Goal: Task Accomplishment & Management: Use online tool/utility

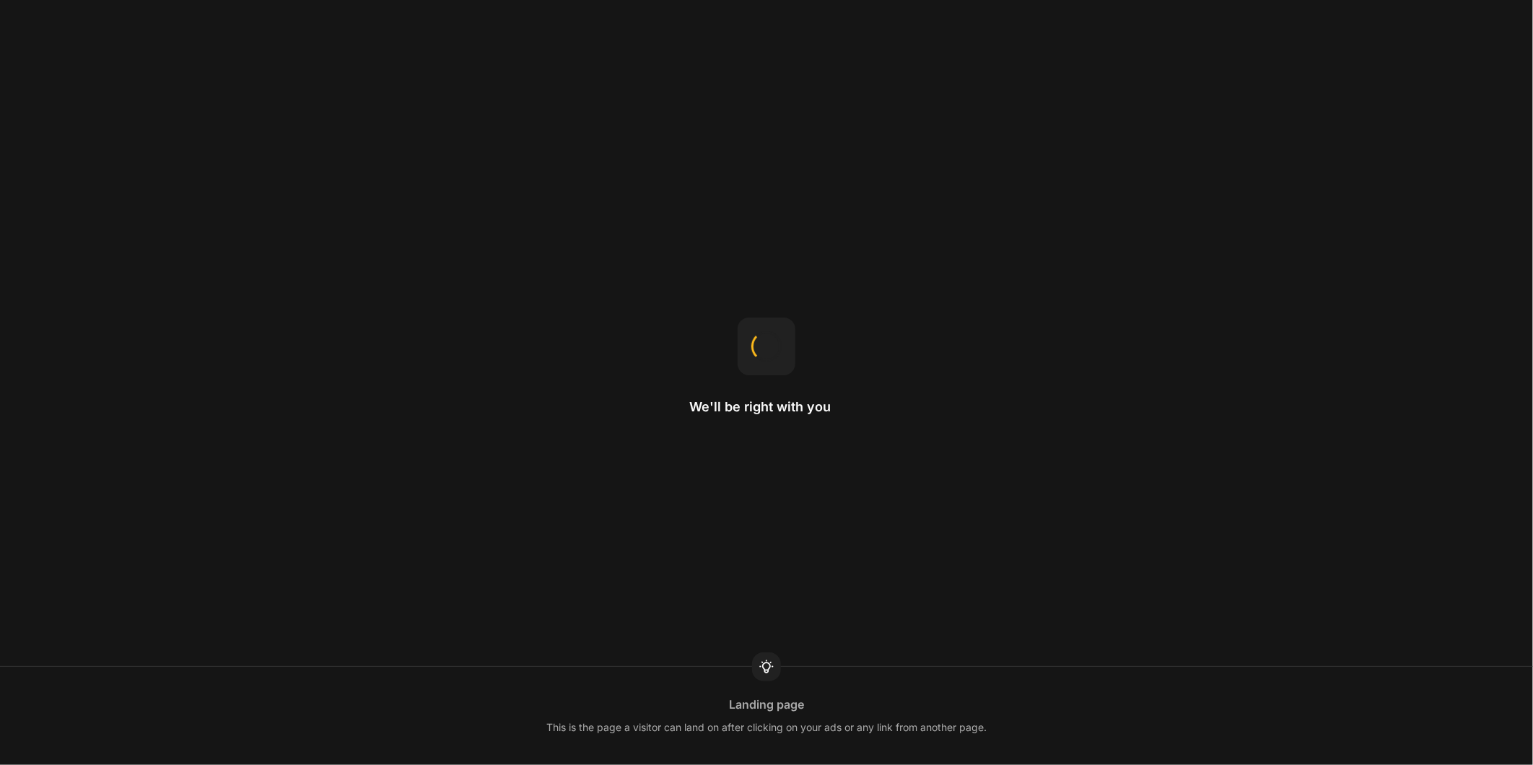
click at [1532, 0] on html "We'll be right with you Landing page This is the page a visitor can land on aft…" at bounding box center [766, 0] width 1533 height 0
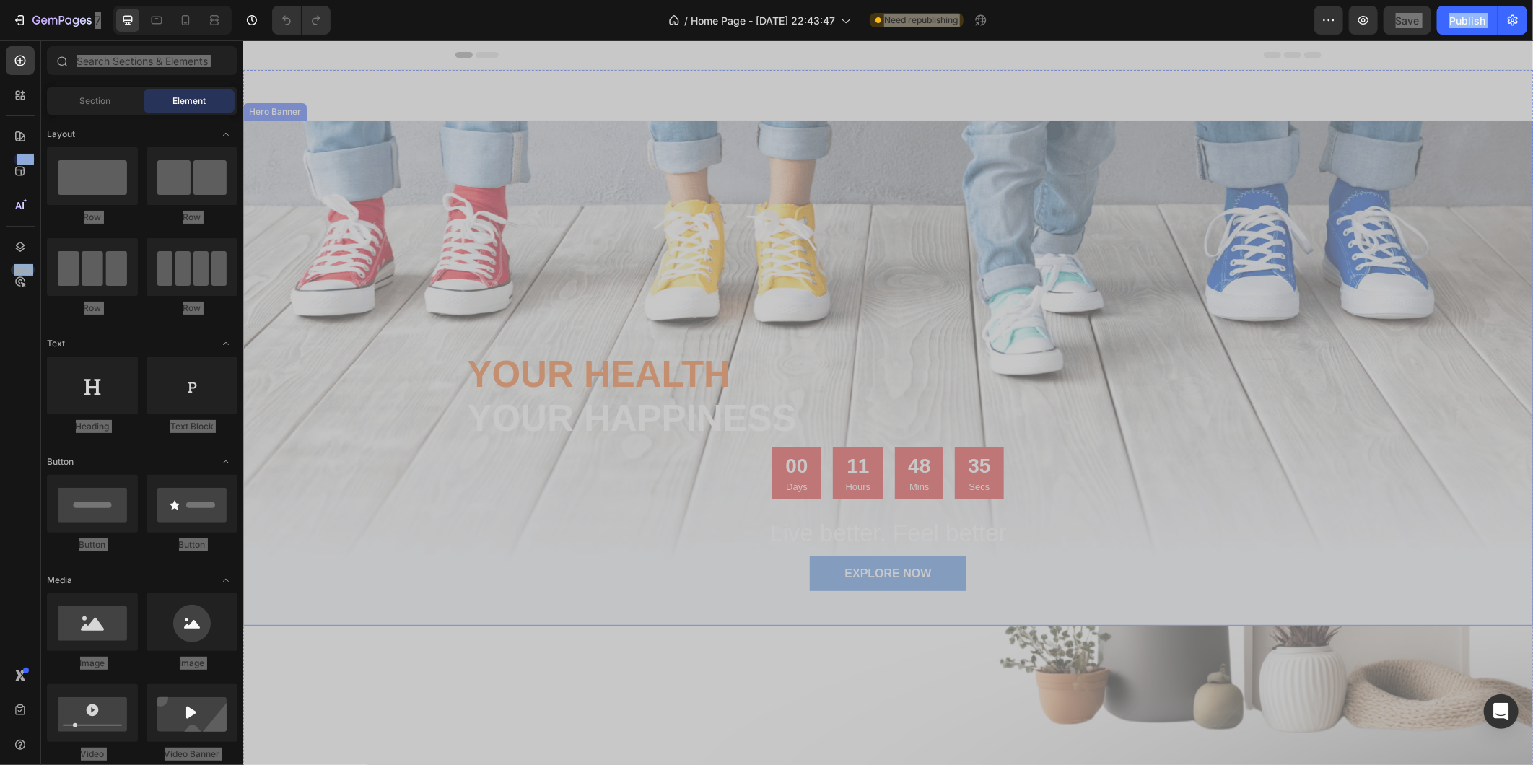
click at [917, 189] on div "Overlay" at bounding box center [887, 372] width 1290 height 505
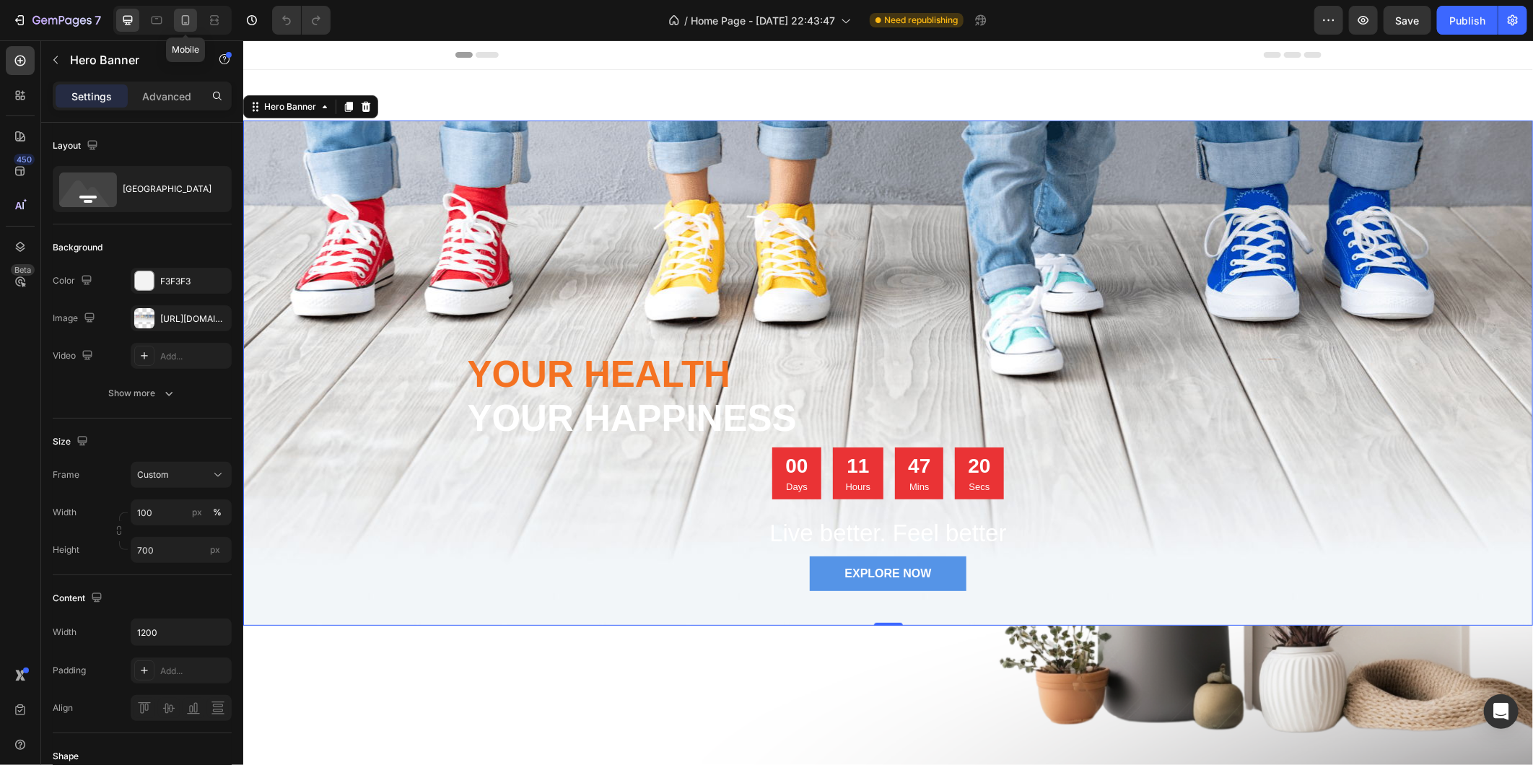
click at [188, 24] on icon at bounding box center [185, 20] width 14 height 14
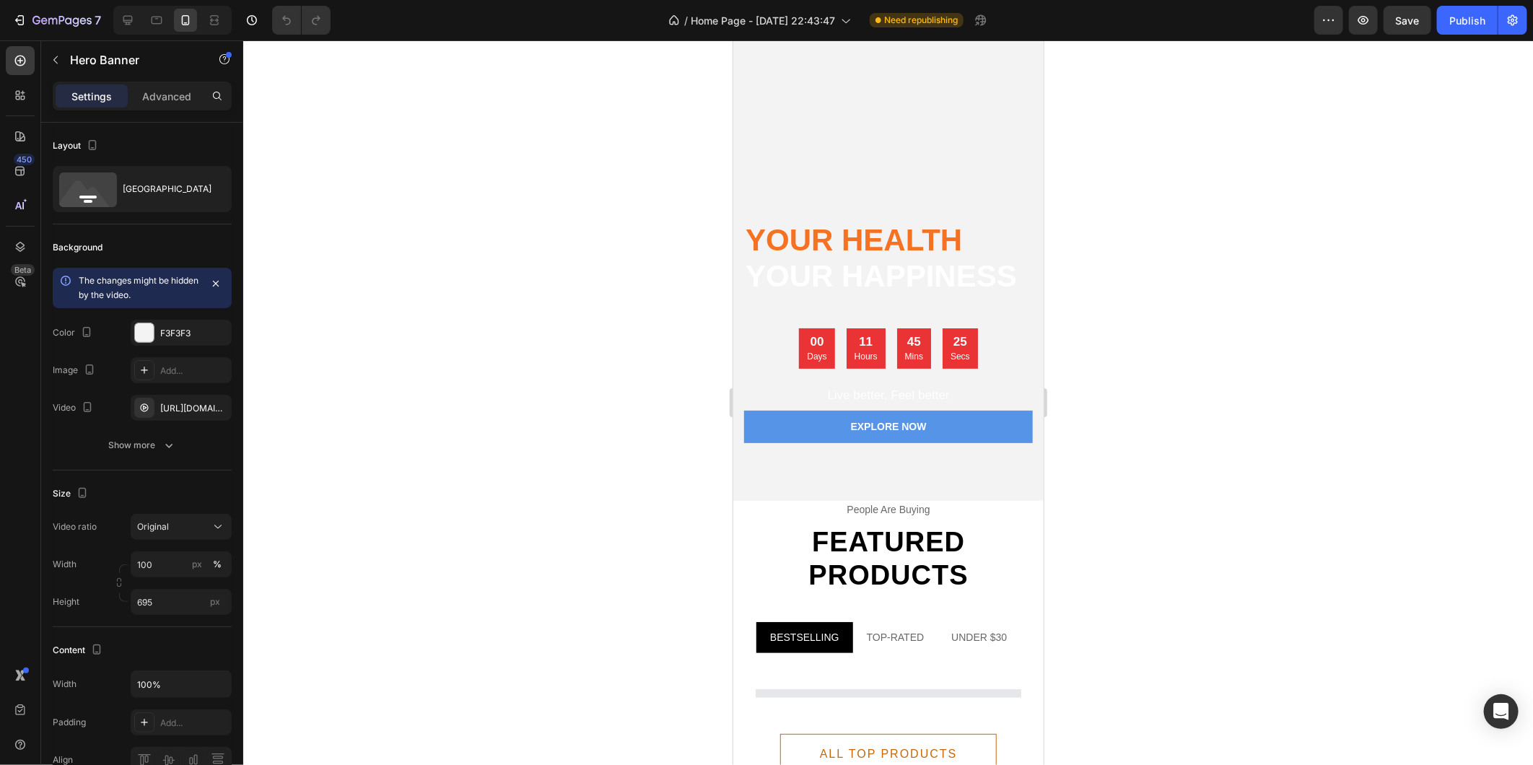
scroll to position [80, 0]
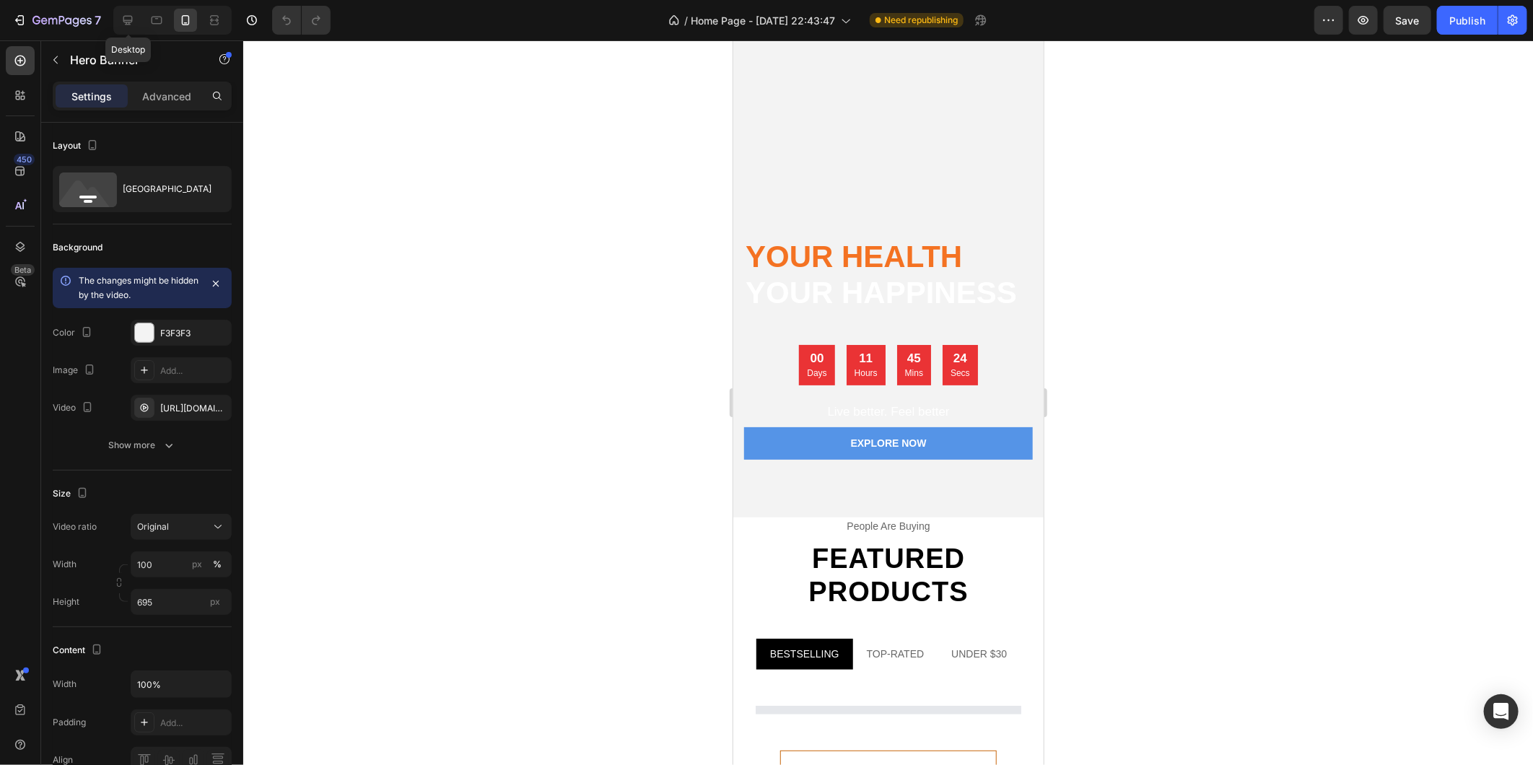
drag, startPoint x: 127, startPoint y: 15, endPoint x: 178, endPoint y: 26, distance: 52.4
click at [127, 15] on icon at bounding box center [128, 20] width 14 height 14
type input "1200"
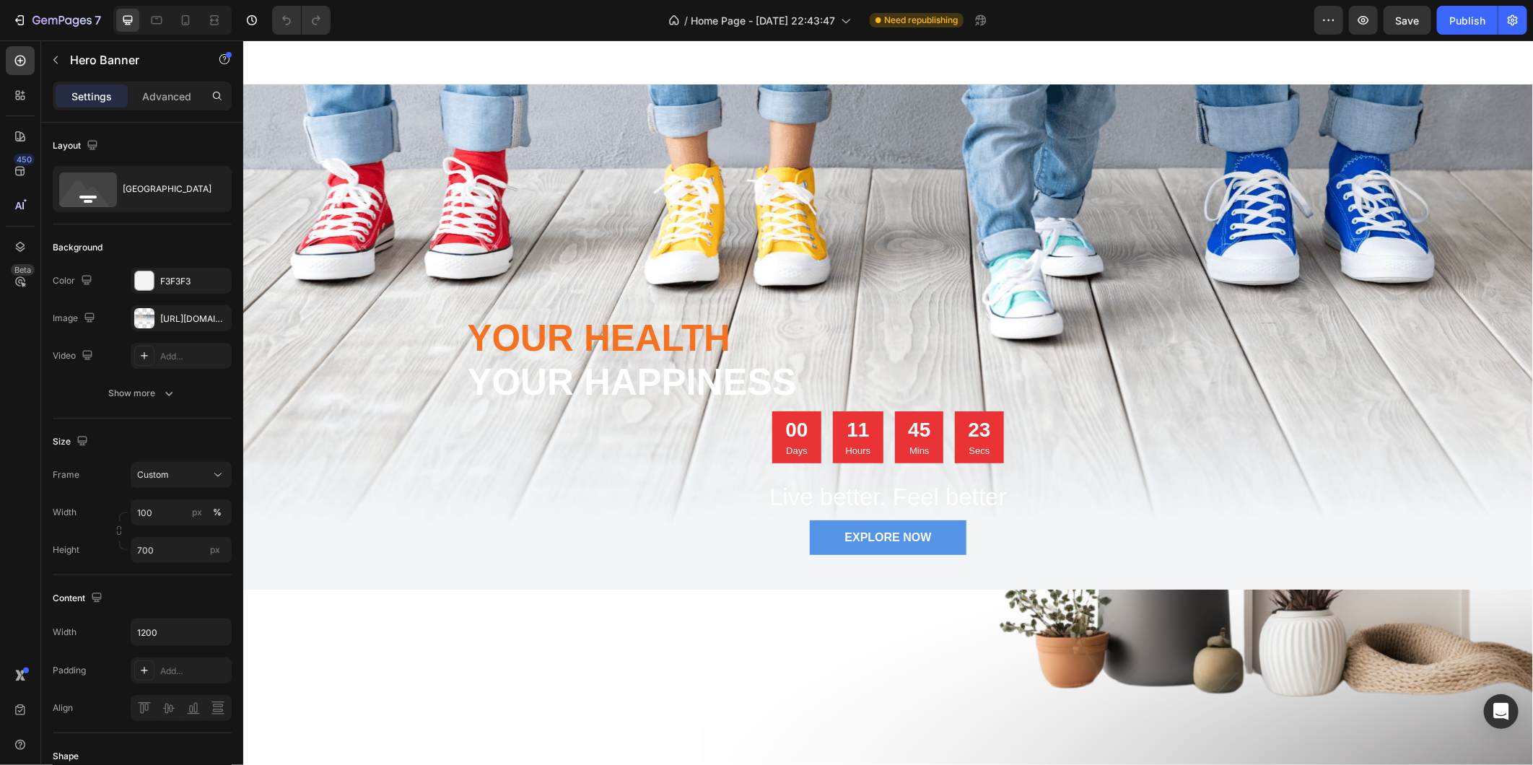
scroll to position [30, 0]
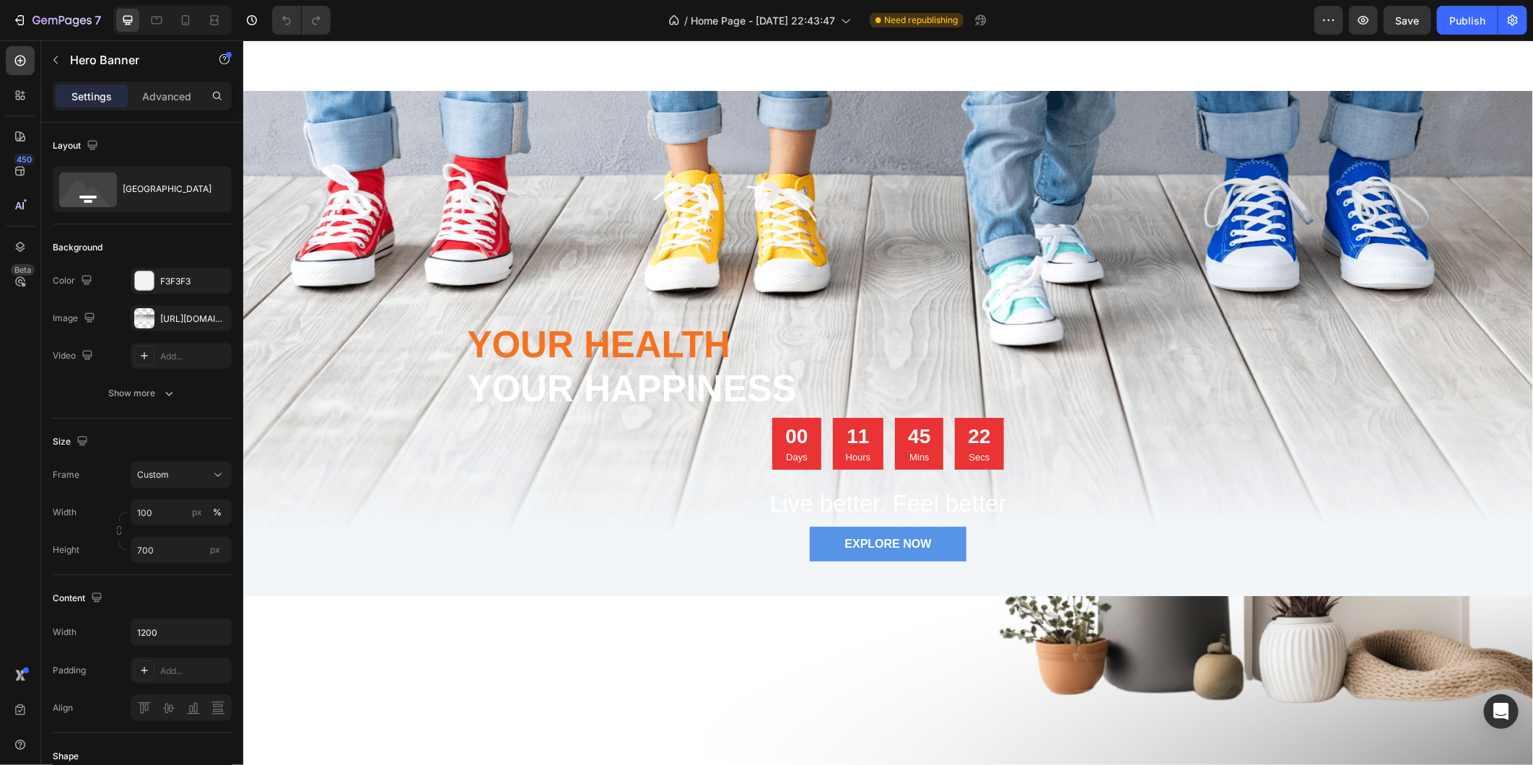
click at [670, 206] on div "Overlay" at bounding box center [887, 342] width 1290 height 505
click at [217, 315] on icon "button" at bounding box center [217, 318] width 12 height 12
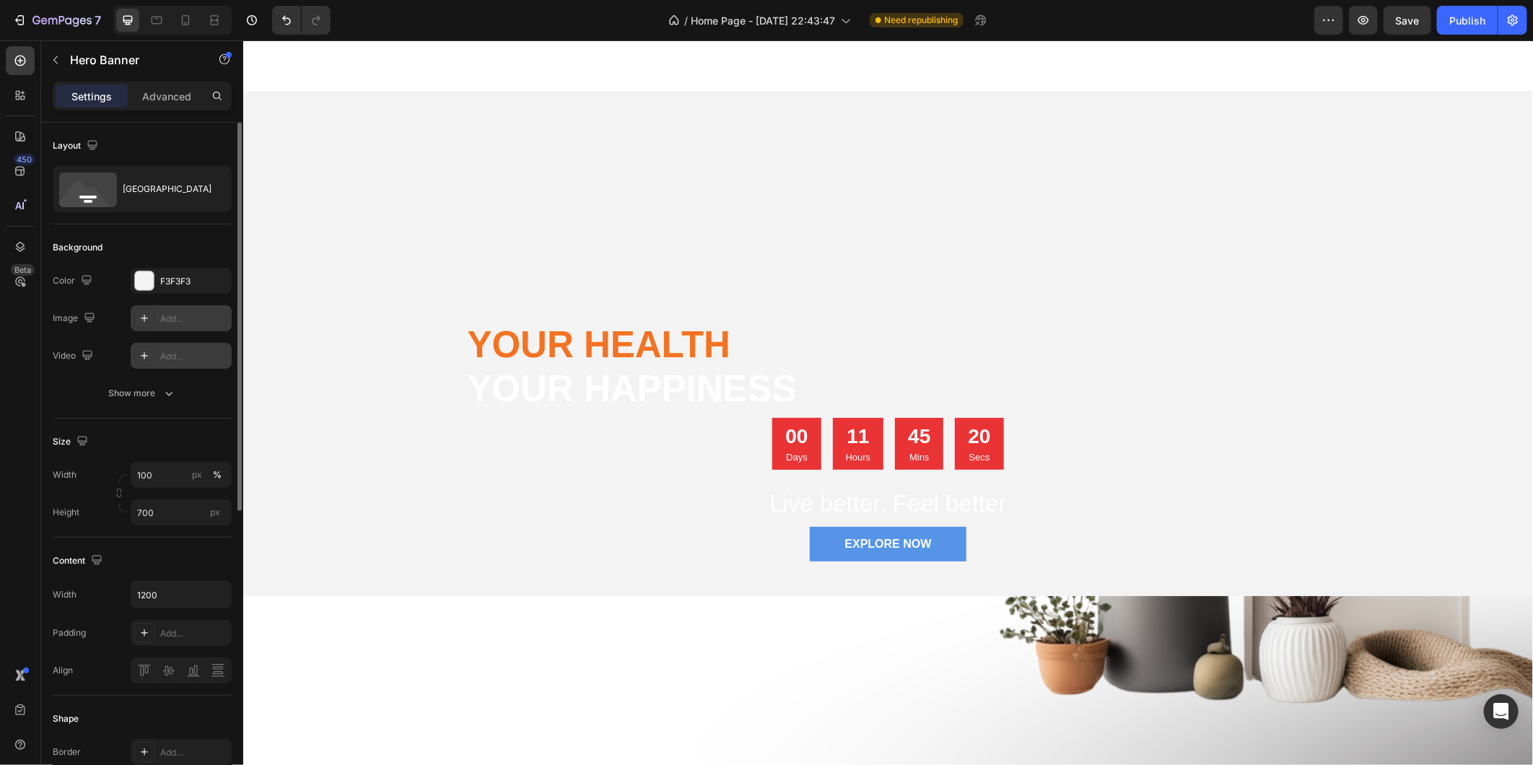
click at [178, 351] on div "Add..." at bounding box center [194, 356] width 68 height 13
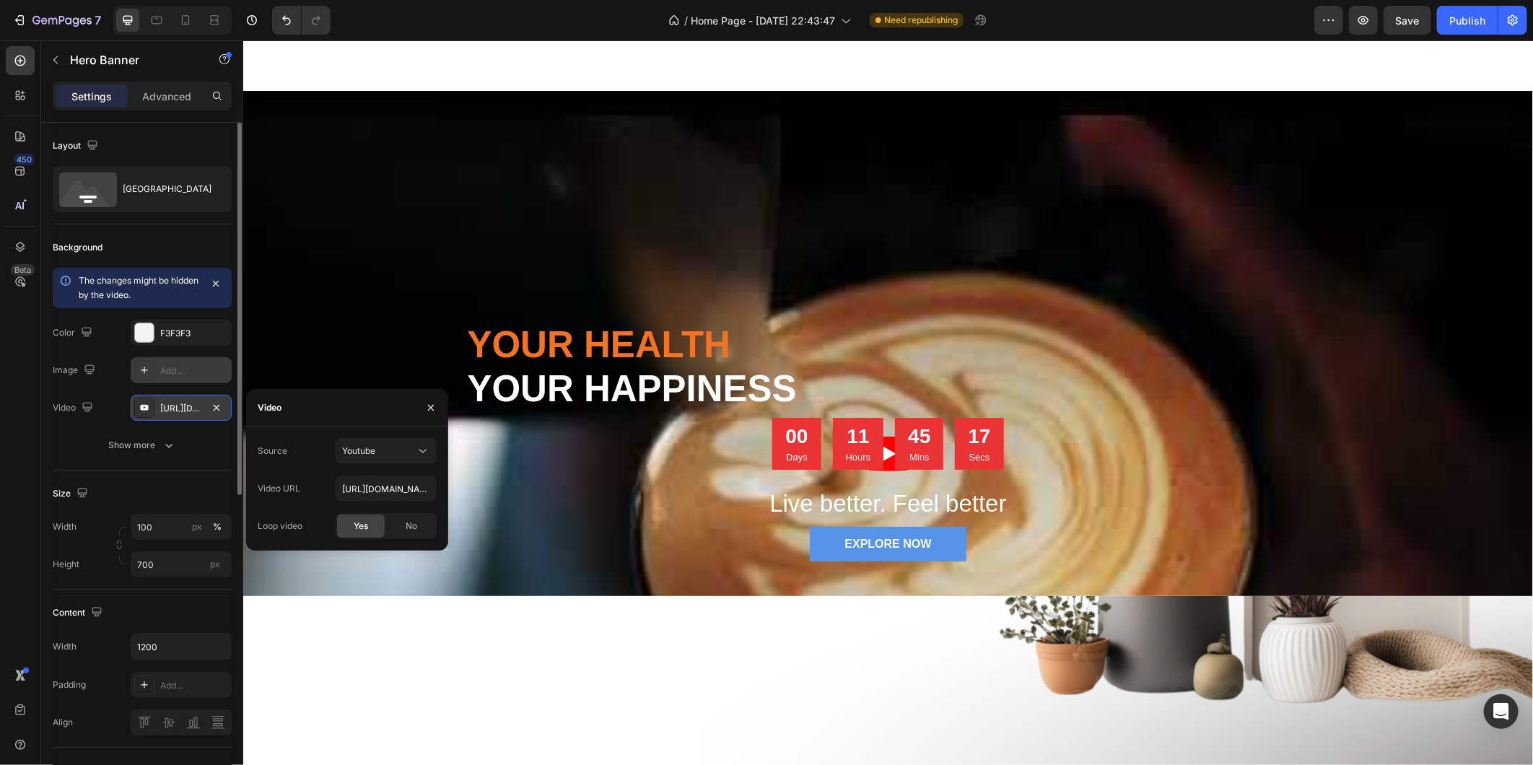
click at [191, 404] on div "[URL][DOMAIN_NAME]" at bounding box center [181, 408] width 42 height 13
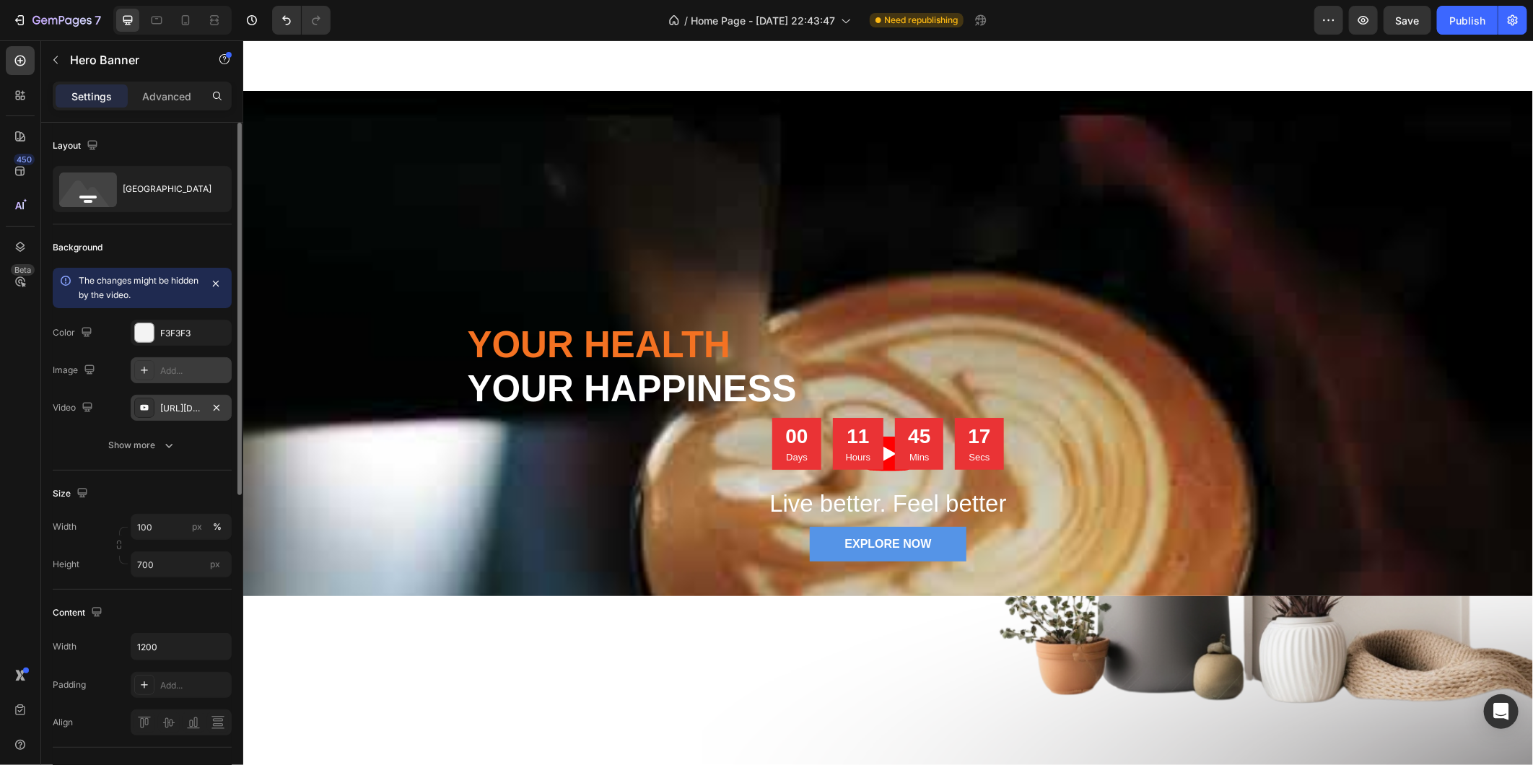
click at [199, 406] on div "[URL][DOMAIN_NAME]" at bounding box center [181, 408] width 42 height 13
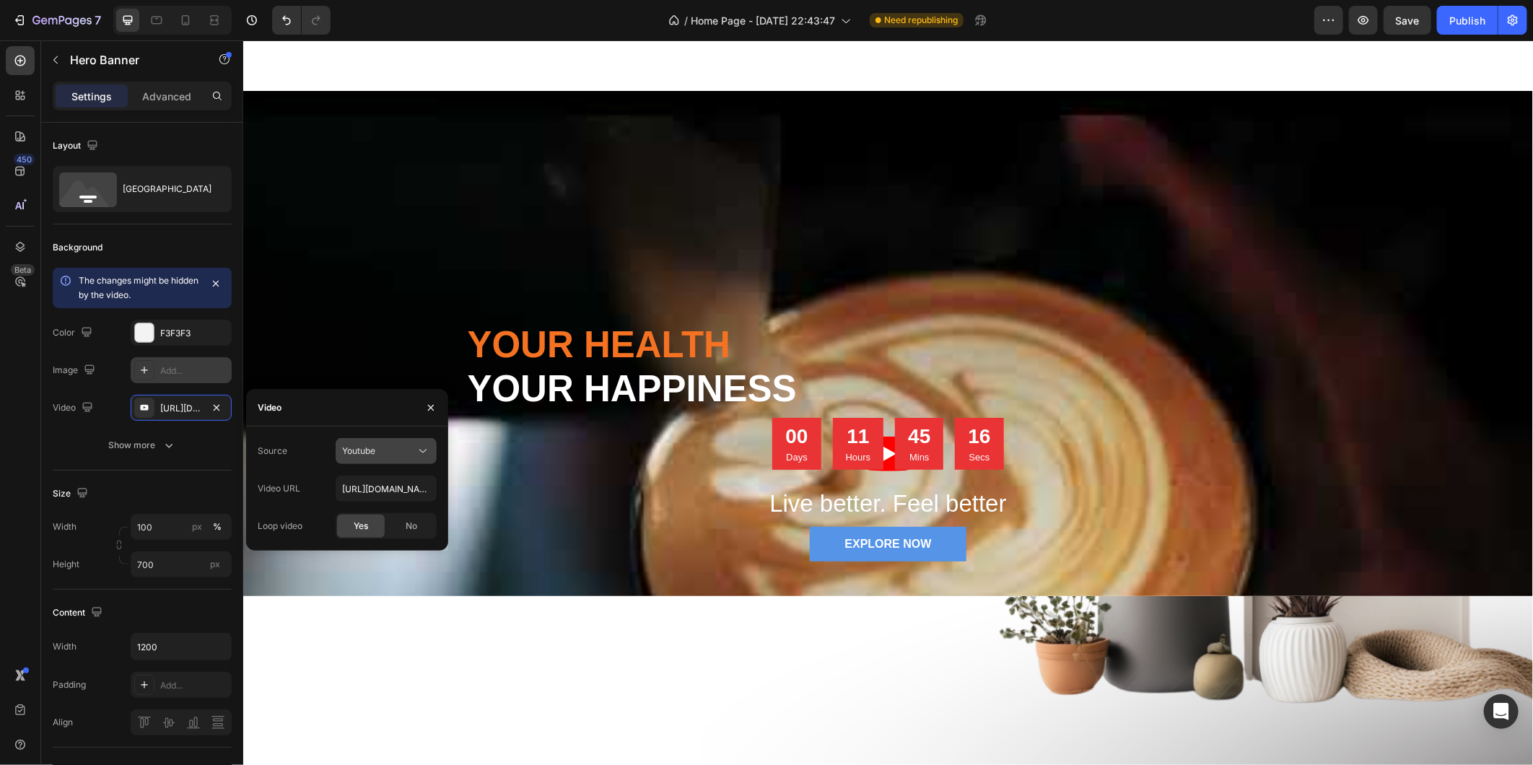
click at [416, 455] on icon at bounding box center [423, 451] width 14 height 14
click at [375, 488] on span "Video hosting" at bounding box center [369, 486] width 55 height 13
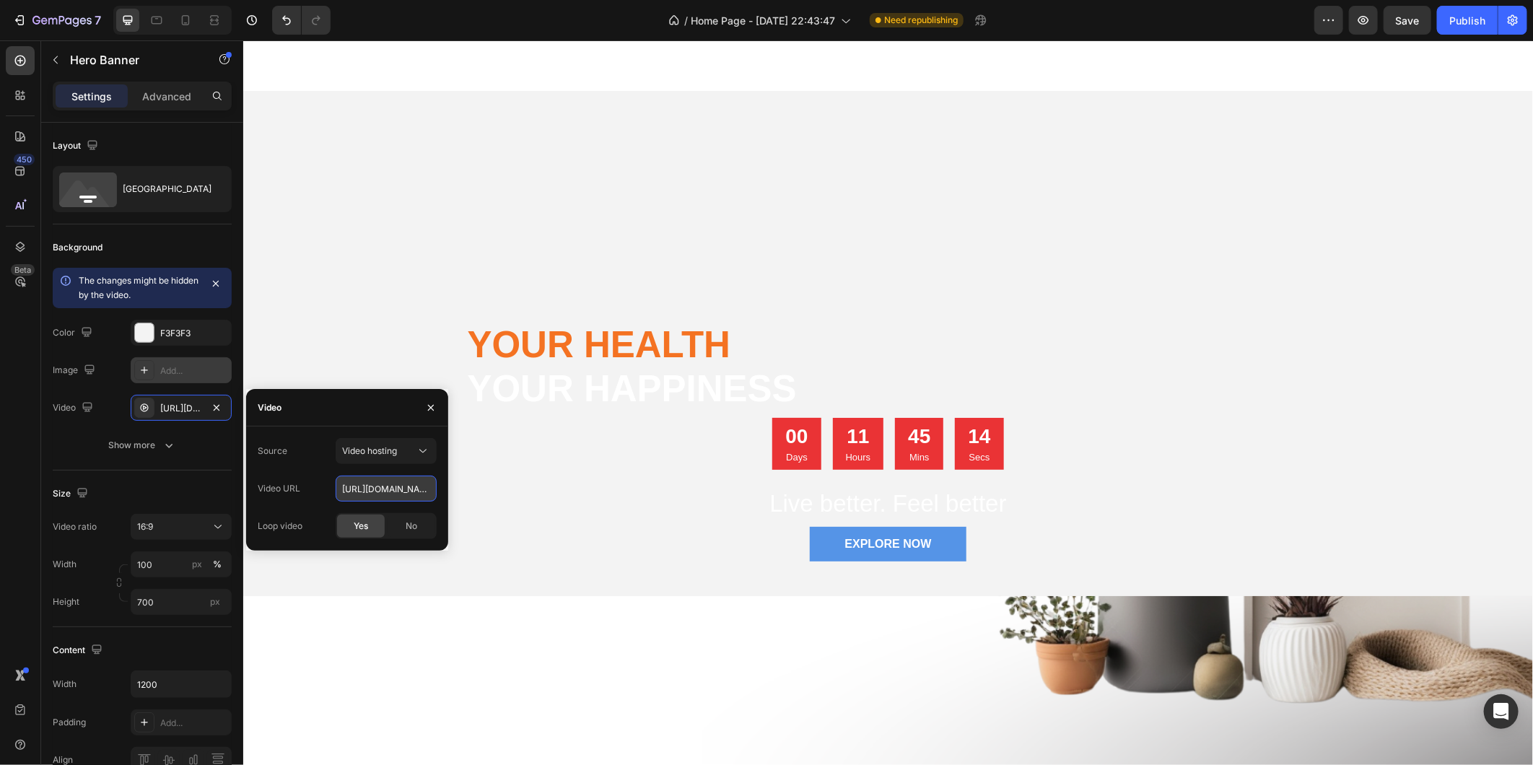
click at [419, 484] on input "[URL][DOMAIN_NAME]" at bounding box center [386, 489] width 101 height 26
paste input "4948aae237d44469b9cd25284adb1a9b"
type input "[URL][DOMAIN_NAME]"
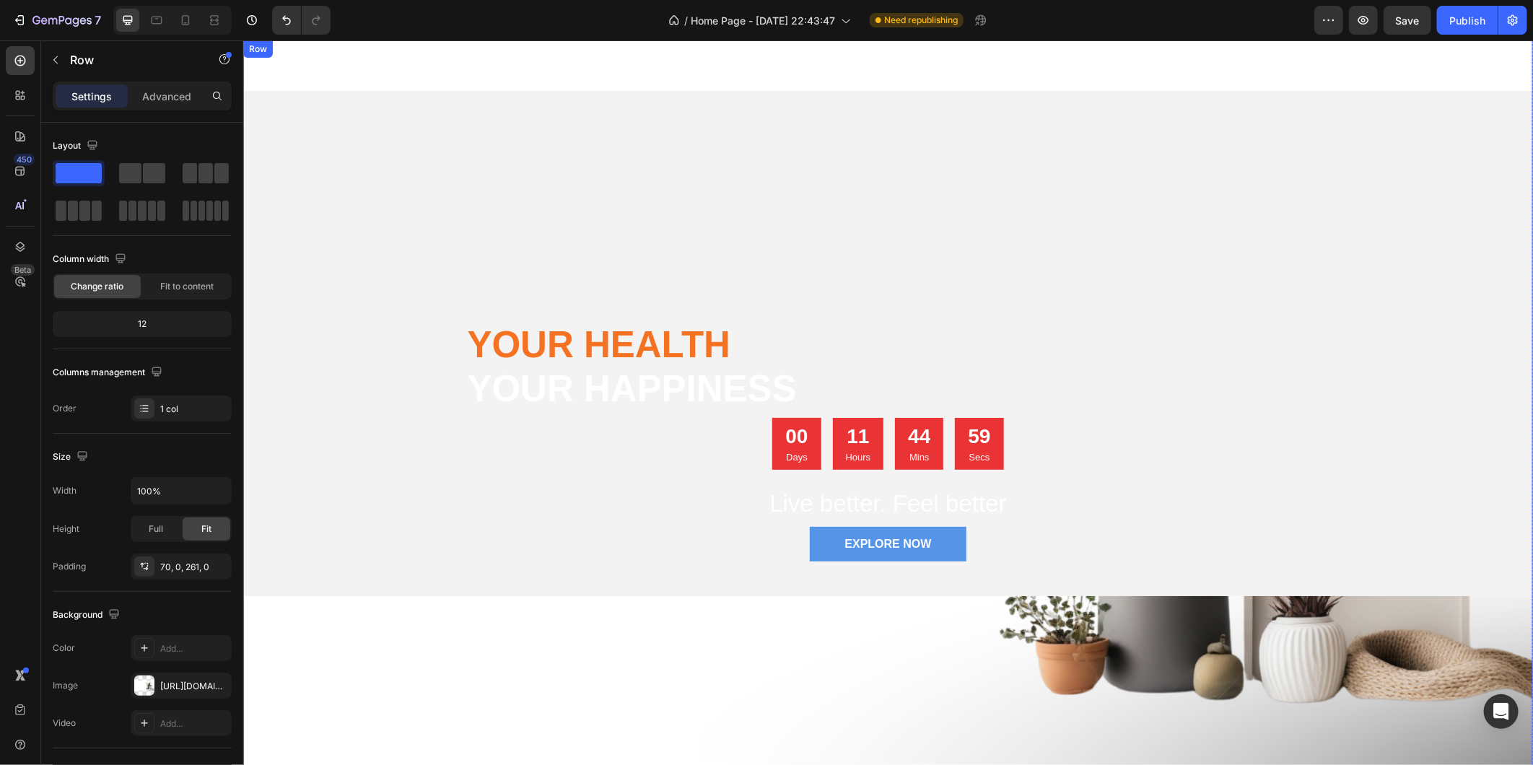
click at [782, 645] on div "Your Health your happiness Heading 00 Days 11 Hours 44 Mins 59 Secs Countdown T…" at bounding box center [887, 412] width 1290 height 744
click at [676, 364] on h2 "Your Health your happiness" at bounding box center [887, 365] width 844 height 91
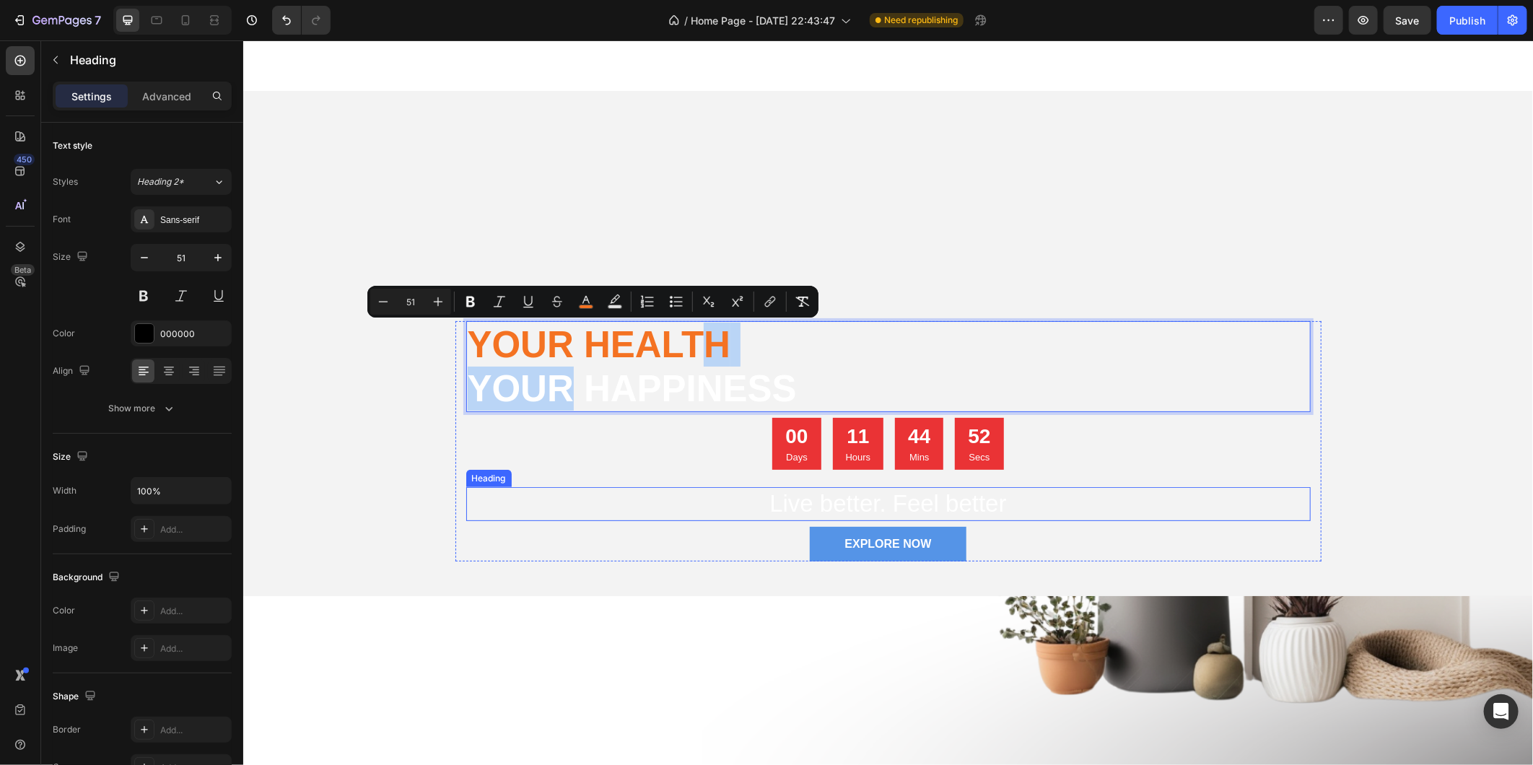
drag, startPoint x: 688, startPoint y: 359, endPoint x: 555, endPoint y: 491, distance: 187.8
click at [812, 356] on p "Your Health your happiness" at bounding box center [888, 366] width 842 height 88
drag, startPoint x: 973, startPoint y: 354, endPoint x: 1011, endPoint y: 357, distance: 38.3
click at [974, 354] on p "Your Health your happiness" at bounding box center [888, 366] width 842 height 88
click at [1213, 440] on div "00 Days 11 Hours 44 Mins 50 Secs" at bounding box center [887, 443] width 844 height 52
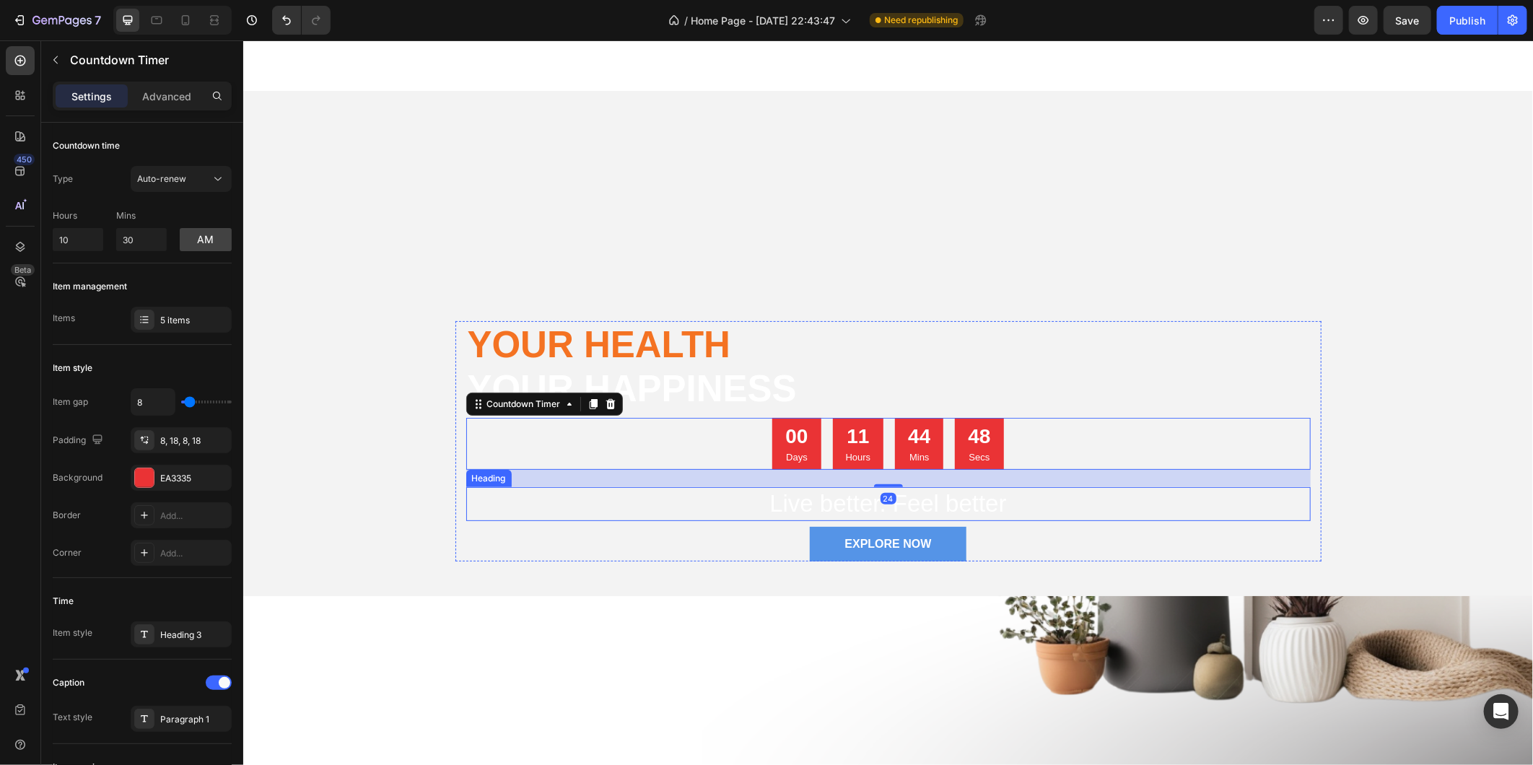
click at [698, 509] on h2 "Live better. Feel better" at bounding box center [887, 503] width 844 height 34
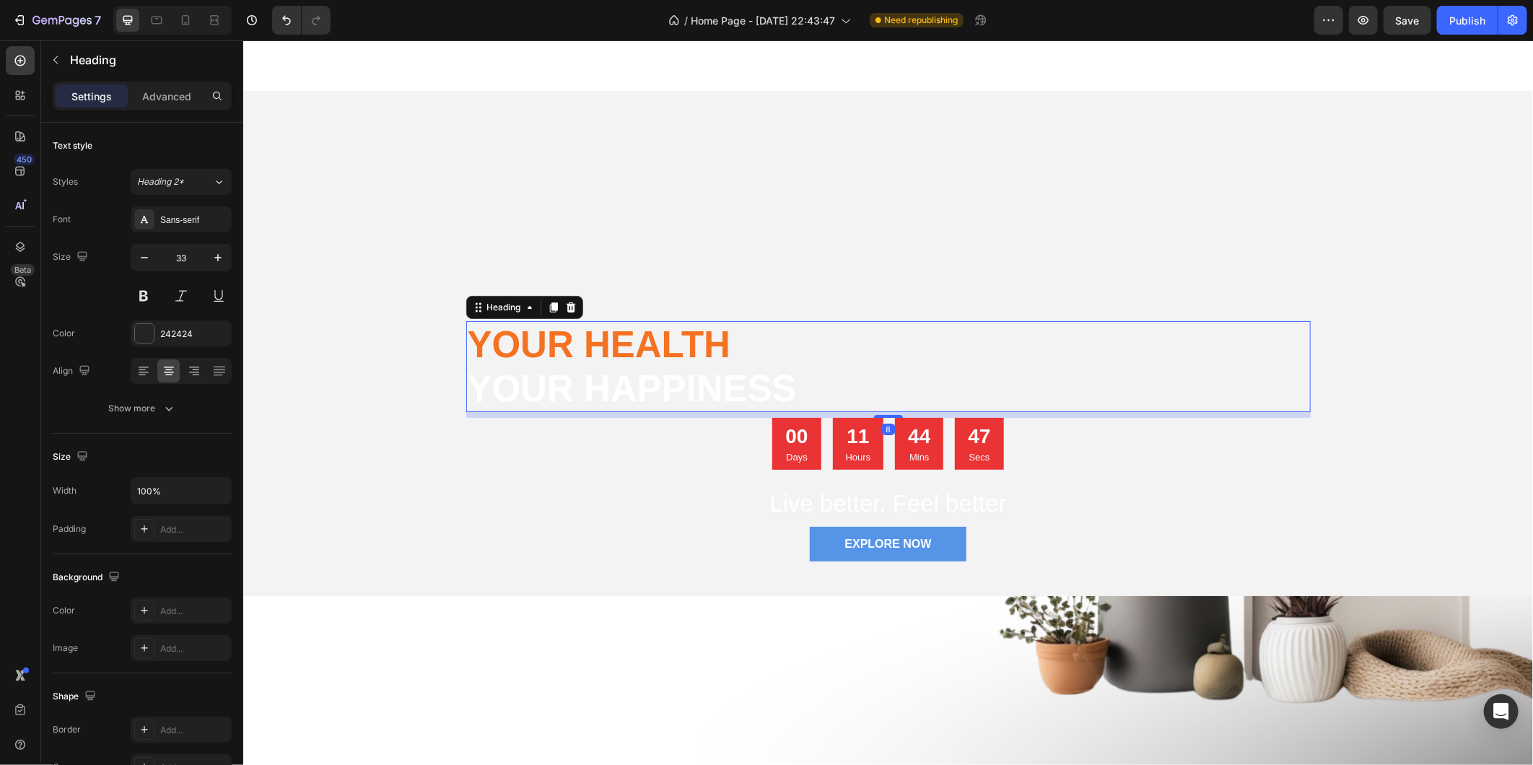
click at [857, 341] on p "⁠⁠⁠⁠⁠⁠⁠ Your Health your happiness" at bounding box center [888, 366] width 842 height 88
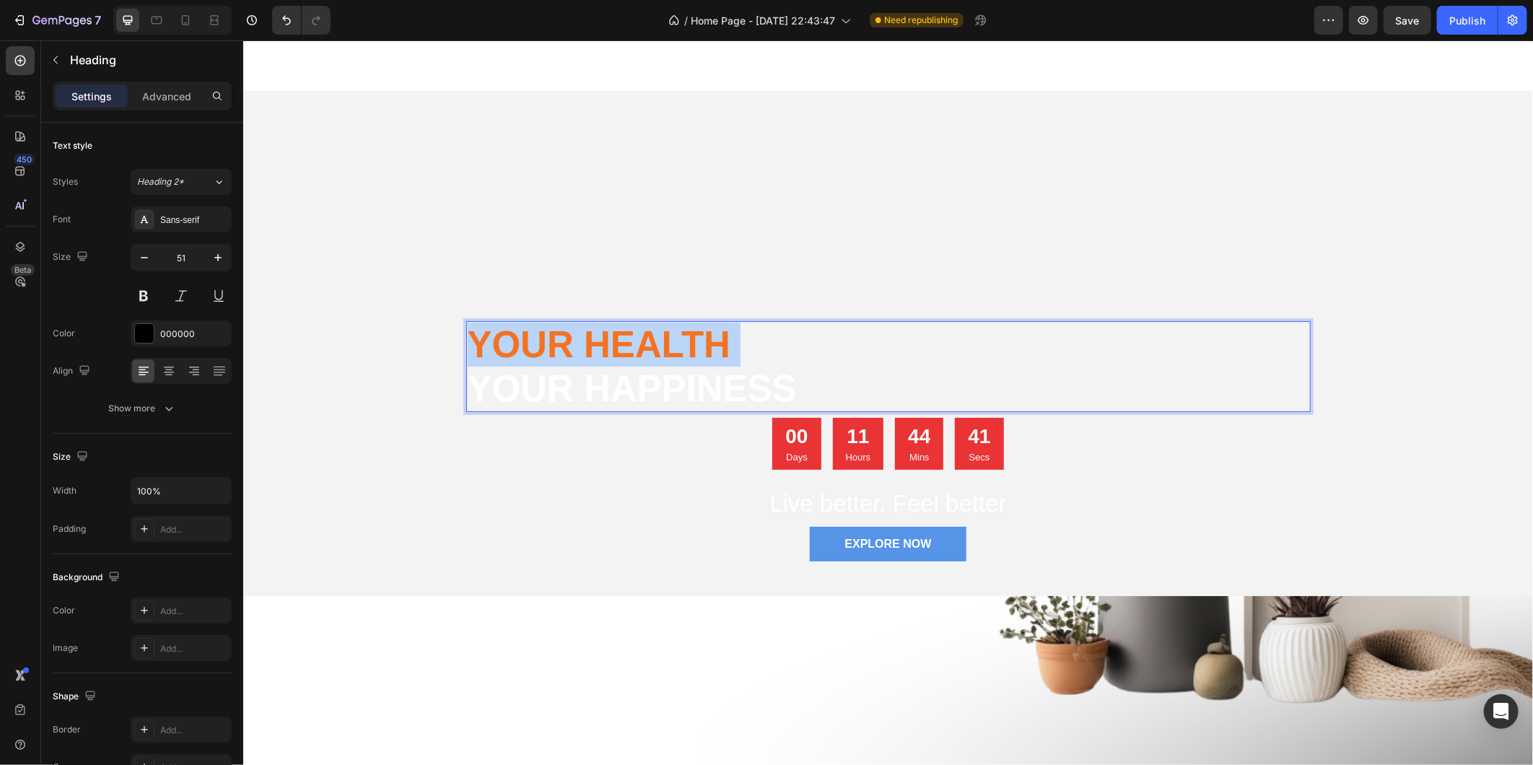
click at [766, 353] on p "Your Health your happiness" at bounding box center [888, 366] width 842 height 88
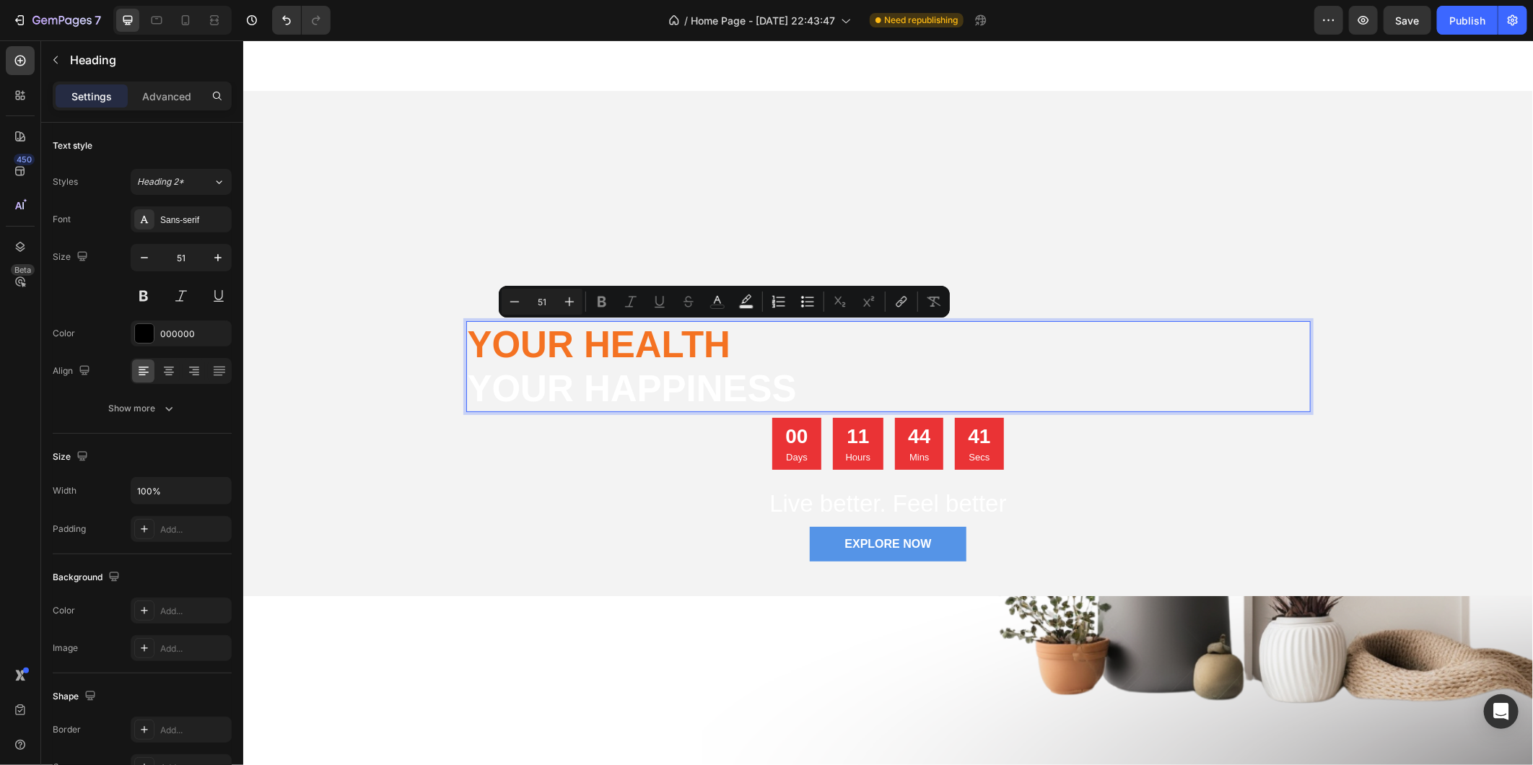
click at [788, 380] on span "your happiness" at bounding box center [631, 387] width 329 height 41
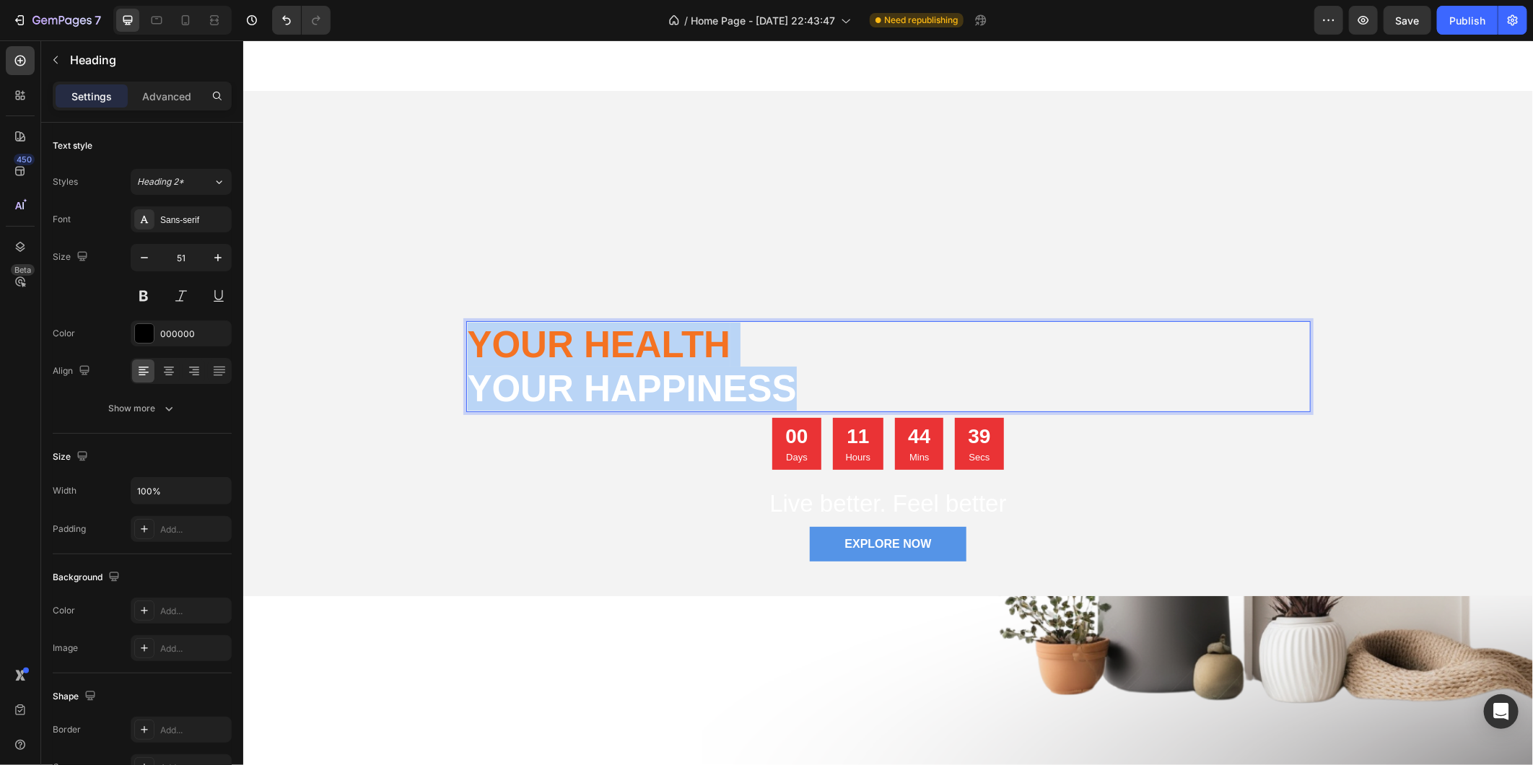
drag, startPoint x: 790, startPoint y: 397, endPoint x: 443, endPoint y: 328, distance: 353.3
click at [443, 328] on div "Your Health your happiness Heading 8 00 Days 11 Hours 44 Mins 39 Secs Countdown…" at bounding box center [887, 342] width 1290 height 505
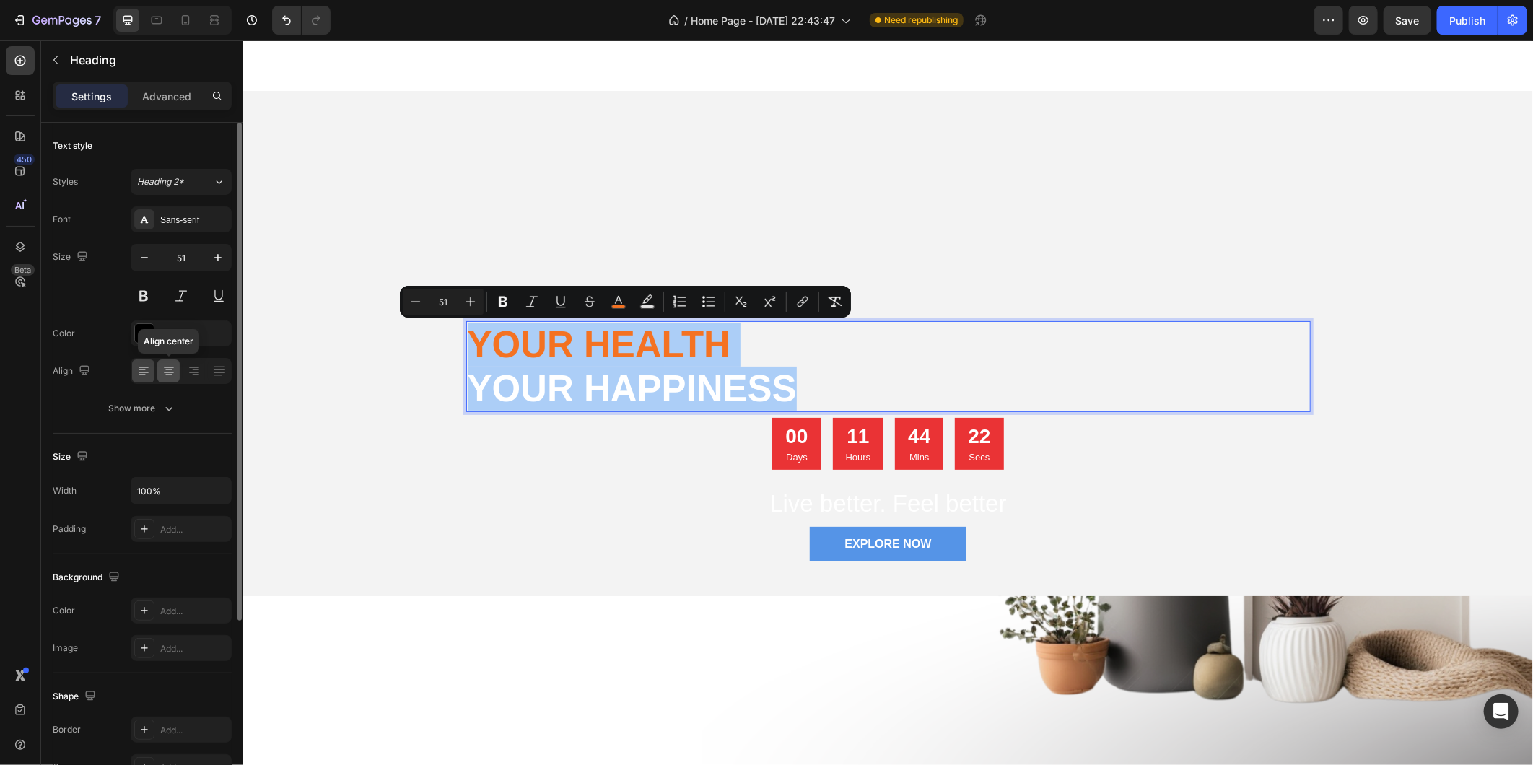
click at [170, 376] on icon at bounding box center [169, 371] width 14 height 14
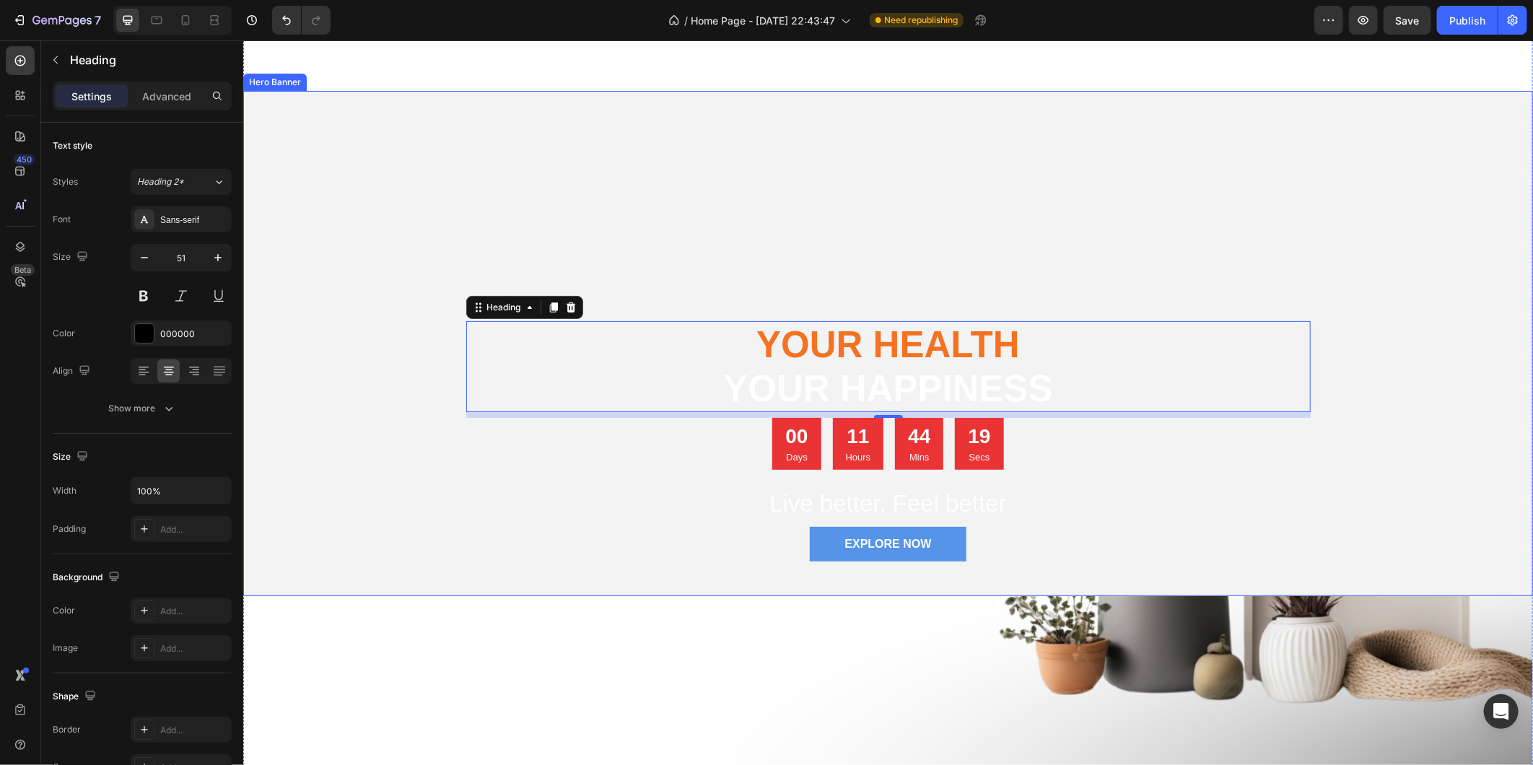
click at [1363, 414] on div "Overlay" at bounding box center [887, 342] width 1290 height 505
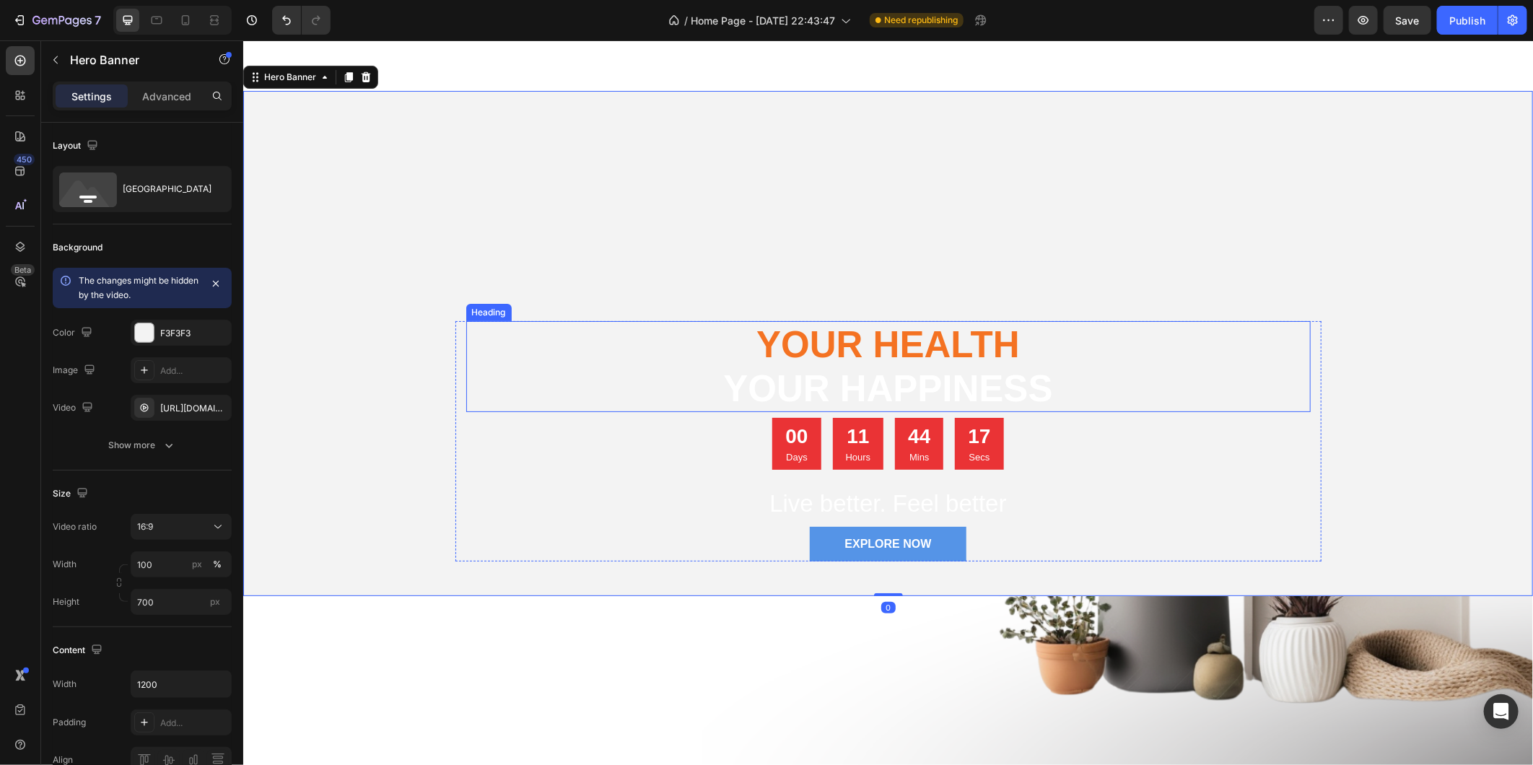
click at [881, 342] on span "Your Health" at bounding box center [887, 343] width 263 height 41
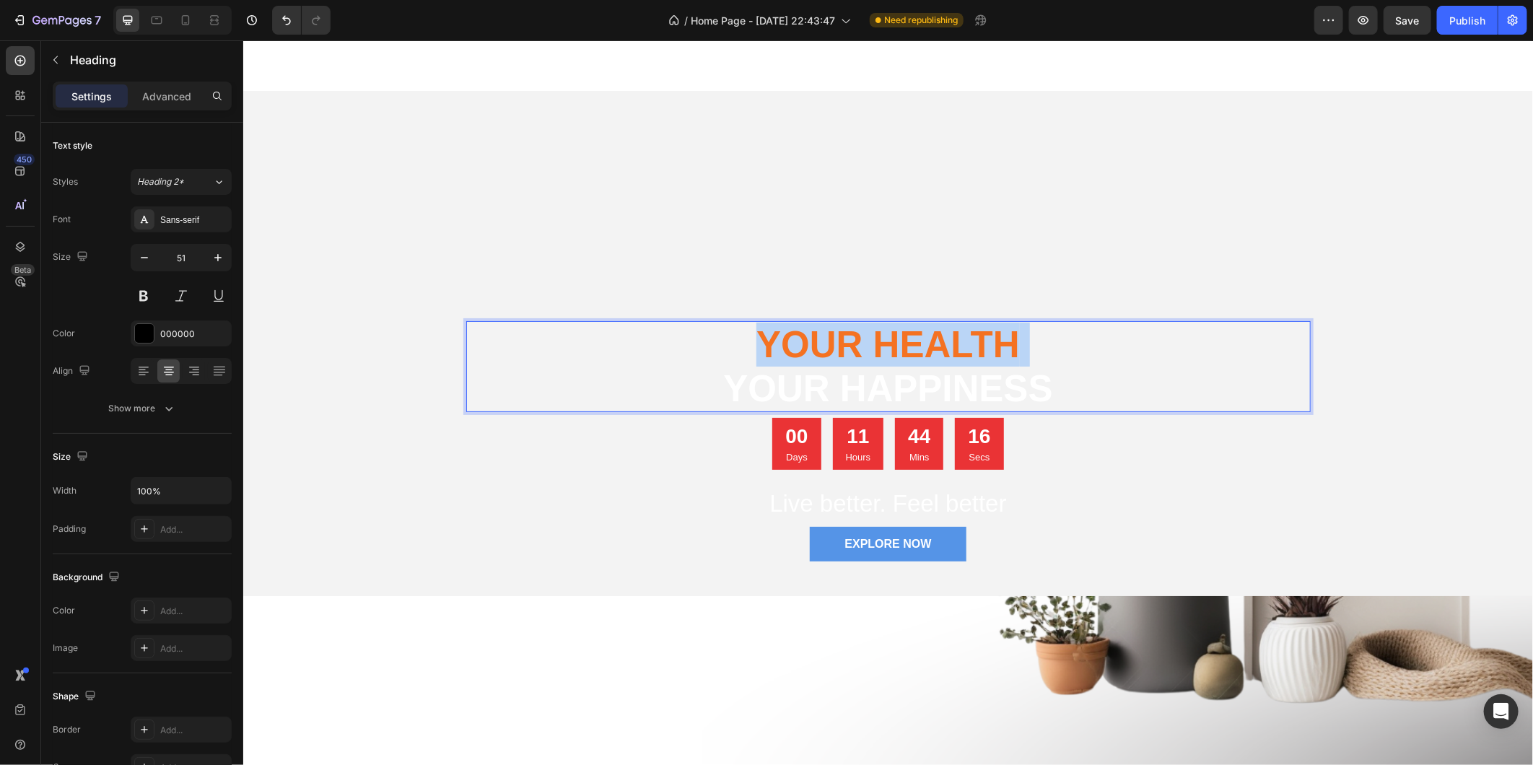
click at [881, 342] on span "Your Health" at bounding box center [887, 343] width 263 height 41
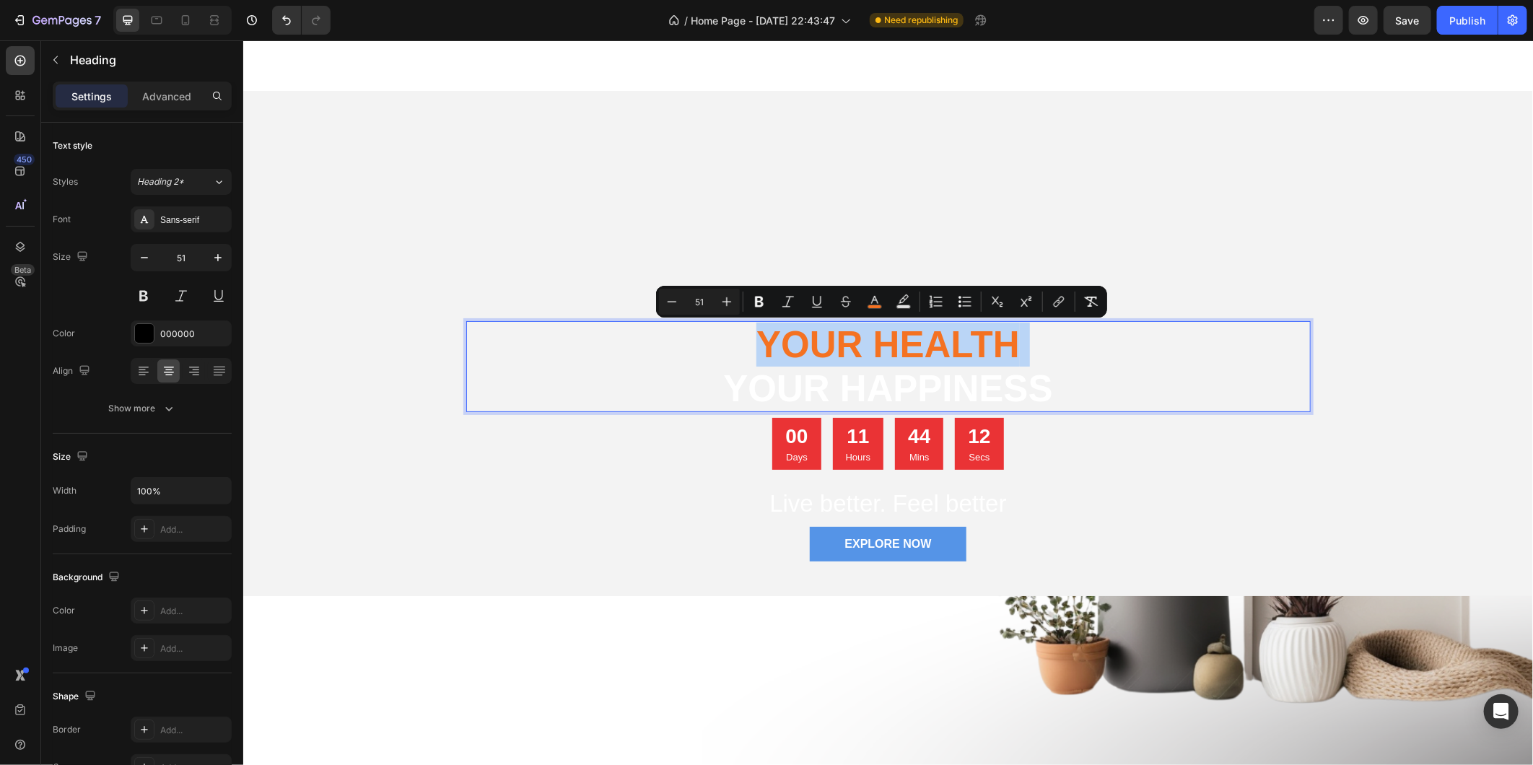
click at [1197, 360] on p "Your Health your happiness" at bounding box center [888, 366] width 842 height 88
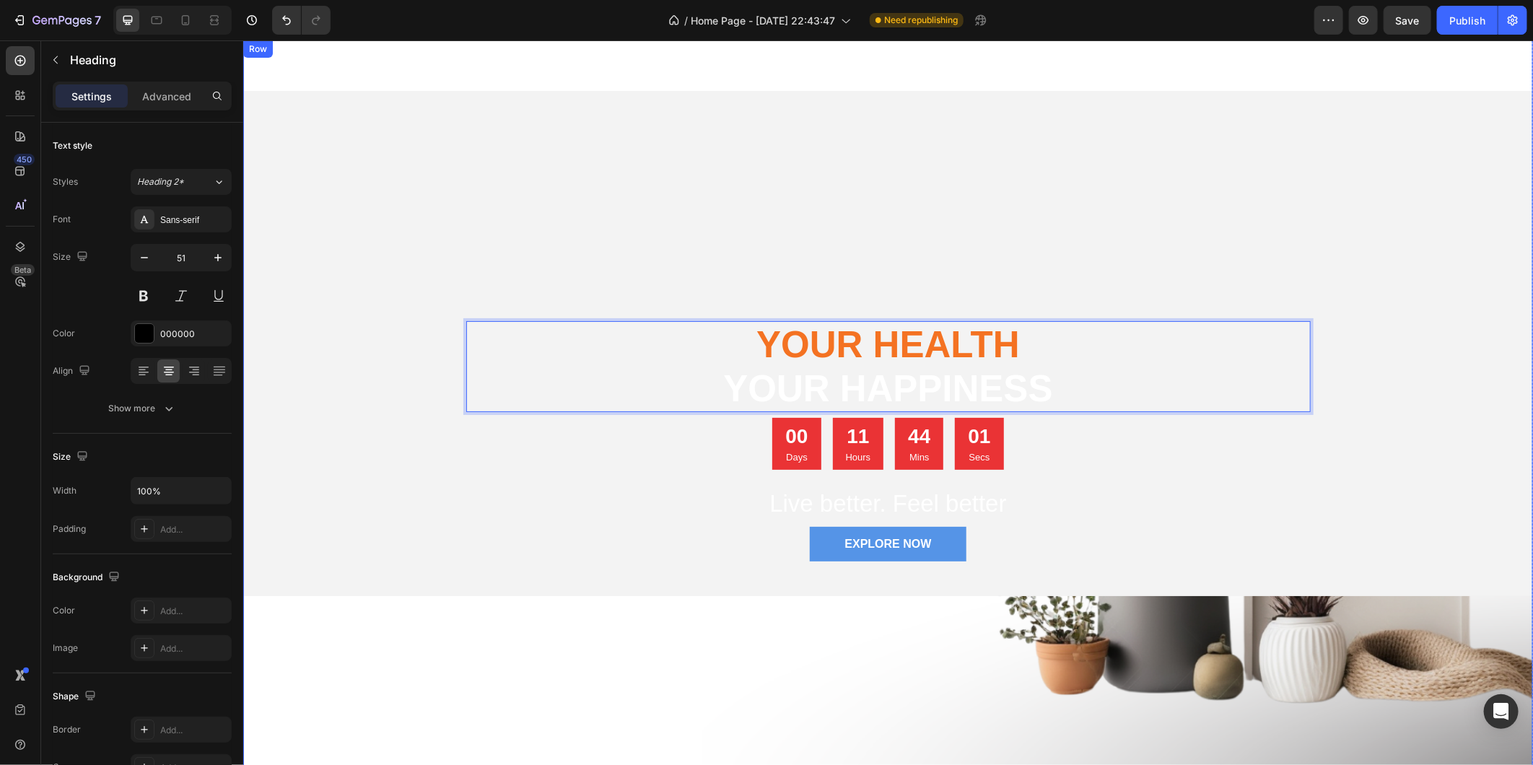
click at [914, 672] on div "Your Health your happiness Heading 8 00 Days 11 Hours 44 Mins 01 Secs Countdown…" at bounding box center [887, 412] width 1290 height 744
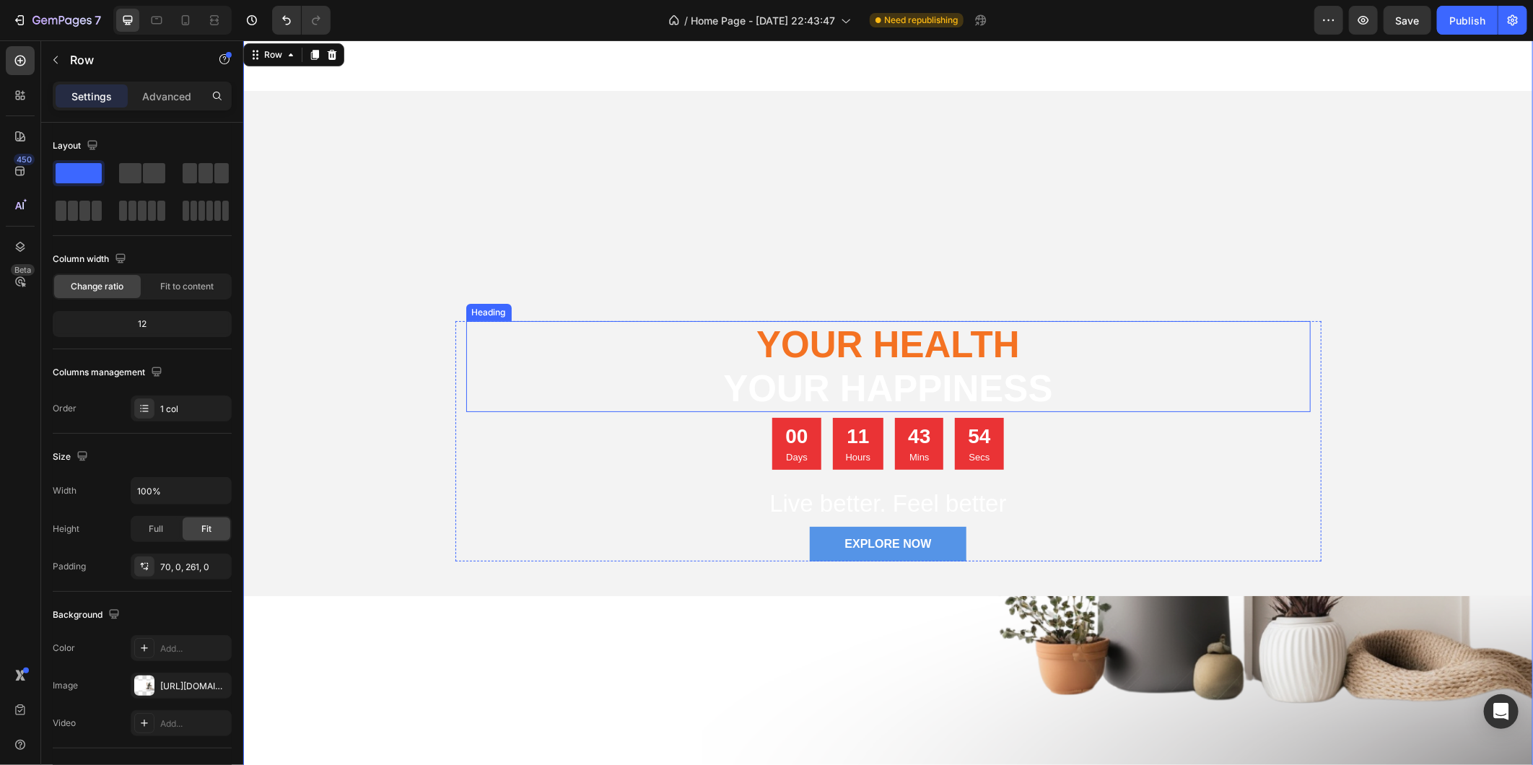
click at [880, 363] on span "Your Health" at bounding box center [887, 343] width 263 height 41
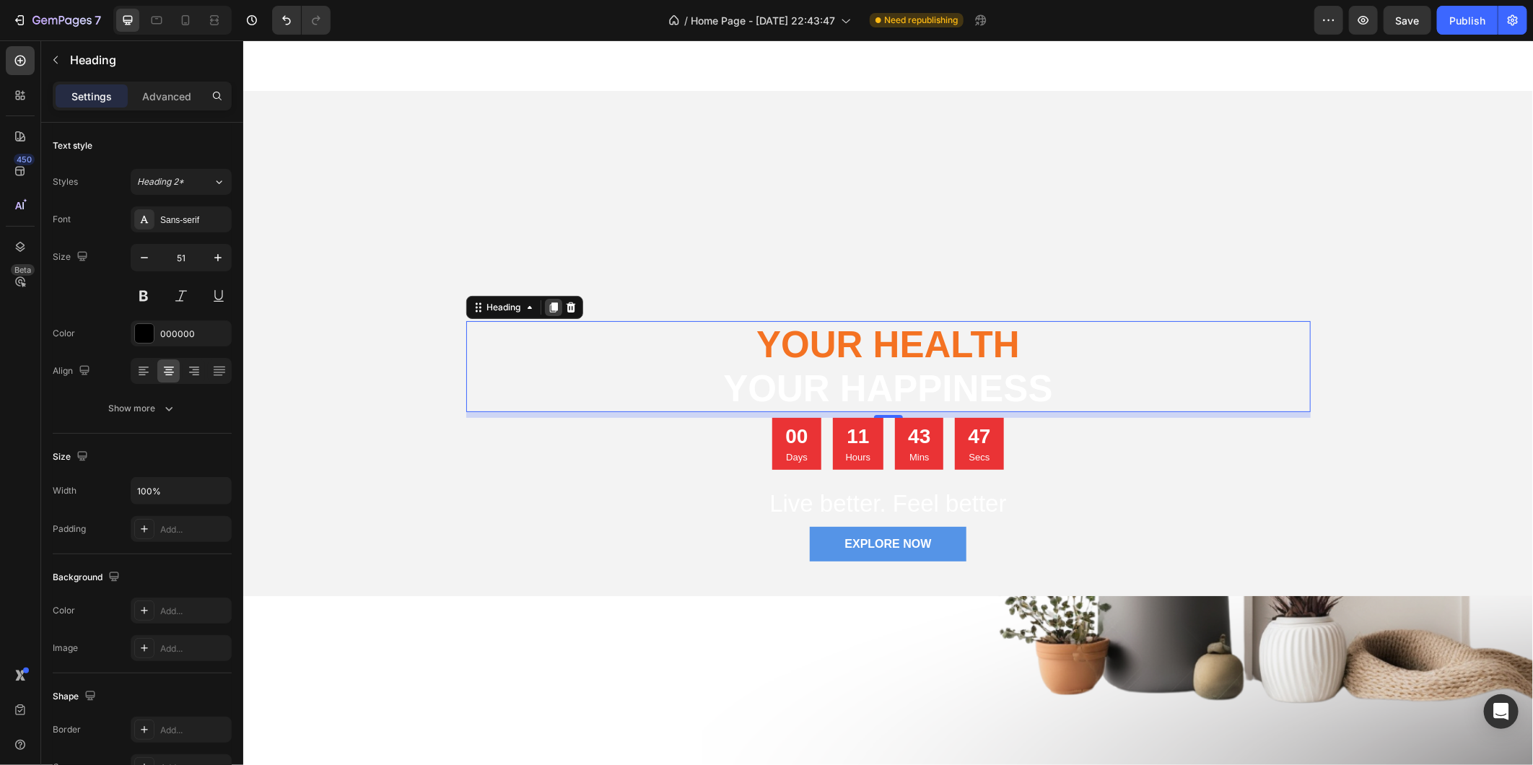
click at [549, 305] on icon at bounding box center [552, 307] width 8 height 10
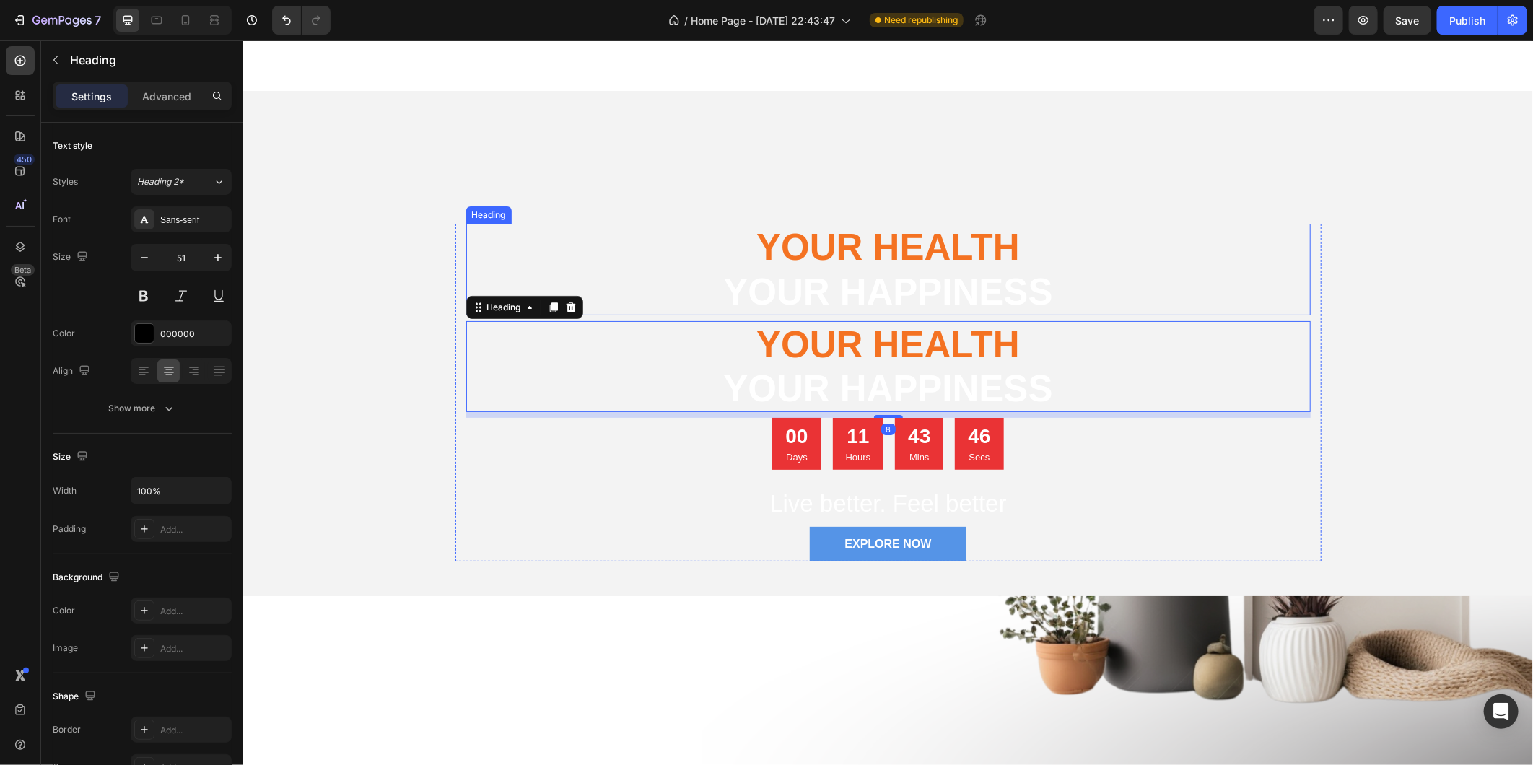
click at [923, 253] on span "Your Health" at bounding box center [887, 246] width 263 height 41
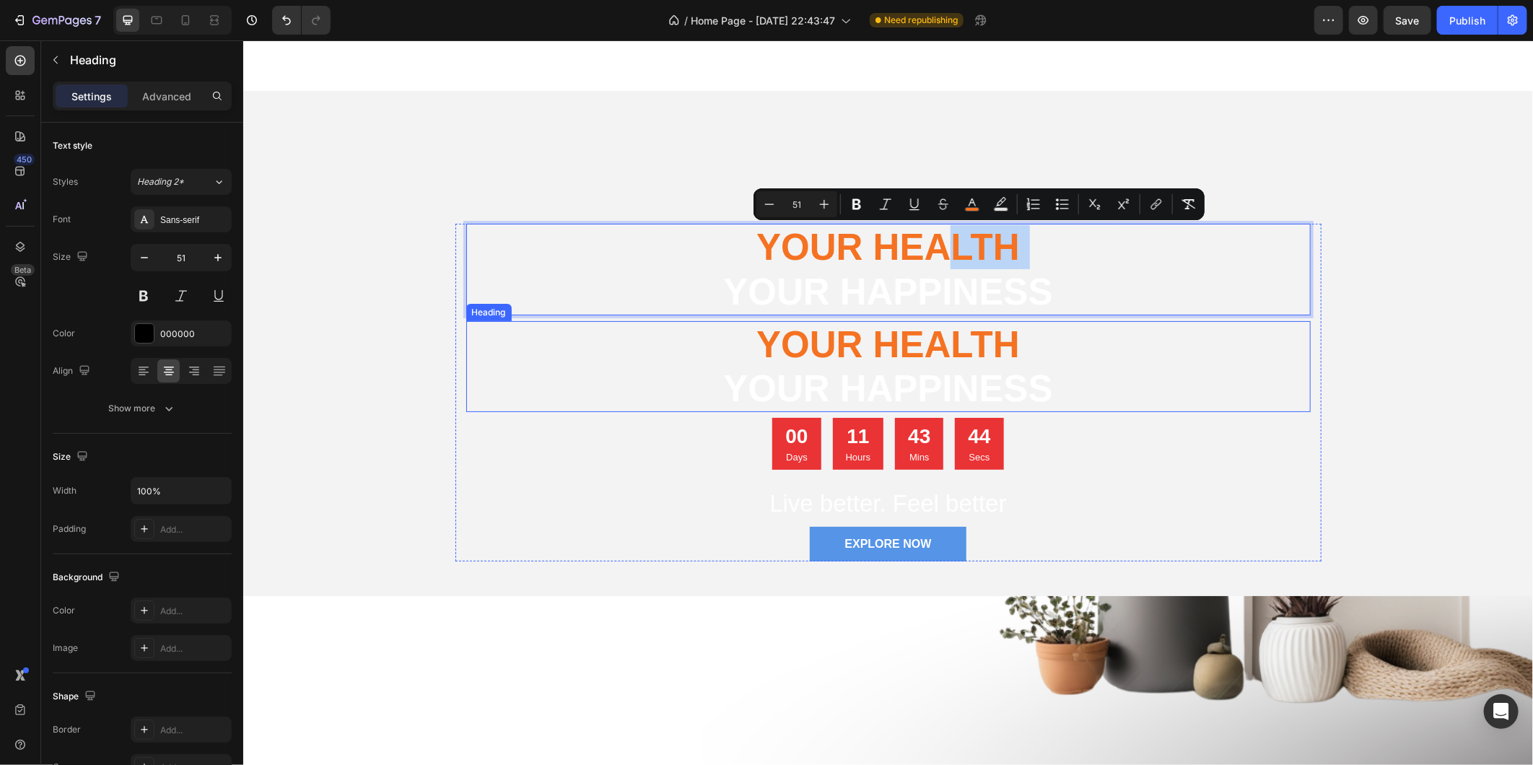
drag, startPoint x: 943, startPoint y: 252, endPoint x: 652, endPoint y: 398, distance: 326.3
click at [1096, 248] on p "Your Health your happiness" at bounding box center [888, 268] width 842 height 88
click at [1241, 235] on p "Your Health your happiness" at bounding box center [888, 268] width 842 height 88
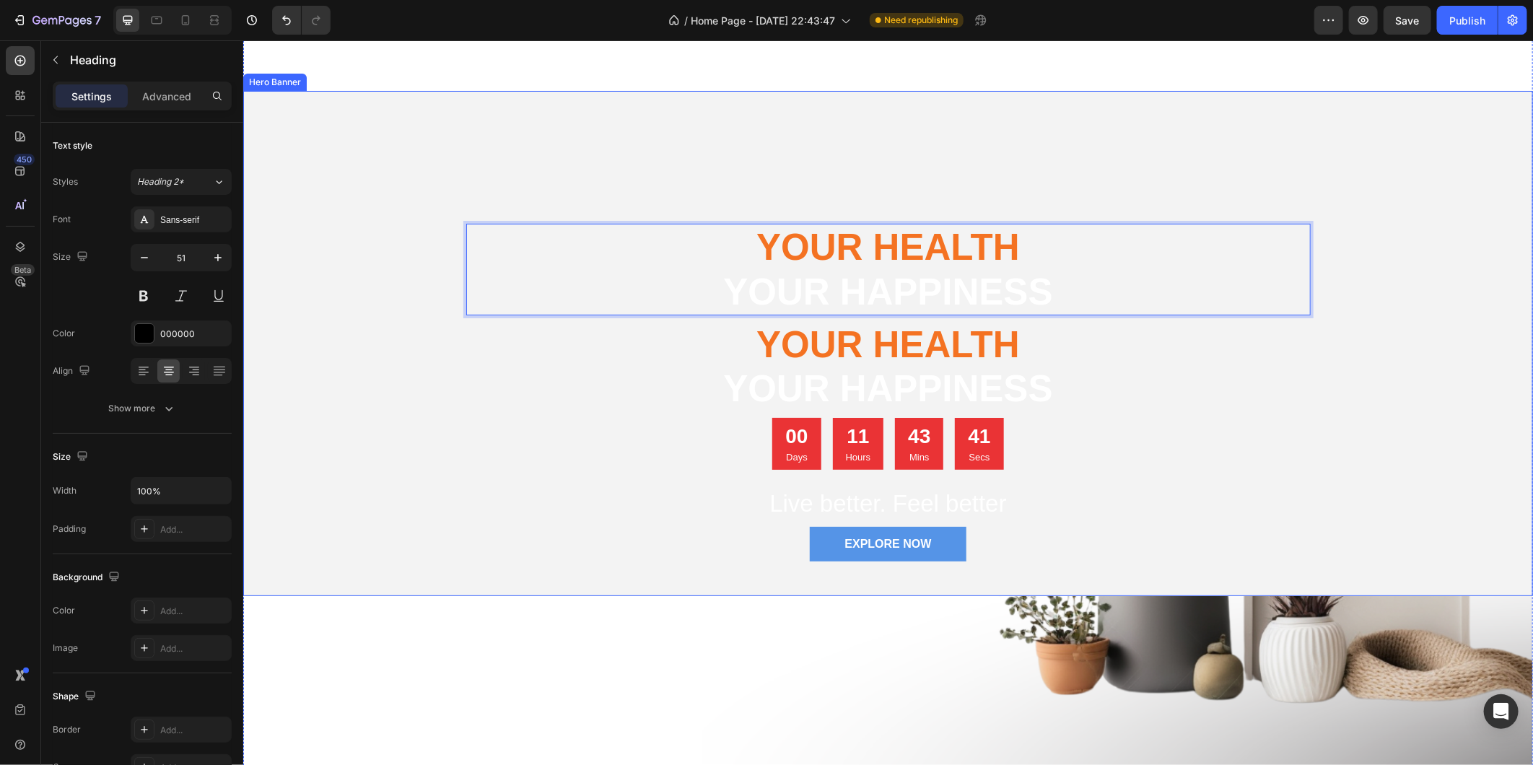
click at [696, 154] on div "Overlay" at bounding box center [887, 342] width 1290 height 505
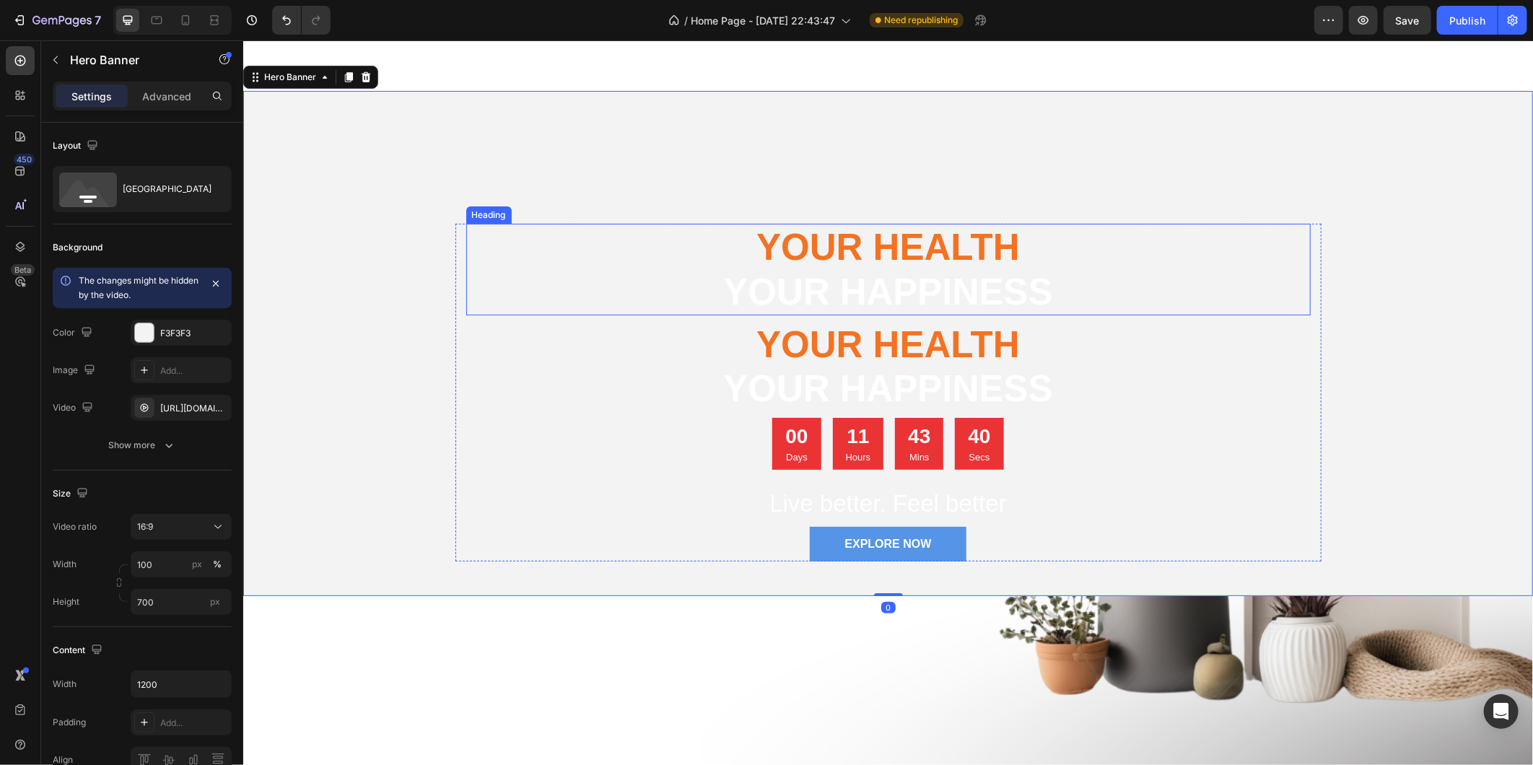
click at [708, 270] on p "⁠⁠⁠⁠⁠⁠⁠ Your Health your happiness" at bounding box center [888, 268] width 842 height 88
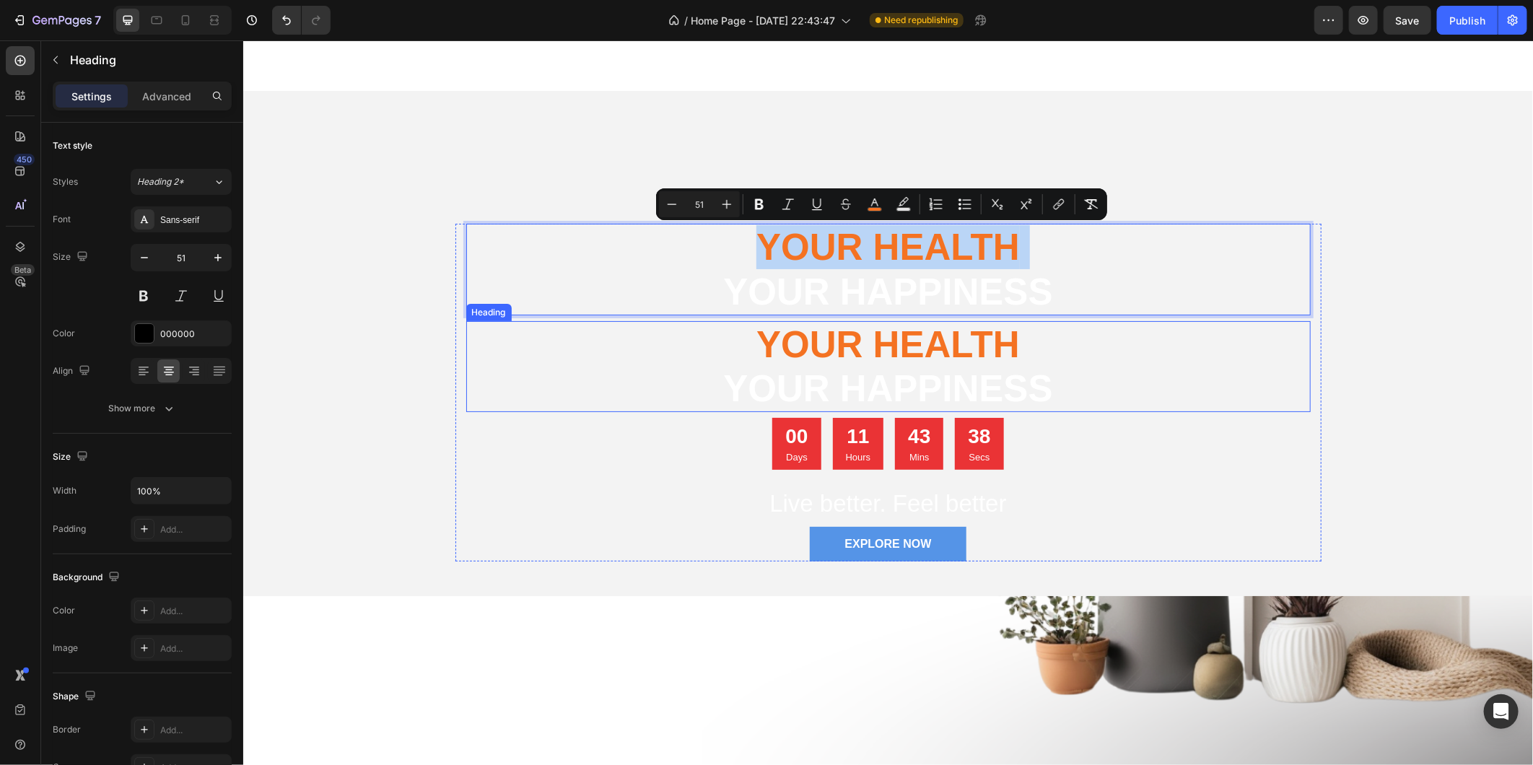
drag, startPoint x: 689, startPoint y: 248, endPoint x: 529, endPoint y: 402, distance: 221.5
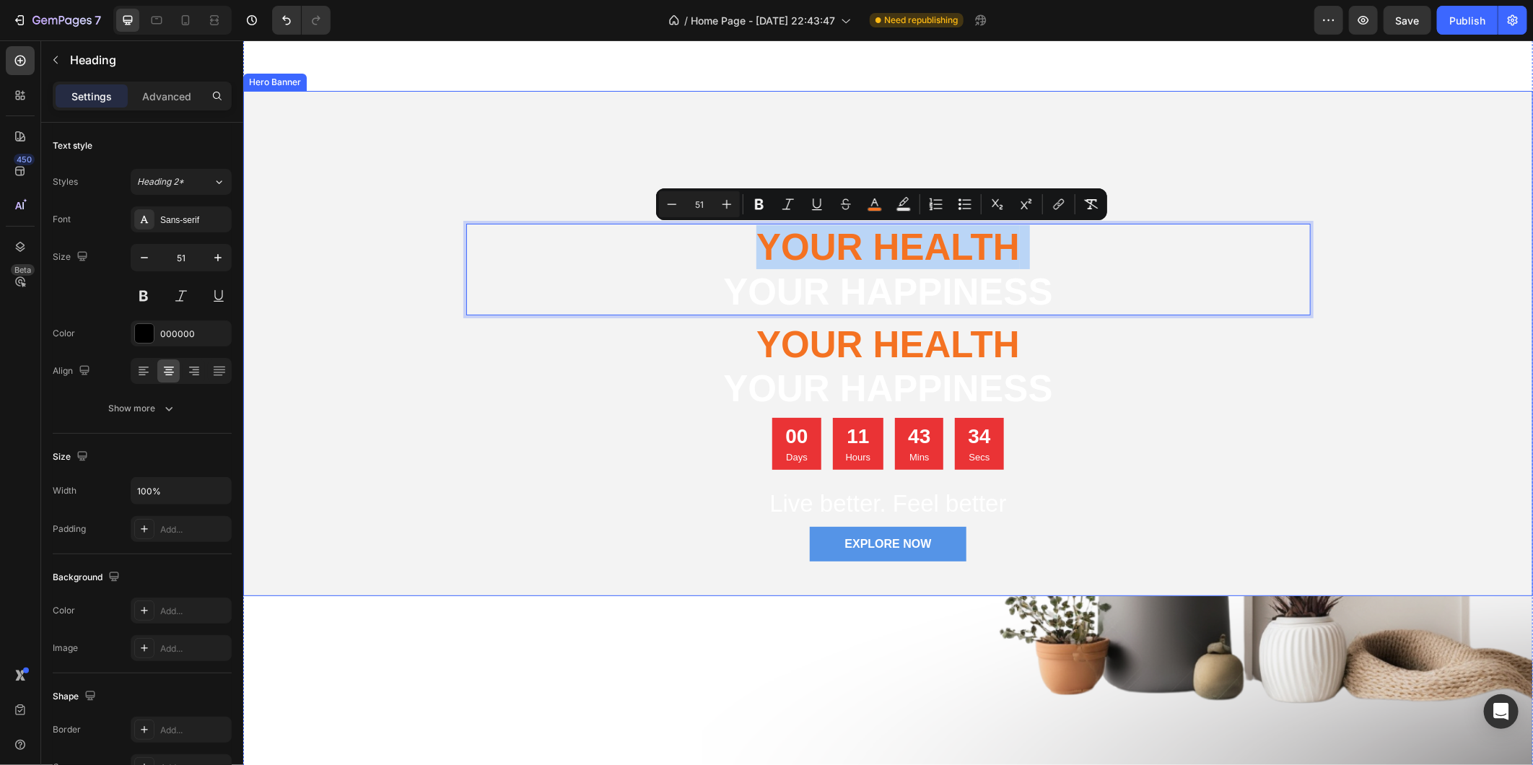
click at [1322, 261] on div "Overlay" at bounding box center [887, 342] width 1290 height 505
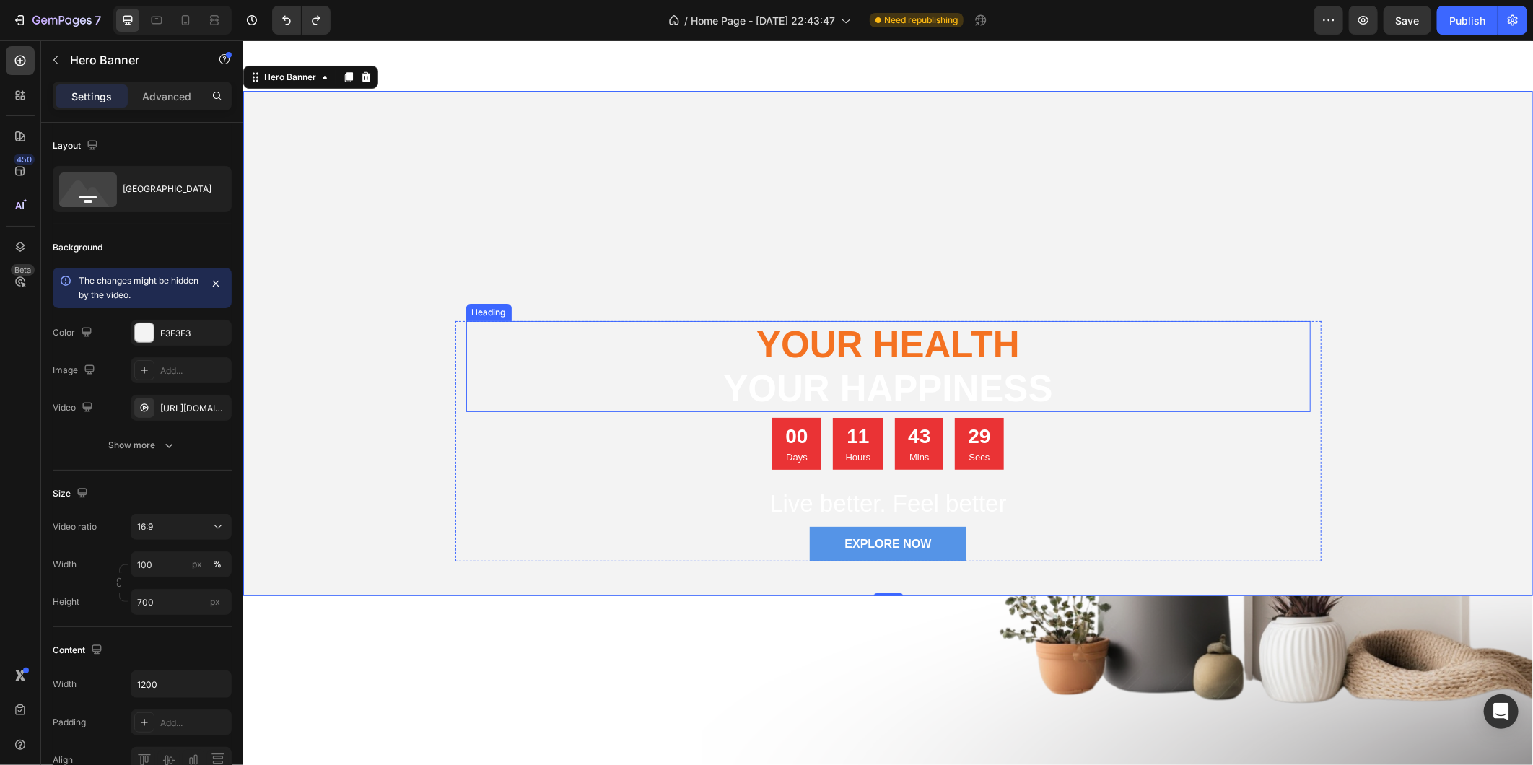
click at [1183, 360] on p "⁠⁠⁠⁠⁠⁠⁠ Your Health your happiness" at bounding box center [888, 366] width 842 height 88
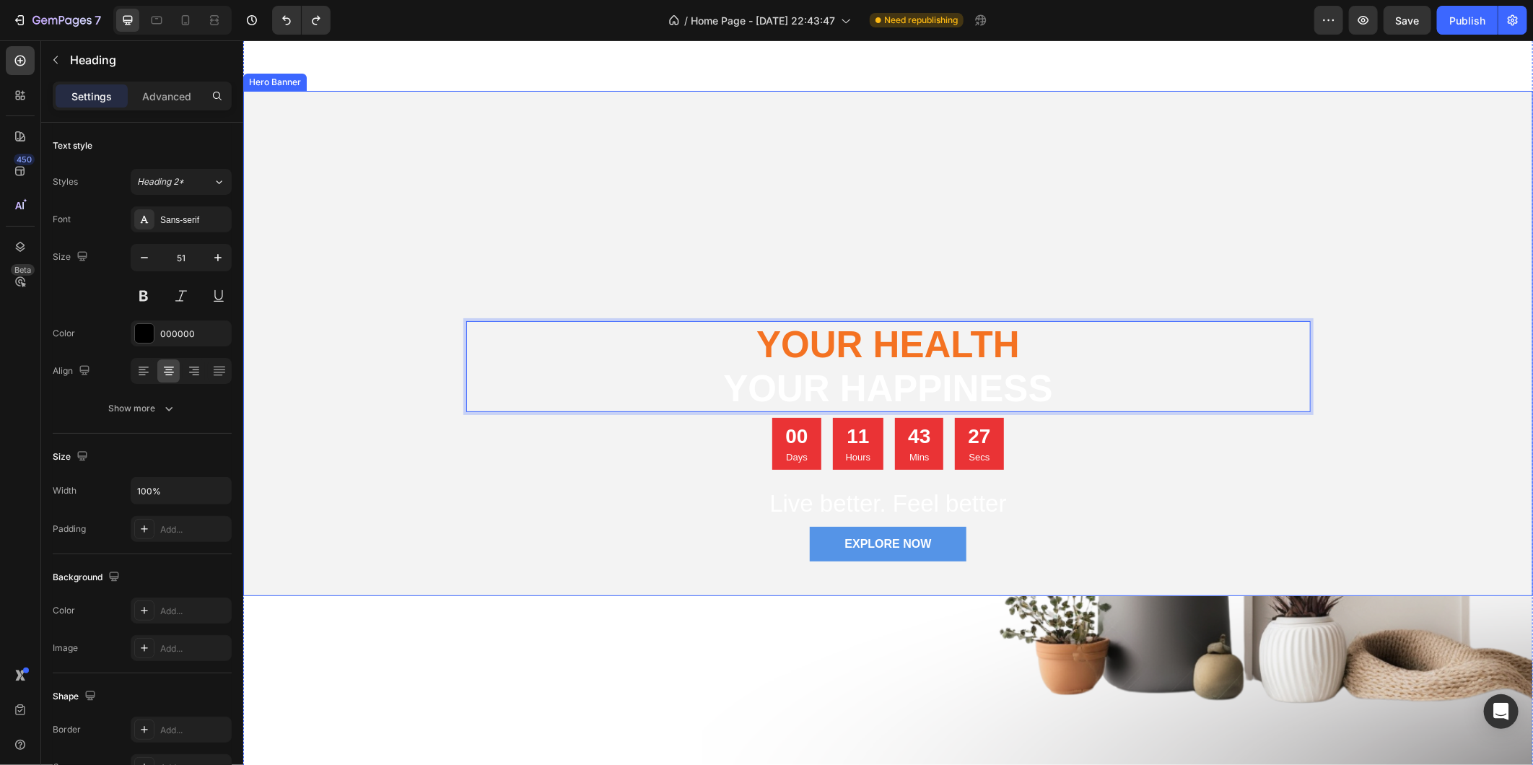
drag, startPoint x: 1145, startPoint y: 357, endPoint x: 1141, endPoint y: 237, distance: 119.9
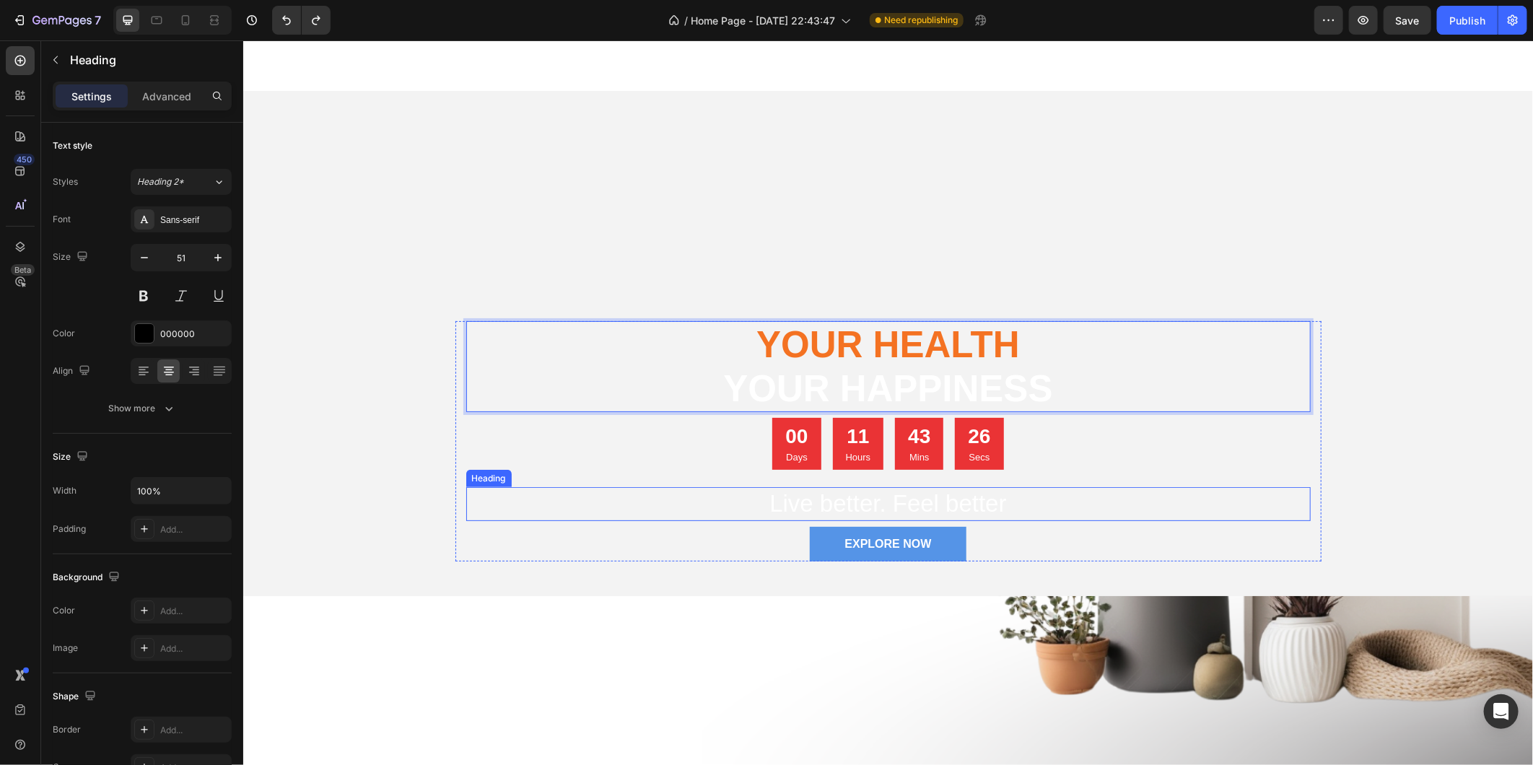
click at [1071, 491] on h2 "Live better. Feel better" at bounding box center [887, 503] width 844 height 34
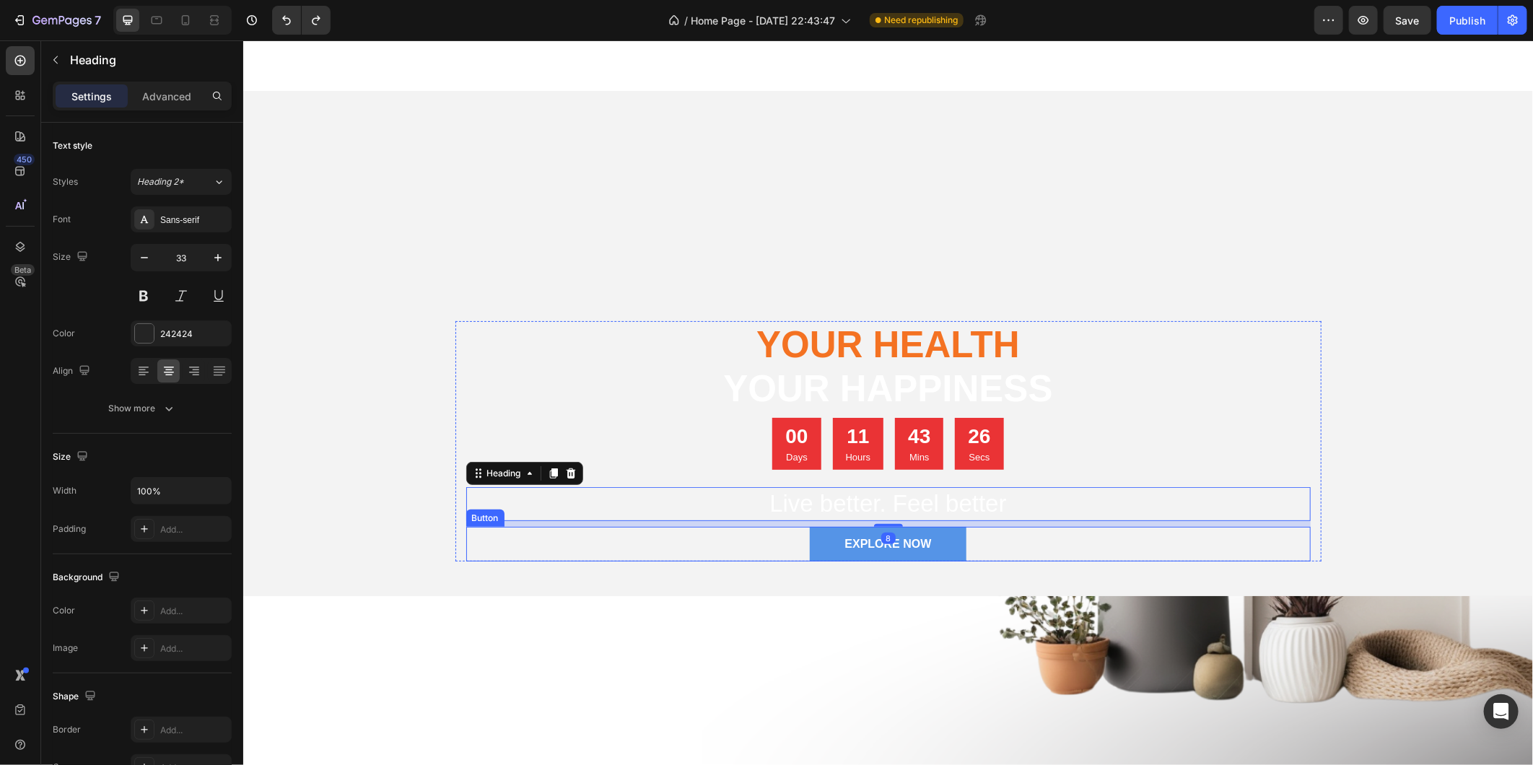
click at [1090, 531] on div "EXPLORE NOW Button" at bounding box center [887, 543] width 844 height 35
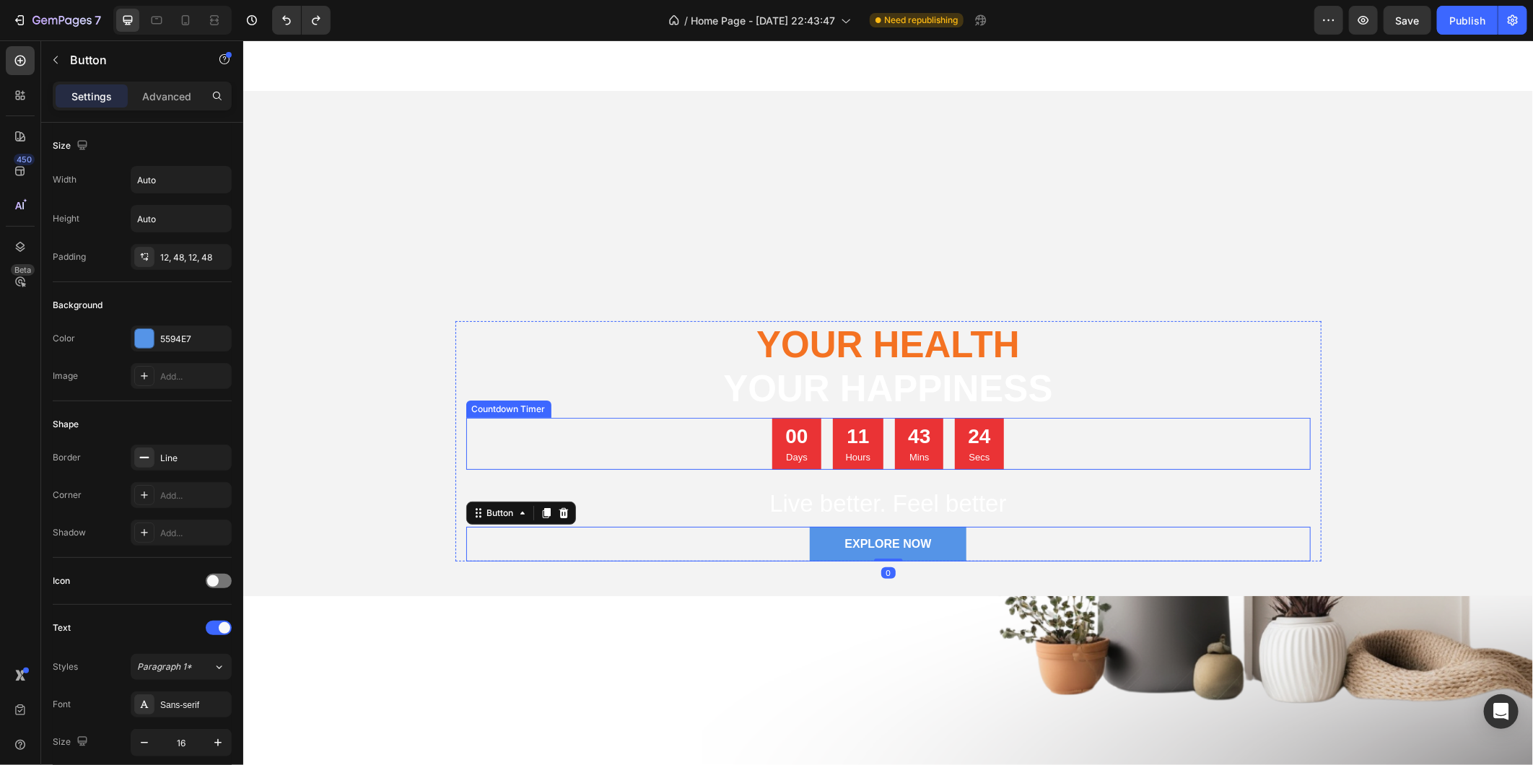
click at [1052, 432] on div "00 Days 11 Hours 43 Mins 24 Secs" at bounding box center [887, 443] width 844 height 52
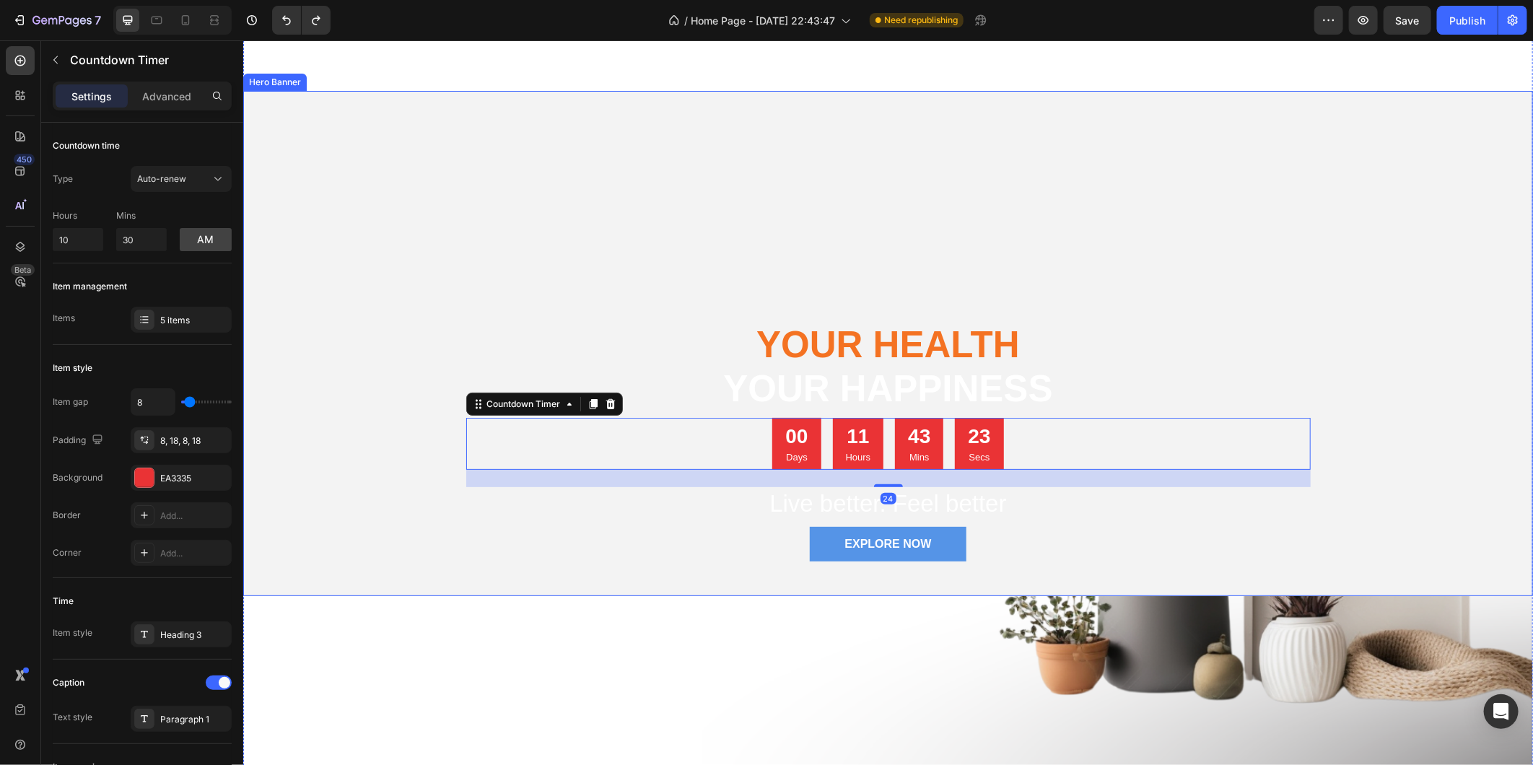
click at [1044, 299] on div "Overlay" at bounding box center [887, 342] width 1290 height 505
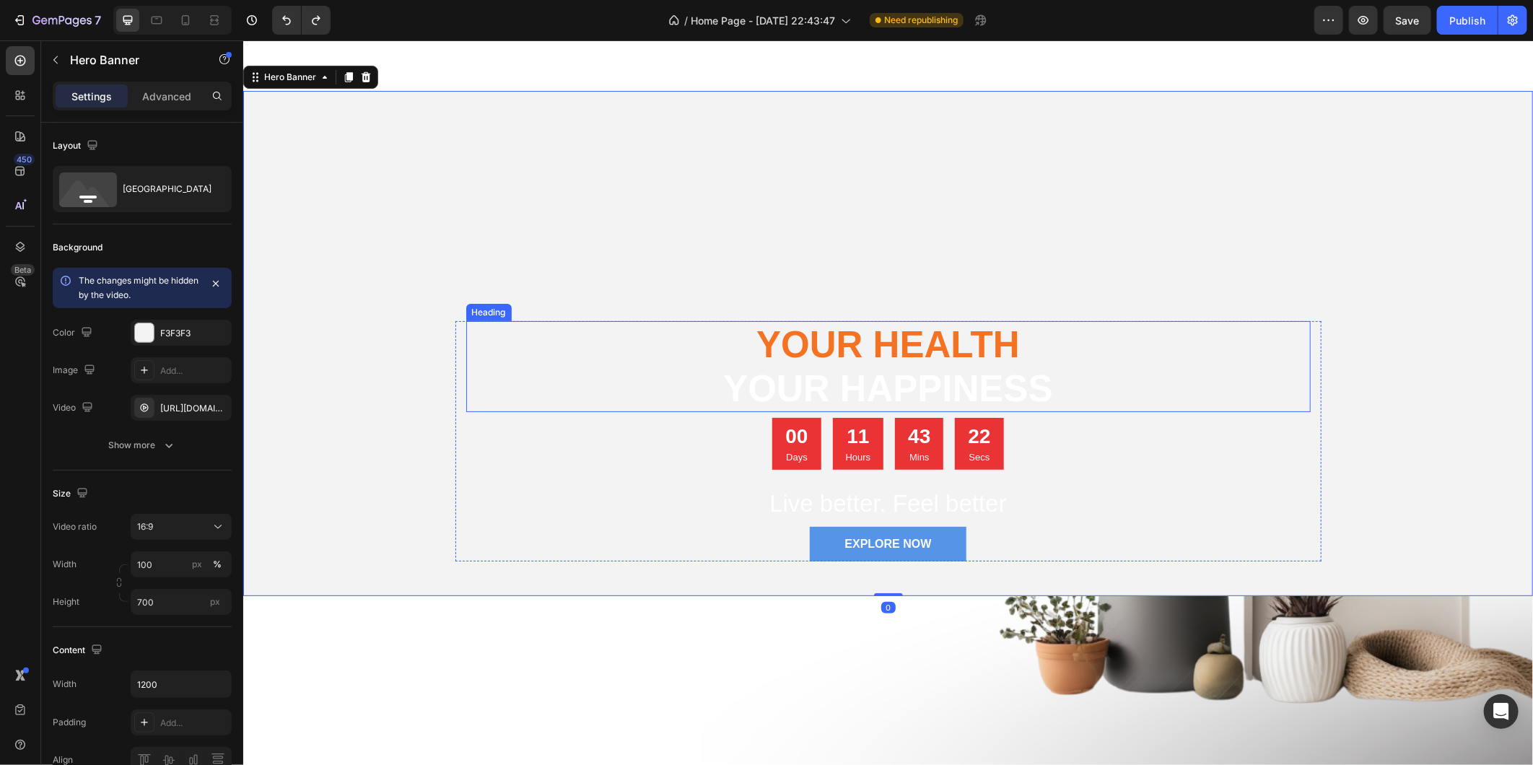
click at [1000, 325] on span "Your Health" at bounding box center [887, 343] width 263 height 41
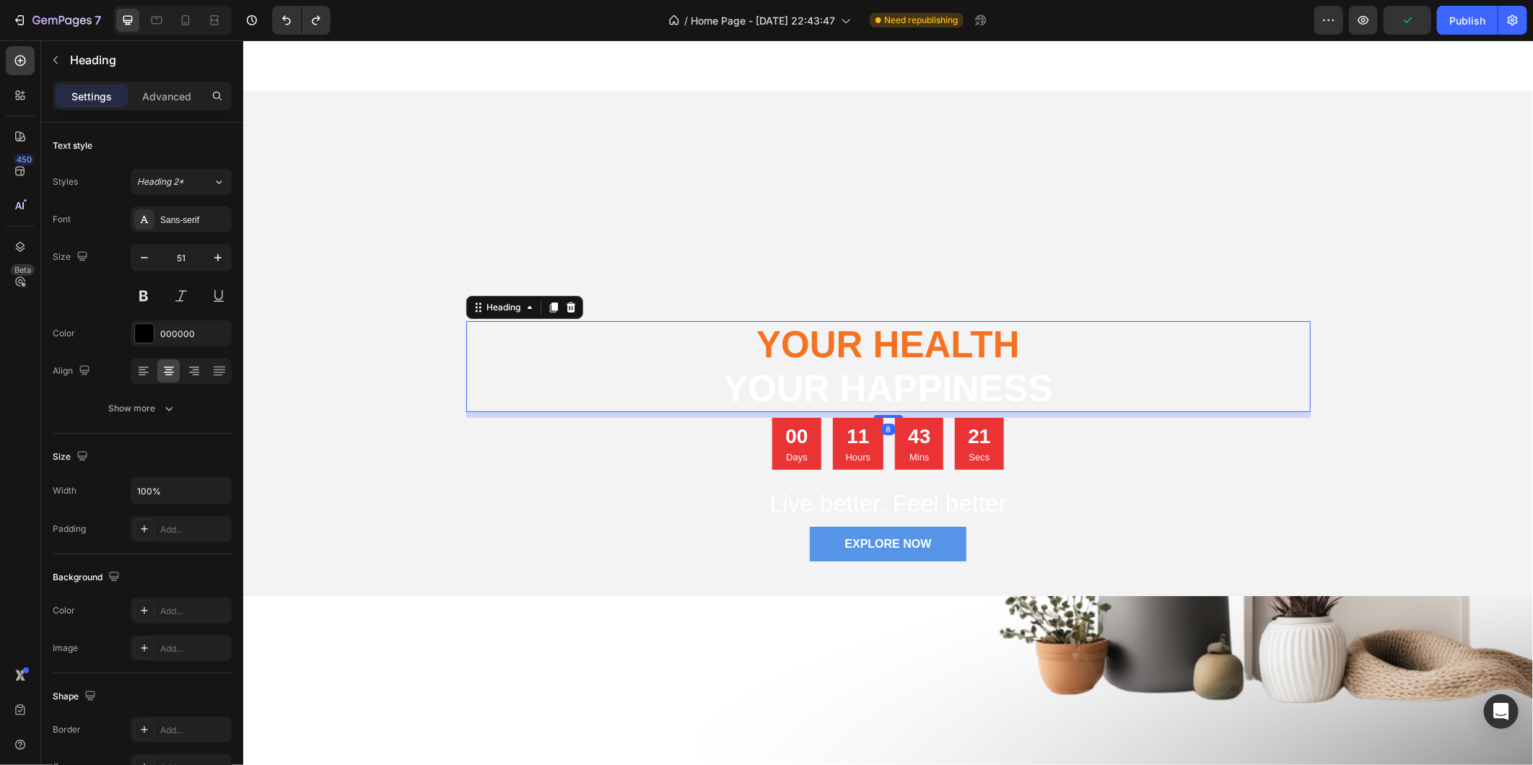
click at [515, 429] on div "00 Days 11 Hours 43 Mins 21 Secs" at bounding box center [887, 443] width 844 height 52
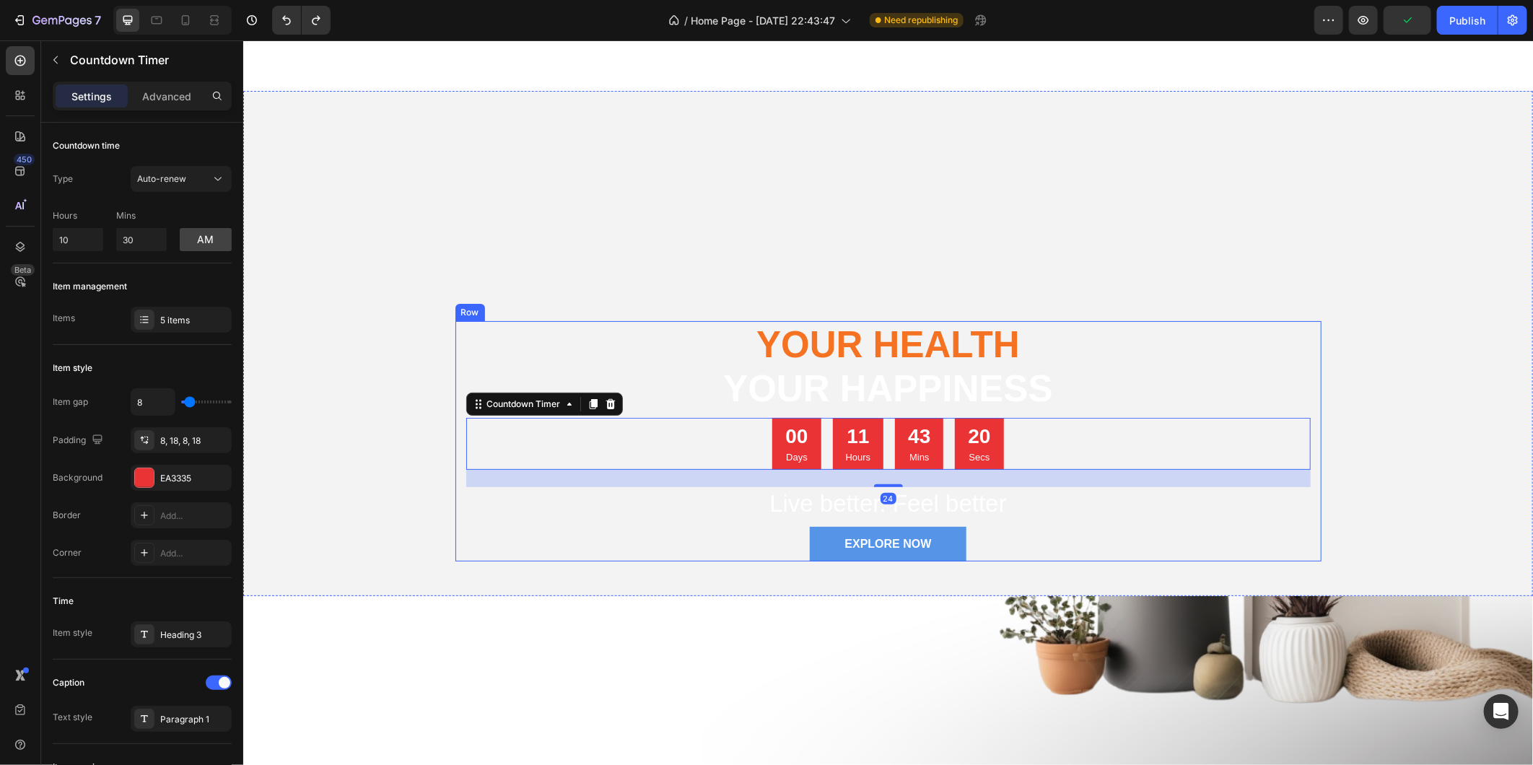
click at [455, 384] on div "⁠⁠⁠⁠⁠⁠⁠ Your Health your happiness Heading 00 Days 11 Hours 43 Mins 20 Secs Cou…" at bounding box center [888, 440] width 866 height 240
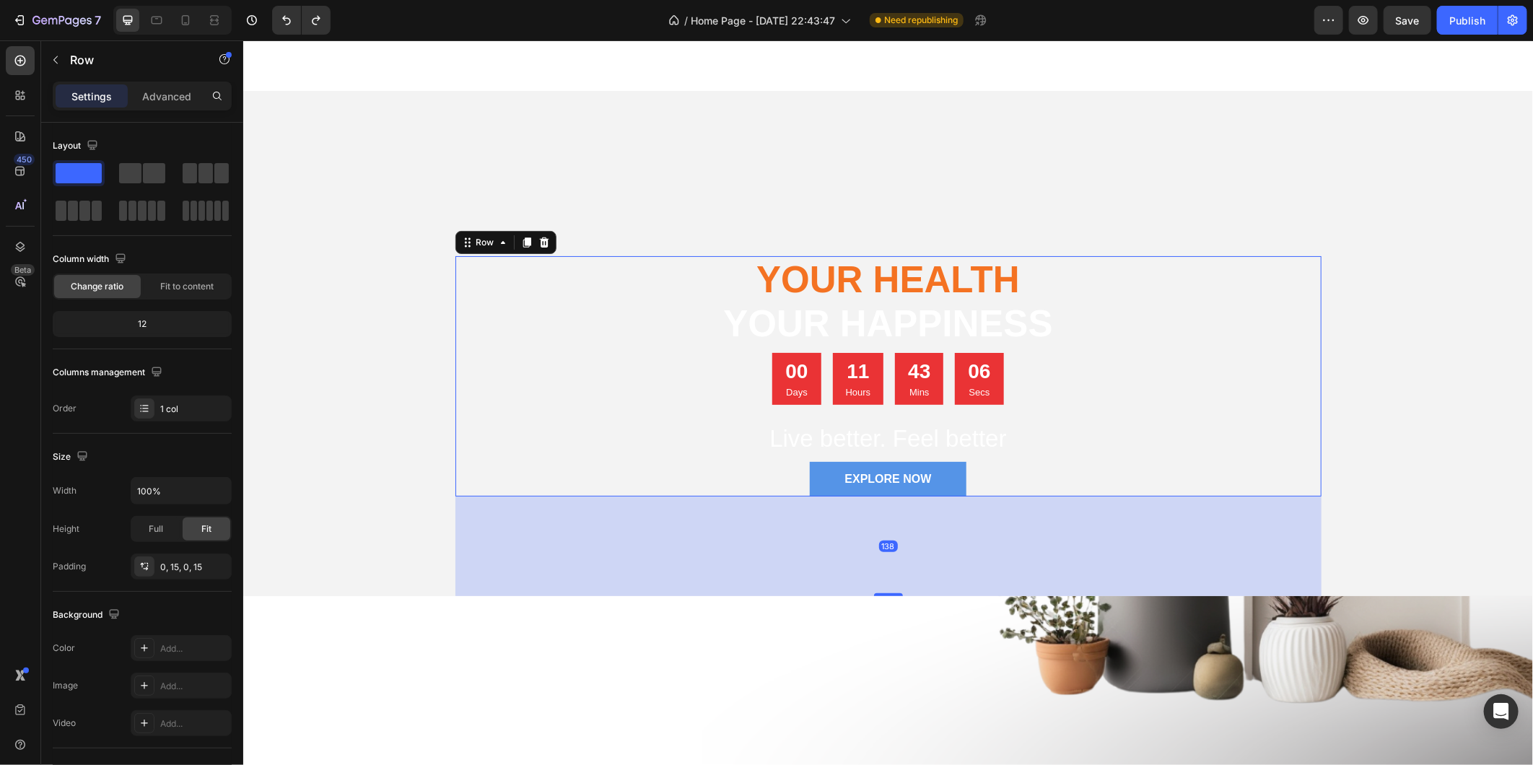
drag, startPoint x: 886, startPoint y: 592, endPoint x: 906, endPoint y: 657, distance: 68.2
click at [906, 657] on div "⁠⁠⁠⁠⁠⁠⁠ Your Health your happiness Heading 00 Days 11 Hours 43 Mins 06 Secs Cou…" at bounding box center [887, 412] width 1290 height 744
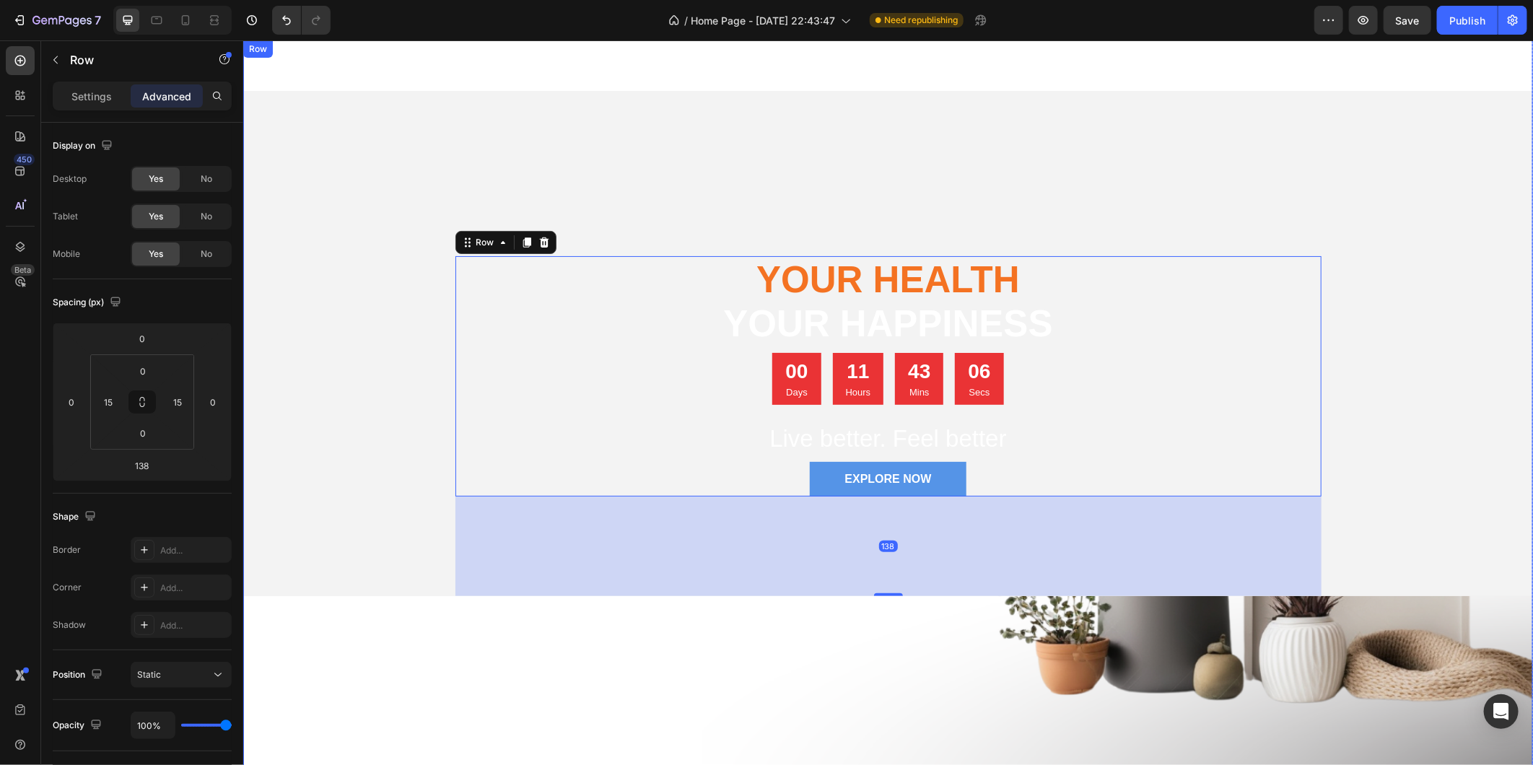
click at [815, 673] on div "⁠⁠⁠⁠⁠⁠⁠ Your Health your happiness Heading 00 Days 11 Hours 43 Mins 06 Secs Cou…" at bounding box center [887, 412] width 1290 height 744
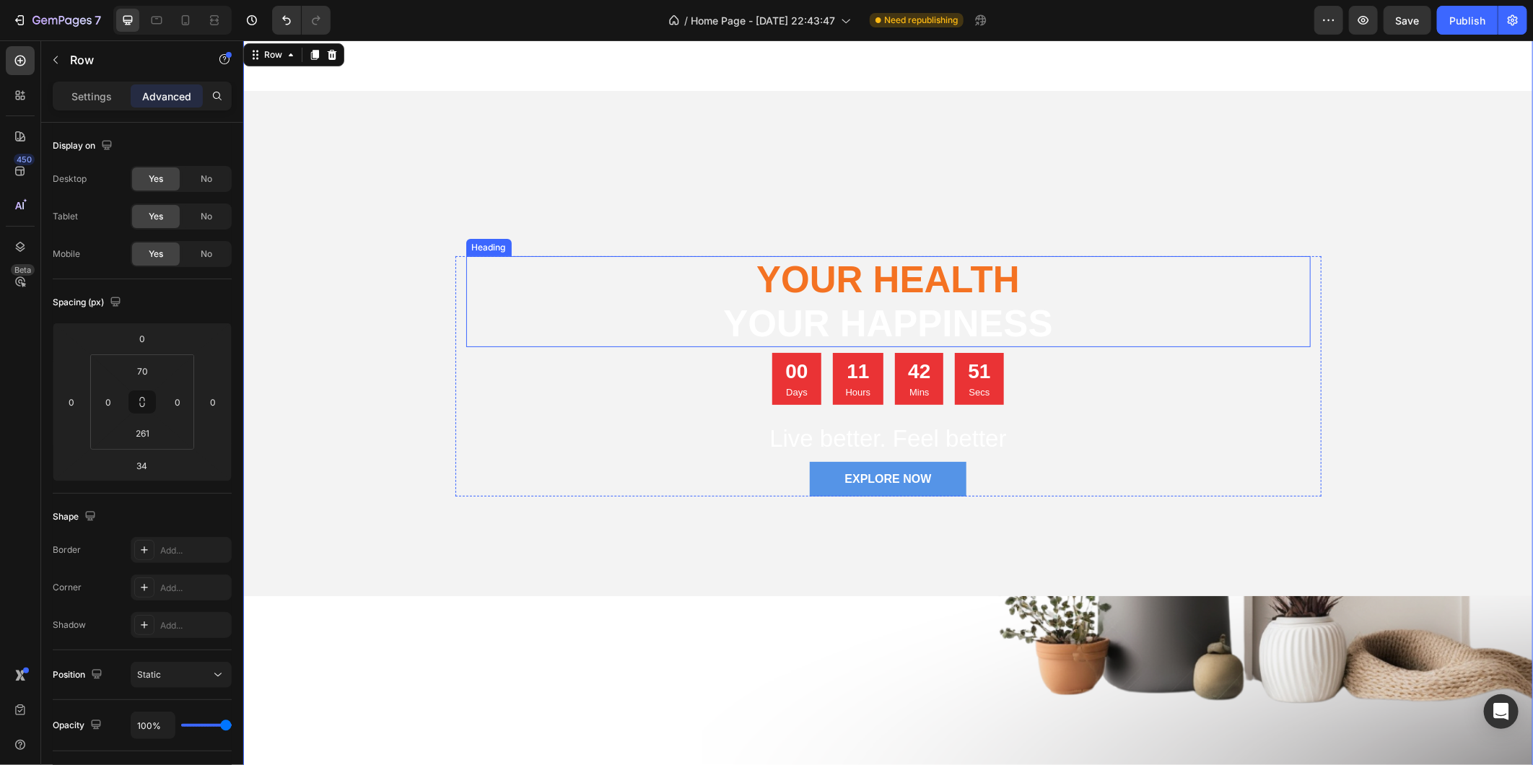
click at [935, 271] on span "Your Health" at bounding box center [887, 278] width 263 height 41
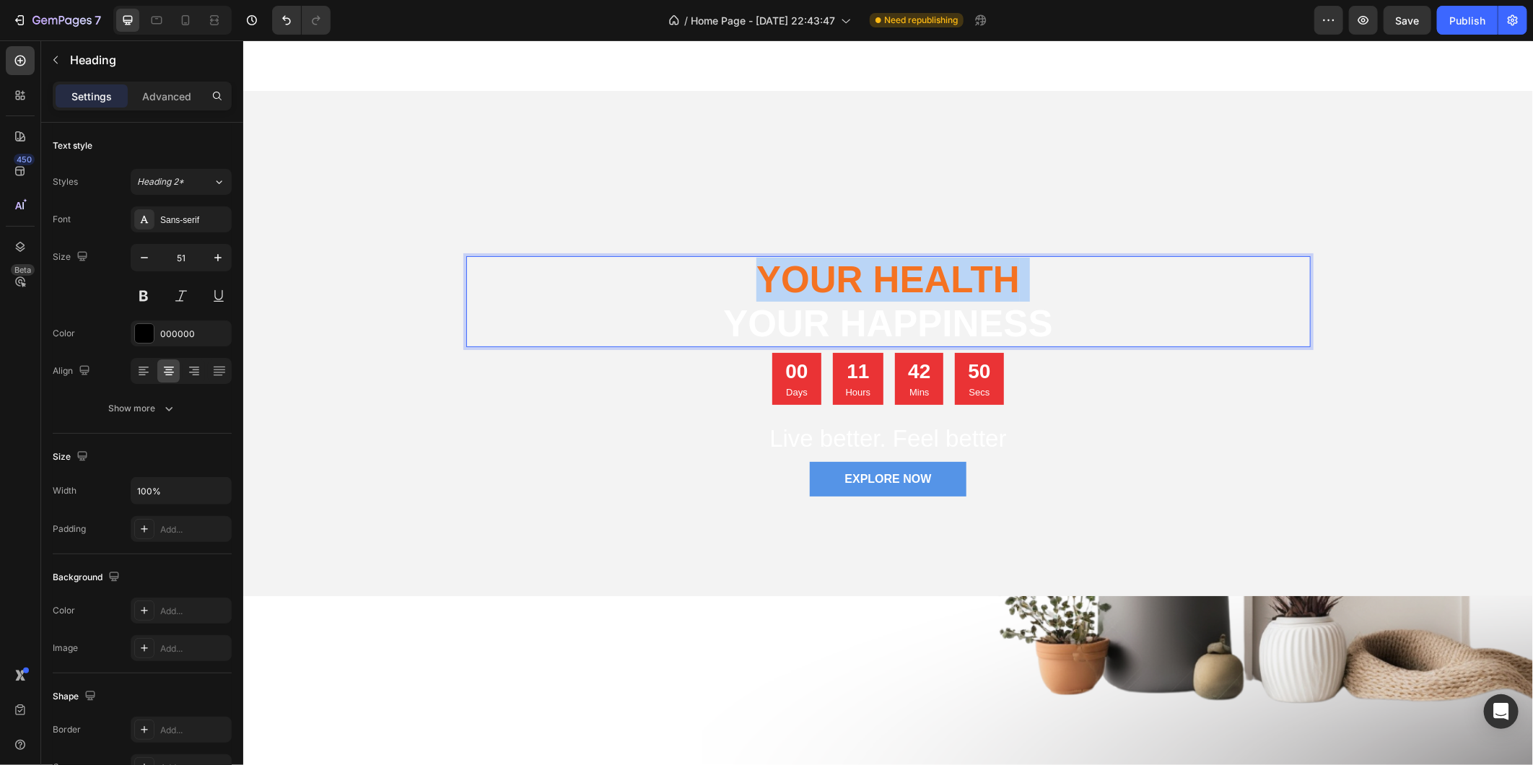
click at [935, 271] on span "Your Health" at bounding box center [887, 278] width 263 height 41
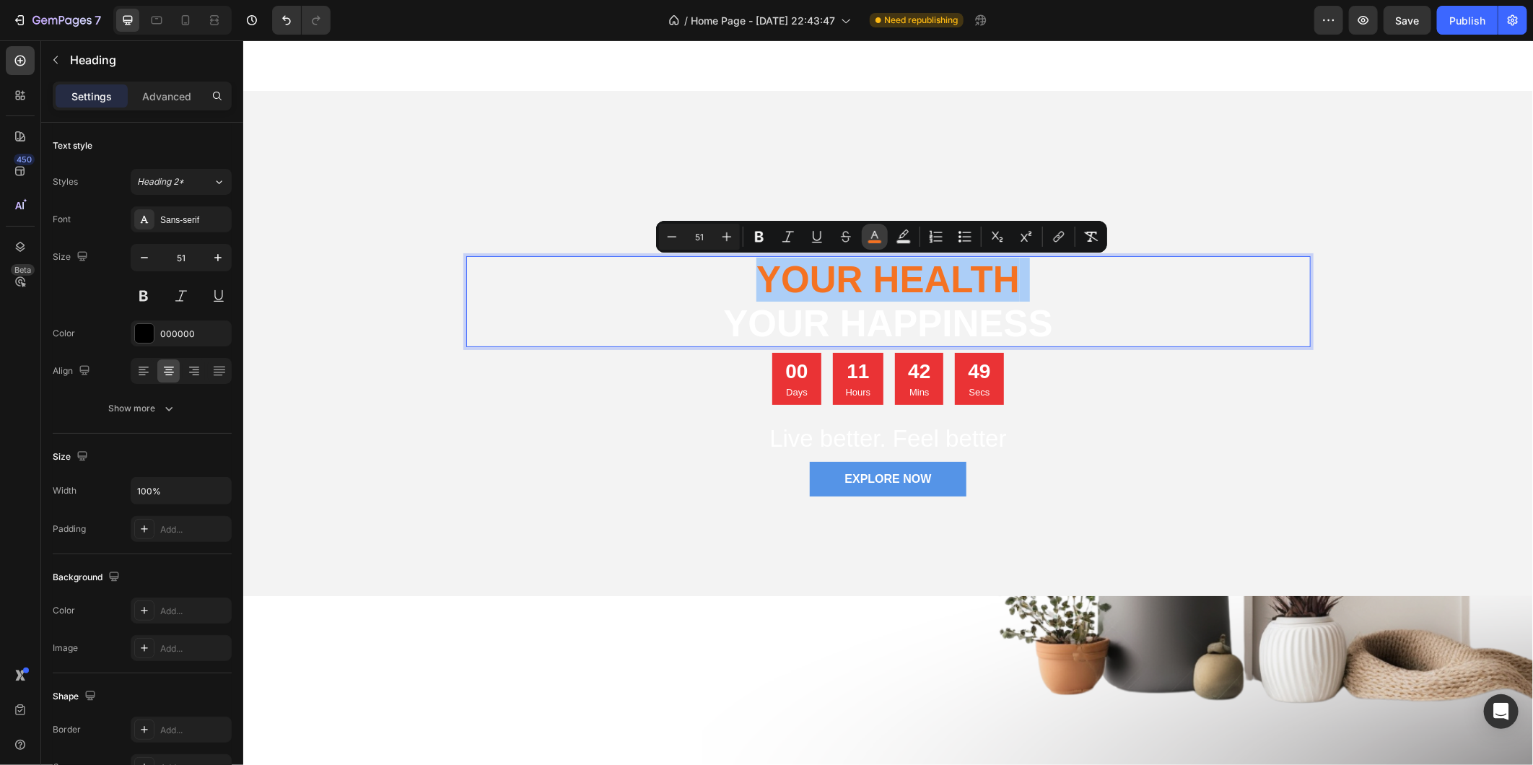
click at [876, 232] on icon "Editor contextual toolbar" at bounding box center [874, 237] width 14 height 14
type input "F47222"
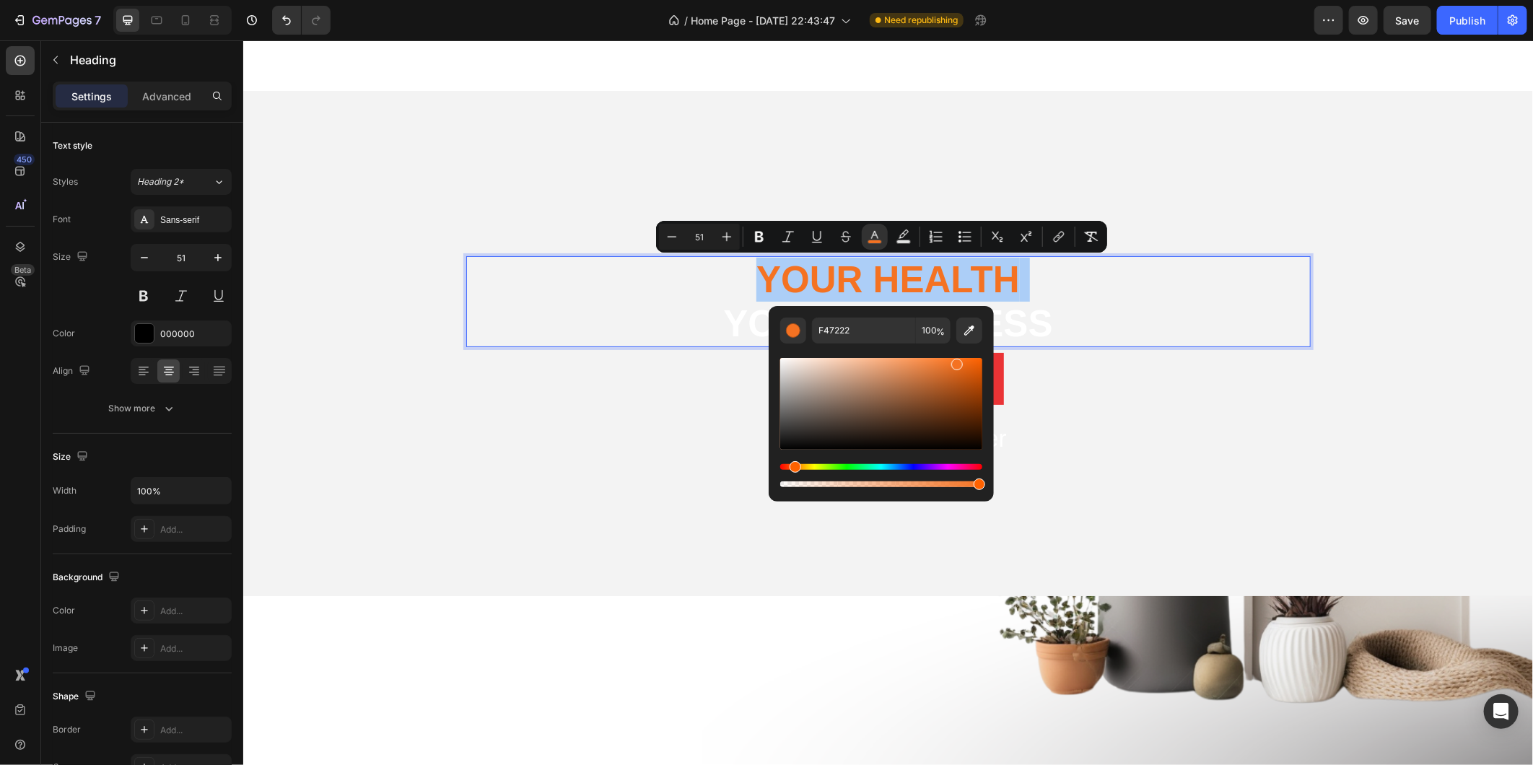
click at [917, 468] on div "Hue" at bounding box center [881, 467] width 202 height 6
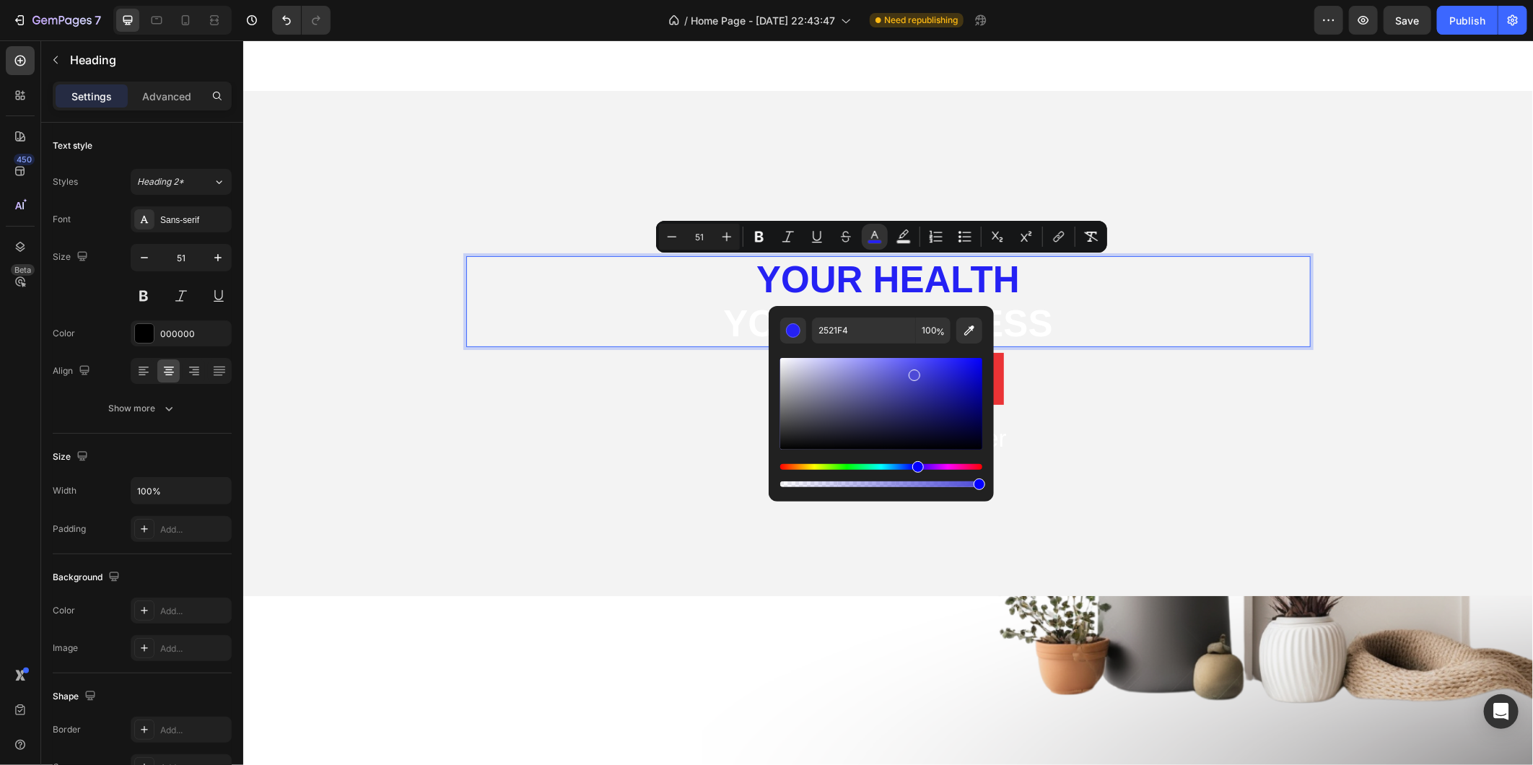
click at [913, 372] on div "Editor contextual toolbar" at bounding box center [881, 404] width 202 height 92
drag, startPoint x: 913, startPoint y: 365, endPoint x: 932, endPoint y: 364, distance: 19.5
click at [932, 364] on div "Editor contextual toolbar" at bounding box center [881, 404] width 202 height 92
click at [947, 365] on div "Editor contextual toolbar" at bounding box center [881, 404] width 202 height 92
click at [937, 387] on div "Editor contextual toolbar" at bounding box center [881, 404] width 202 height 92
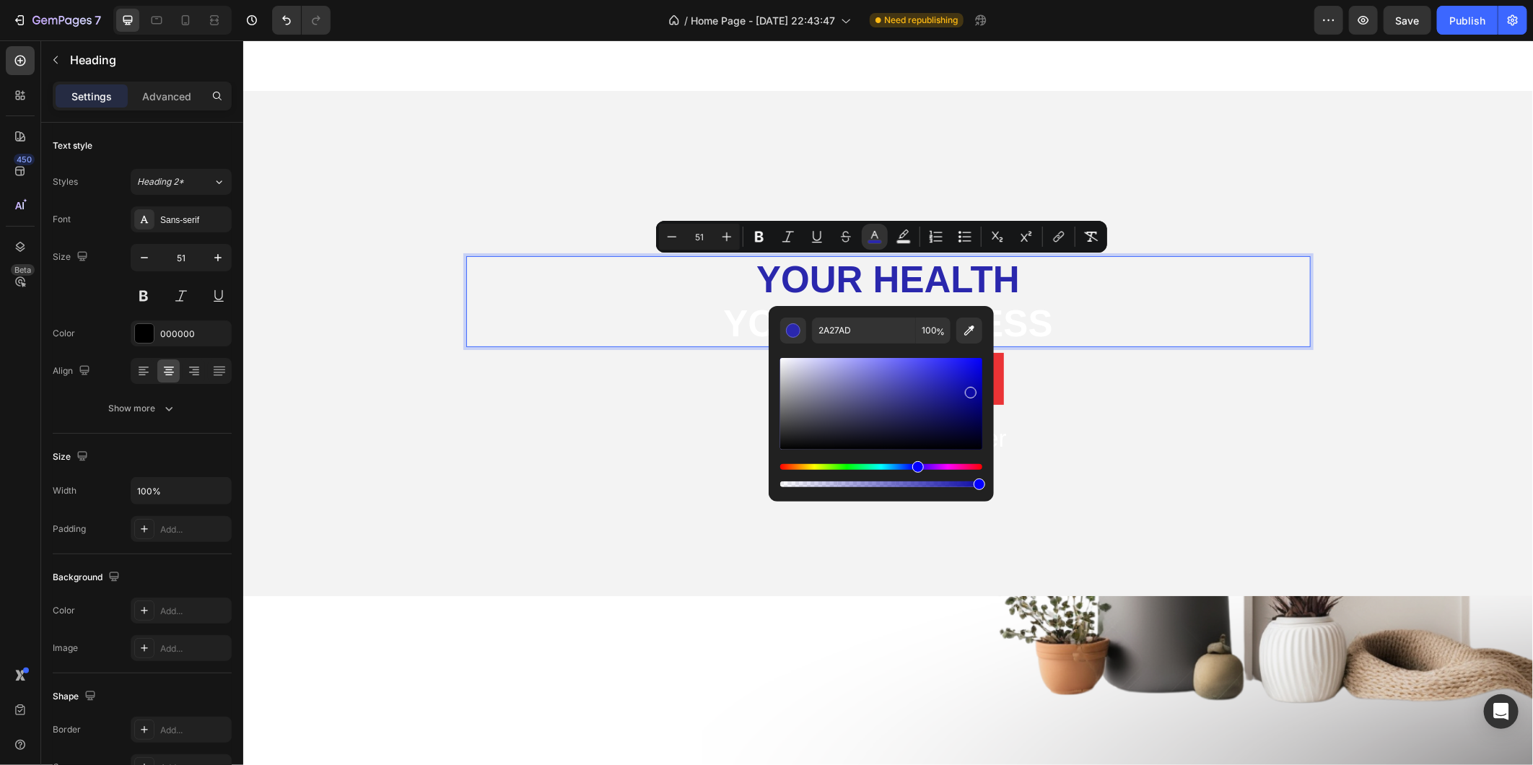
drag, startPoint x: 969, startPoint y: 390, endPoint x: 972, endPoint y: 400, distance: 10.5
click at [970, 390] on div "Editor contextual toolbar" at bounding box center [881, 404] width 202 height 92
click at [972, 409] on div "Editor contextual toolbar" at bounding box center [881, 404] width 202 height 92
click at [968, 419] on div "Editor contextual toolbar" at bounding box center [881, 404] width 202 height 92
drag, startPoint x: 945, startPoint y: 428, endPoint x: 919, endPoint y: 414, distance: 30.0
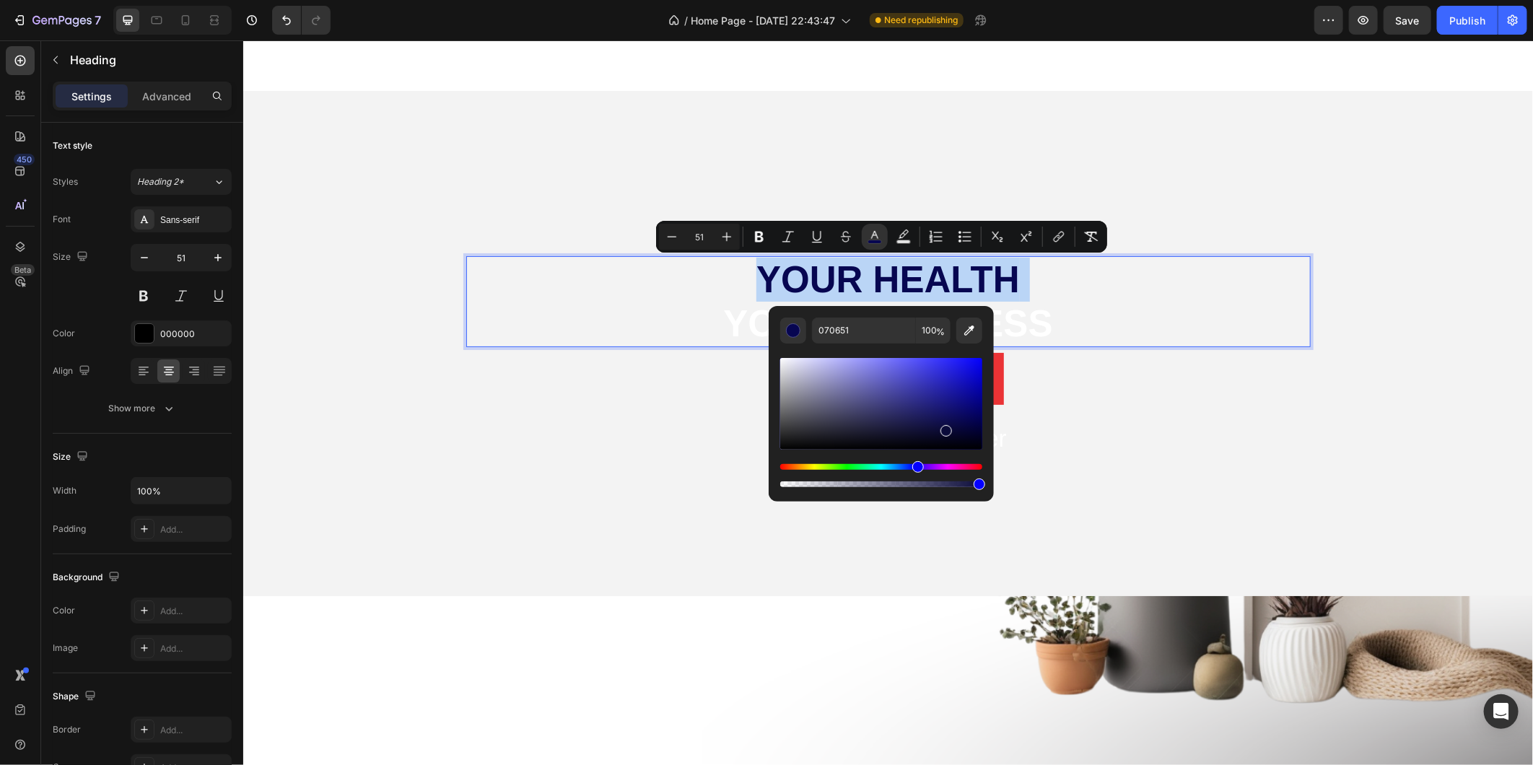
click at [944, 428] on div "Editor contextual toolbar" at bounding box center [881, 404] width 202 height 92
click at [917, 412] on div "Editor contextual toolbar" at bounding box center [881, 404] width 202 height 92
click at [892, 395] on div "Editor contextual toolbar" at bounding box center [881, 404] width 202 height 92
click at [872, 394] on div "Editor contextual toolbar" at bounding box center [881, 404] width 202 height 92
click at [831, 388] on div "Editor contextual toolbar" at bounding box center [881, 404] width 202 height 92
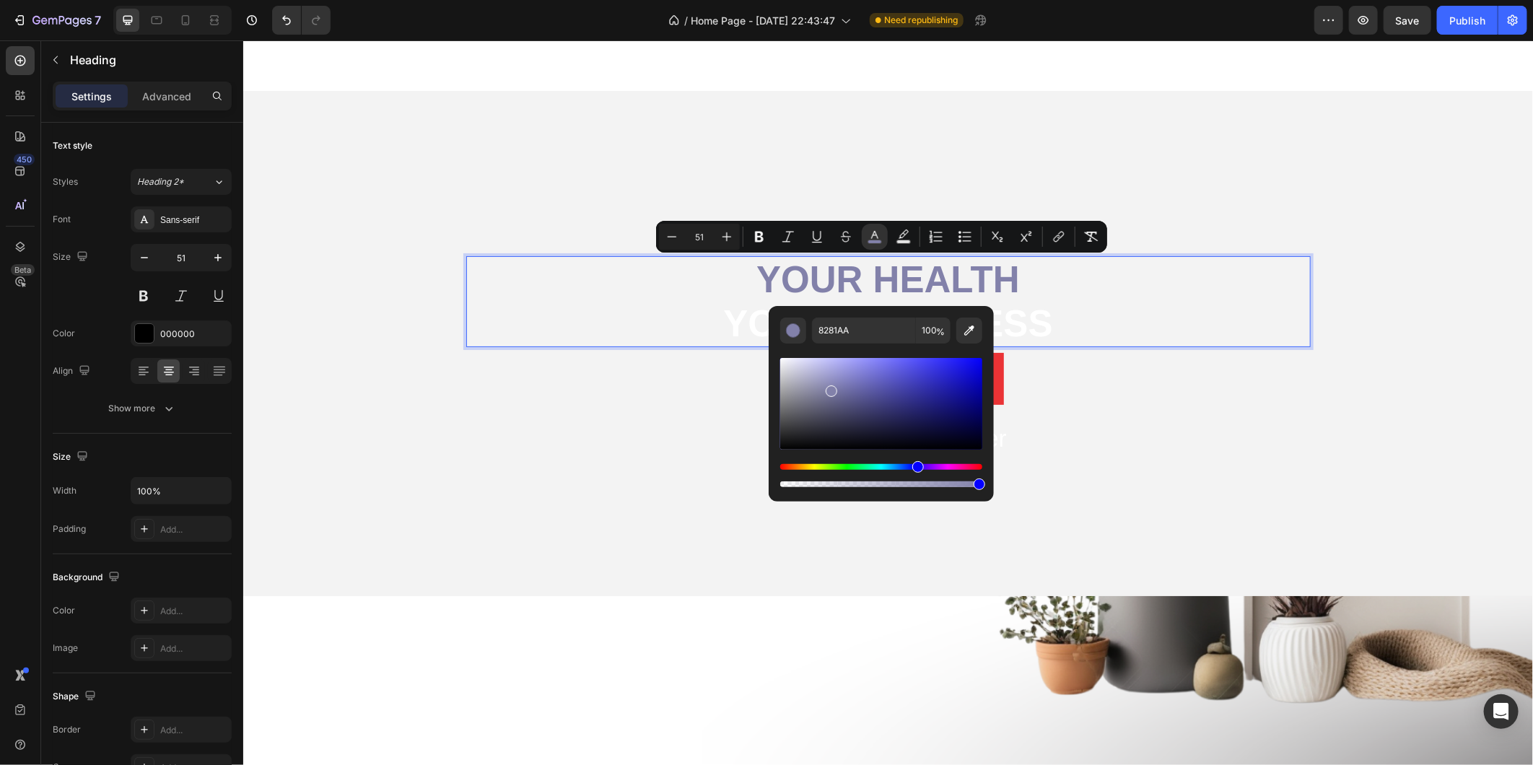
click at [810, 379] on div "Editor contextual toolbar" at bounding box center [881, 404] width 202 height 92
click at [804, 413] on div "Editor contextual toolbar" at bounding box center [881, 404] width 202 height 92
click at [841, 429] on div "Editor contextual toolbar" at bounding box center [881, 404] width 202 height 92
click at [862, 469] on div "Hue" at bounding box center [881, 467] width 202 height 6
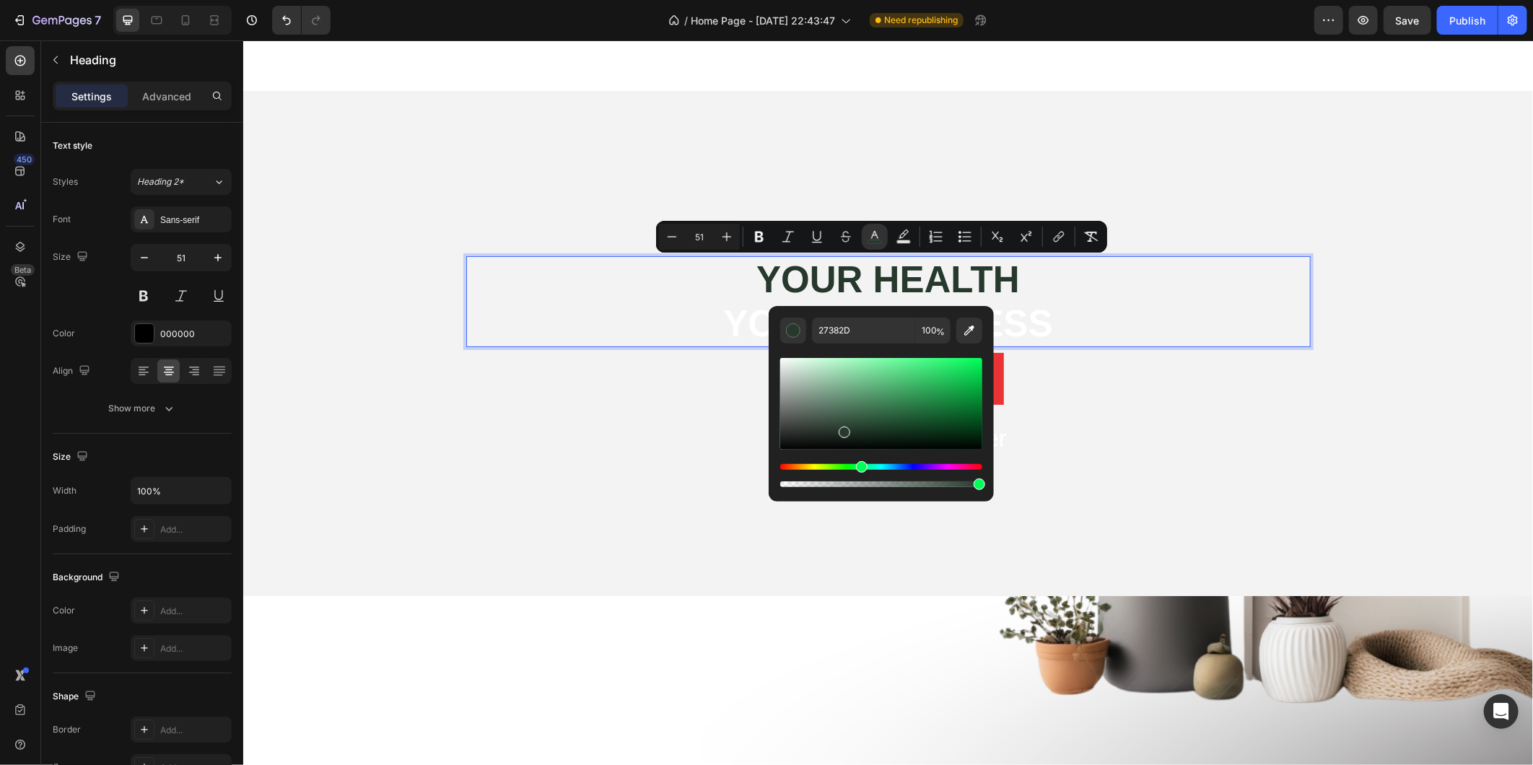
drag, startPoint x: 855, startPoint y: 407, endPoint x: 862, endPoint y: 404, distance: 7.8
click at [857, 405] on div "Editor contextual toolbar" at bounding box center [881, 404] width 202 height 92
click at [899, 398] on div "Editor contextual toolbar" at bounding box center [881, 404] width 202 height 92
click at [847, 470] on div "Editor contextual toolbar" at bounding box center [881, 475] width 202 height 23
click at [840, 463] on div "Editor contextual toolbar" at bounding box center [881, 422] width 202 height 135
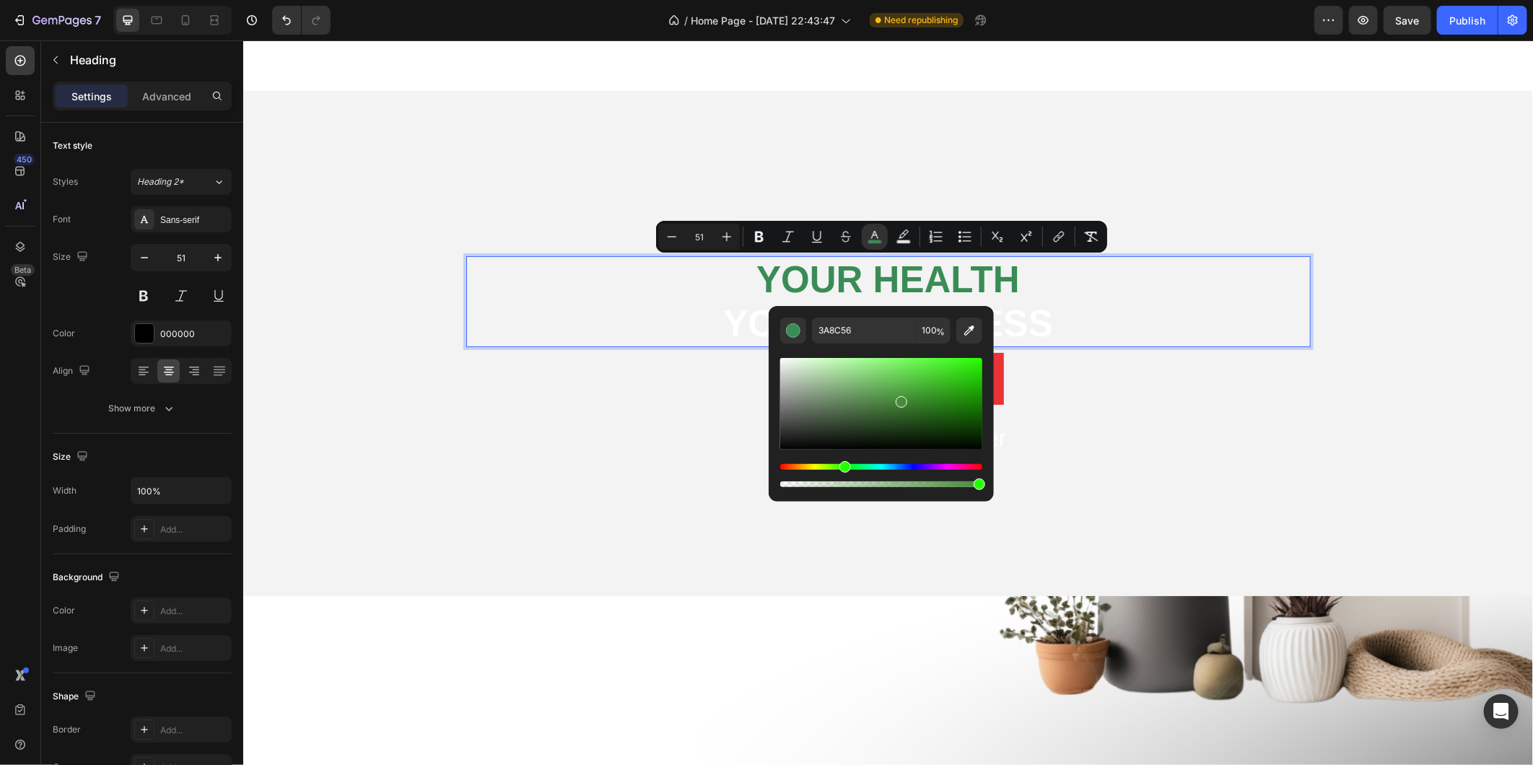
click at [843, 466] on div "Hue" at bounding box center [881, 467] width 202 height 6
click at [843, 397] on div "Editor contextual toolbar" at bounding box center [881, 404] width 202 height 92
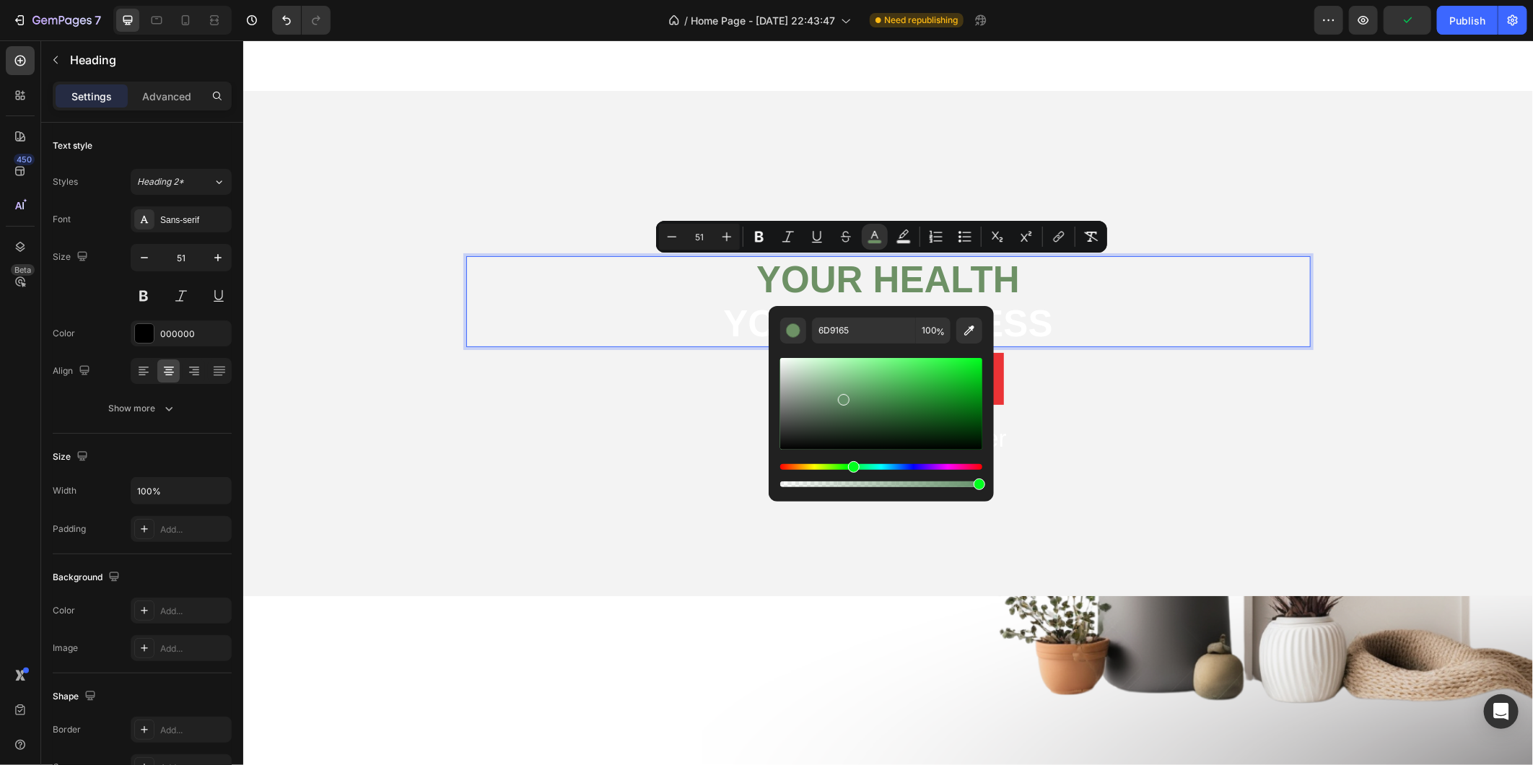
click at [852, 468] on div "Hue" at bounding box center [881, 467] width 202 height 6
click at [865, 377] on div "Editor contextual toolbar" at bounding box center [881, 404] width 202 height 92
click at [873, 364] on div "Editor contextual toolbar" at bounding box center [881, 404] width 202 height 92
click at [918, 364] on div "Editor contextual toolbar" at bounding box center [881, 404] width 202 height 92
click at [945, 370] on div "Editor contextual toolbar" at bounding box center [881, 404] width 202 height 92
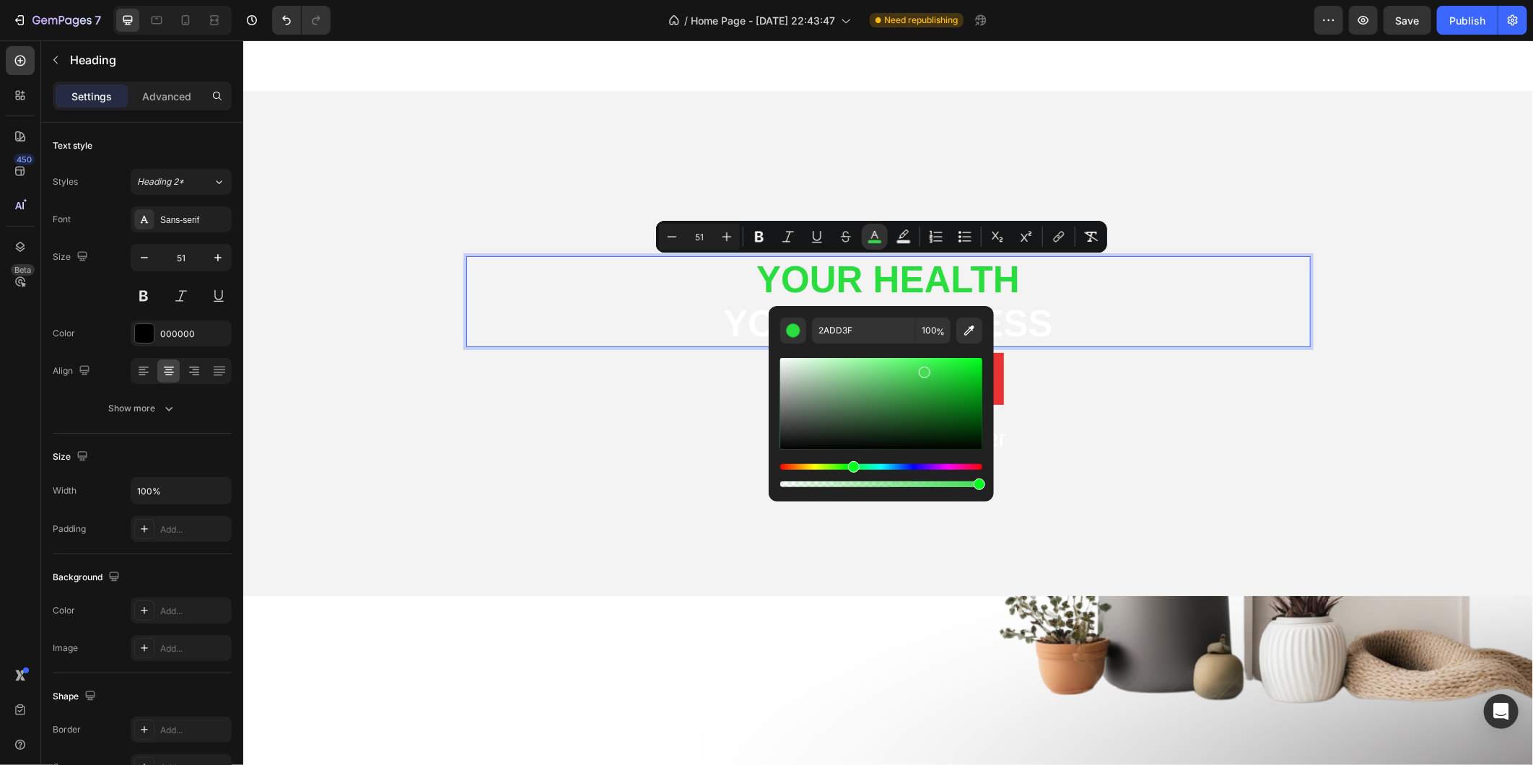
click at [922, 369] on div "Editor contextual toolbar" at bounding box center [881, 404] width 202 height 92
type input "42DD54"
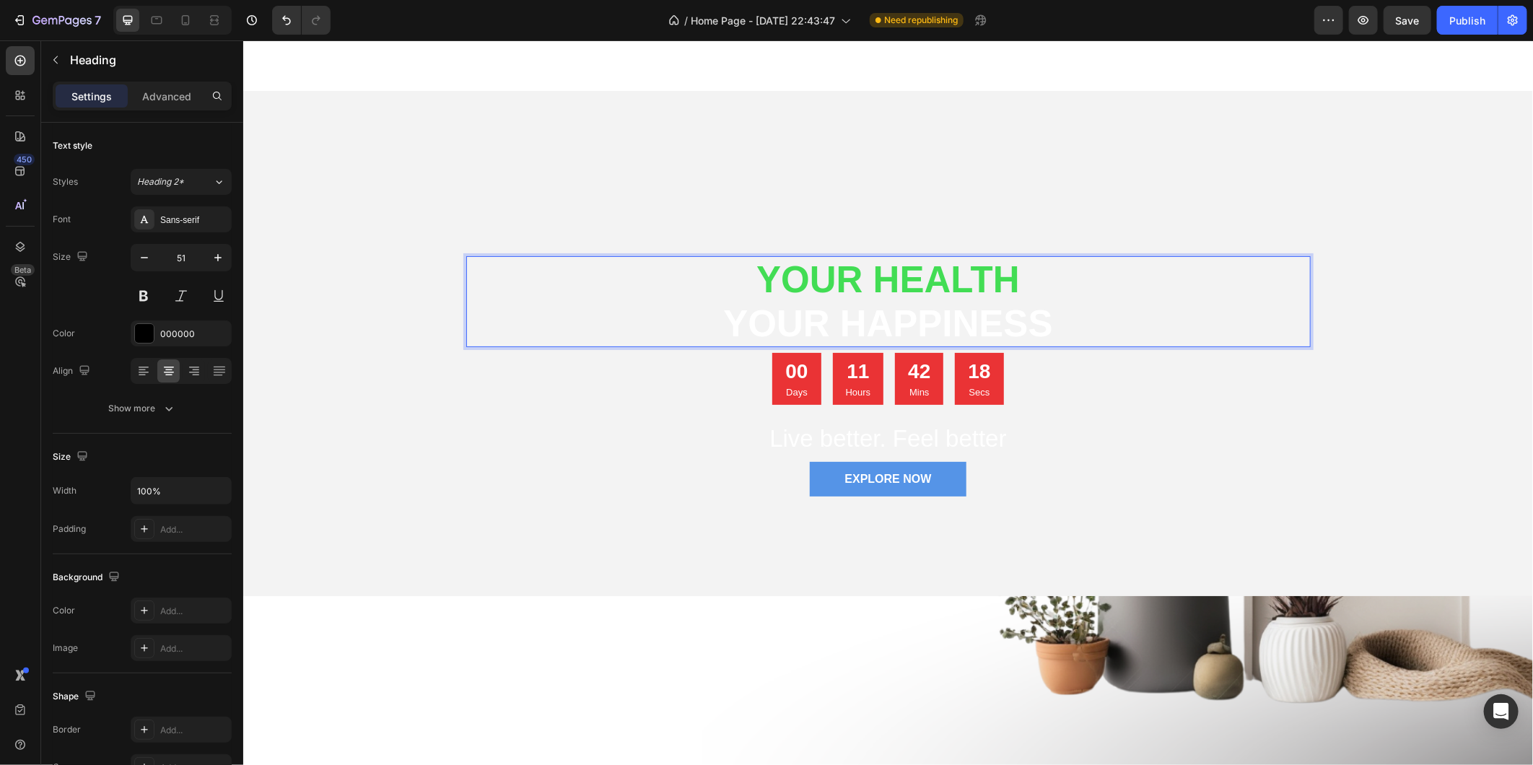
click at [1050, 319] on p "Your Health your happiness" at bounding box center [888, 301] width 842 height 88
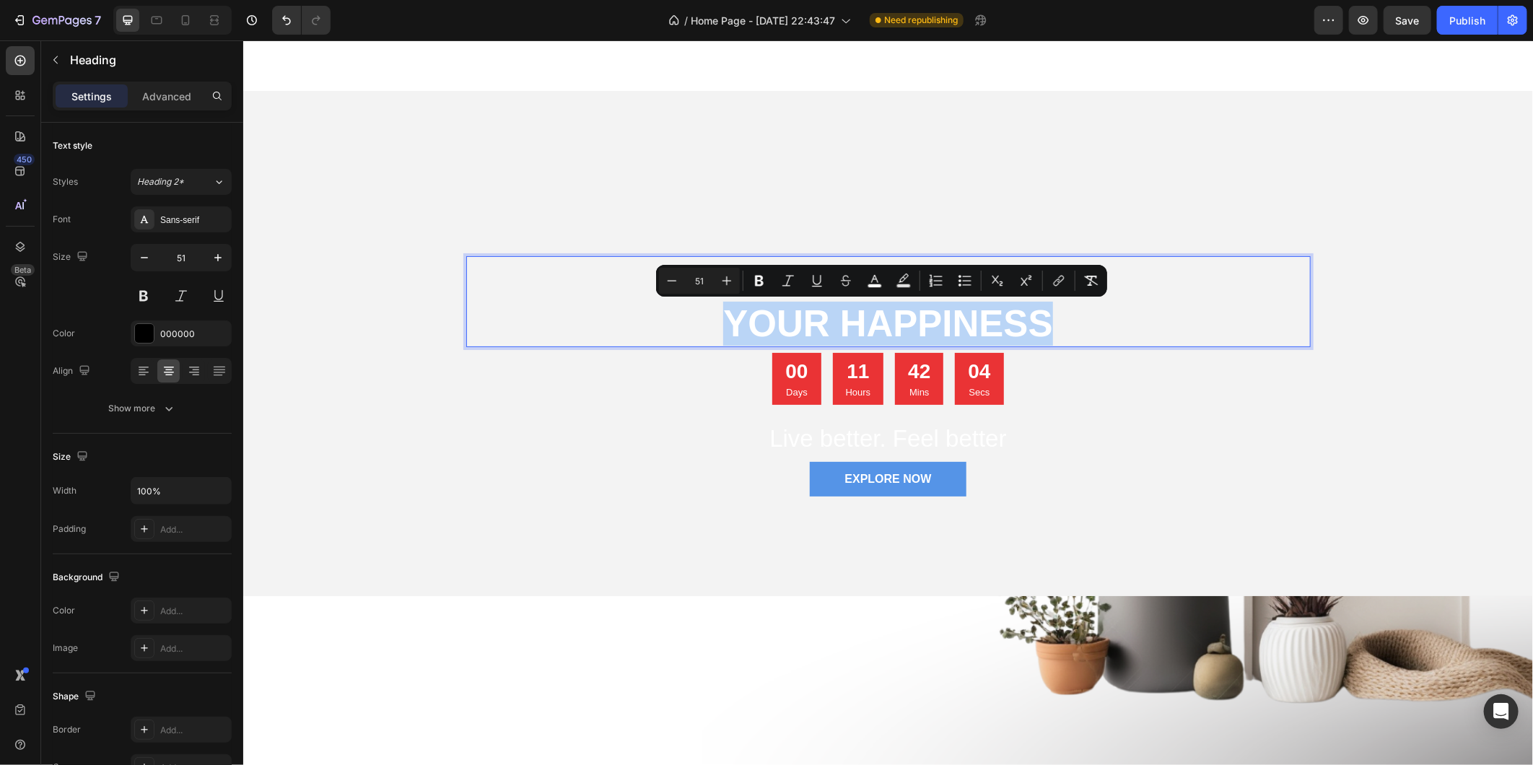
drag, startPoint x: 1041, startPoint y: 317, endPoint x: 702, endPoint y: 318, distance: 338.5
click at [702, 318] on p "Your Health your happiness" at bounding box center [888, 301] width 842 height 88
click at [878, 279] on icon "Editor contextual toolbar" at bounding box center [874, 281] width 14 height 14
type input "FFFFFF"
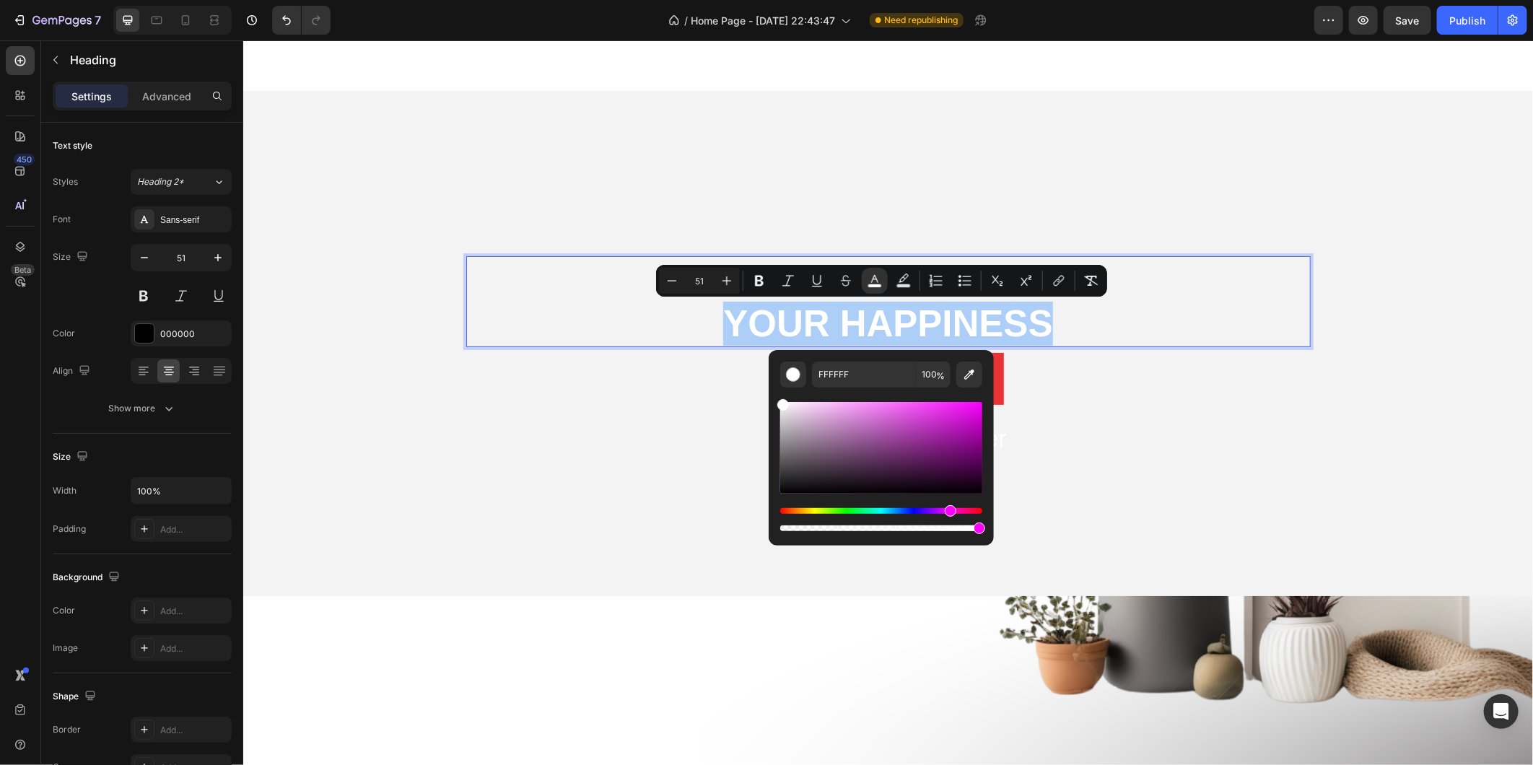
click at [949, 510] on div "Hue" at bounding box center [881, 511] width 202 height 6
click at [948, 444] on div "Editor contextual toolbar" at bounding box center [881, 448] width 202 height 92
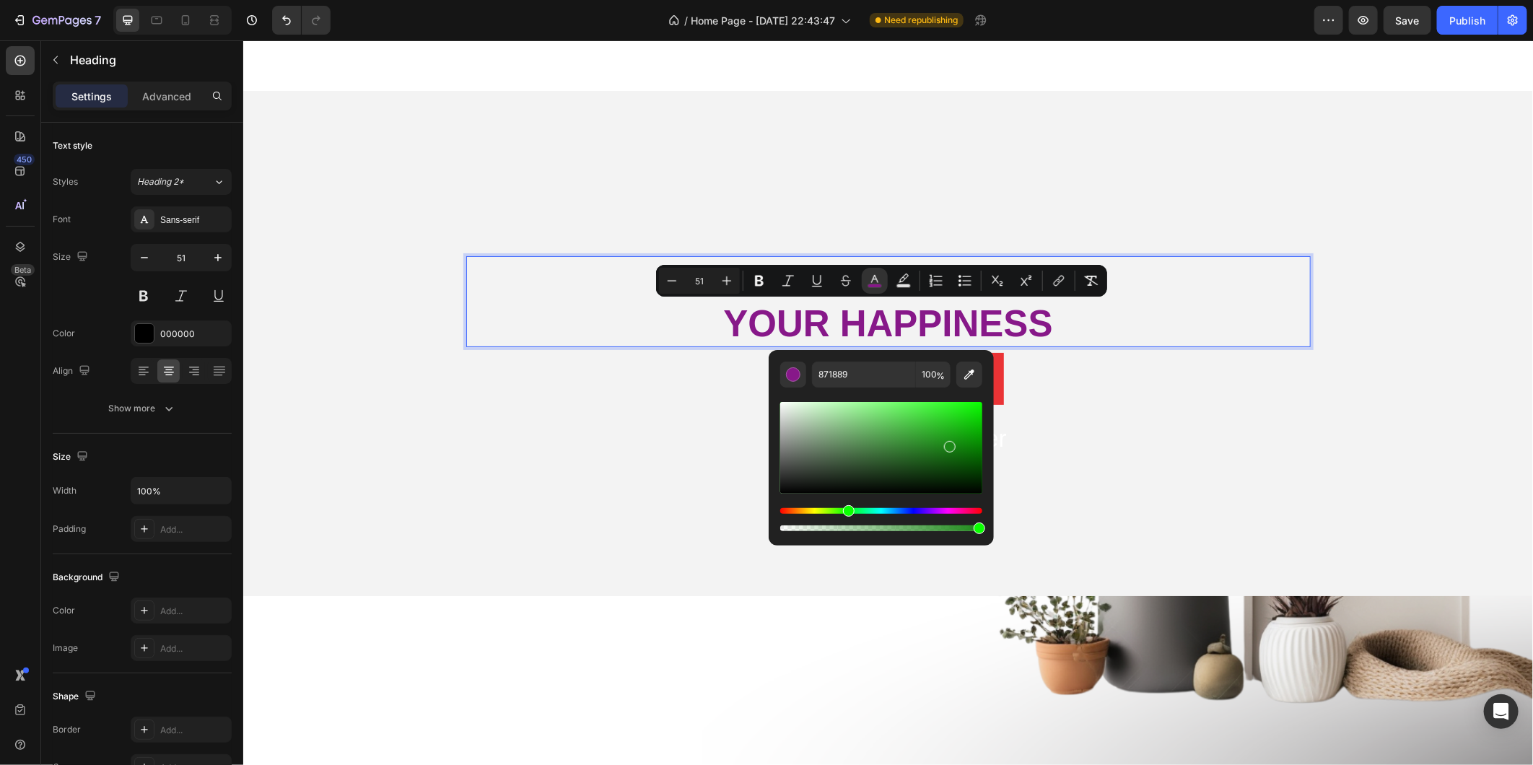
click at [847, 509] on div "Hue" at bounding box center [881, 511] width 202 height 6
click at [886, 508] on div "Hue" at bounding box center [881, 511] width 202 height 6
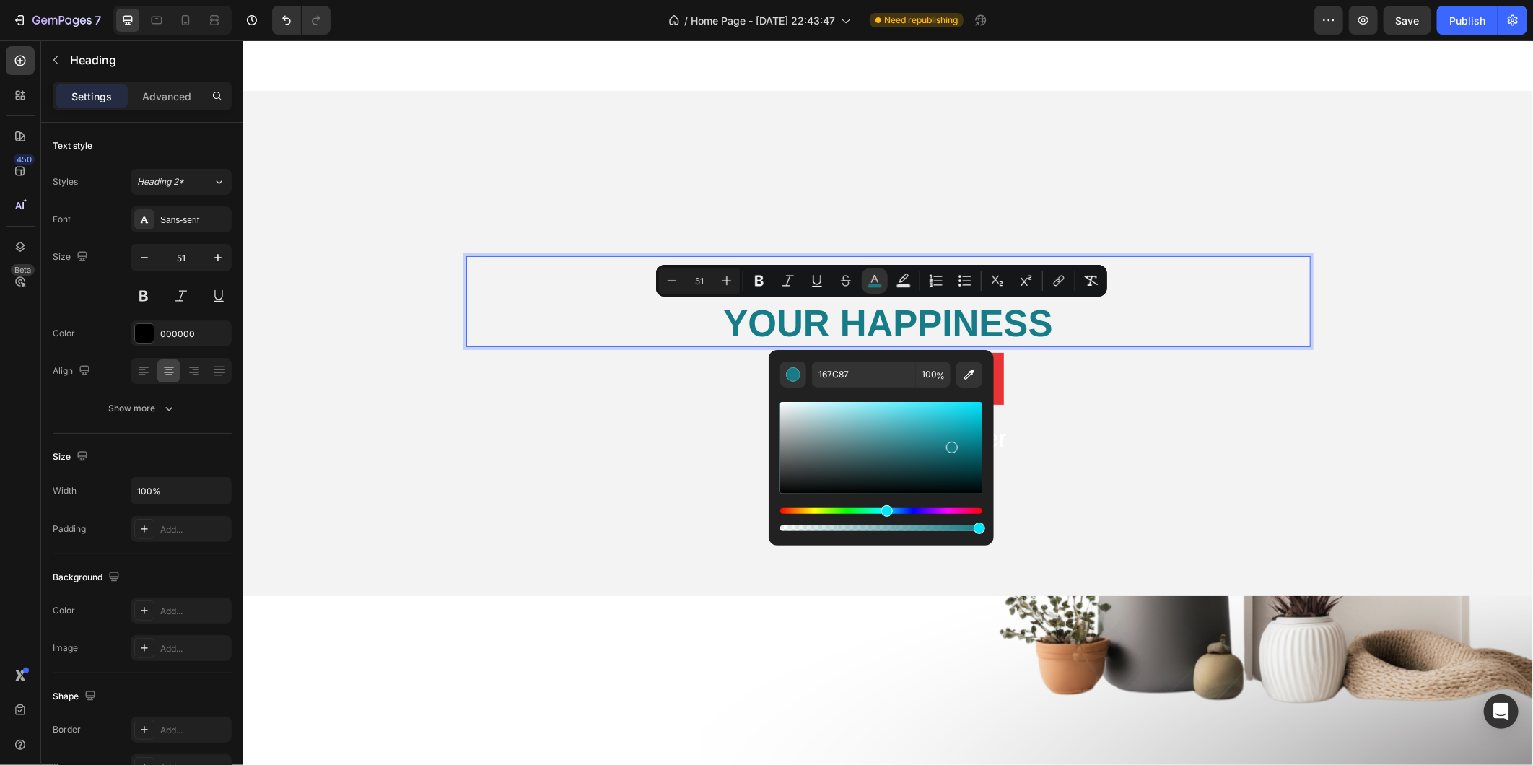
click at [875, 435] on div "Editor contextual toolbar" at bounding box center [881, 448] width 202 height 92
click at [909, 416] on div "Editor contextual toolbar" at bounding box center [881, 448] width 202 height 92
click at [925, 410] on div "Editor contextual toolbar" at bounding box center [881, 448] width 202 height 92
click at [911, 410] on div "Editor contextual toolbar" at bounding box center [881, 448] width 202 height 92
type input "53D9E8"
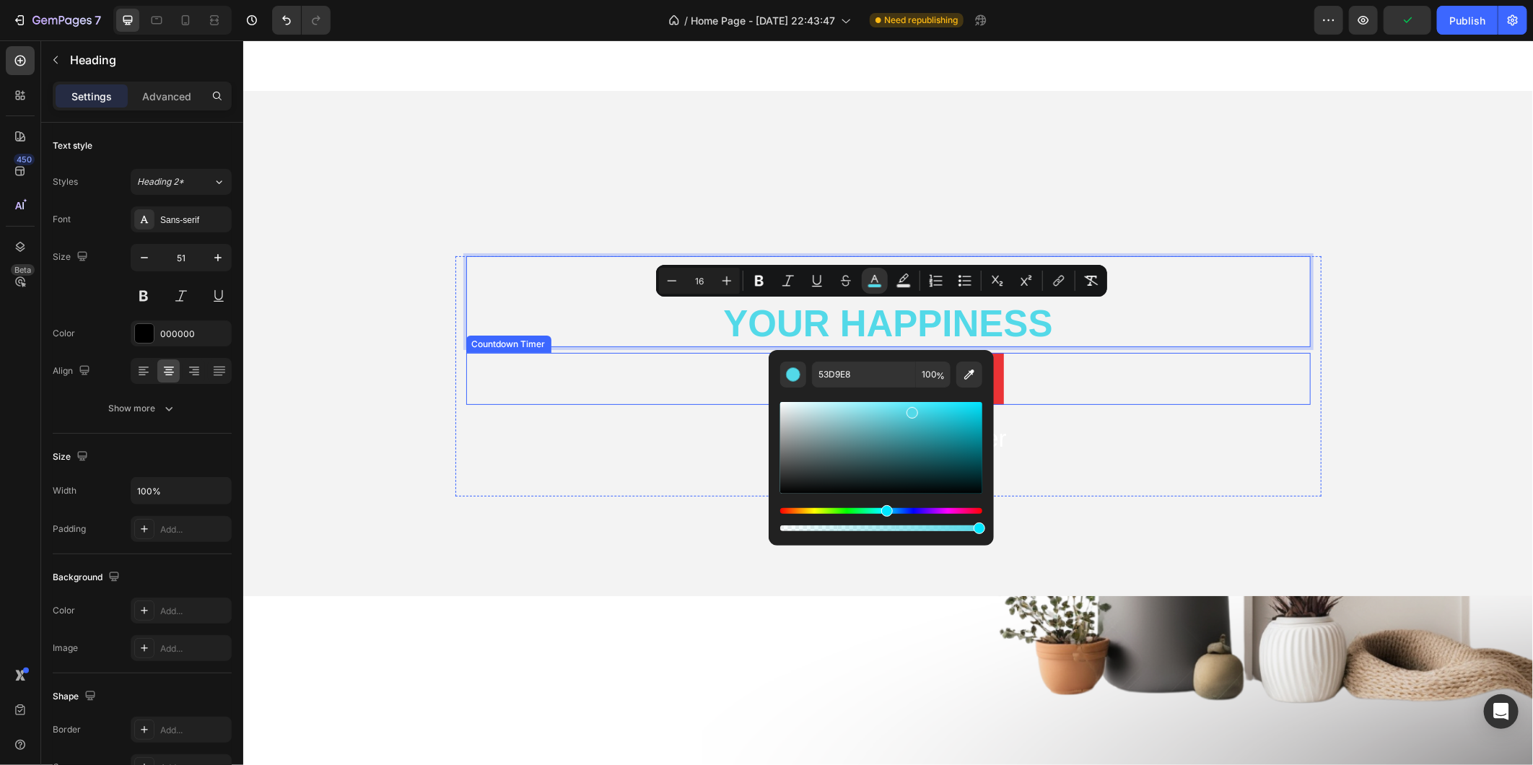
click at [1151, 364] on div "00 Days 11 Hours 41 Mins 47 Secs" at bounding box center [887, 378] width 844 height 52
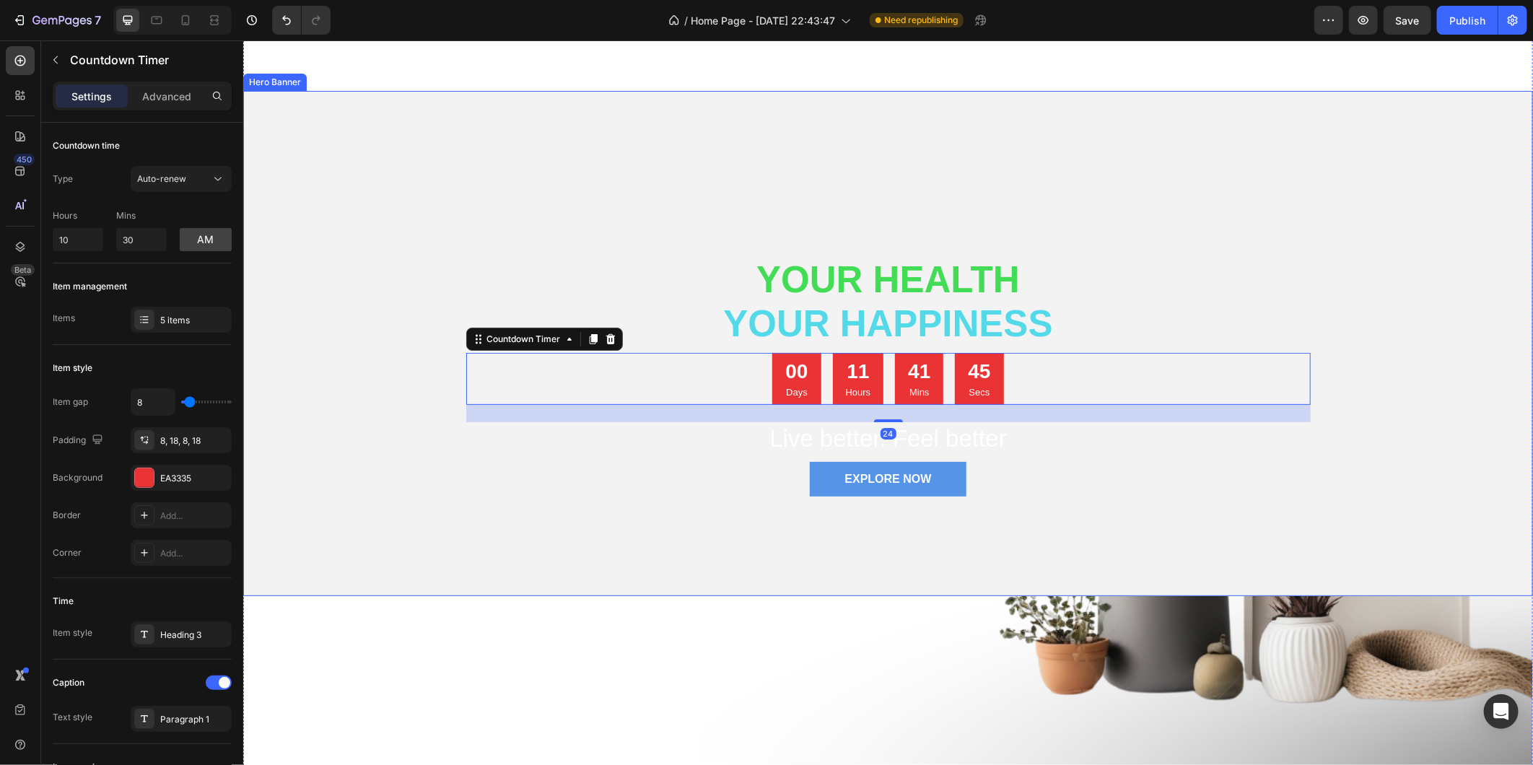
click at [756, 507] on div "⁠⁠⁠⁠⁠⁠⁠ Your Health your happiness Heading 00 Days 11 Hours 41 Mins 45 Secs Cou…" at bounding box center [888, 425] width 866 height 340
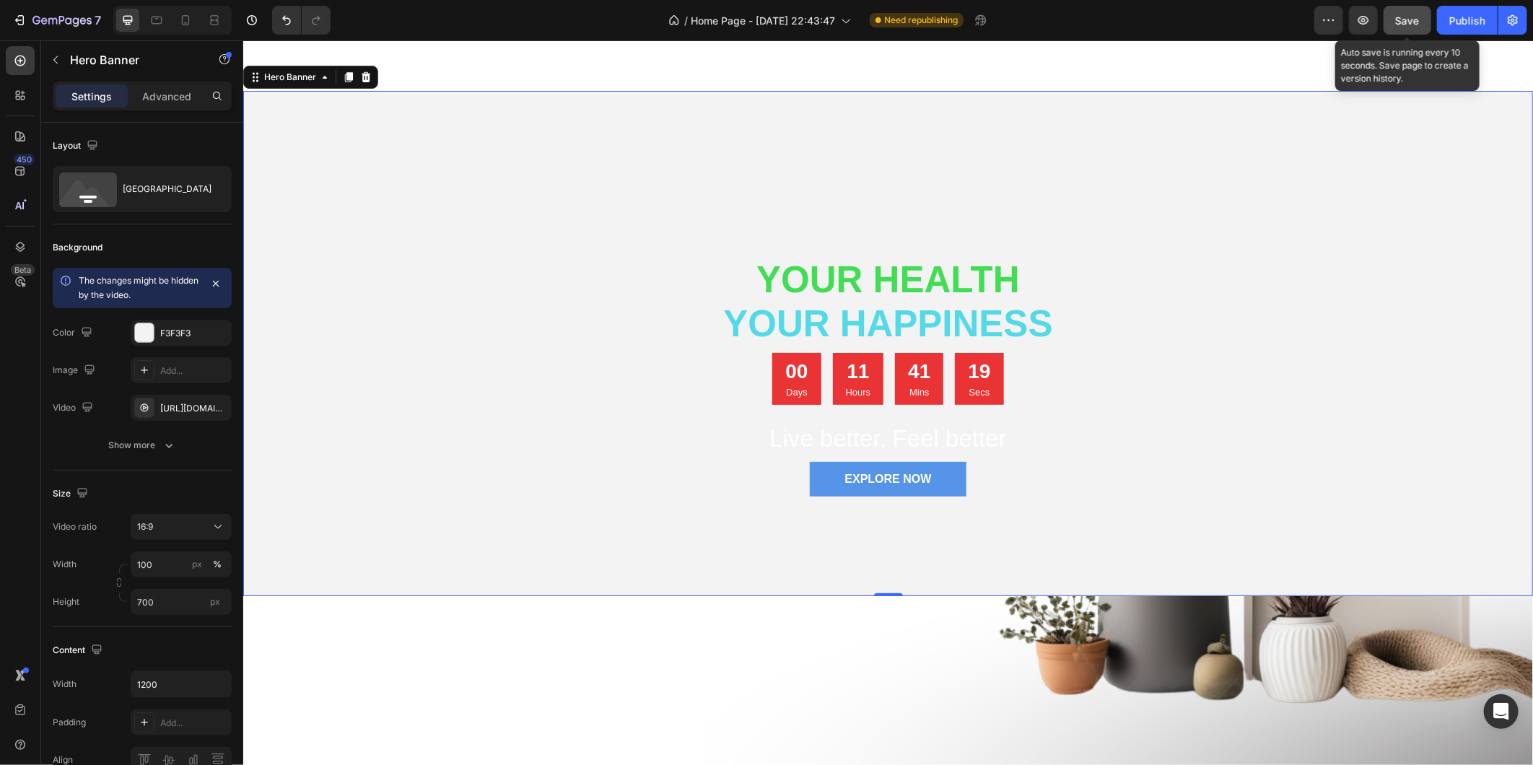
click at [1413, 16] on span "Save" at bounding box center [1408, 20] width 24 height 12
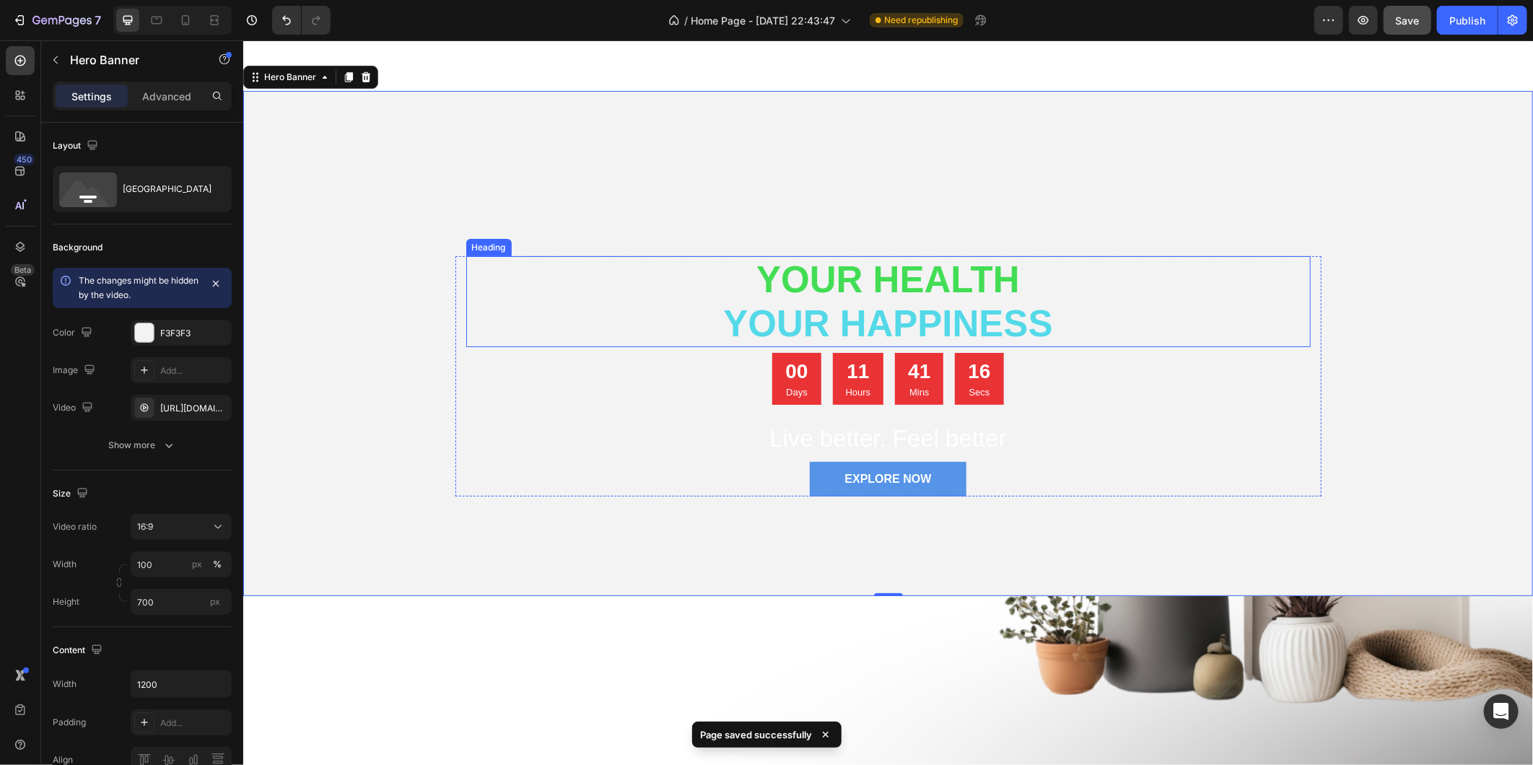
click at [867, 283] on span "Your Health" at bounding box center [887, 278] width 263 height 41
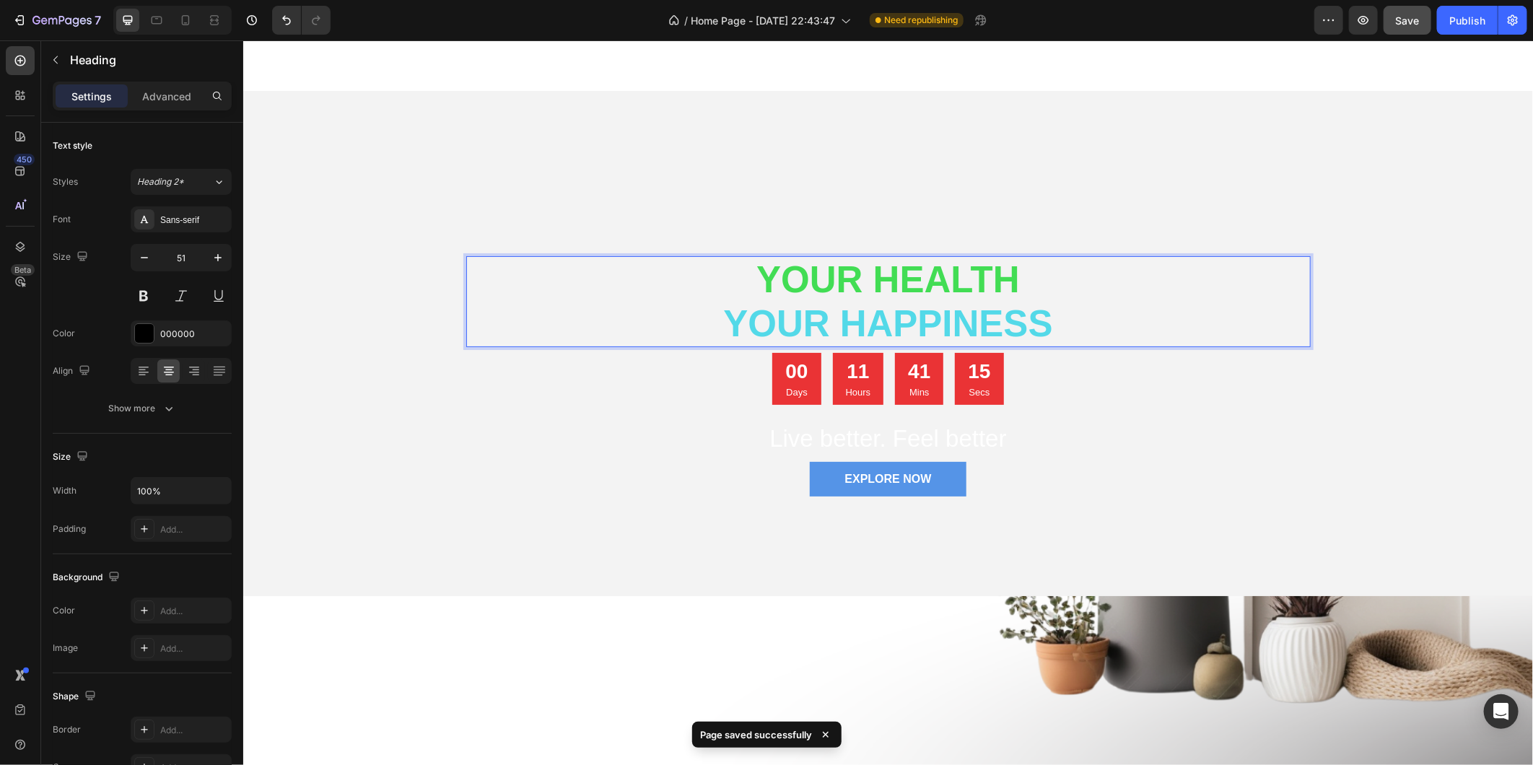
click at [903, 279] on span "Your Health" at bounding box center [887, 278] width 263 height 41
click at [904, 279] on span "Your Health" at bounding box center [887, 278] width 263 height 41
click at [907, 279] on span "Your Health" at bounding box center [887, 278] width 263 height 41
click at [1042, 320] on span "your happiness" at bounding box center [886, 322] width 329 height 41
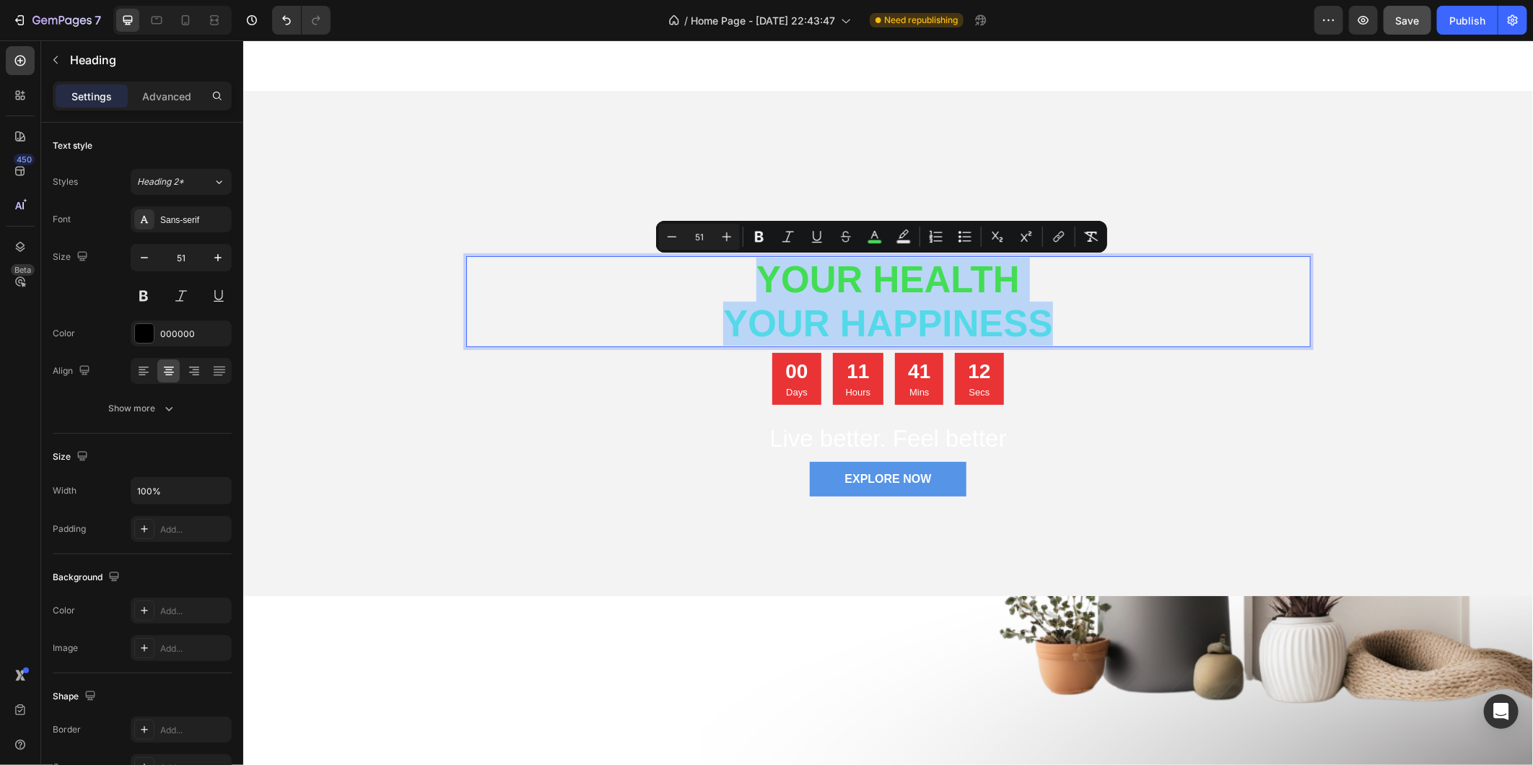
drag, startPoint x: 1041, startPoint y: 324, endPoint x: 696, endPoint y: 262, distance: 351.2
click at [696, 262] on p "Your Health your happiness" at bounding box center [888, 301] width 842 height 88
click at [727, 237] on icon "Editor contextual toolbar" at bounding box center [727, 237] width 14 height 14
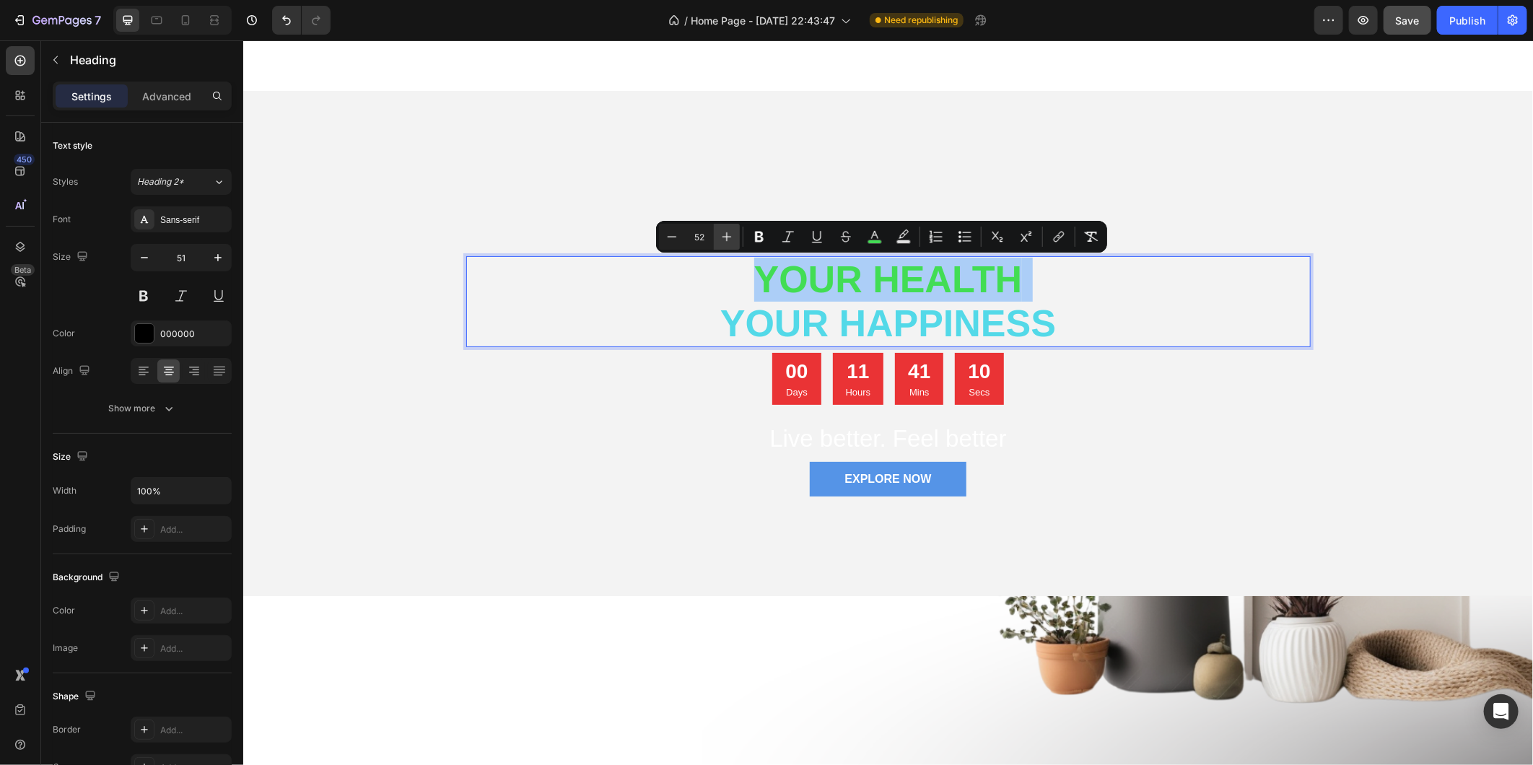
click at [727, 237] on icon "Editor contextual toolbar" at bounding box center [727, 237] width 14 height 14
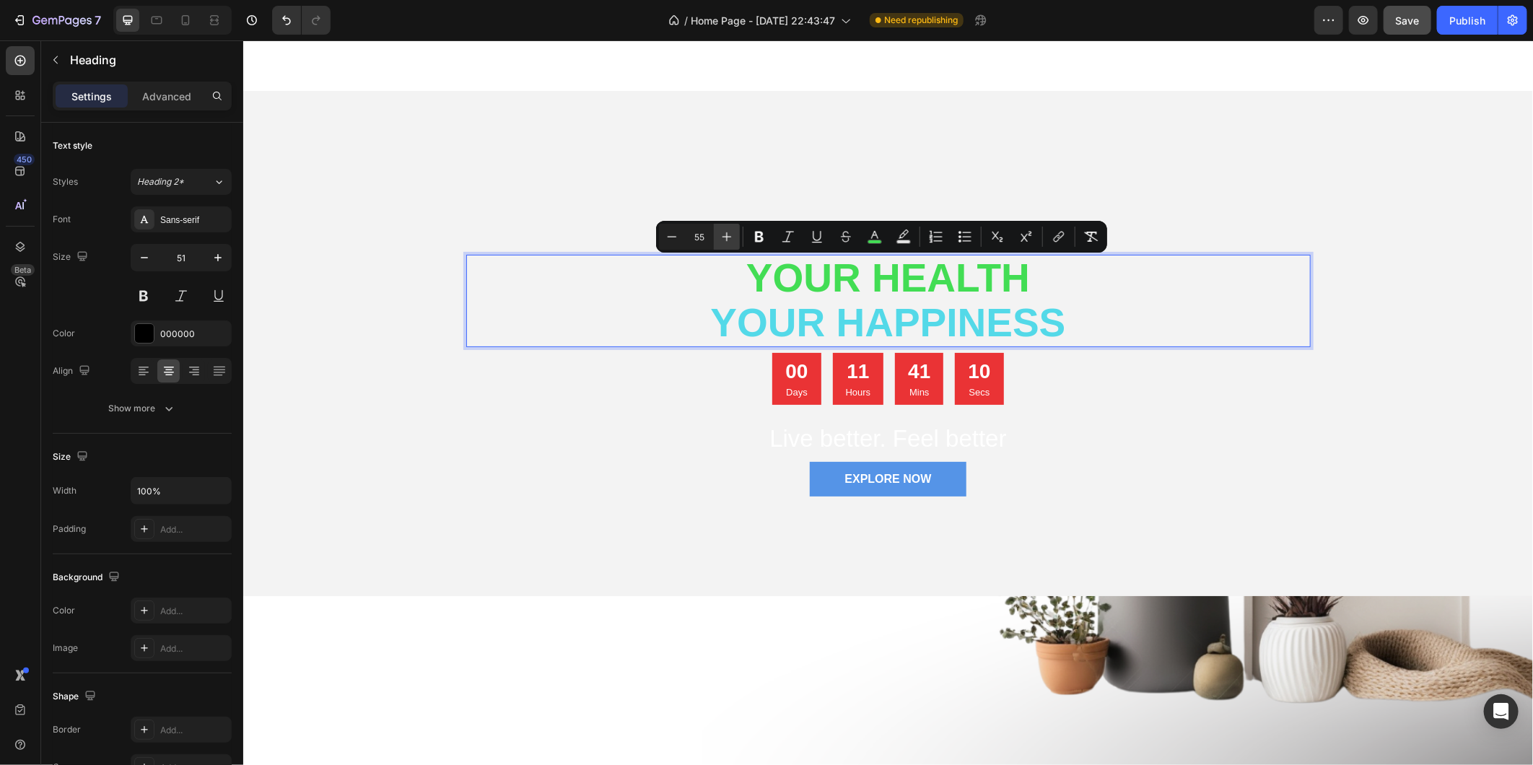
click at [727, 237] on icon "Editor contextual toolbar" at bounding box center [727, 237] width 14 height 14
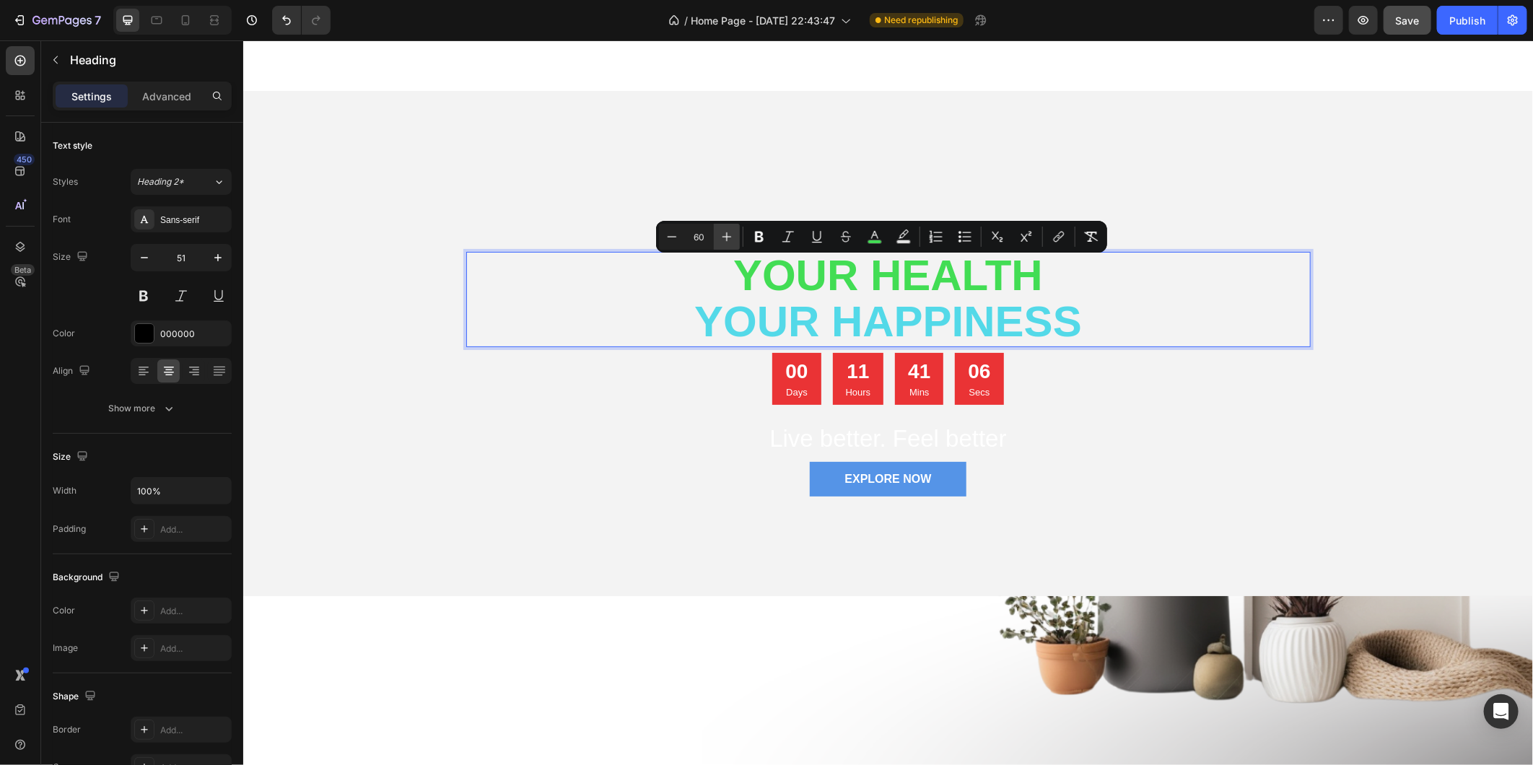
click at [727, 237] on icon "Editor contextual toolbar" at bounding box center [727, 237] width 14 height 14
type input "64"
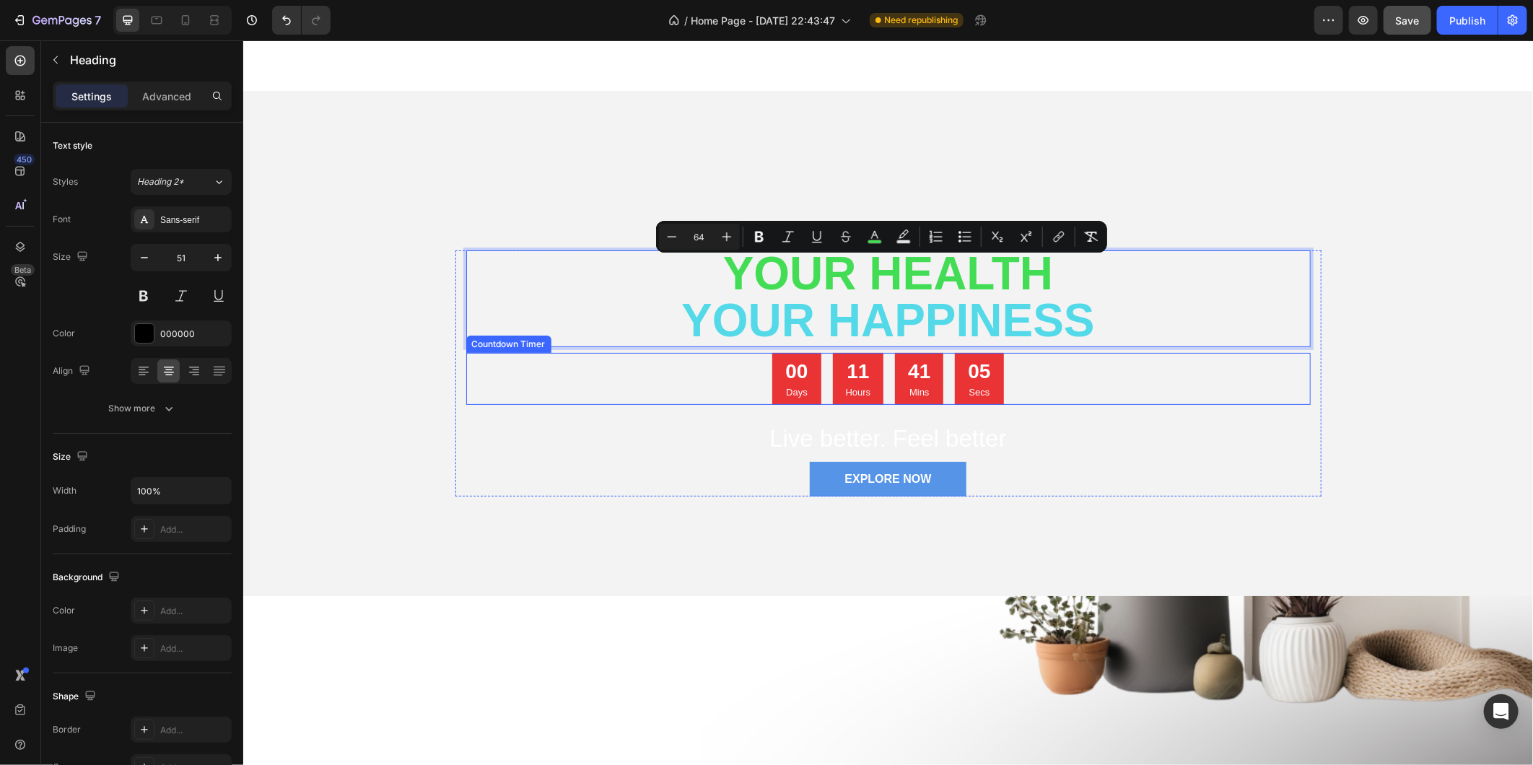
click at [995, 481] on div "EXPLORE NOW Button" at bounding box center [887, 478] width 844 height 35
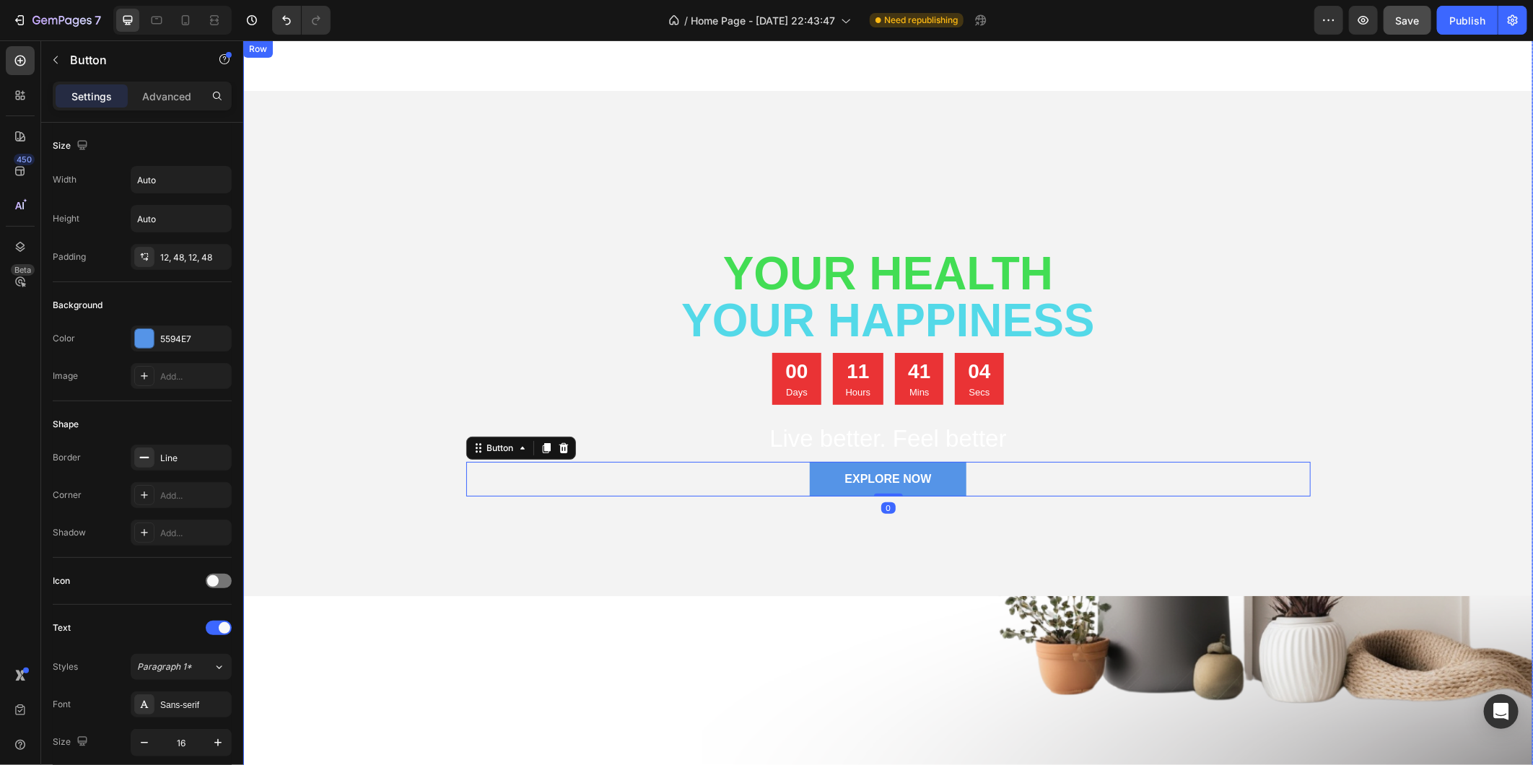
click at [891, 668] on div "⁠⁠⁠⁠⁠⁠⁠ Your Health your happiness Heading 00 Days 11 Hours 41 Mins 04 Secs Cou…" at bounding box center [887, 412] width 1290 height 744
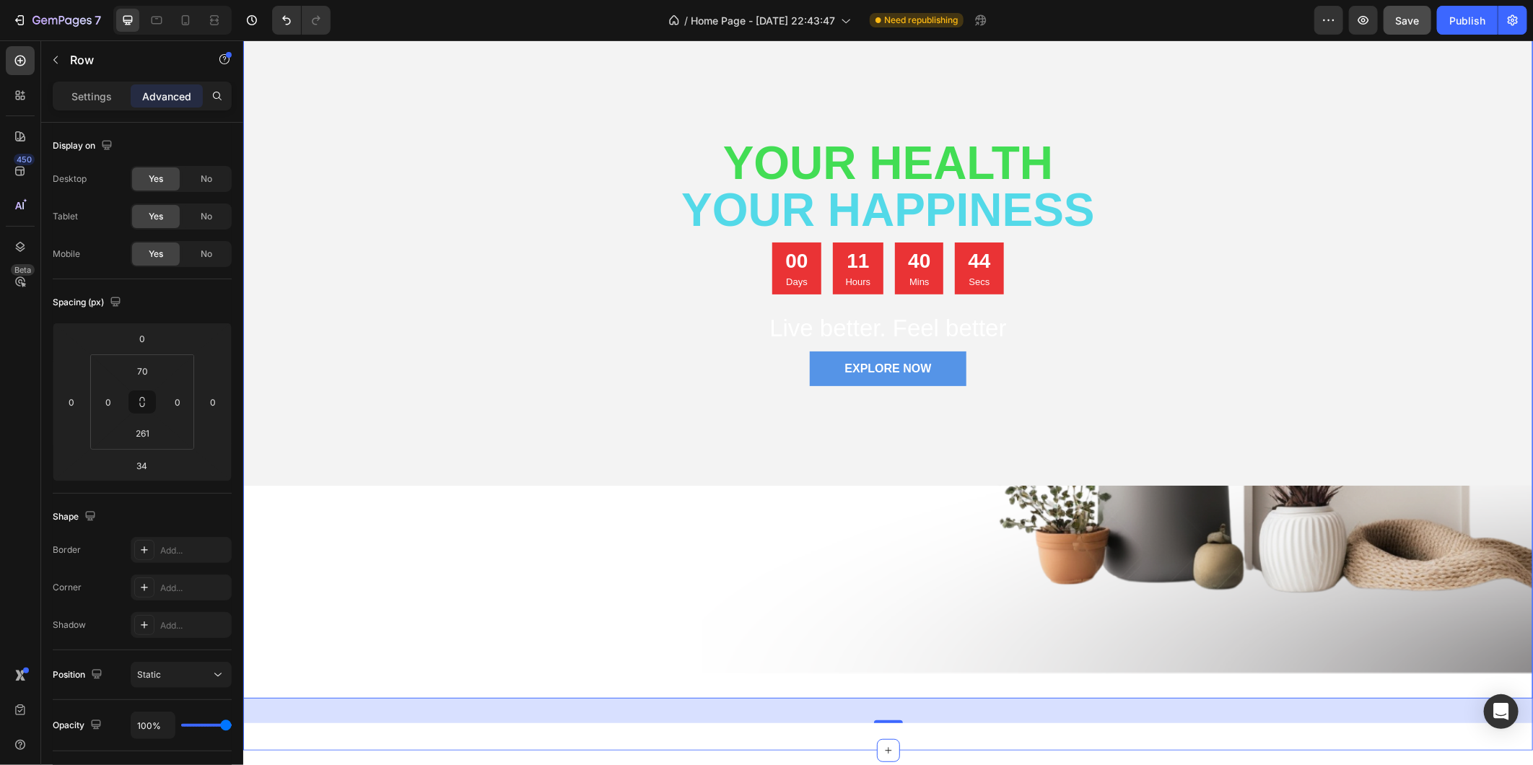
scroll to position [110, 0]
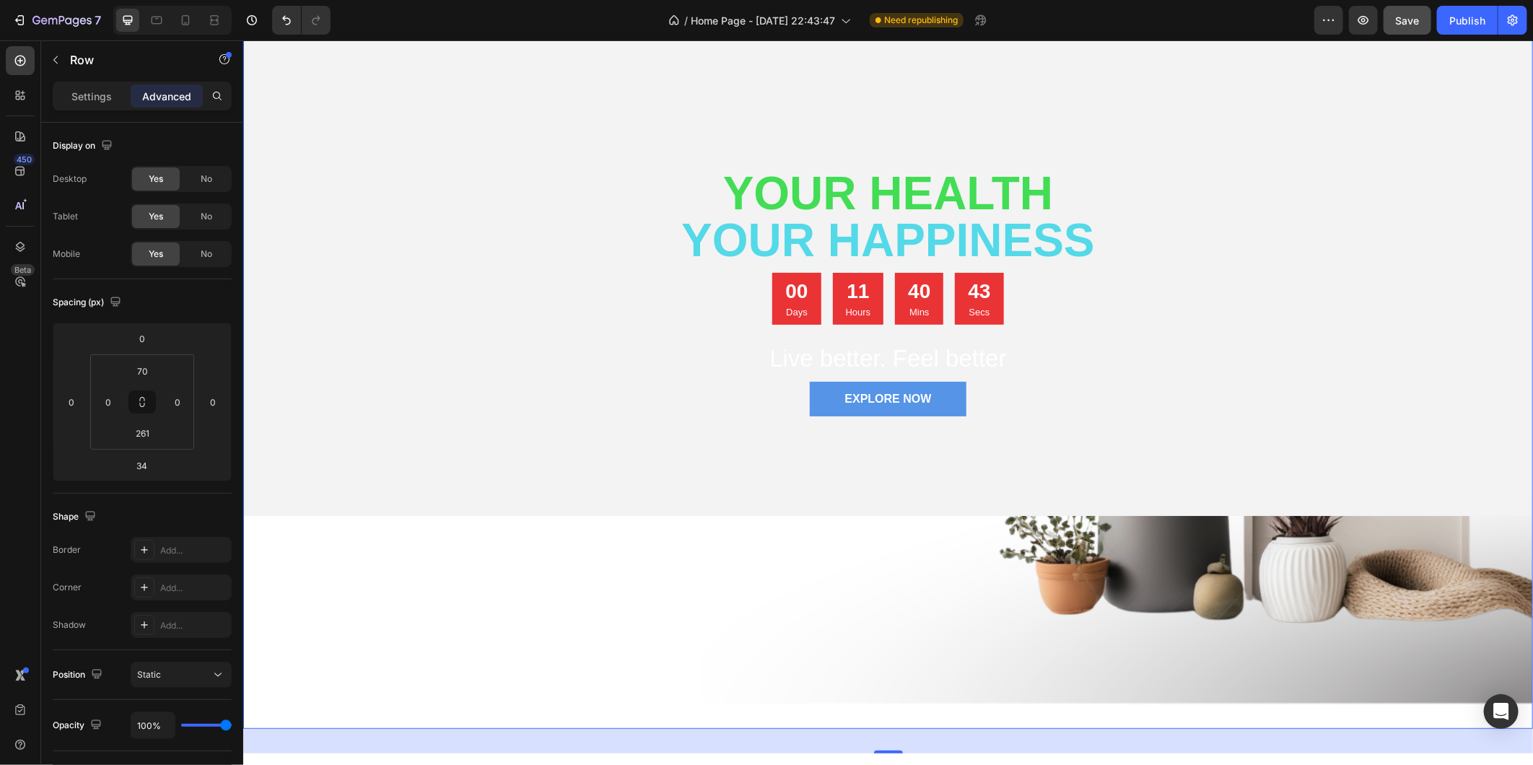
click at [901, 577] on div "⁠⁠⁠⁠⁠⁠⁠ Your Health your happiness Heading 00 Days 11 Hours 40 Mins 43 Secs Cou…" at bounding box center [887, 332] width 1290 height 744
drag, startPoint x: 95, startPoint y: 95, endPoint x: 99, endPoint y: 105, distance: 11.0
click at [95, 94] on p "Settings" at bounding box center [91, 96] width 40 height 15
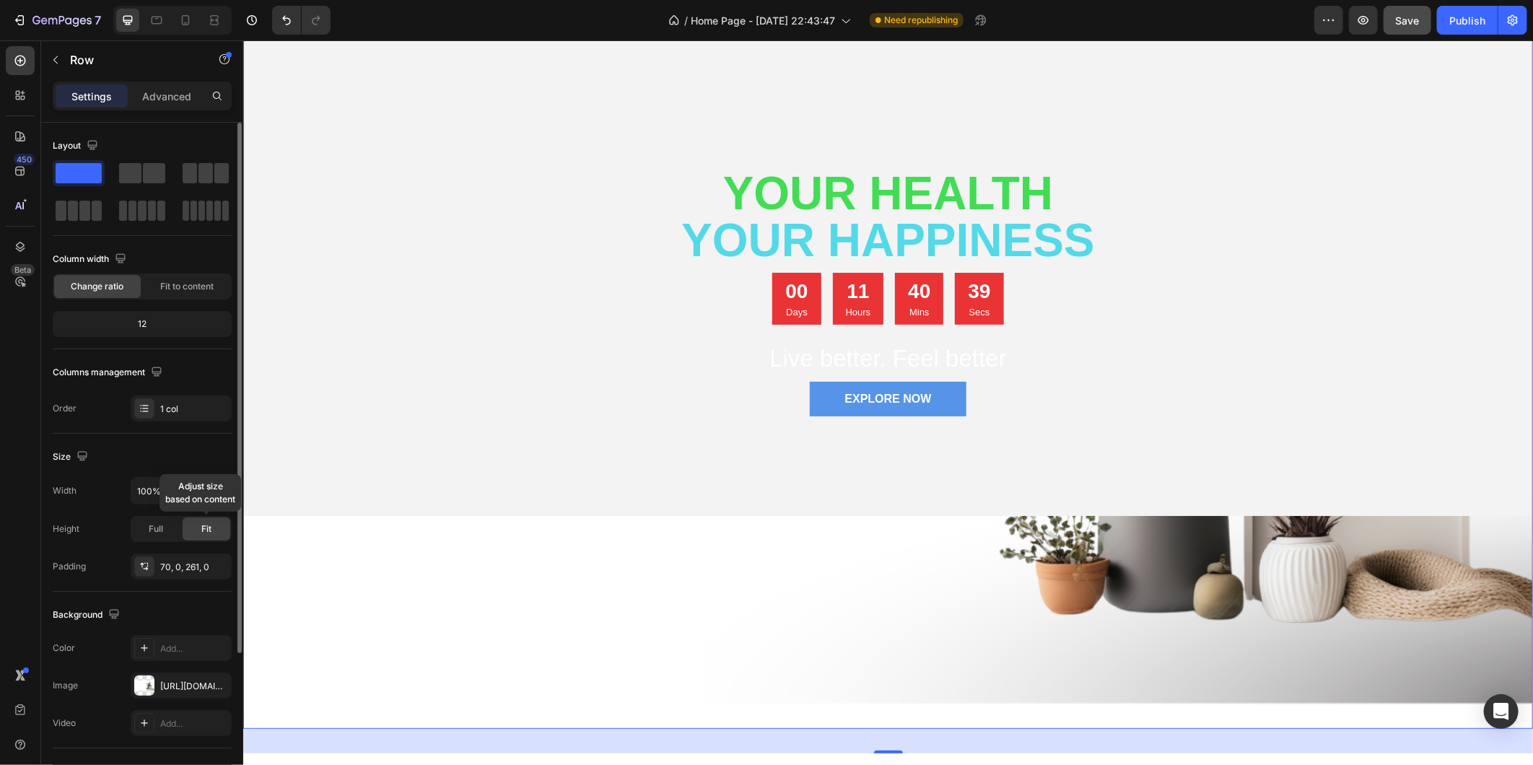
scroll to position [80, 0]
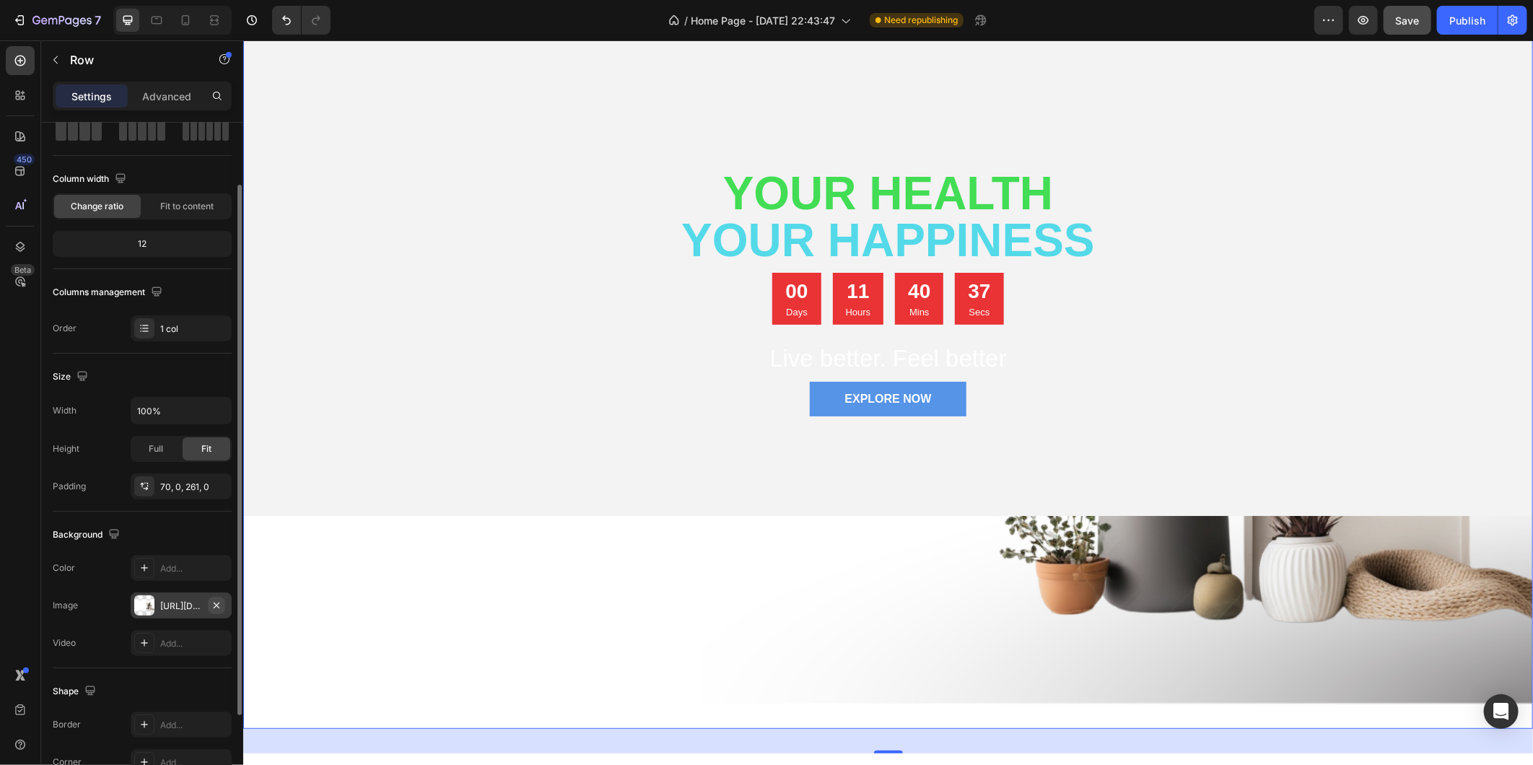
click at [221, 601] on icon "button" at bounding box center [217, 606] width 12 height 12
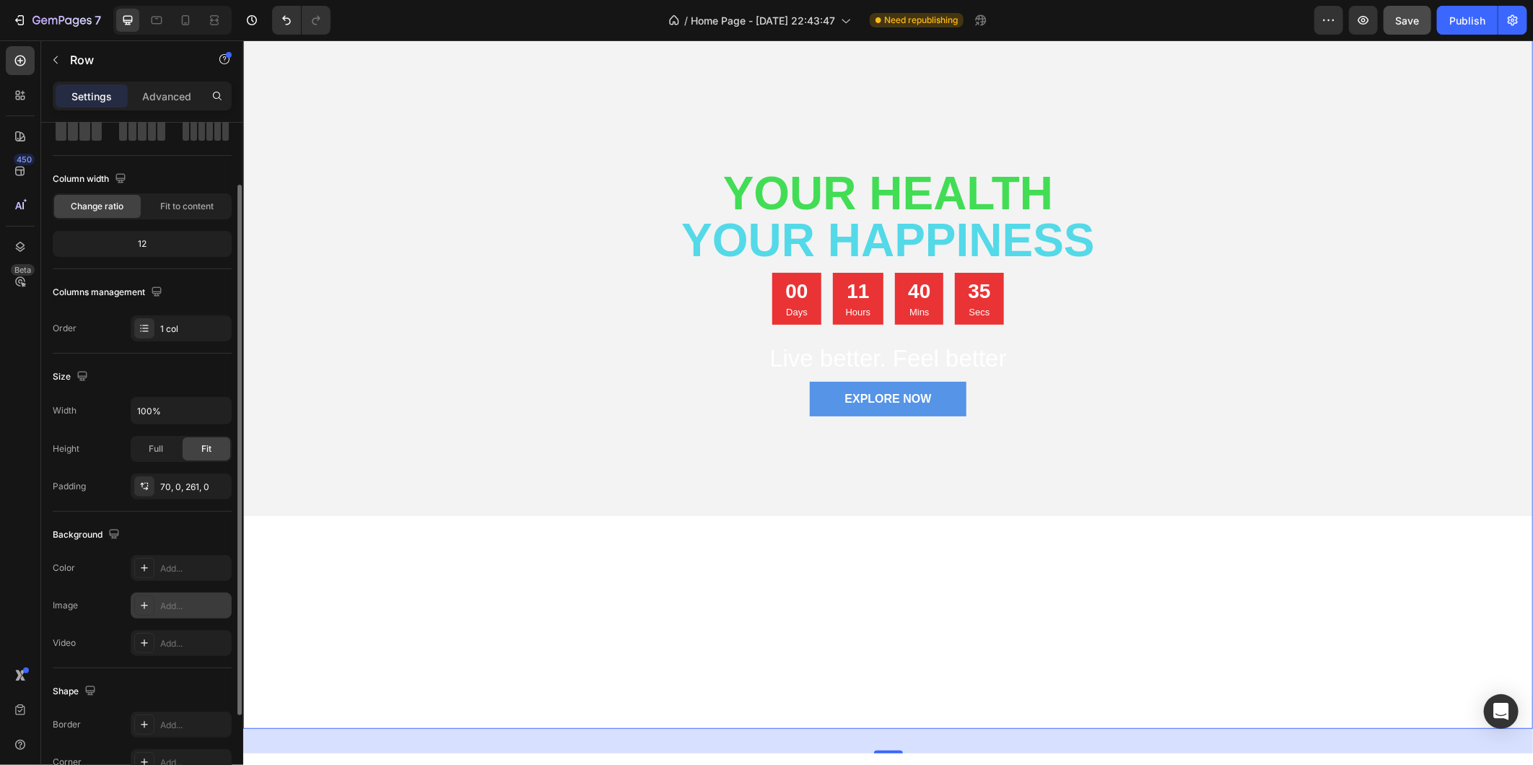
scroll to position [190, 0]
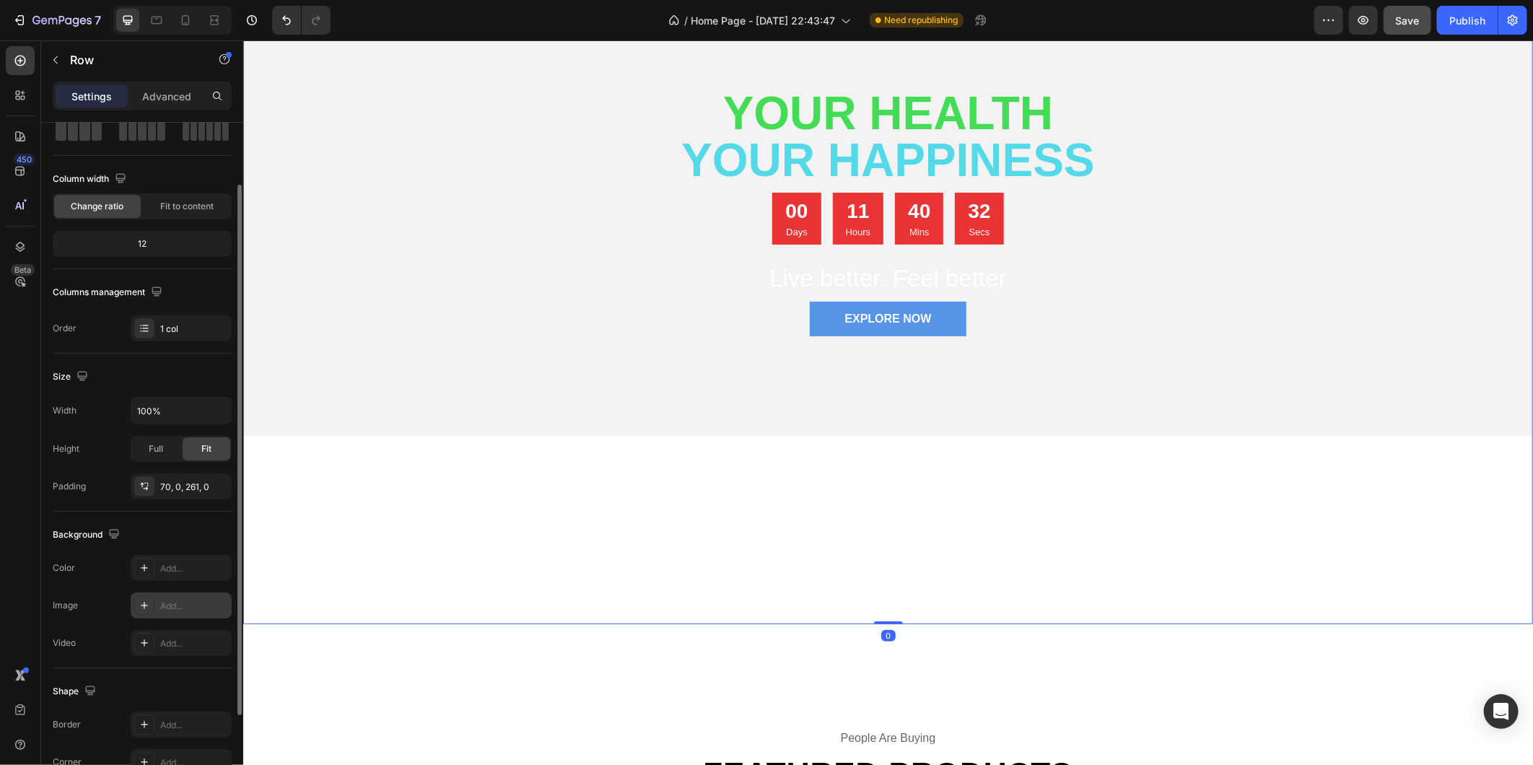
drag, startPoint x: 878, startPoint y: 669, endPoint x: 880, endPoint y: 552, distance: 116.9
click at [881, 556] on div "⁠⁠⁠⁠⁠⁠⁠ Your Health your happiness Heading 00 Days 11 Hours 40 Mins 32 Secs Cou…" at bounding box center [887, 251] width 1290 height 744
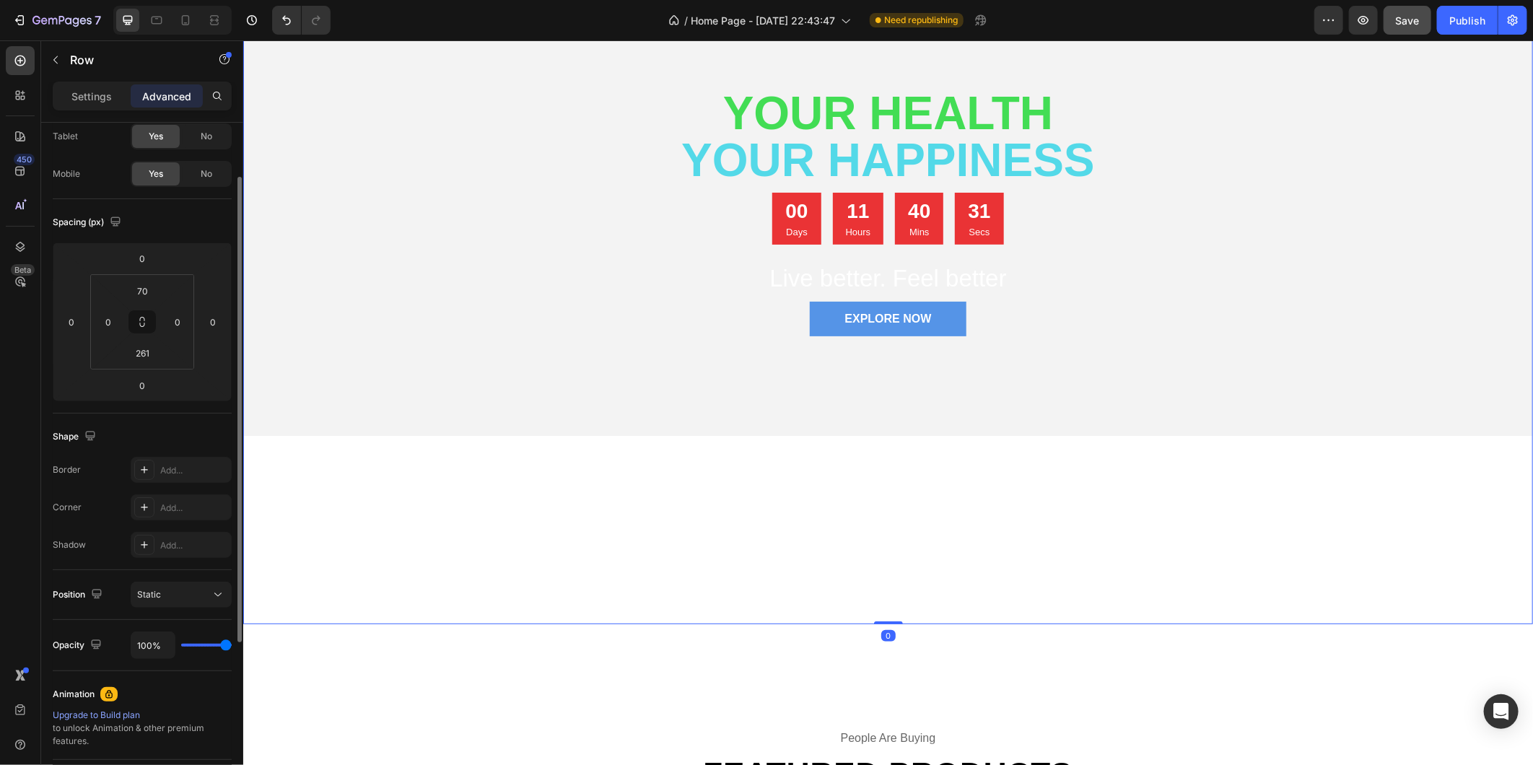
click at [709, 505] on div "⁠⁠⁠⁠⁠⁠⁠ Your Health your happiness Heading 00 Days 11 Hours 40 Mins 31 Secs Cou…" at bounding box center [887, 251] width 1290 height 744
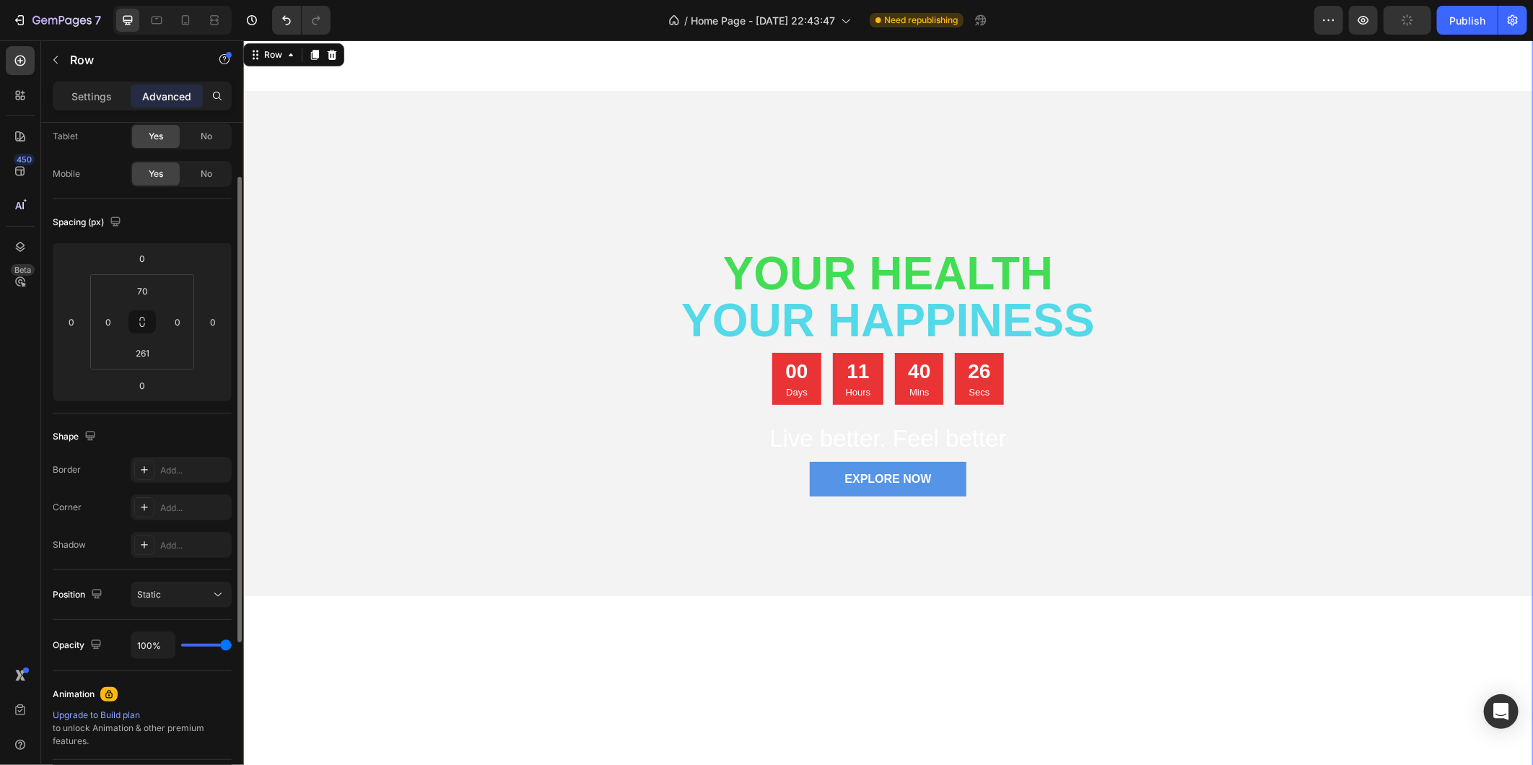
scroll to position [0, 0]
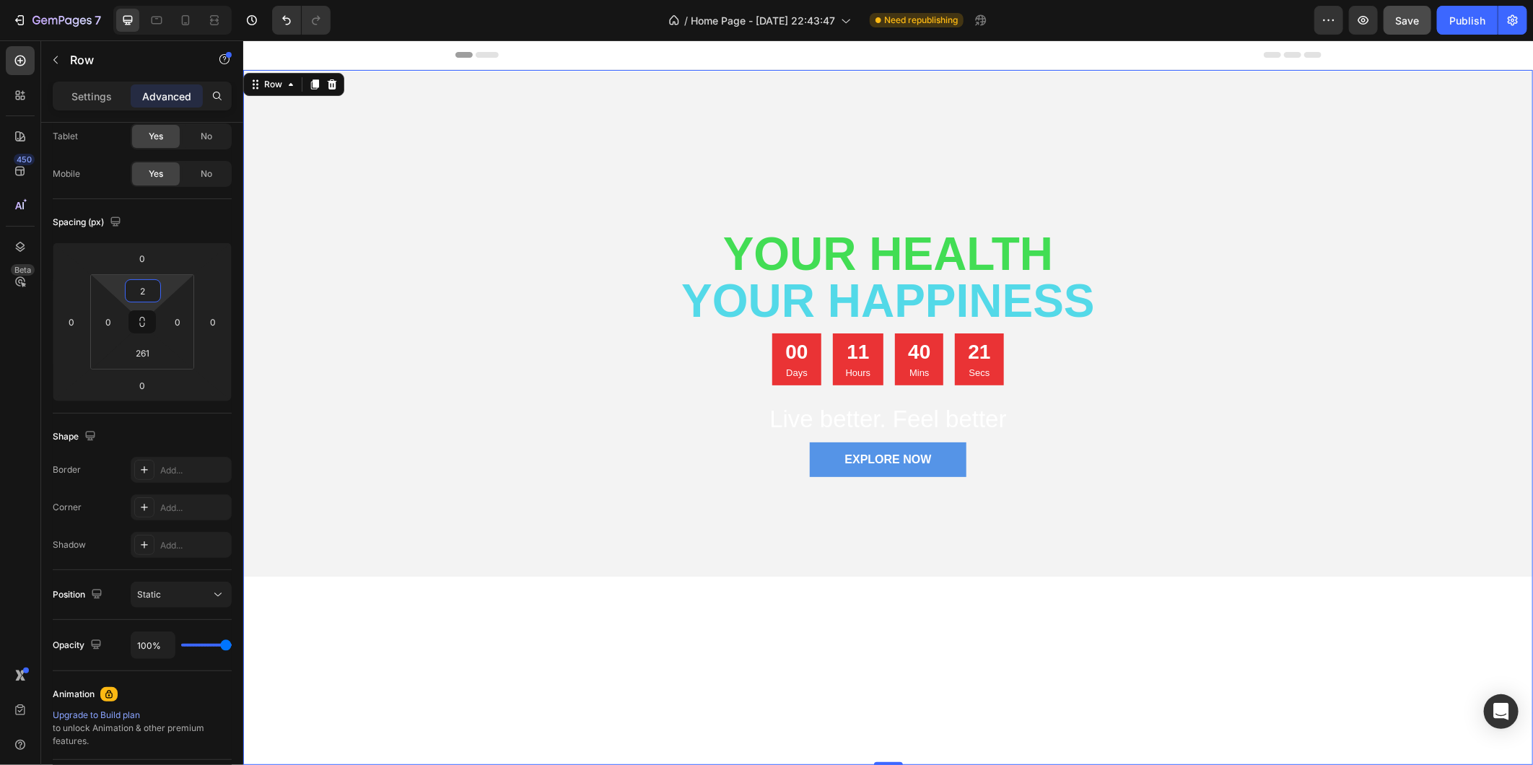
type input "0"
drag, startPoint x: 123, startPoint y: 296, endPoint x: 127, endPoint y: 325, distance: 29.1
click at [127, 0] on html "7 / Home Page - [DATE] 22:43:47 Need republishing Preview Save Publish 450 Beta…" at bounding box center [766, 0] width 1533 height 0
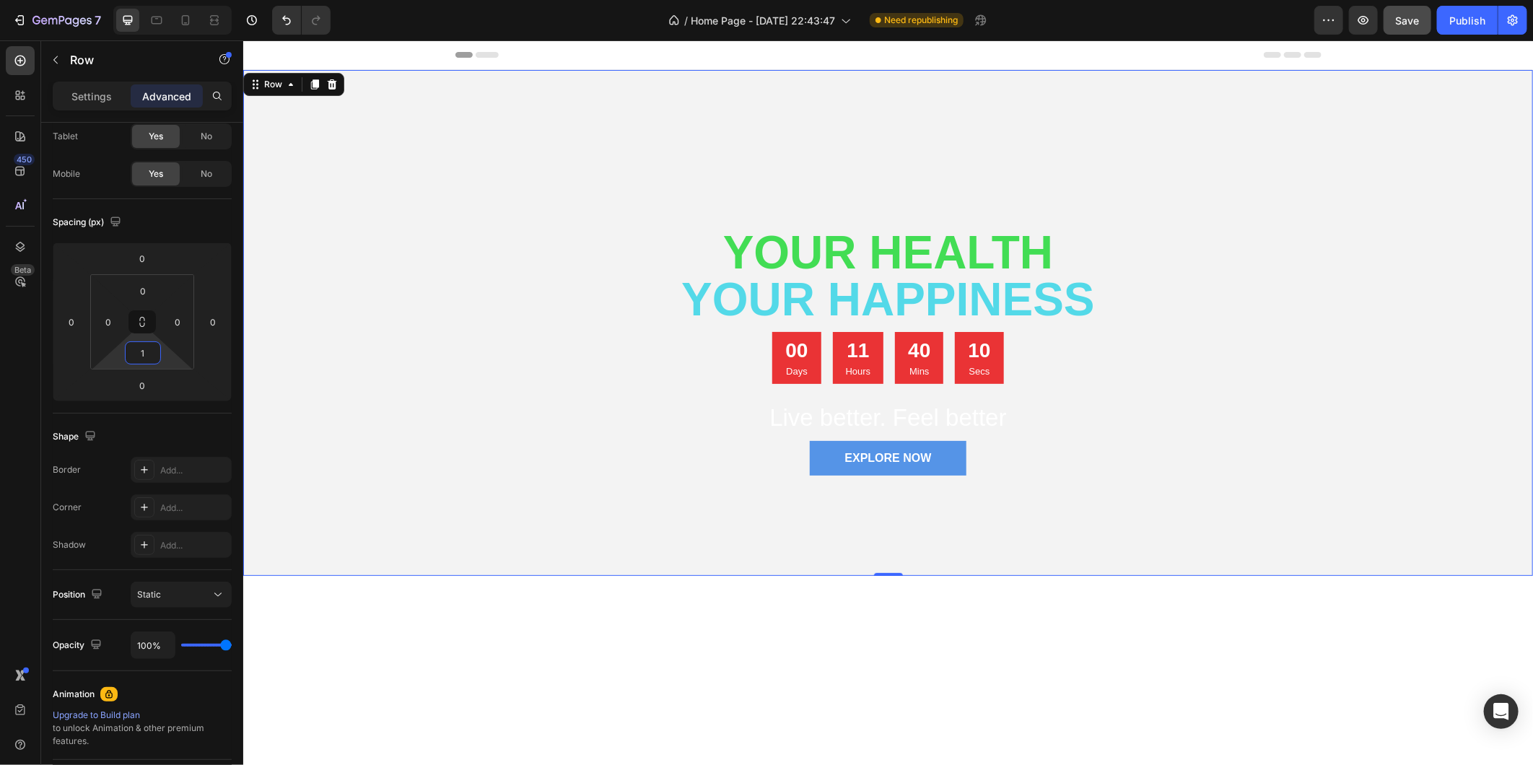
type input "0"
drag, startPoint x: 118, startPoint y: 362, endPoint x: 113, endPoint y: 466, distance: 104.8
click at [113, 0] on html "7 / Home Page - [DATE] 22:43:47 Need republishing Preview Save Publish 450 Beta…" at bounding box center [766, 0] width 1533 height 0
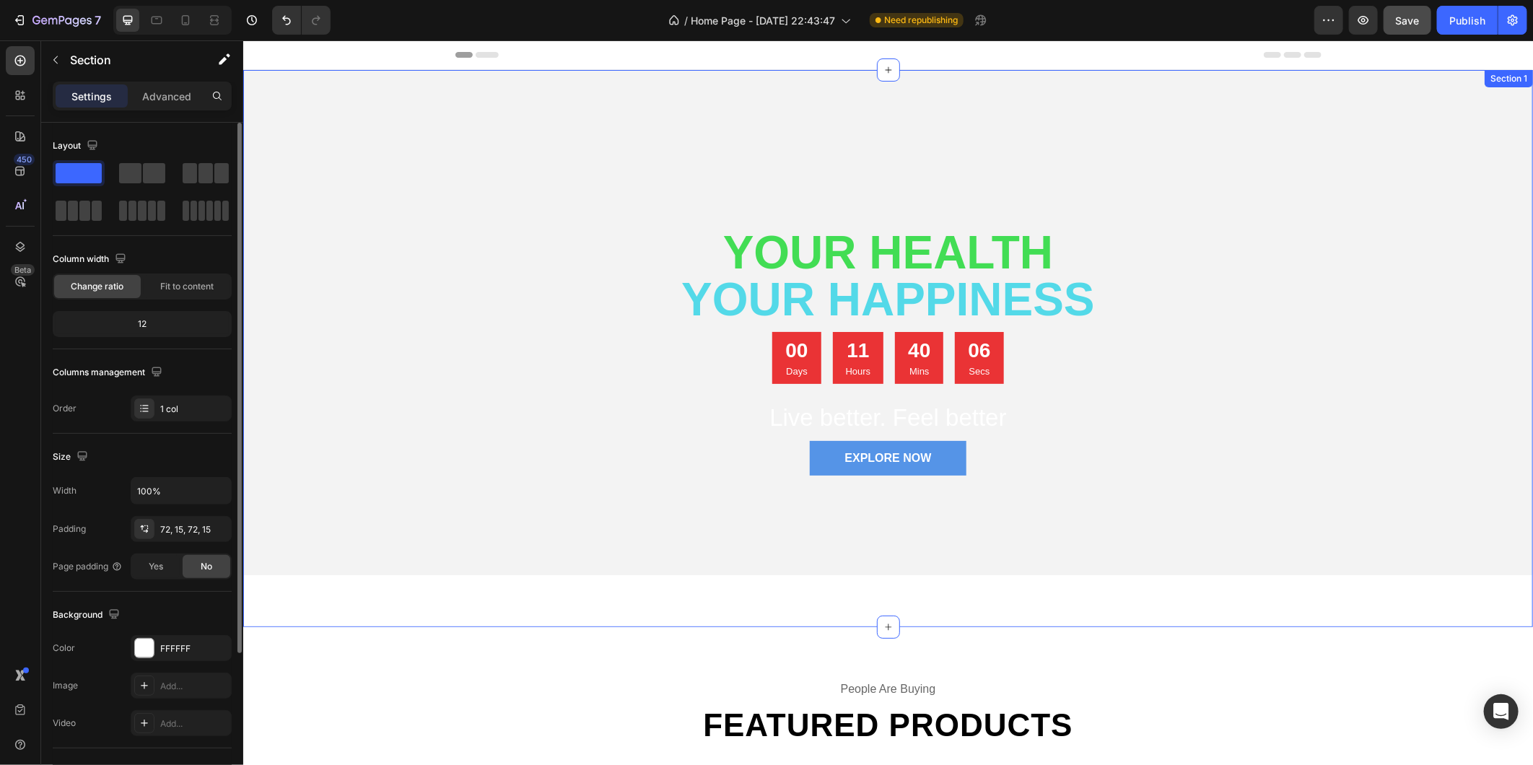
scroll to position [240, 0]
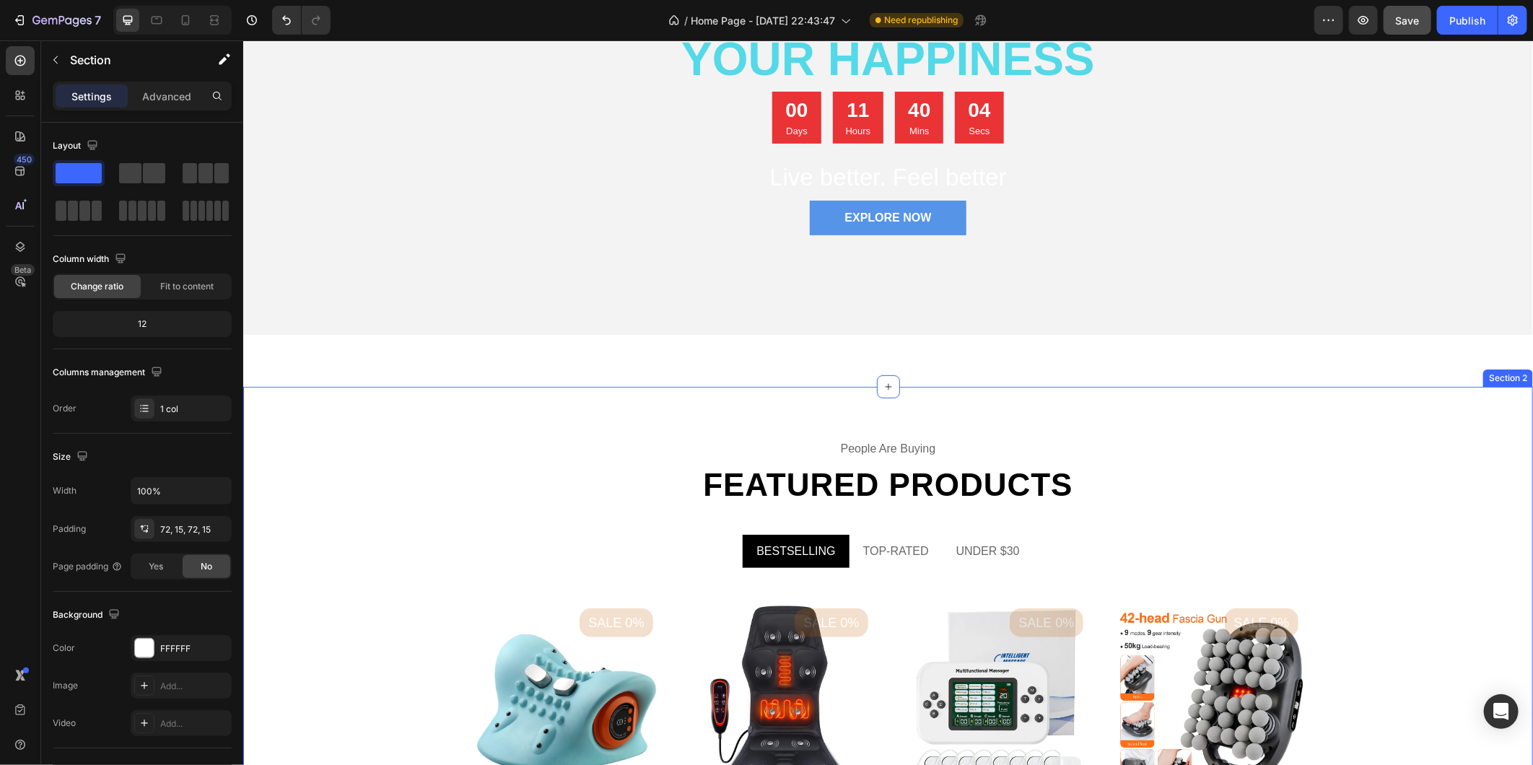
click at [927, 401] on div "people are buying Text Featured products Heading BESTSELLING TOP-RATED UNDER $3…" at bounding box center [887, 703] width 1290 height 635
click at [926, 362] on div "⁠⁠⁠⁠⁠⁠⁠ Your Health your happiness Heading 00 Days 11 Hours 40 Mins 03 Secs Cou…" at bounding box center [887, 107] width 1290 height 557
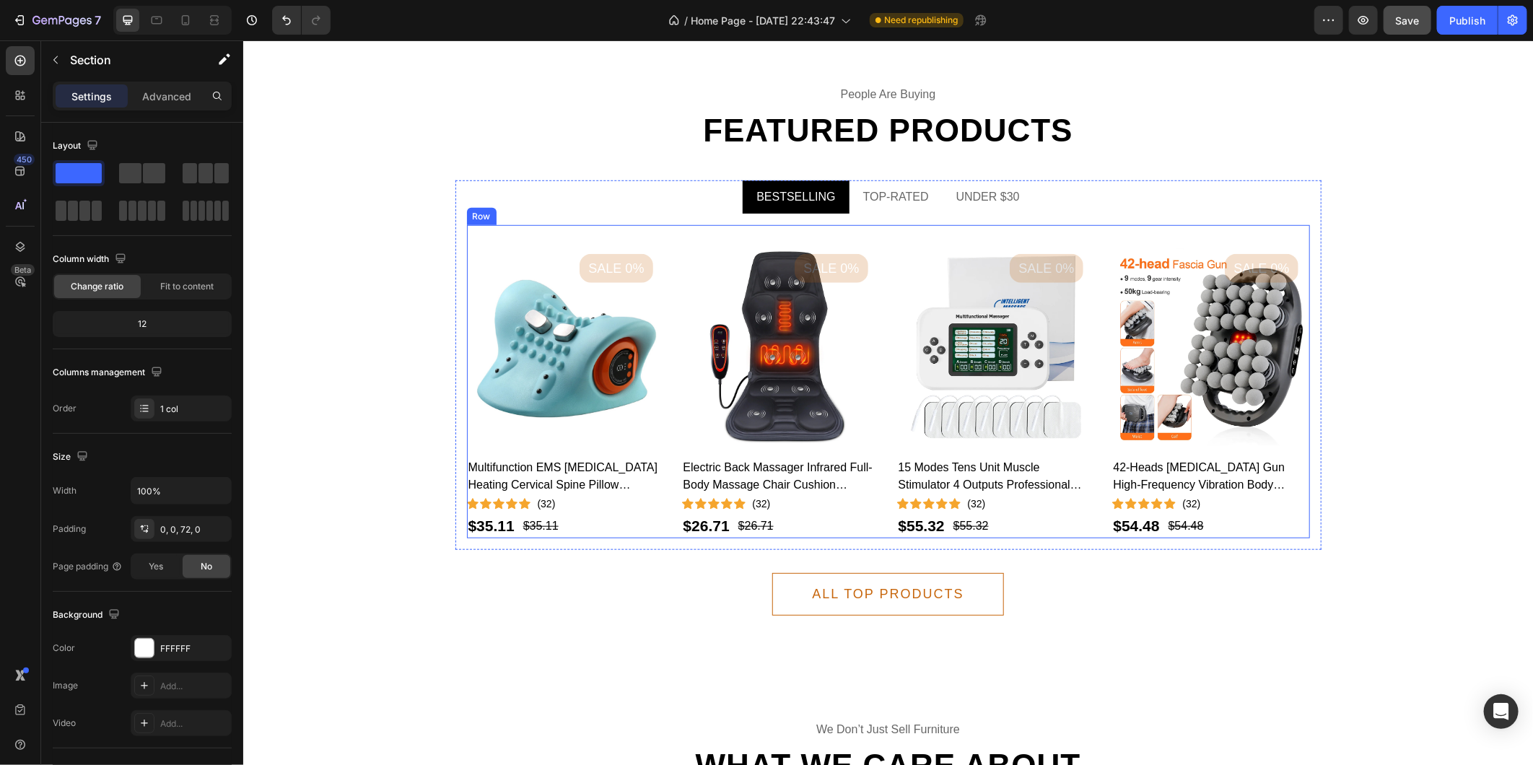
scroll to position [561, 0]
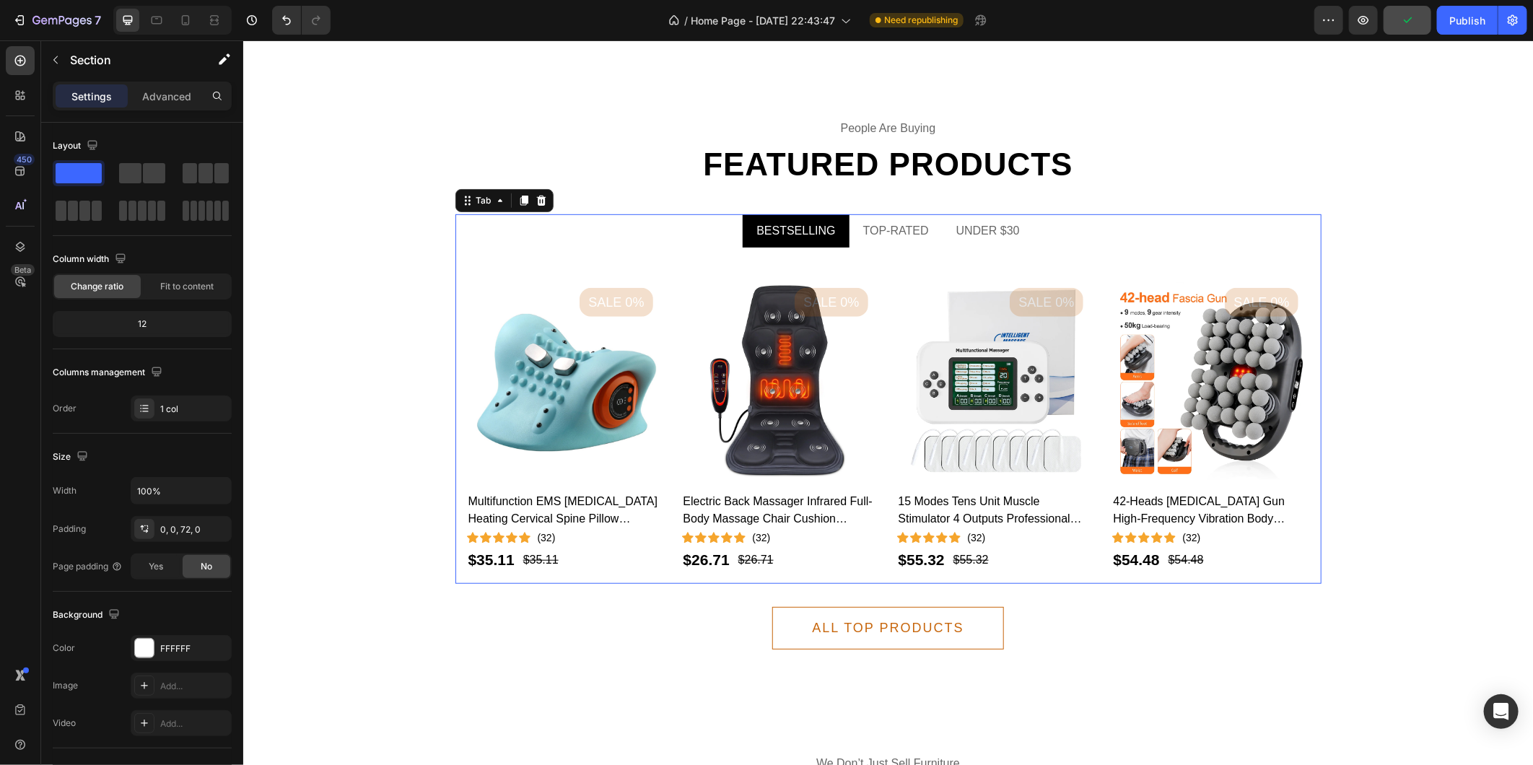
click at [577, 234] on ul "BESTSELLING TOP-RATED UNDER $30" at bounding box center [888, 230] width 866 height 33
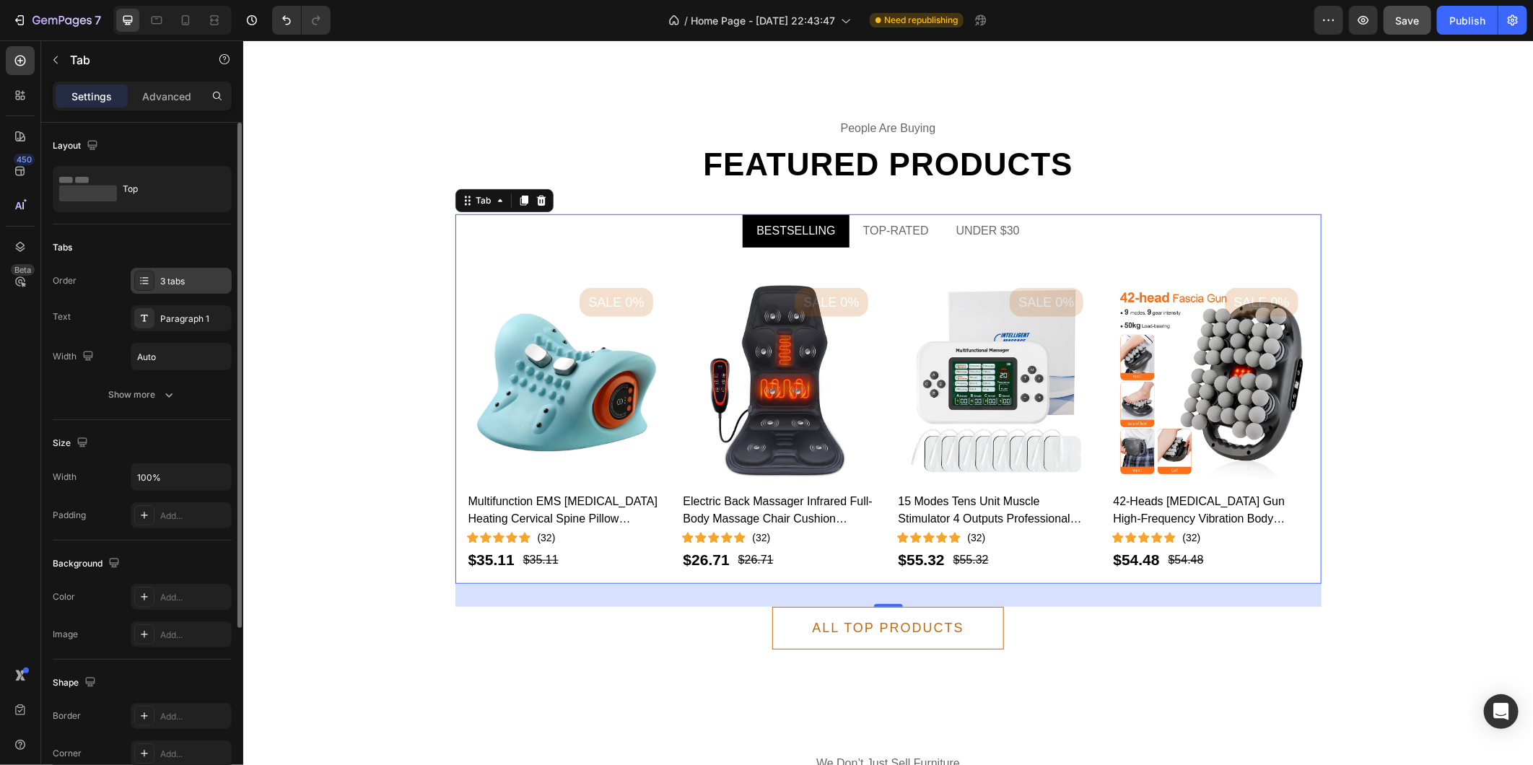
click at [196, 278] on div "3 tabs" at bounding box center [194, 281] width 68 height 13
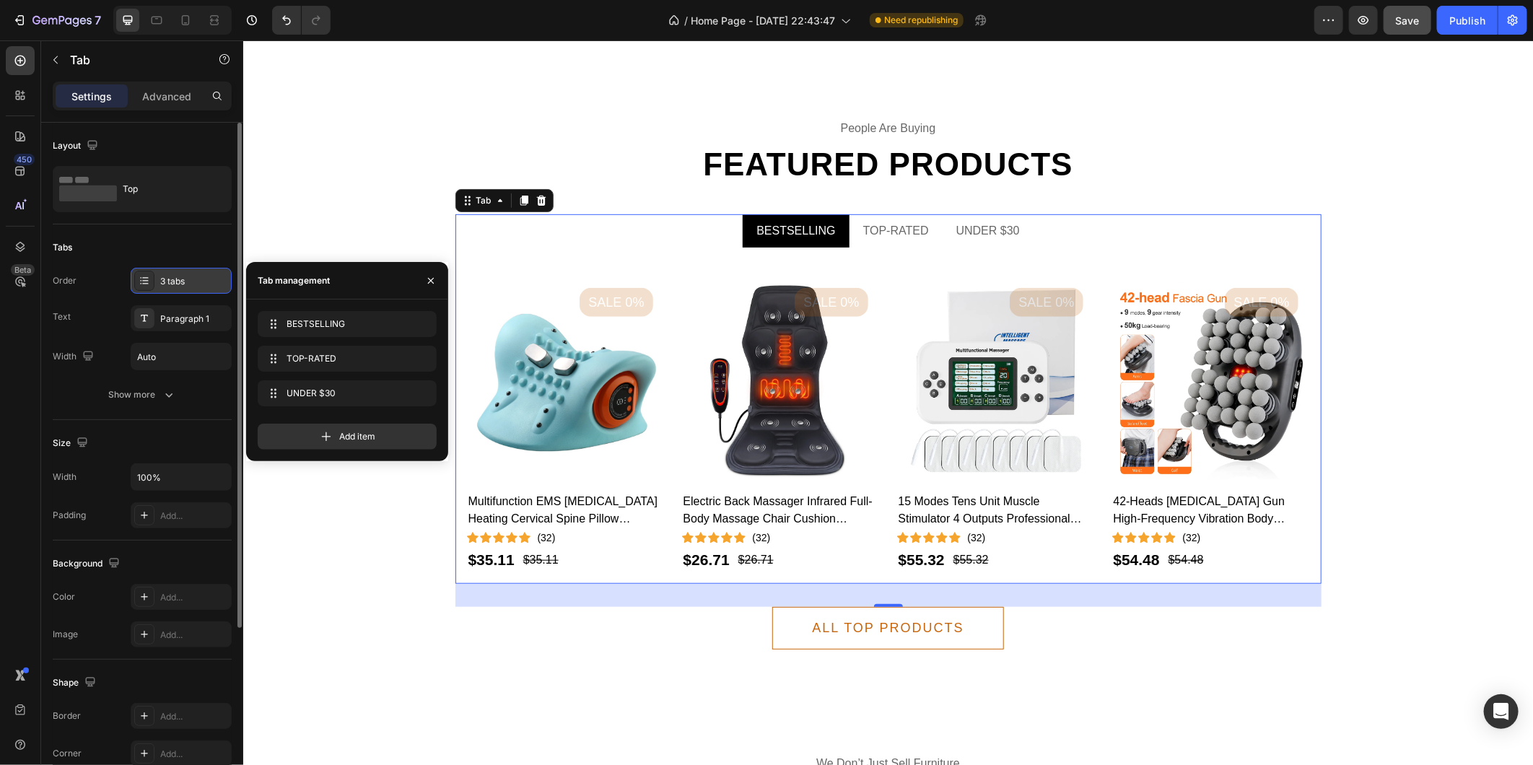
click at [196, 278] on div "3 tabs" at bounding box center [194, 281] width 68 height 13
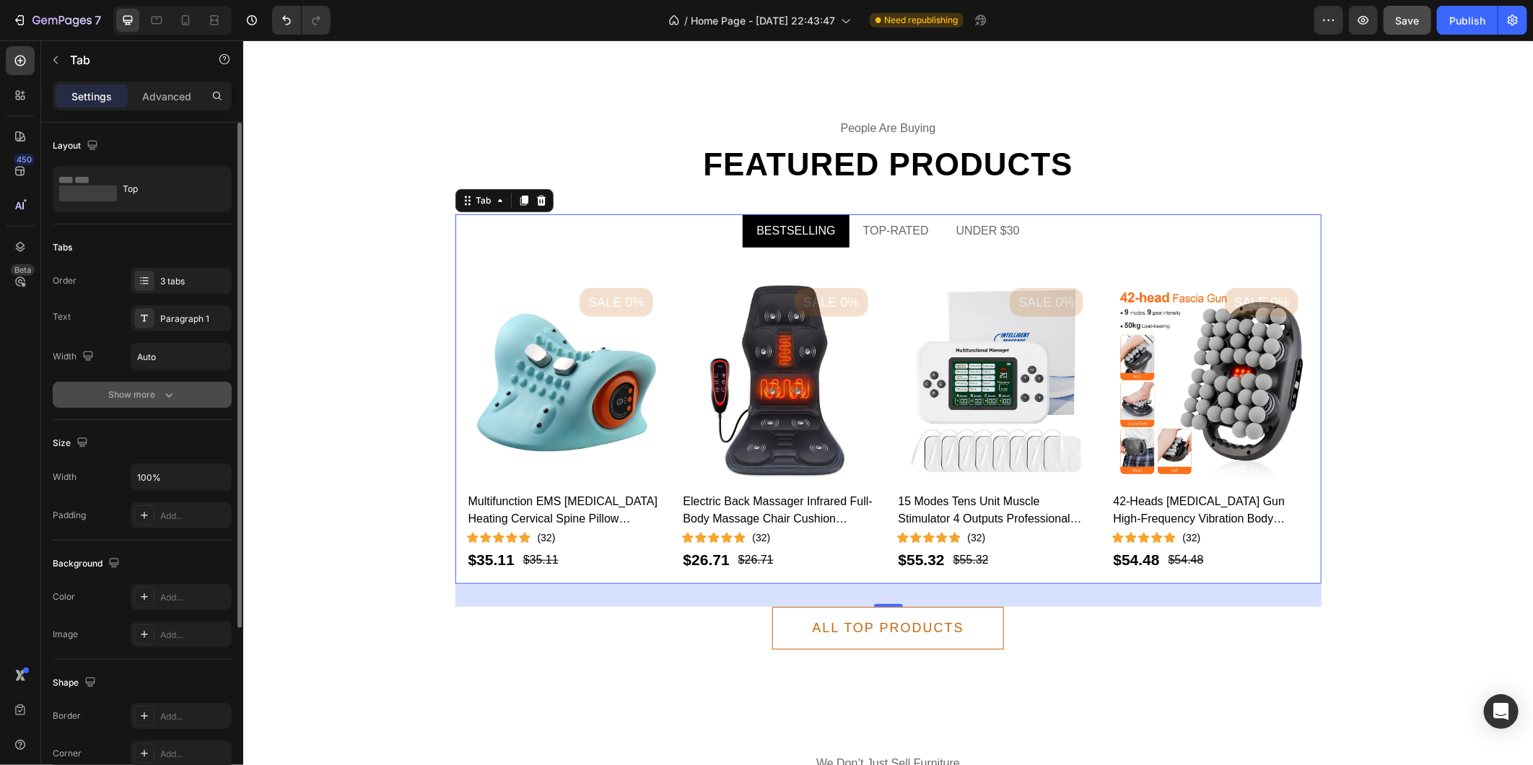
click at [168, 394] on icon "button" at bounding box center [169, 395] width 14 height 14
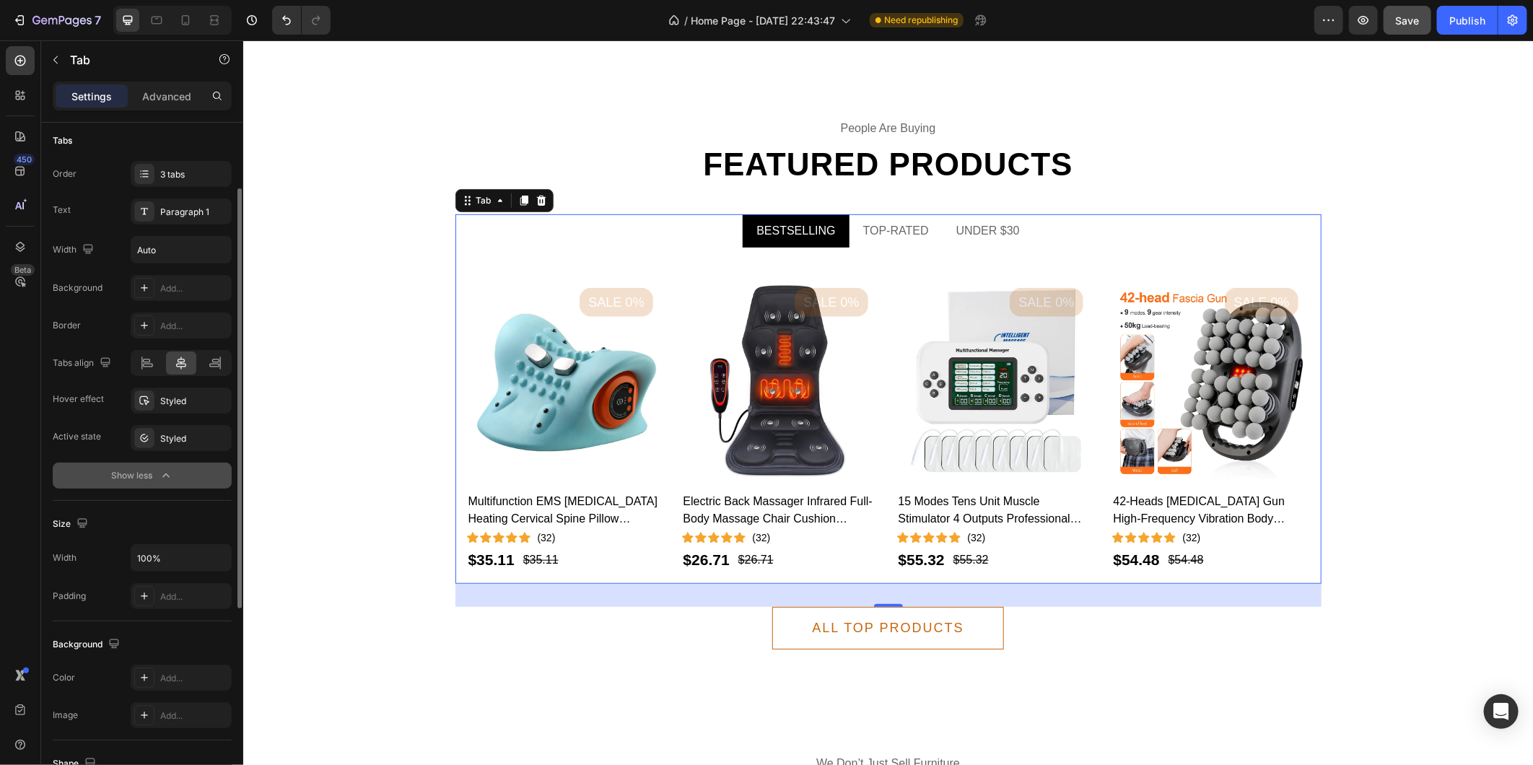
scroll to position [0, 0]
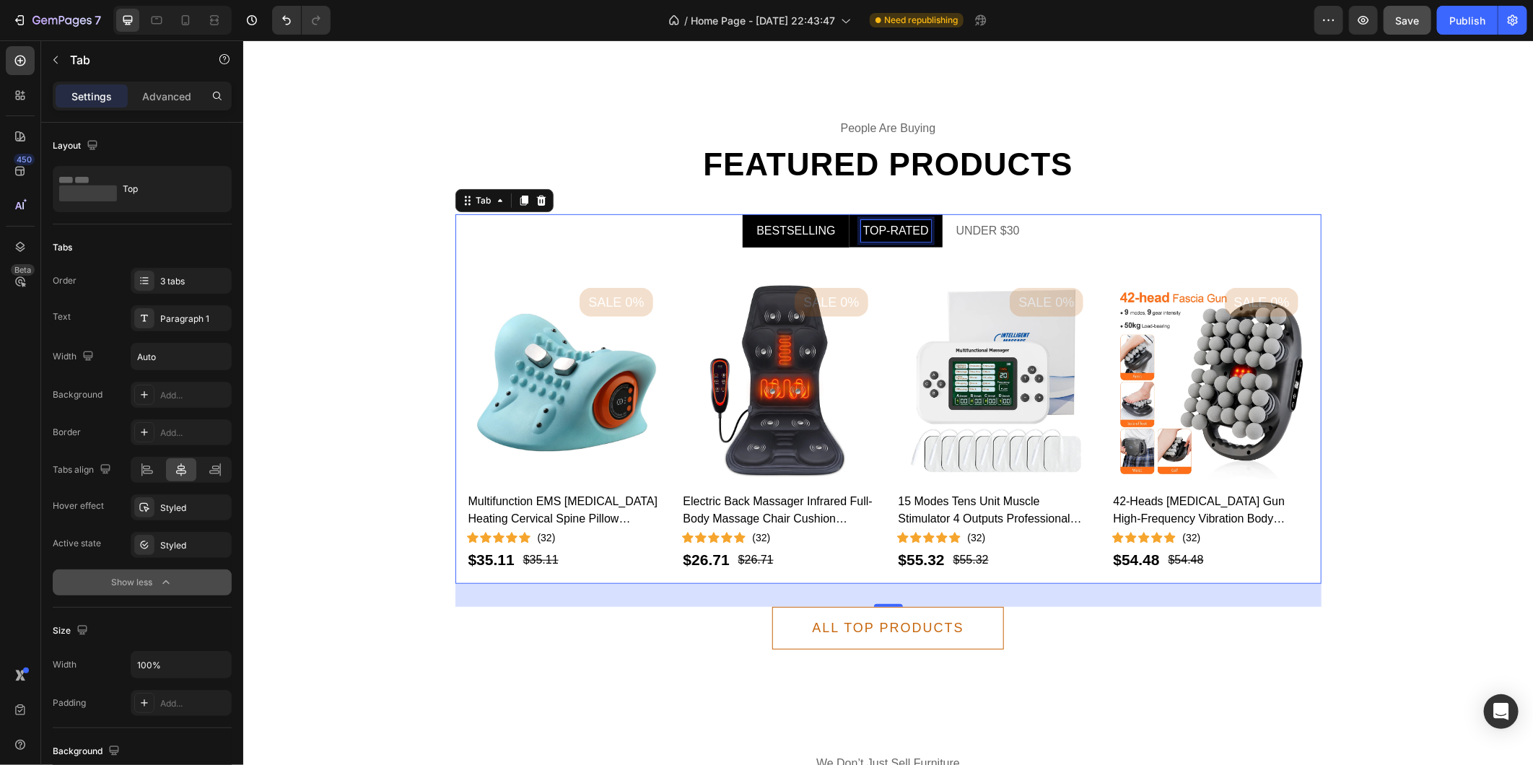
click at [896, 224] on div "TOP-RATED" at bounding box center [895, 230] width 70 height 22
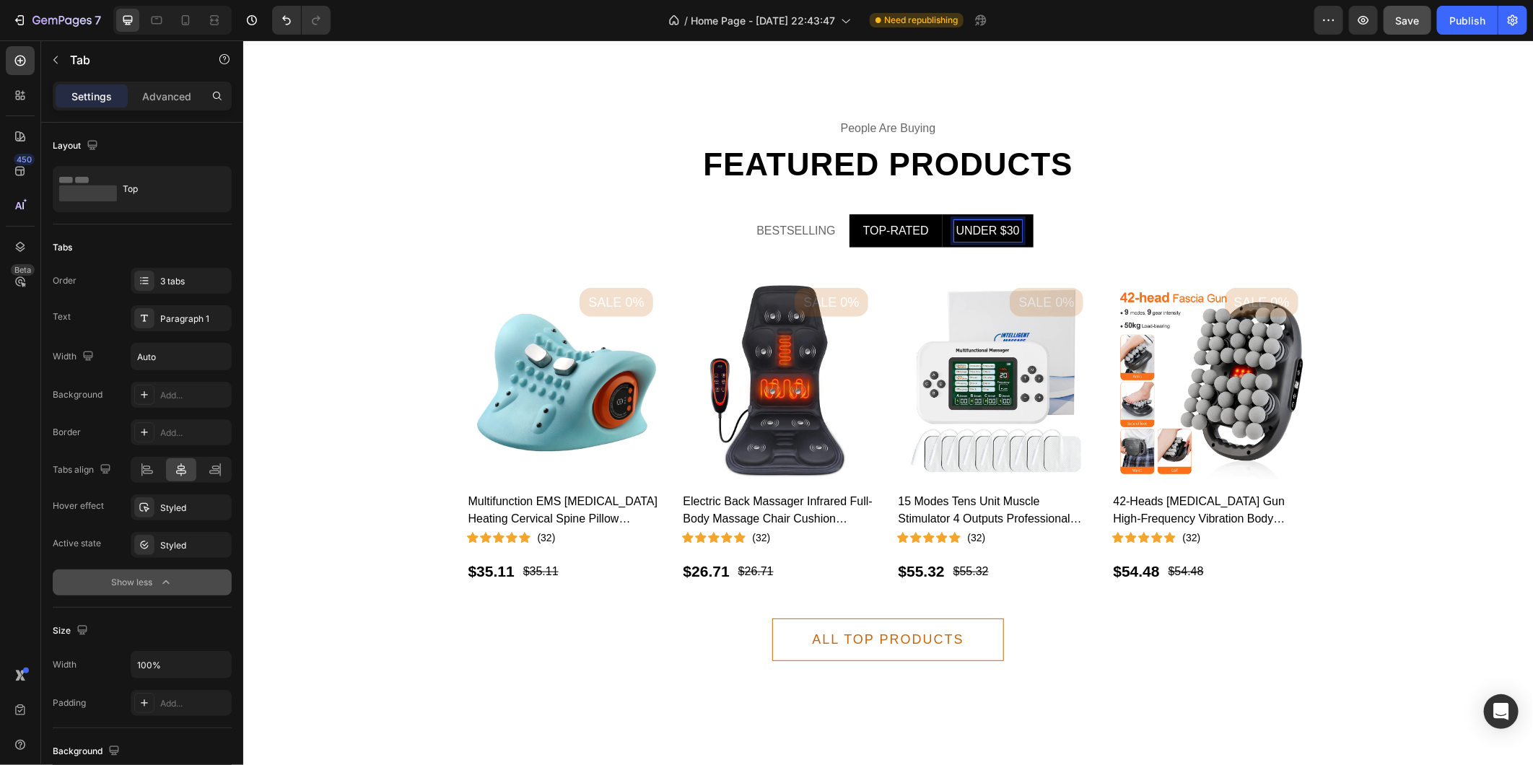
click at [995, 227] on p "UNDER $30" at bounding box center [988, 230] width 64 height 17
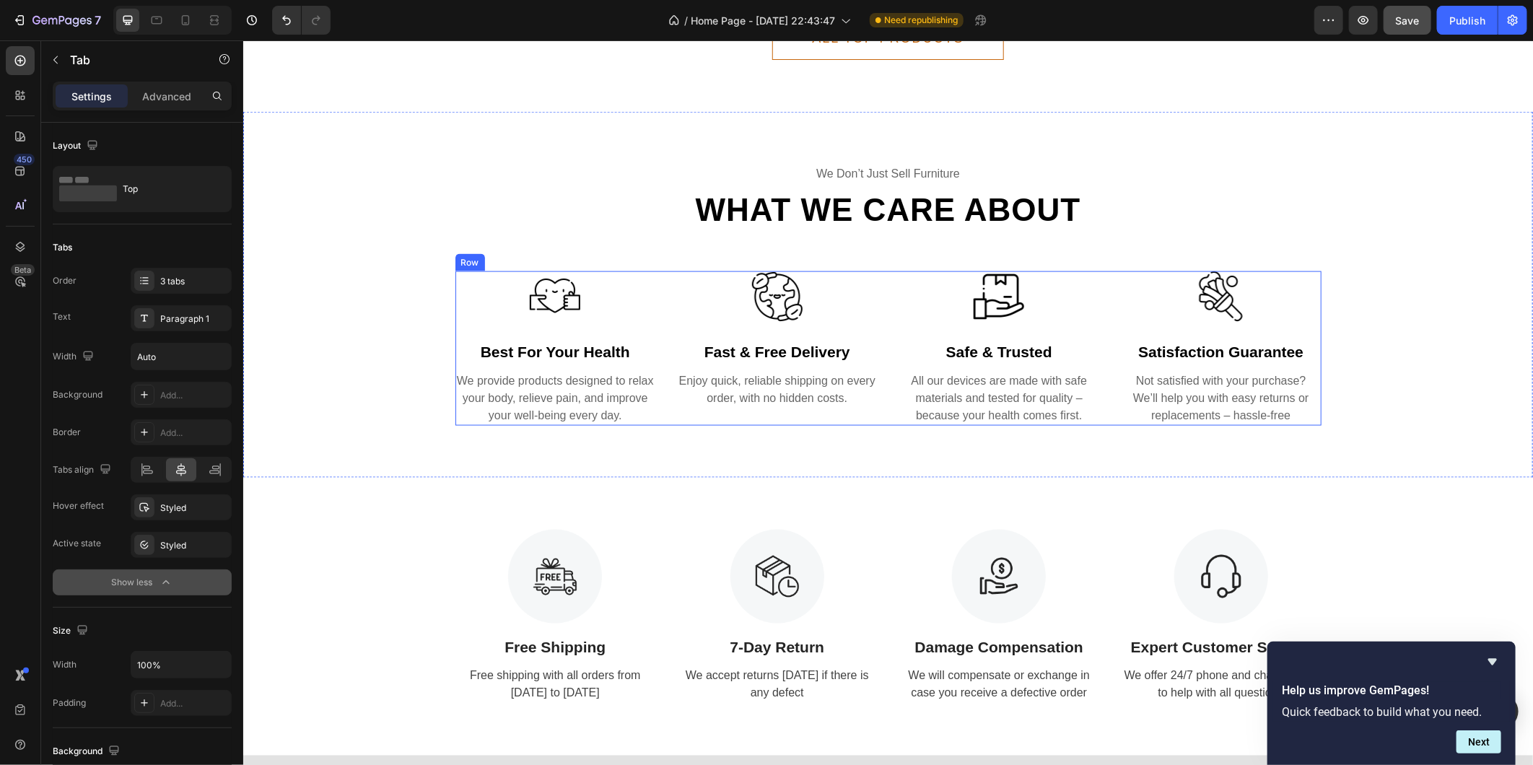
scroll to position [1202, 0]
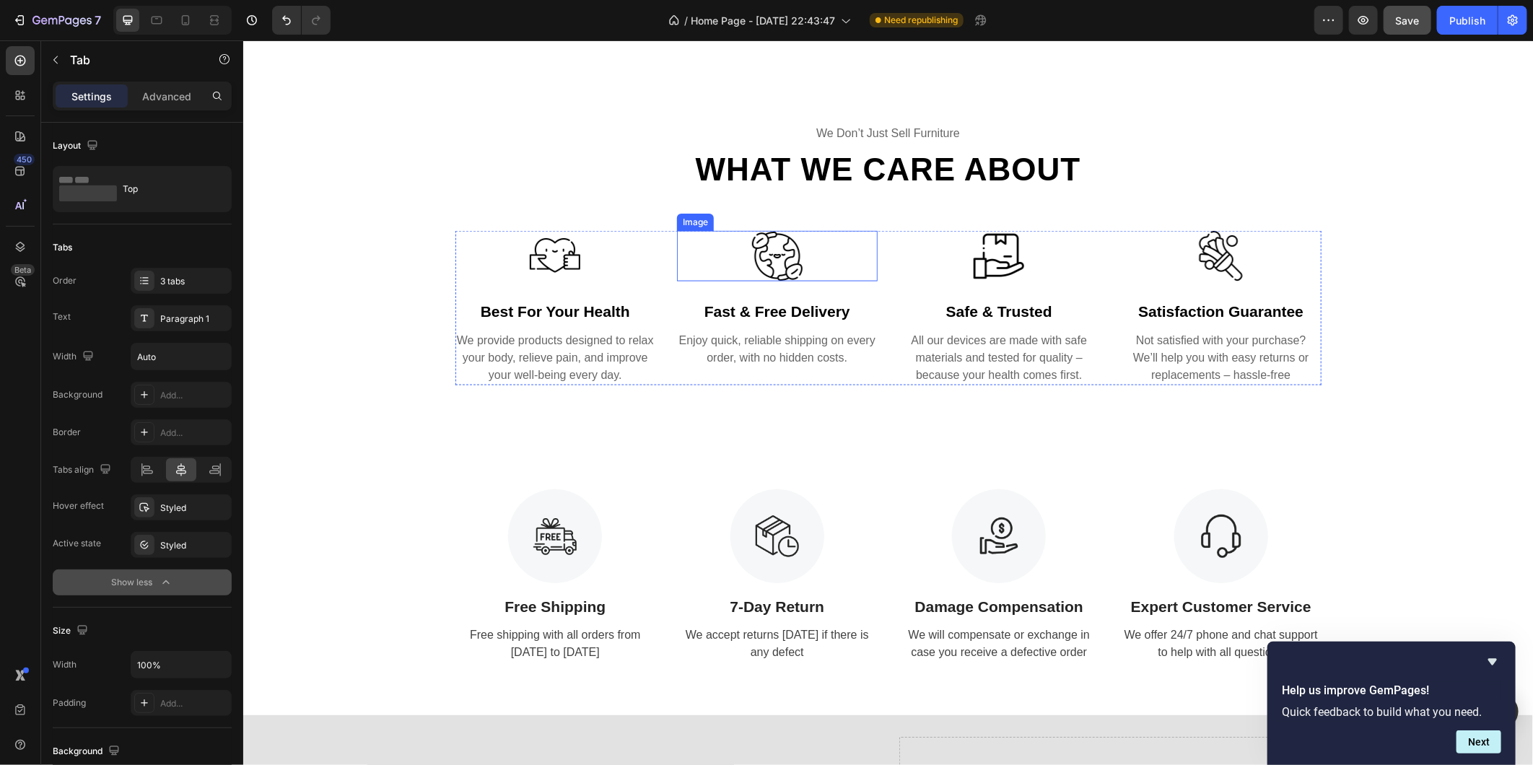
click at [772, 256] on div "we don’t just sell furniture Text What we care about Heading Row Image best for…" at bounding box center [887, 253] width 1268 height 261
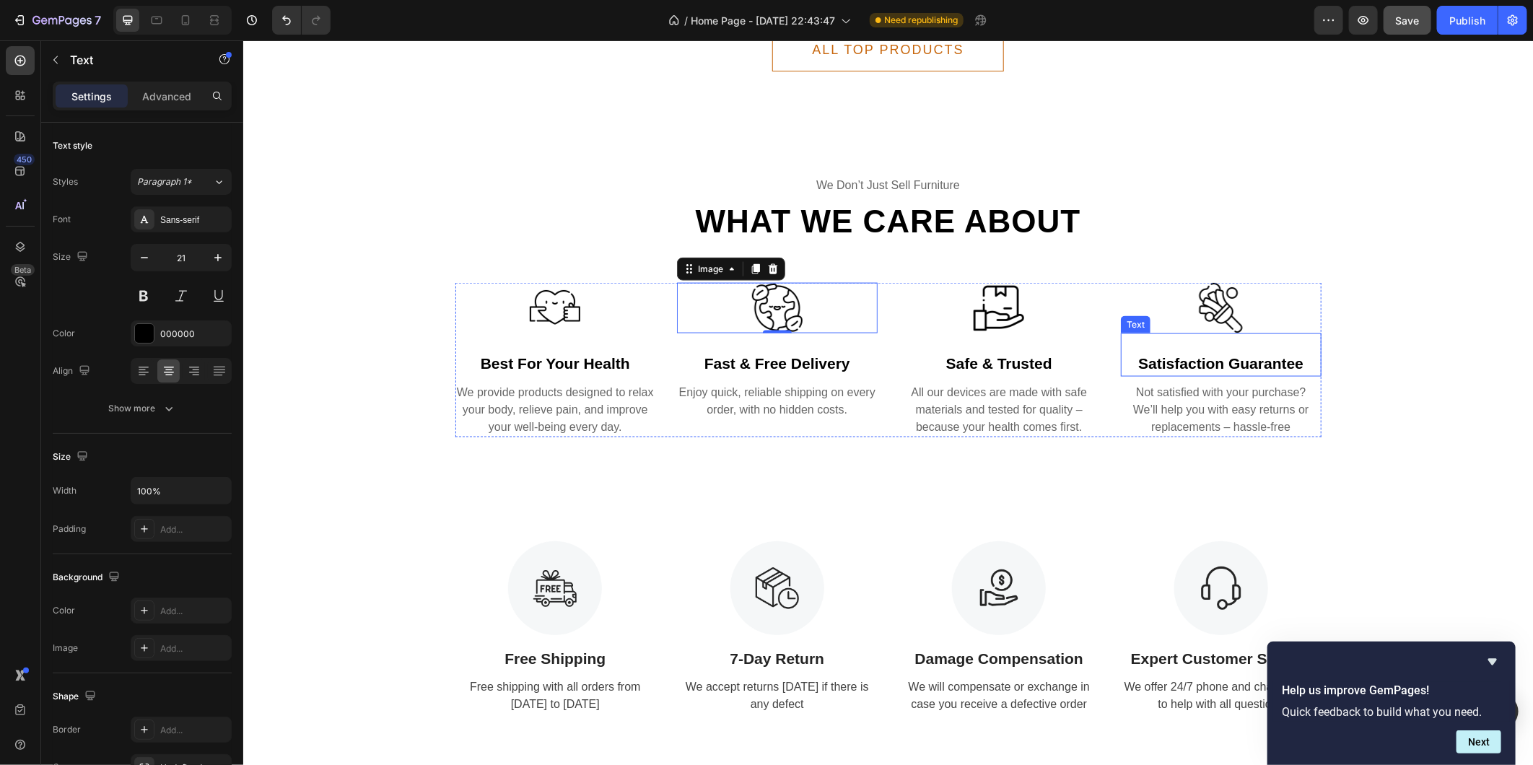
click at [1135, 359] on p "satisfaction guarantee" at bounding box center [1221, 362] width 198 height 23
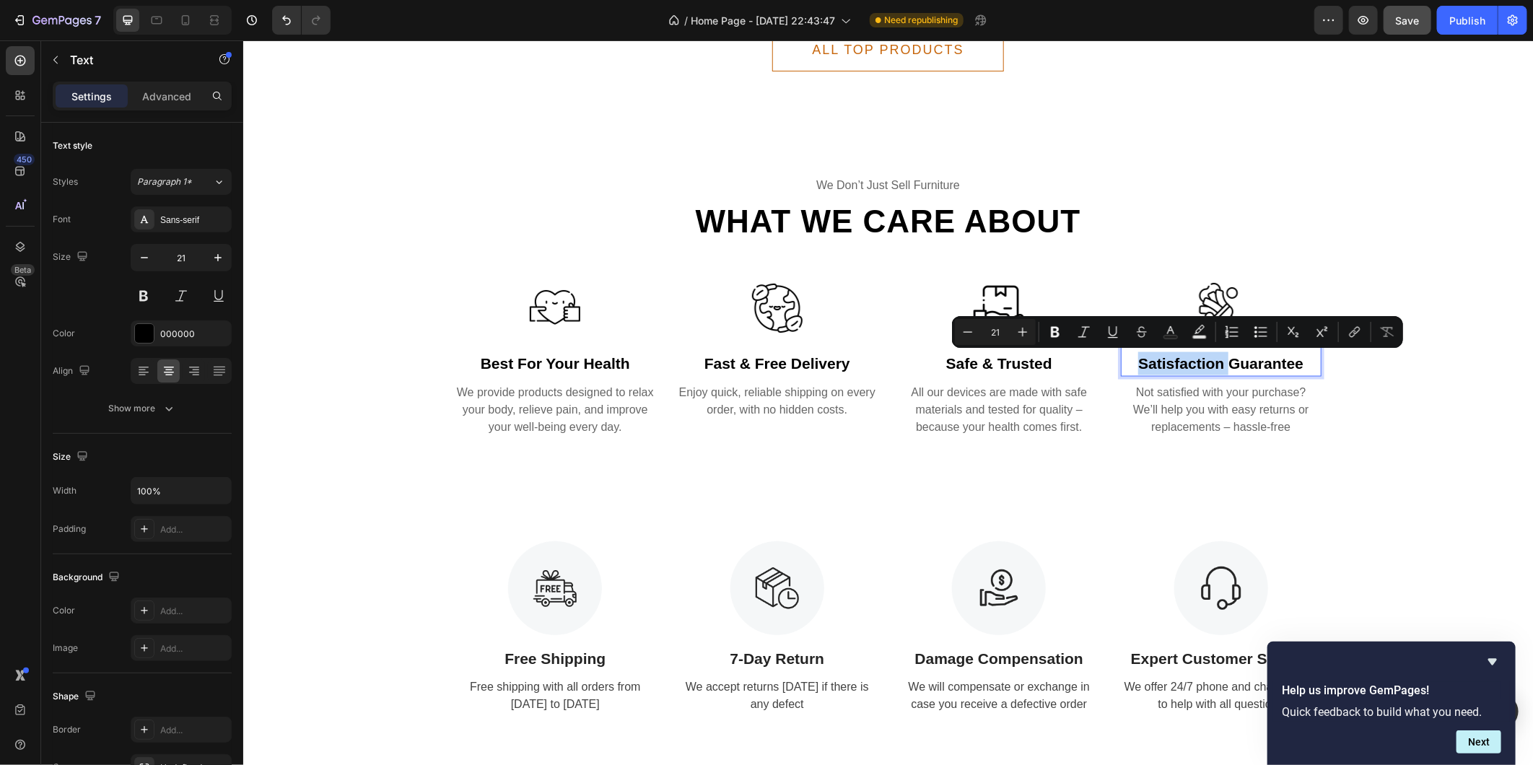
click at [1135, 359] on p "satisfaction guarantee" at bounding box center [1221, 362] width 198 height 23
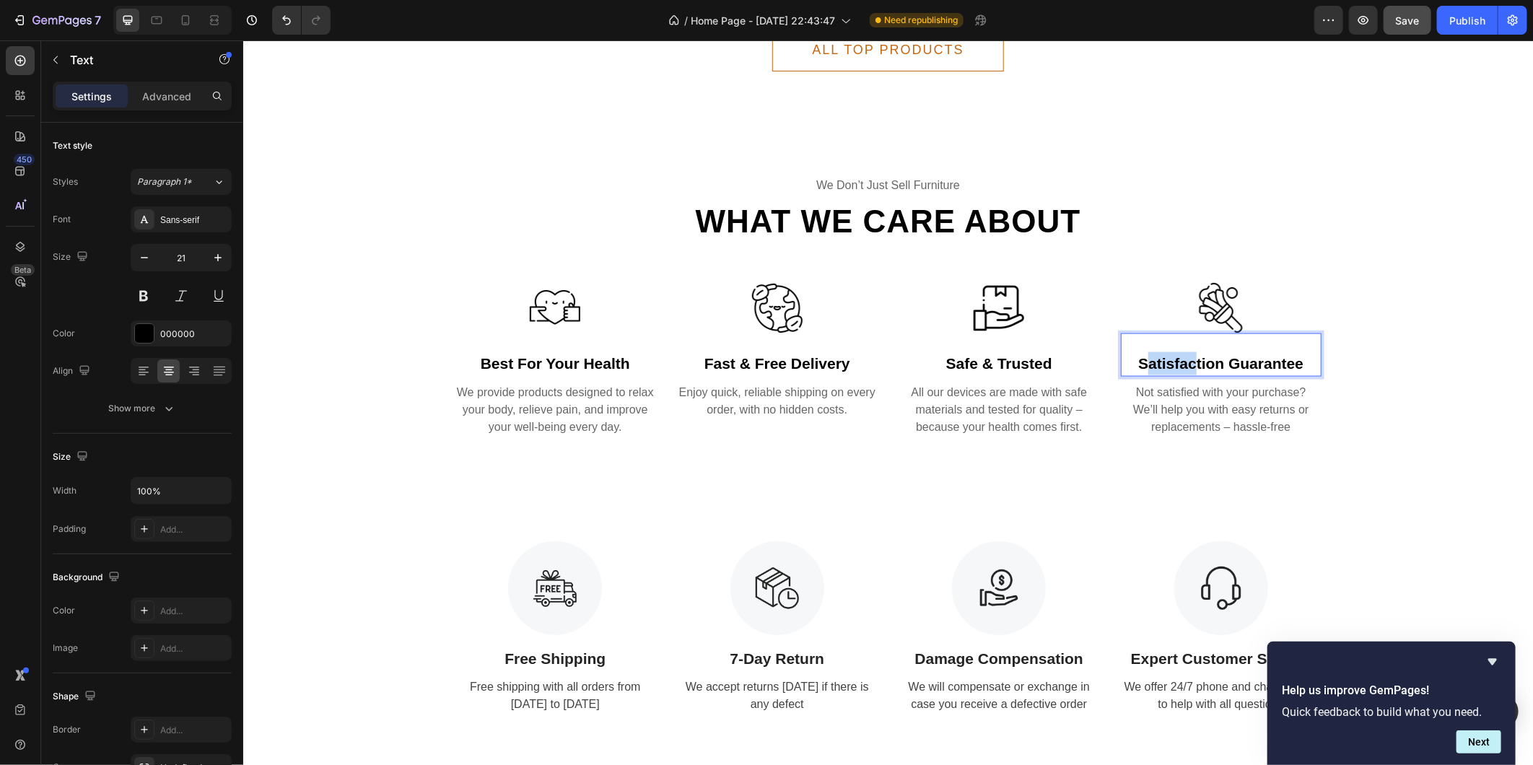
drag, startPoint x: 1136, startPoint y: 357, endPoint x: 1186, endPoint y: 358, distance: 50.5
click at [1186, 358] on p "satisfaction guarantee" at bounding box center [1221, 362] width 198 height 23
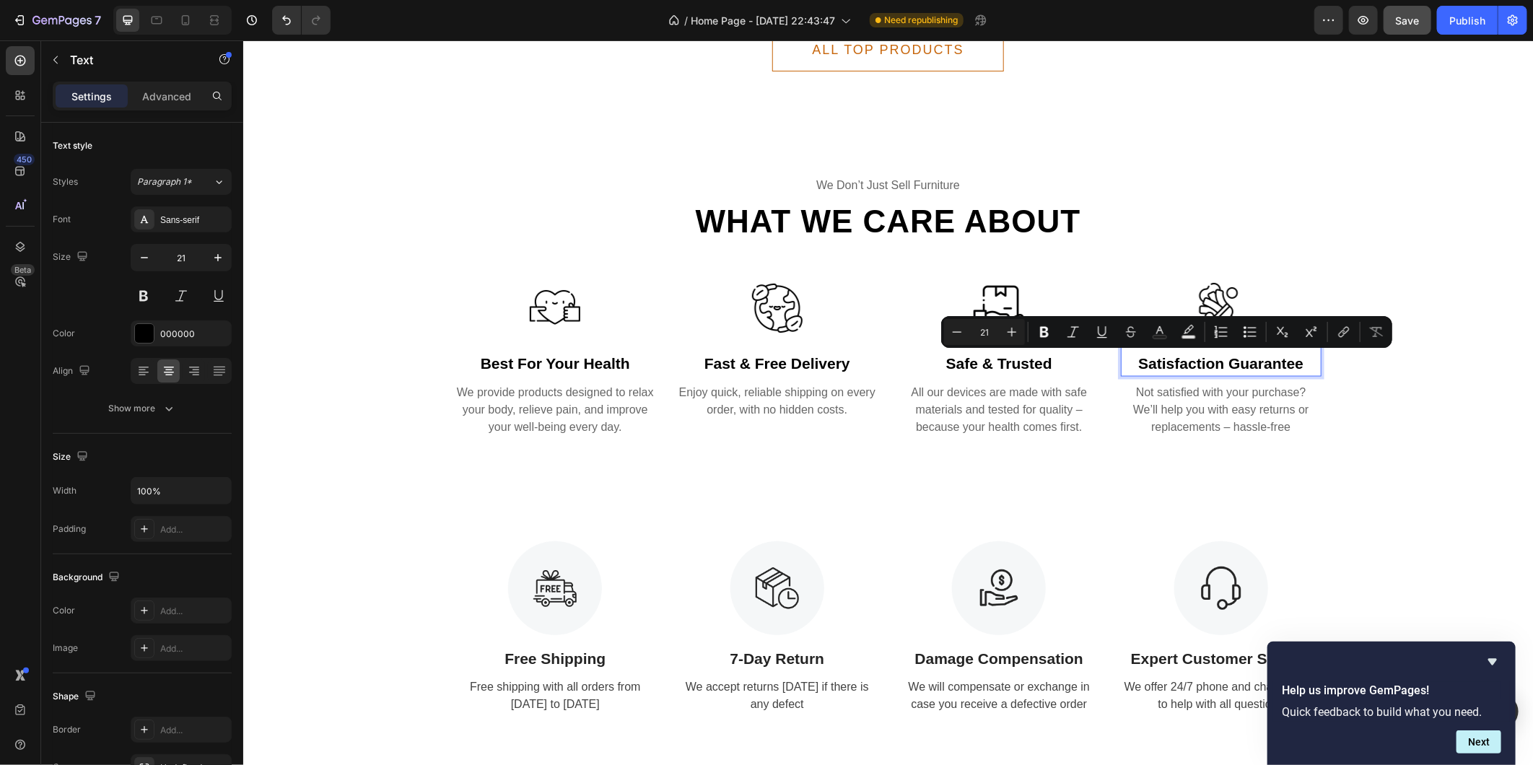
click at [1124, 358] on p "satisfaction guarantee" at bounding box center [1221, 362] width 198 height 23
drag, startPoint x: 1130, startPoint y: 361, endPoint x: 1294, endPoint y: 362, distance: 163.8
click at [1294, 362] on p "satisfaction guarantee" at bounding box center [1221, 362] width 198 height 23
copy p "satisfaction guarantee"
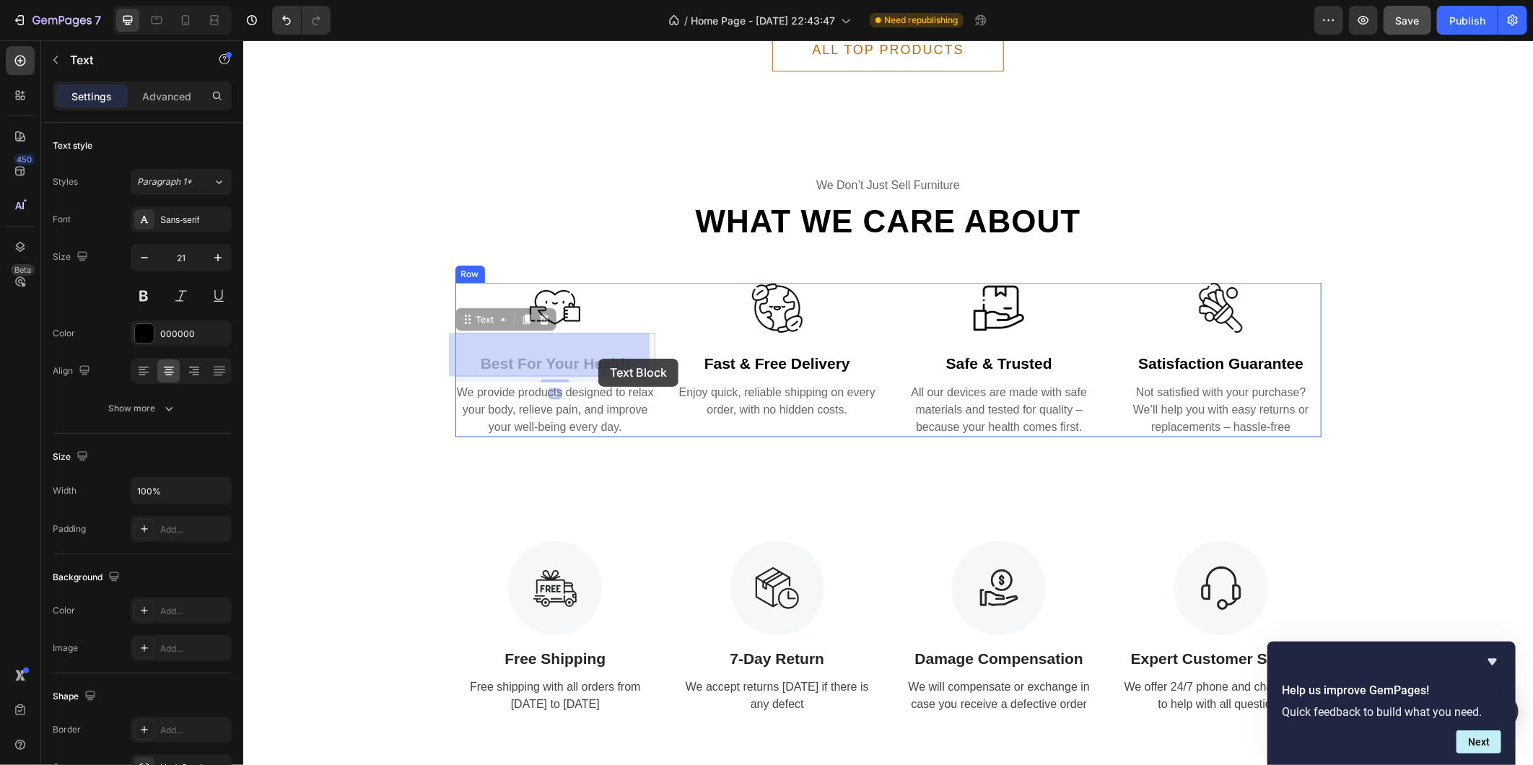
drag, startPoint x: 476, startPoint y: 357, endPoint x: 595, endPoint y: 358, distance: 119.1
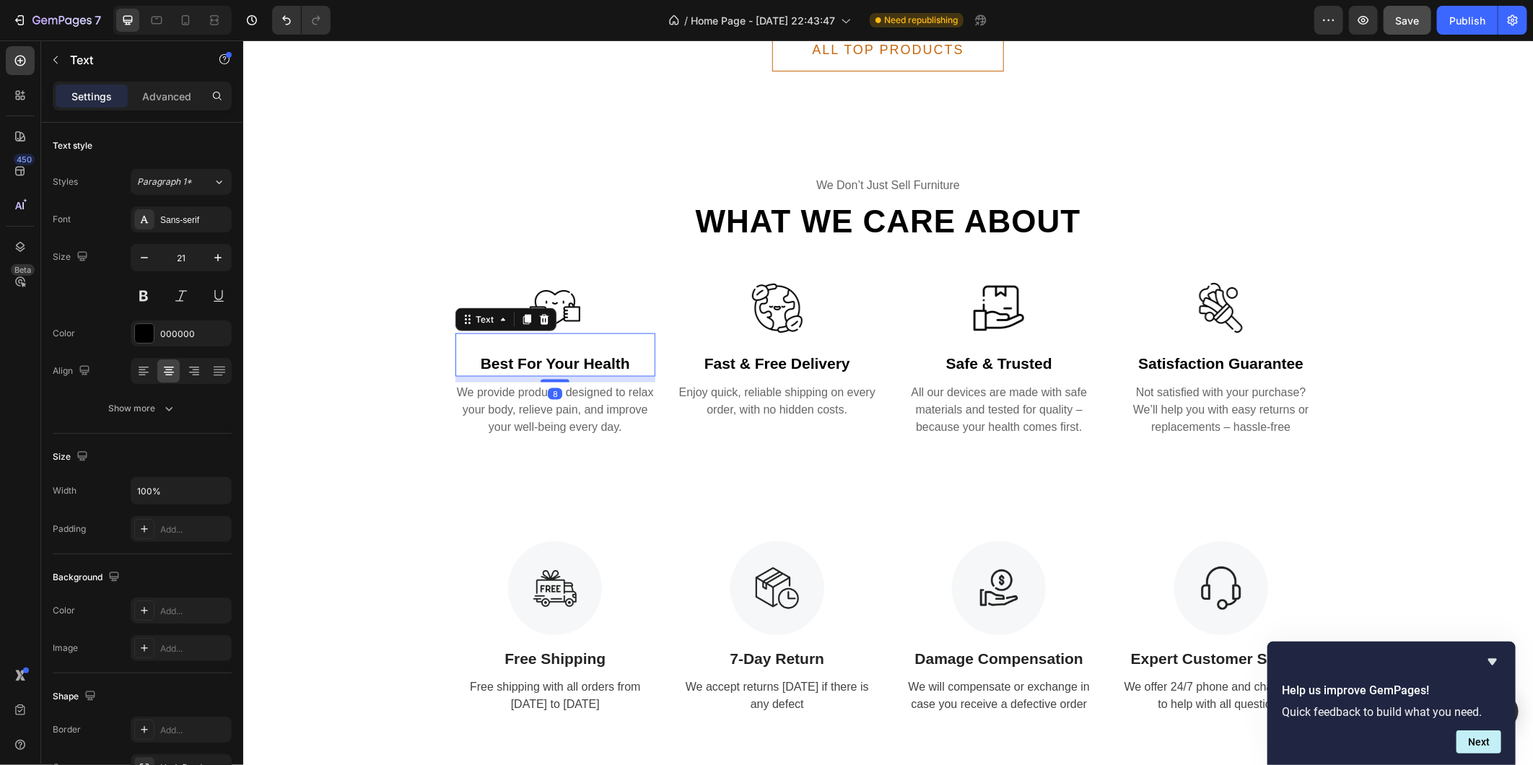
click at [582, 360] on p "best for your health" at bounding box center [555, 362] width 198 height 23
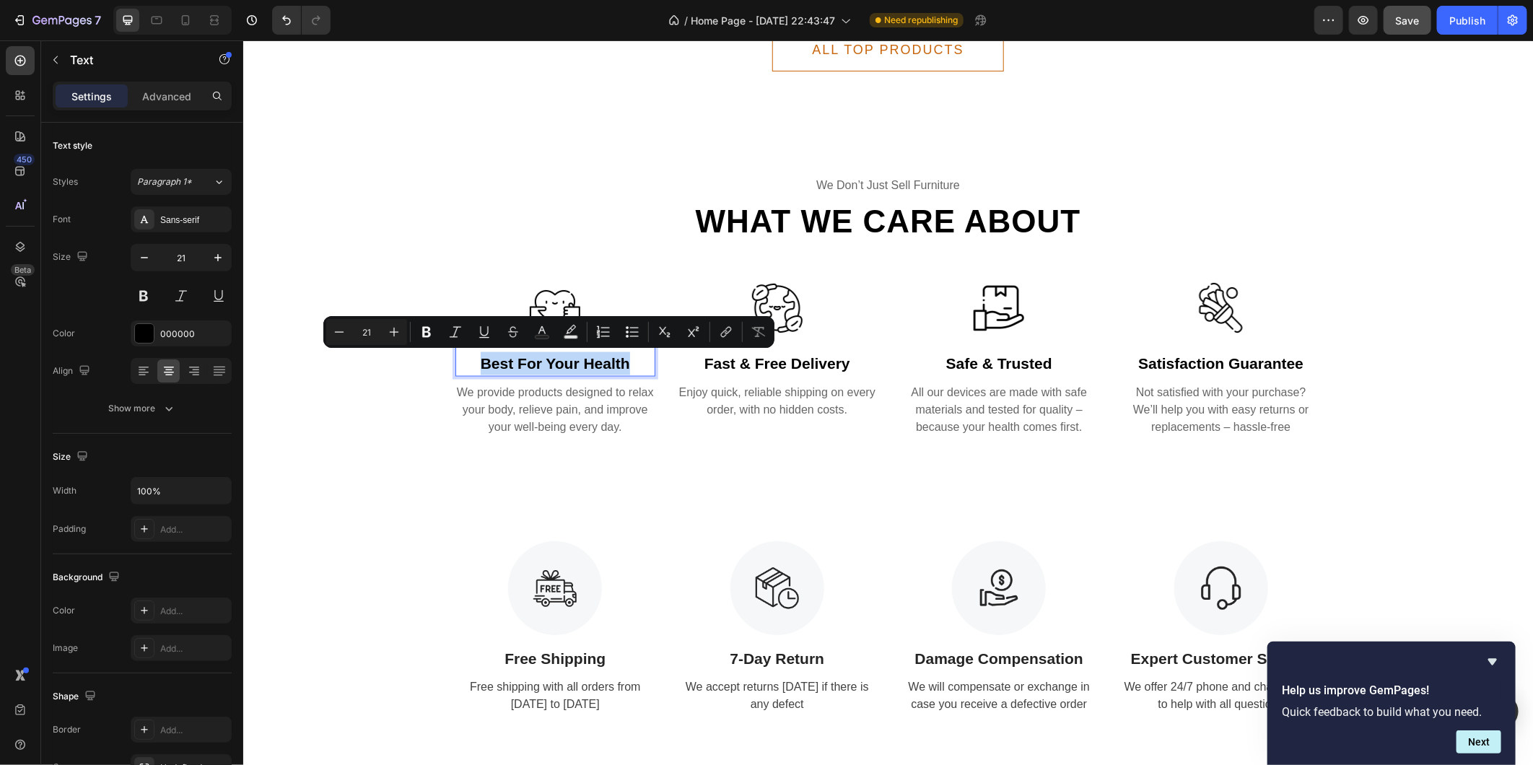
drag, startPoint x: 621, startPoint y: 362, endPoint x: 477, endPoint y: 362, distance: 144.3
click at [477, 362] on p "best for your health" at bounding box center [555, 362] width 198 height 23
copy p "best for your health"
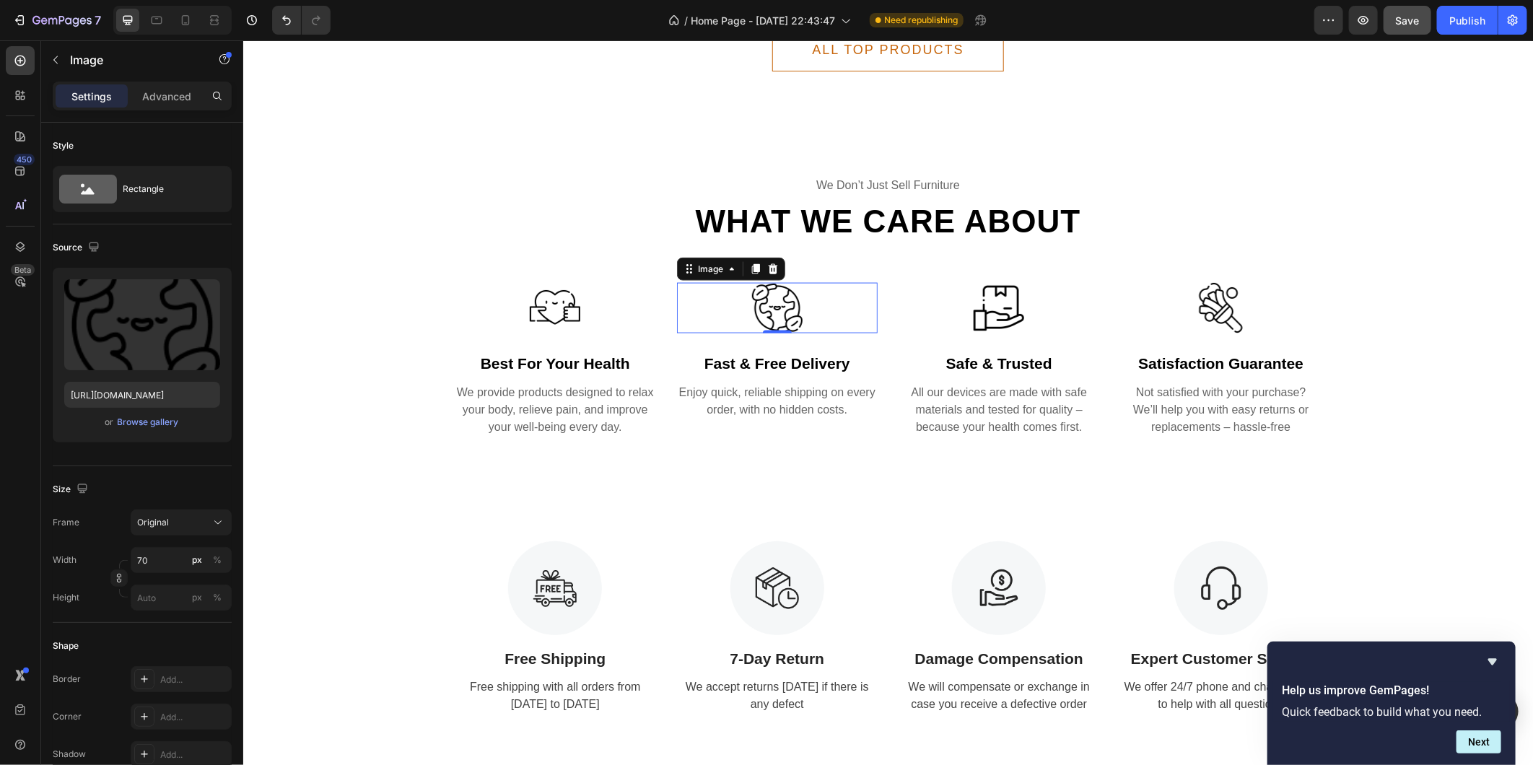
click at [782, 305] on img at bounding box center [776, 307] width 51 height 51
click at [155, 344] on input "file" at bounding box center [142, 348] width 100 height 25
click at [184, 10] on div at bounding box center [185, 20] width 23 height 23
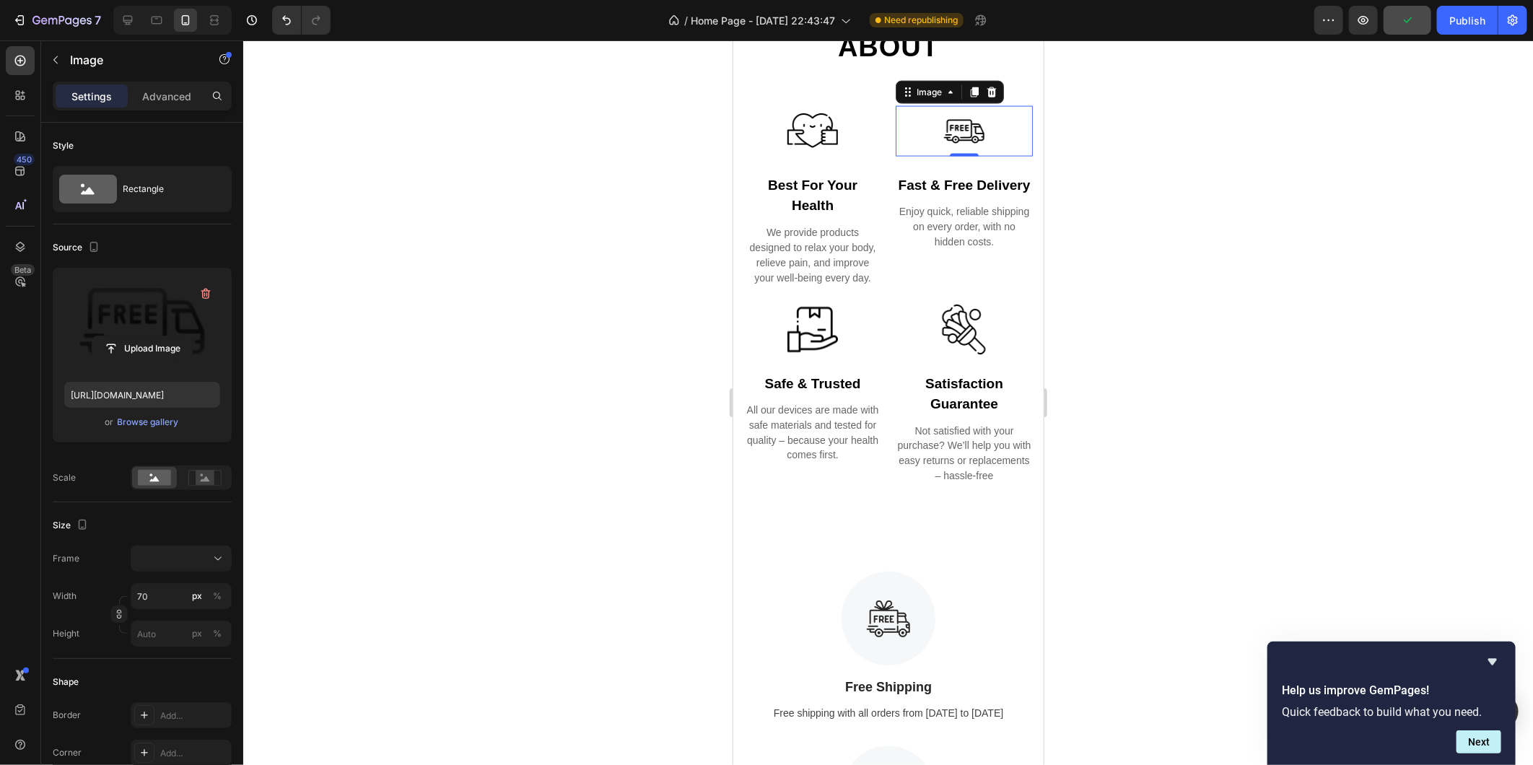
scroll to position [1332, 0]
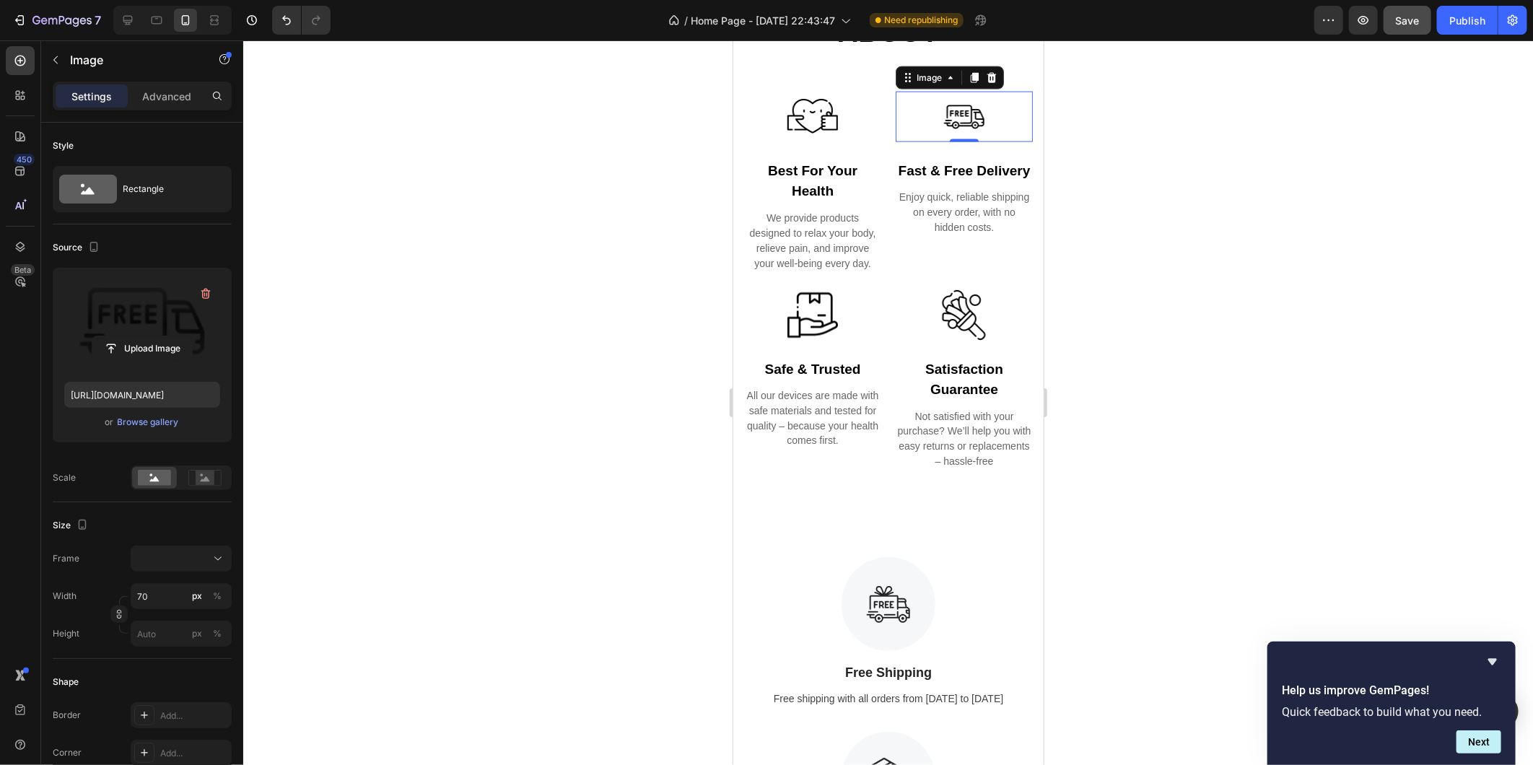
click at [966, 110] on img at bounding box center [963, 116] width 51 height 51
click at [139, 351] on input "file" at bounding box center [142, 348] width 100 height 25
type input "[URL][DOMAIN_NAME]"
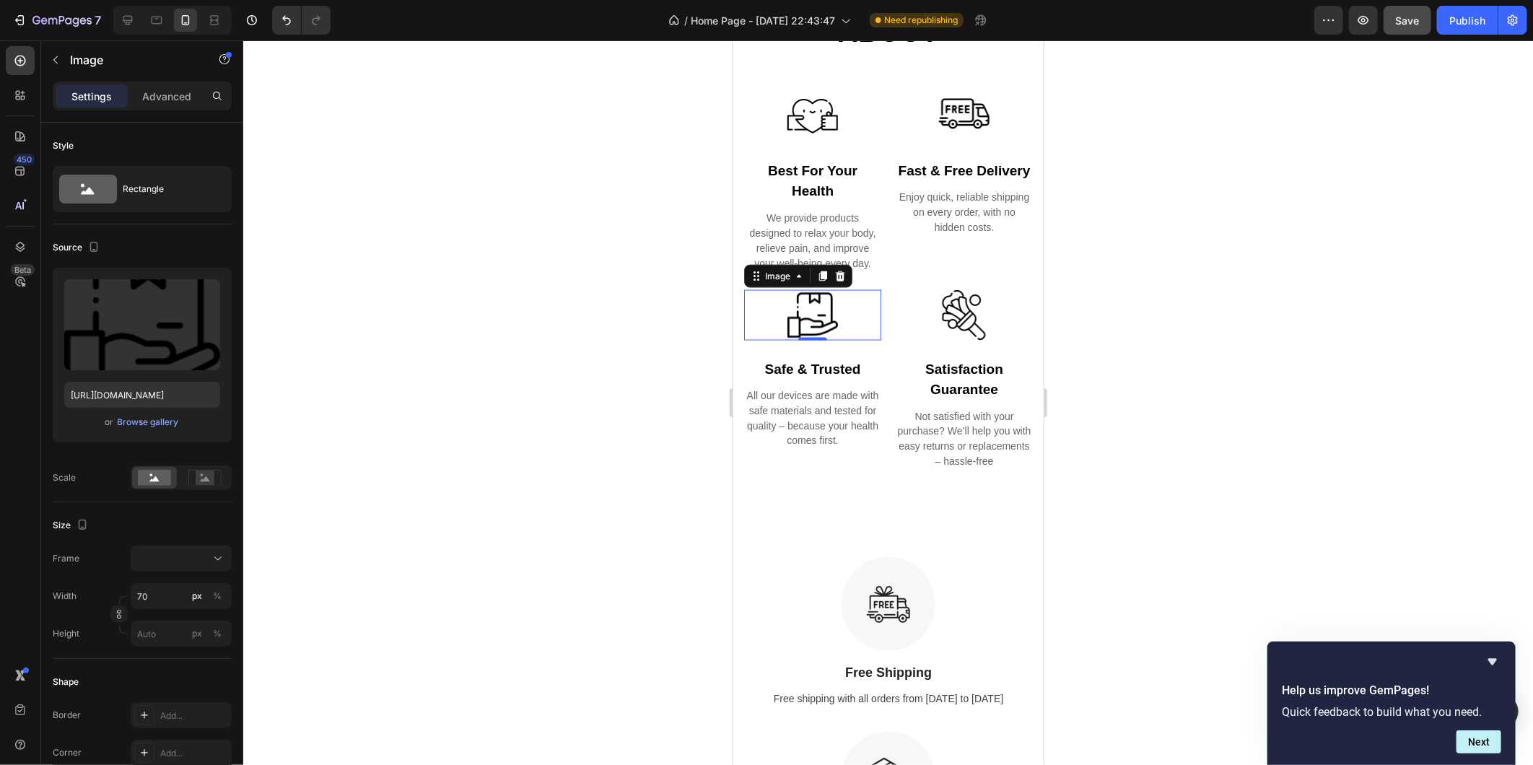
click at [805, 317] on img at bounding box center [812, 314] width 51 height 51
click at [149, 349] on input "file" at bounding box center [142, 348] width 100 height 25
type input "[URL][DOMAIN_NAME]"
click at [953, 321] on img at bounding box center [963, 314] width 51 height 51
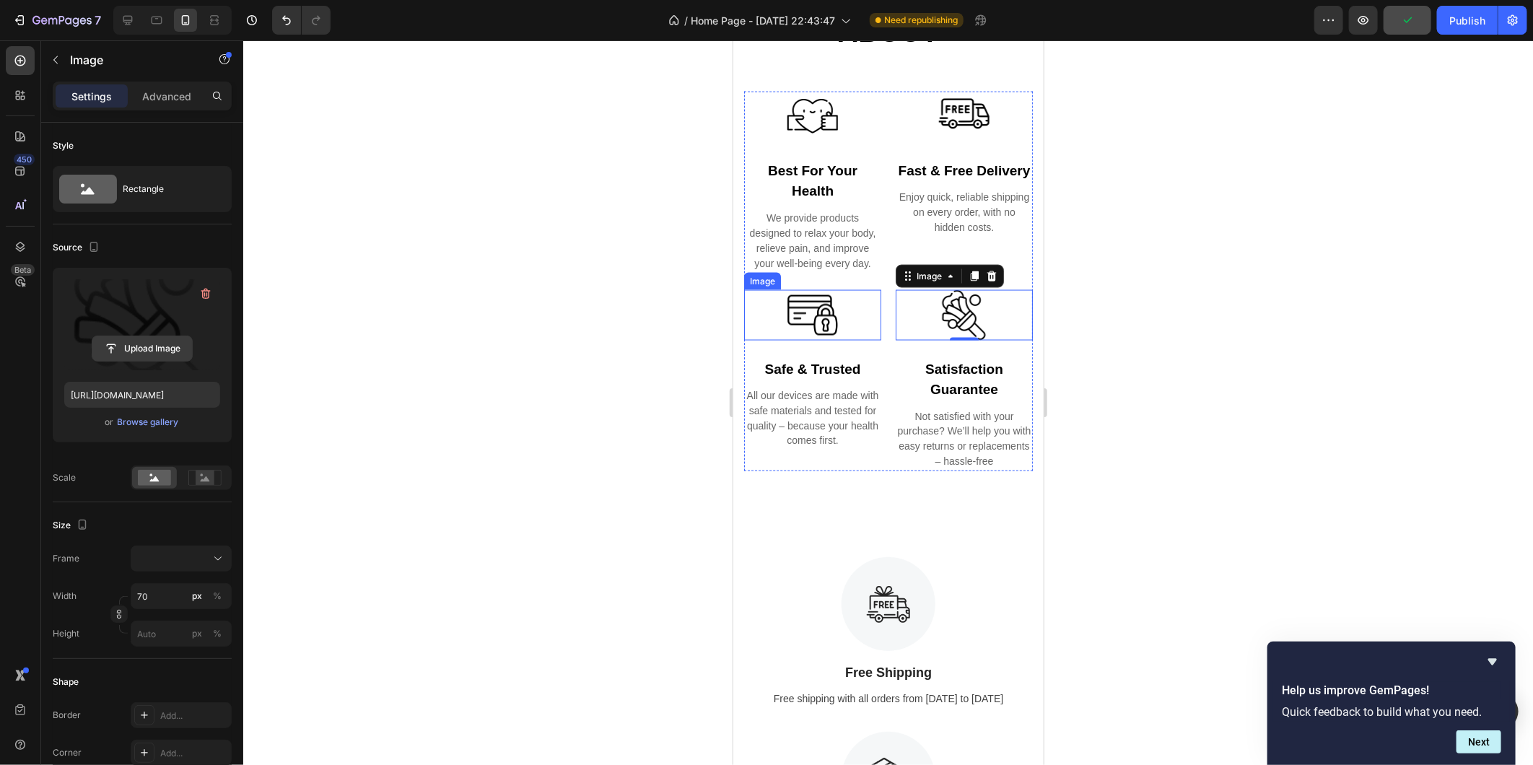
click at [135, 349] on input "file" at bounding box center [142, 348] width 100 height 25
type input "[URL][DOMAIN_NAME]"
click at [1155, 421] on div at bounding box center [888, 402] width 1290 height 725
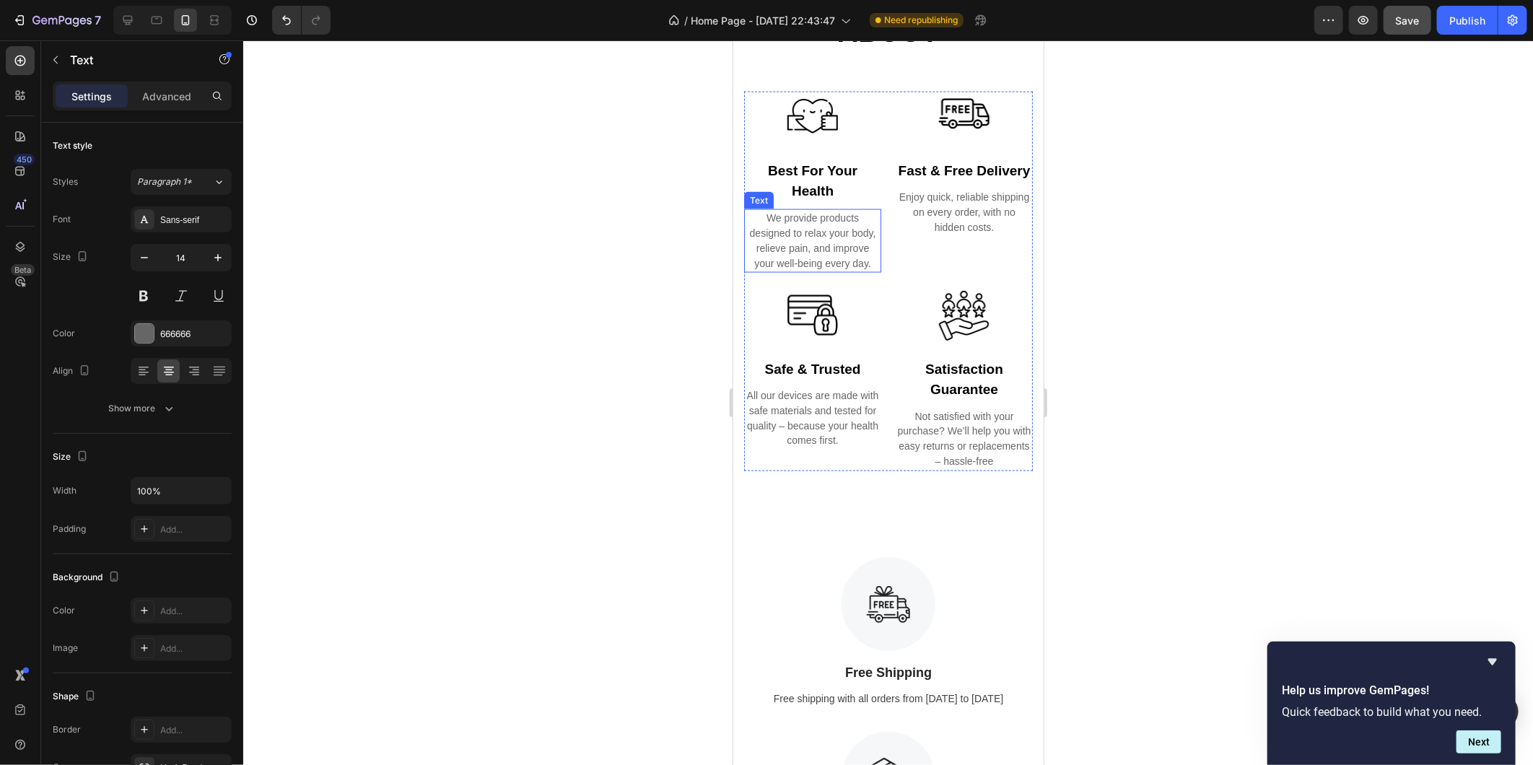
click at [782, 242] on p "We provide products designed to relax your body, relieve pain, and improve your…" at bounding box center [812, 240] width 134 height 61
click at [765, 214] on p "We provide products designed to relax your body, relieve pain, and improve your…" at bounding box center [812, 240] width 134 height 61
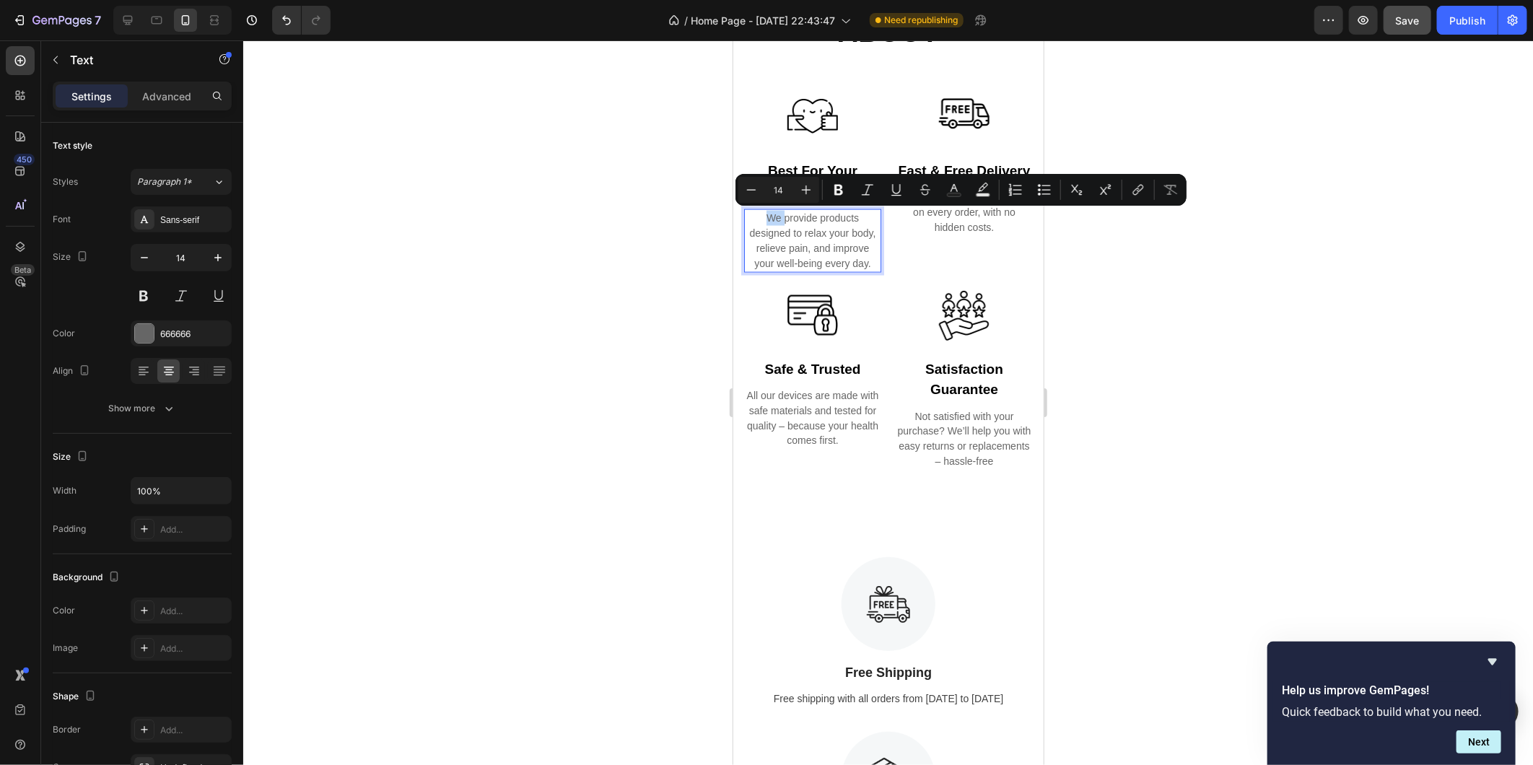
click at [765, 214] on p "We provide products designed to relax your body, relieve pain, and improve your…" at bounding box center [812, 240] width 134 height 61
drag, startPoint x: 764, startPoint y: 212, endPoint x: 871, endPoint y: 265, distance: 119.1
click at [871, 265] on p "We provide products designed to relax your body, relieve pain, and improve your…" at bounding box center [812, 240] width 134 height 61
copy p "We provide products designed to relax your body, relieve pain, and improve your…"
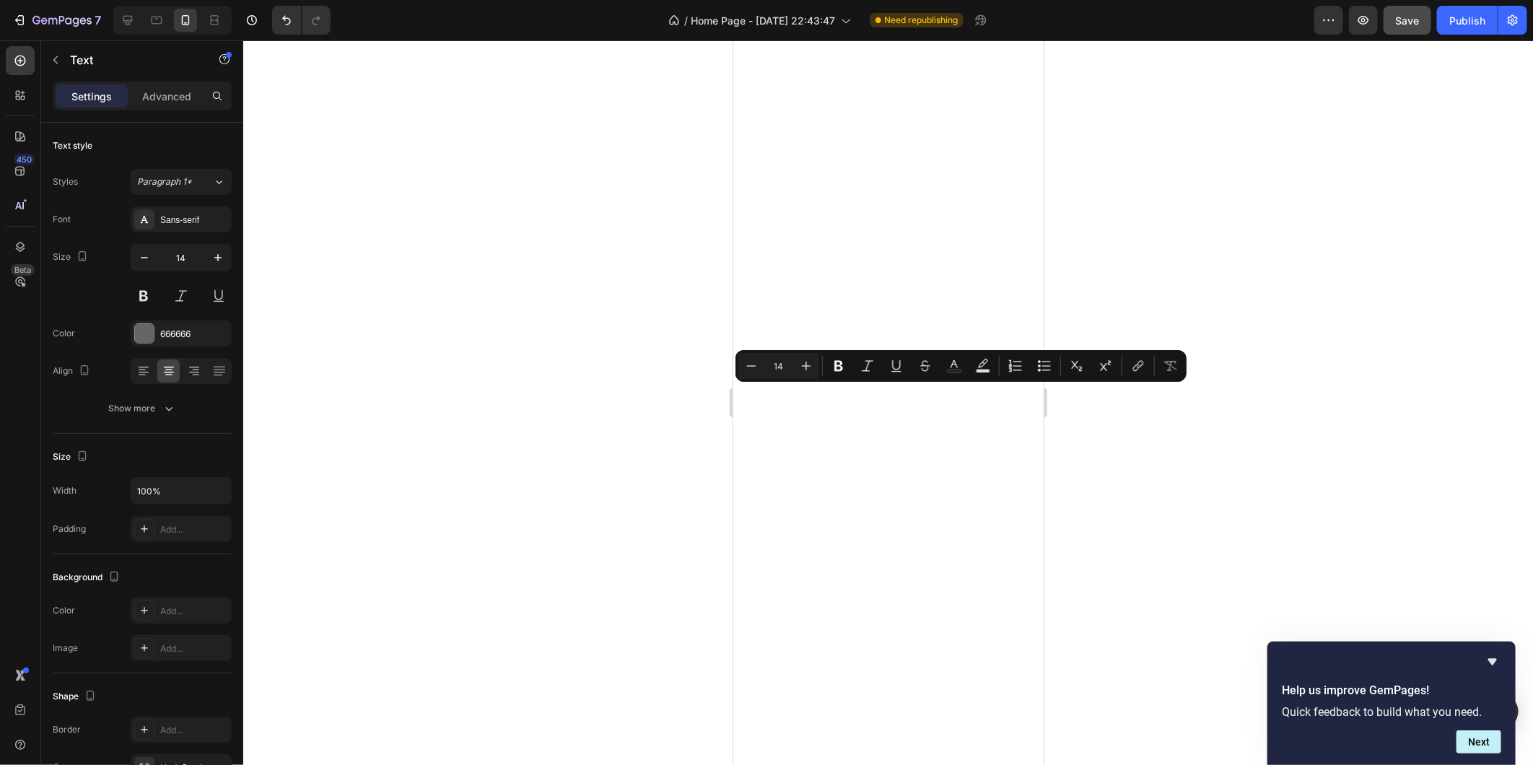
type input "16"
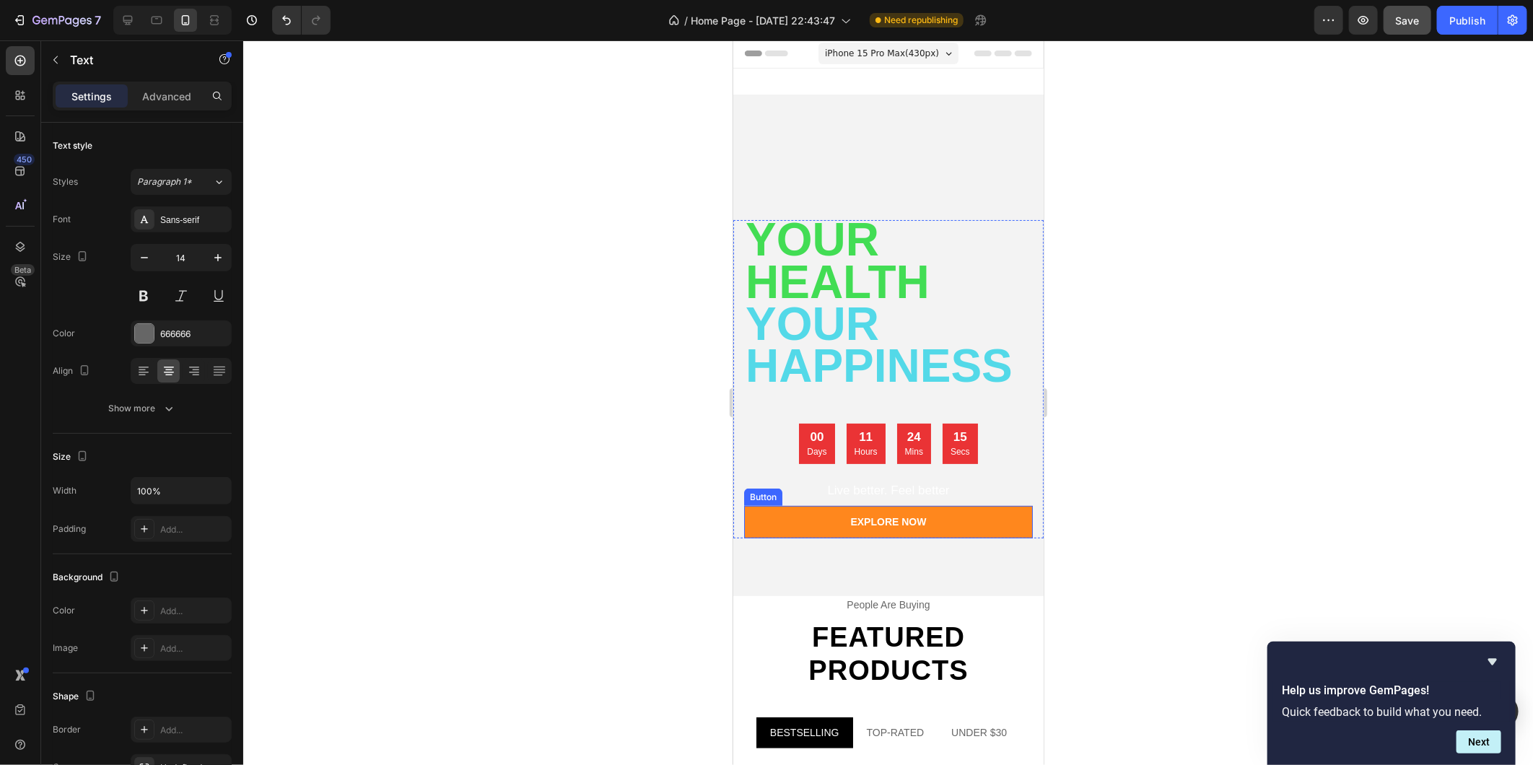
scroll to position [0, 0]
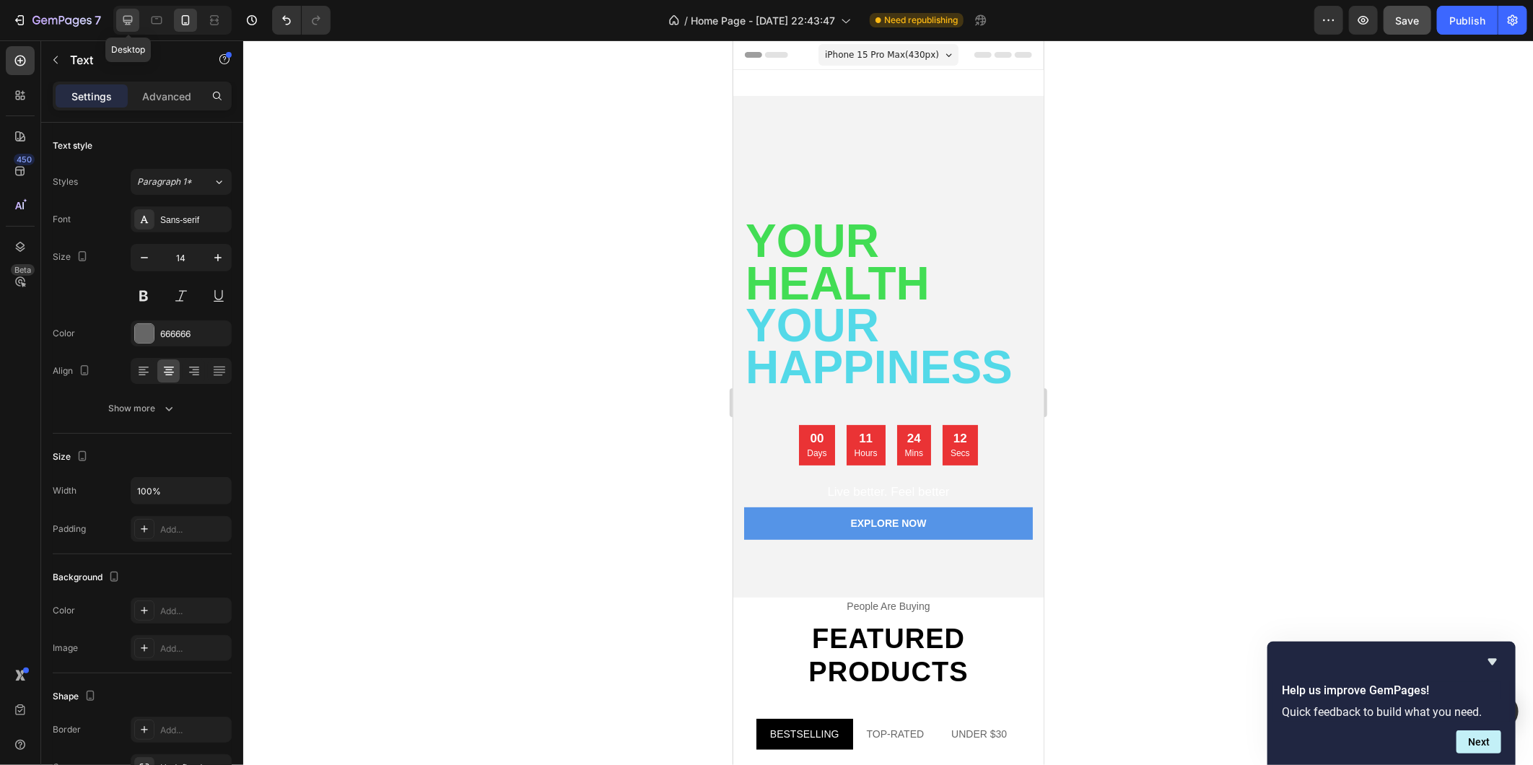
click at [127, 19] on icon at bounding box center [128, 20] width 14 height 14
type input "16"
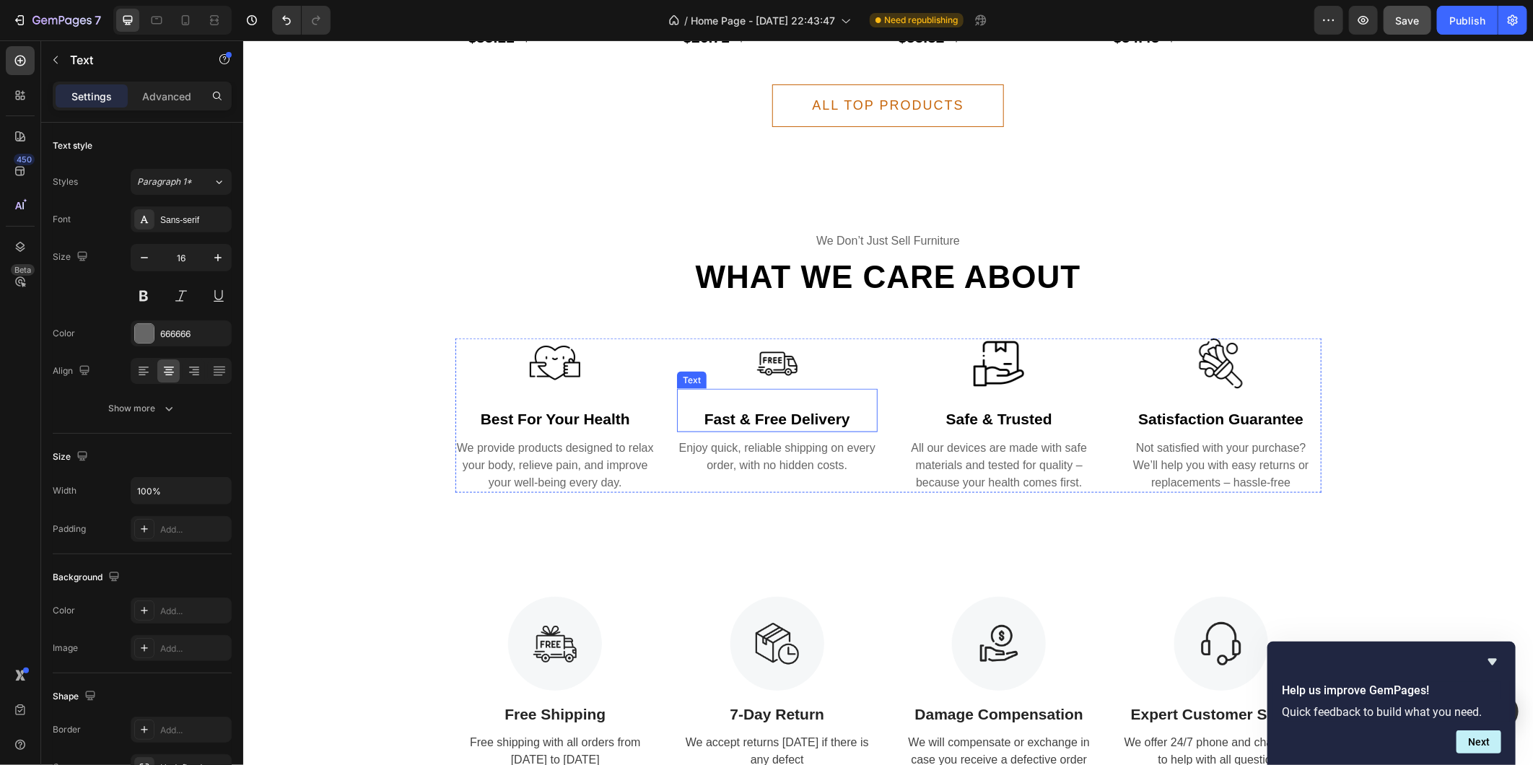
scroll to position [1122, 0]
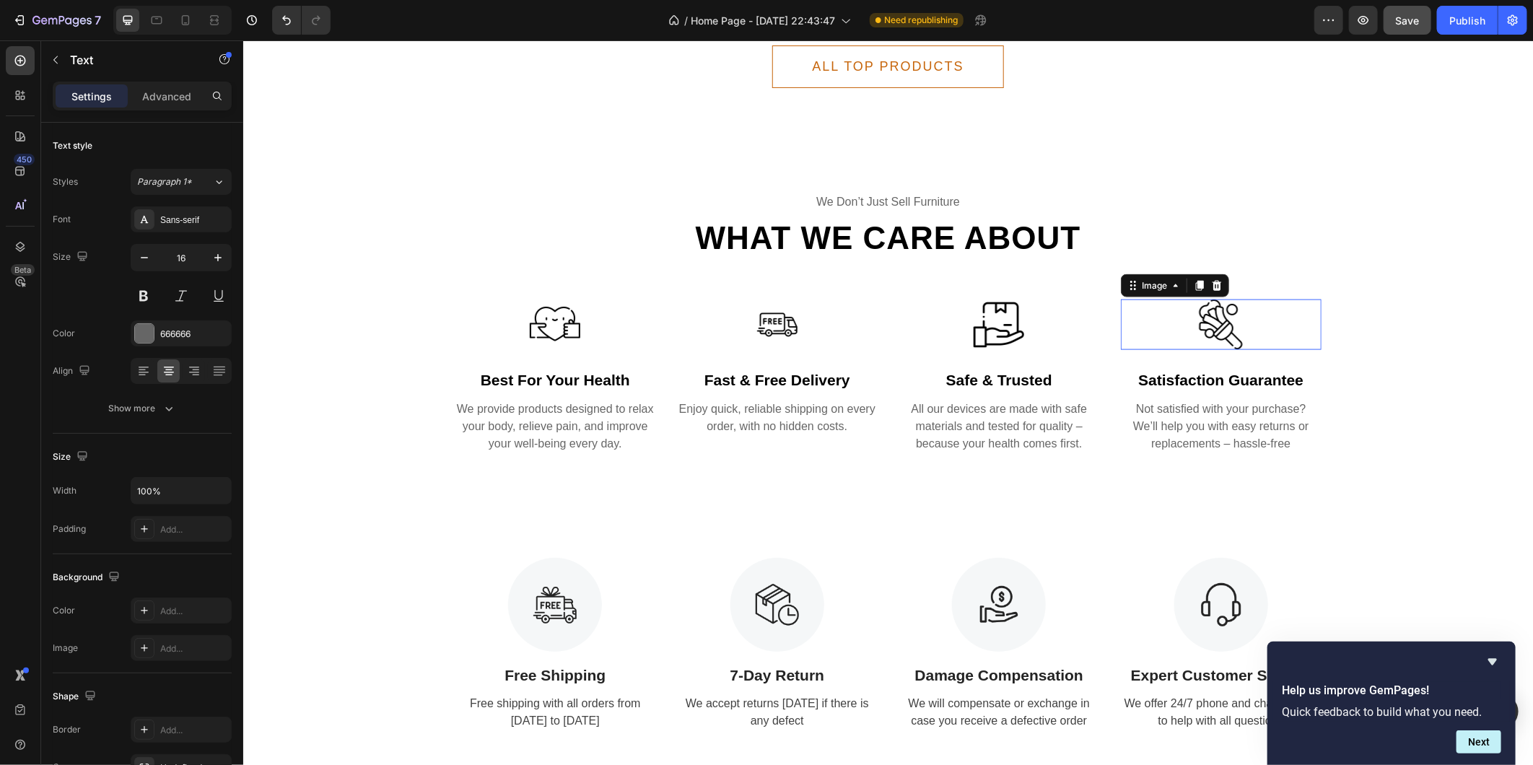
click at [1243, 326] on div at bounding box center [1220, 324] width 201 height 51
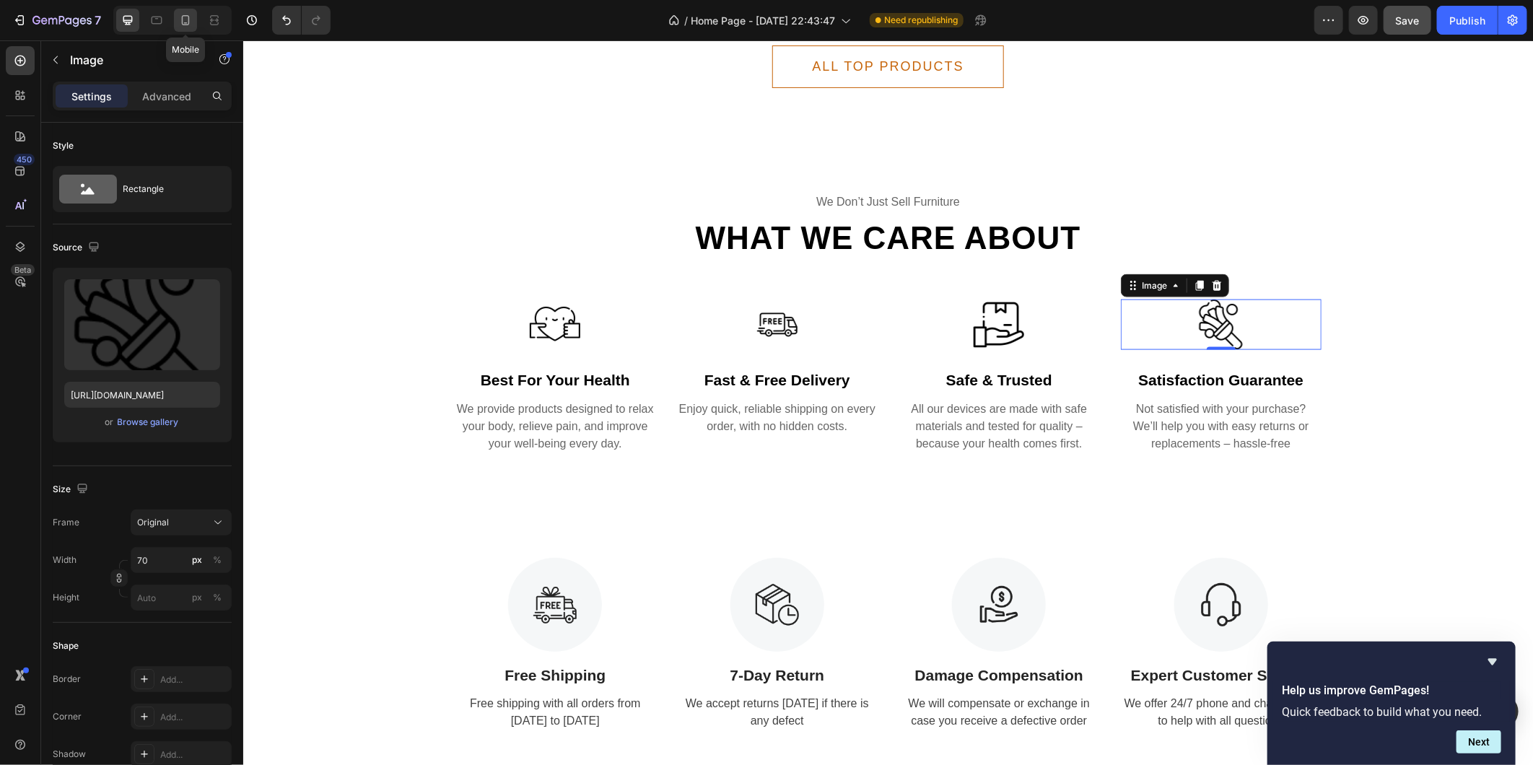
click at [185, 19] on icon at bounding box center [185, 20] width 14 height 14
type input "[URL][DOMAIN_NAME]"
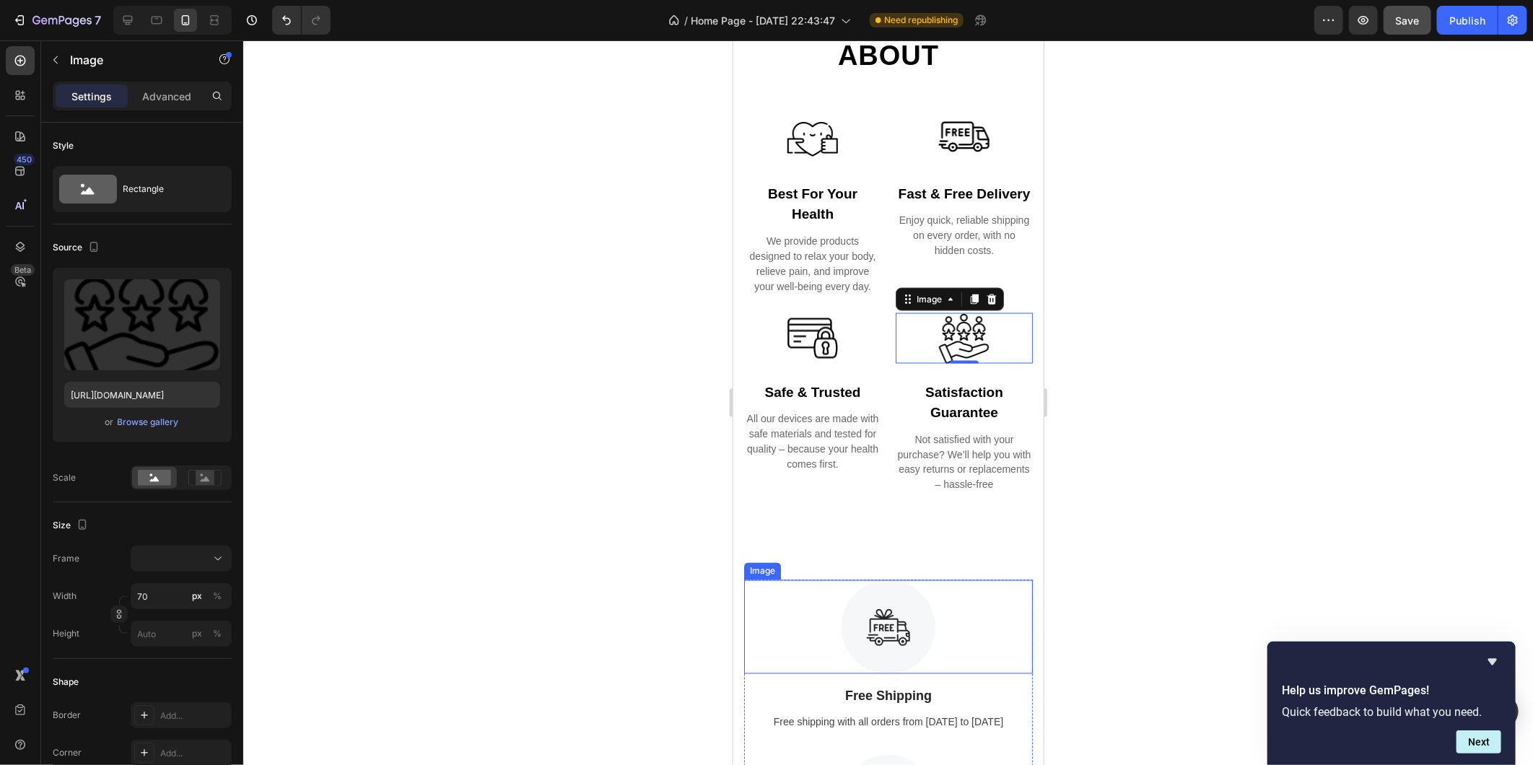
scroll to position [1278, 0]
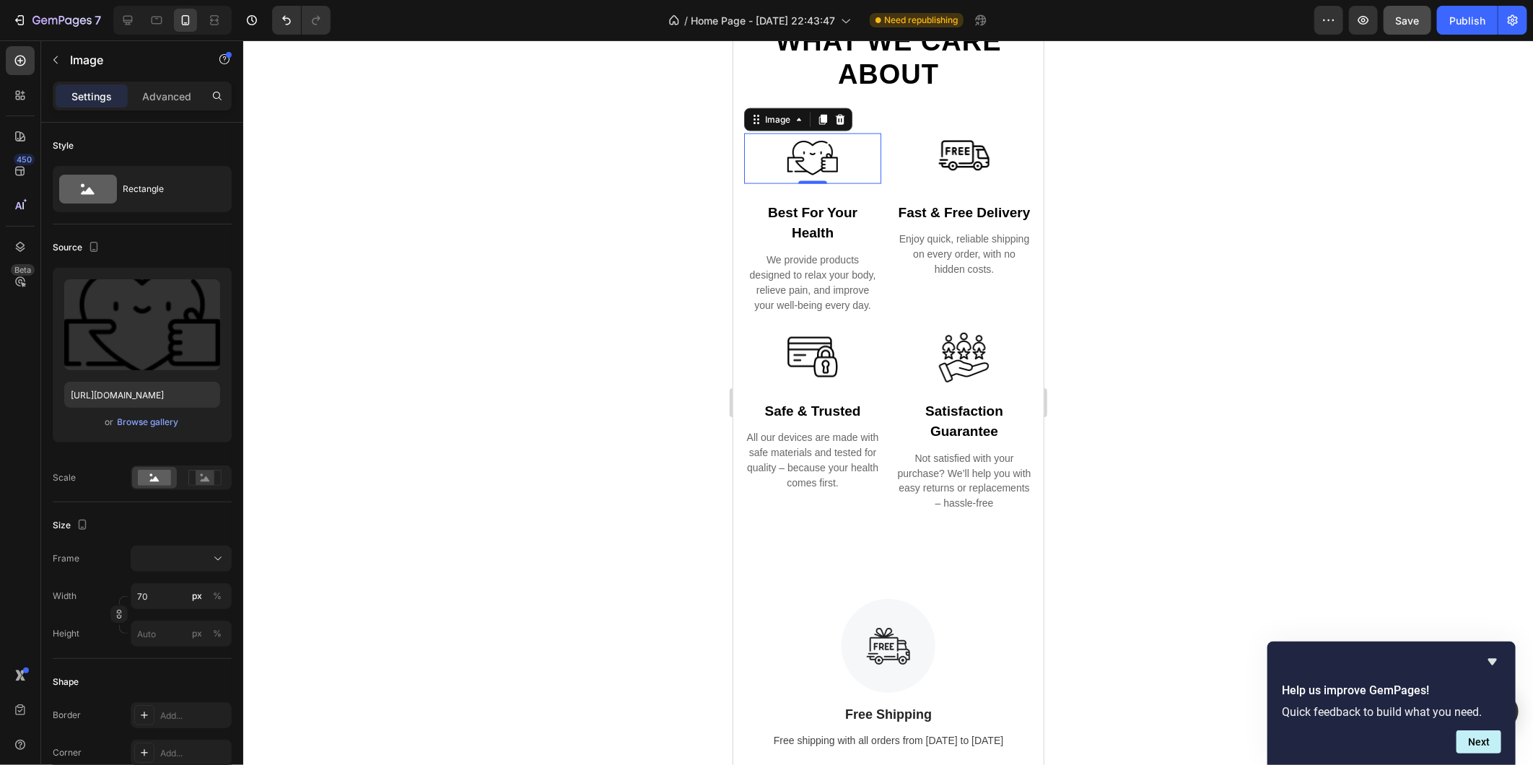
click at [813, 152] on img at bounding box center [812, 158] width 51 height 51
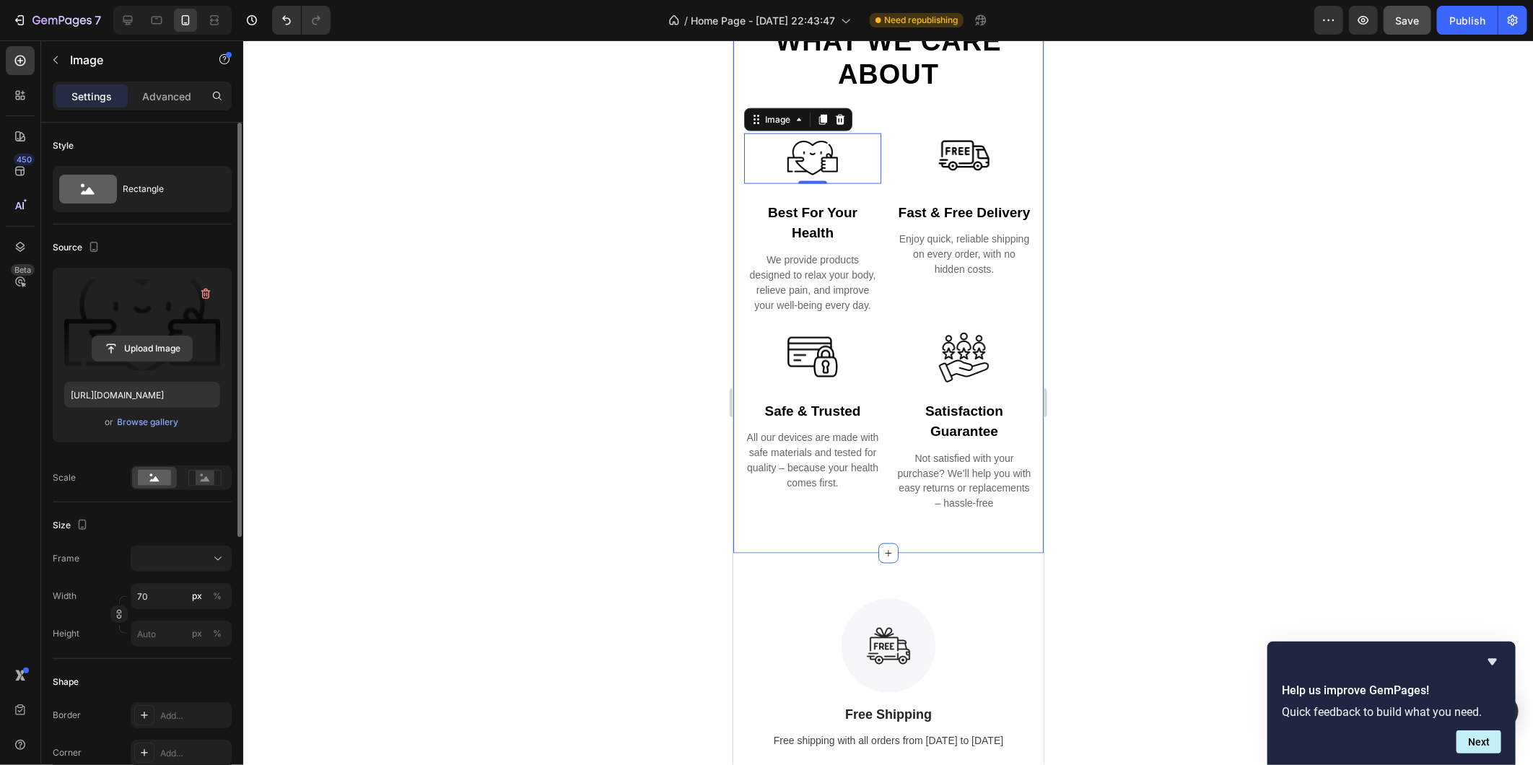
click at [140, 344] on input "file" at bounding box center [142, 348] width 100 height 25
type input "[URL][DOMAIN_NAME]"
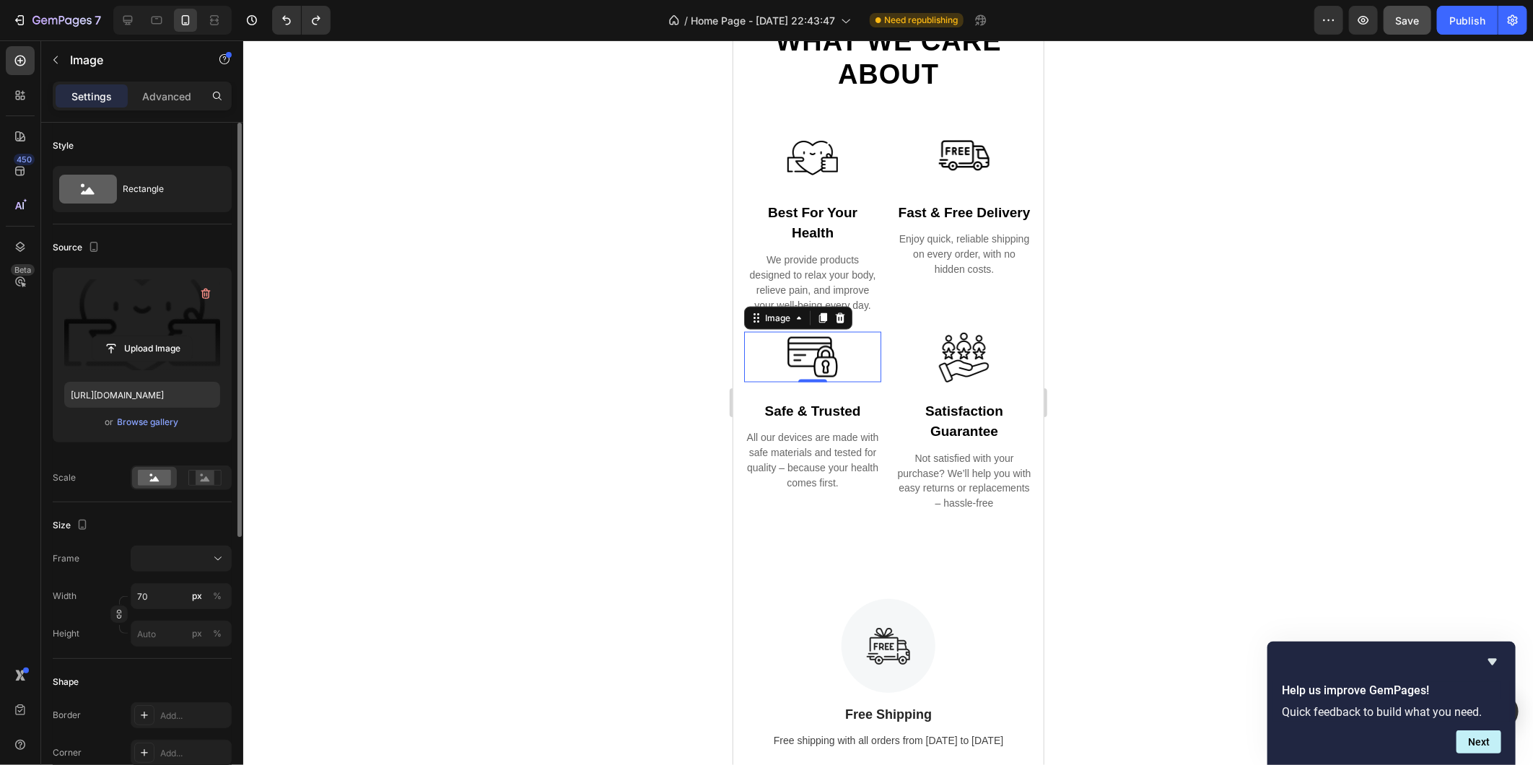
click at [815, 357] on img at bounding box center [812, 356] width 51 height 51
click at [137, 343] on input "file" at bounding box center [142, 348] width 100 height 25
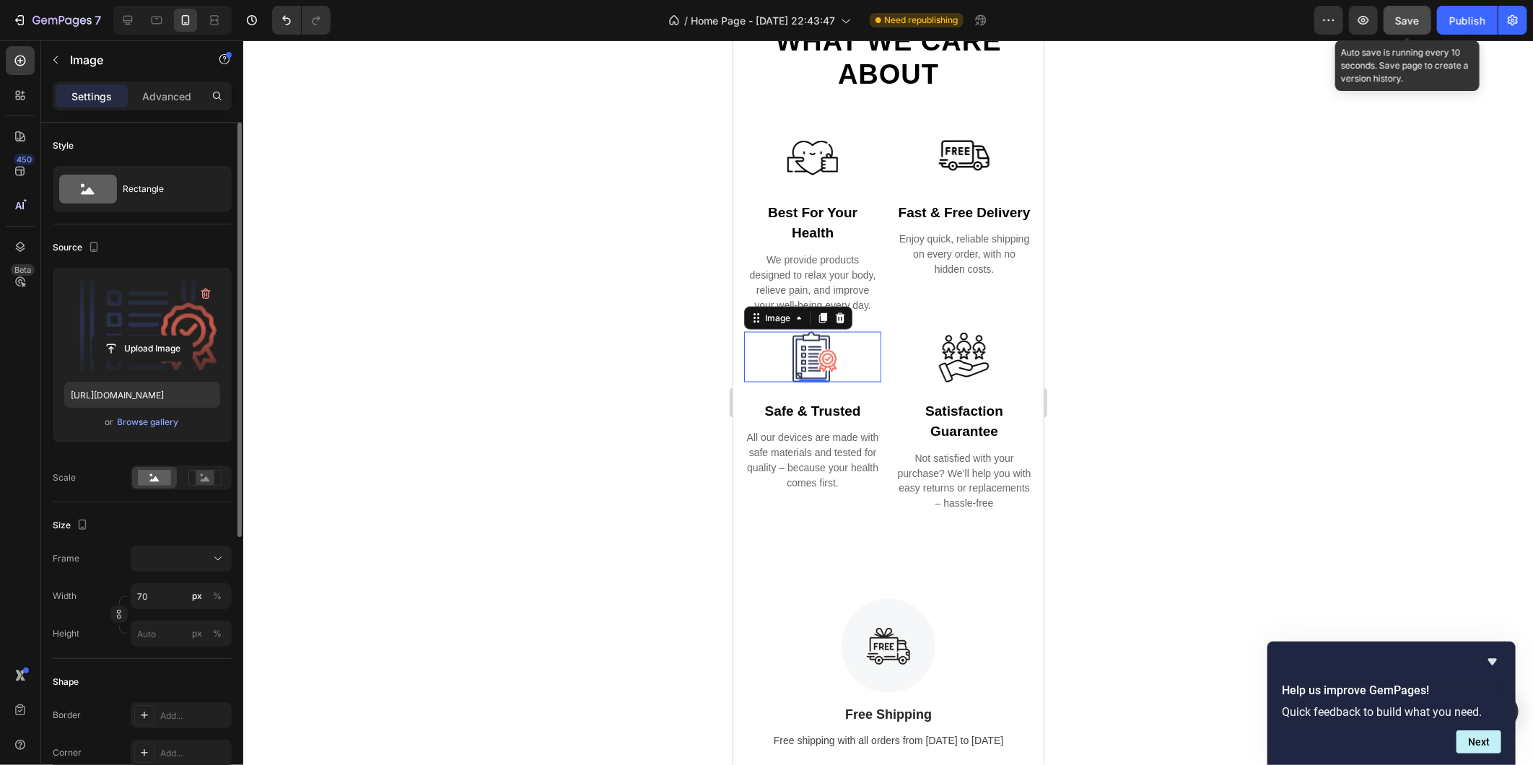
click at [1406, 17] on span "Save" at bounding box center [1408, 20] width 24 height 12
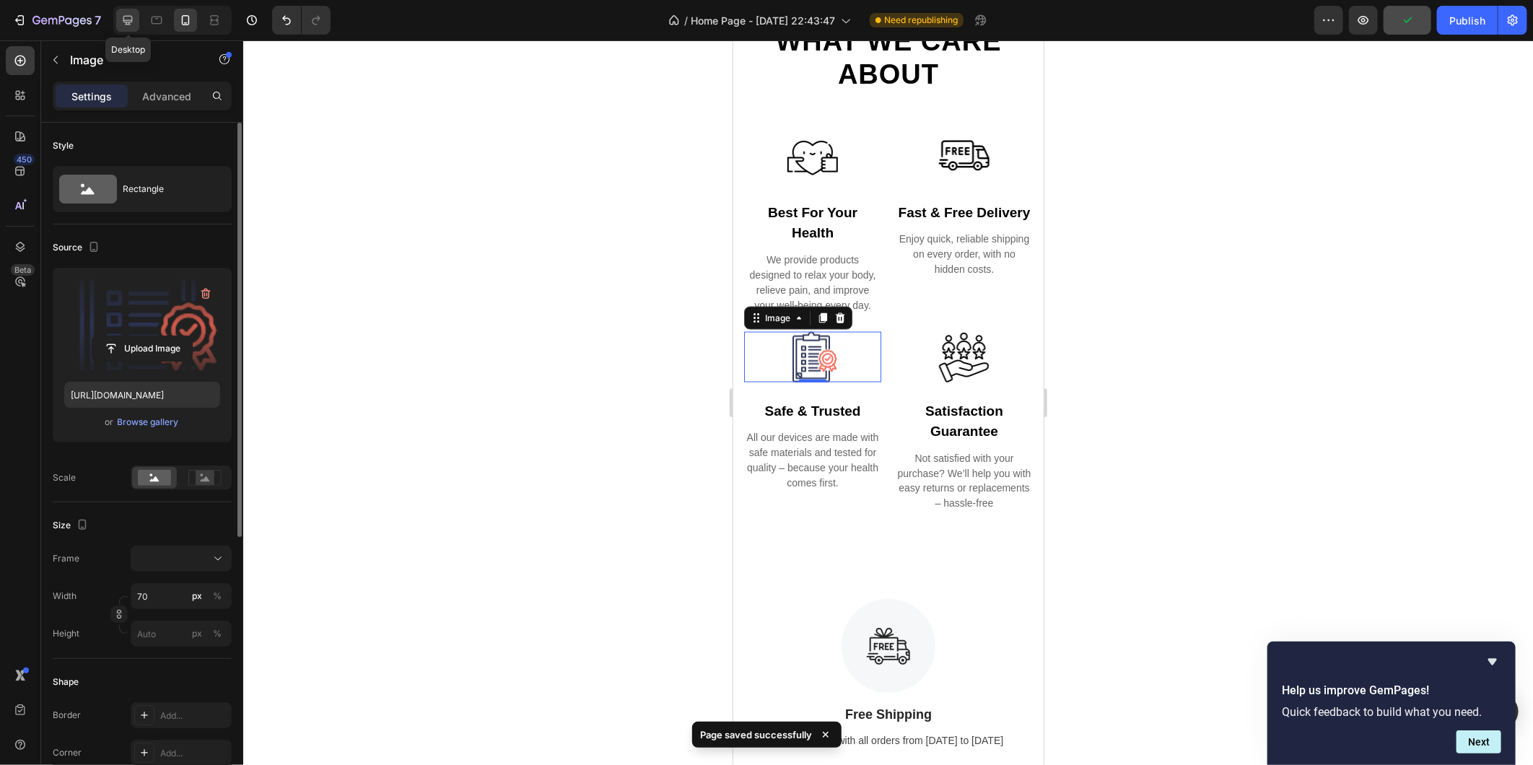
click at [130, 17] on icon at bounding box center [128, 20] width 14 height 14
type input "[URL][DOMAIN_NAME]"
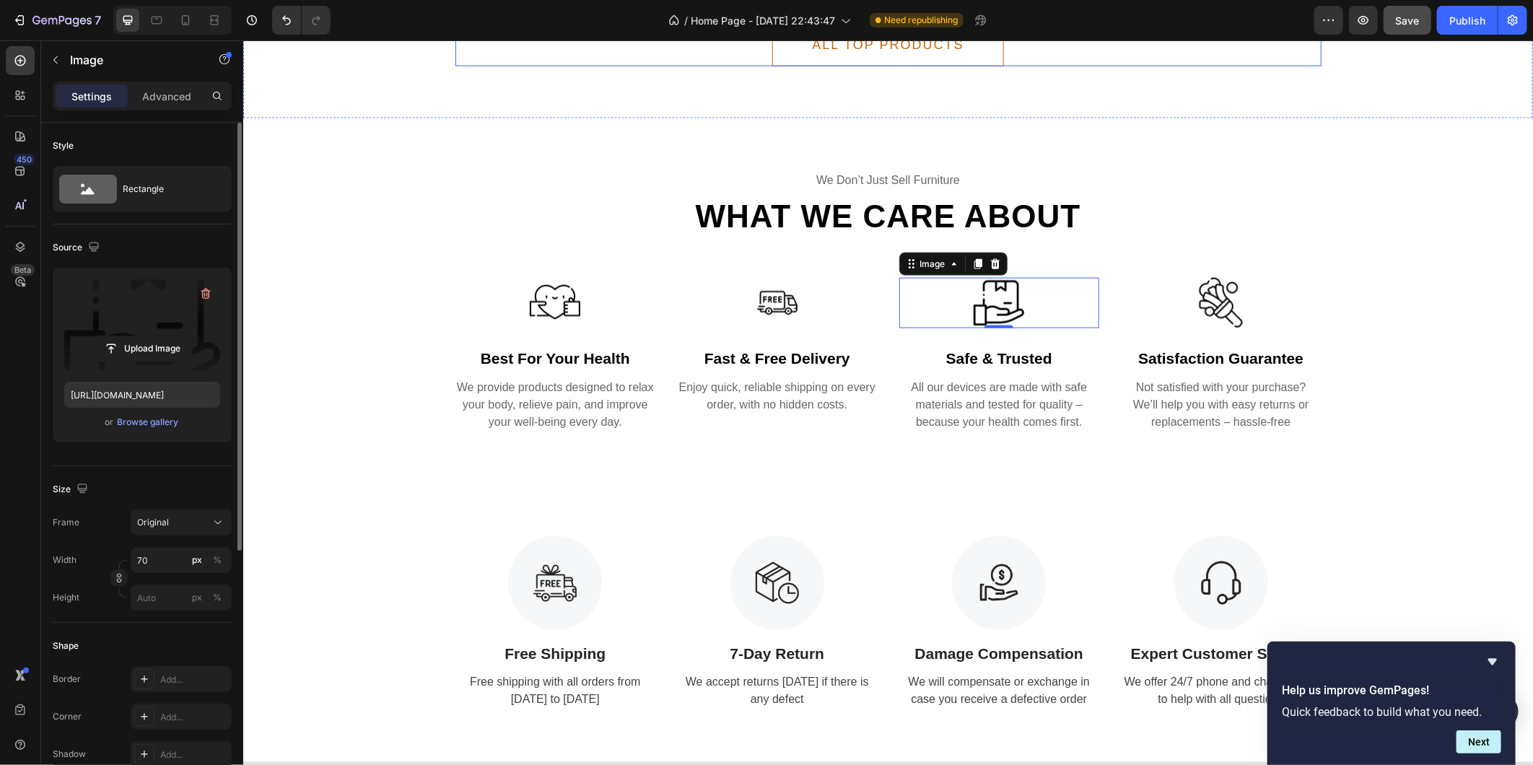
scroll to position [1145, 0]
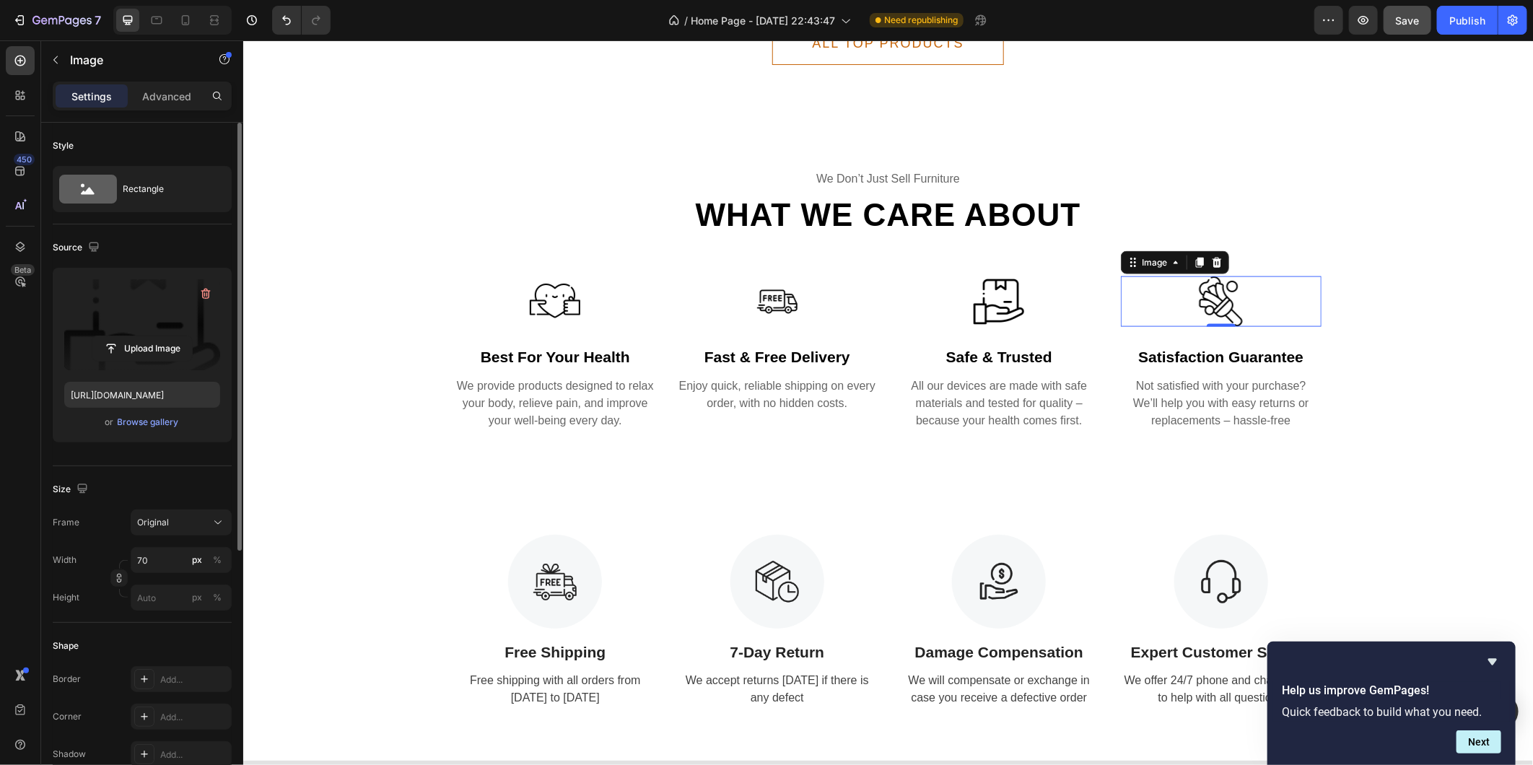
click at [1214, 291] on img at bounding box center [1220, 301] width 51 height 51
click at [144, 344] on input "file" at bounding box center [142, 348] width 100 height 25
type input "[URL][DOMAIN_NAME]"
click at [986, 296] on img at bounding box center [998, 301] width 51 height 51
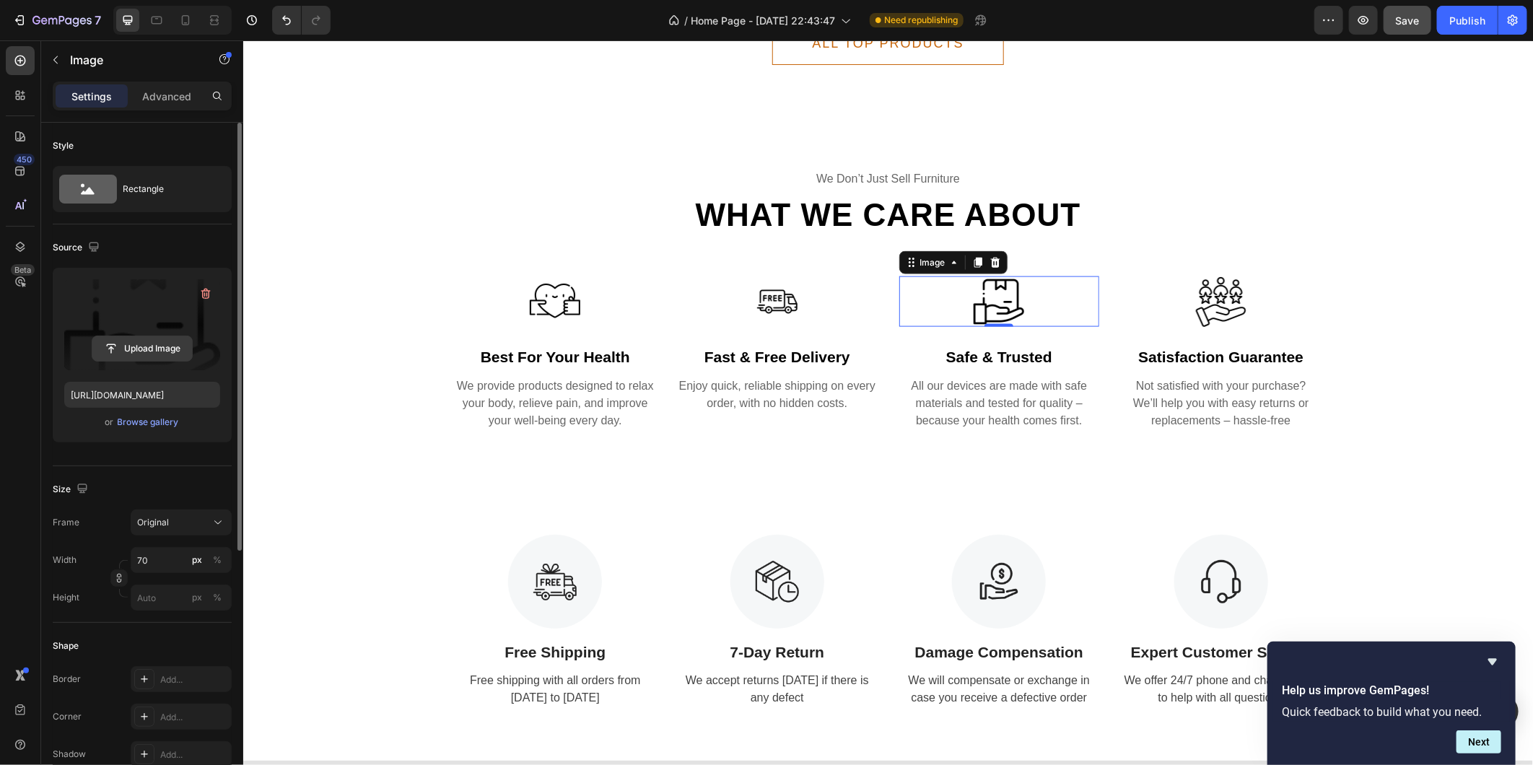
click at [139, 345] on input "file" at bounding box center [142, 348] width 100 height 25
type input "[URL][DOMAIN_NAME]"
click at [769, 299] on img at bounding box center [776, 301] width 51 height 51
click at [149, 343] on input "file" at bounding box center [142, 348] width 100 height 25
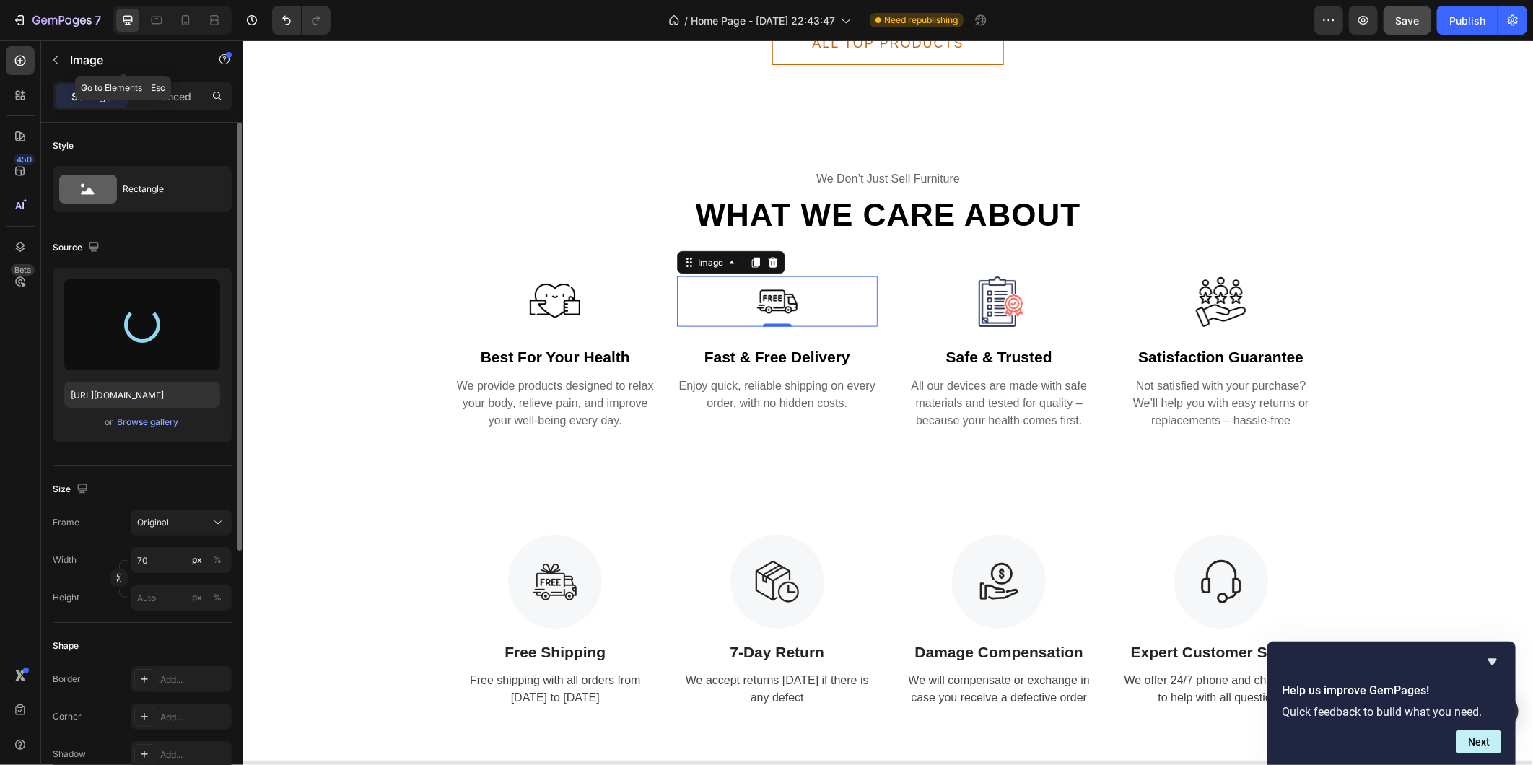
type input "[URL][DOMAIN_NAME]"
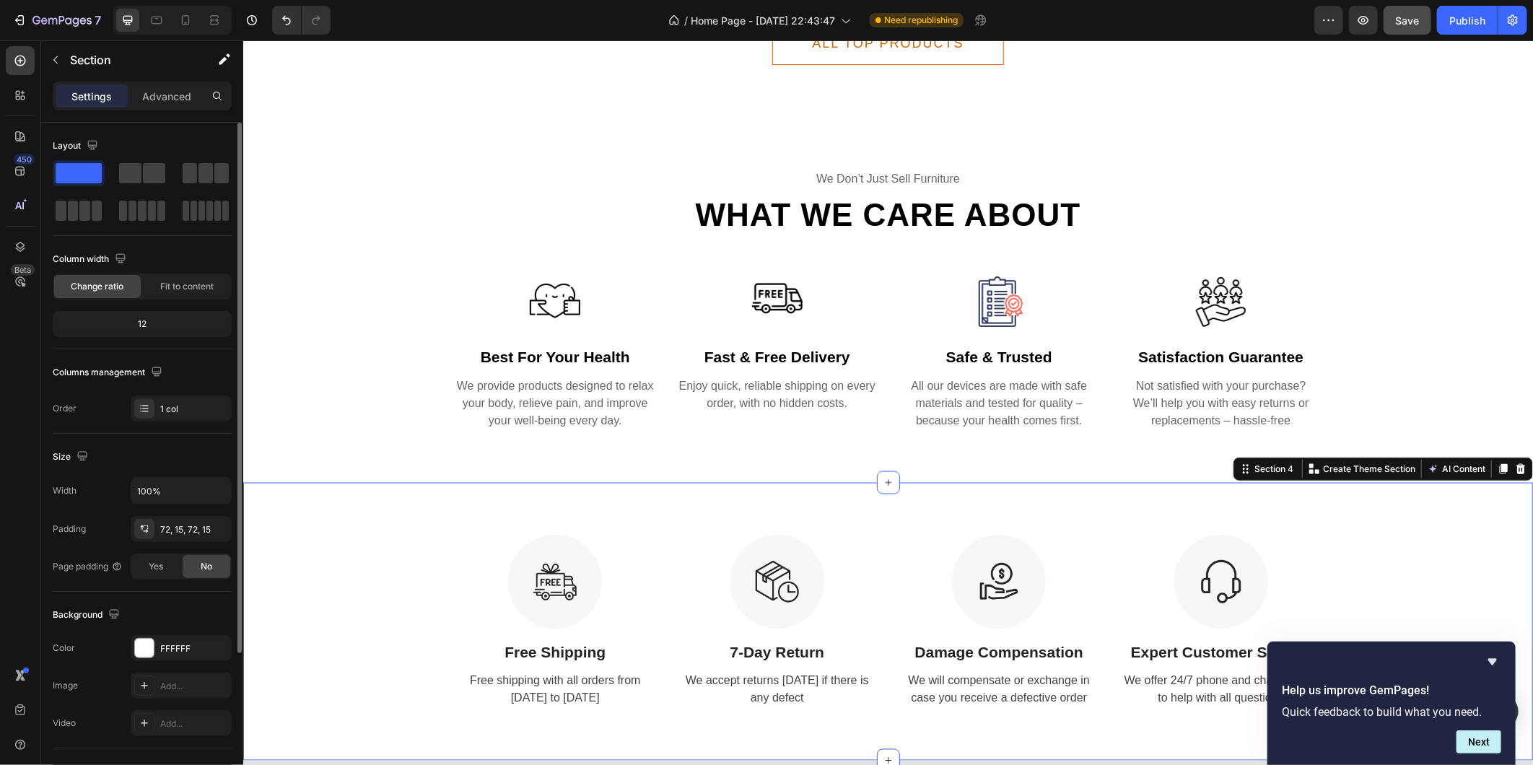
click at [1005, 510] on div "Image Free Shipping Text Block Free shipping with all orders from [DATE] to [DA…" at bounding box center [887, 621] width 1290 height 279
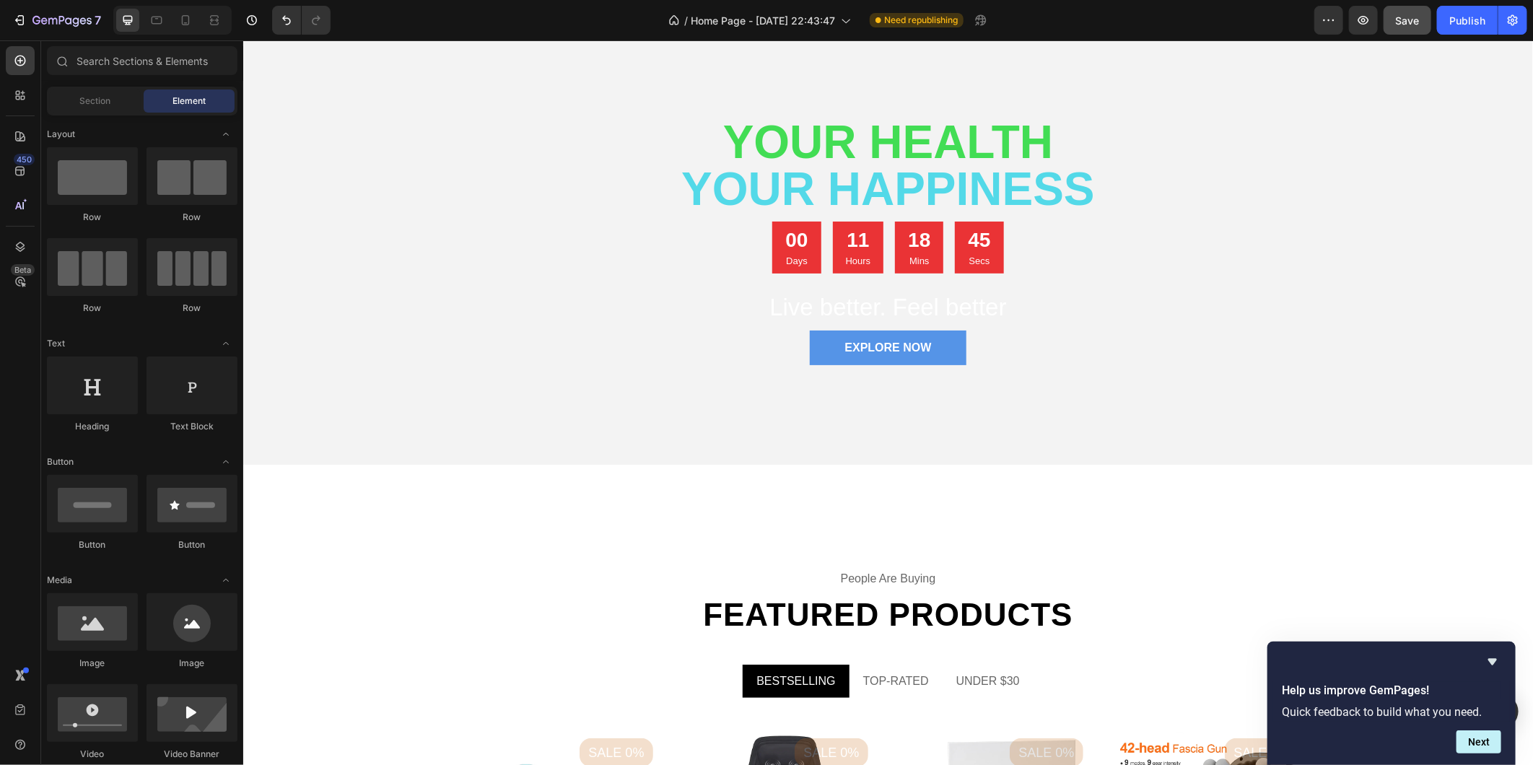
scroll to position [103, 0]
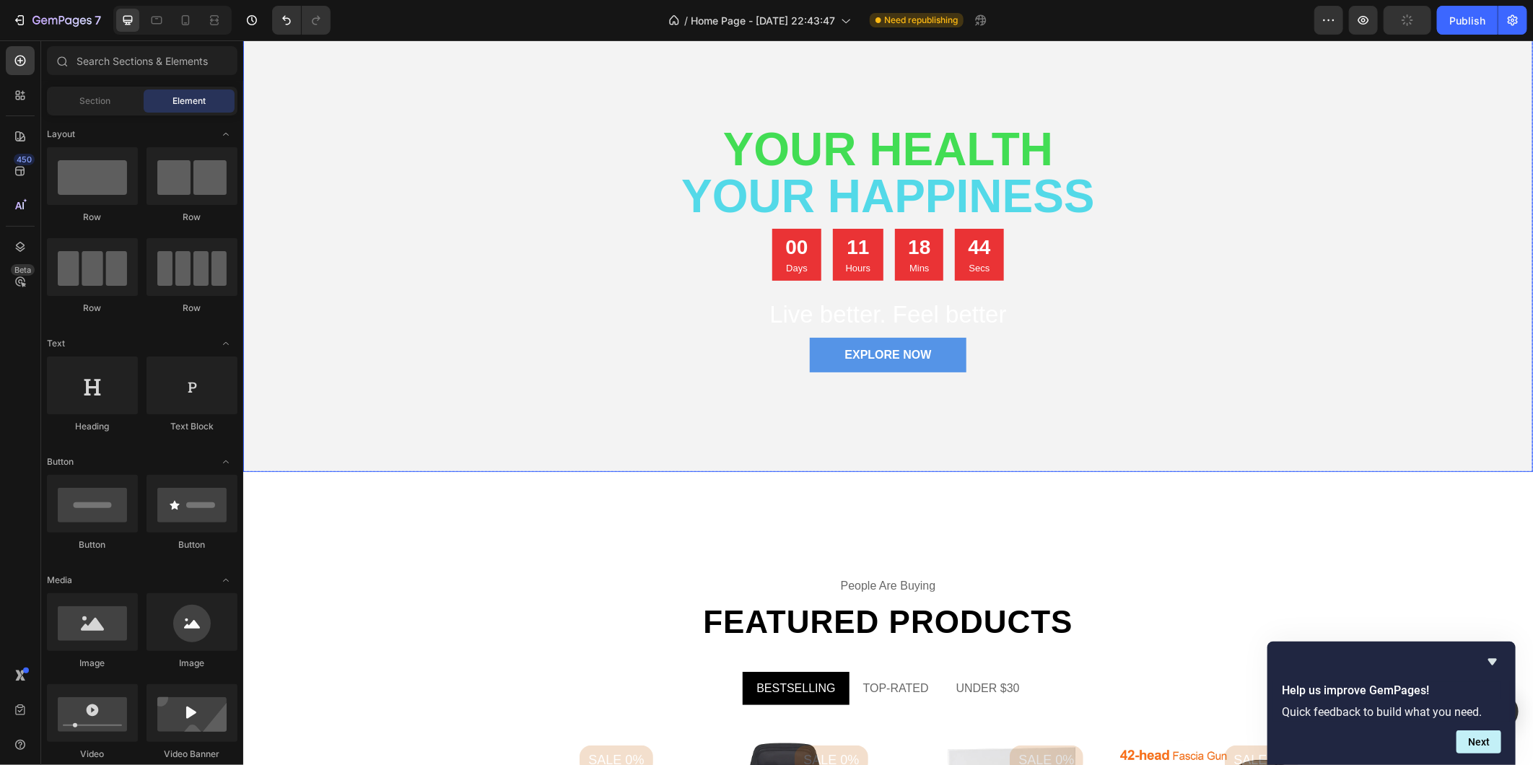
click at [918, 461] on div "Your Health your happiness Heading 00 Days 11 Hours 18 Mins 44 Secs Countdown T…" at bounding box center [888, 299] width 866 height 346
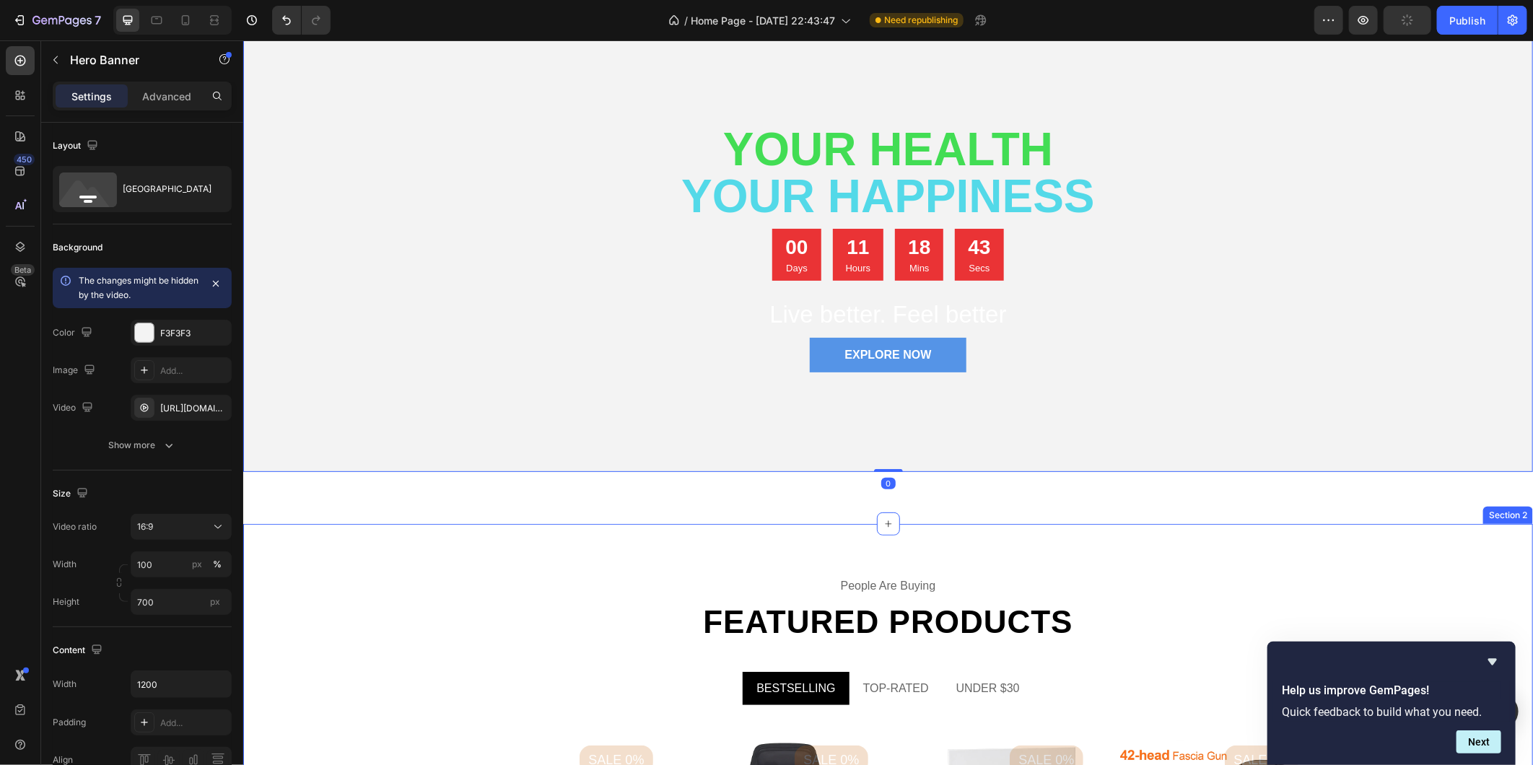
click at [1108, 458] on div "Your Health your happiness Heading 00 Days 11 Hours 18 Mins 41 Secs Countdown T…" at bounding box center [888, 299] width 866 height 346
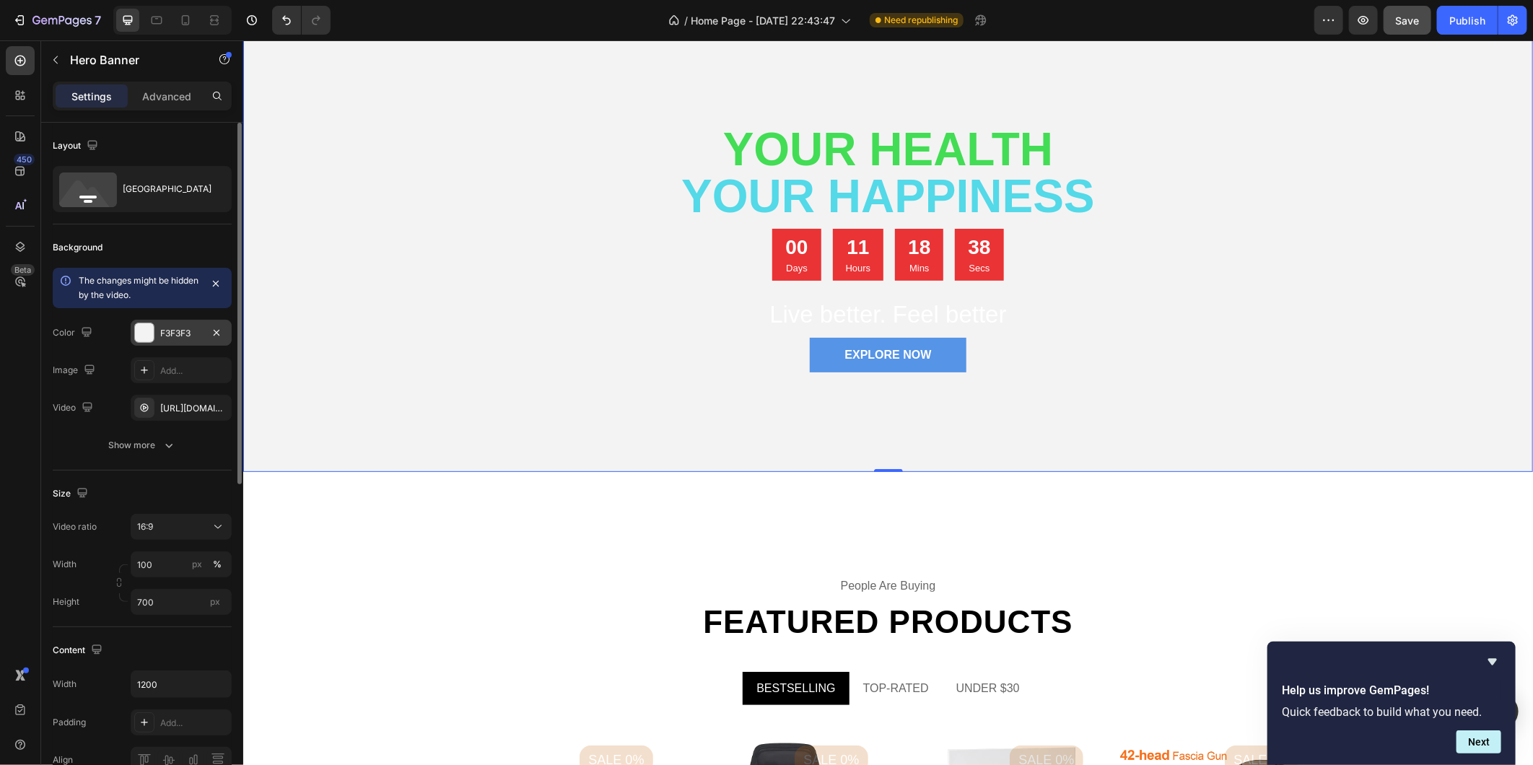
click at [141, 331] on div at bounding box center [144, 332] width 19 height 19
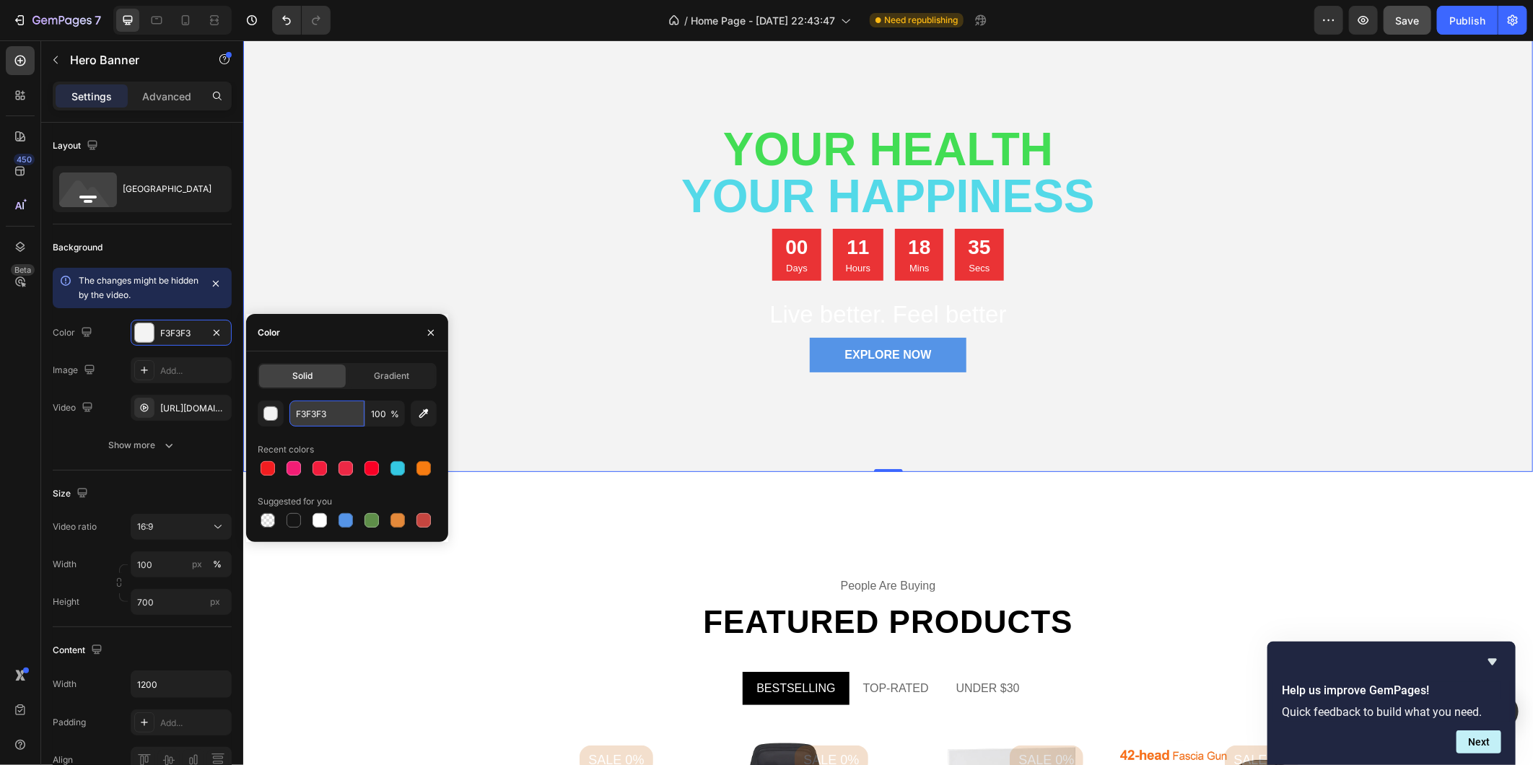
click at [337, 414] on input "F3F3F3" at bounding box center [326, 414] width 75 height 26
click at [330, 416] on input "F3F3F3" at bounding box center [326, 414] width 75 height 26
click at [272, 414] on div "button" at bounding box center [271, 414] width 14 height 14
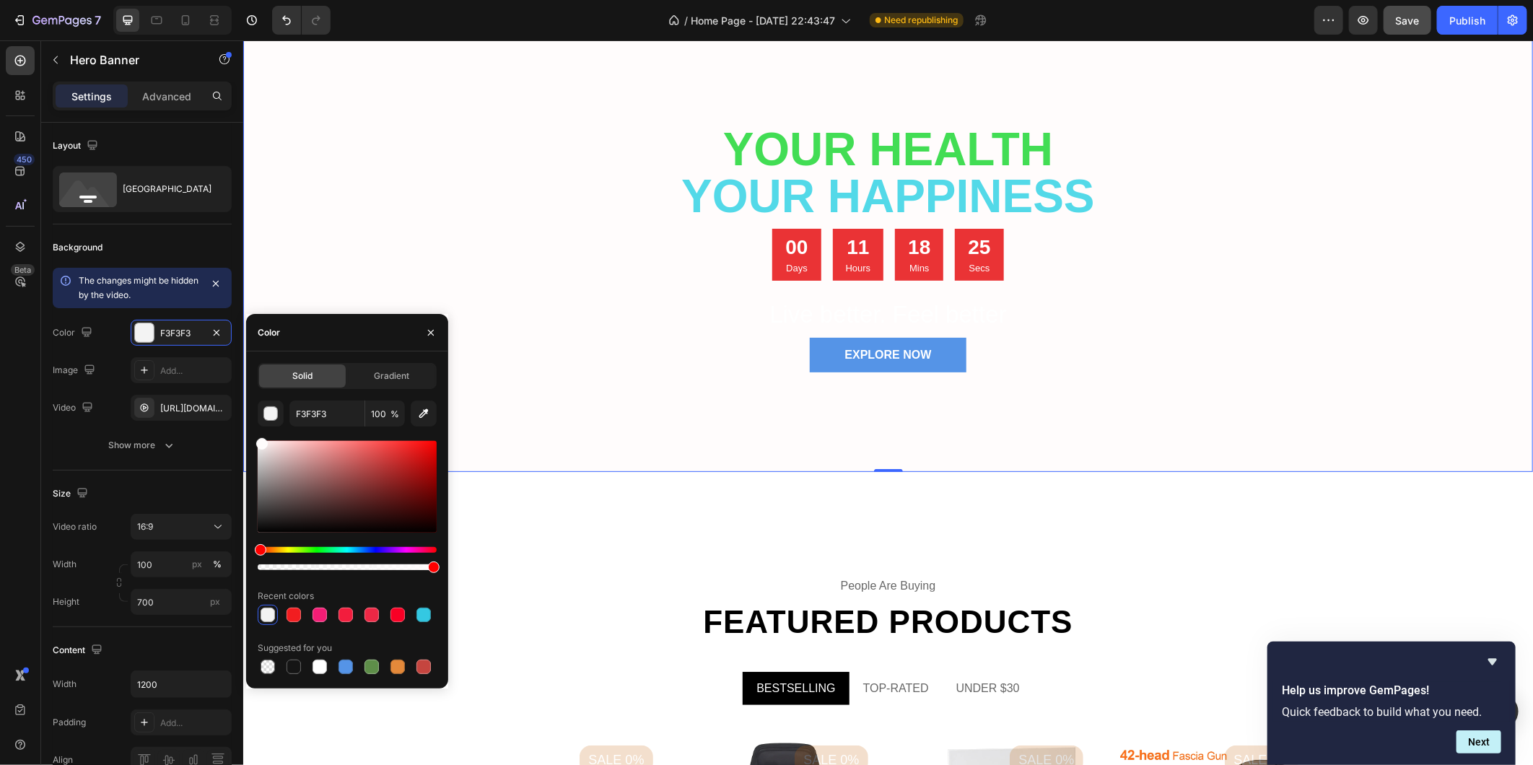
drag, startPoint x: 261, startPoint y: 447, endPoint x: 261, endPoint y: 439, distance: 8.7
click at [261, 439] on div at bounding box center [262, 444] width 12 height 12
drag, startPoint x: 261, startPoint y: 447, endPoint x: 249, endPoint y: 436, distance: 16.8
click at [249, 437] on div "Solid Gradient FFF9F9 100 % Recent colors Suggested for you" at bounding box center [347, 520] width 202 height 314
type input "FFFFFF"
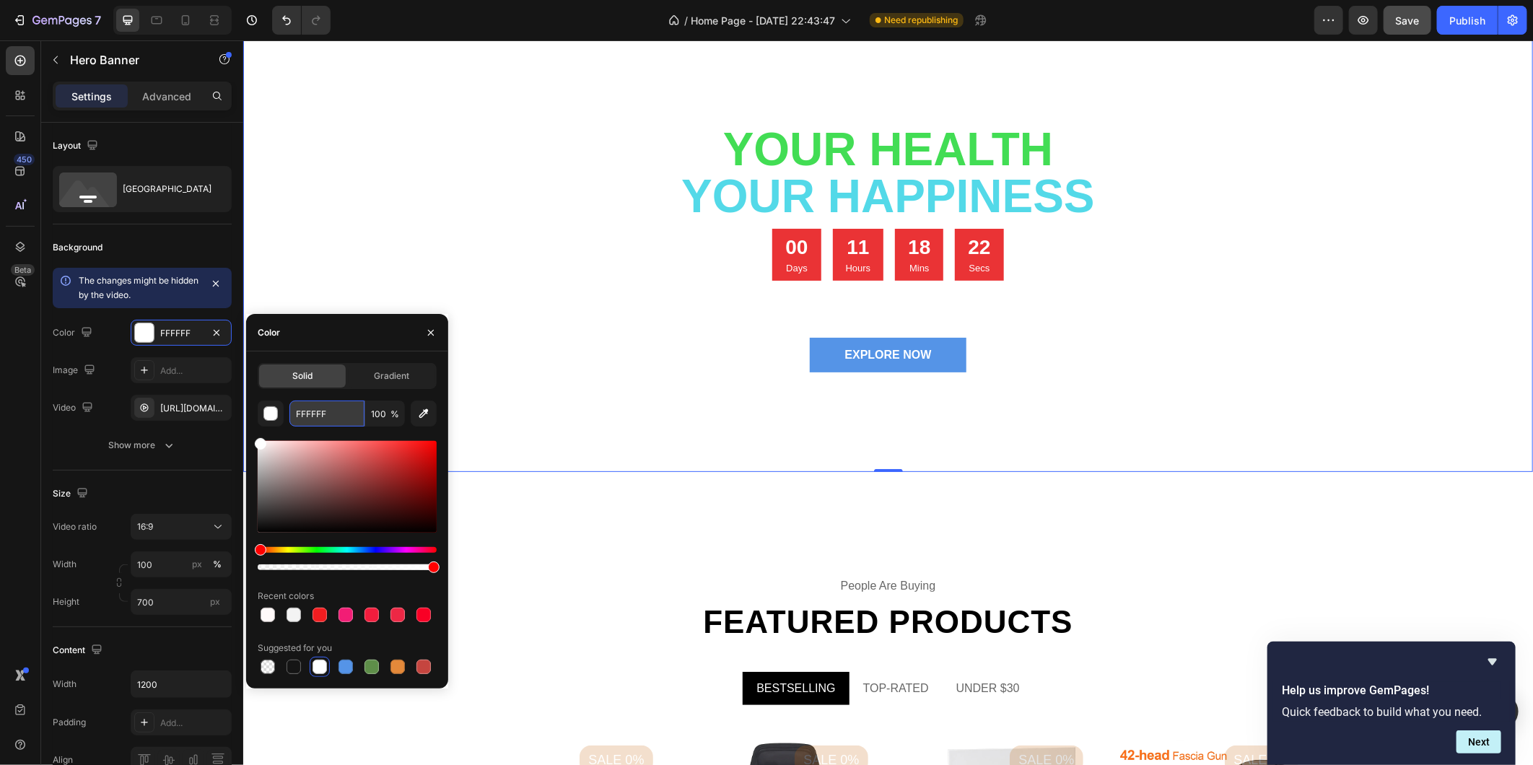
click at [336, 412] on input "FFFFFF" at bounding box center [326, 414] width 75 height 26
click at [342, 408] on input "FFFFFF" at bounding box center [326, 414] width 75 height 26
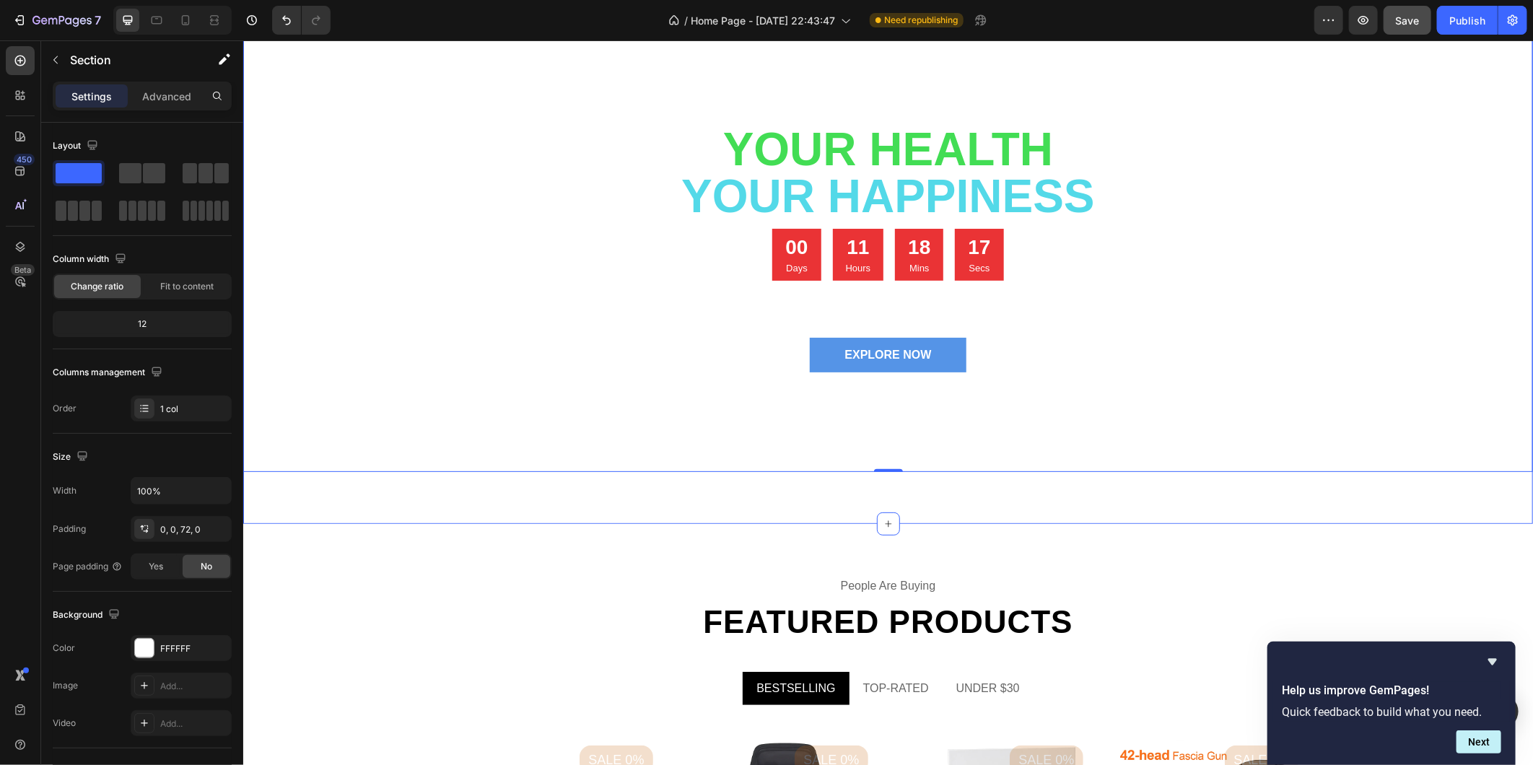
click at [629, 488] on div "Your Health your happiness Heading 00 Days 11 Hours 18 Mins 17 Secs Countdown T…" at bounding box center [887, 244] width 1290 height 557
click at [611, 579] on div "people are buying" at bounding box center [888, 585] width 866 height 20
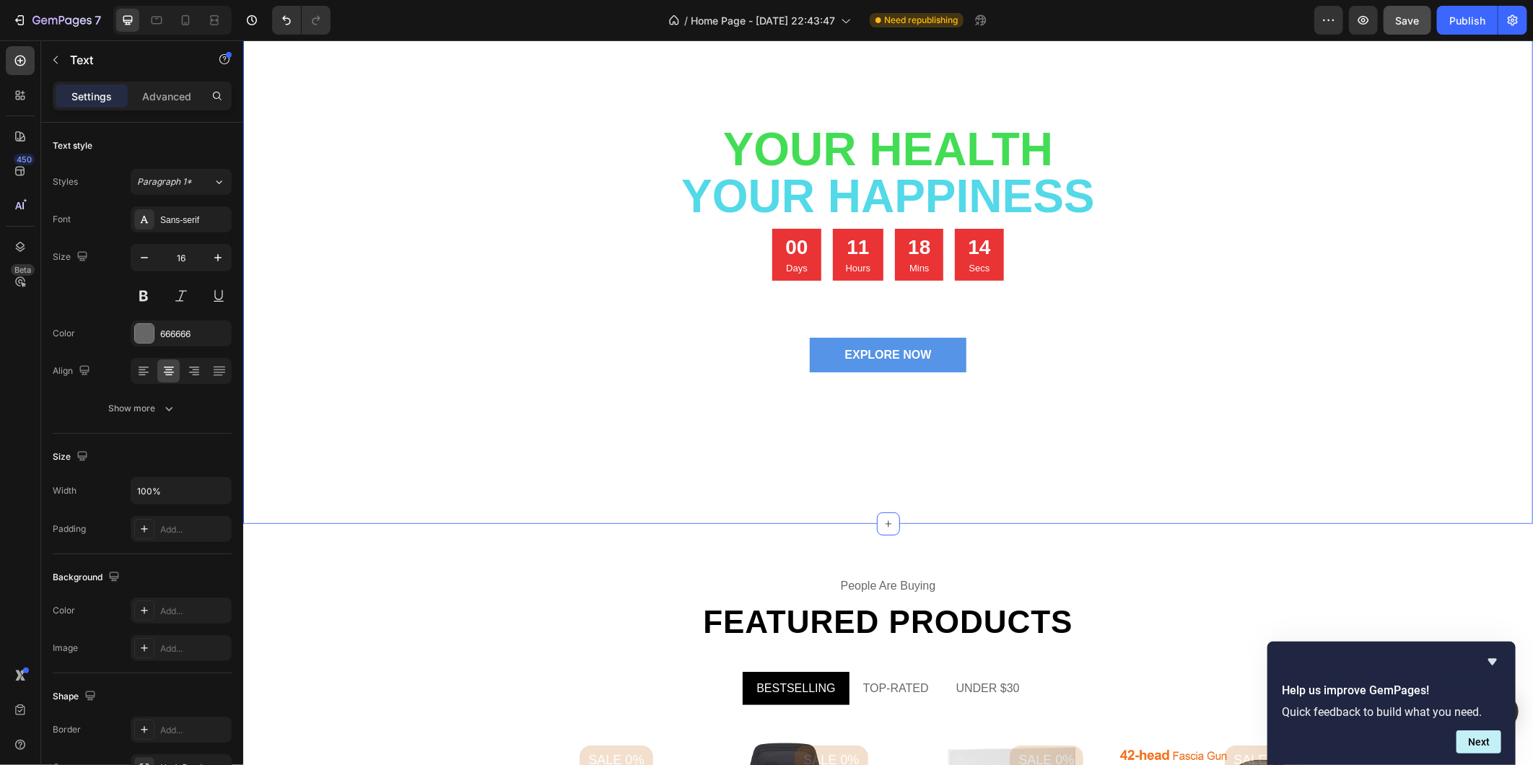
click at [699, 493] on div "Your Health your happiness Heading 00 Days 11 Hours 18 Mins 14 Secs Countdown T…" at bounding box center [887, 244] width 1290 height 557
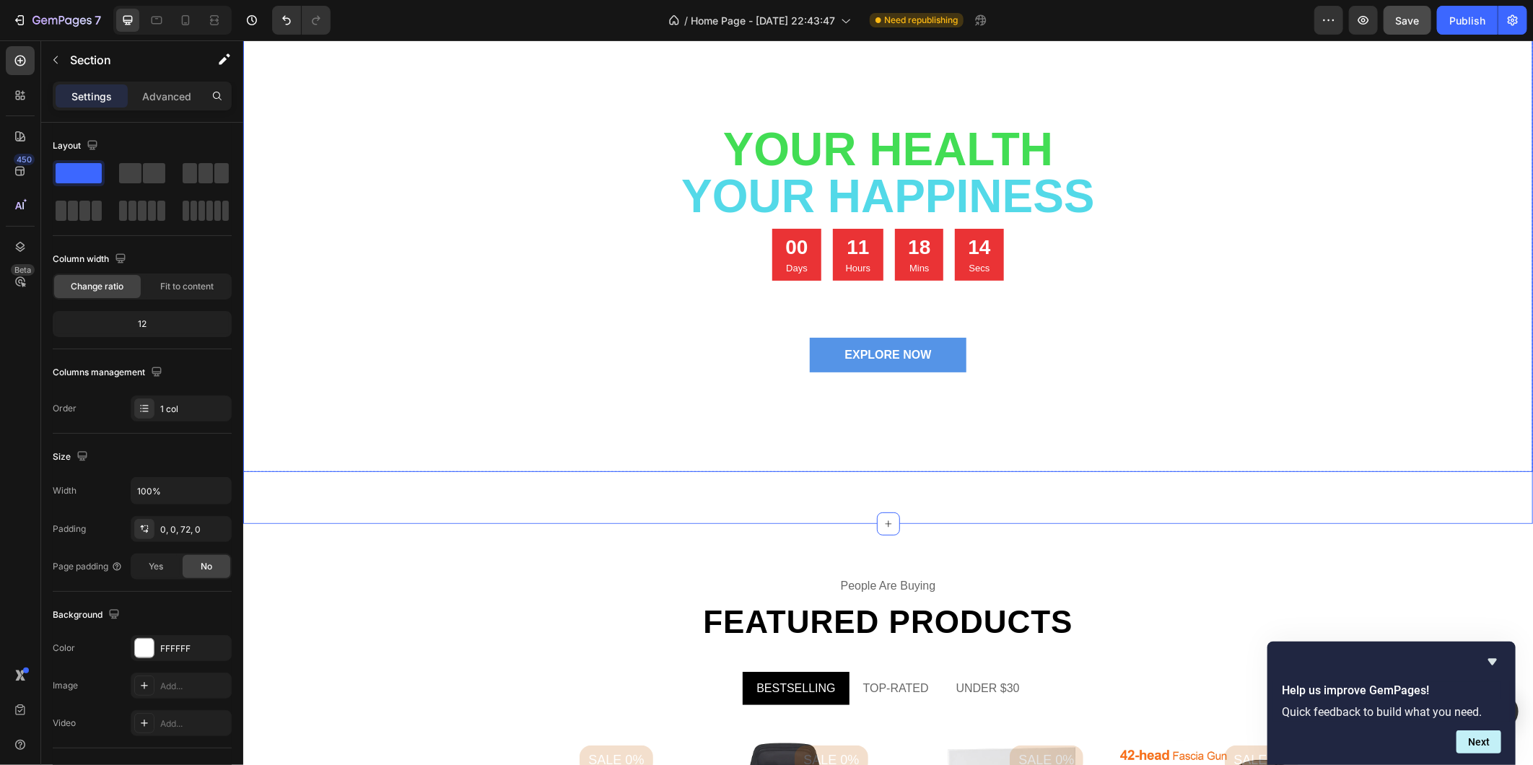
click at [709, 458] on div "Your Health your happiness Heading 00 Days 11 Hours 18 Mins 14 Secs Countdown T…" at bounding box center [888, 299] width 866 height 346
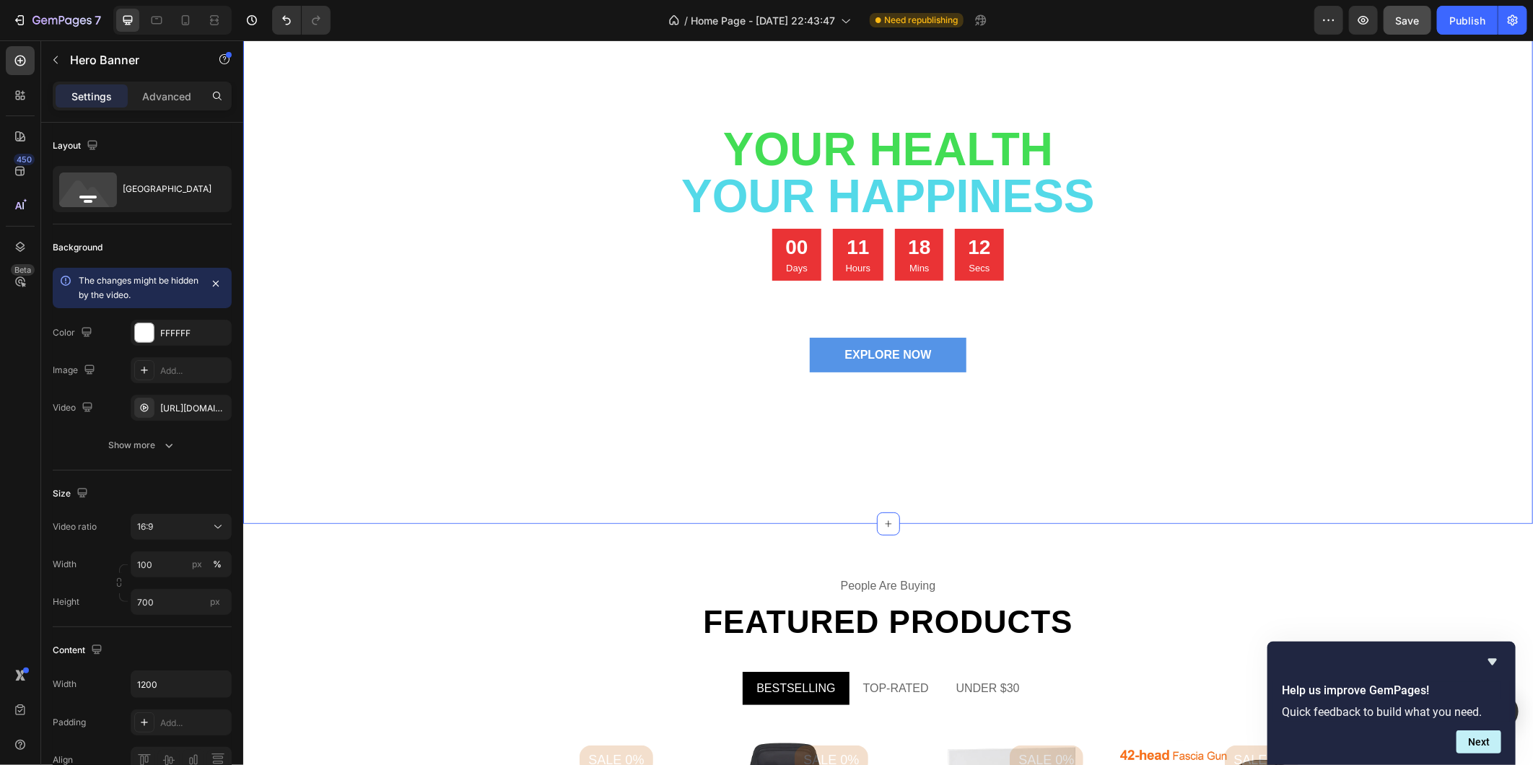
click at [709, 479] on div "Your Health your happiness Heading 00 Days 11 Hours 18 Mins 12 Secs Countdown T…" at bounding box center [887, 244] width 1290 height 557
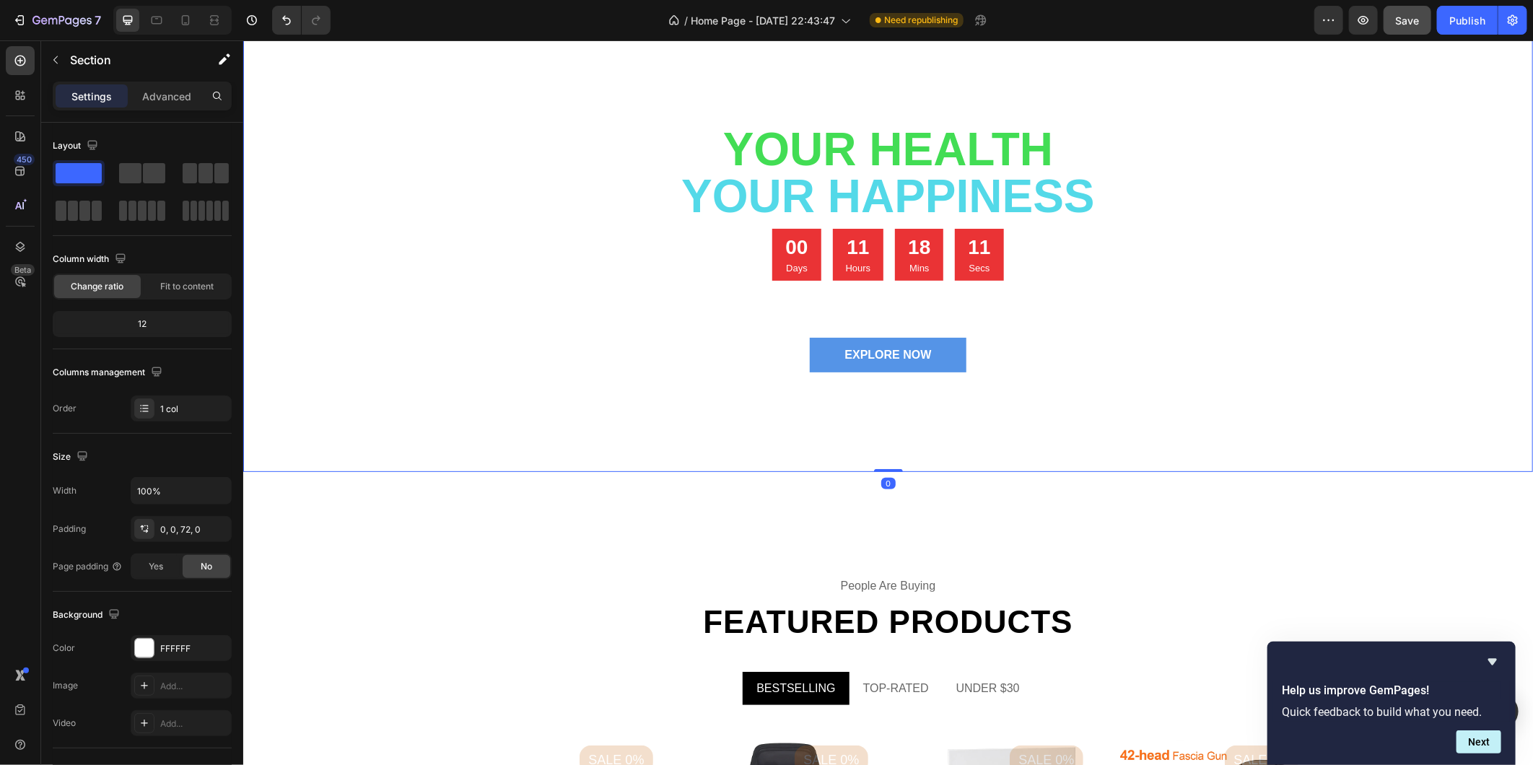
click at [709, 450] on div "Your Health your happiness Heading 00 Days 11 Hours 18 Mins 11 Secs Countdown T…" at bounding box center [888, 299] width 866 height 346
click at [709, 484] on div "Your Health your happiness Heading 00 Days 11 Hours 18 Mins 10 Secs Countdown T…" at bounding box center [887, 244] width 1290 height 557
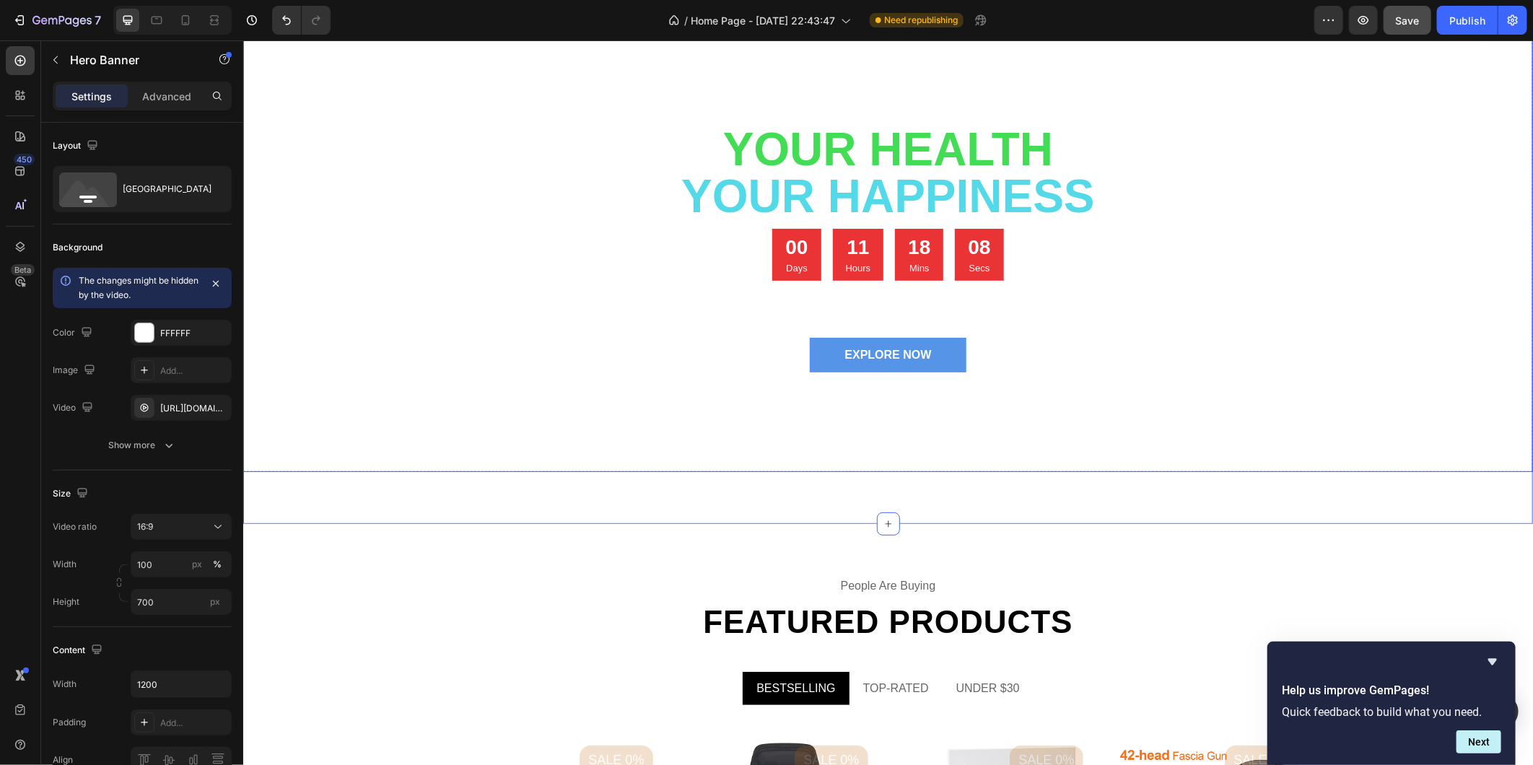
click at [712, 455] on div "Your Health your happiness Heading 00 Days 11 Hours 18 Mins 08 Secs Countdown T…" at bounding box center [888, 299] width 866 height 346
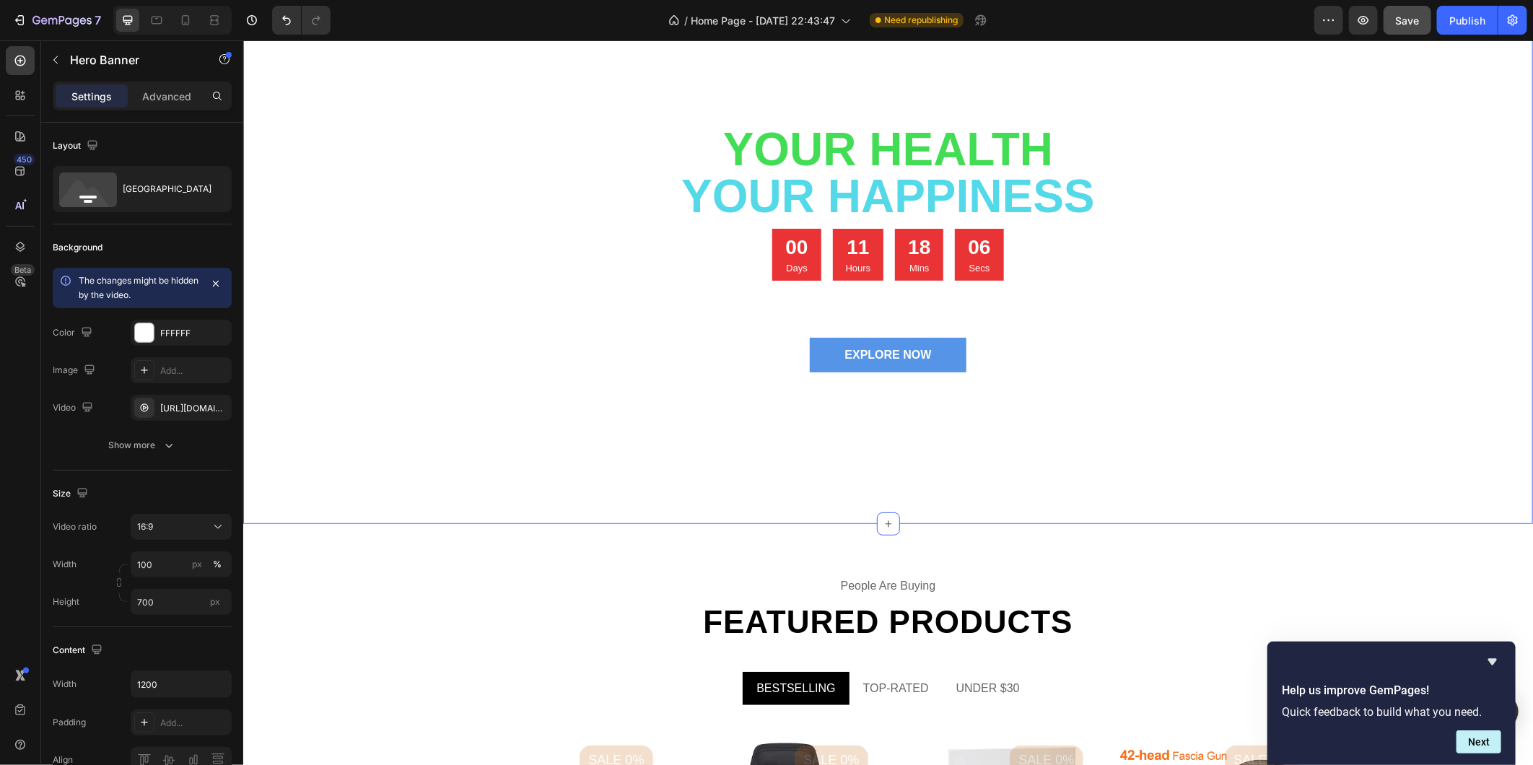
click at [712, 490] on div "Your Health your happiness Heading 00 Days 11 Hours 18 Mins 06 Secs Countdown T…" at bounding box center [887, 244] width 1290 height 557
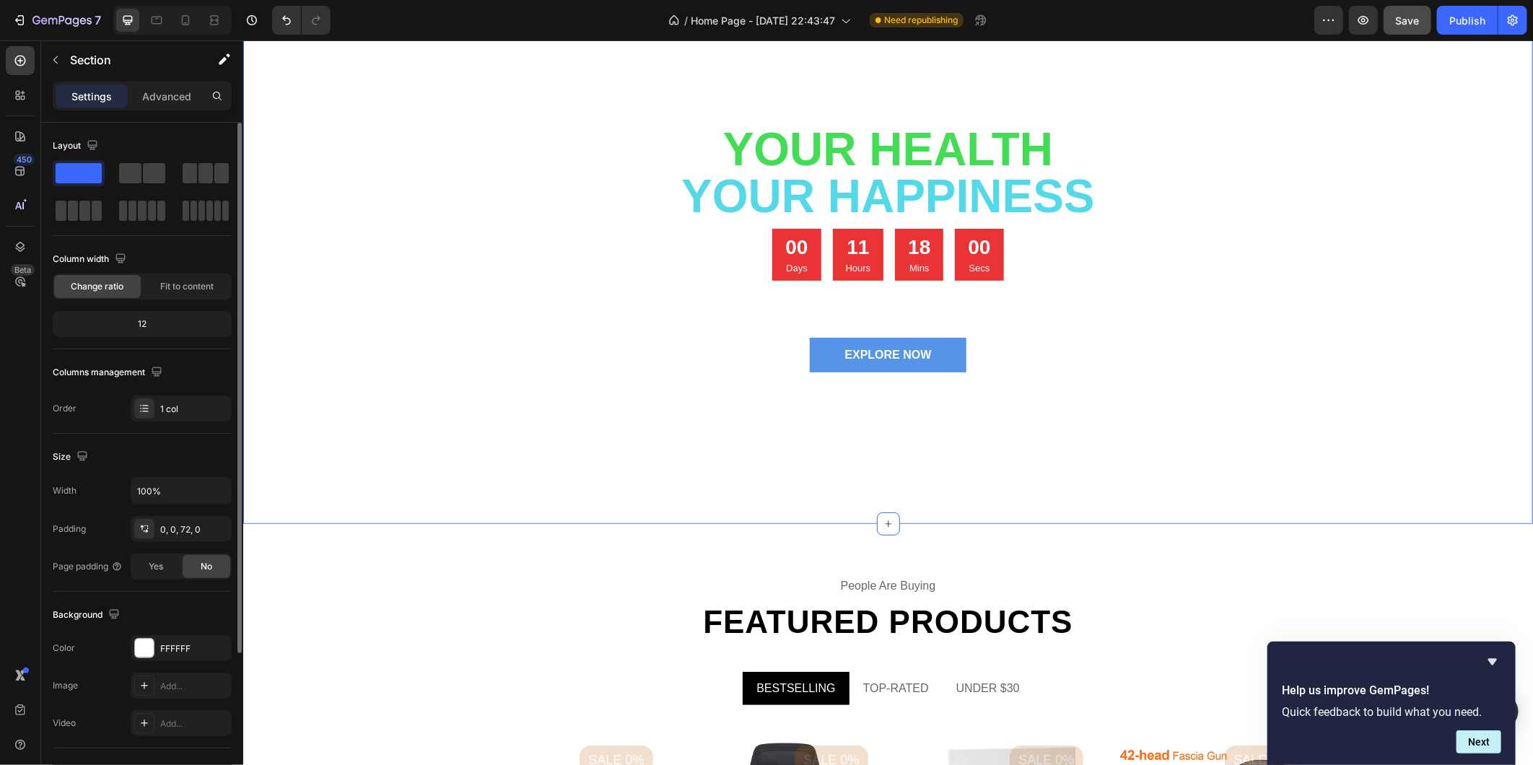
click at [148, 320] on div "12" at bounding box center [142, 324] width 173 height 20
click at [140, 322] on div "12" at bounding box center [142, 324] width 173 height 20
drag, startPoint x: 133, startPoint y: 323, endPoint x: 149, endPoint y: 328, distance: 16.9
click at [147, 327] on div "12" at bounding box center [142, 324] width 173 height 20
click at [183, 284] on span "Fit to content" at bounding box center [186, 286] width 53 height 13
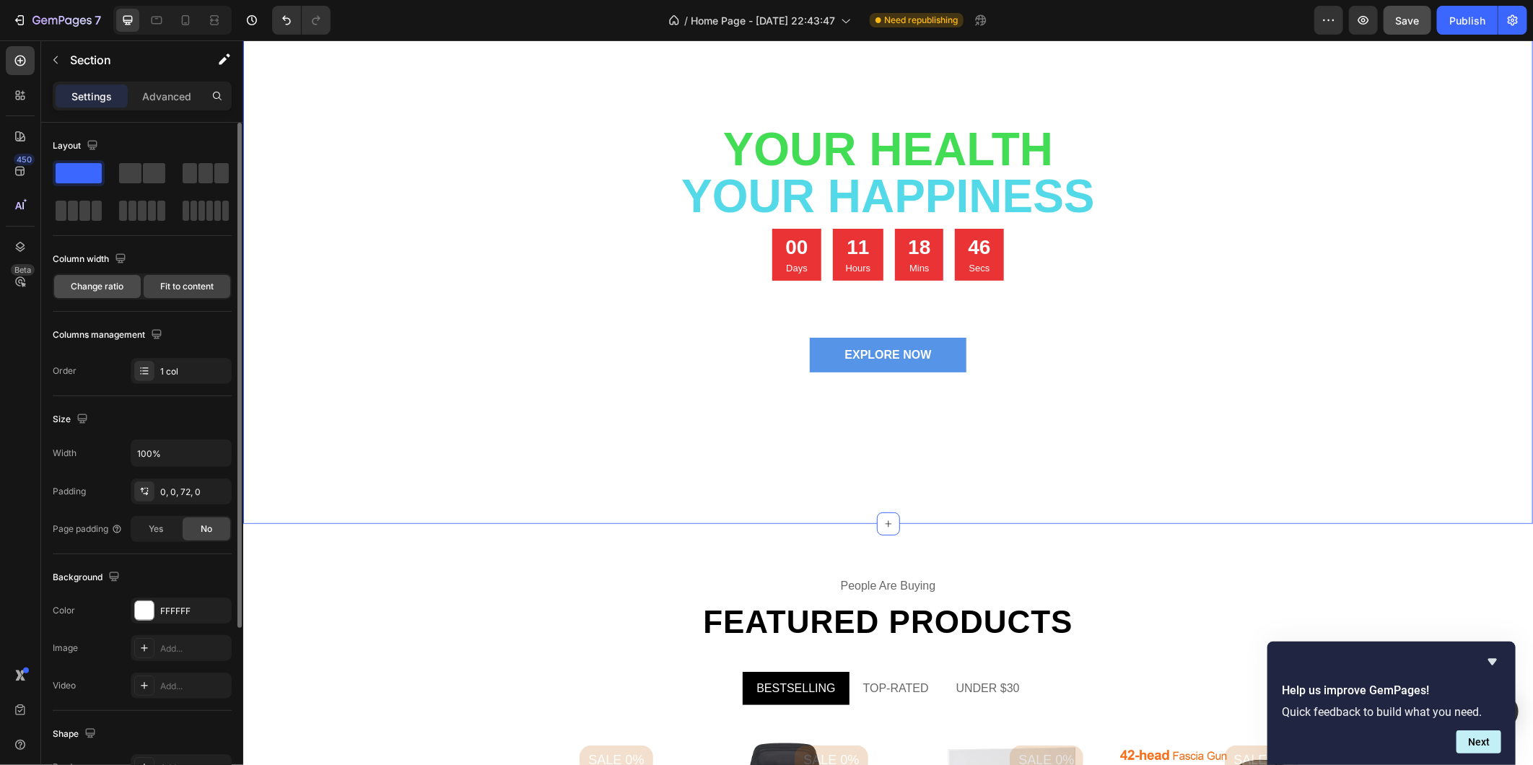
click at [87, 276] on div "Change ratio" at bounding box center [97, 286] width 87 height 23
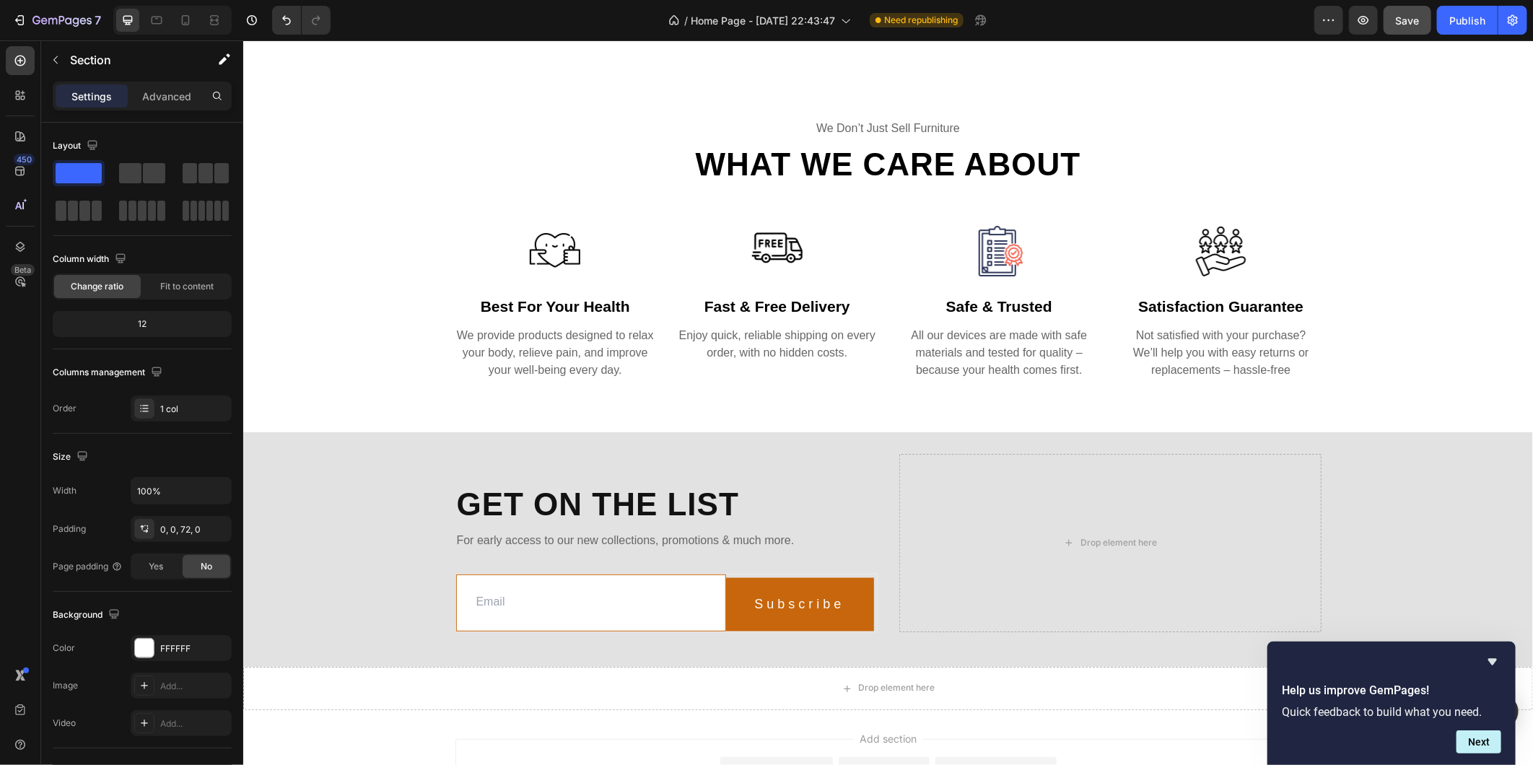
scroll to position [1225, 0]
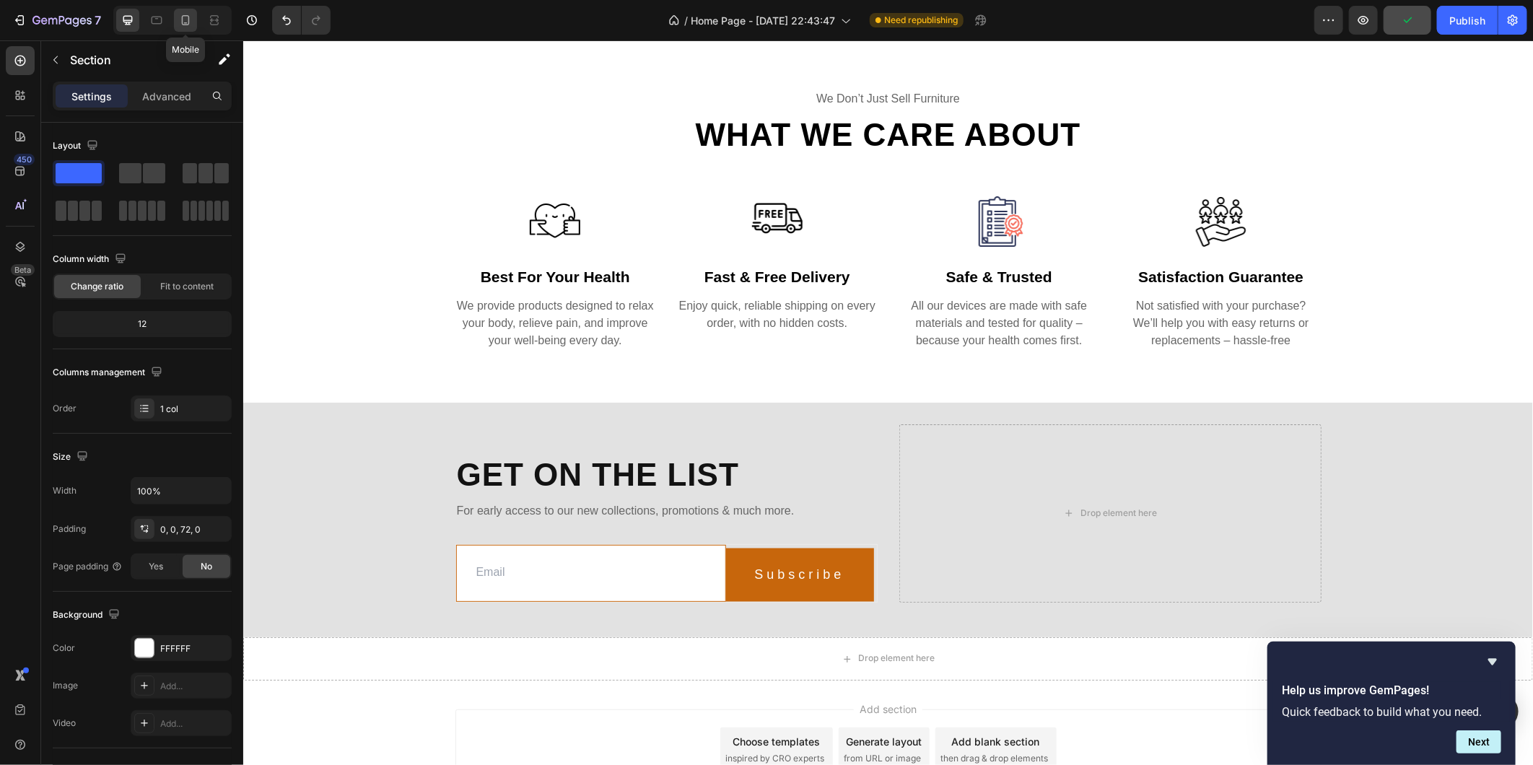
click at [188, 22] on icon at bounding box center [185, 20] width 14 height 14
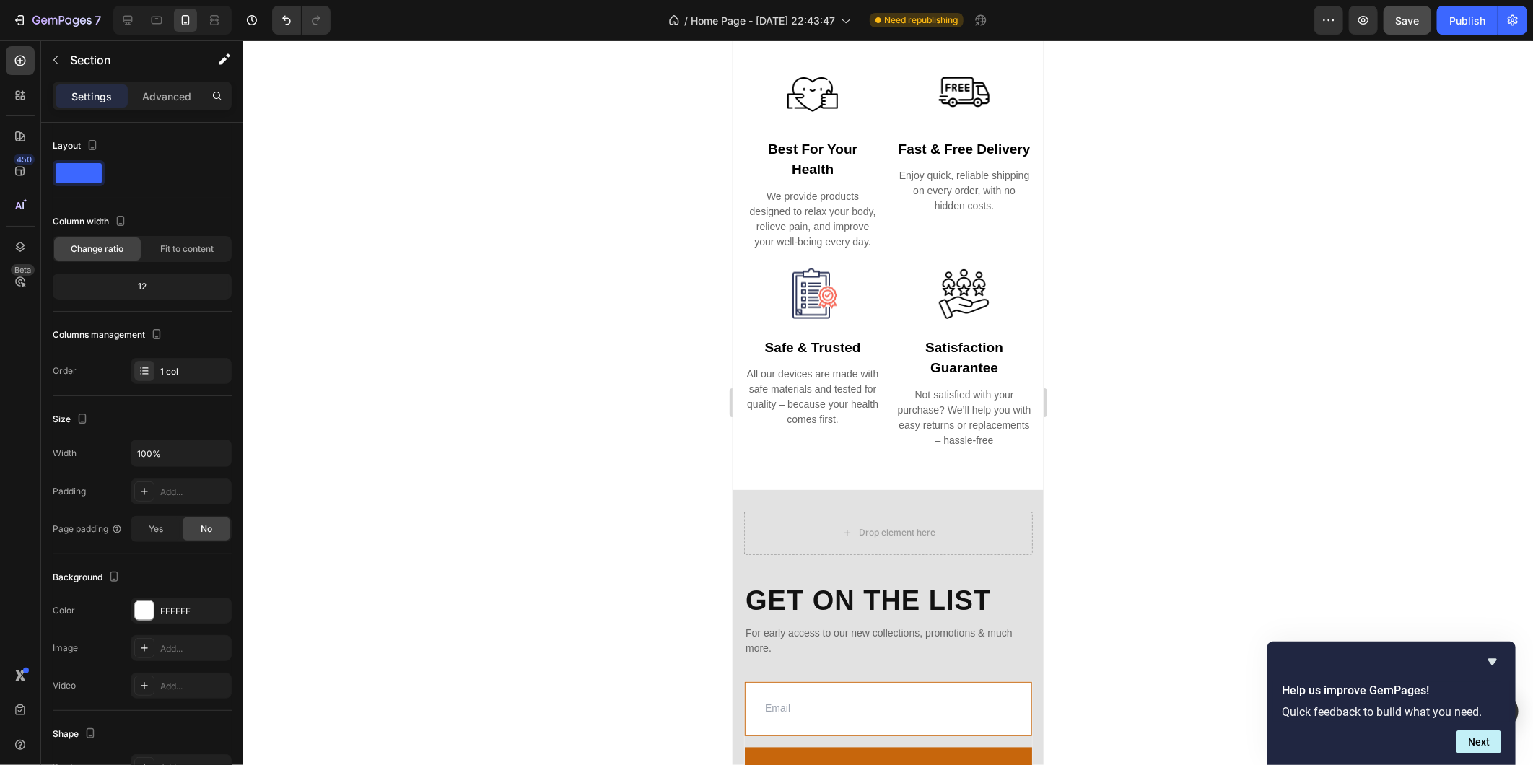
scroll to position [1282, 0]
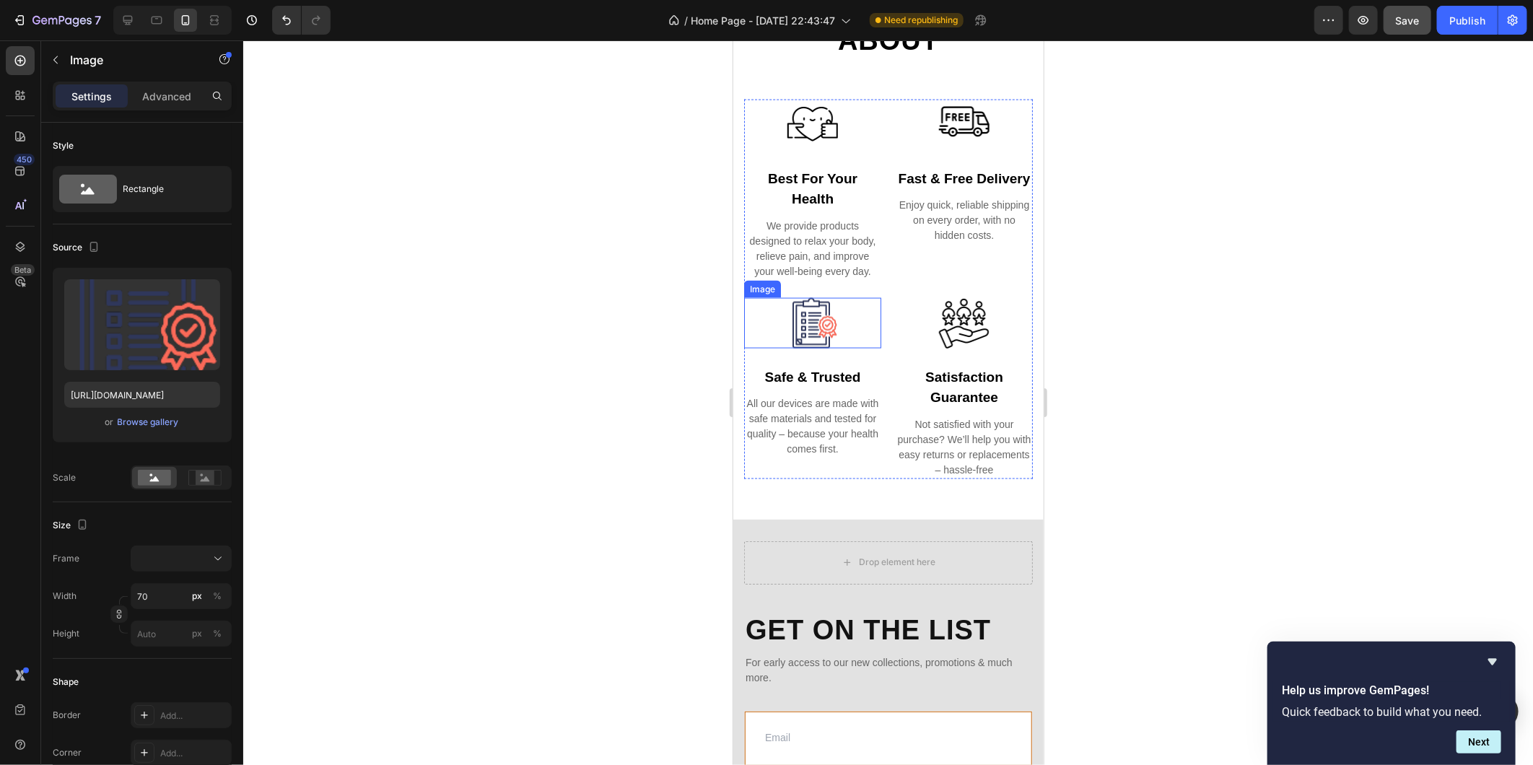
click at [811, 323] on img at bounding box center [812, 322] width 51 height 51
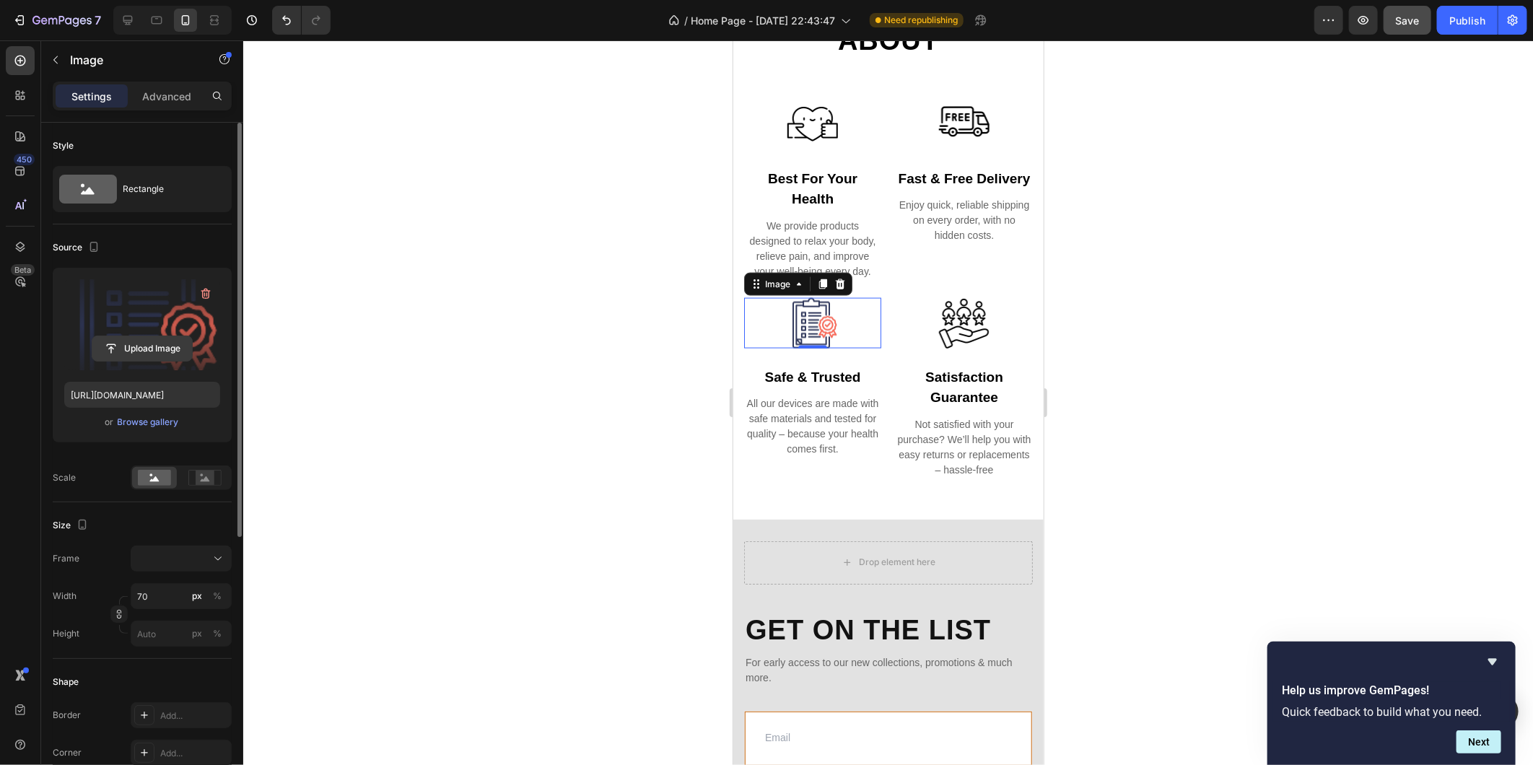
click at [147, 349] on input "file" at bounding box center [142, 348] width 100 height 25
click at [126, 19] on icon at bounding box center [128, 20] width 14 height 14
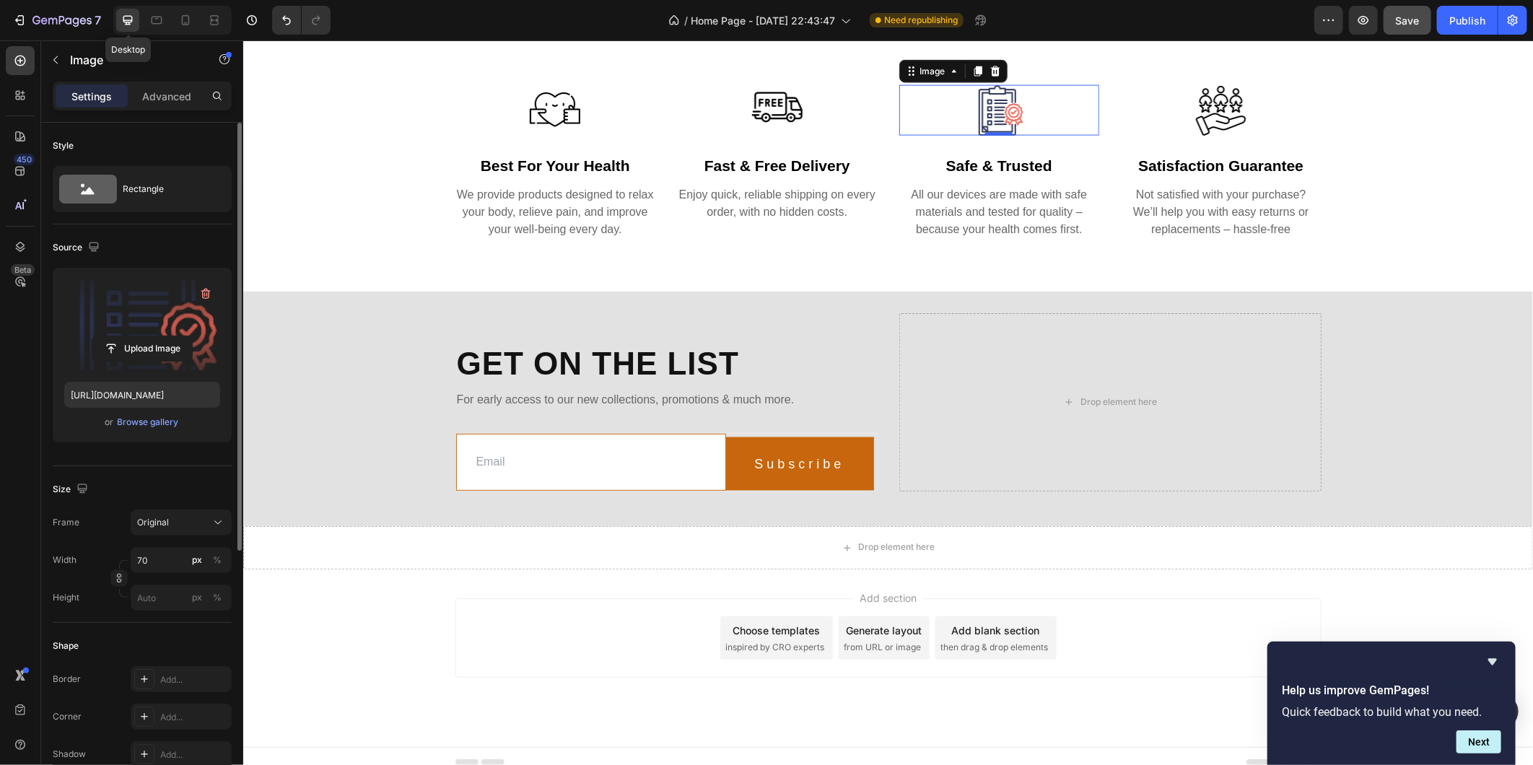
scroll to position [1276, 0]
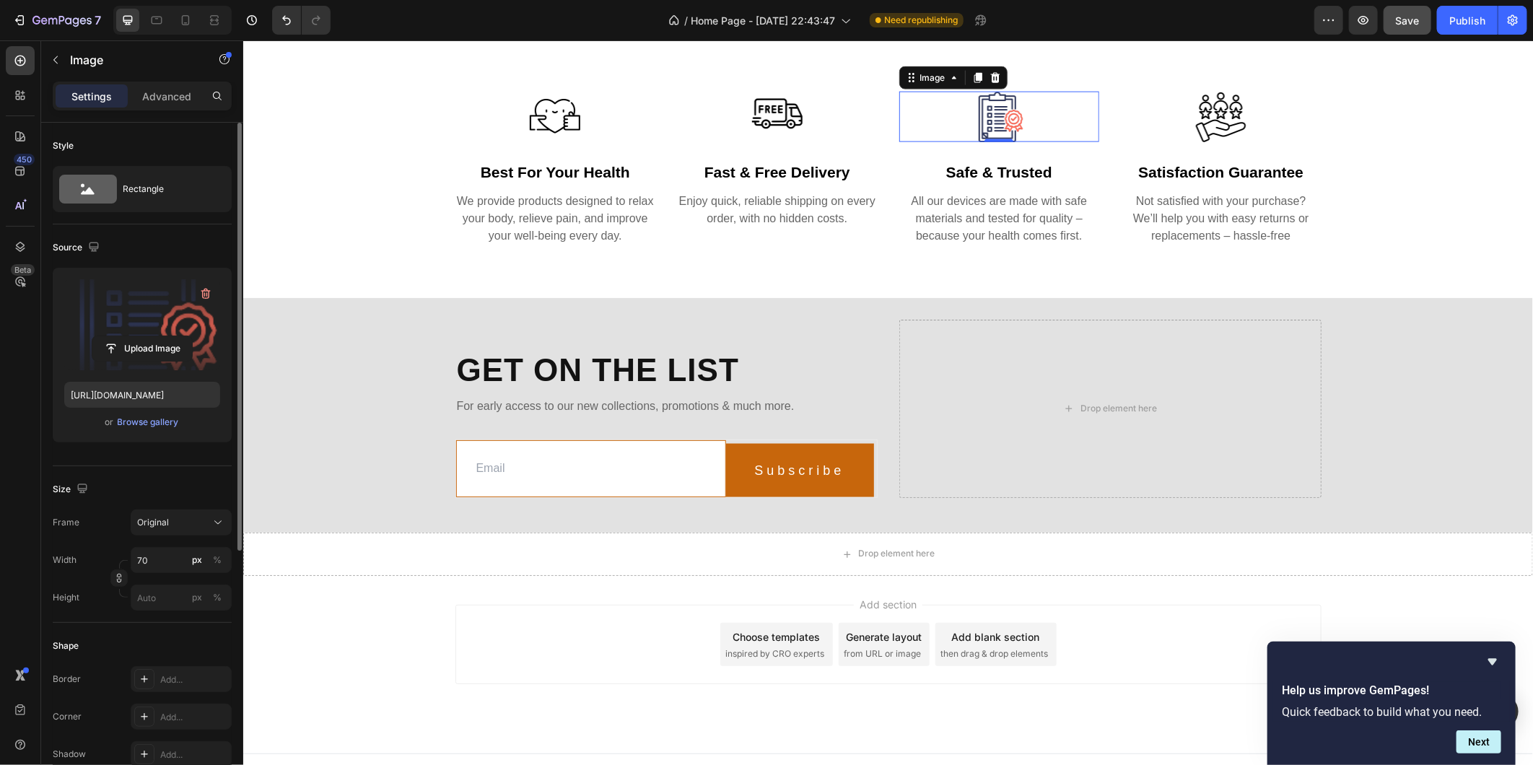
click at [986, 118] on img at bounding box center [998, 116] width 51 height 51
click at [146, 347] on input "file" at bounding box center [142, 348] width 100 height 25
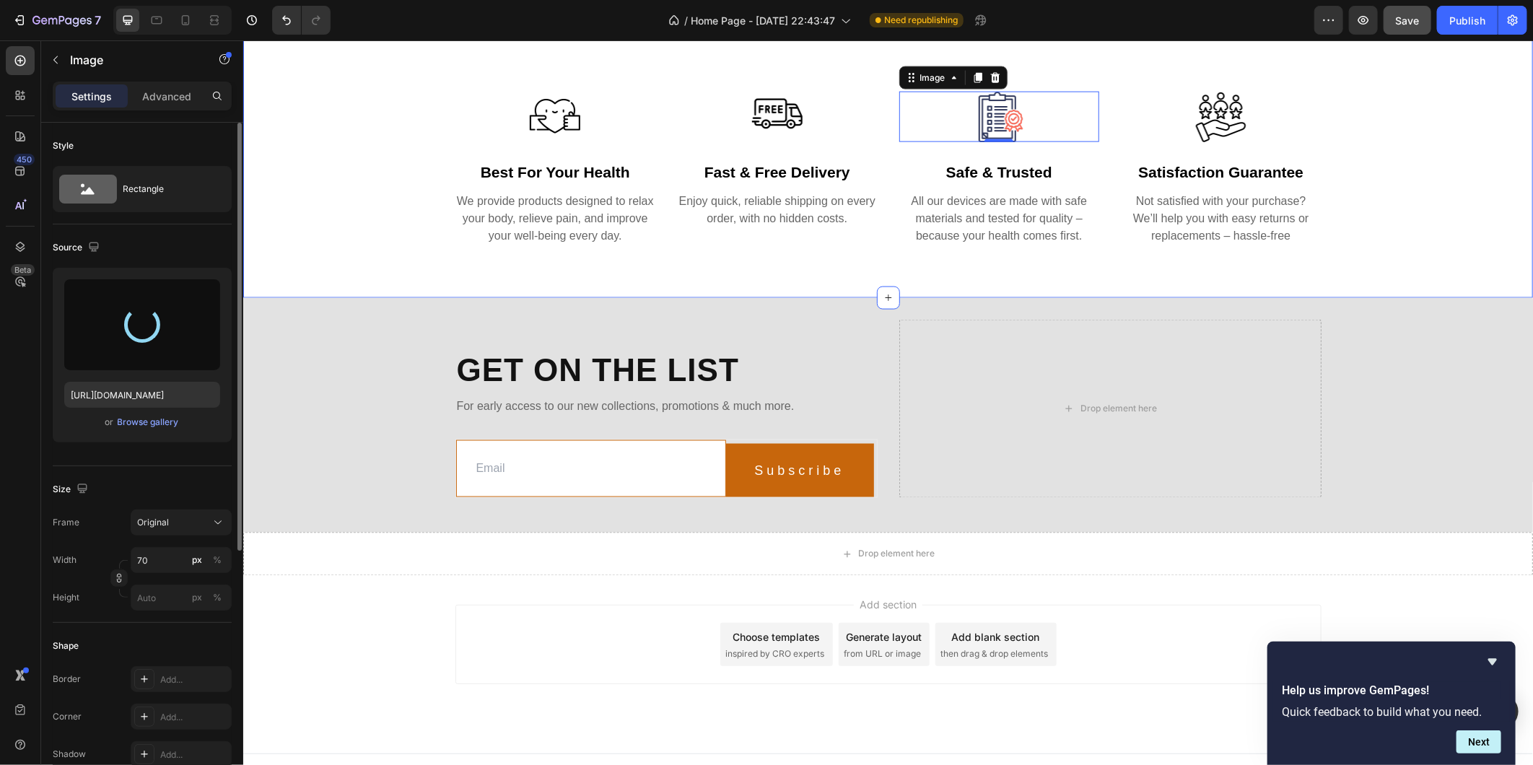
type input "[URL][DOMAIN_NAME]"
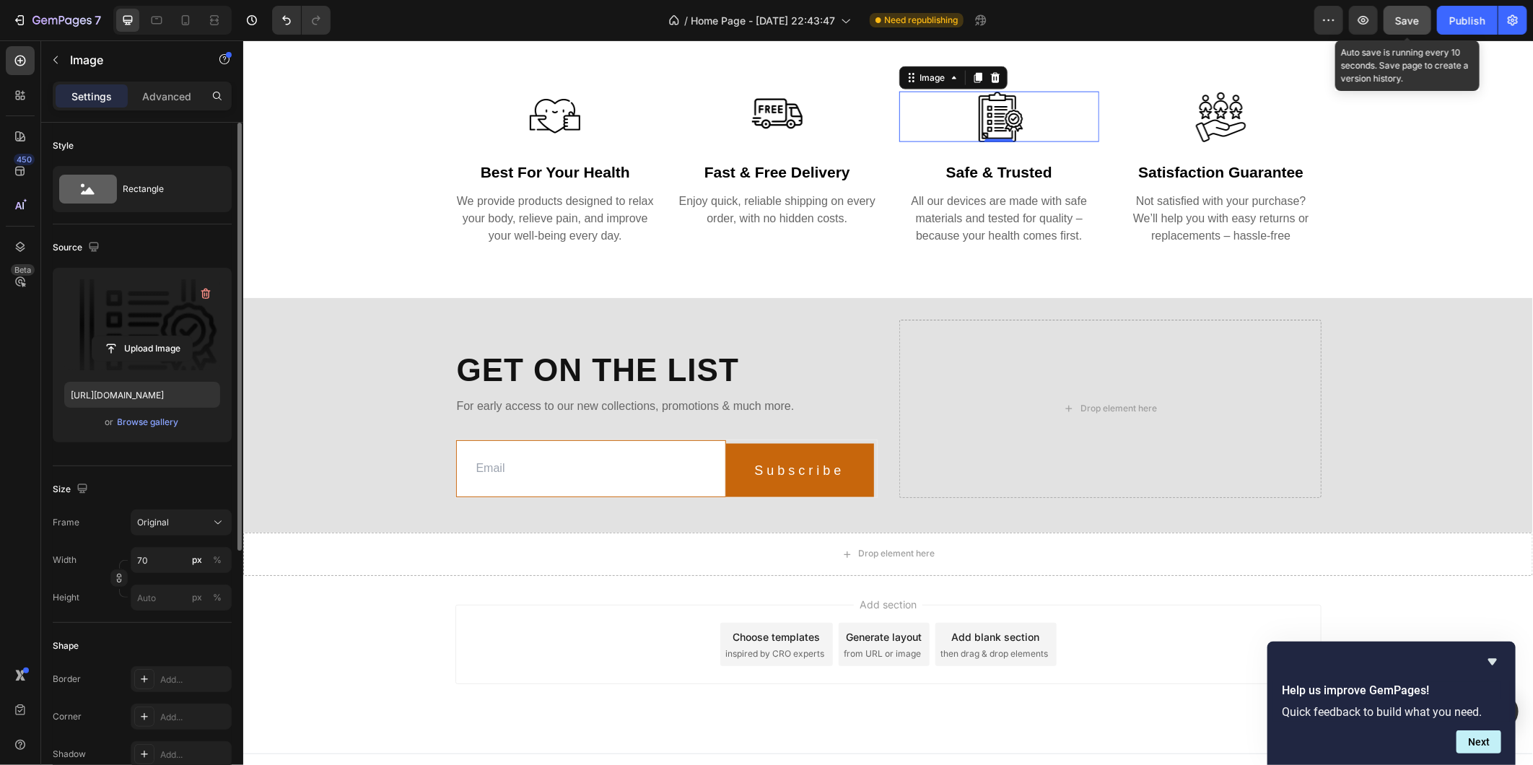
click at [1405, 14] on span "Save" at bounding box center [1408, 20] width 24 height 12
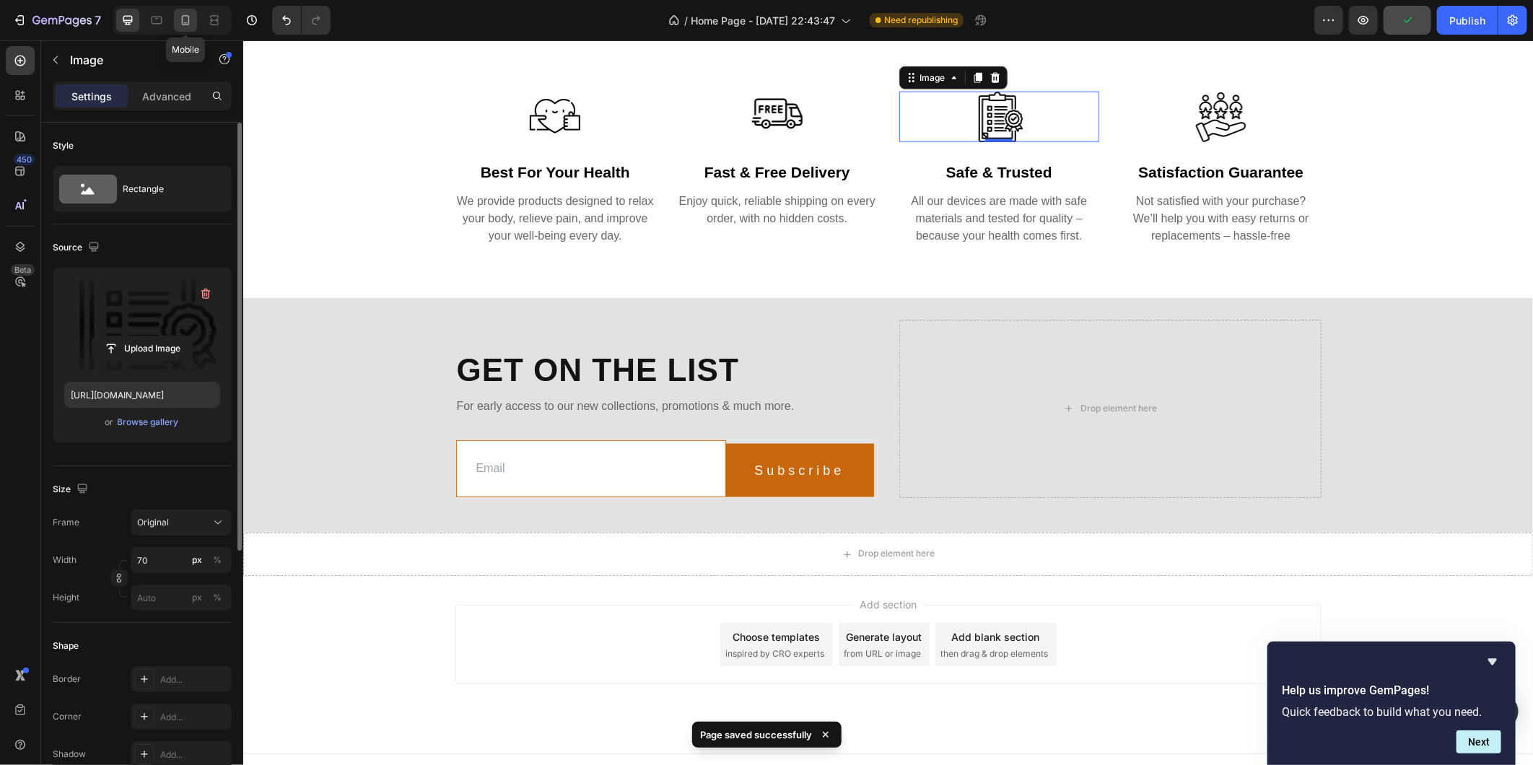
click at [188, 15] on icon at bounding box center [186, 20] width 8 height 10
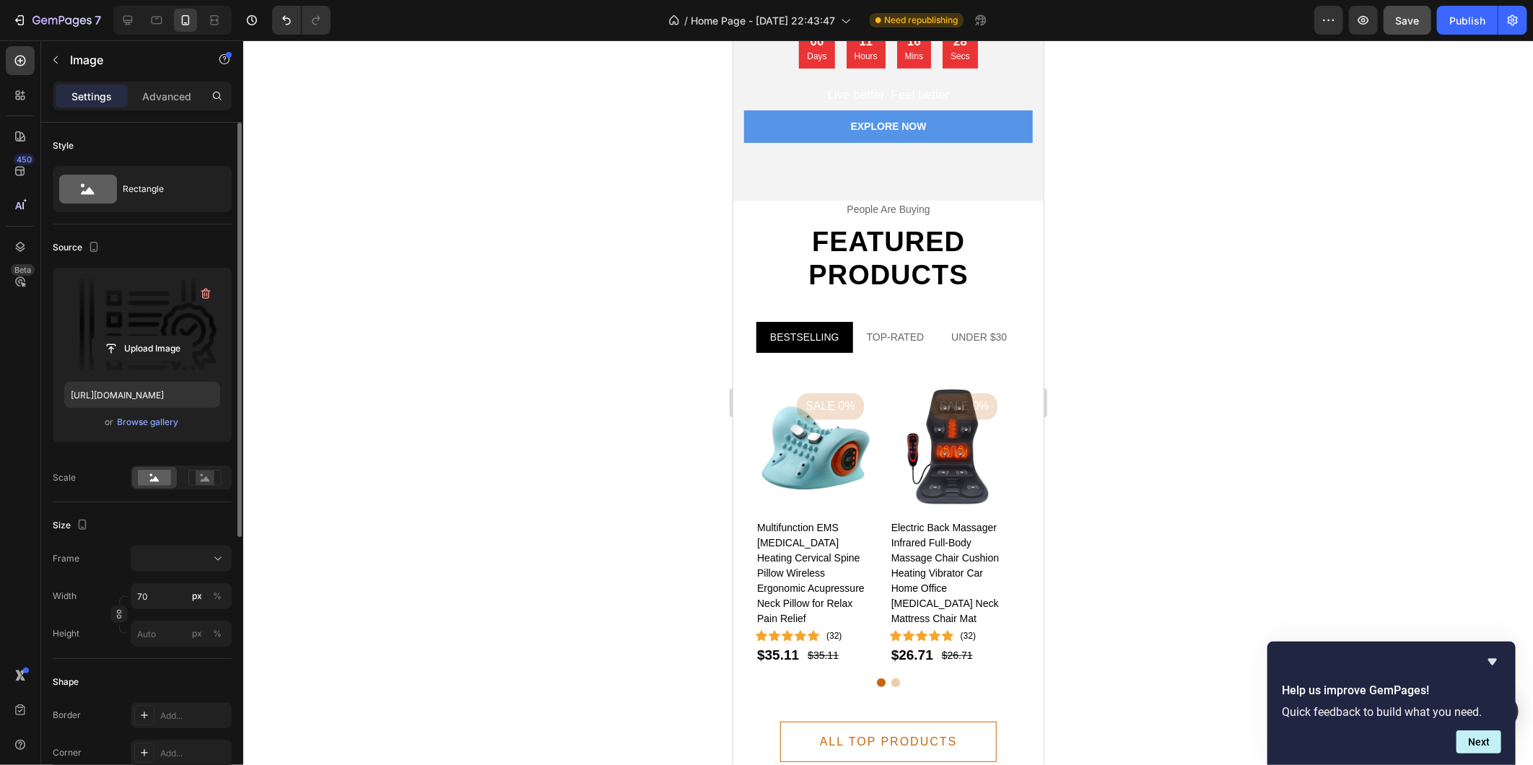
scroll to position [446, 0]
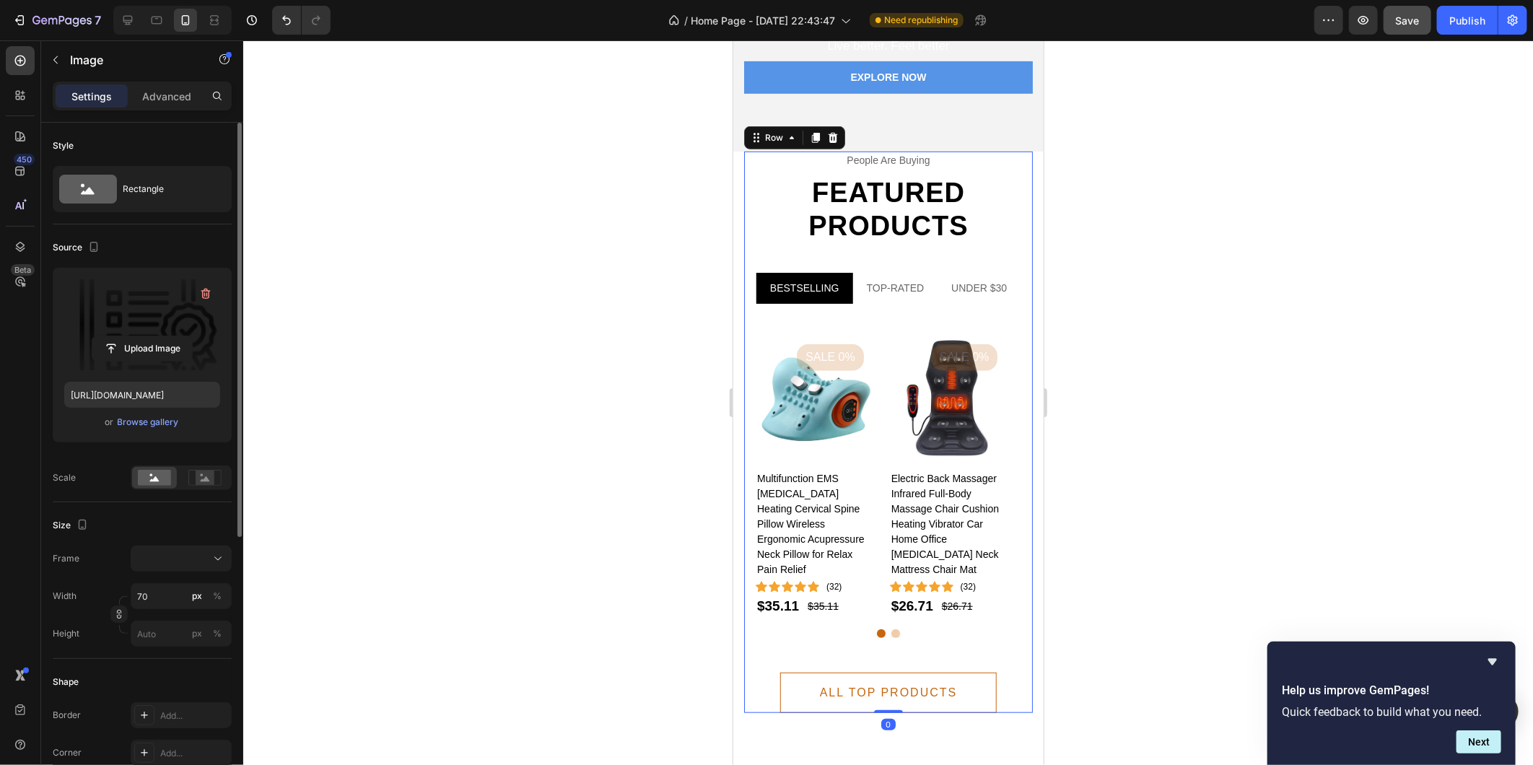
click at [934, 255] on div "people are buying Text Featured products Heading BESTSELLING TOP-RATED UNDER $3…" at bounding box center [887, 431] width 289 height 561
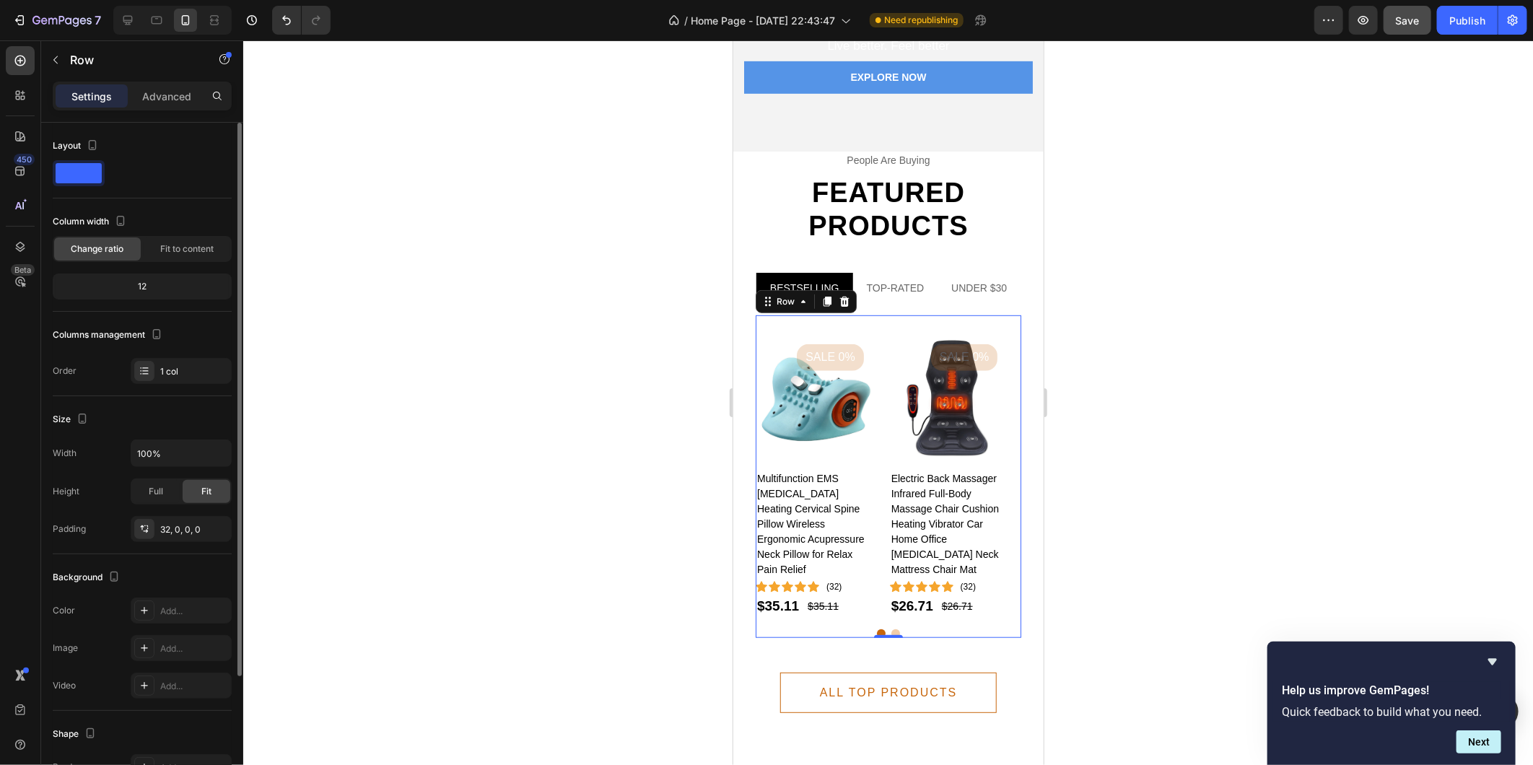
click at [916, 315] on div "Product Images Sale 0% Product Badge Multifunction EMS [MEDICAL_DATA] Heating C…" at bounding box center [888, 476] width 266 height 323
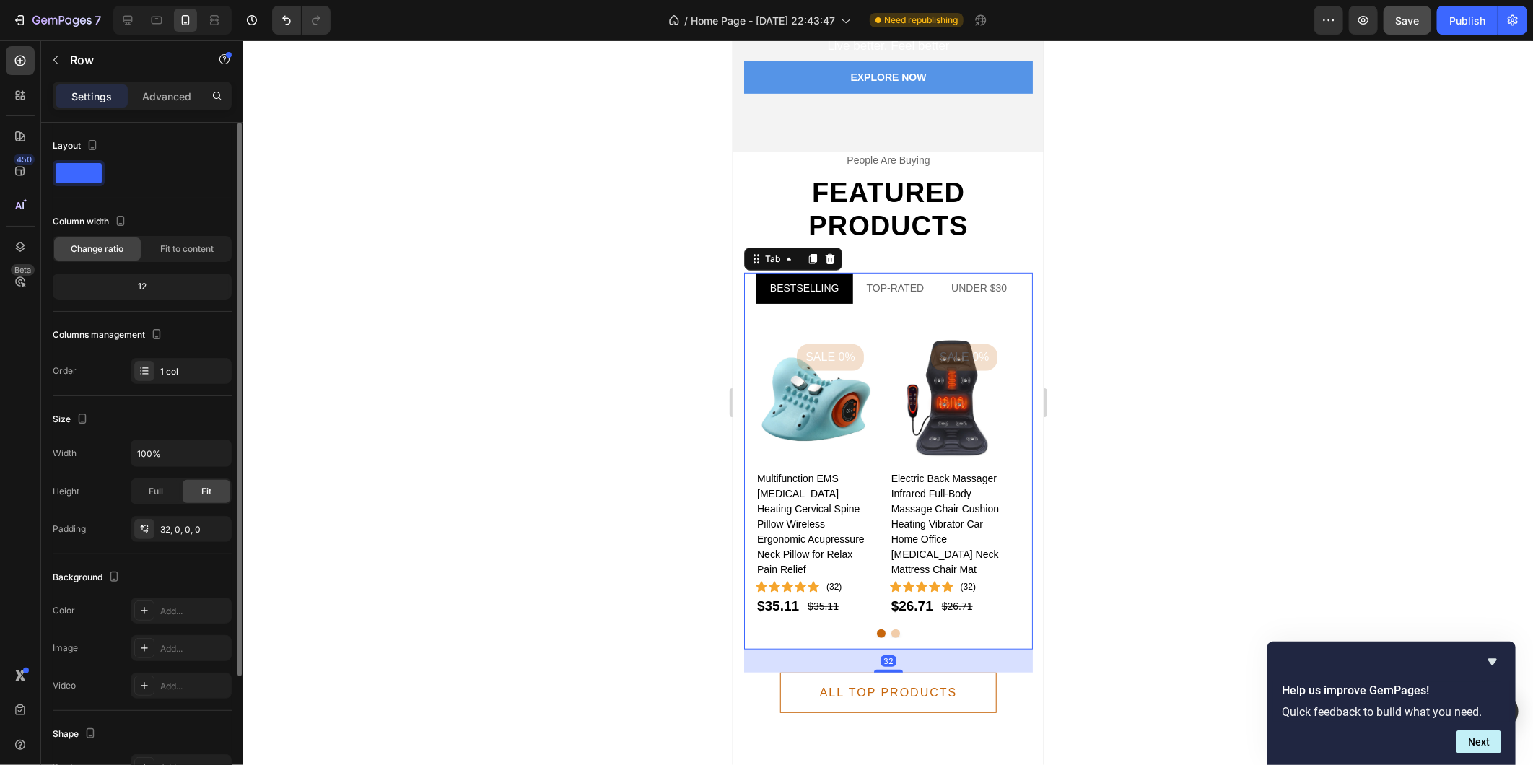
click at [915, 307] on div "Product Images Sale 0% Product Badge Multifunction EMS [MEDICAL_DATA] Heating C…" at bounding box center [887, 476] width 289 height 346
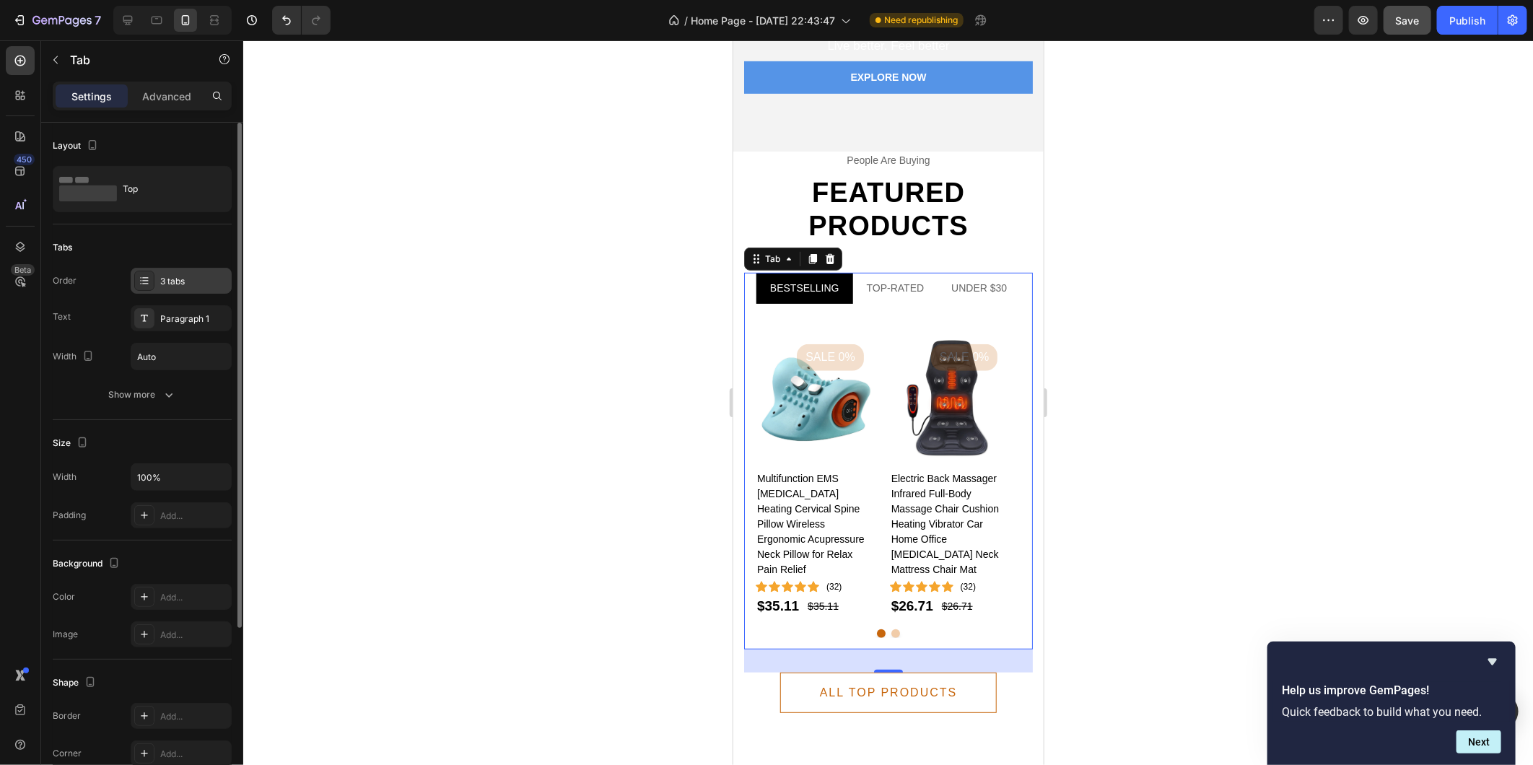
click at [198, 281] on div "3 tabs" at bounding box center [194, 281] width 68 height 13
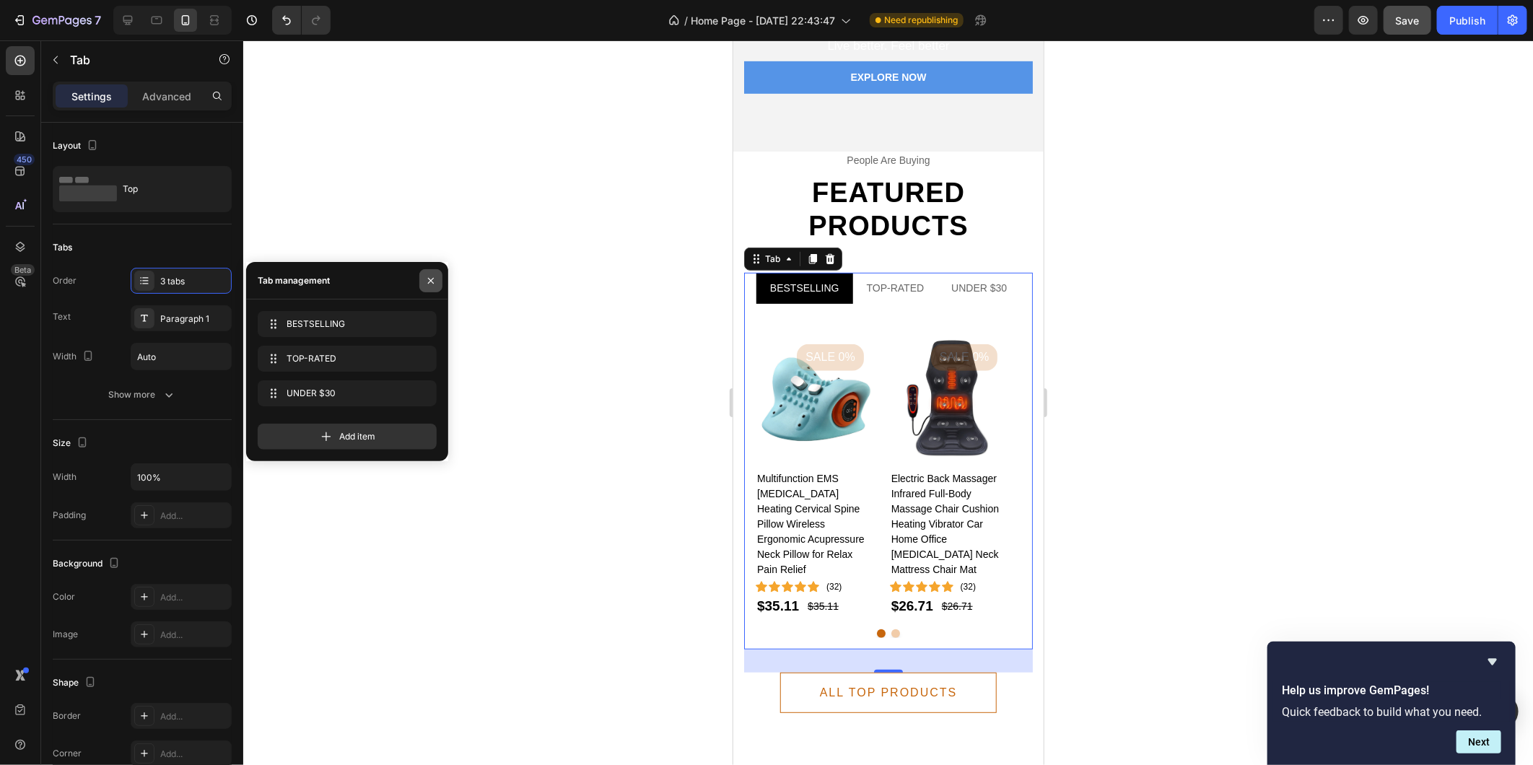
click at [428, 279] on icon "button" at bounding box center [431, 281] width 12 height 12
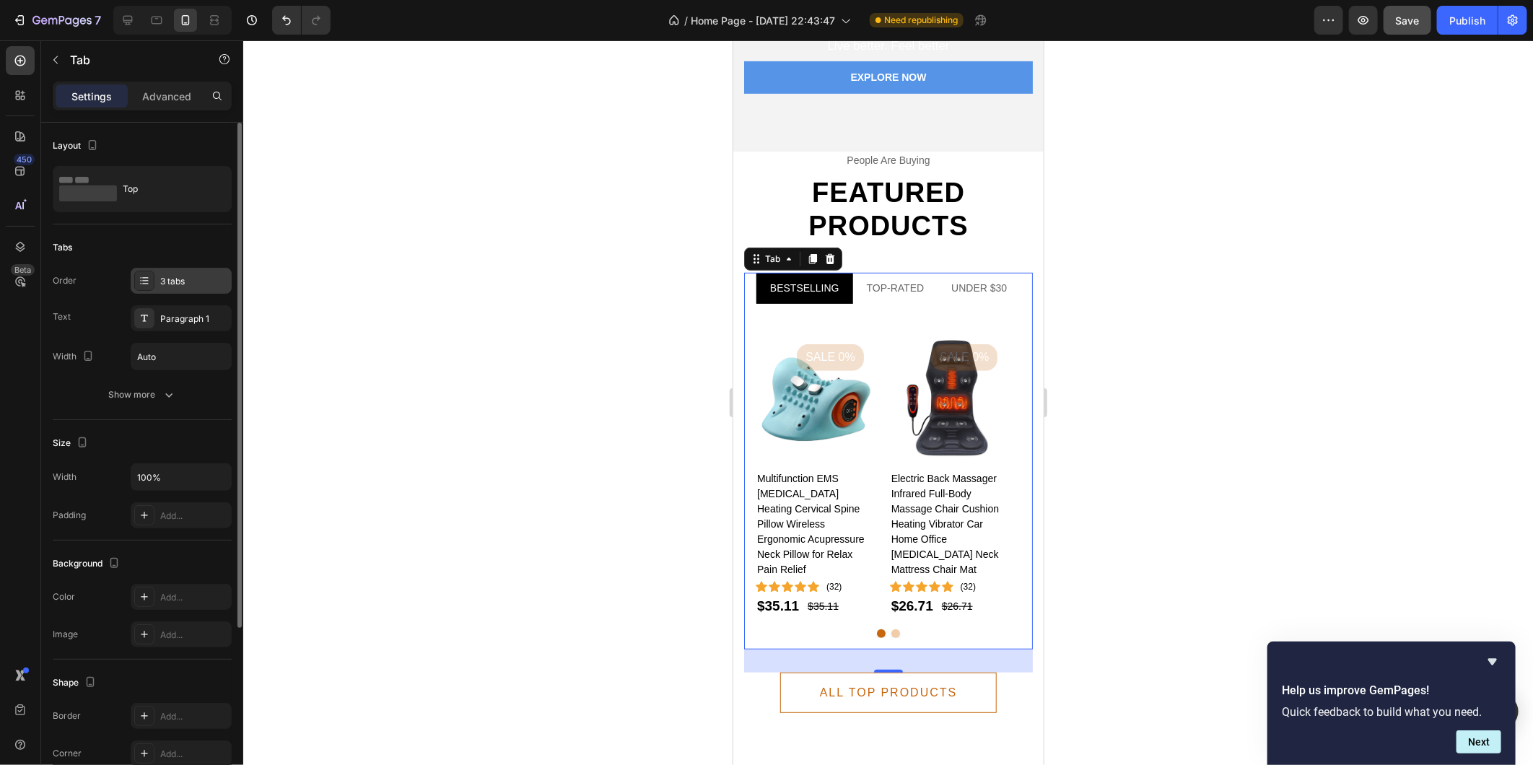
click at [201, 282] on div "3 tabs" at bounding box center [194, 281] width 68 height 13
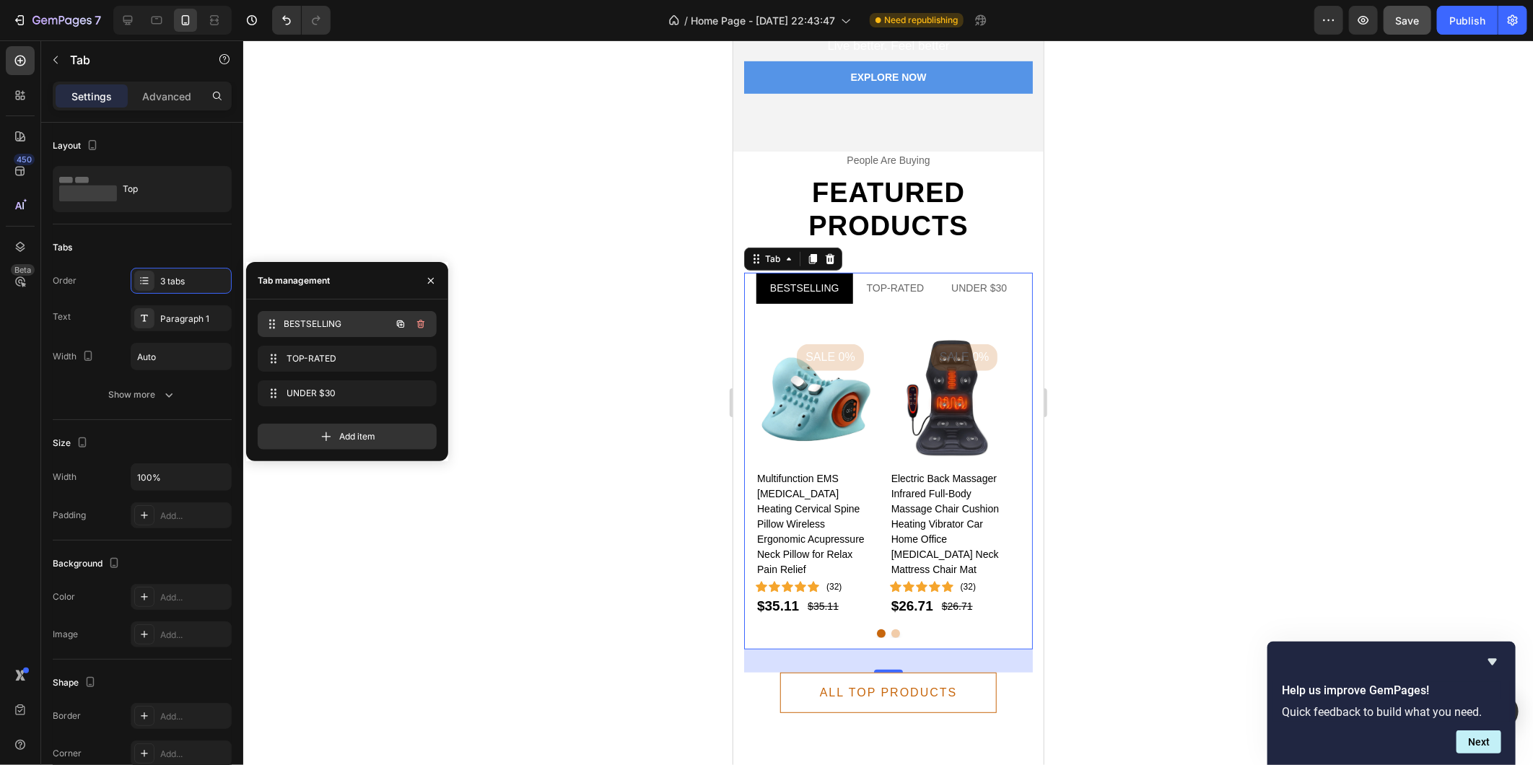
click at [315, 323] on span "BESTSELLING" at bounding box center [337, 324] width 107 height 13
click at [422, 323] on icon "button" at bounding box center [421, 324] width 12 height 12
click at [422, 323] on div "Delete" at bounding box center [411, 324] width 27 height 13
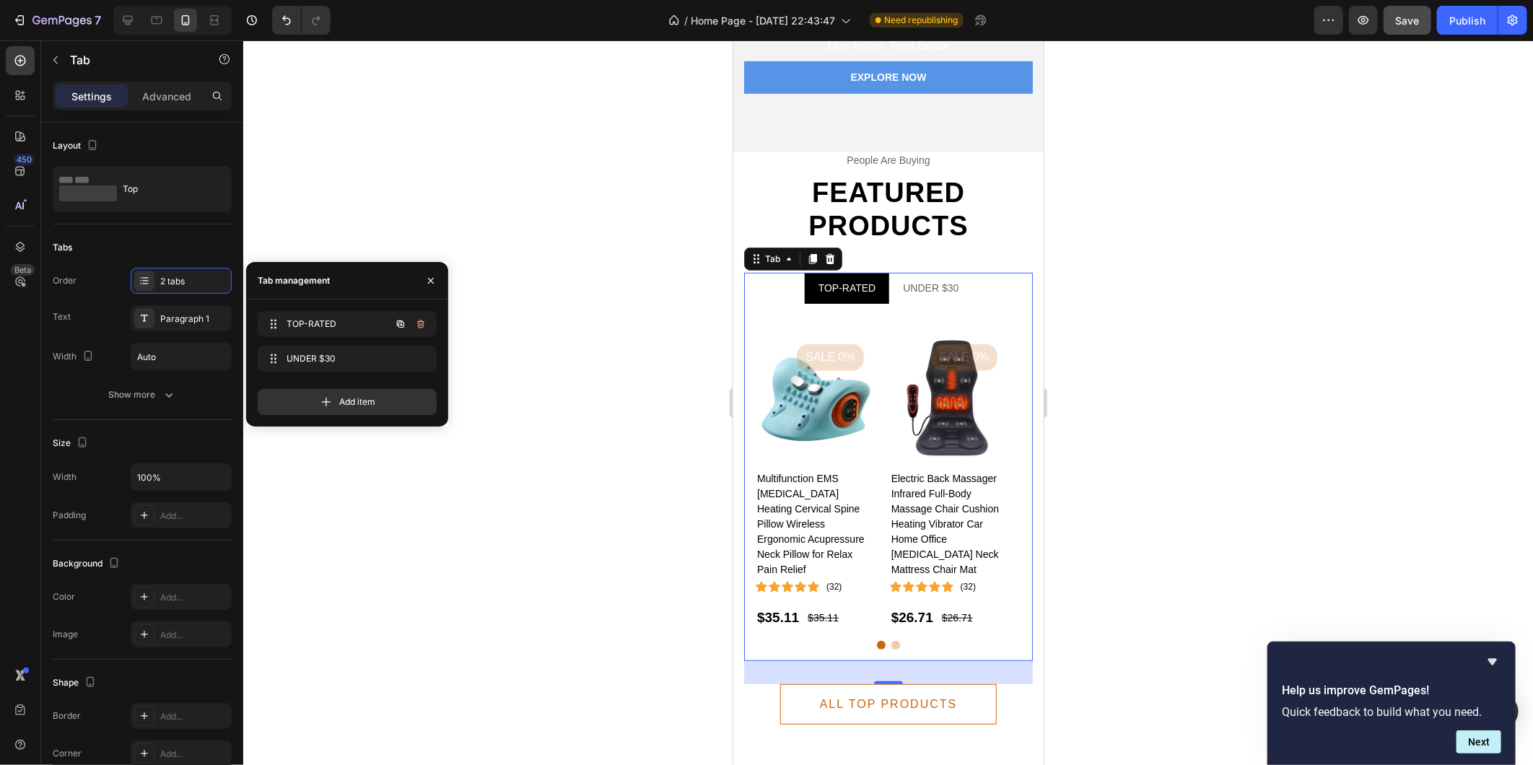
click at [422, 323] on icon "button" at bounding box center [421, 324] width 12 height 12
click at [422, 323] on div "Delete" at bounding box center [411, 324] width 27 height 13
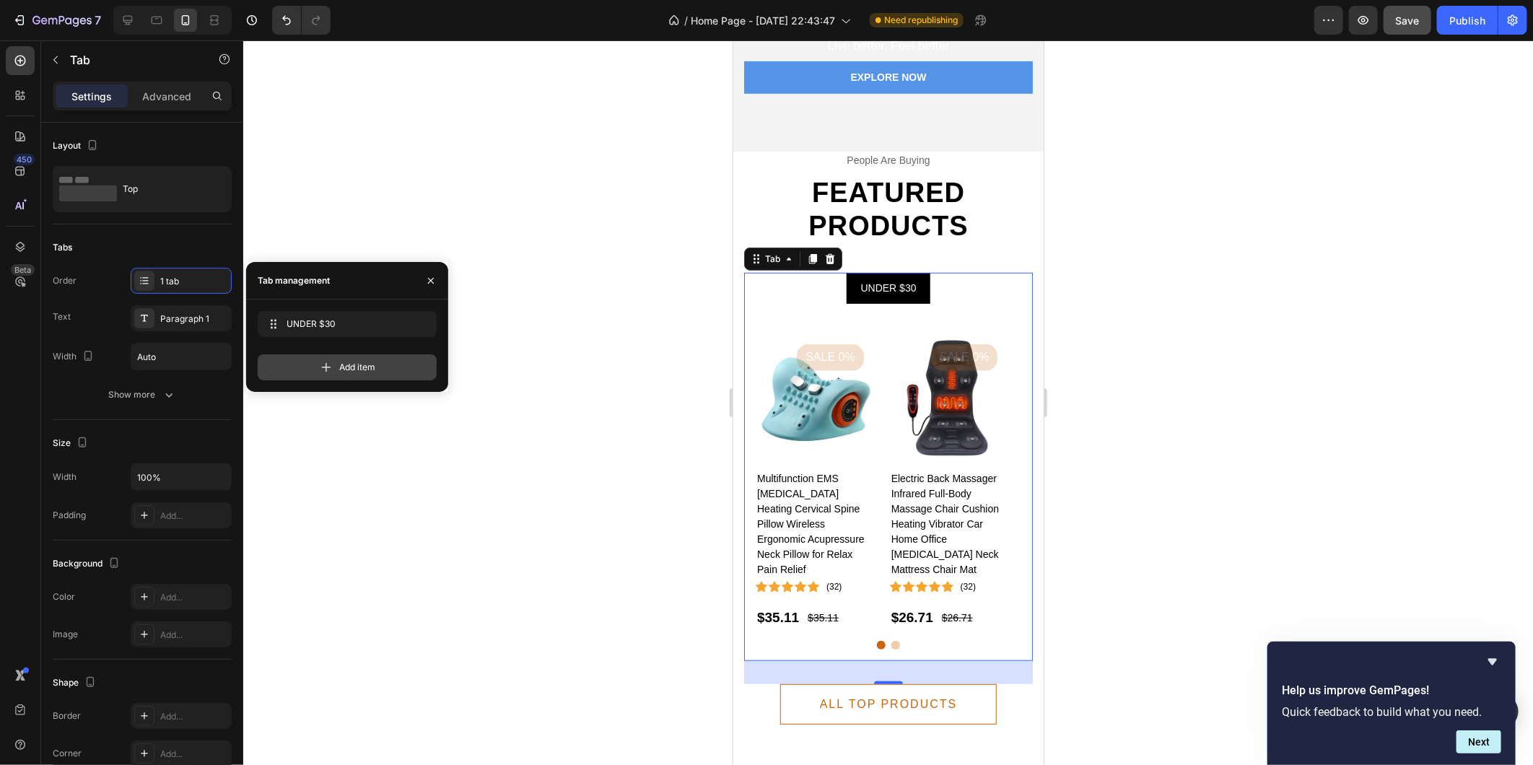
click at [357, 365] on span "Add item" at bounding box center [357, 367] width 36 height 13
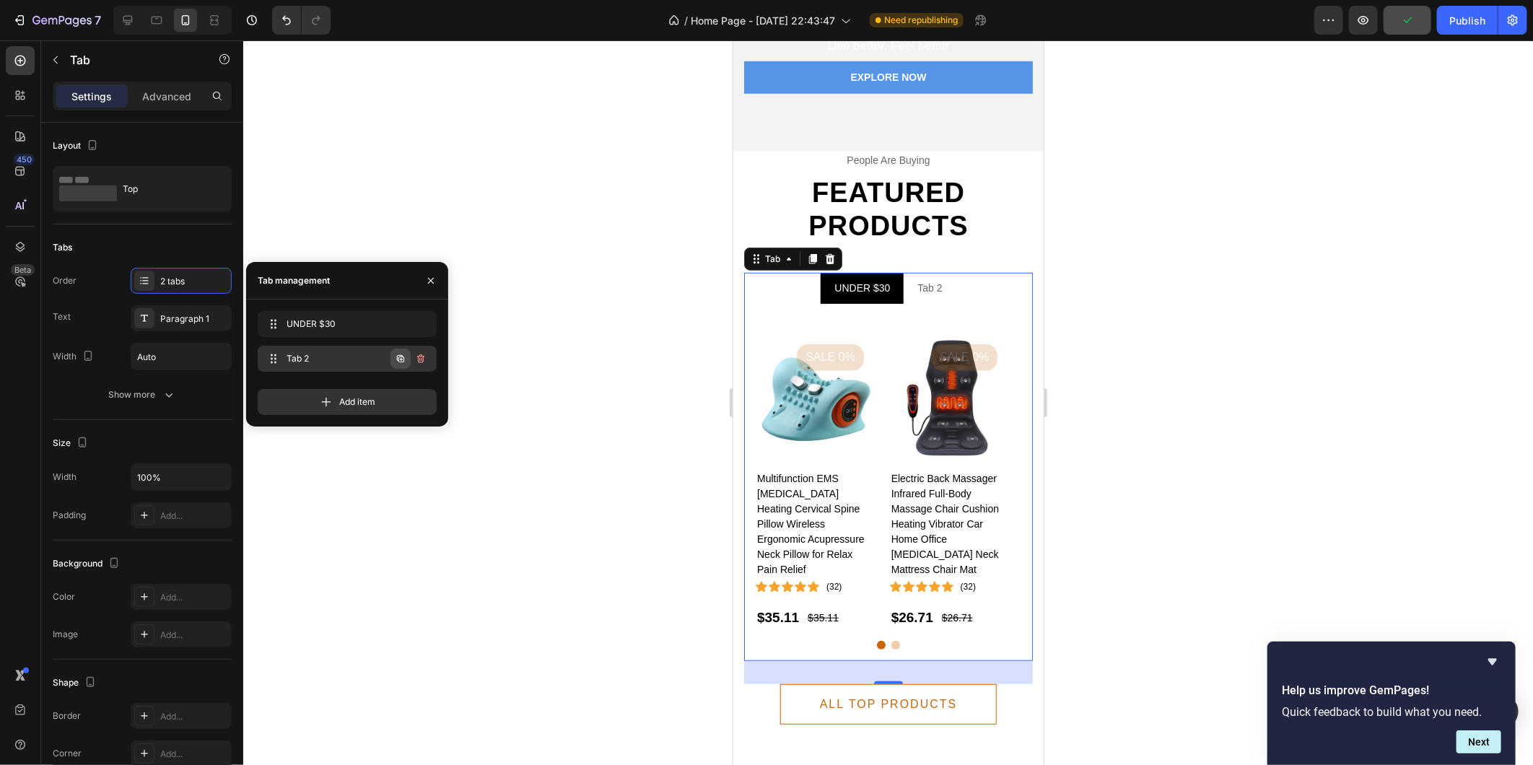
click at [404, 357] on icon "button" at bounding box center [401, 359] width 12 height 12
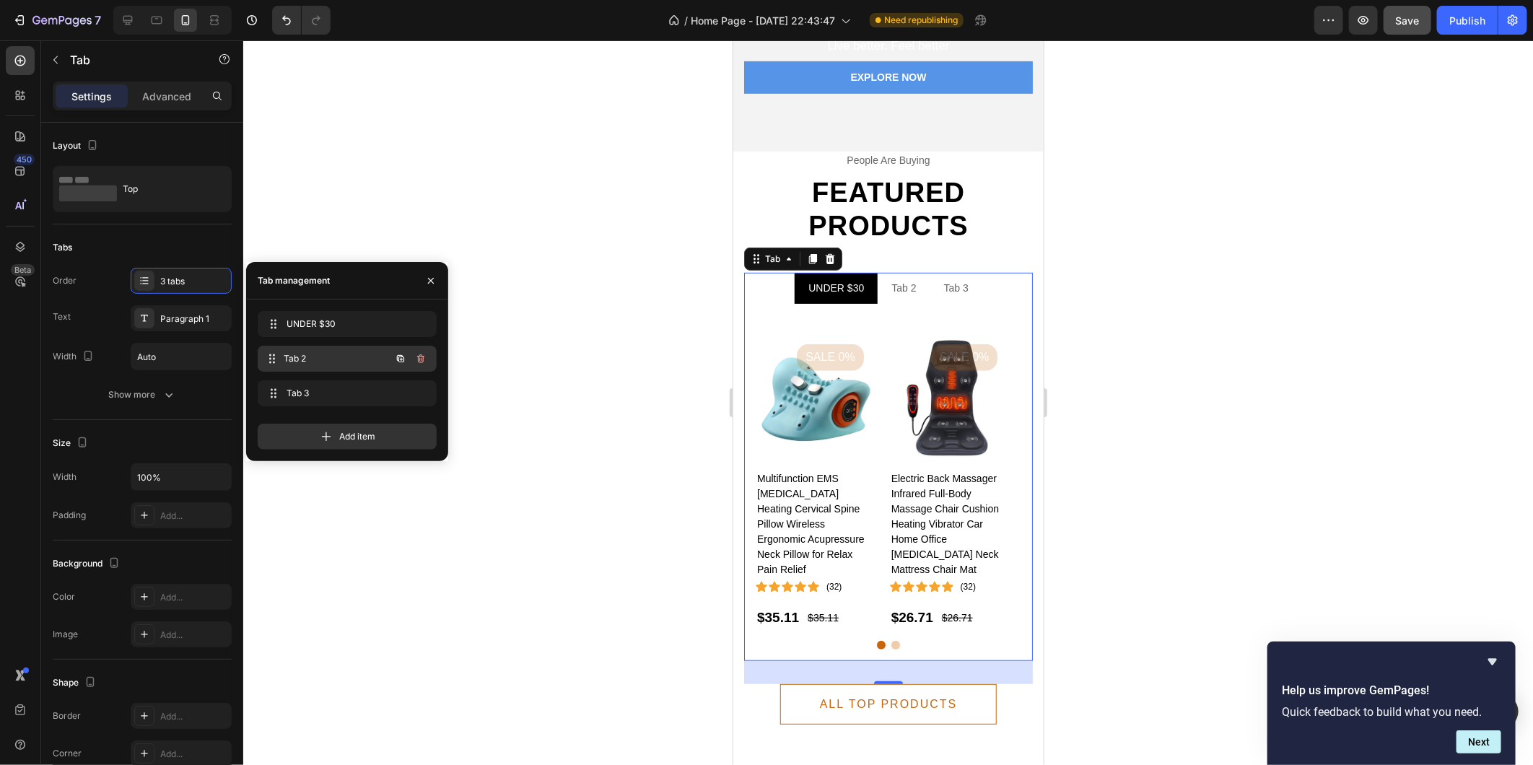
click at [284, 351] on div "Tab 2 Tab 2" at bounding box center [326, 359] width 127 height 20
click at [299, 355] on span "Tab 2" at bounding box center [337, 358] width 107 height 13
click at [304, 357] on span "Tab 2" at bounding box center [337, 358] width 107 height 13
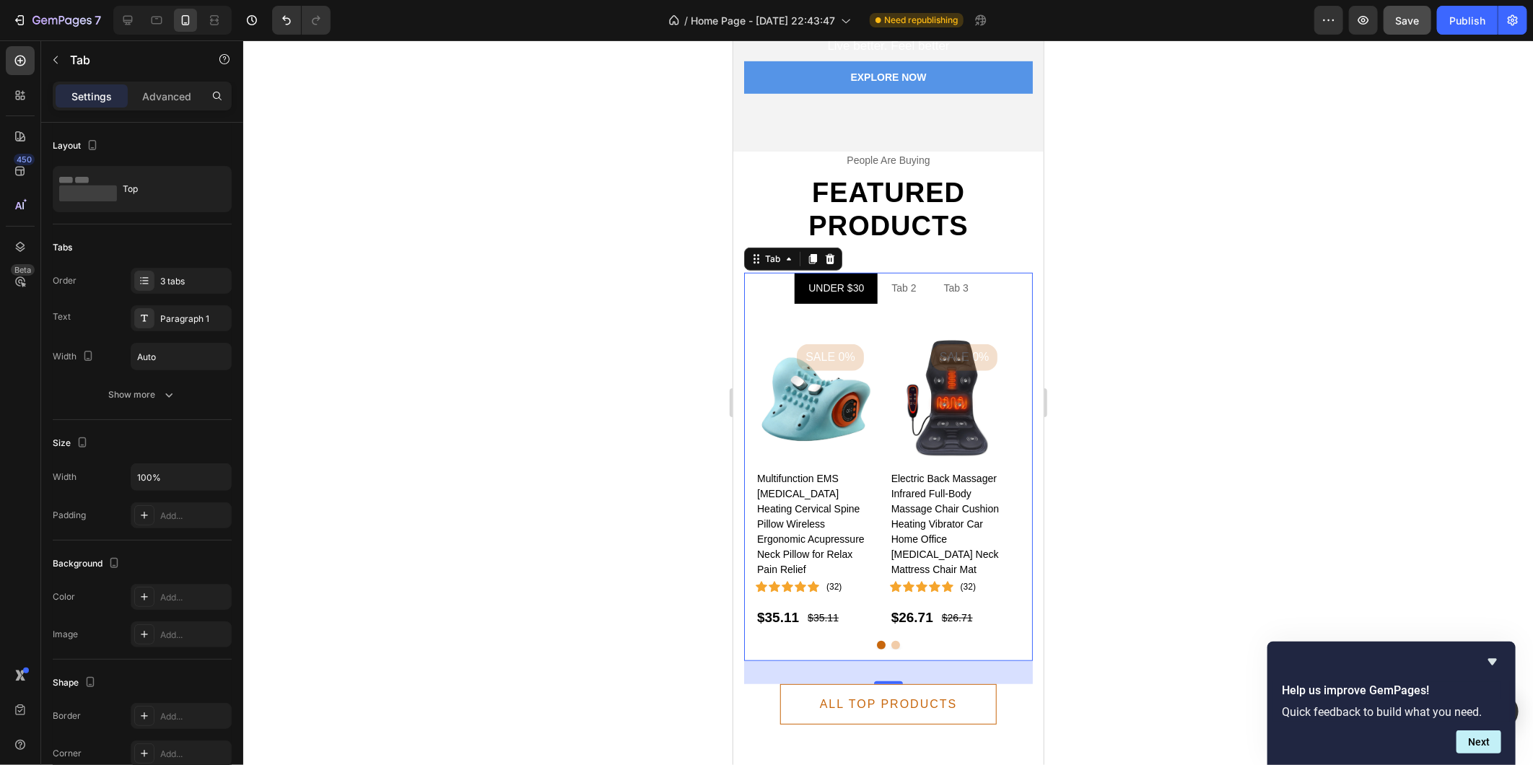
click at [535, 406] on div at bounding box center [888, 402] width 1290 height 725
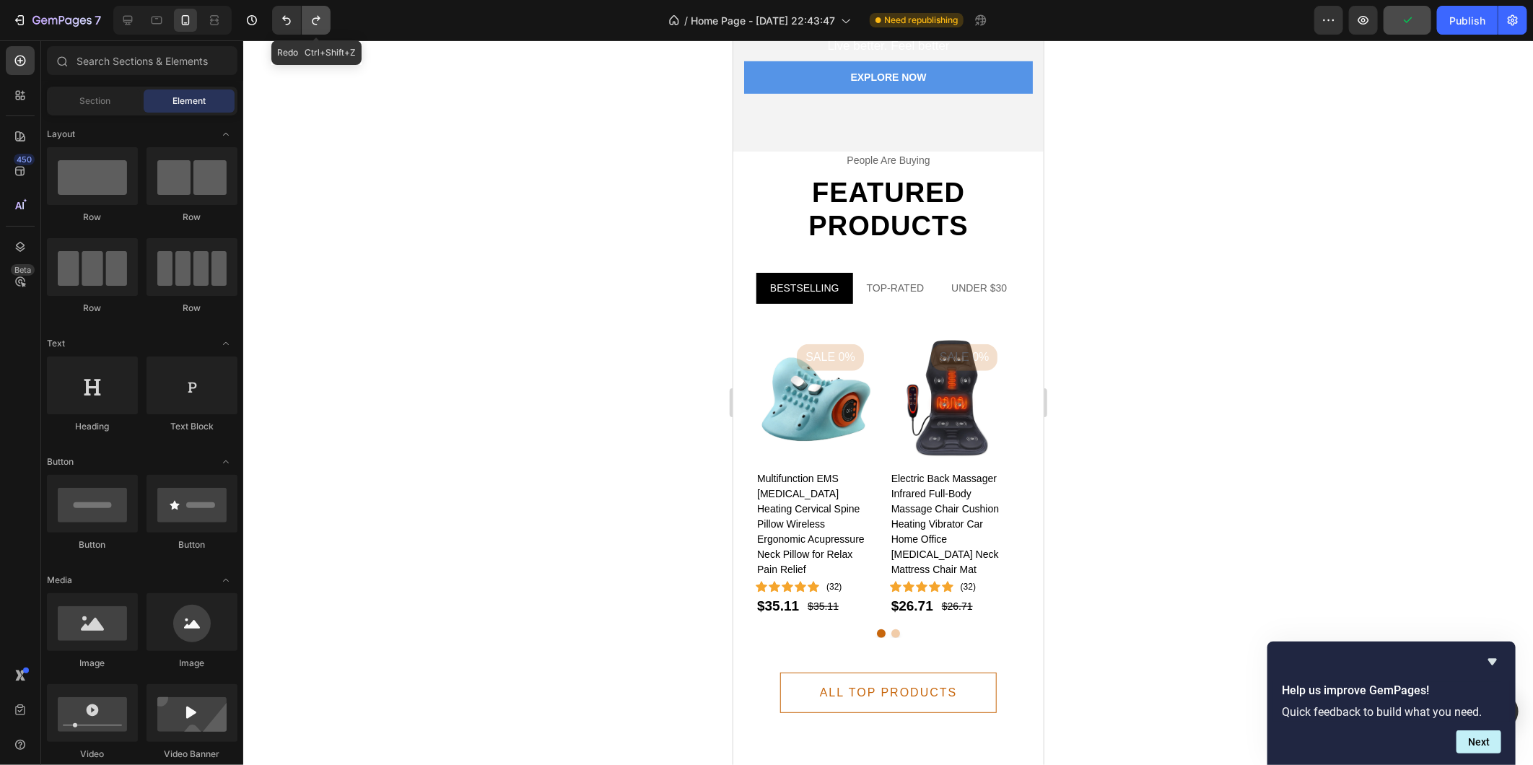
click at [314, 18] on icon "Undo/Redo" at bounding box center [316, 20] width 8 height 9
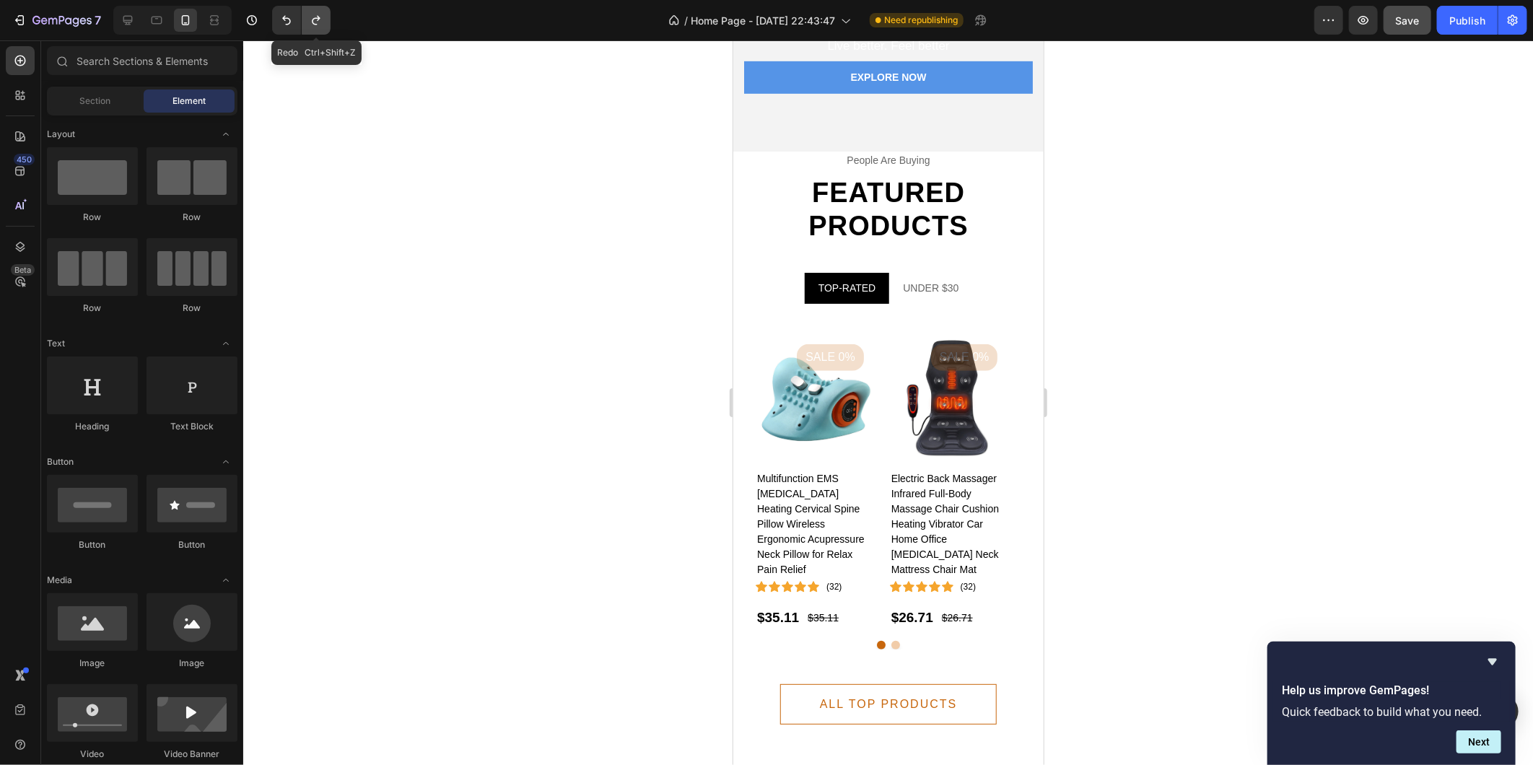
click at [314, 18] on icon "Undo/Redo" at bounding box center [316, 20] width 8 height 9
click at [281, 22] on icon "Undo/Redo" at bounding box center [286, 20] width 14 height 14
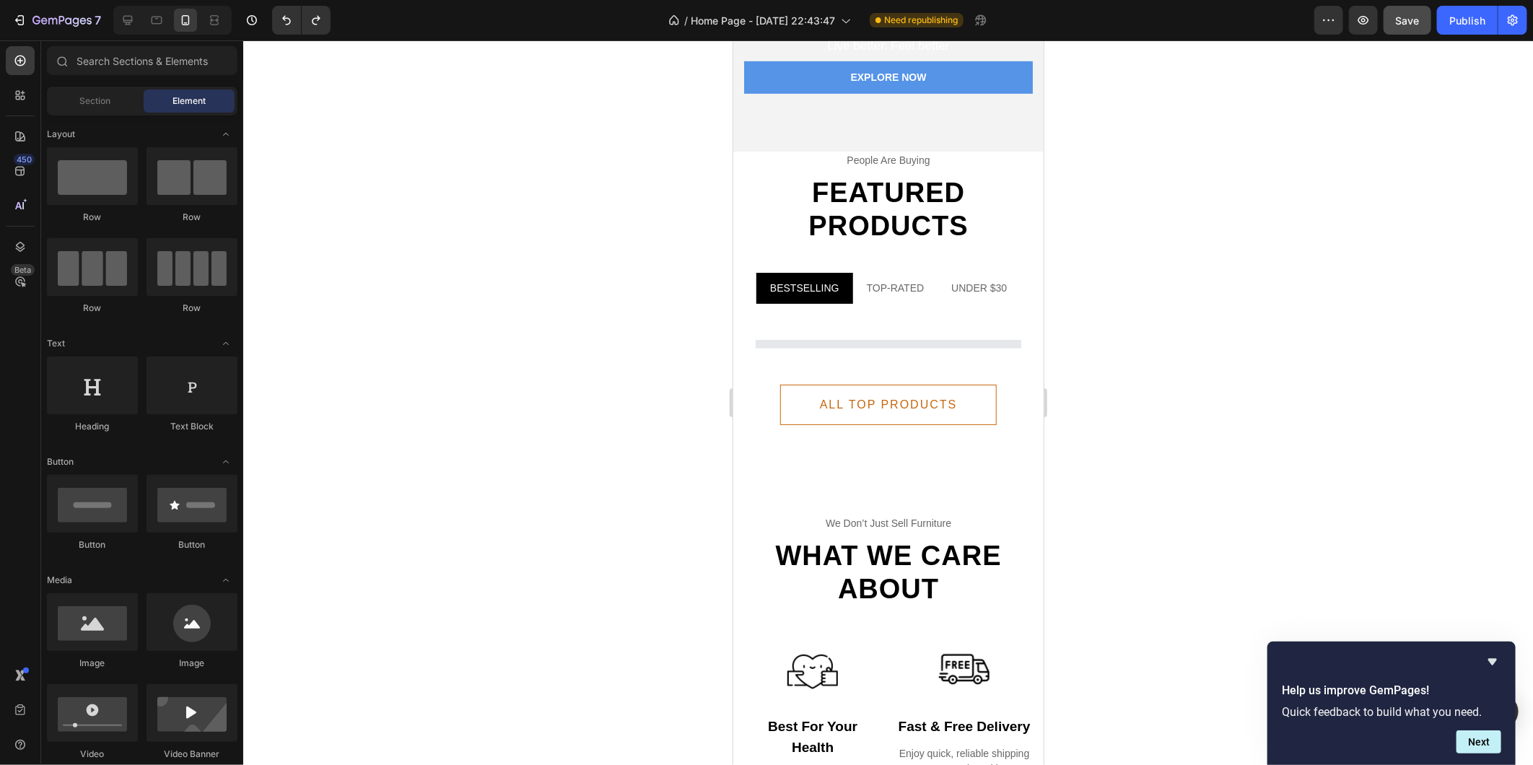
click at [899, 315] on div "Product List Row" at bounding box center [888, 332] width 266 height 35
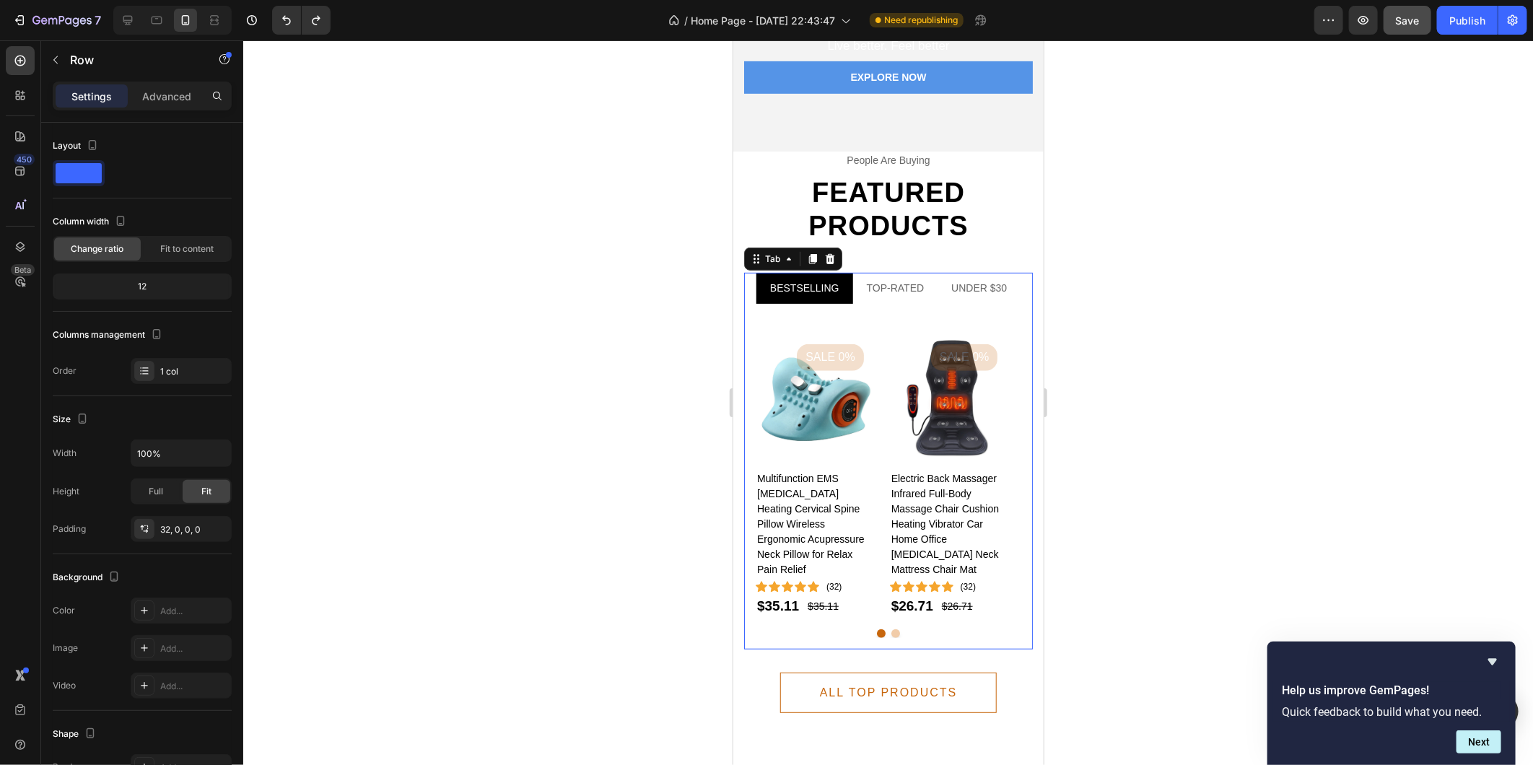
click at [929, 307] on div "Product Images Sale 0% Product Badge Multifunction EMS [MEDICAL_DATA] Heating C…" at bounding box center [887, 476] width 289 height 346
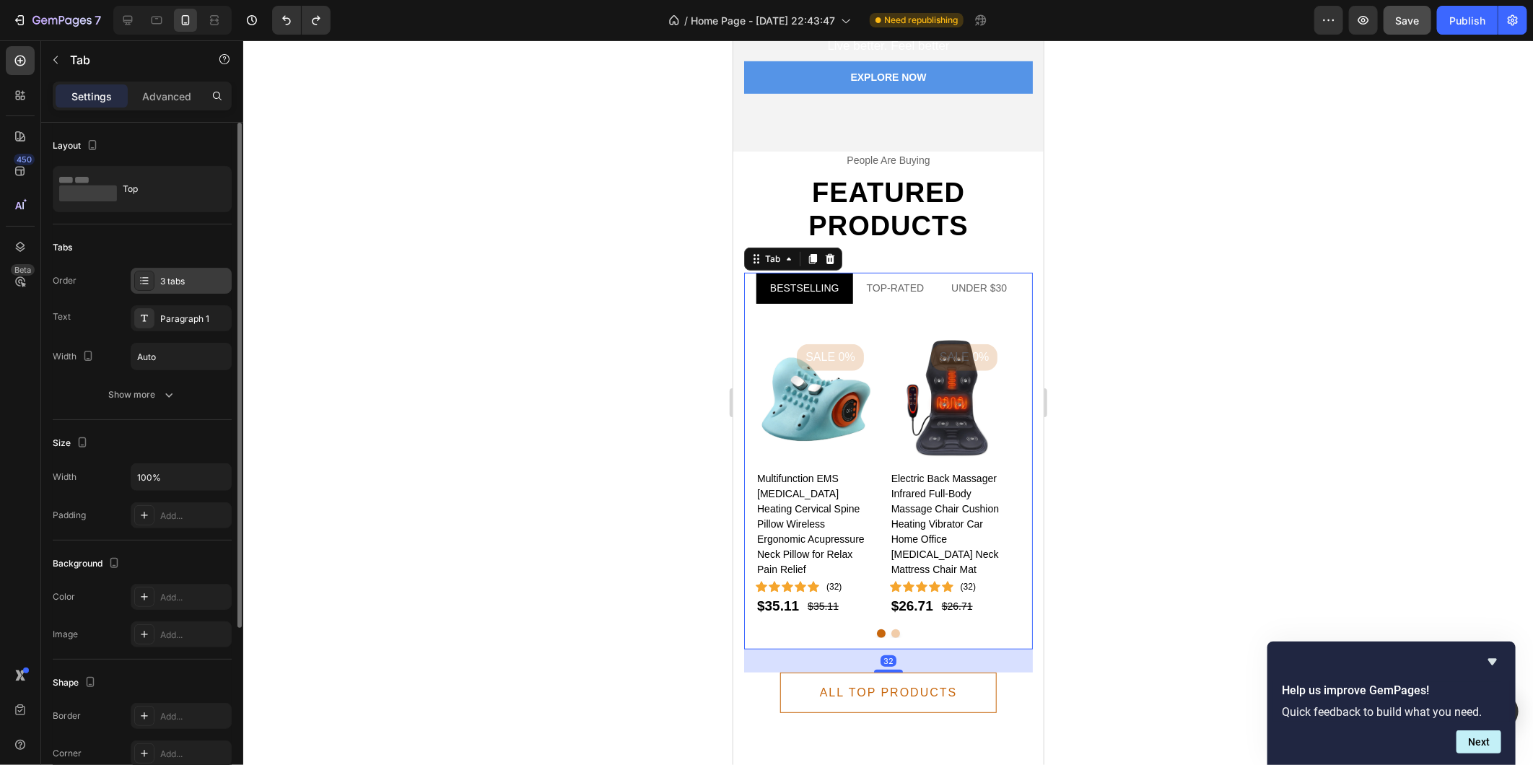
click at [207, 278] on div "3 tabs" at bounding box center [194, 281] width 68 height 13
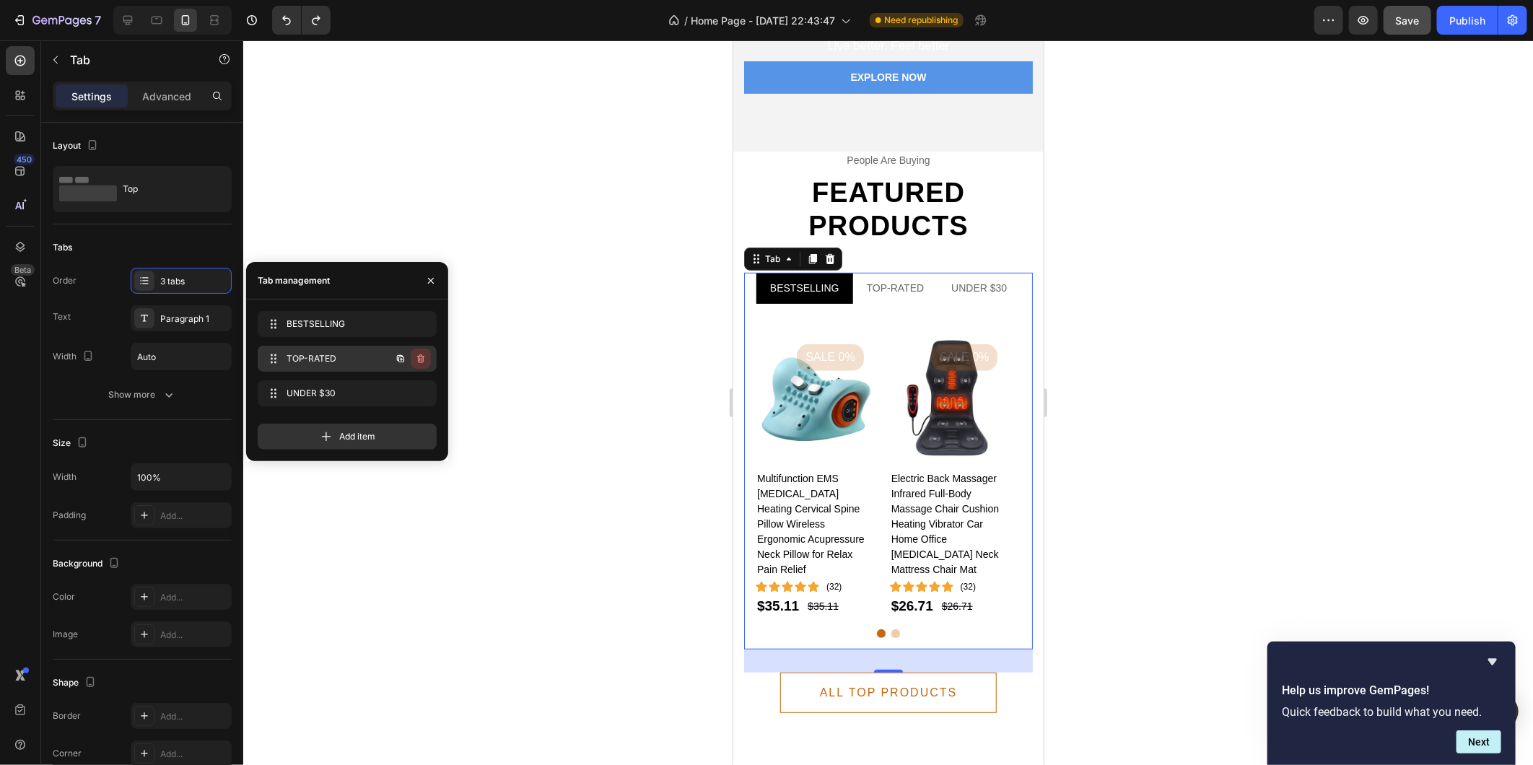
click at [422, 361] on icon "button" at bounding box center [421, 359] width 12 height 12
click at [413, 356] on div "Delete" at bounding box center [411, 358] width 27 height 13
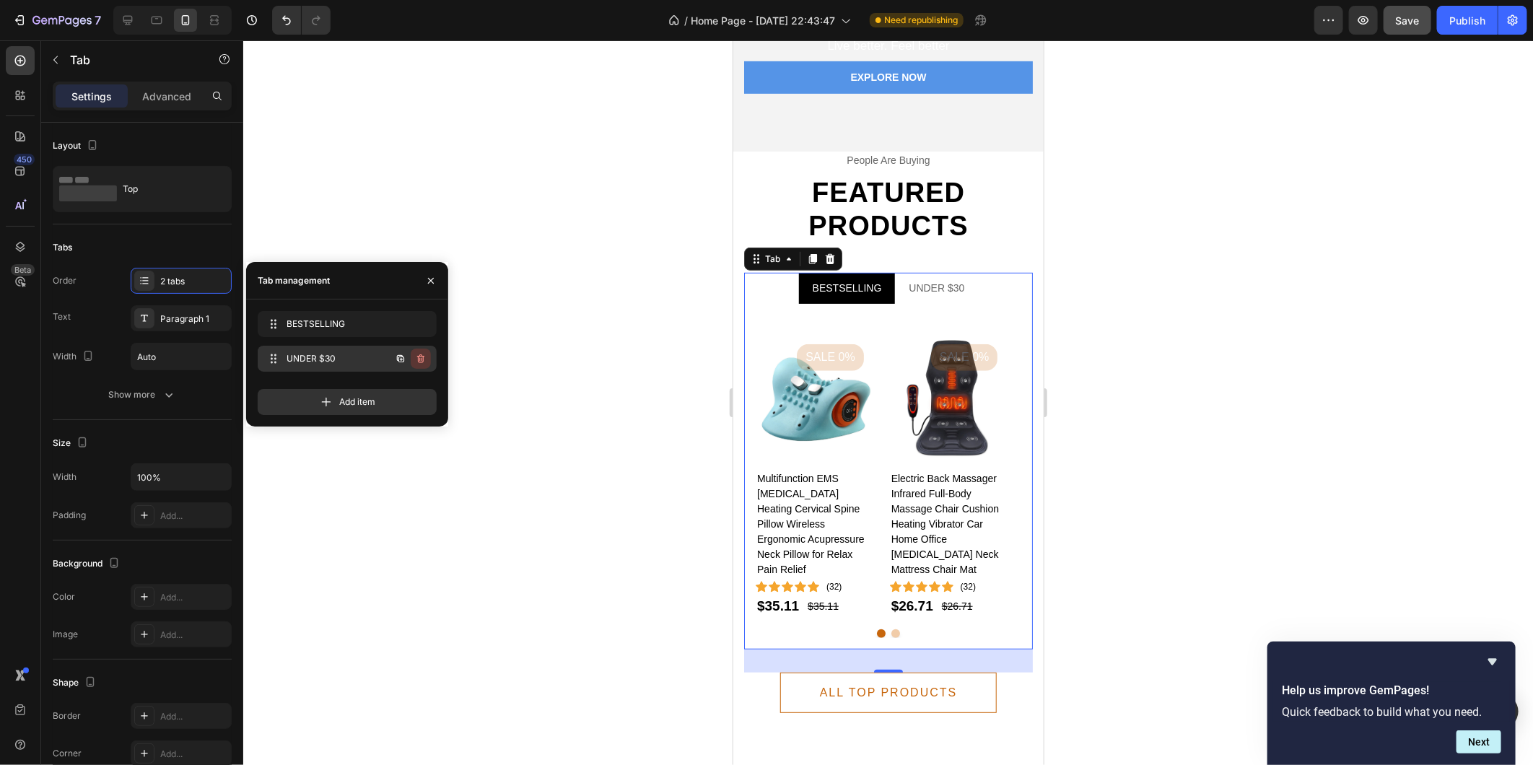
click at [420, 359] on icon "button" at bounding box center [419, 360] width 1 height 4
click at [405, 359] on div "Delete" at bounding box center [411, 358] width 27 height 13
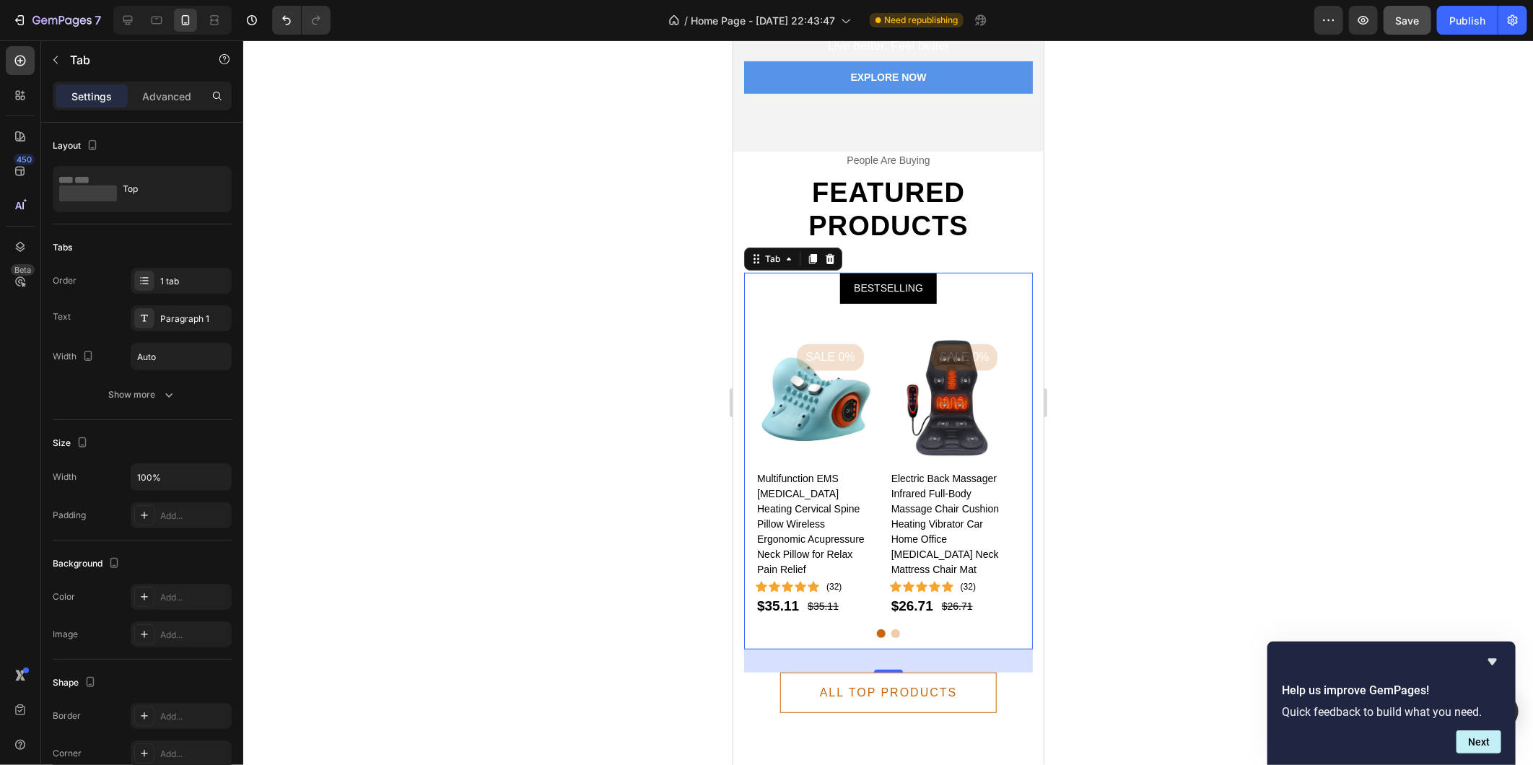
click at [581, 445] on div at bounding box center [888, 402] width 1290 height 725
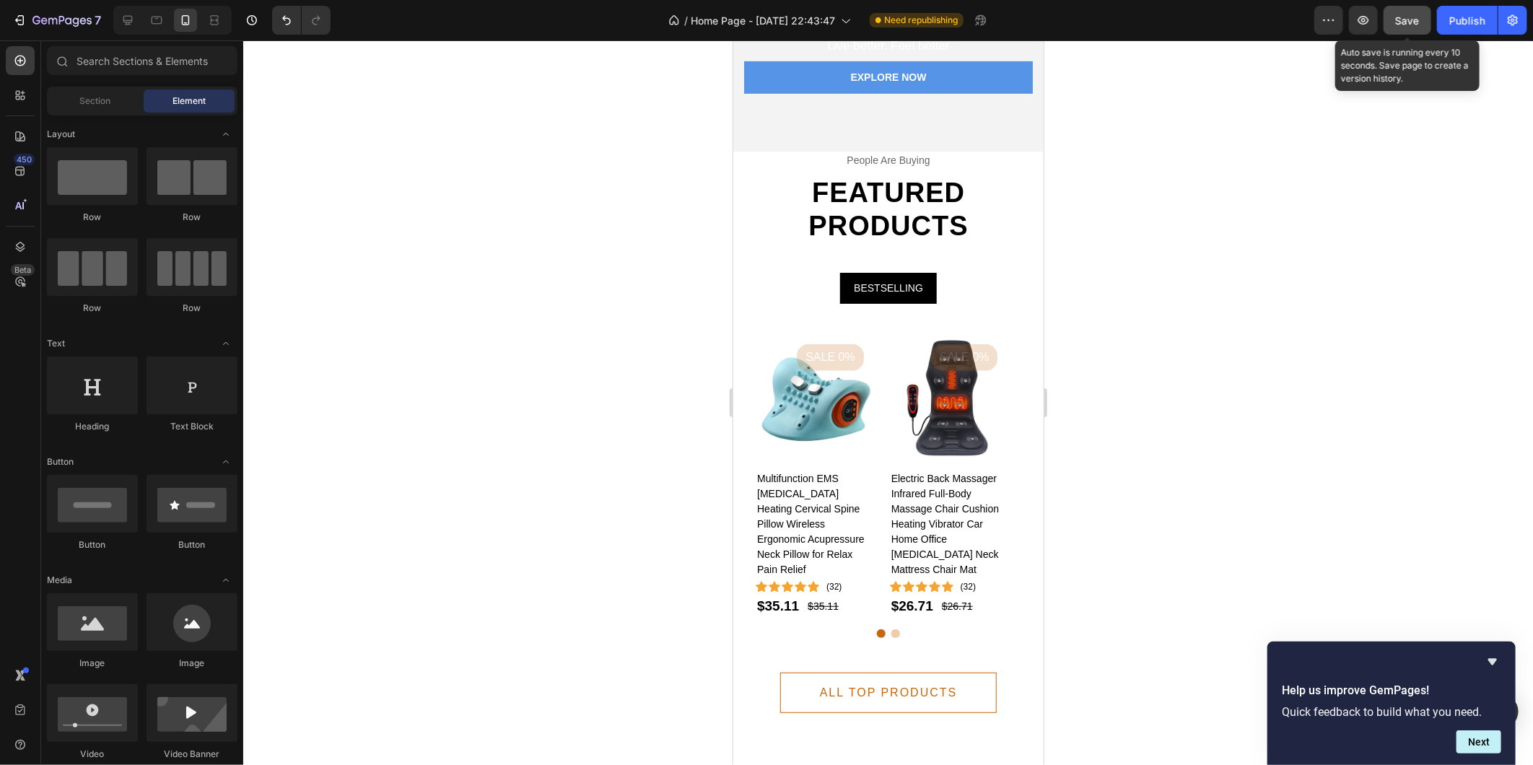
click at [1406, 14] on span "Save" at bounding box center [1408, 20] width 24 height 12
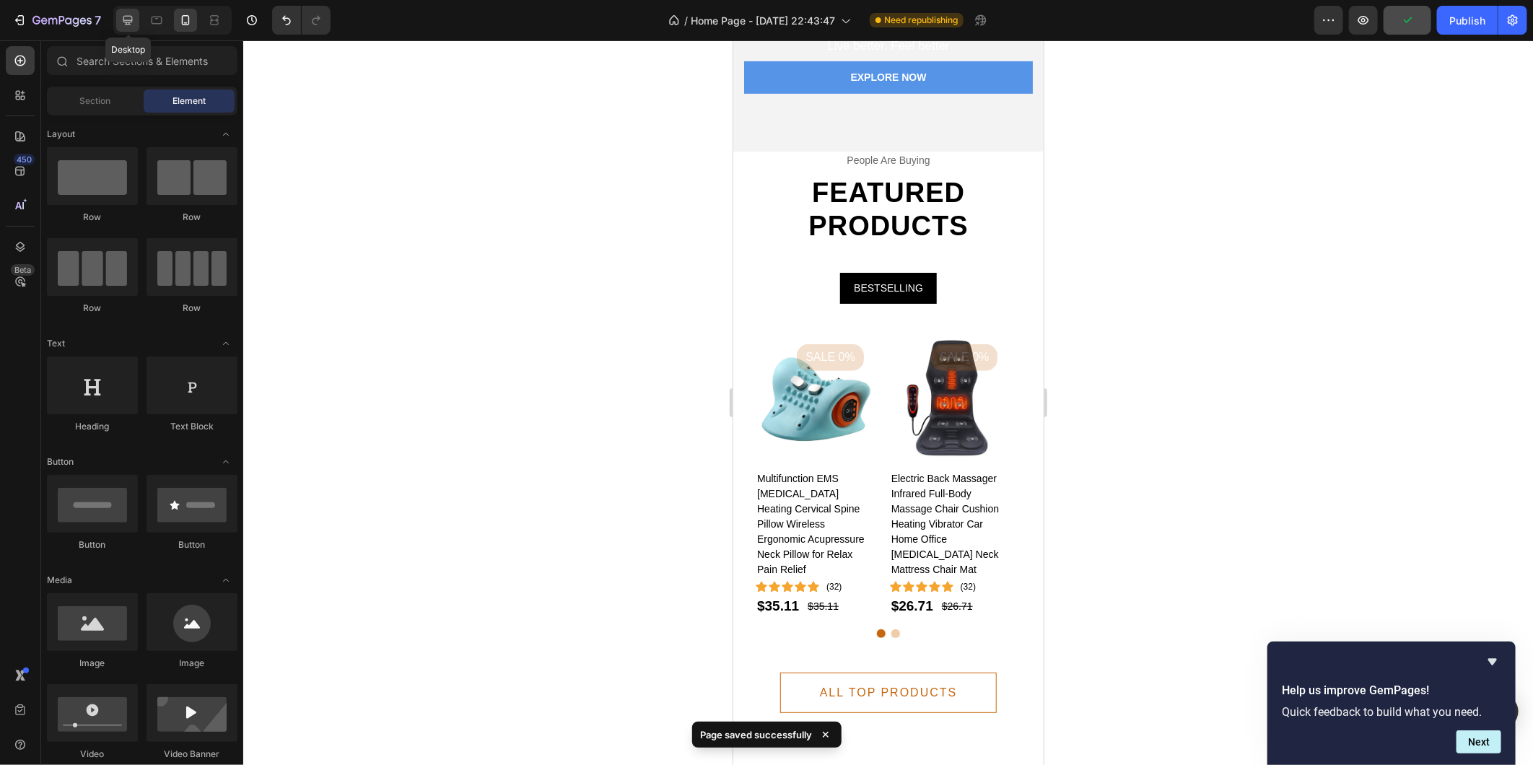
click at [131, 17] on icon at bounding box center [127, 20] width 9 height 9
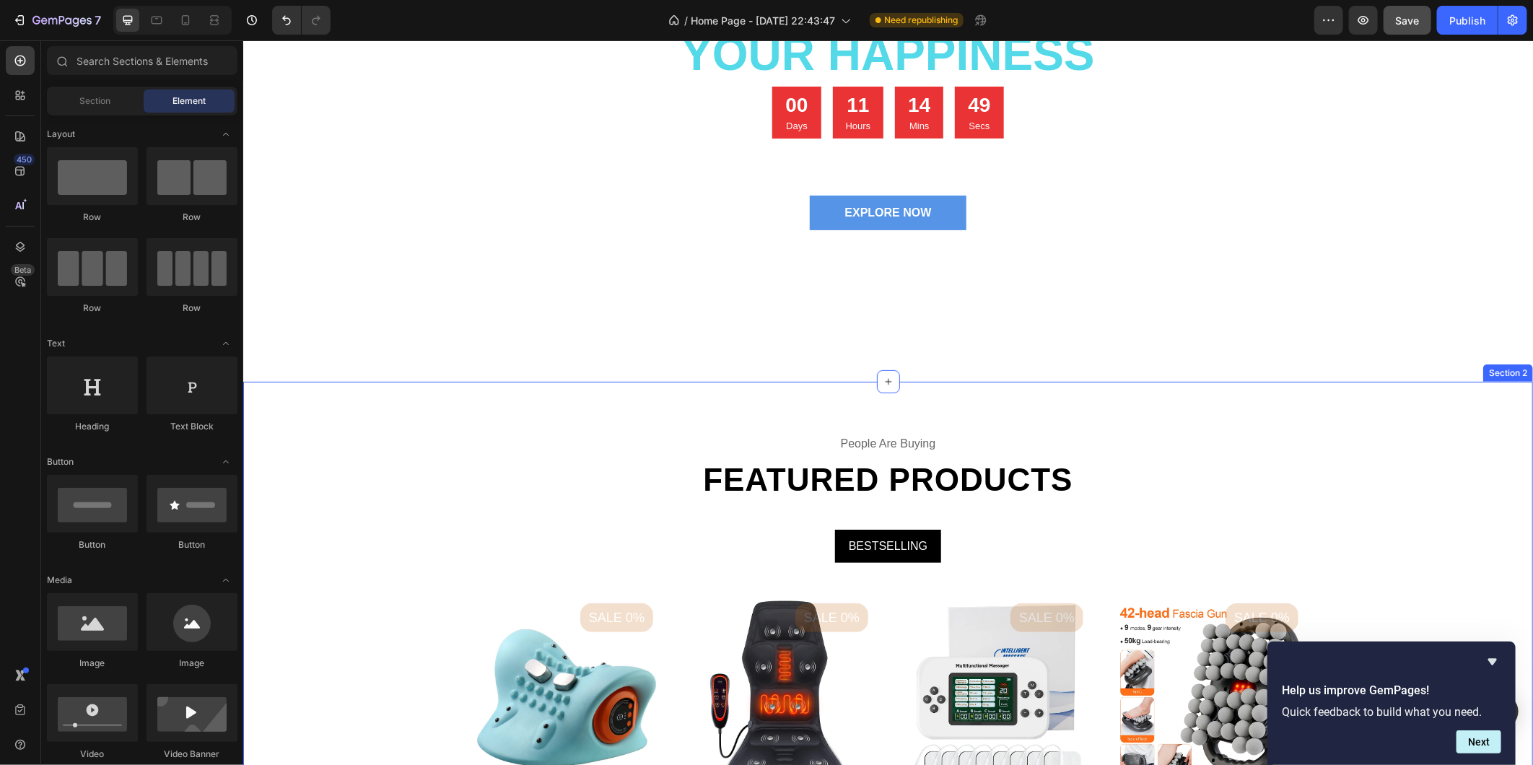
scroll to position [206, 0]
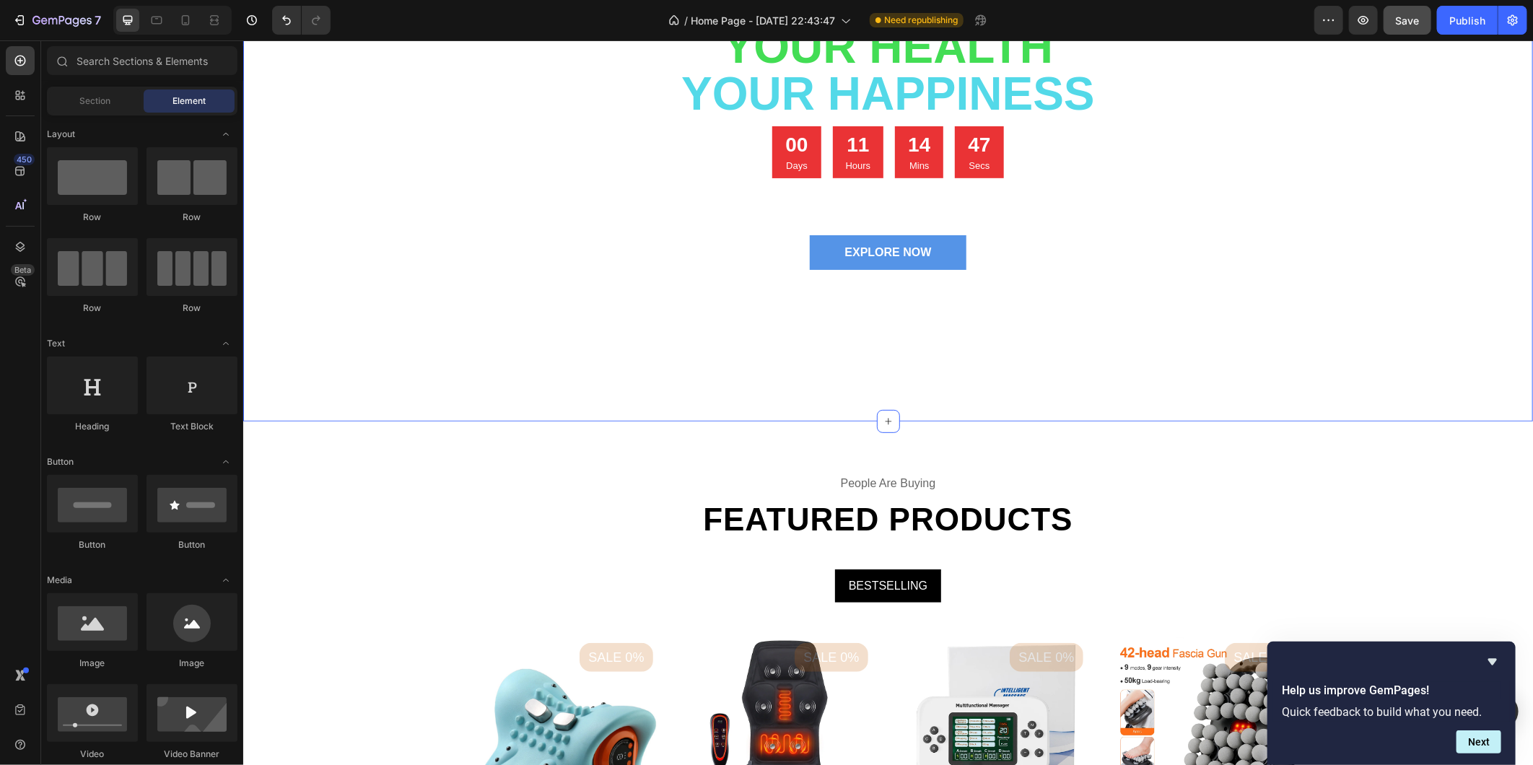
click at [965, 393] on div "Your Health your happiness Heading 00 Days 11 Hours 14 Mins 47 Secs Countdown T…" at bounding box center [887, 142] width 1290 height 557
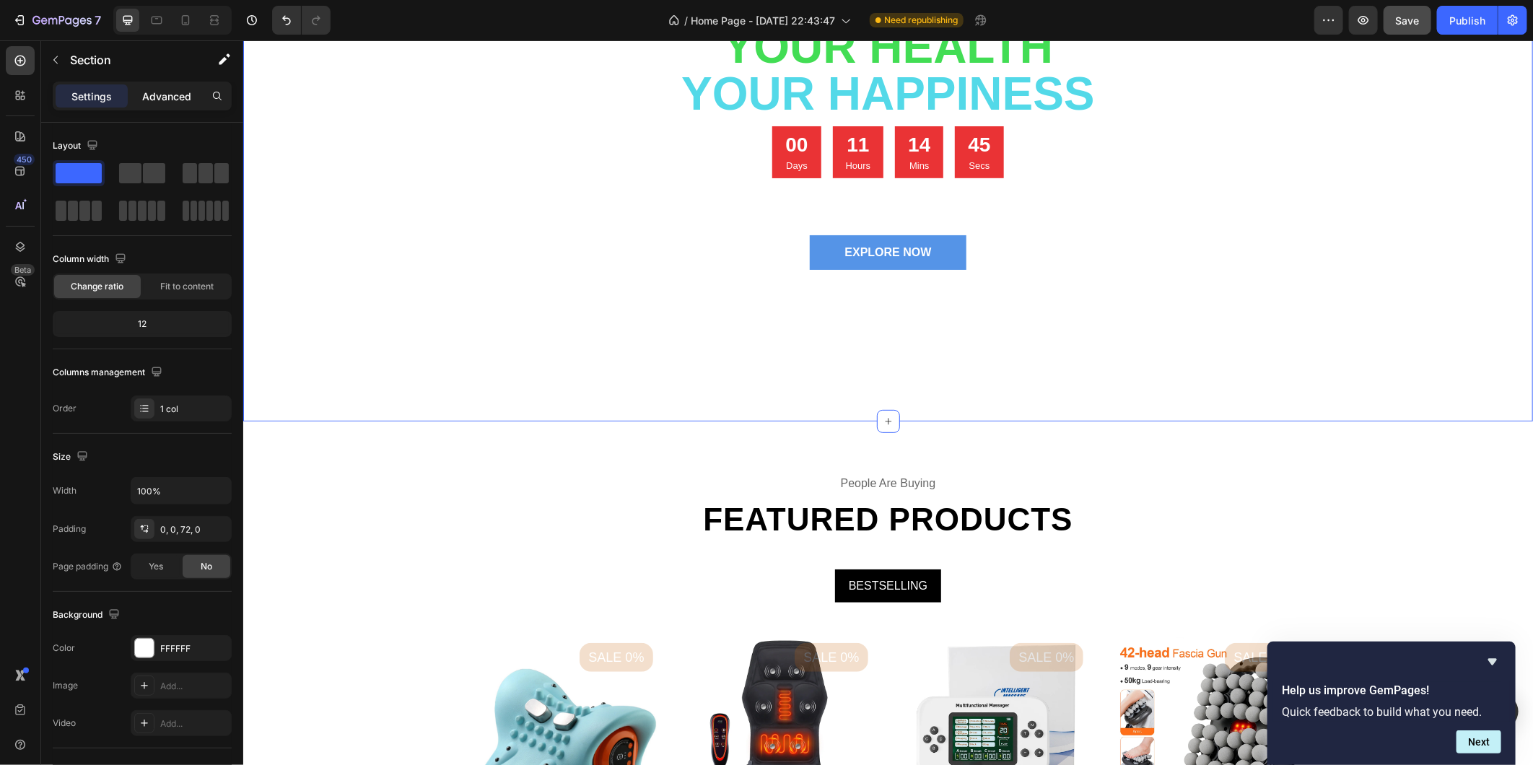
click at [176, 97] on p "Advanced" at bounding box center [166, 96] width 49 height 15
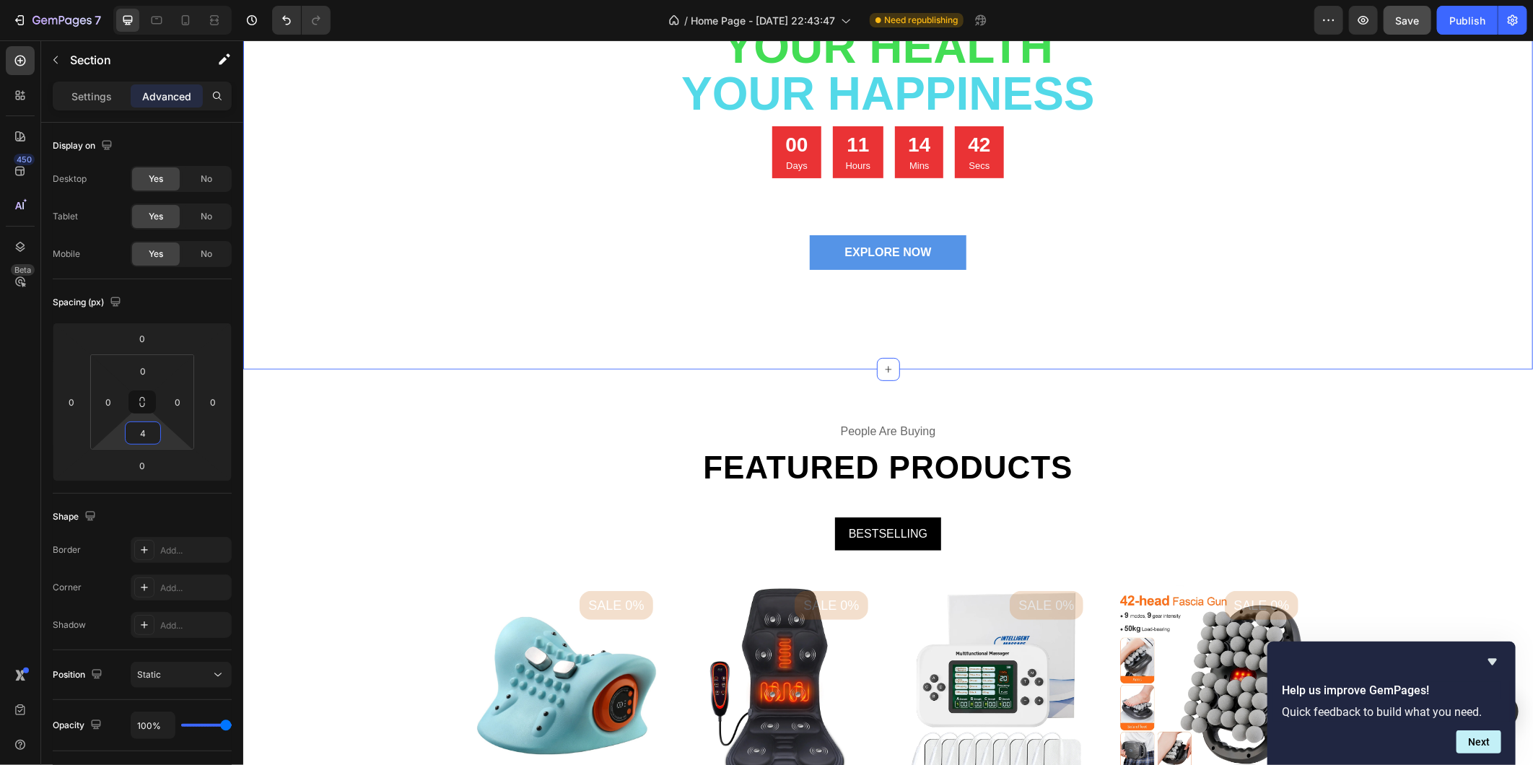
type input "0"
drag, startPoint x: 123, startPoint y: 441, endPoint x: 132, endPoint y: 500, distance: 59.8
click at [132, 0] on html "7 / Home Page - [DATE] 22:43:47 Need republishing Preview Save Publish 450 Beta…" at bounding box center [766, 0] width 1533 height 0
drag, startPoint x: 117, startPoint y: 441, endPoint x: 118, endPoint y: 455, distance: 14.5
click at [118, 0] on html "7 / Home Page - [DATE] 22:43:47 Need republishing Preview Save Publish 450 Beta…" at bounding box center [766, 0] width 1533 height 0
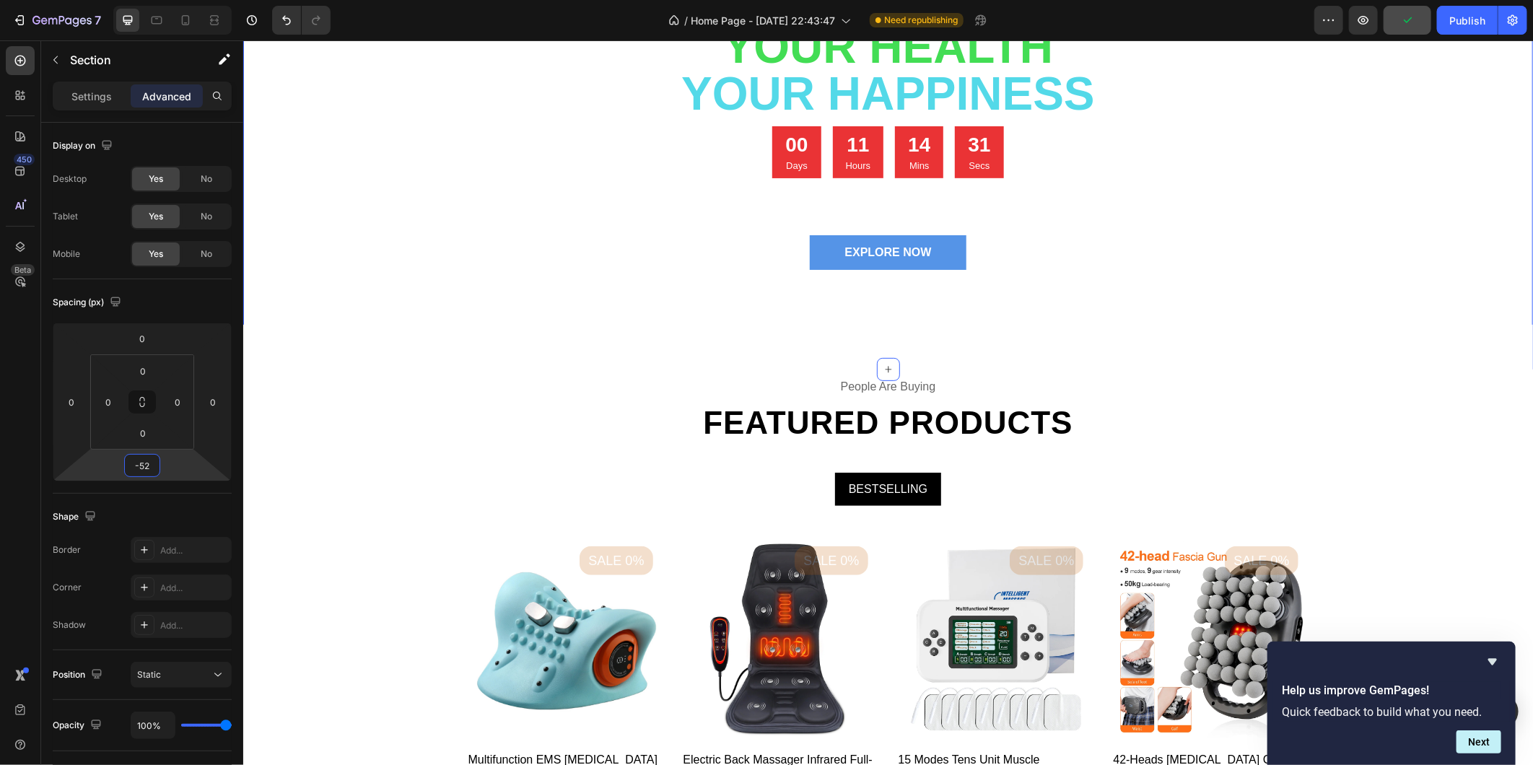
type input "-50"
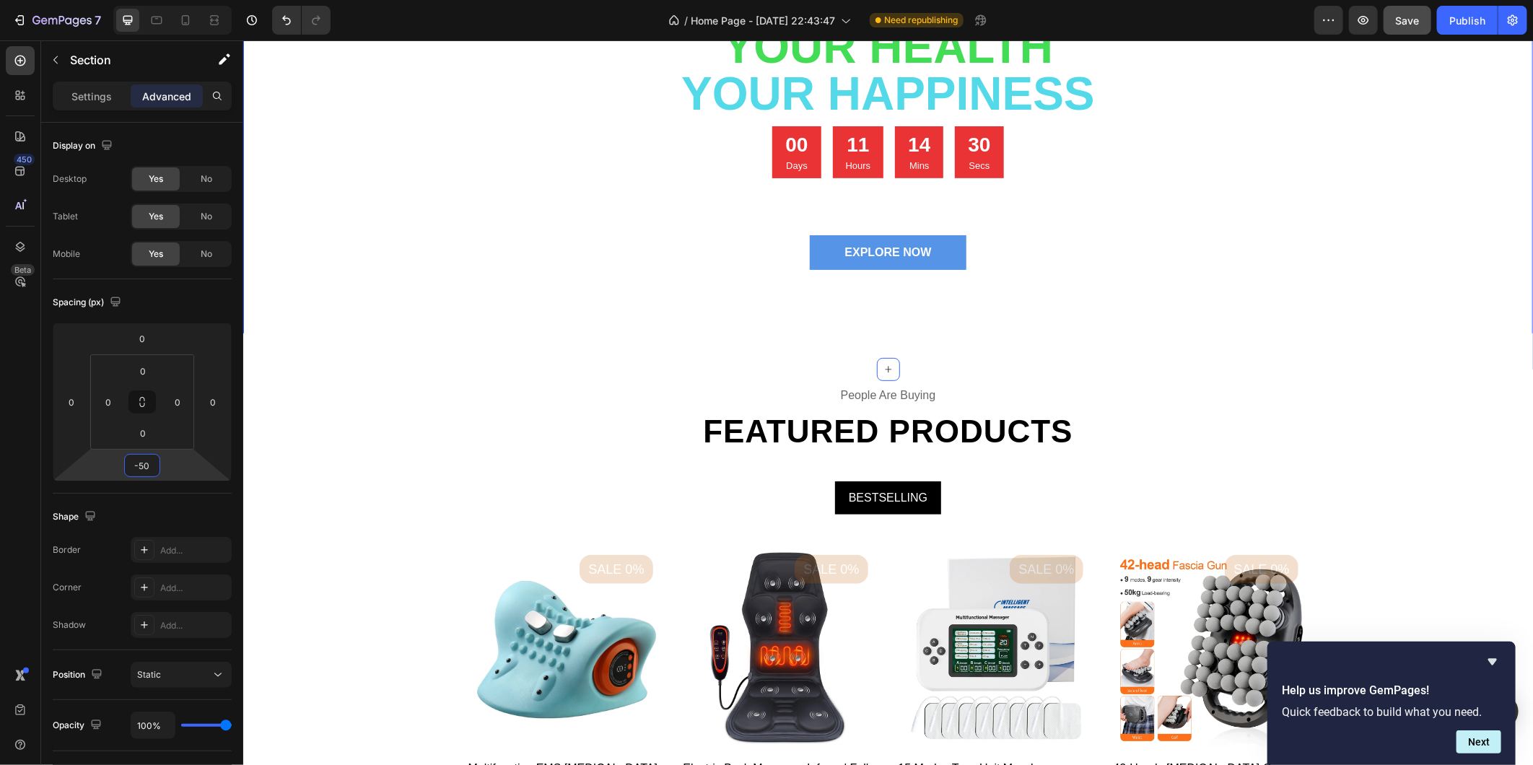
drag, startPoint x: 113, startPoint y: 465, endPoint x: 117, endPoint y: 485, distance: 20.5
click at [117, 0] on html "7 / Home Page - [DATE] 22:43:47 Need republishing Preview Save Publish 450 Beta…" at bounding box center [766, 0] width 1533 height 0
click at [1389, 534] on div "people are buying Text Featured products Heading BESTSELLING Product Images Sal…" at bounding box center [887, 676] width 1268 height 583
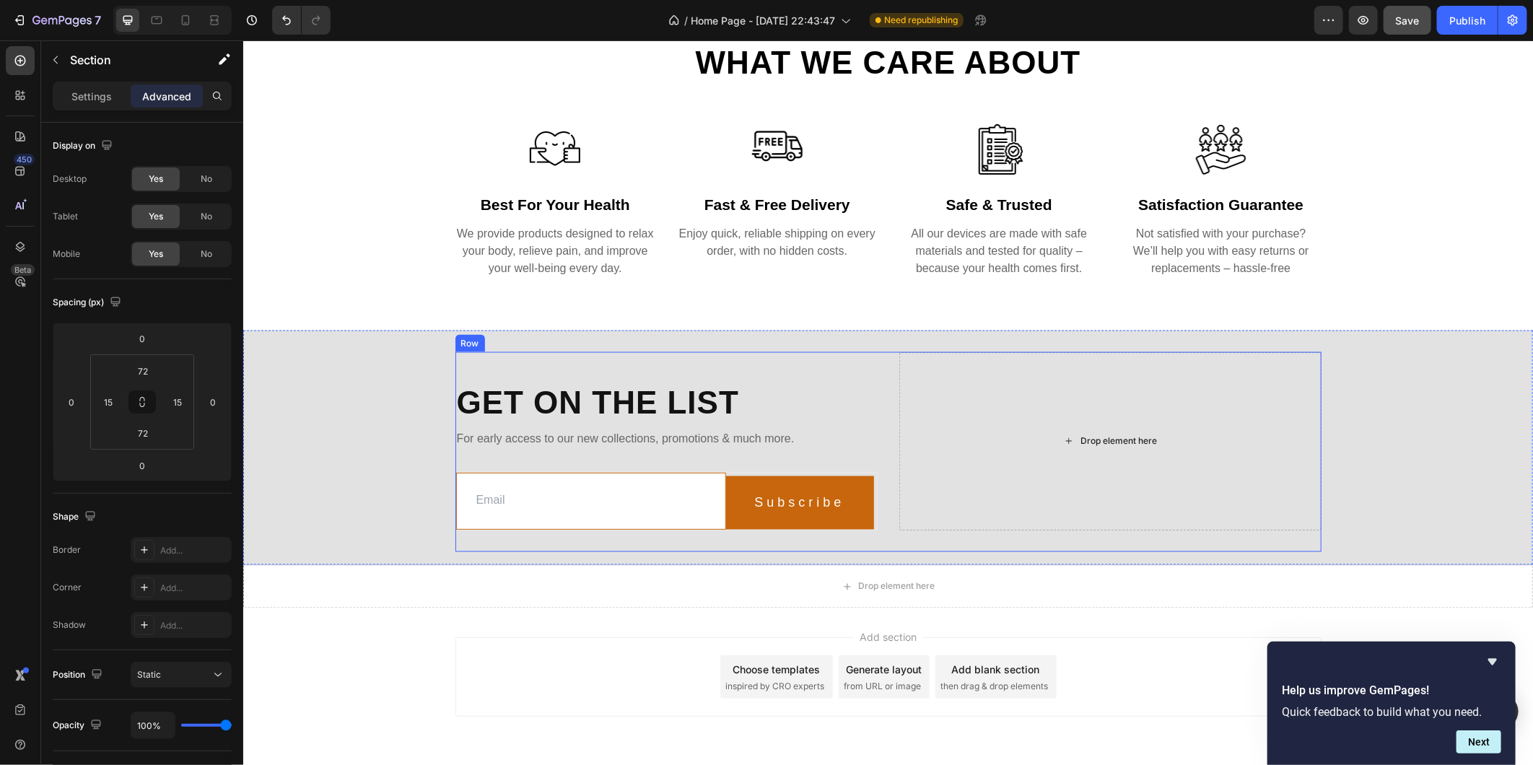
scroll to position [1314, 0]
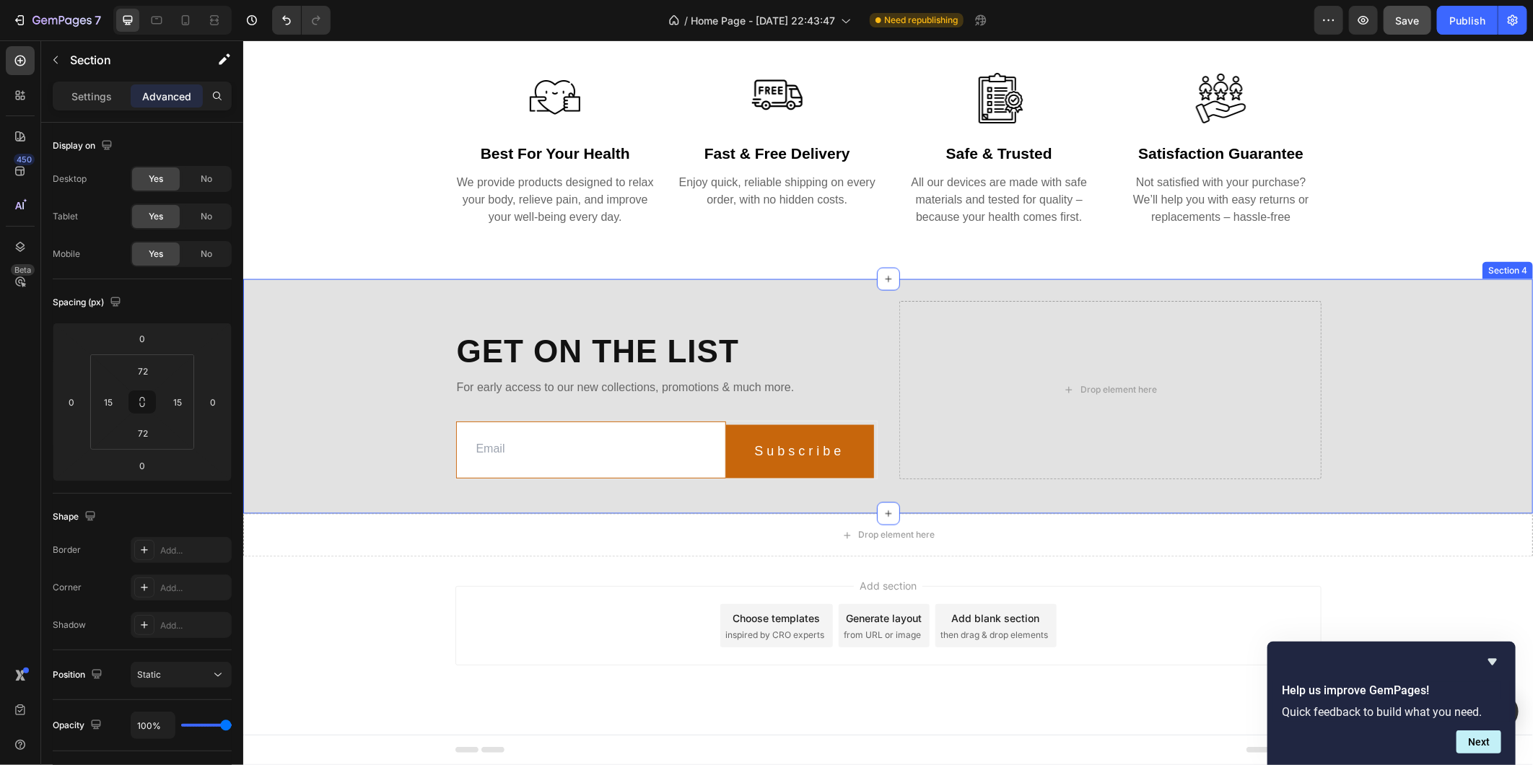
click at [330, 372] on div "Get on the list Heading For early access to our new collections, promotions & m…" at bounding box center [887, 400] width 1290 height 201
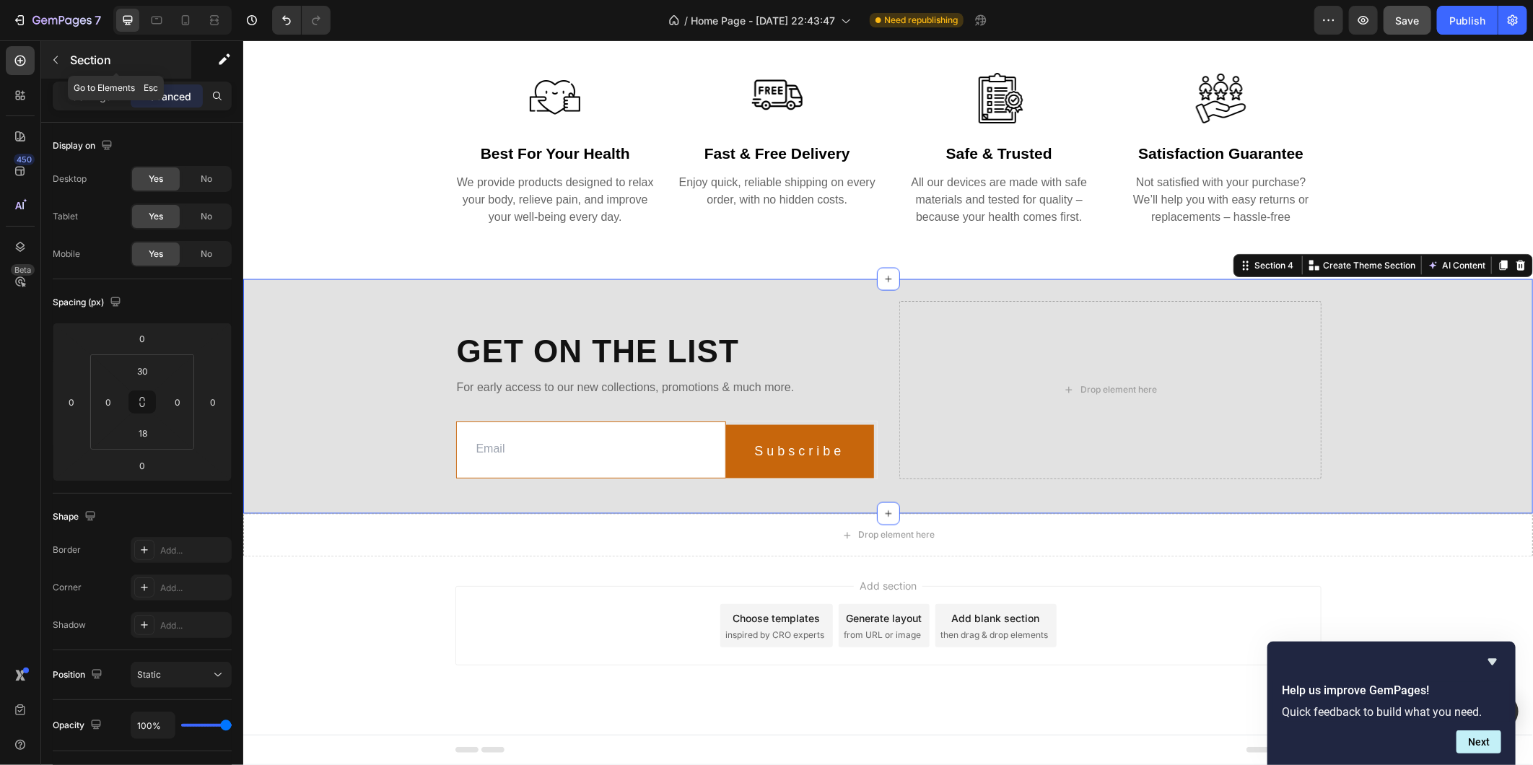
click at [55, 56] on icon "button" at bounding box center [56, 60] width 12 height 12
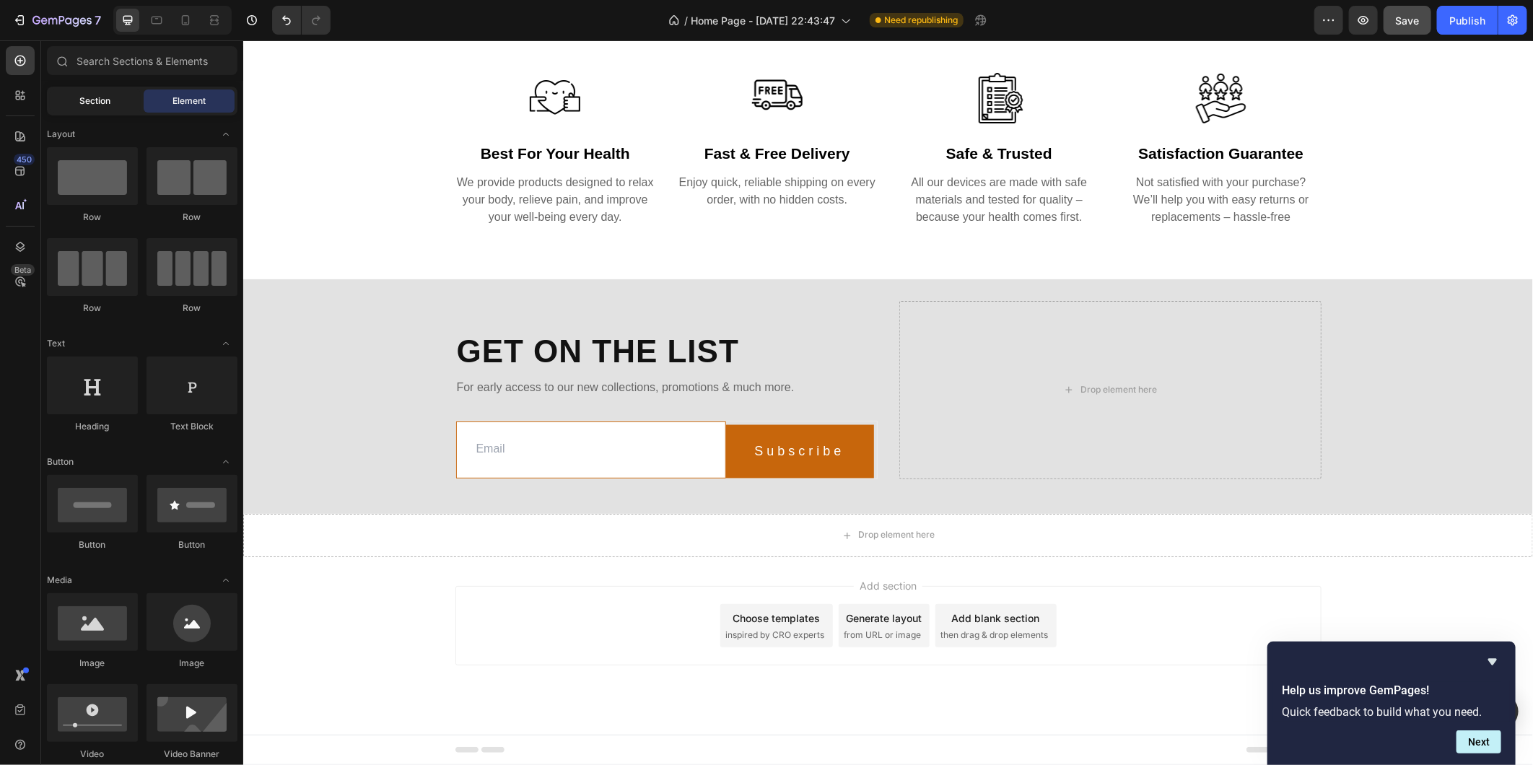
click at [102, 99] on span "Section" at bounding box center [95, 101] width 31 height 13
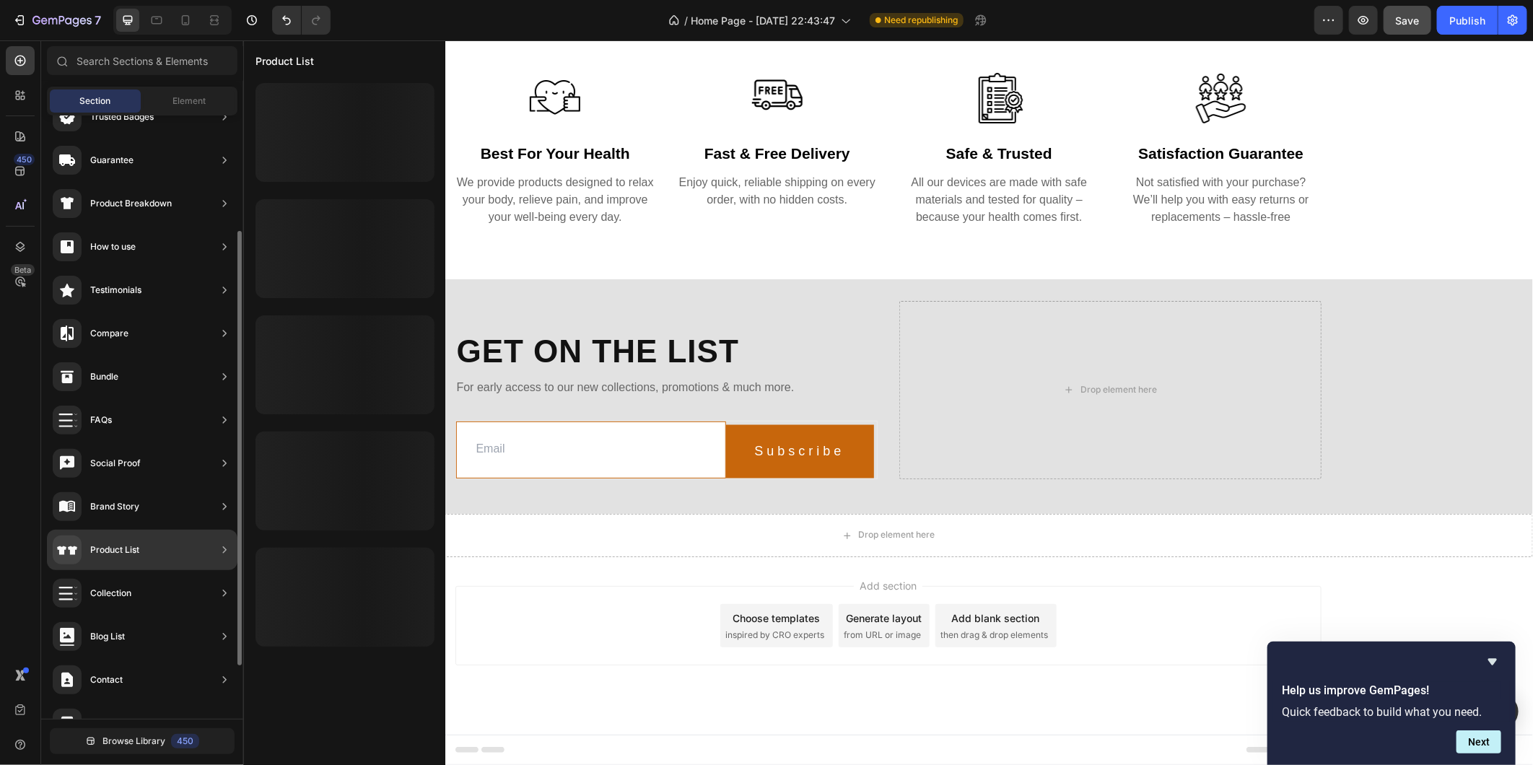
scroll to position [234, 0]
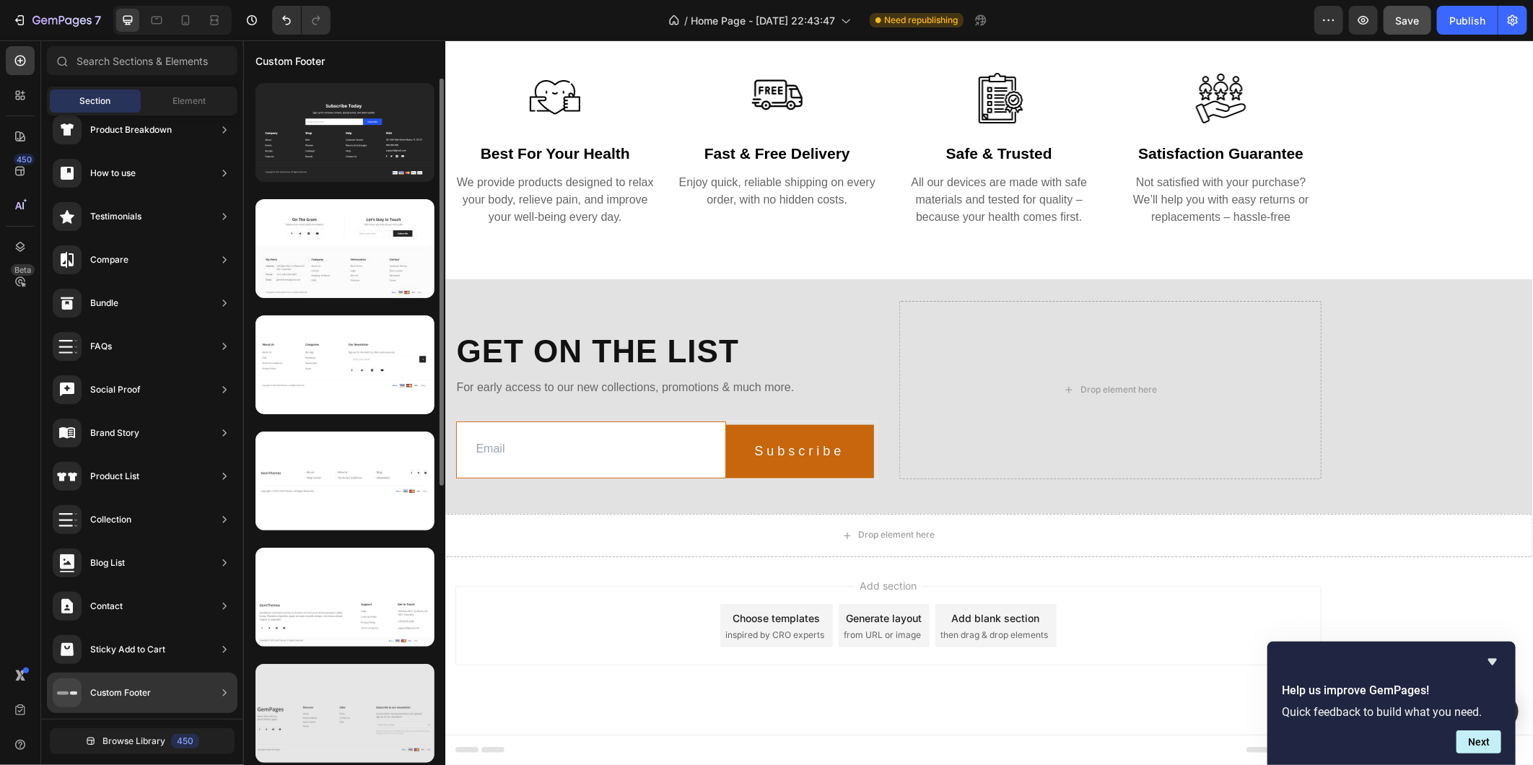
click at [346, 722] on div at bounding box center [344, 713] width 179 height 99
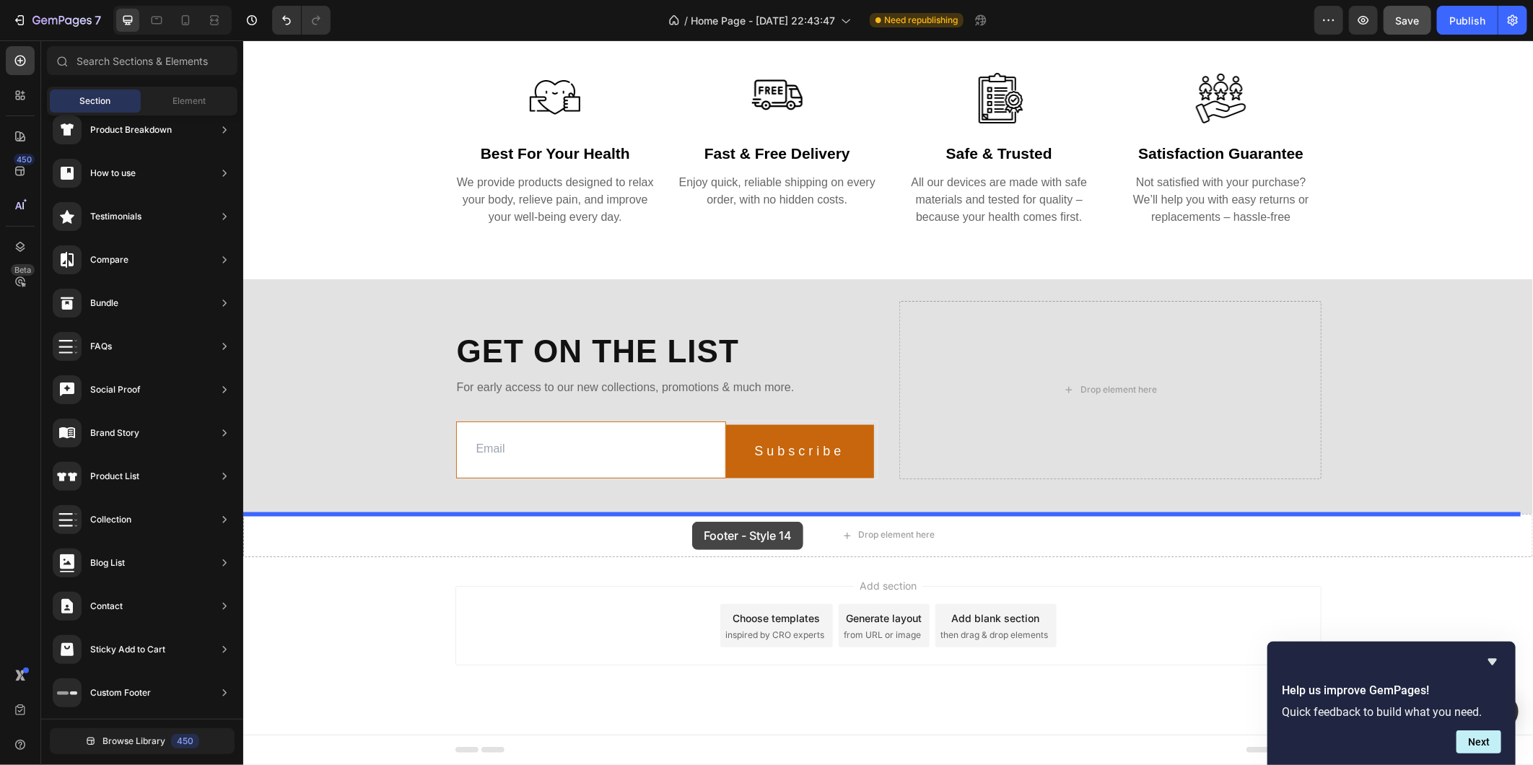
drag, startPoint x: 584, startPoint y: 763, endPoint x: 691, endPoint y: 521, distance: 264.6
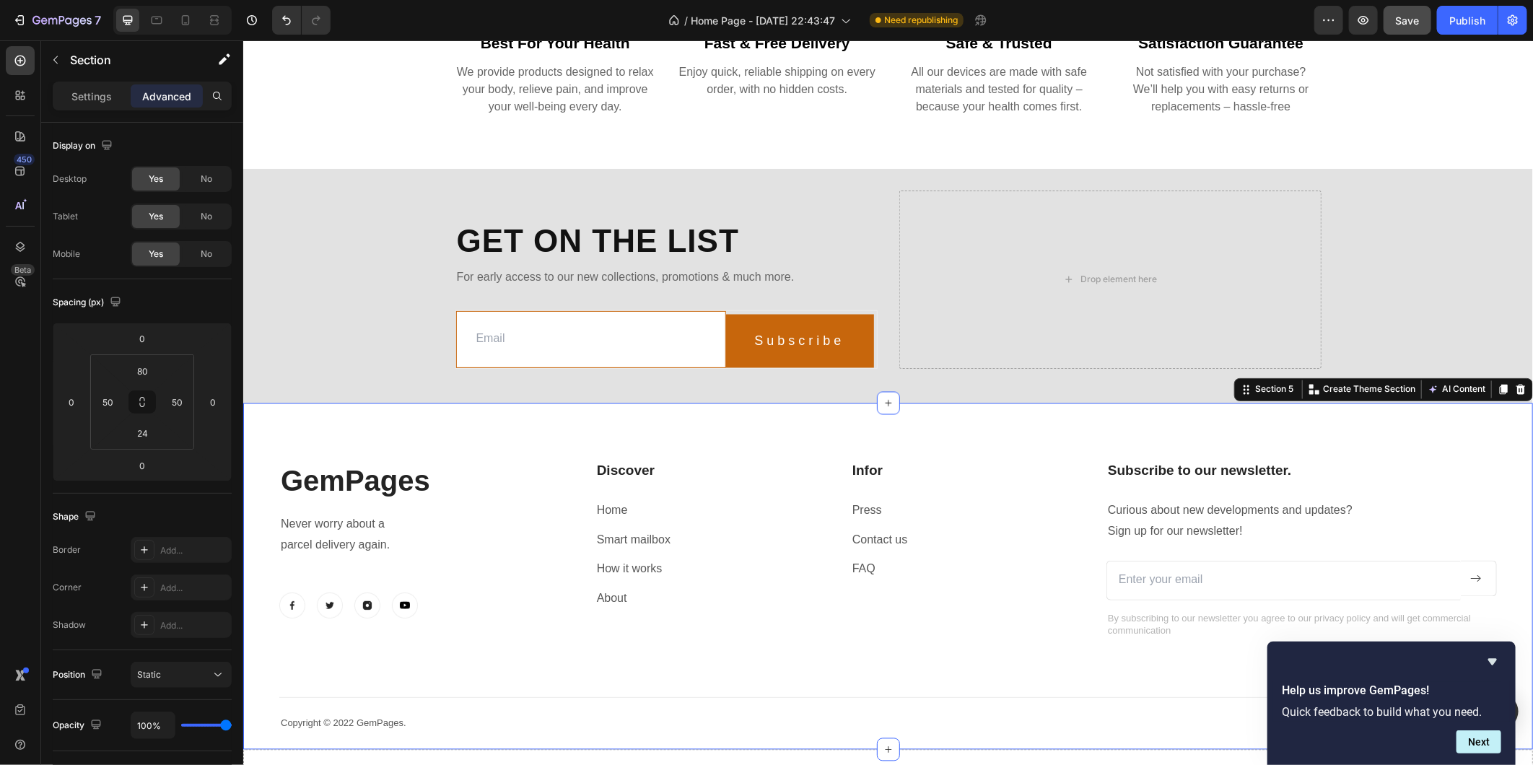
scroll to position [1419, 0]
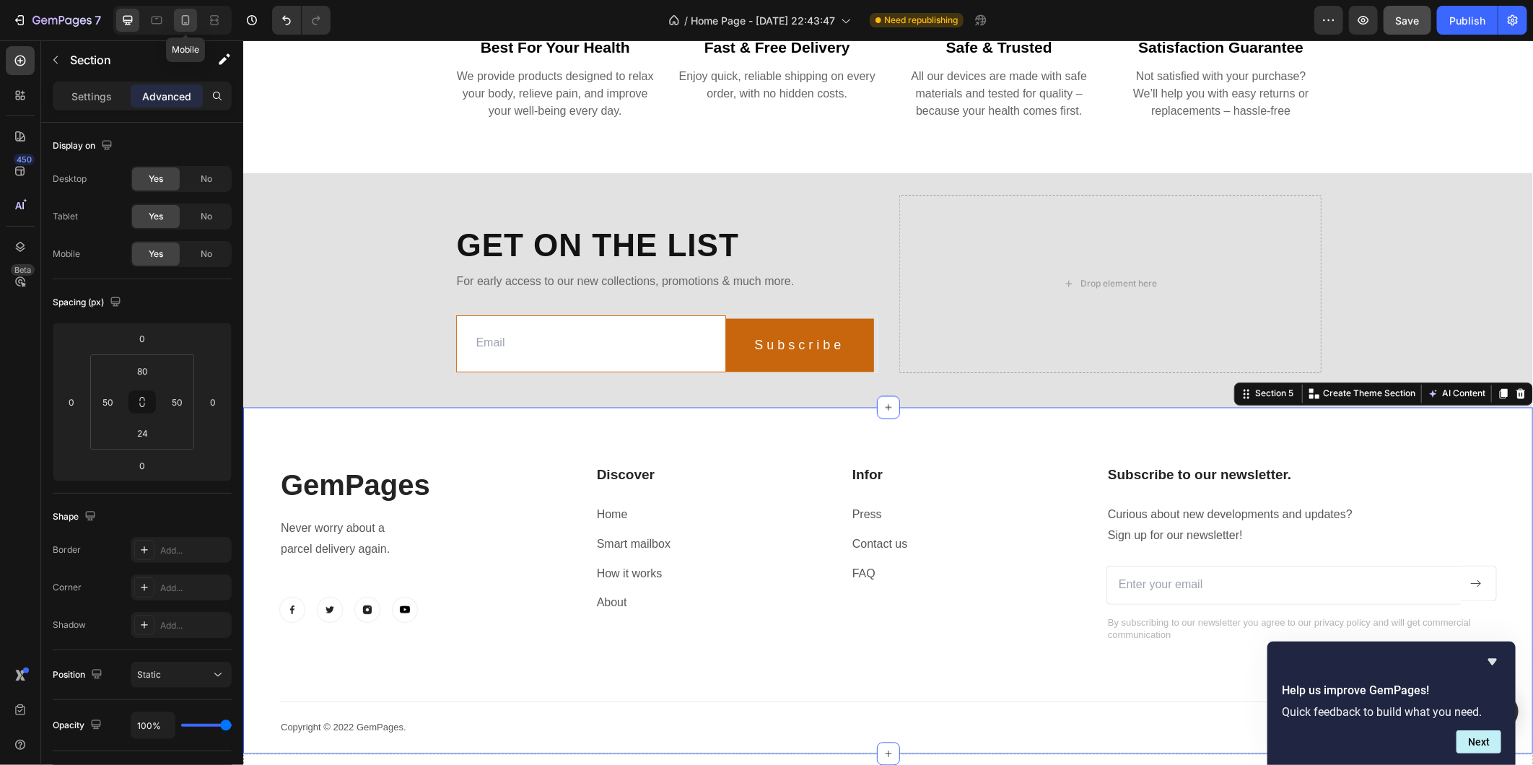
click at [188, 18] on icon at bounding box center [186, 20] width 8 height 10
type input "15"
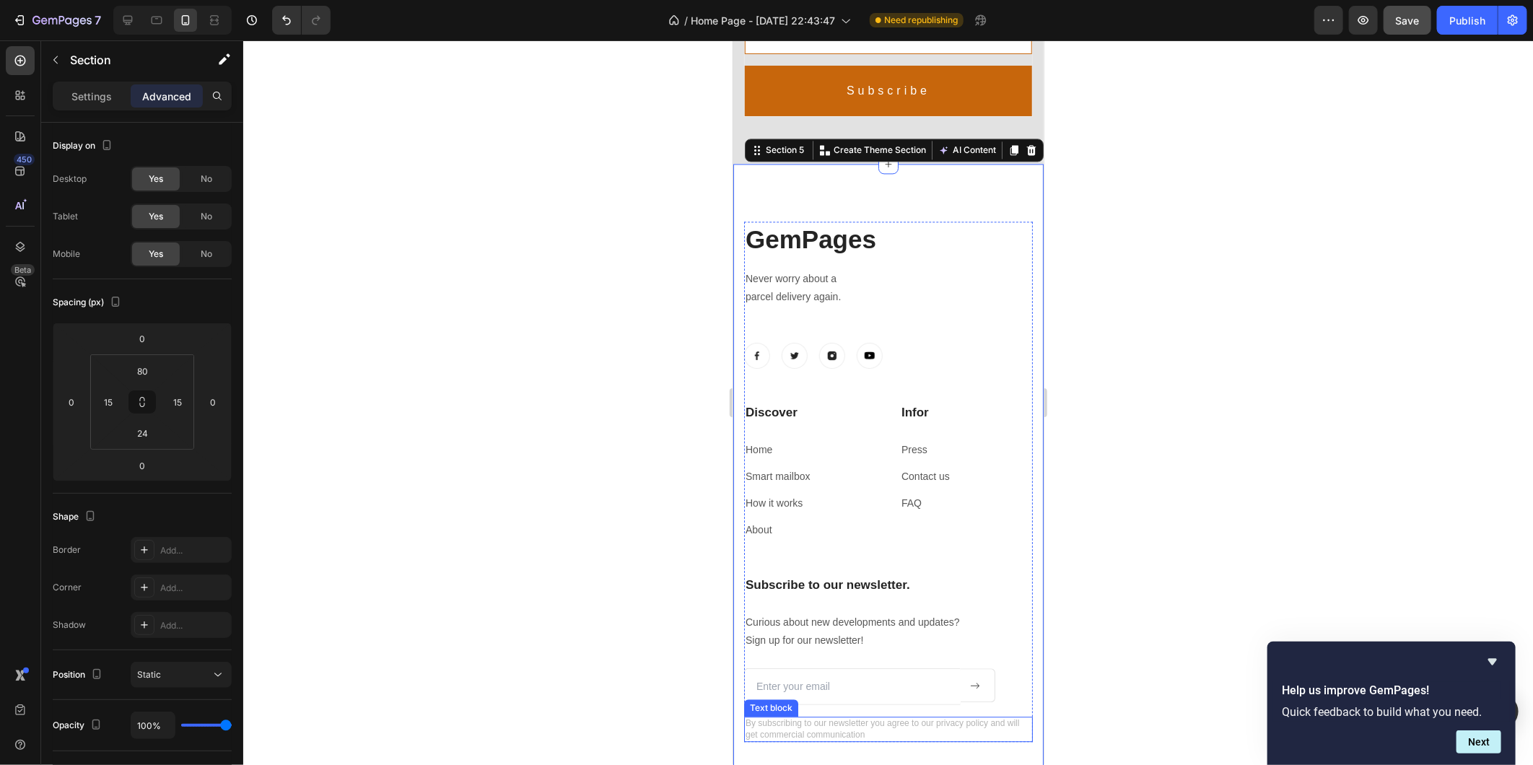
scroll to position [1999, 0]
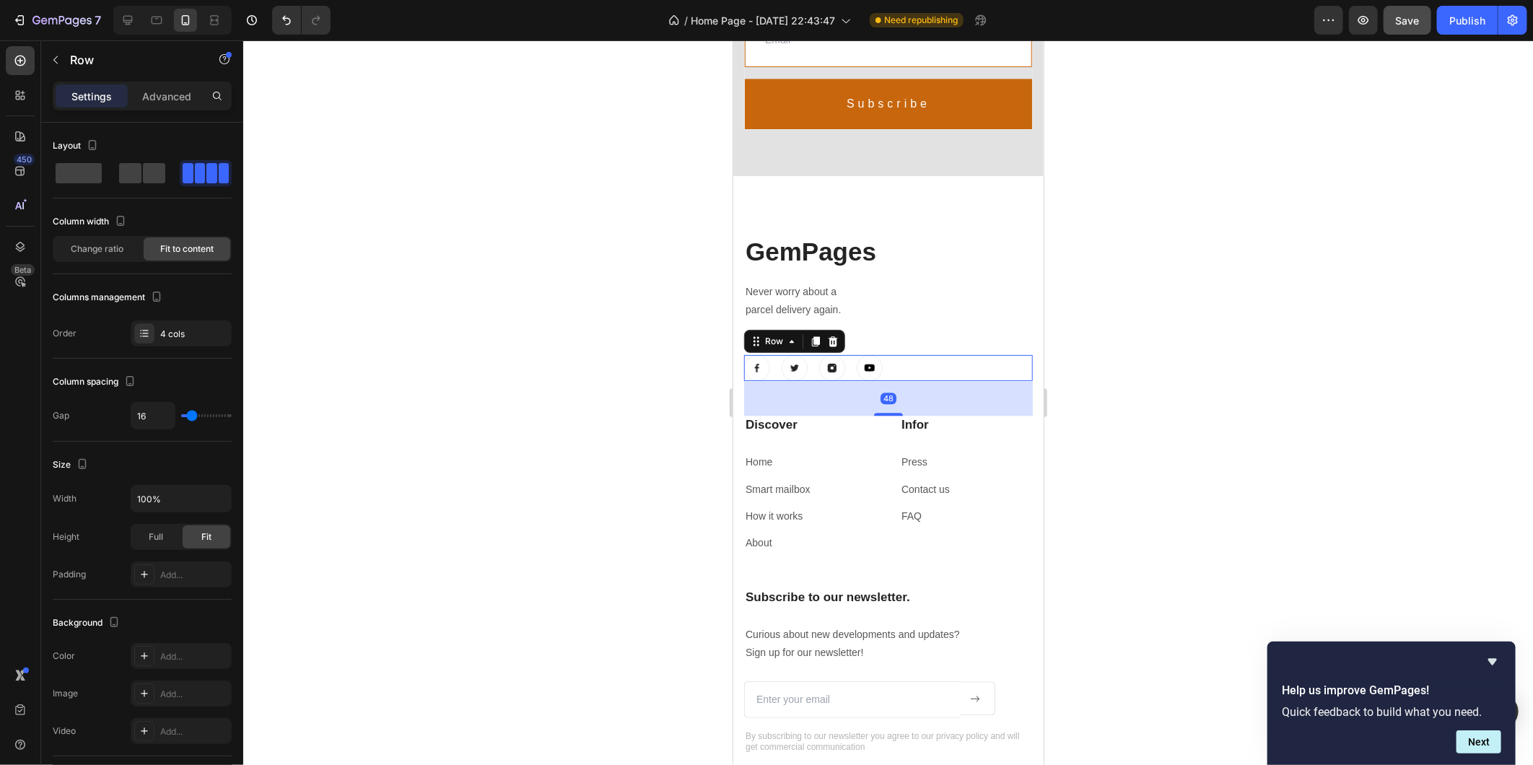
click at [911, 368] on div "Image Image Image Image Row 48" at bounding box center [887, 367] width 289 height 26
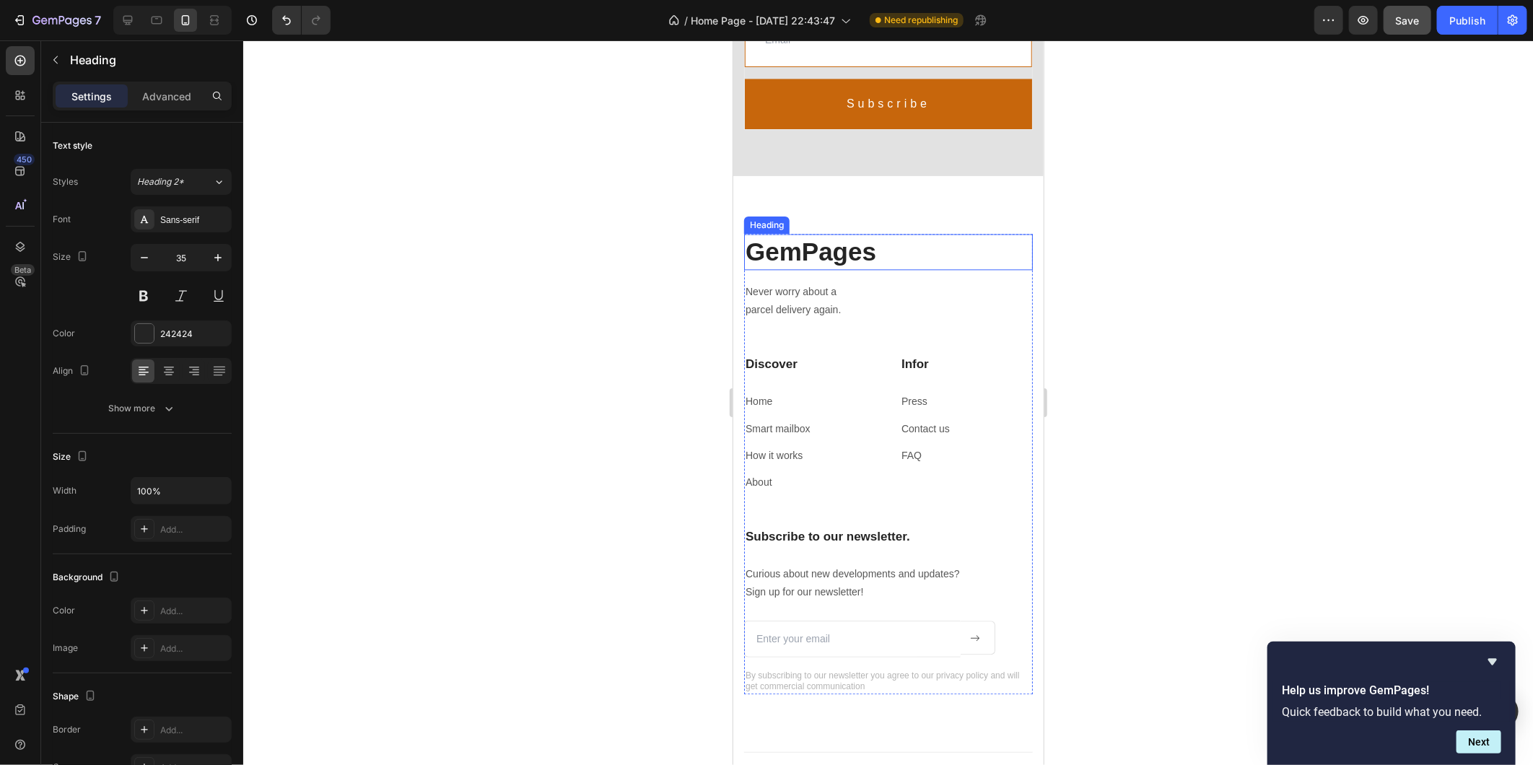
click at [846, 255] on p "GemPages" at bounding box center [888, 251] width 286 height 33
click at [834, 255] on p "GemPages" at bounding box center [888, 251] width 286 height 33
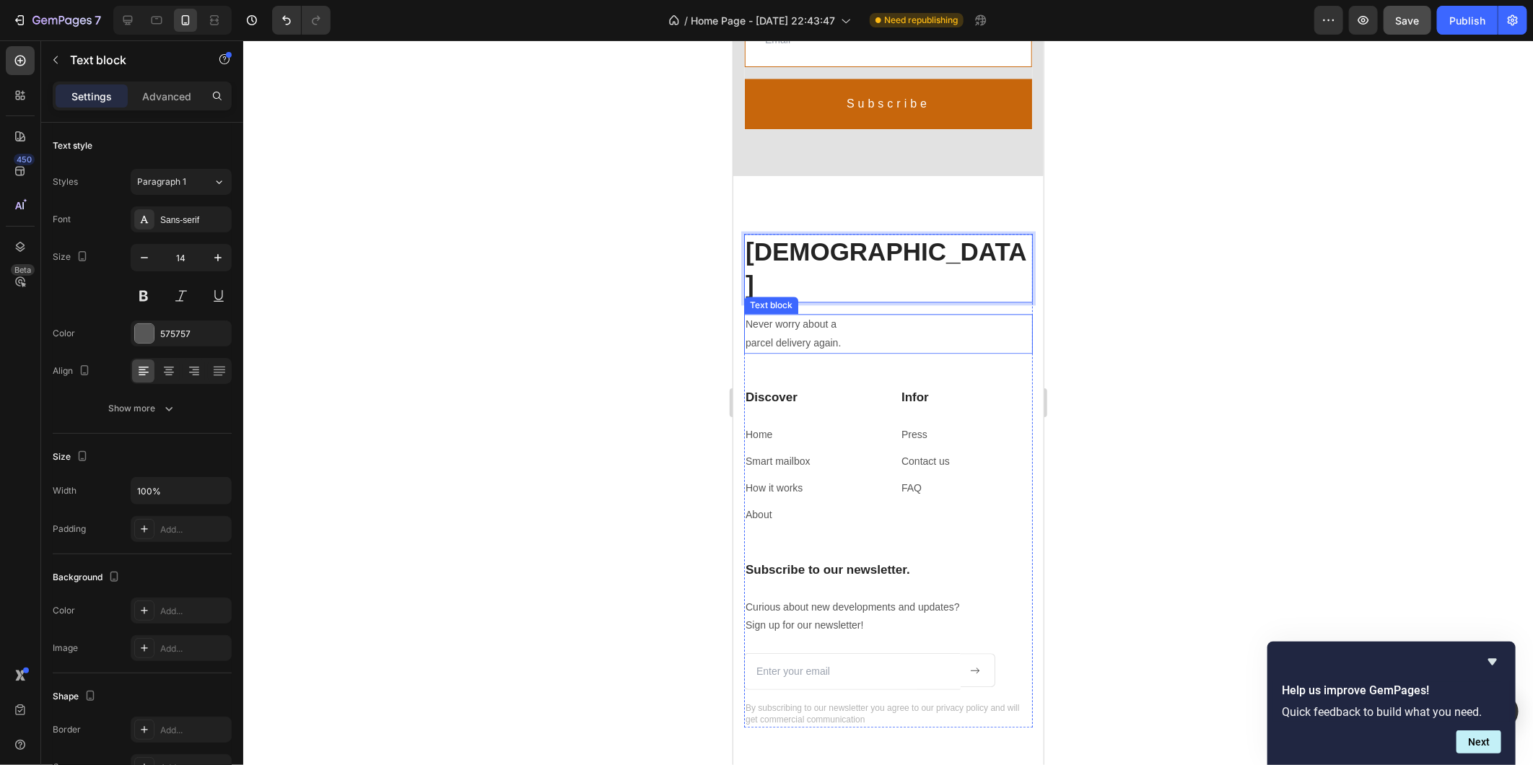
click at [995, 315] on p "Never worry about a" at bounding box center [888, 324] width 286 height 18
click at [909, 333] on p "parcel delivery again." at bounding box center [888, 342] width 286 height 18
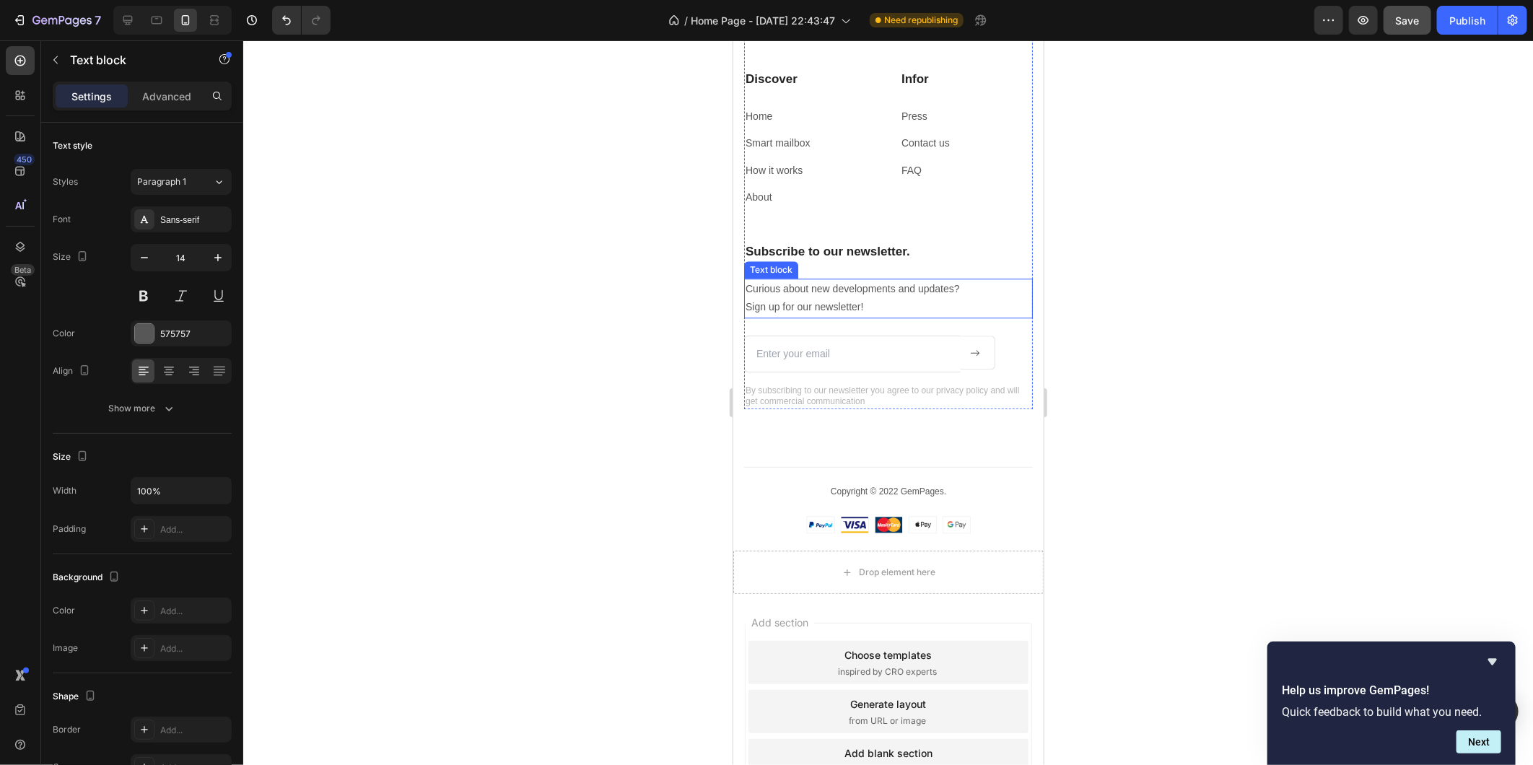
scroll to position [2320, 0]
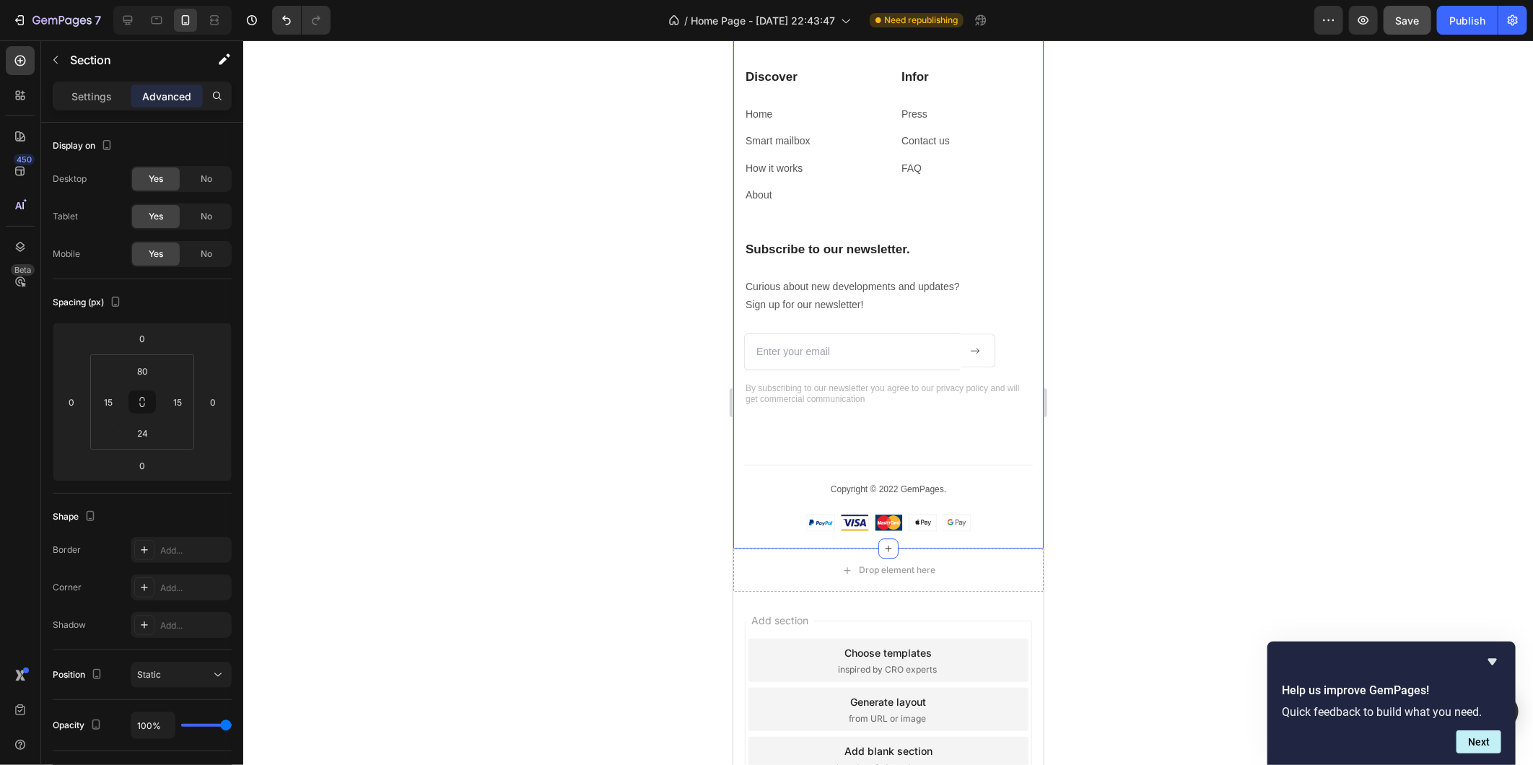
click at [912, 399] on div "[PERSON_NAME] Heading Never worry about a parcel delivery again. Text block Dis…" at bounding box center [887, 222] width 289 height 618
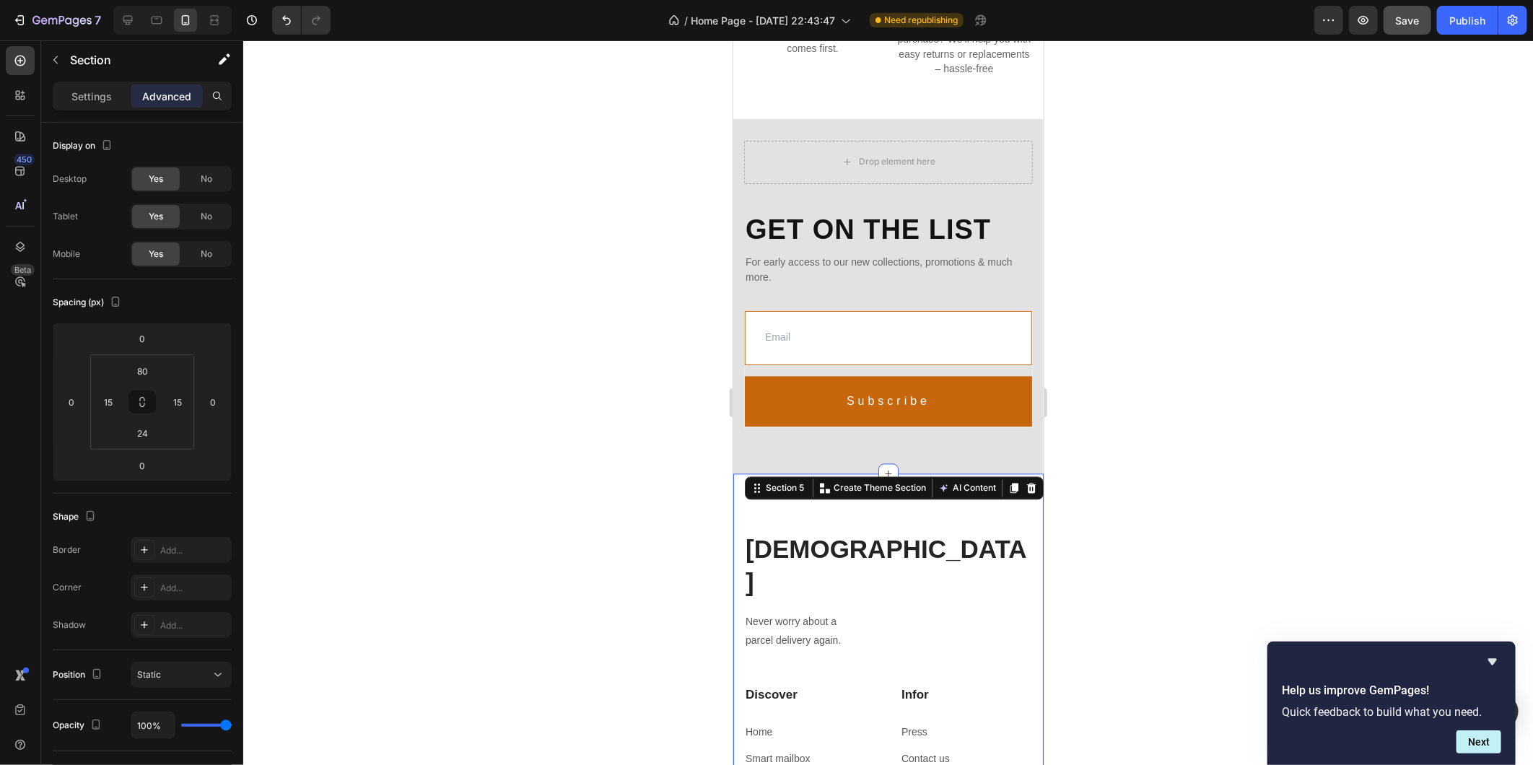
scroll to position [1698, 0]
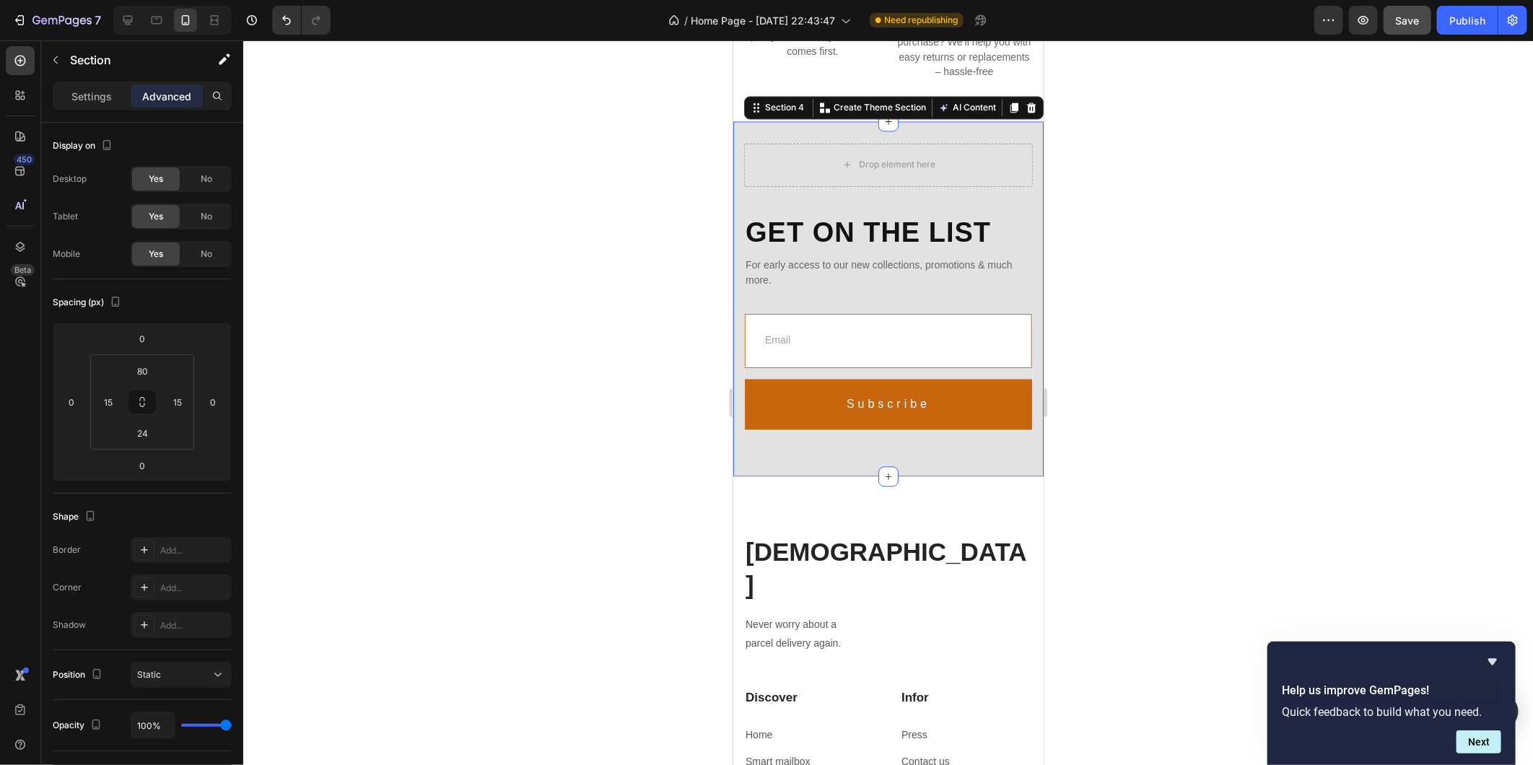
click at [1020, 130] on div "Get on the list Heading For early access to our new collections, promotions & m…" at bounding box center [888, 299] width 310 height 356
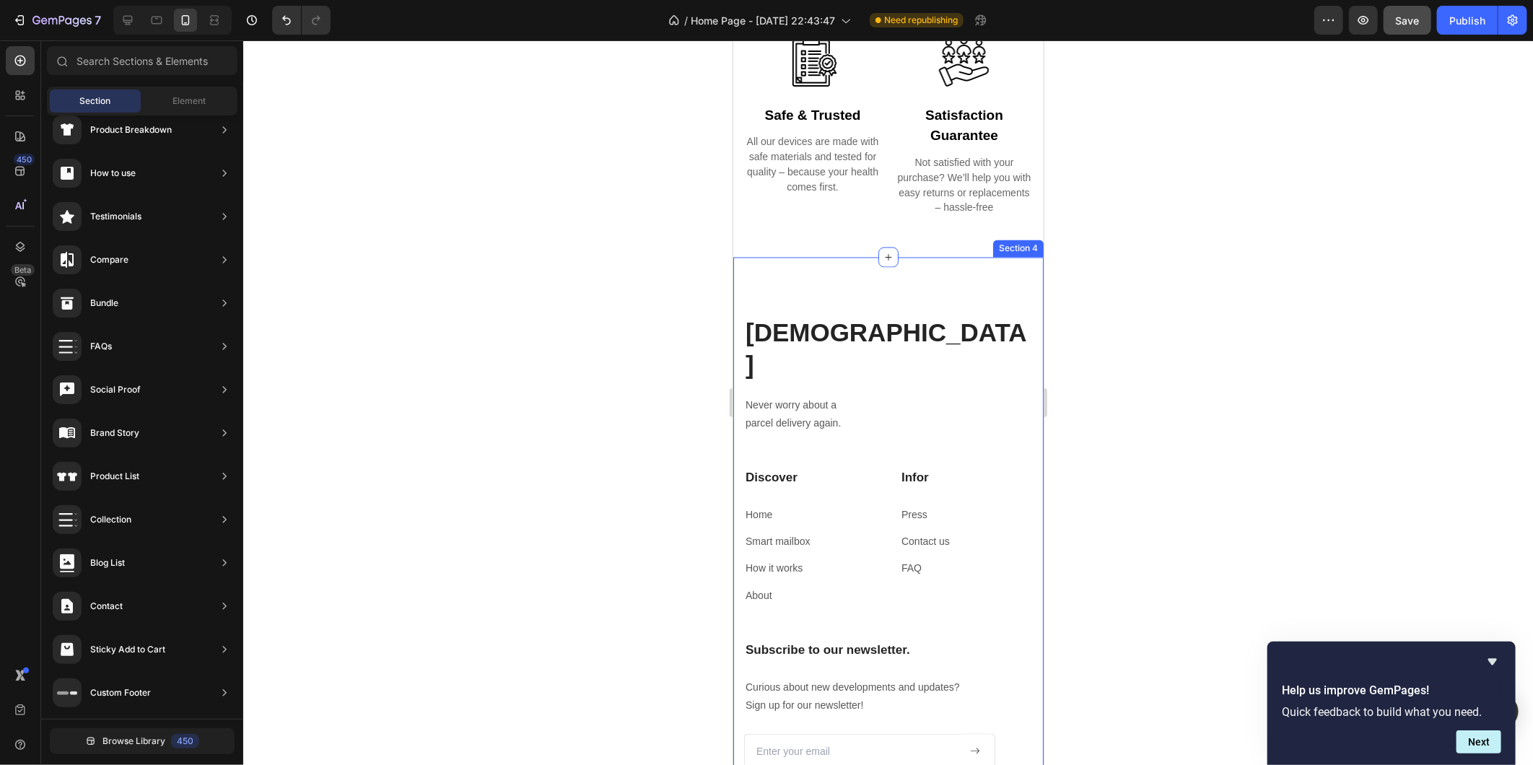
scroll to position [1538, 0]
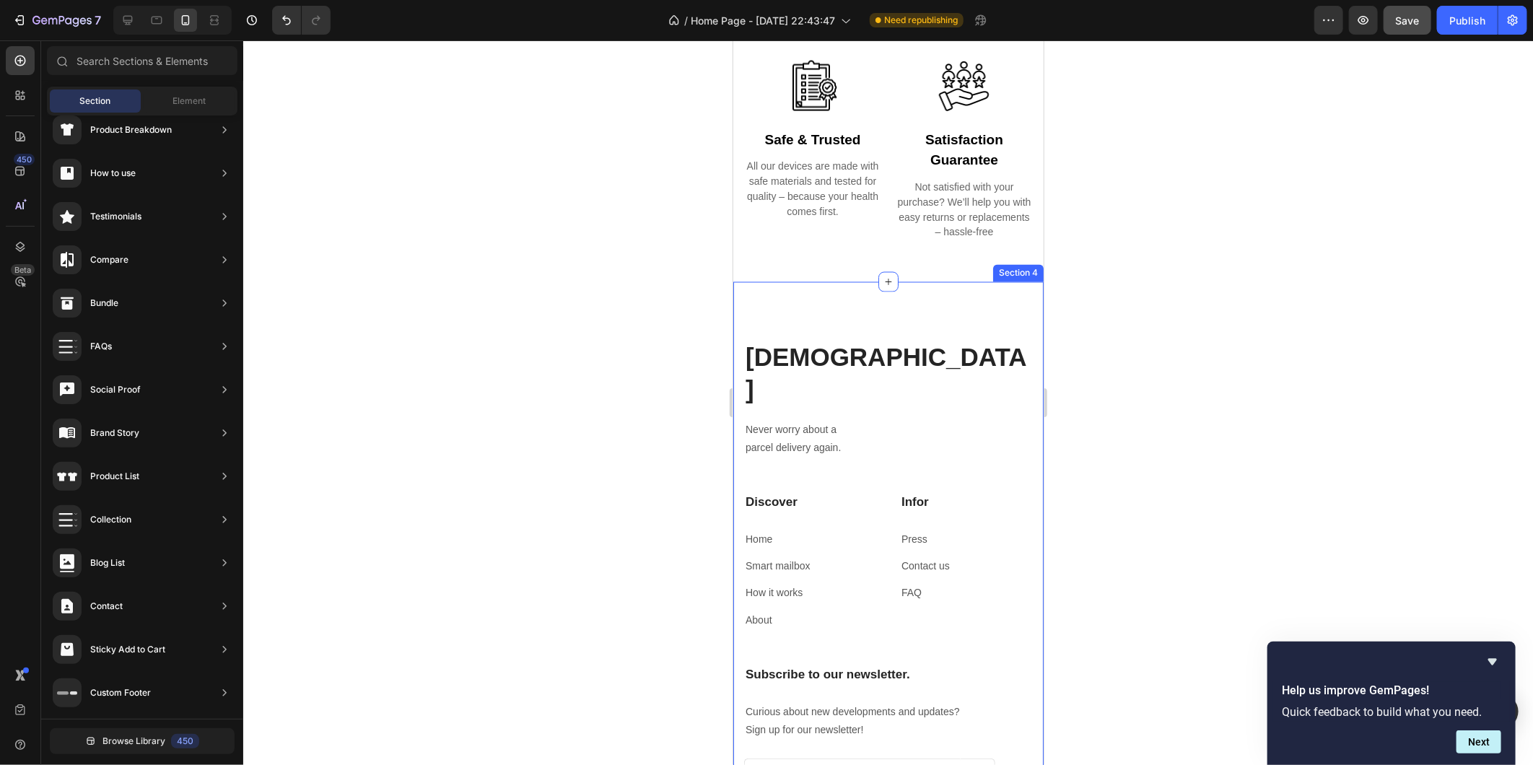
click at [922, 300] on div "[PERSON_NAME] Heading Never worry about a parcel delivery again. Text block Dis…" at bounding box center [888, 627] width 310 height 693
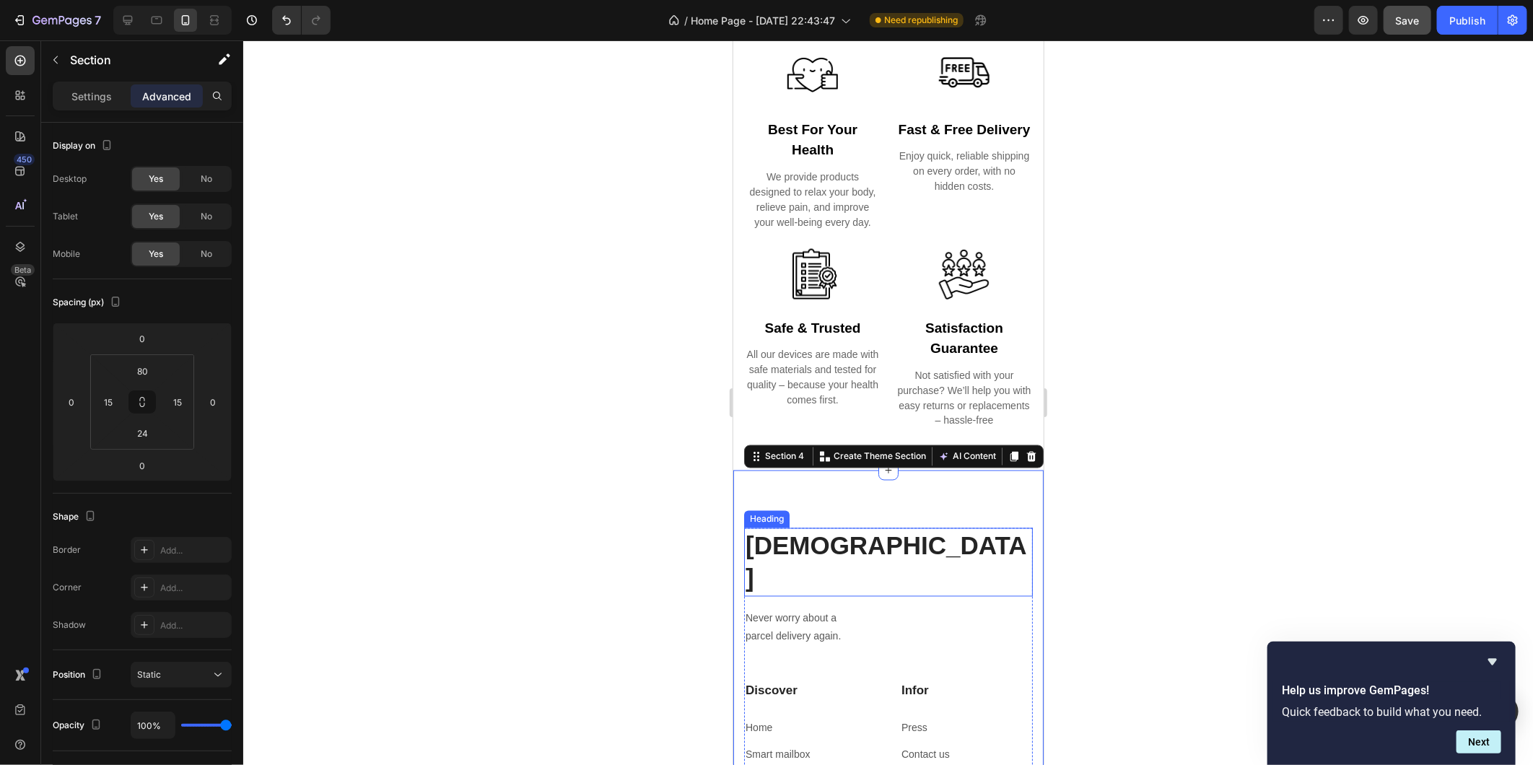
scroll to position [1297, 0]
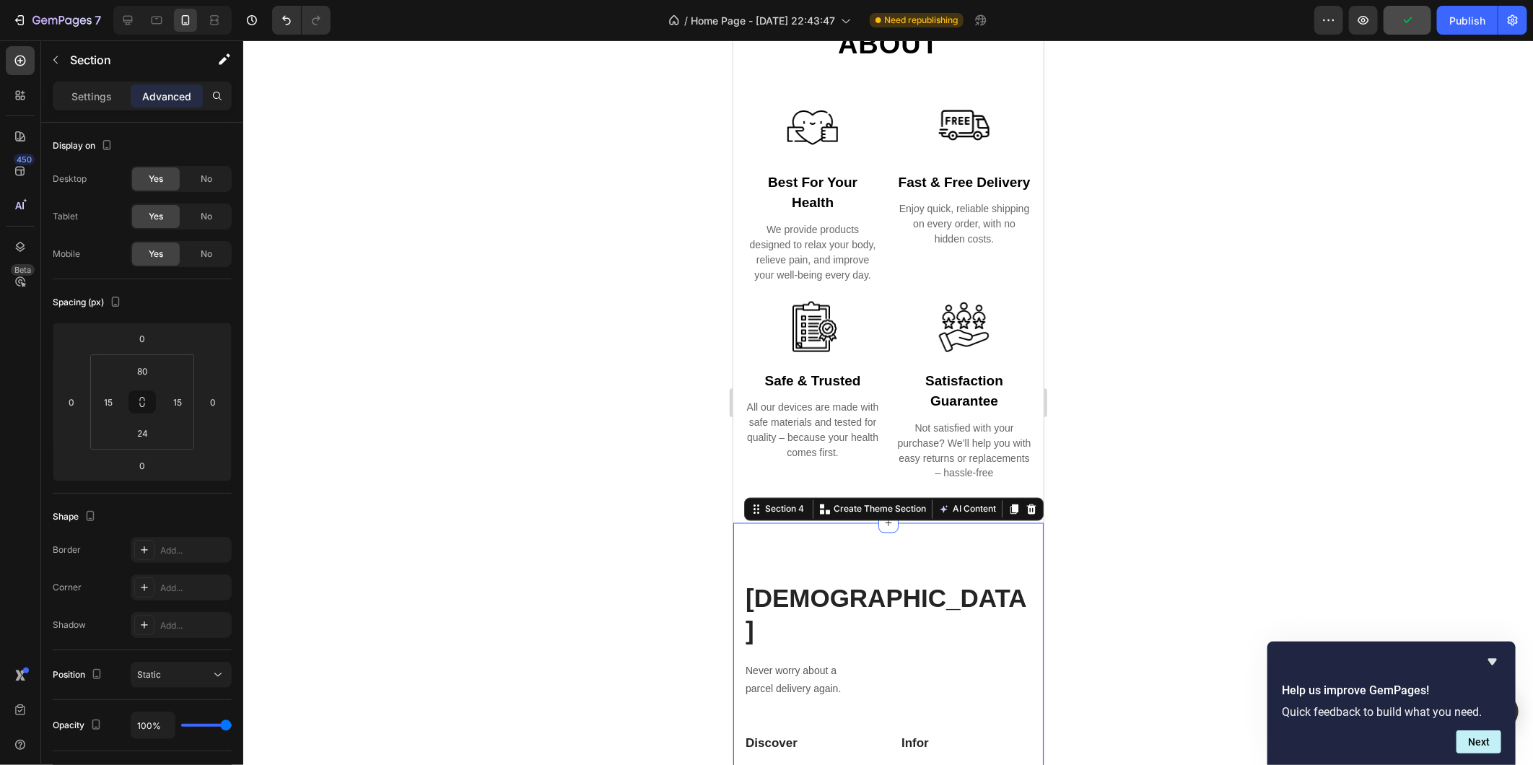
click at [1218, 364] on div at bounding box center [888, 402] width 1290 height 725
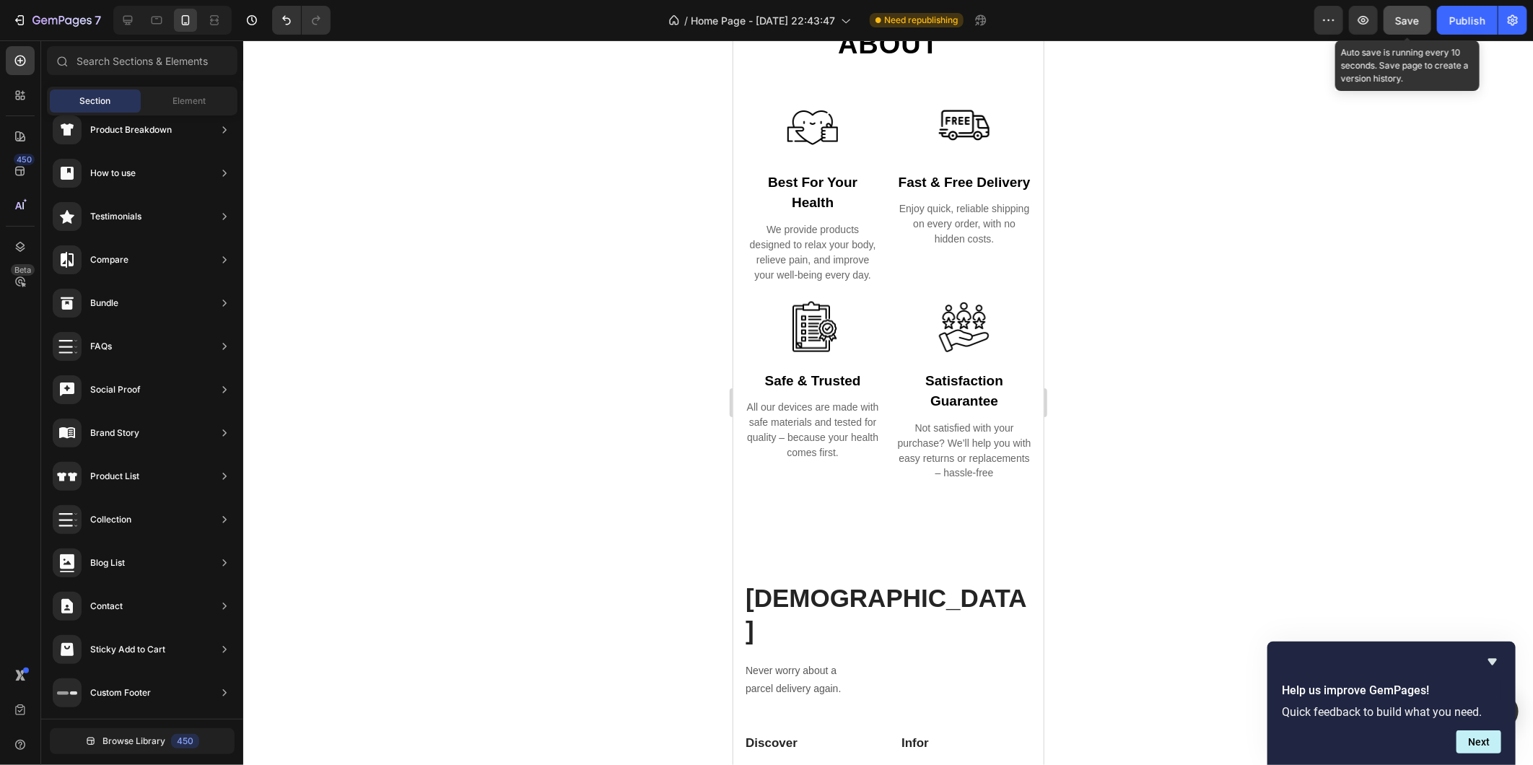
click at [1403, 14] on span "Save" at bounding box center [1408, 20] width 24 height 12
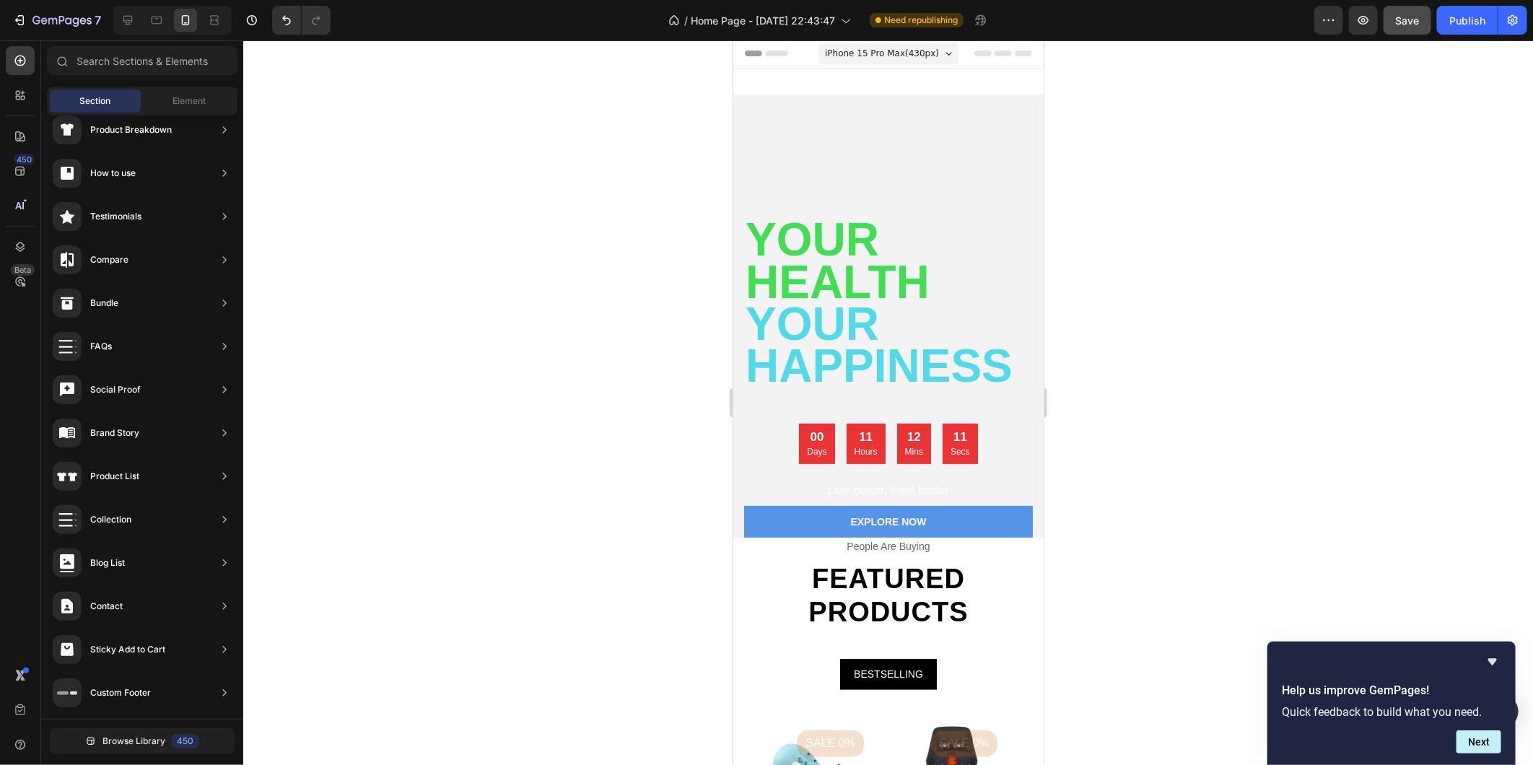
scroll to position [0, 0]
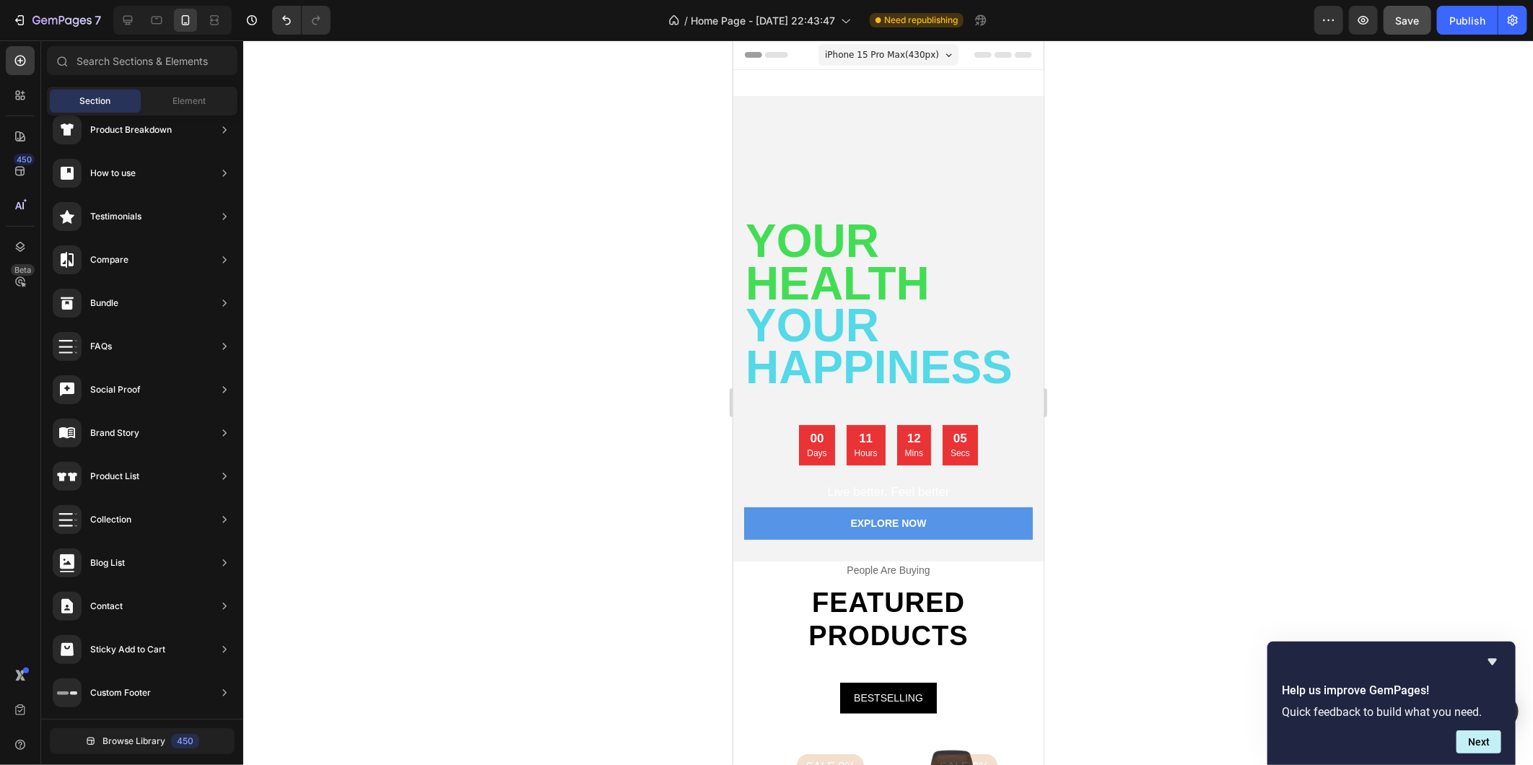
click at [937, 54] on div "iPhone 15 Pro Max ( 430 px)" at bounding box center [888, 54] width 140 height 22
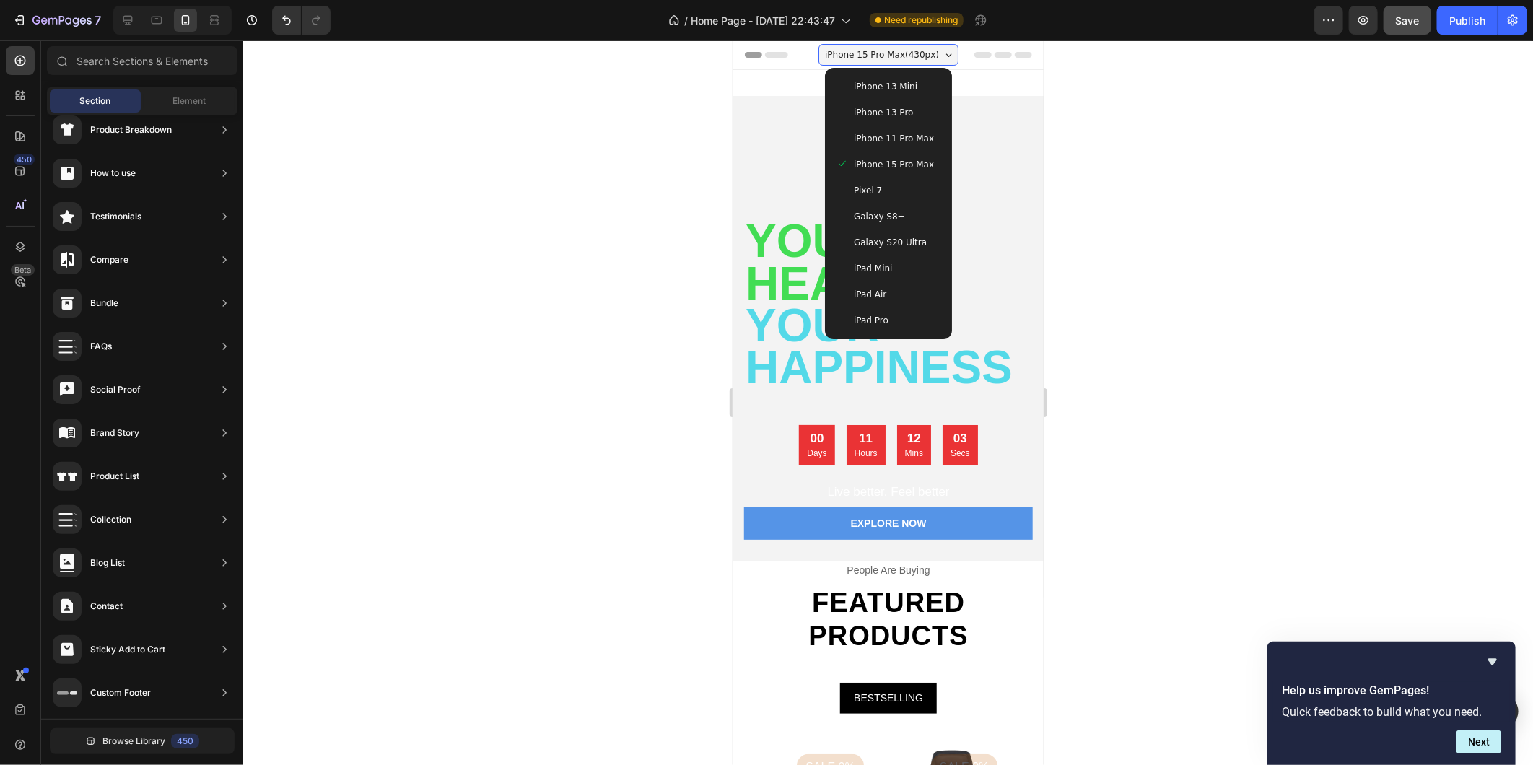
click at [893, 86] on span "iPhone 13 Mini" at bounding box center [885, 86] width 64 height 14
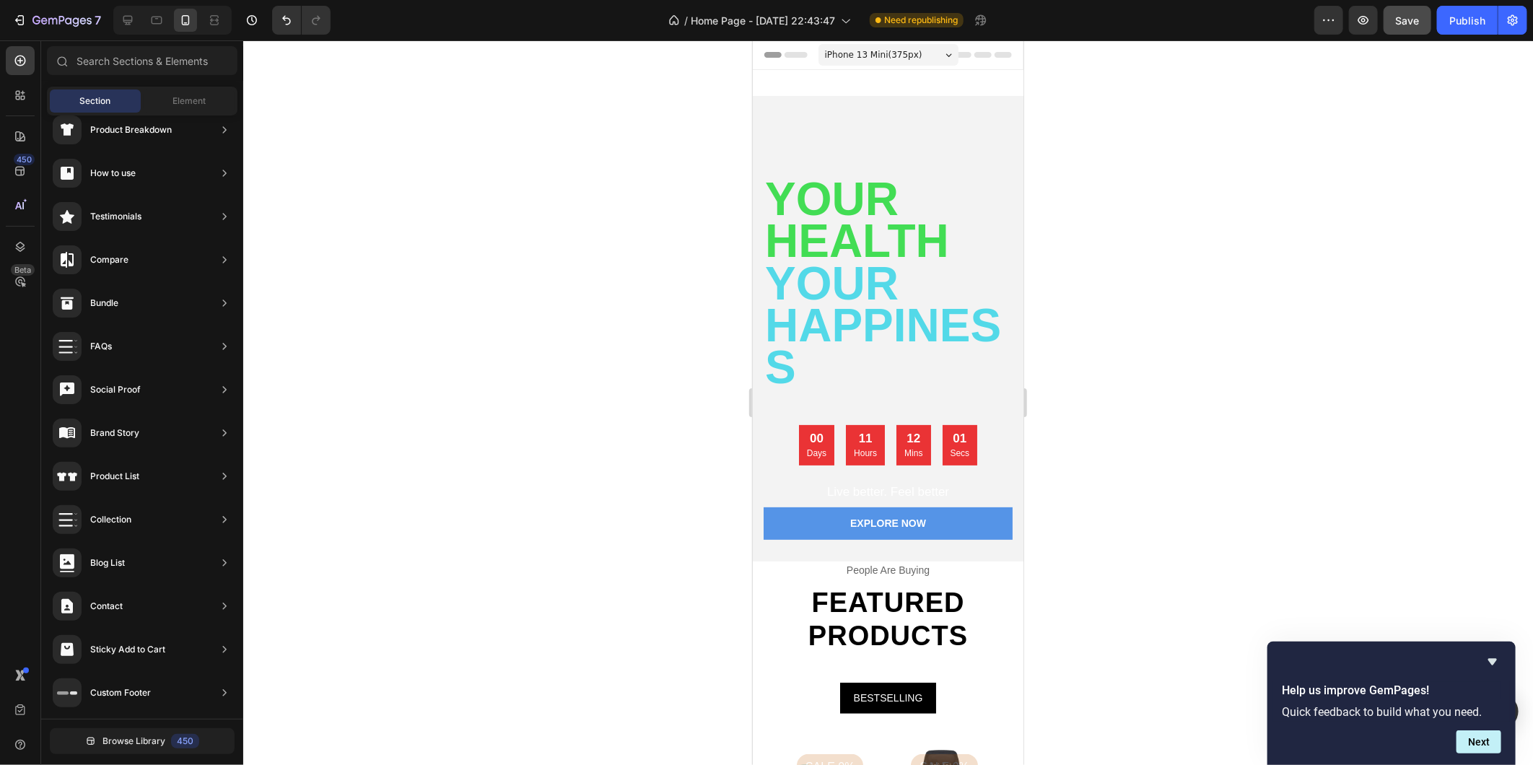
click at [528, 282] on div at bounding box center [888, 402] width 1290 height 725
click at [130, 22] on icon at bounding box center [127, 20] width 9 height 9
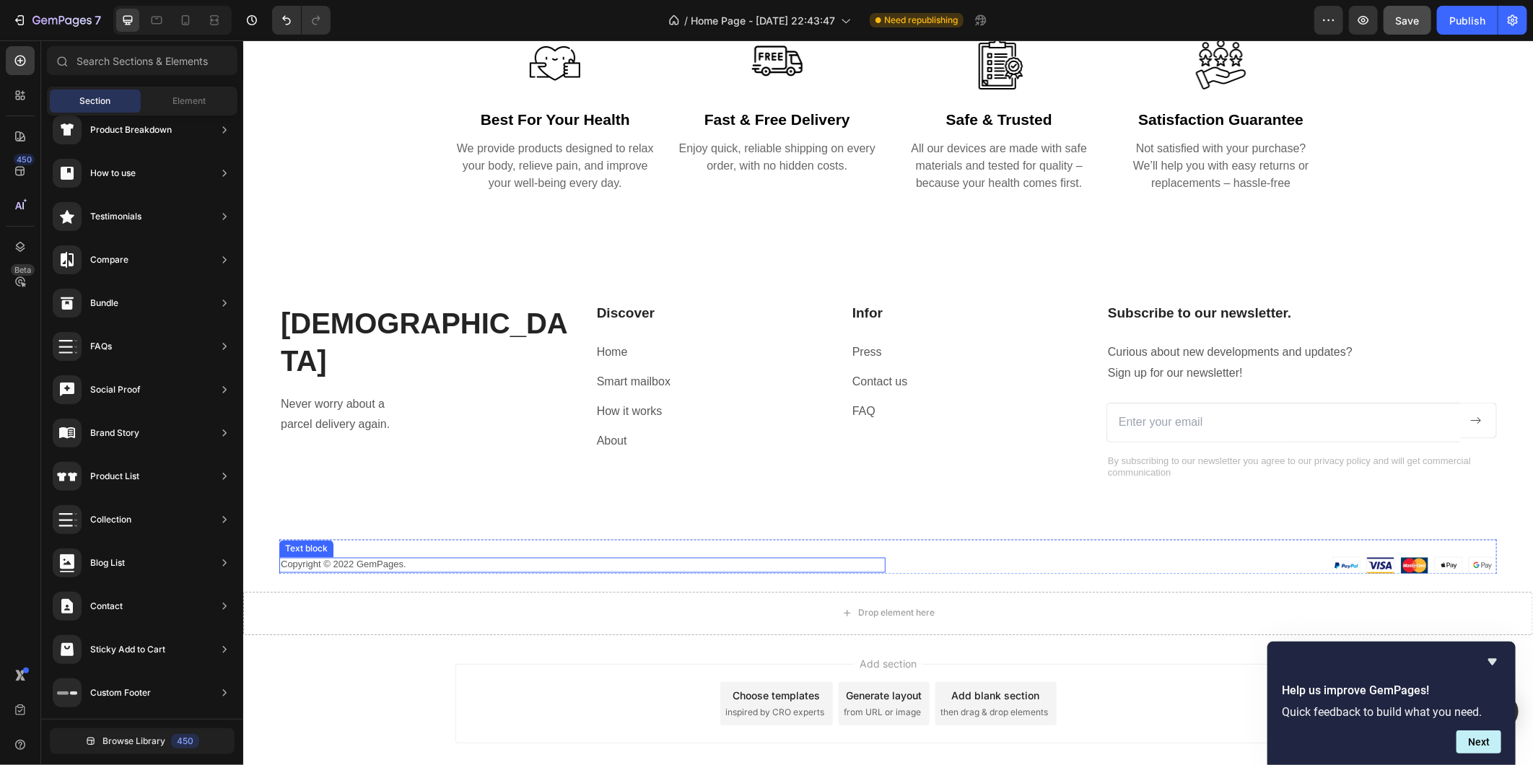
scroll to position [1293, 0]
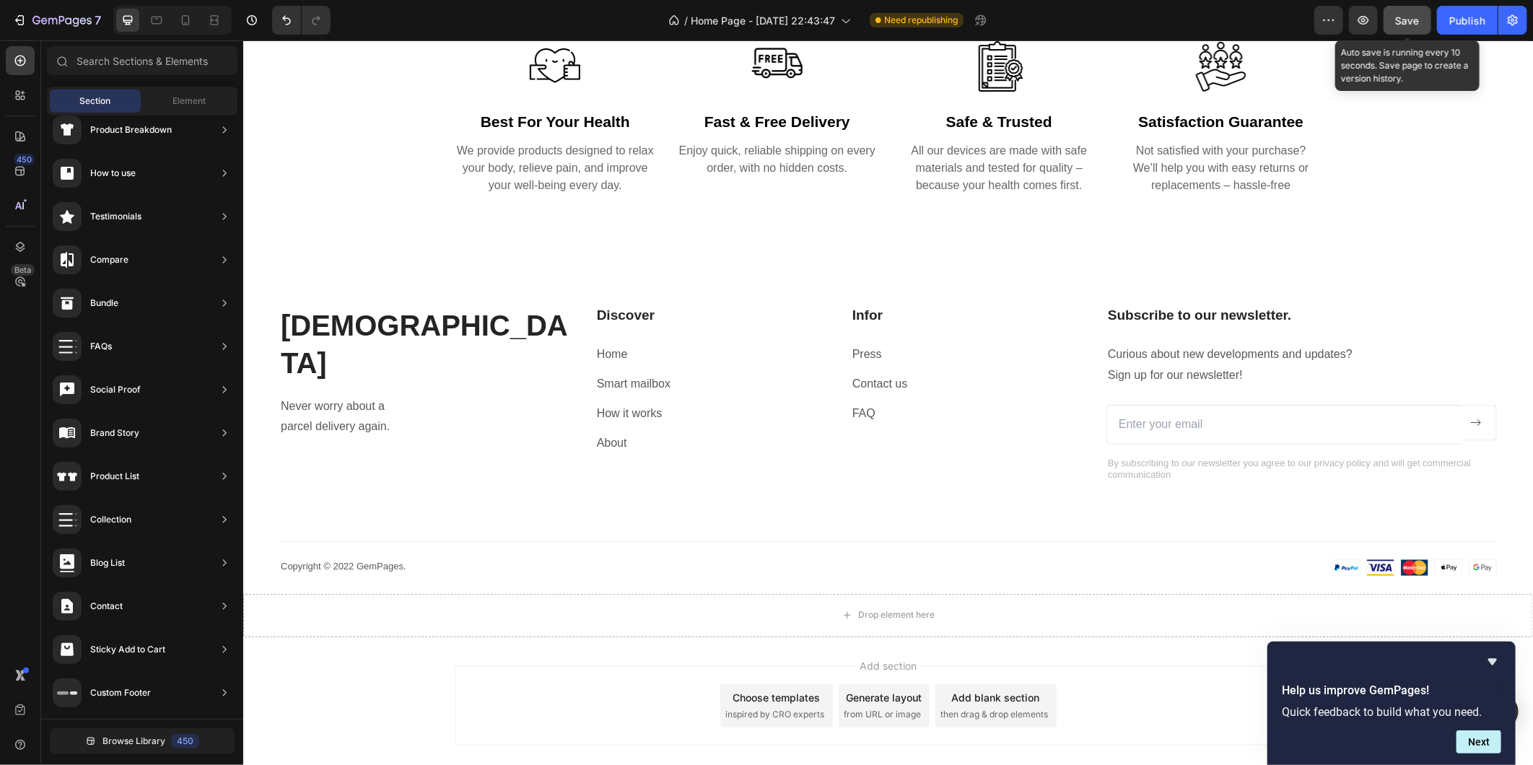
click at [1409, 22] on span "Save" at bounding box center [1408, 20] width 24 height 12
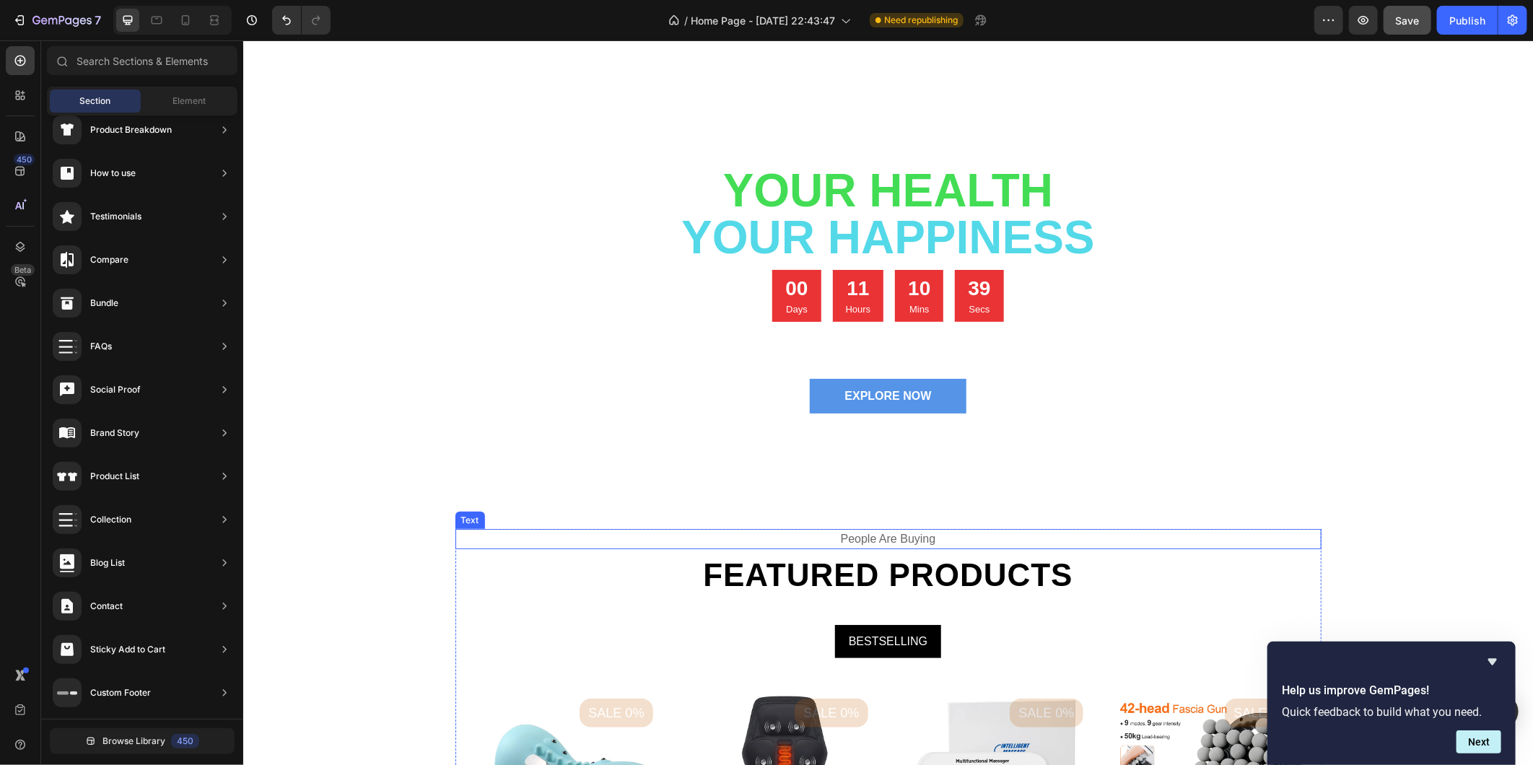
scroll to position [0, 0]
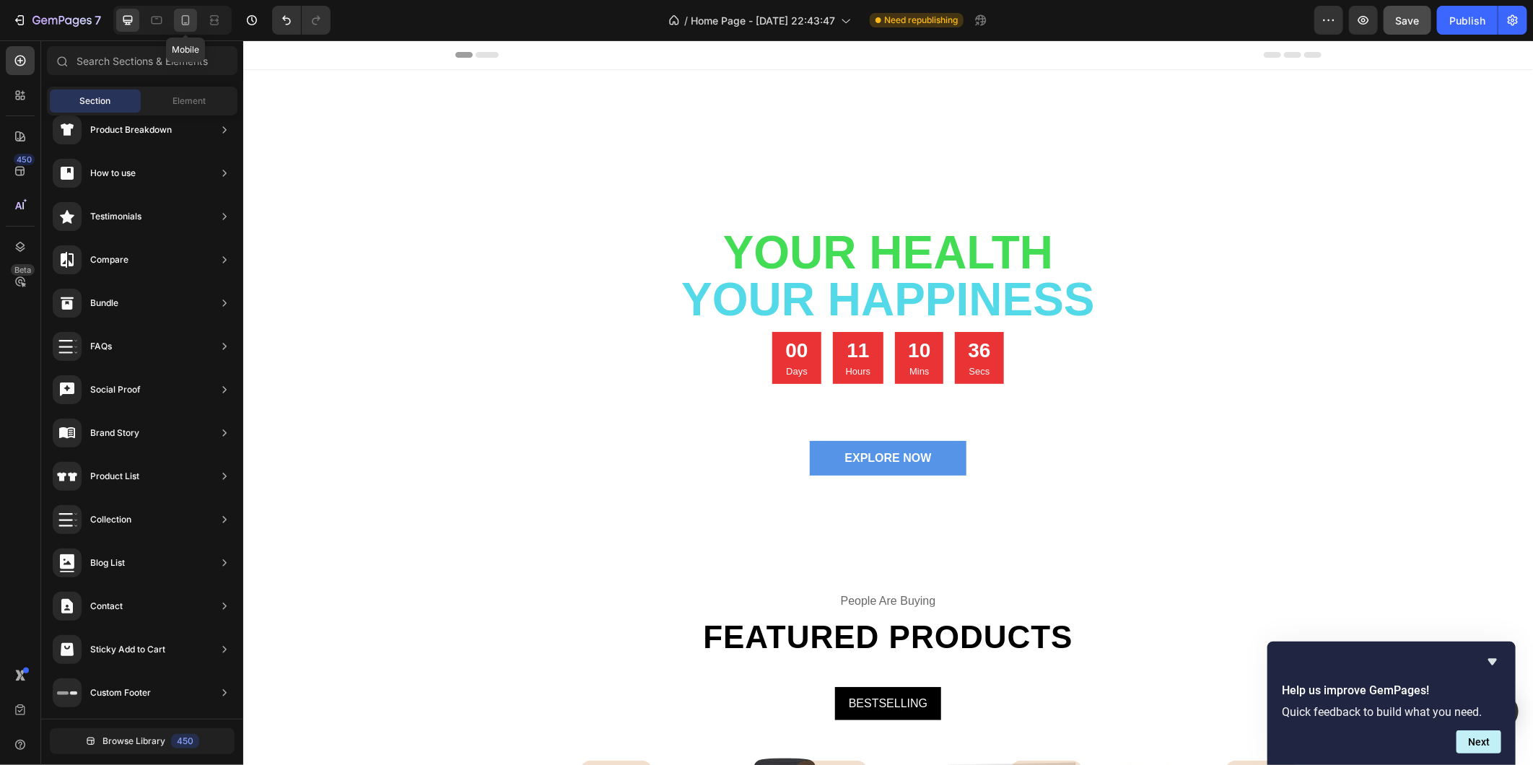
click at [188, 16] on icon at bounding box center [186, 20] width 8 height 10
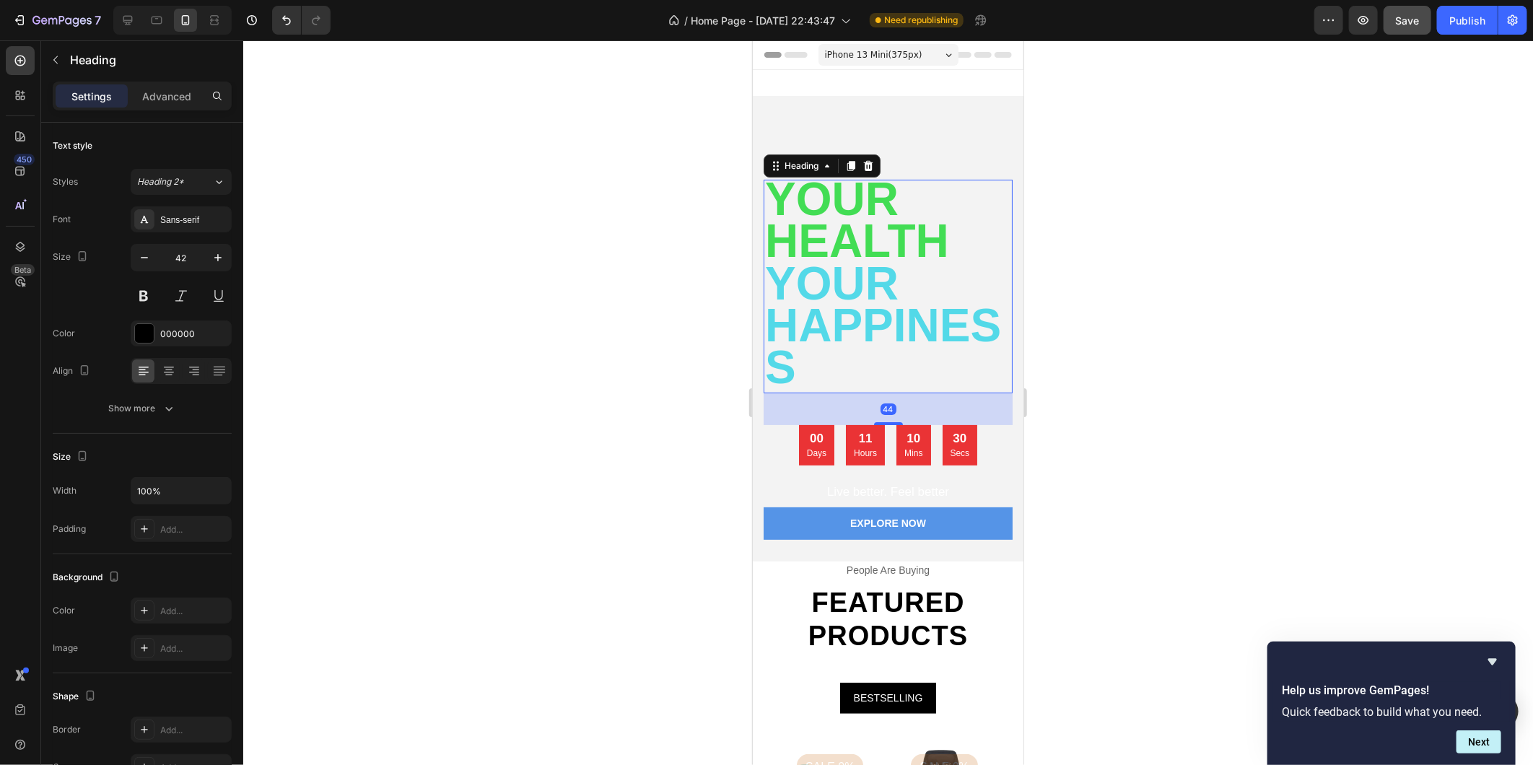
click at [854, 342] on span "your happiness" at bounding box center [882, 325] width 236 height 136
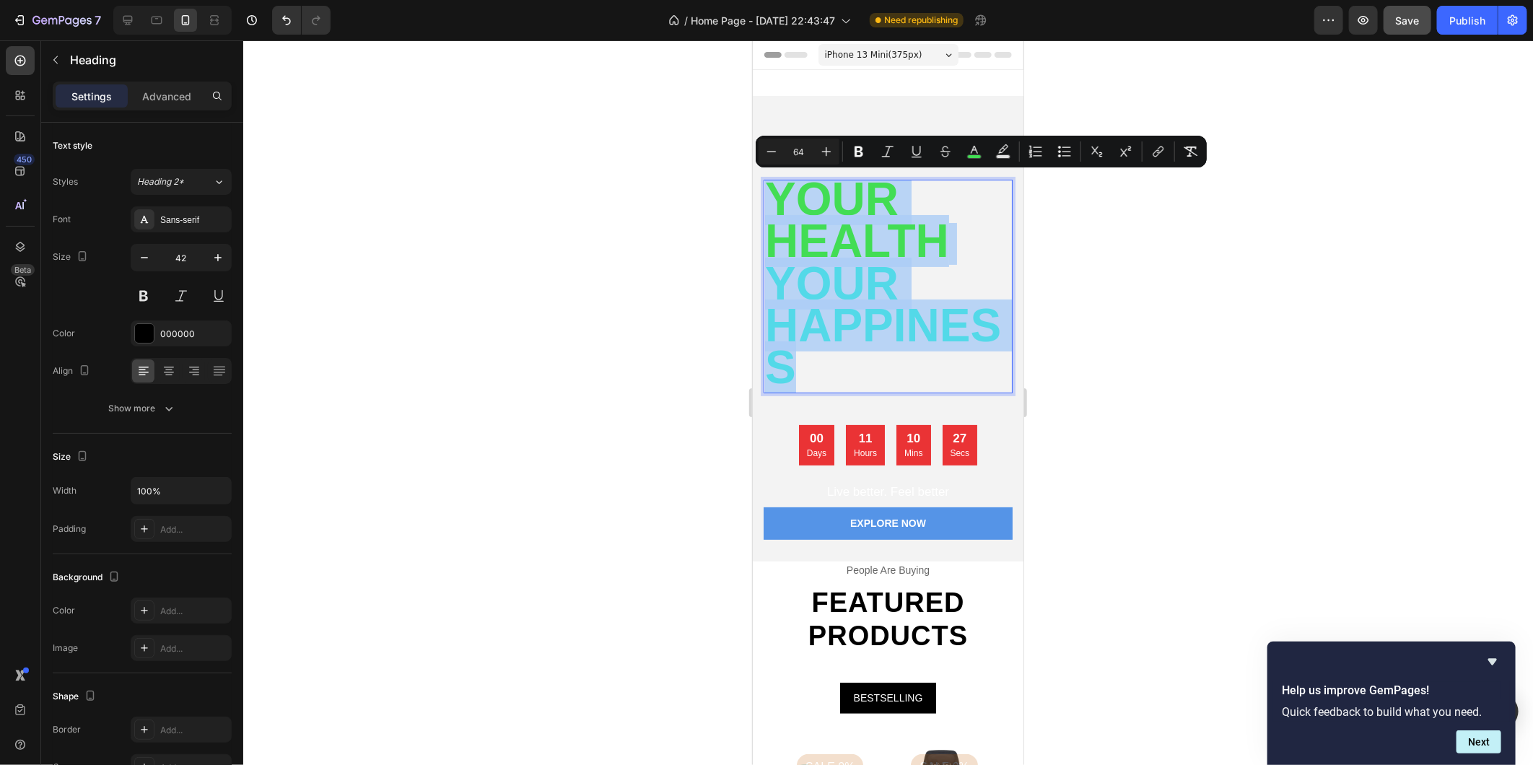
drag, startPoint x: 823, startPoint y: 365, endPoint x: 766, endPoint y: 185, distance: 188.8
click at [772, 145] on icon "Editor contextual toolbar" at bounding box center [771, 151] width 14 height 14
type input "63"
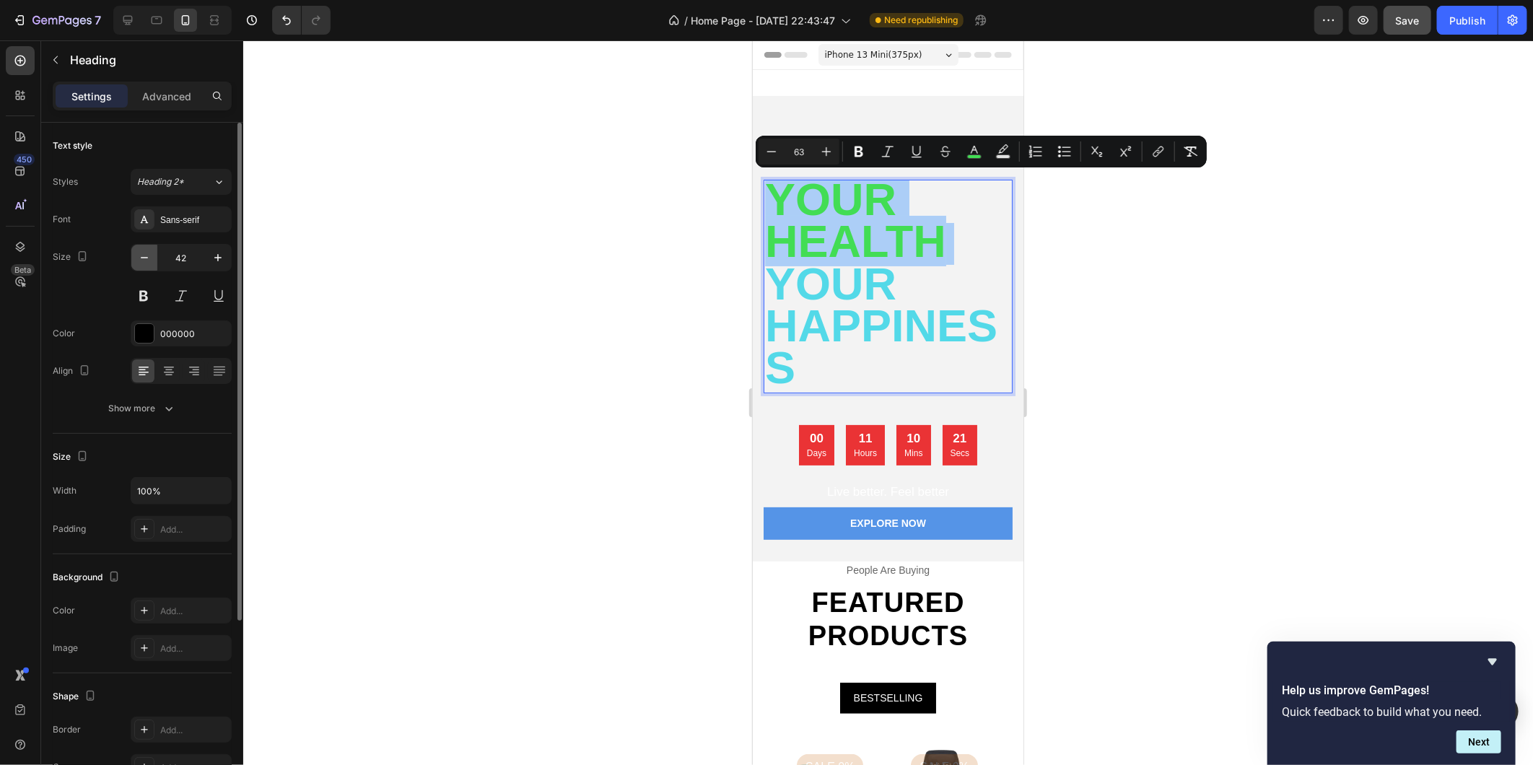
click at [144, 255] on icon "button" at bounding box center [144, 257] width 14 height 14
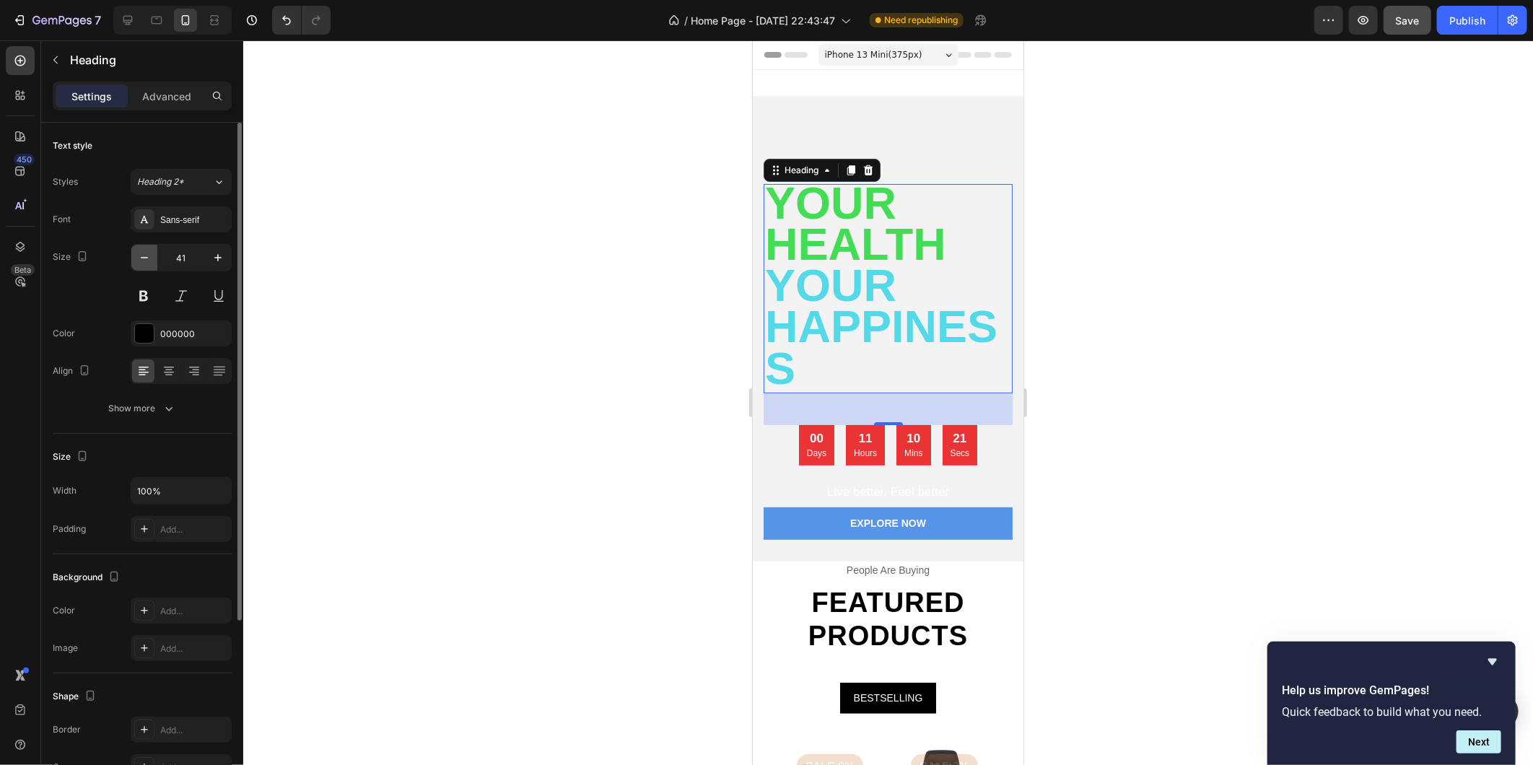
click at [144, 255] on icon "button" at bounding box center [144, 257] width 14 height 14
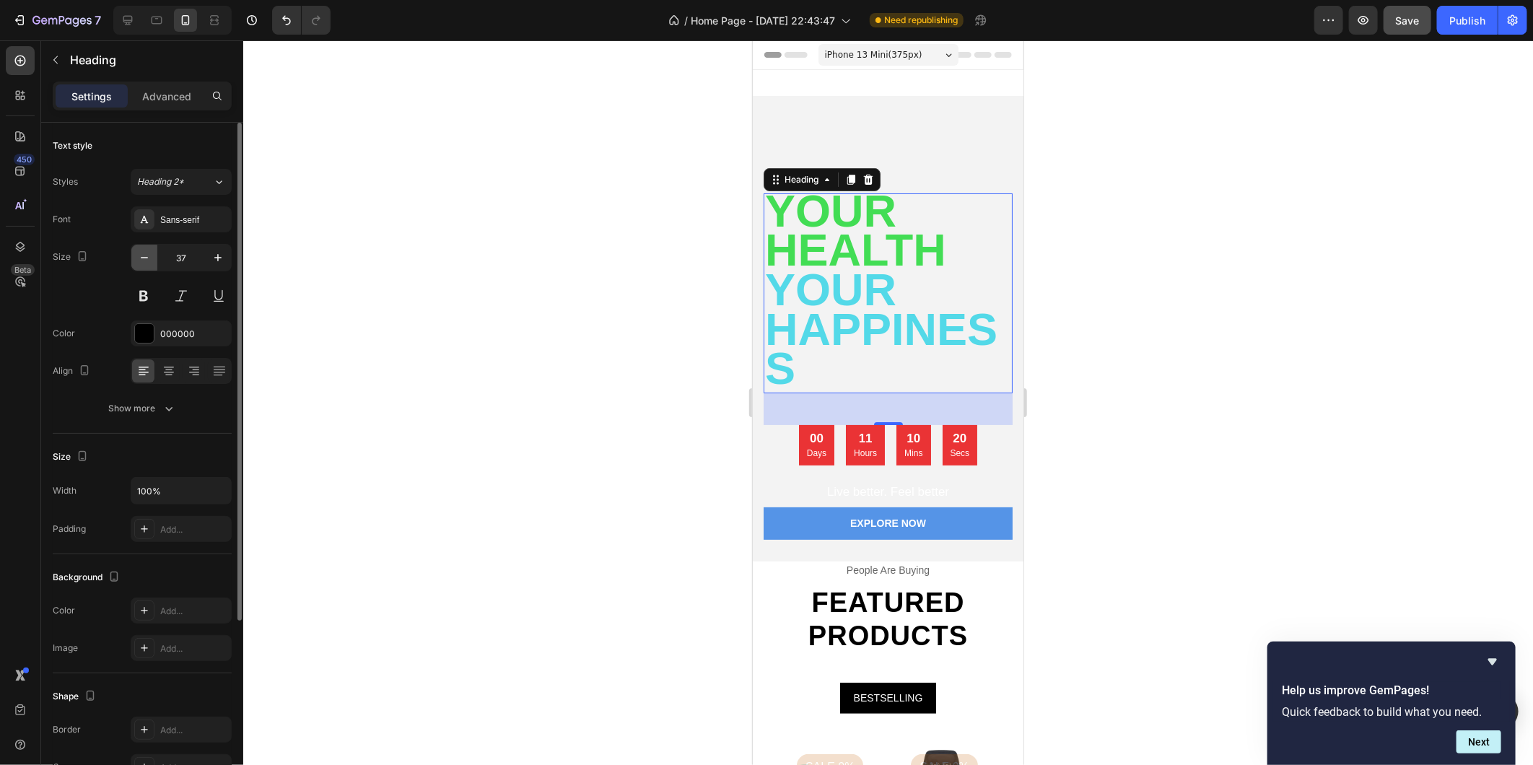
click at [144, 255] on icon "button" at bounding box center [144, 257] width 14 height 14
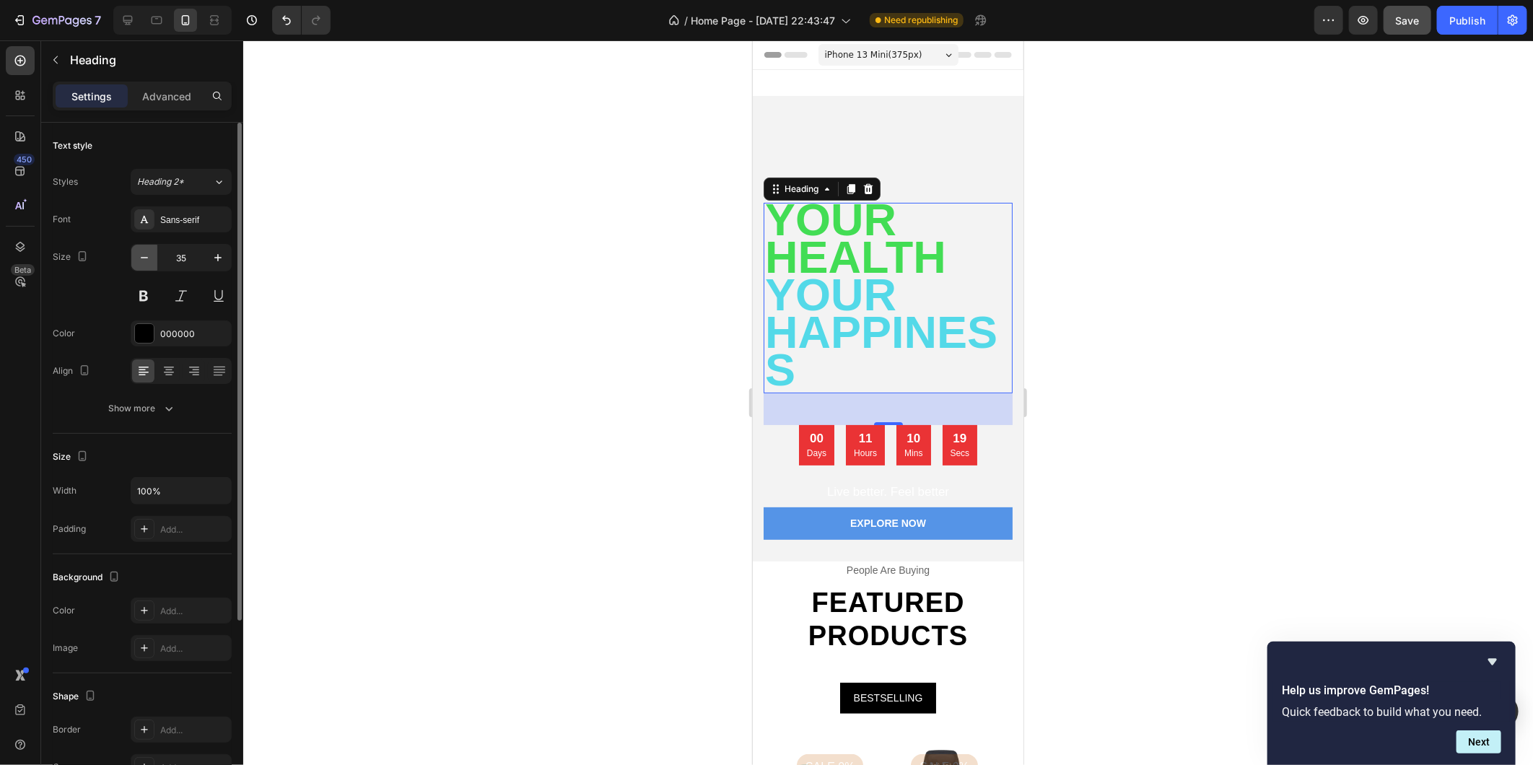
click at [144, 255] on icon "button" at bounding box center [144, 257] width 14 height 14
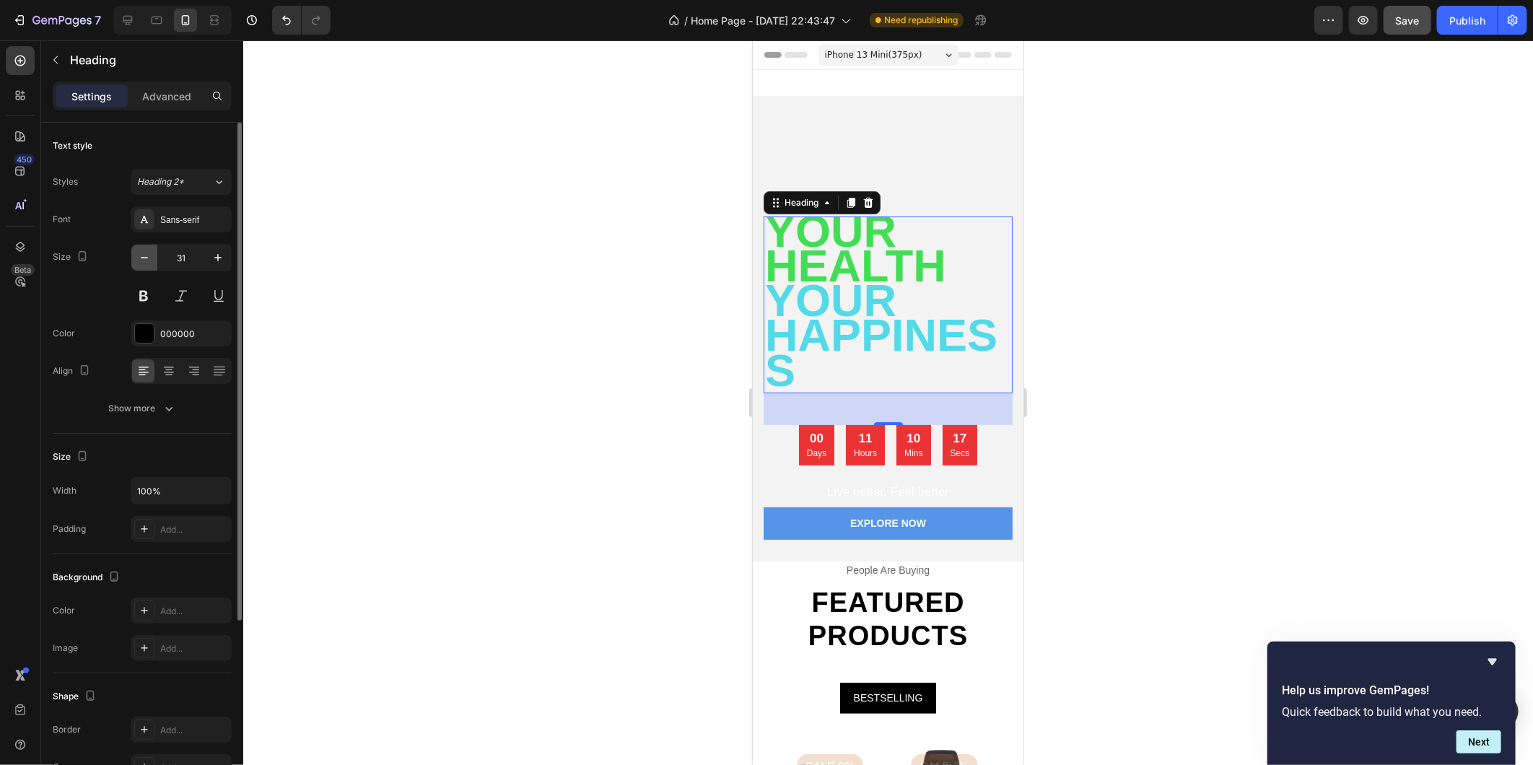
click at [144, 255] on icon "button" at bounding box center [144, 257] width 14 height 14
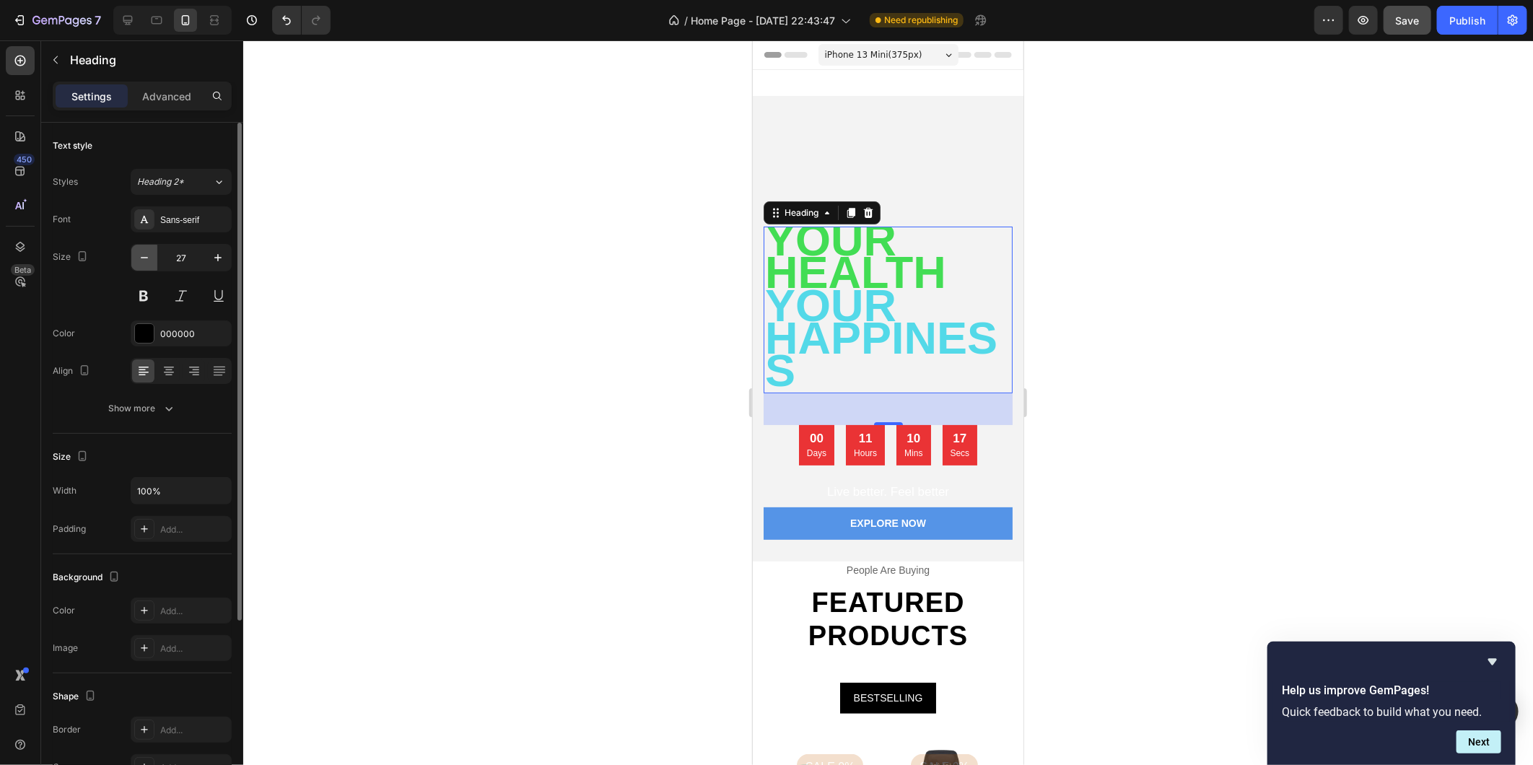
click at [144, 255] on icon "button" at bounding box center [144, 257] width 14 height 14
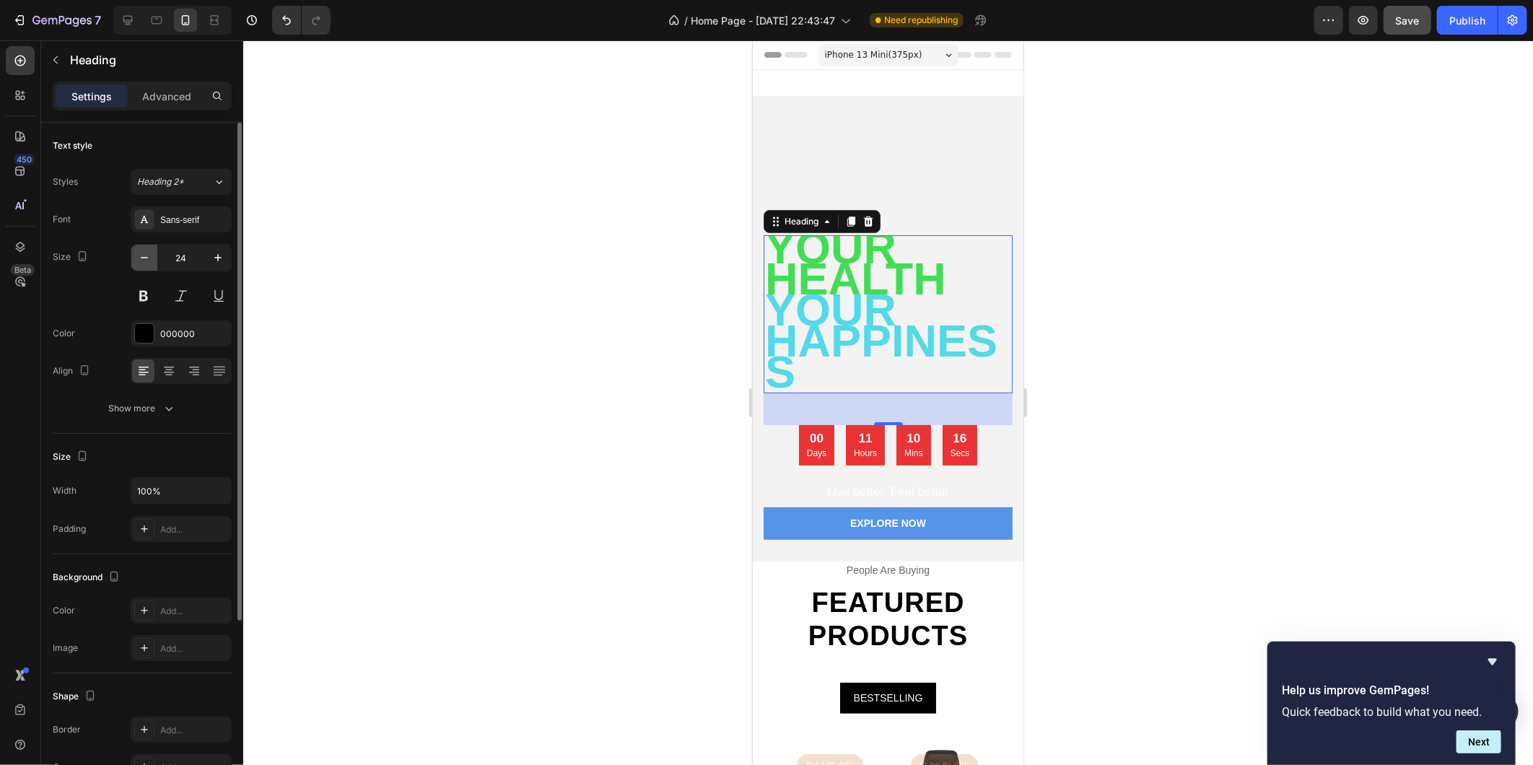
click at [144, 255] on icon "button" at bounding box center [144, 257] width 14 height 14
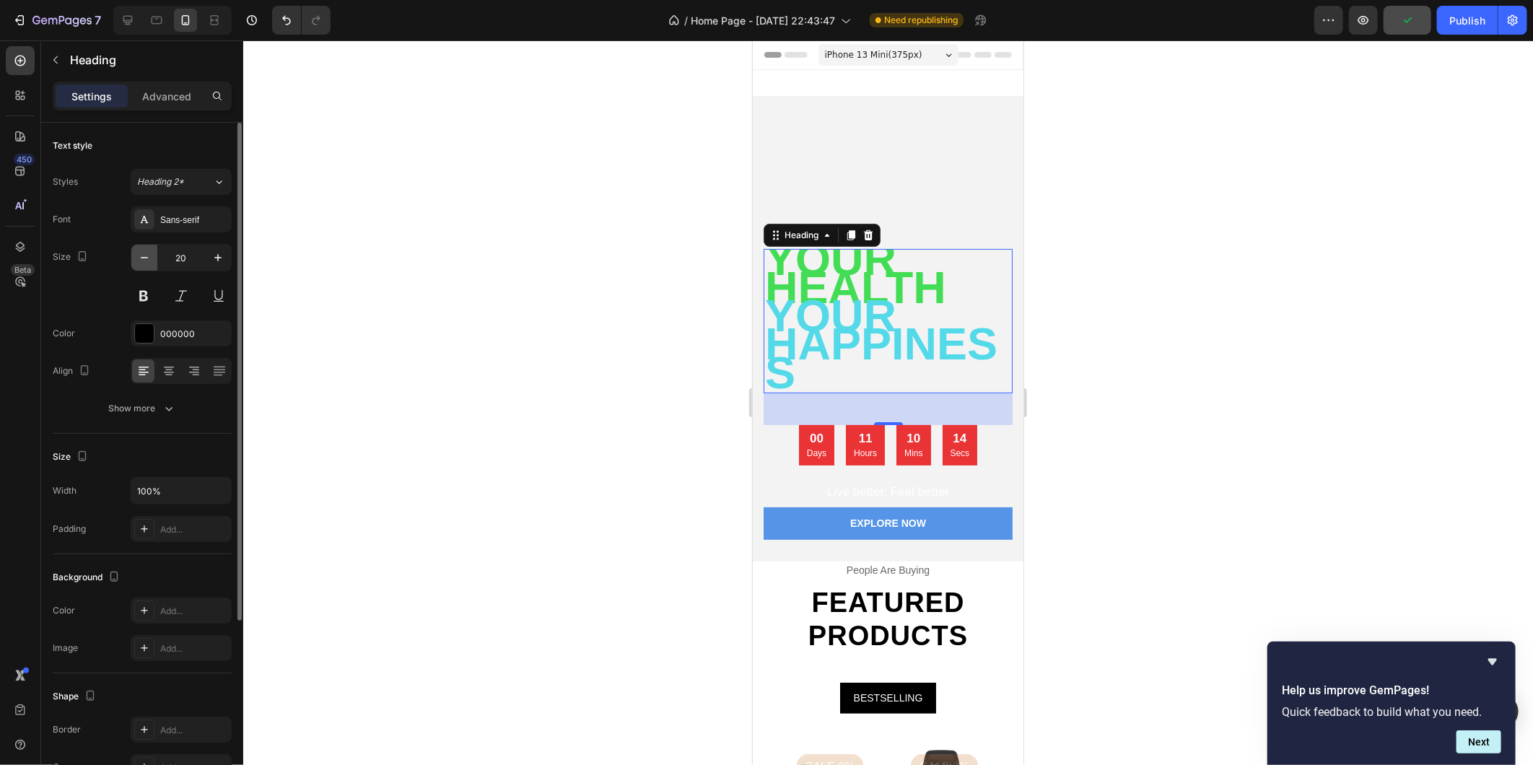
click at [144, 255] on icon "button" at bounding box center [144, 257] width 14 height 14
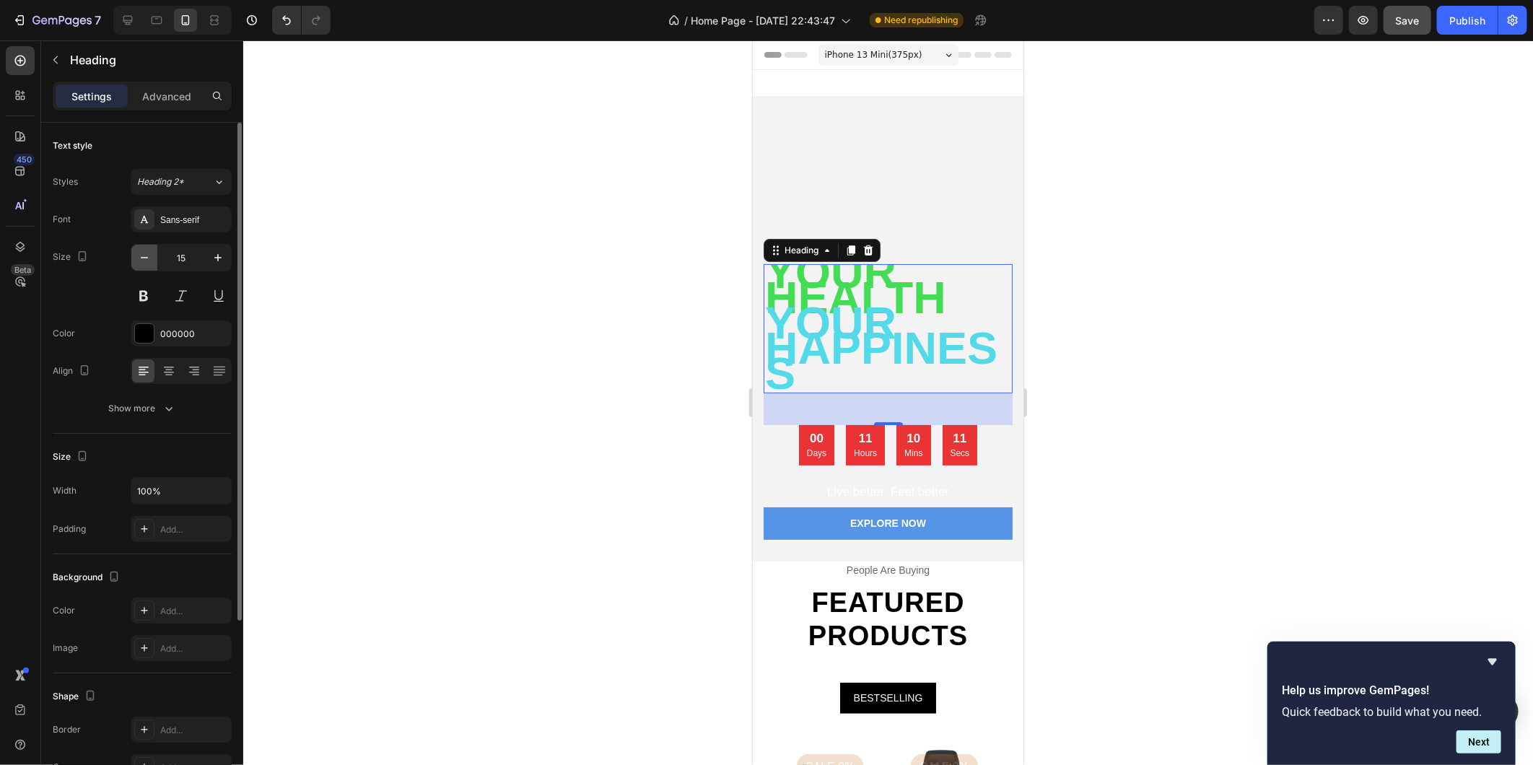
click at [144, 255] on icon "button" at bounding box center [144, 257] width 14 height 14
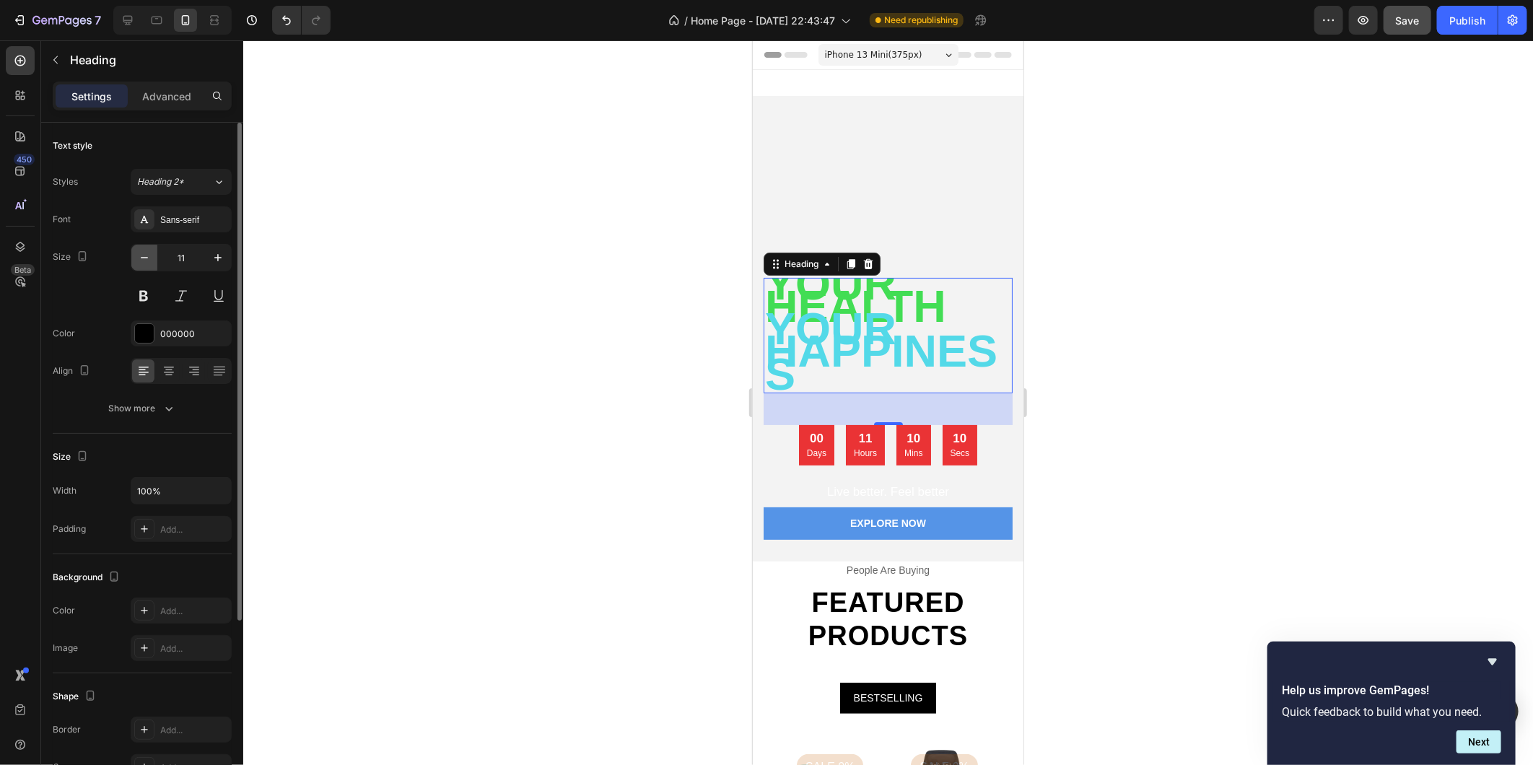
click at [144, 255] on icon "button" at bounding box center [144, 257] width 14 height 14
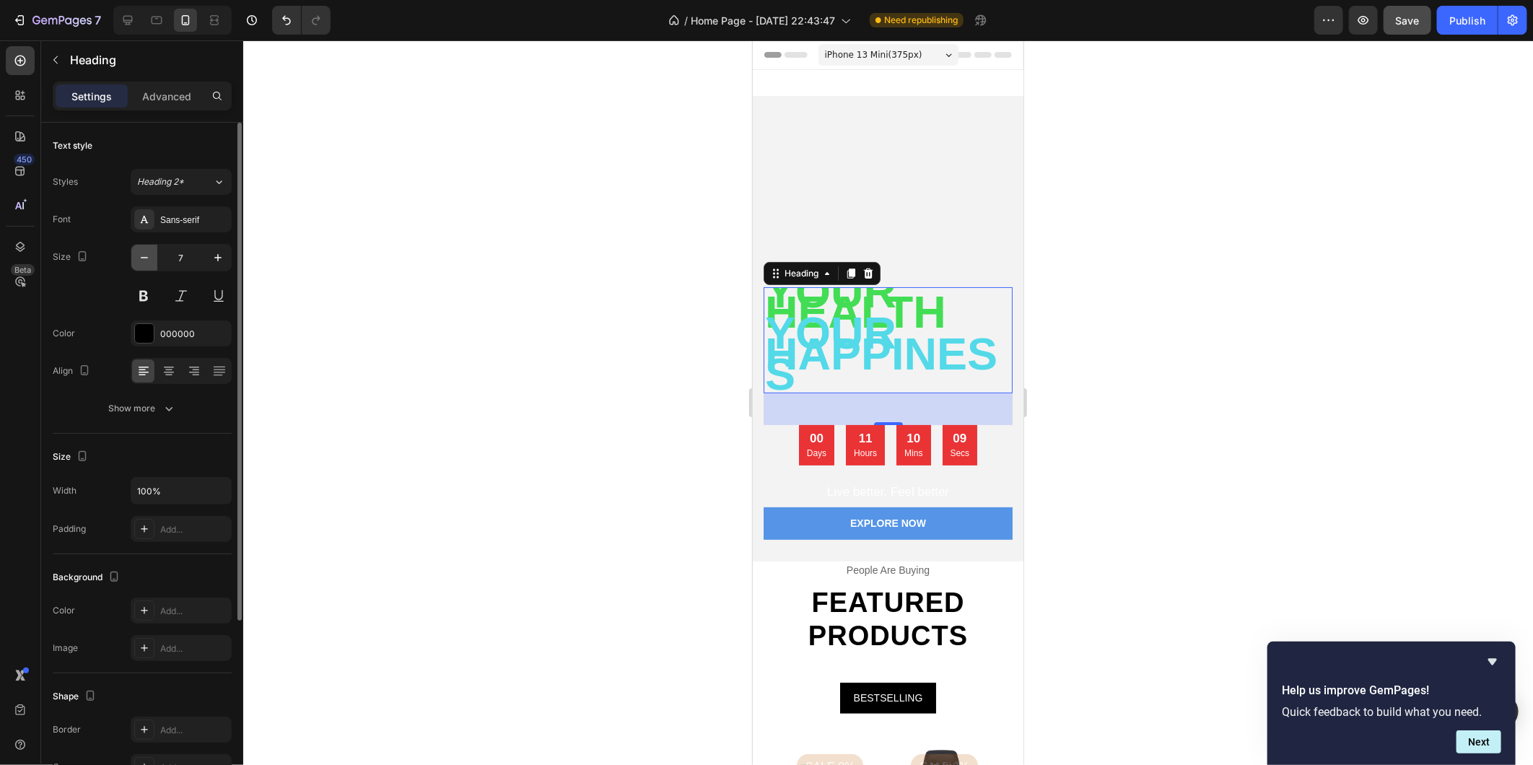
click at [144, 255] on icon "button" at bounding box center [144, 257] width 14 height 14
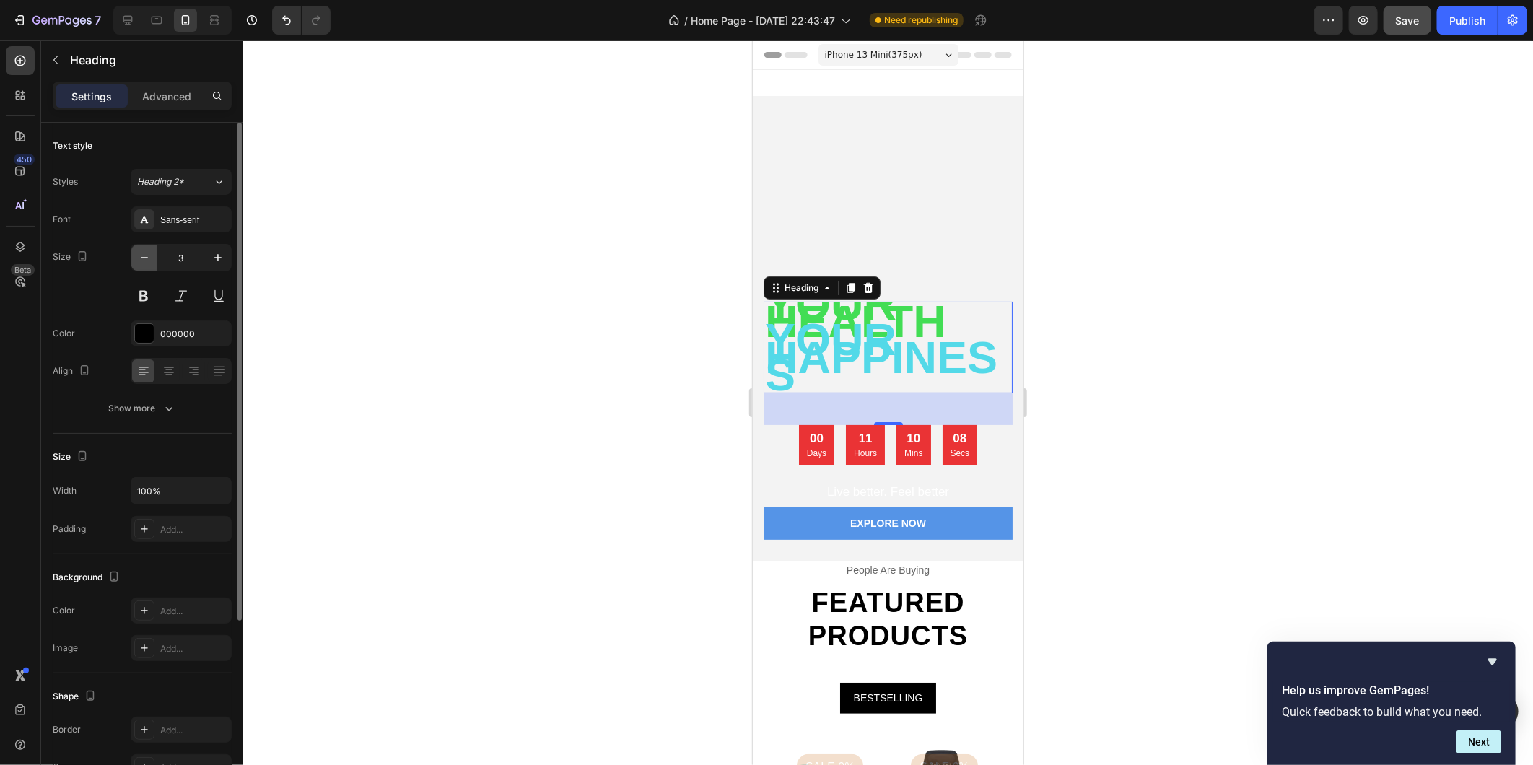
click at [144, 255] on icon "button" at bounding box center [144, 257] width 14 height 14
click at [219, 260] on icon "button" at bounding box center [218, 257] width 14 height 14
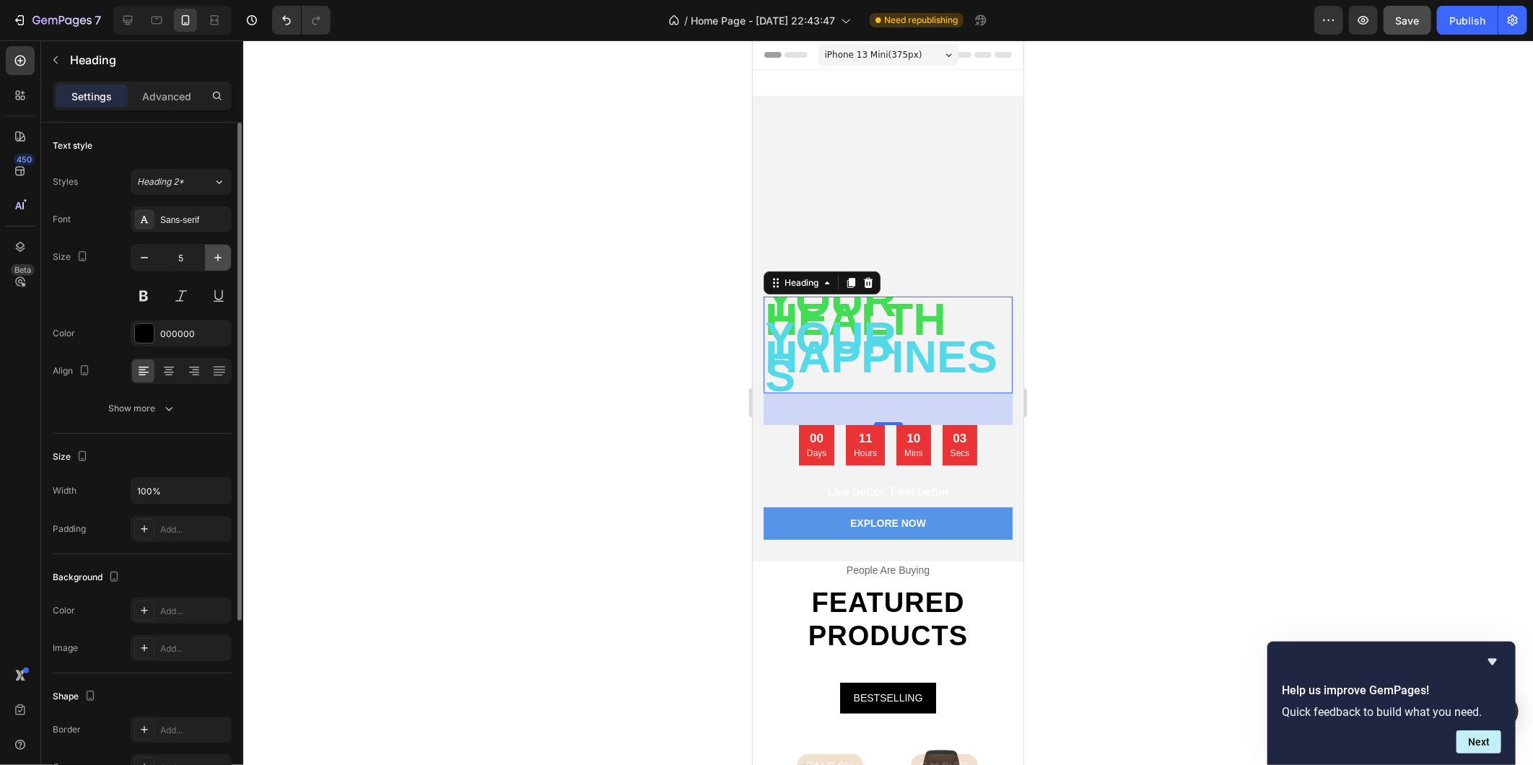
click at [219, 260] on icon "button" at bounding box center [218, 257] width 14 height 14
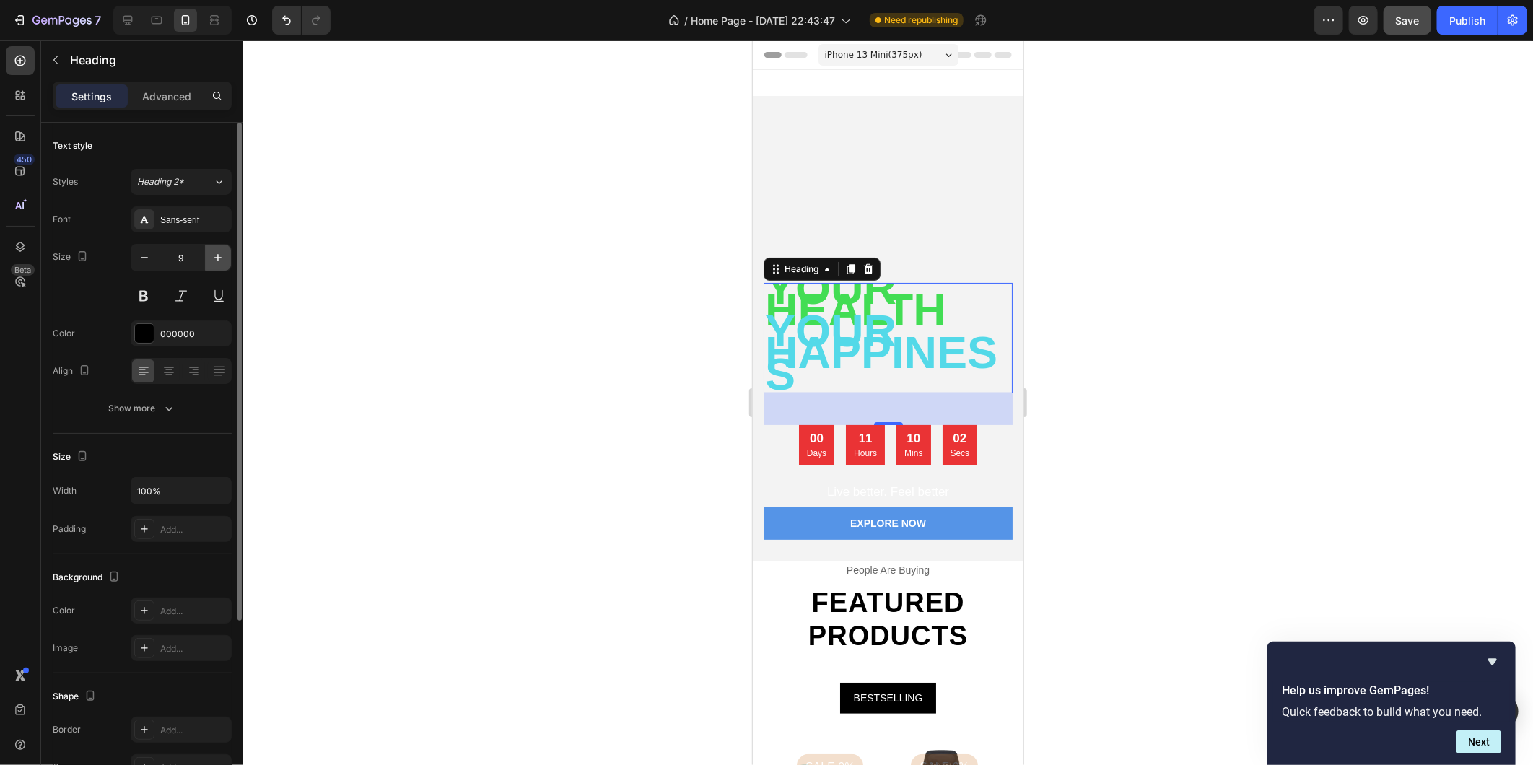
click at [219, 260] on icon "button" at bounding box center [218, 257] width 14 height 14
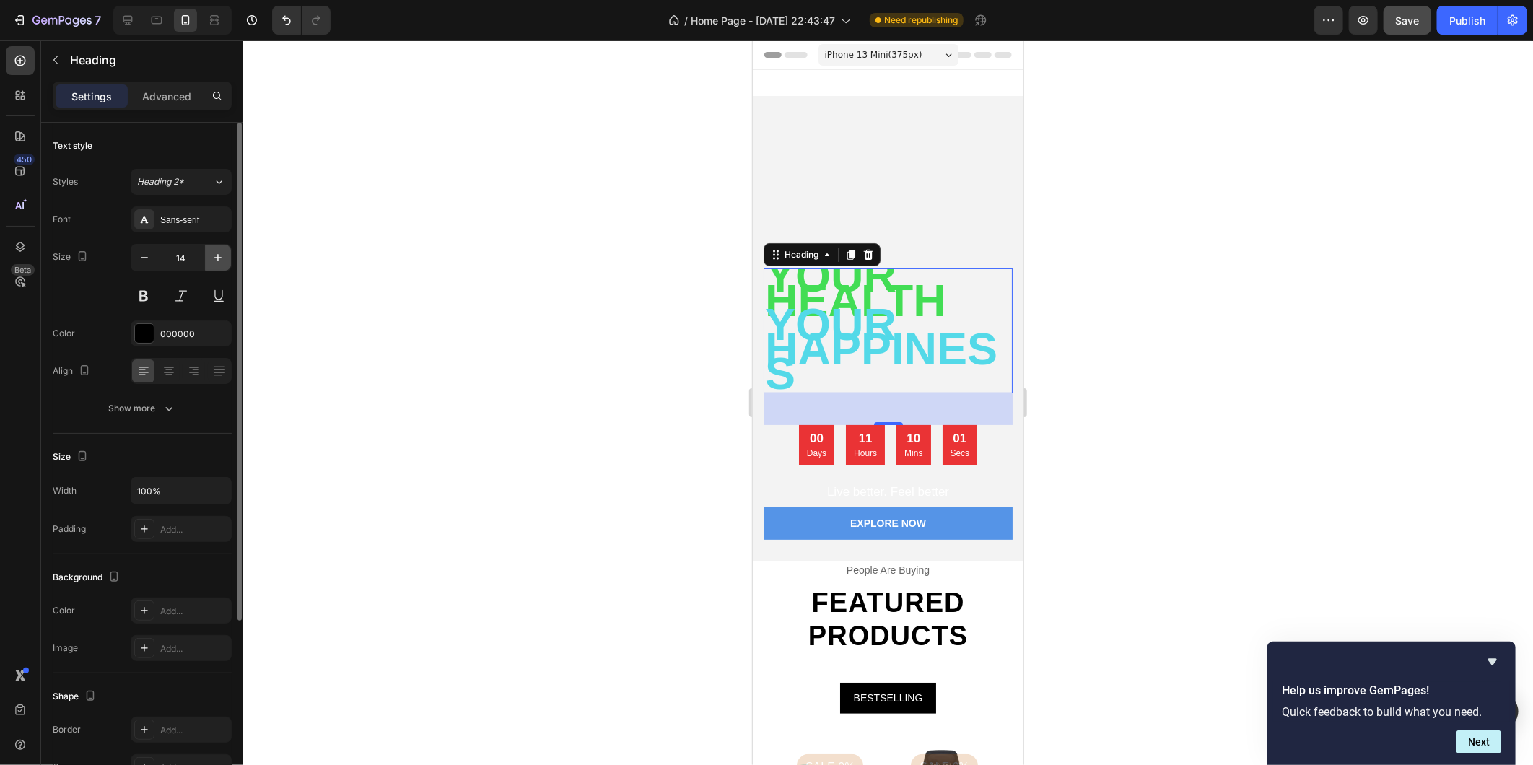
click at [219, 260] on icon "button" at bounding box center [218, 257] width 14 height 14
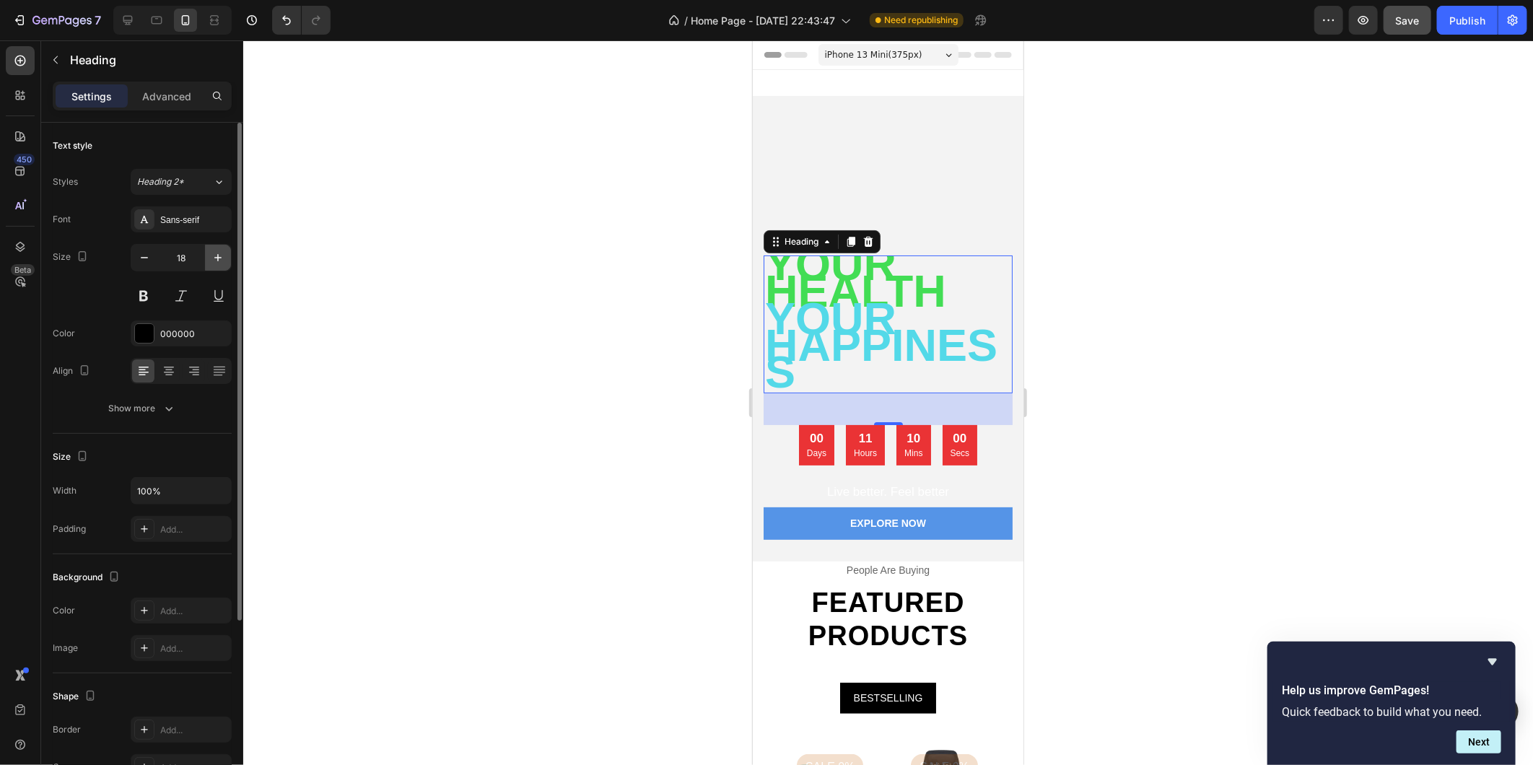
click at [219, 260] on icon "button" at bounding box center [218, 257] width 14 height 14
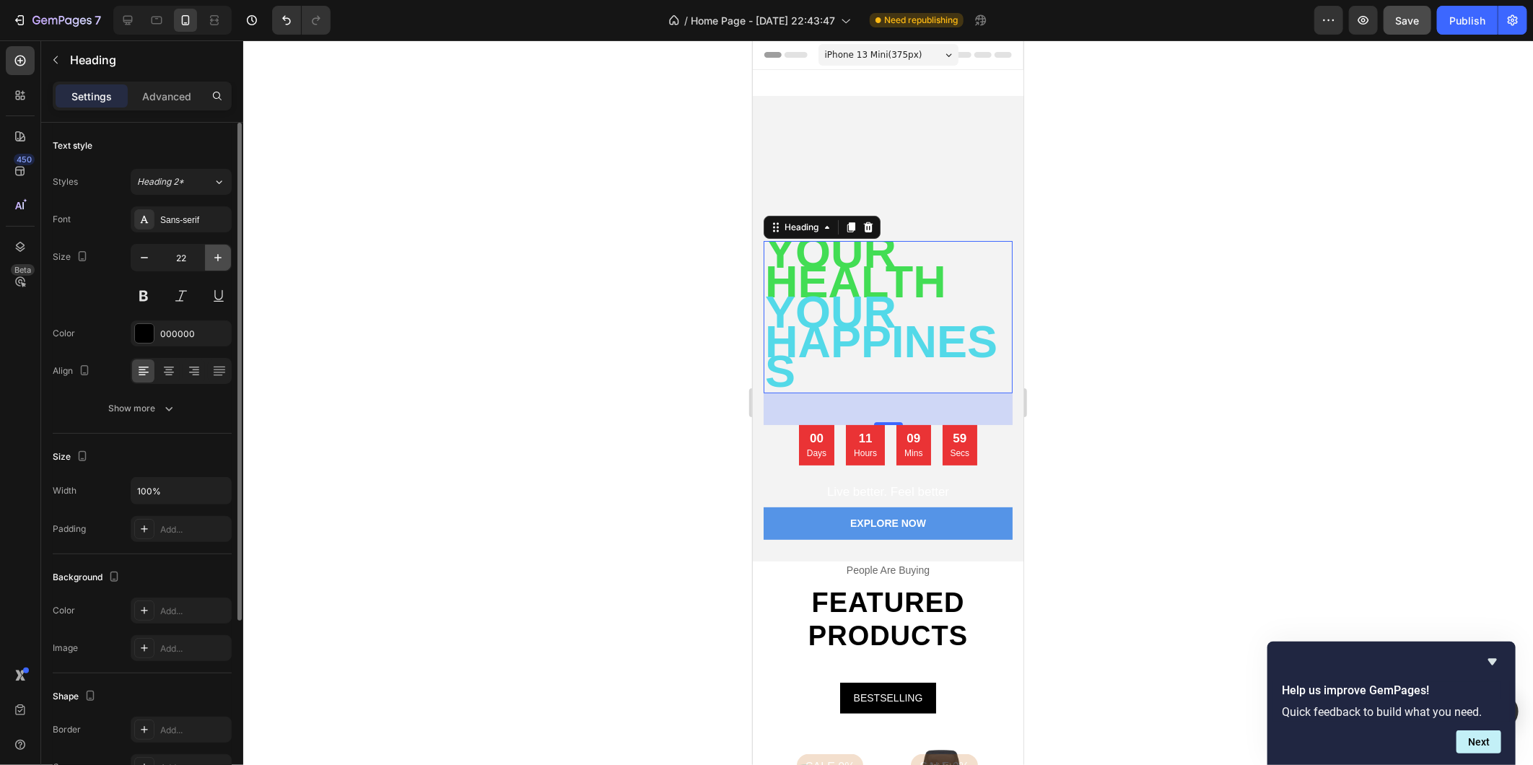
click at [219, 260] on icon "button" at bounding box center [218, 257] width 14 height 14
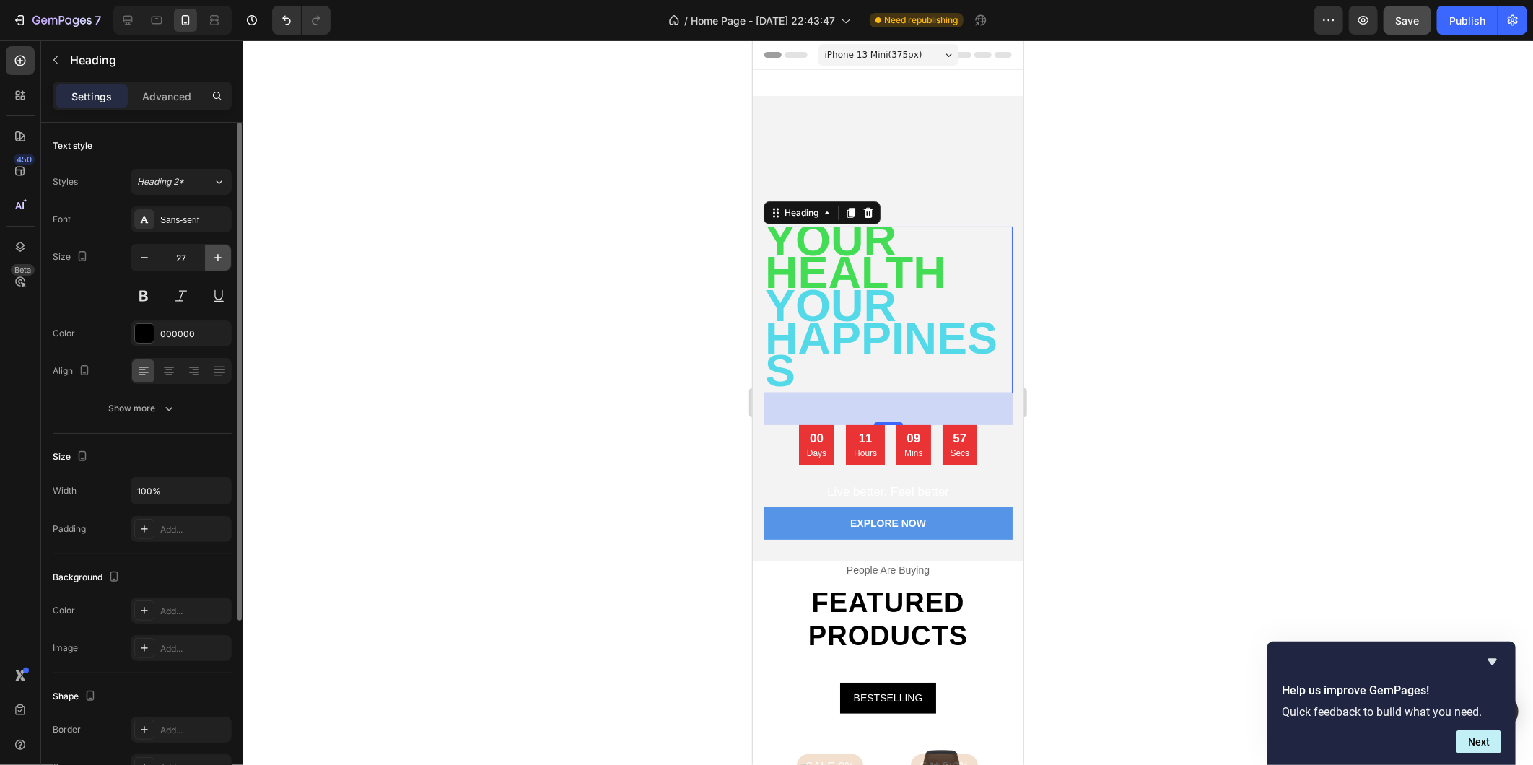
click at [219, 260] on icon "button" at bounding box center [218, 257] width 14 height 14
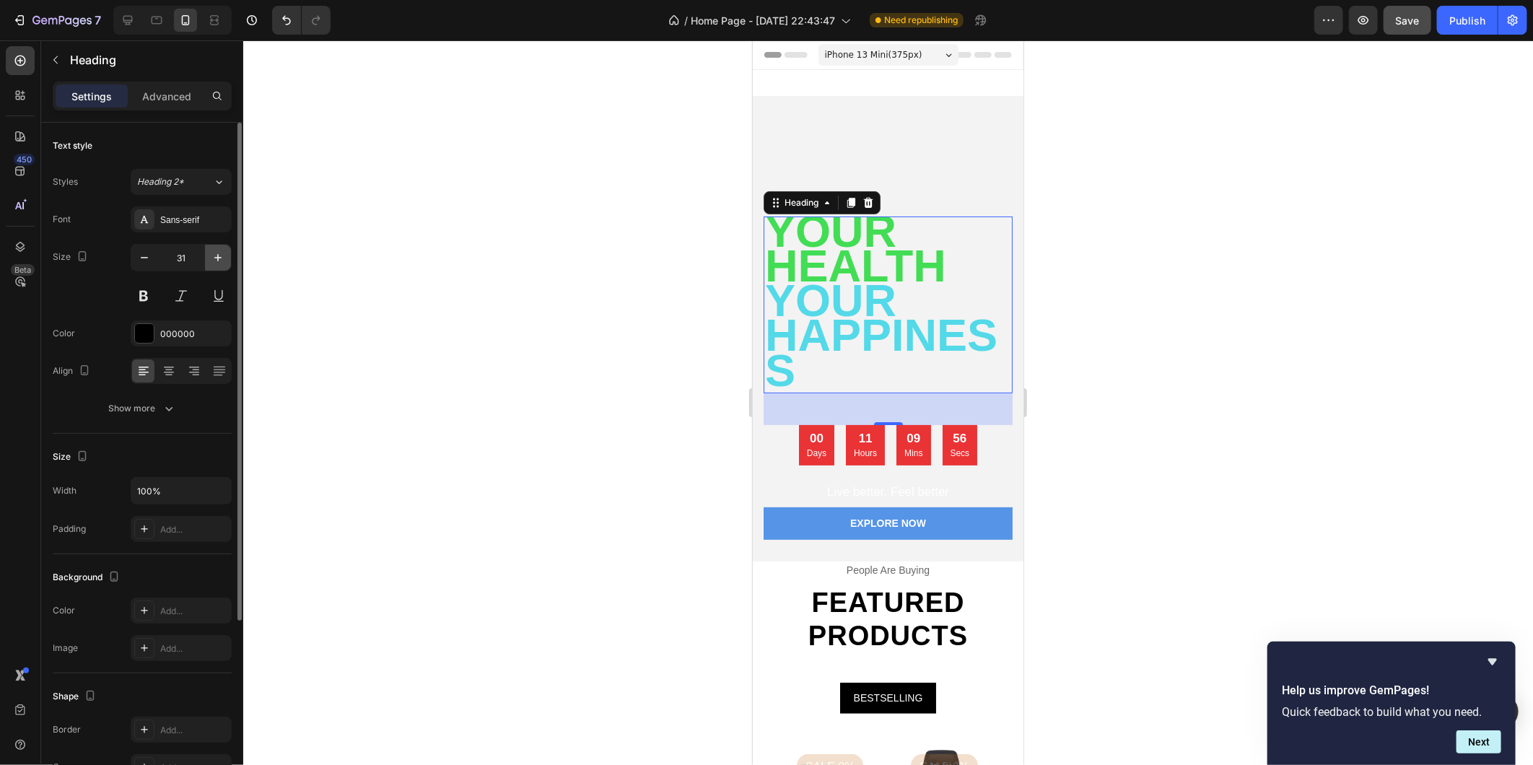
click at [219, 260] on icon "button" at bounding box center [218, 257] width 14 height 14
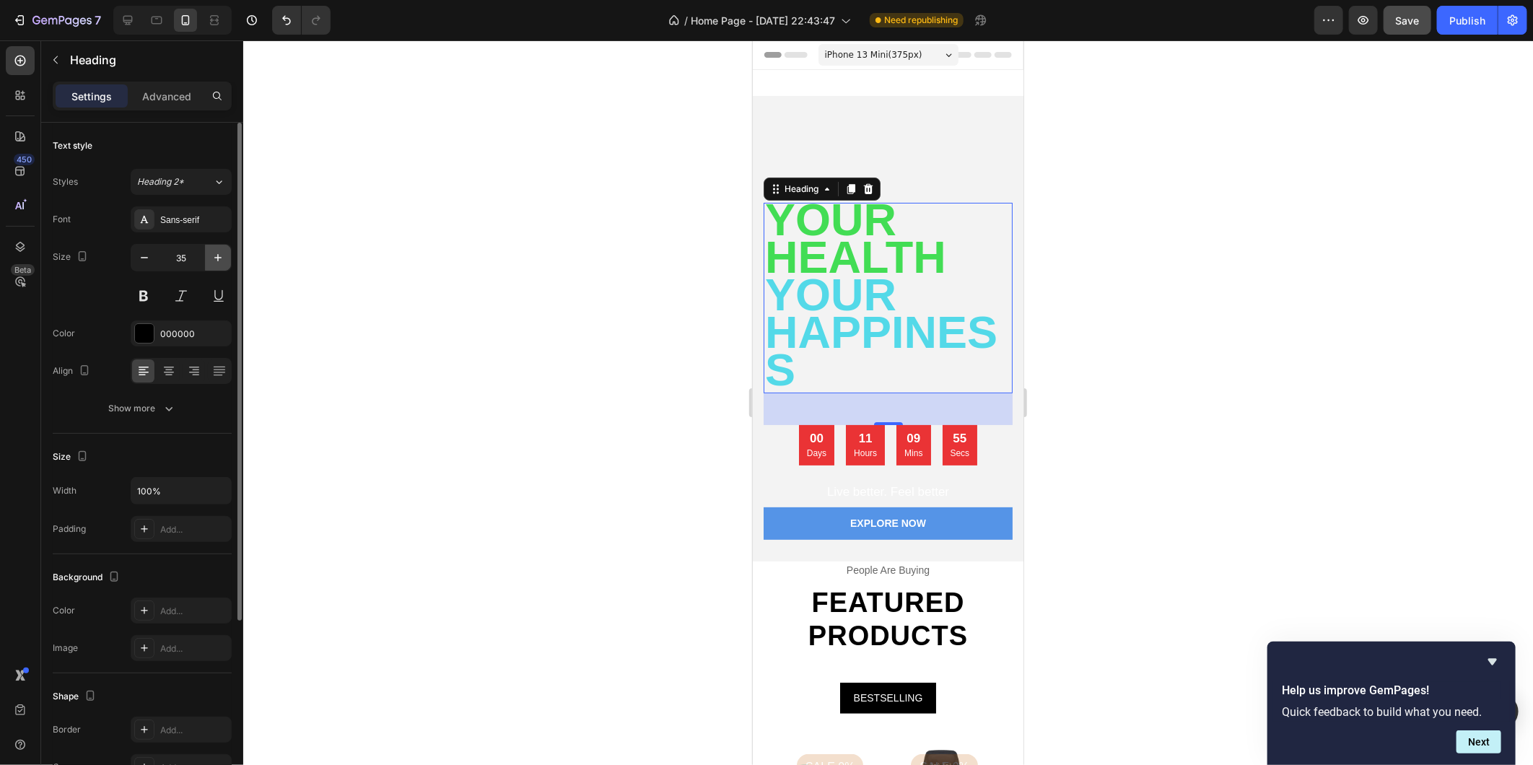
click at [219, 260] on icon "button" at bounding box center [218, 257] width 14 height 14
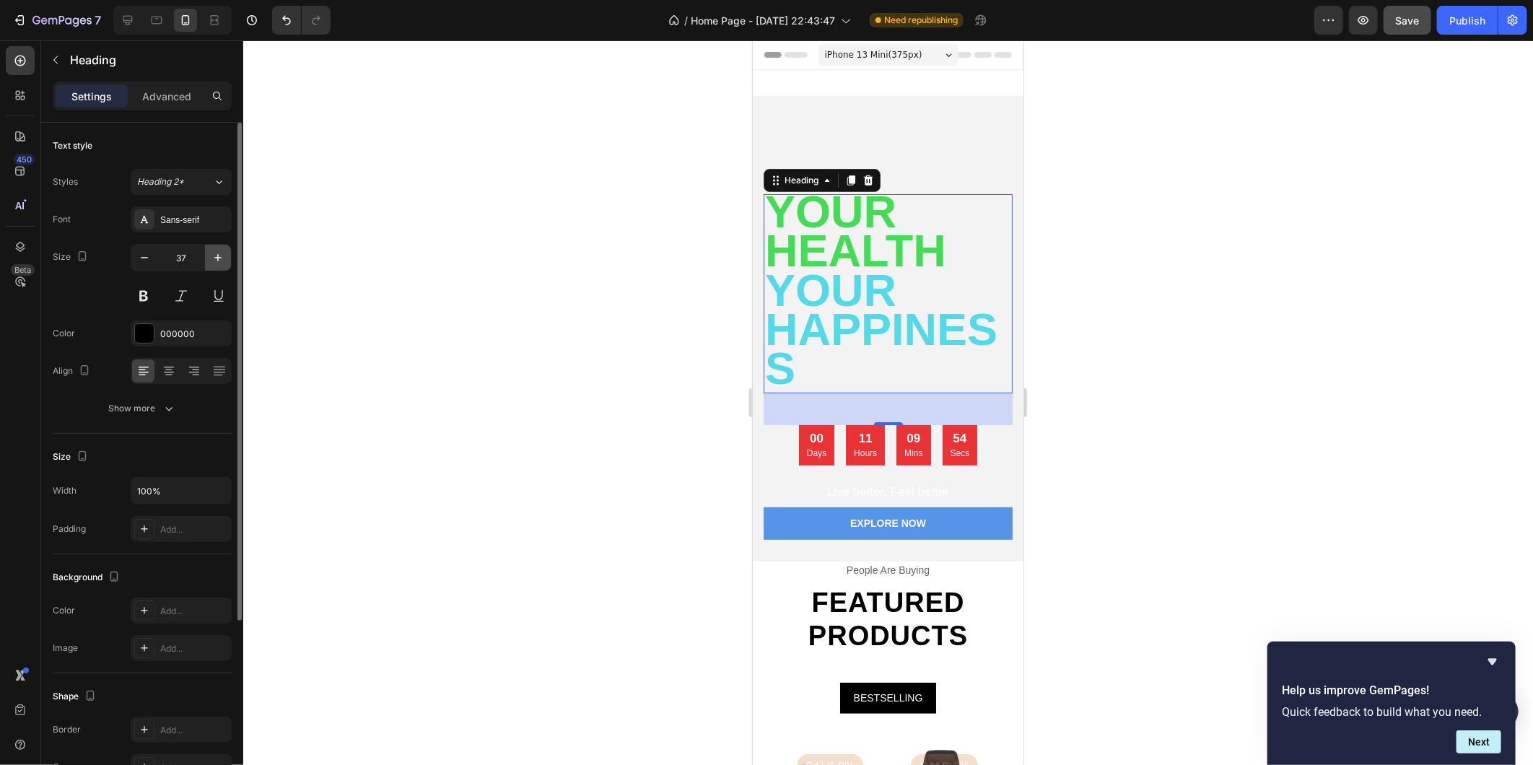
click at [219, 260] on icon "button" at bounding box center [218, 257] width 14 height 14
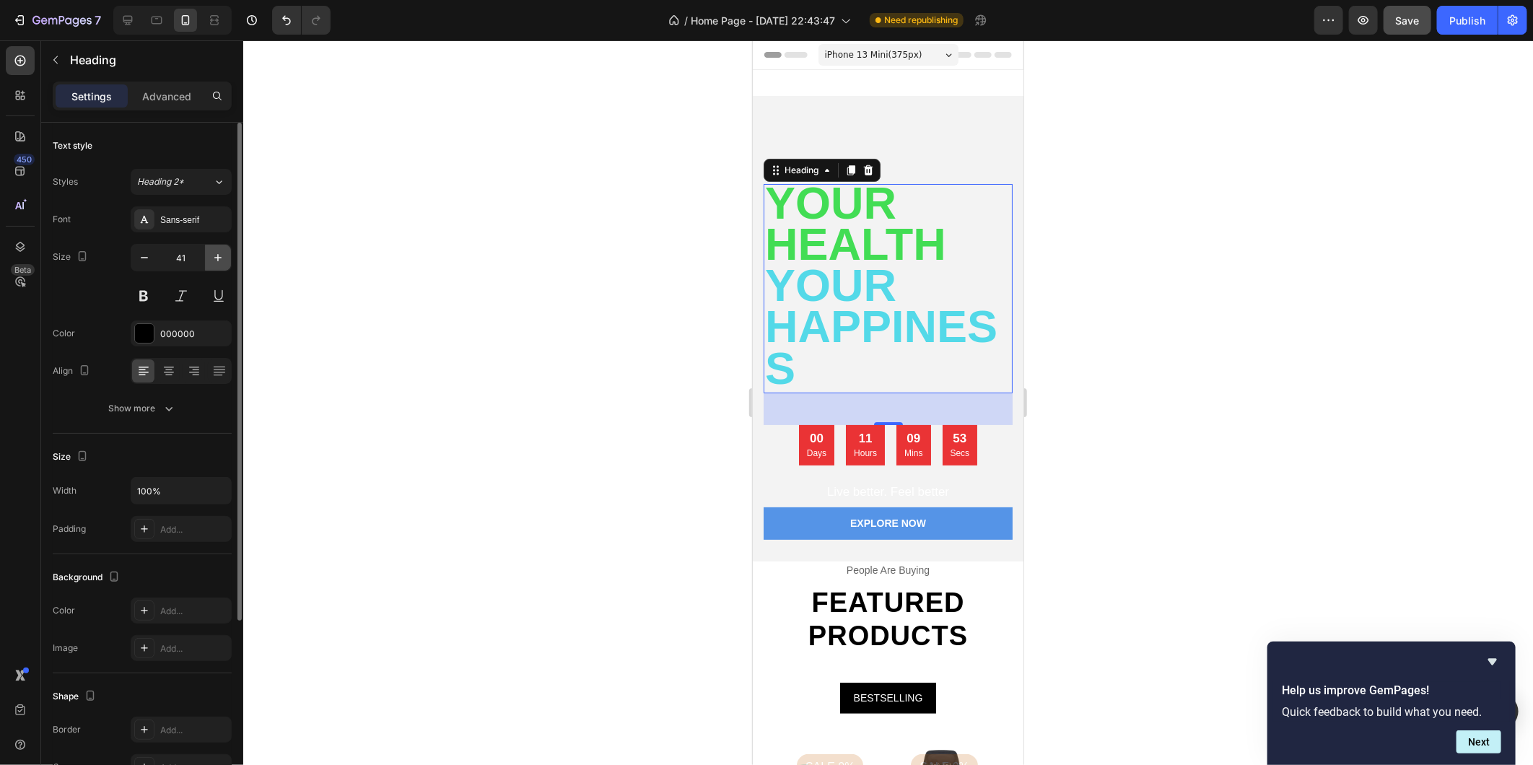
click at [219, 260] on icon "button" at bounding box center [218, 257] width 14 height 14
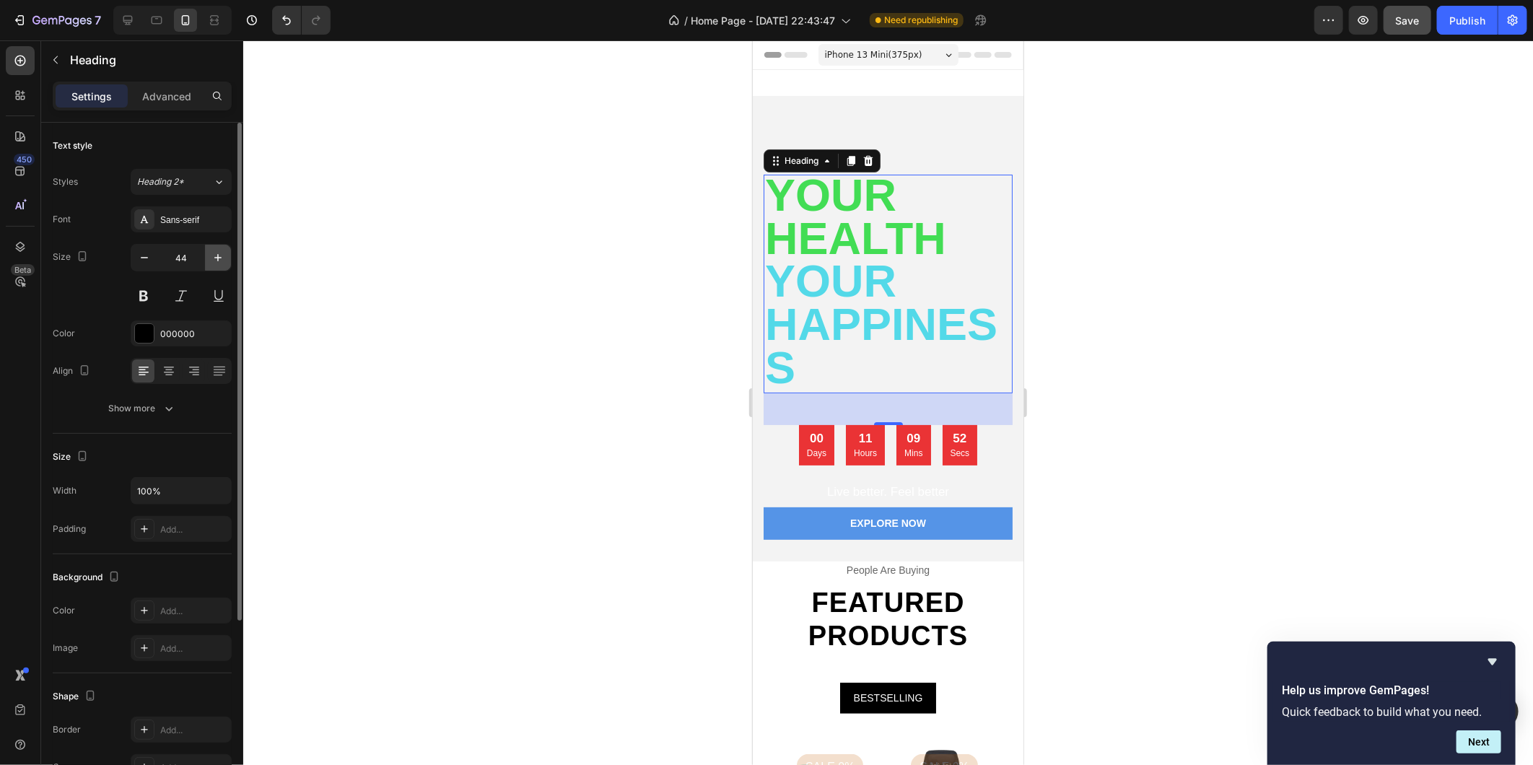
click at [219, 260] on icon "button" at bounding box center [218, 257] width 14 height 14
type input "46"
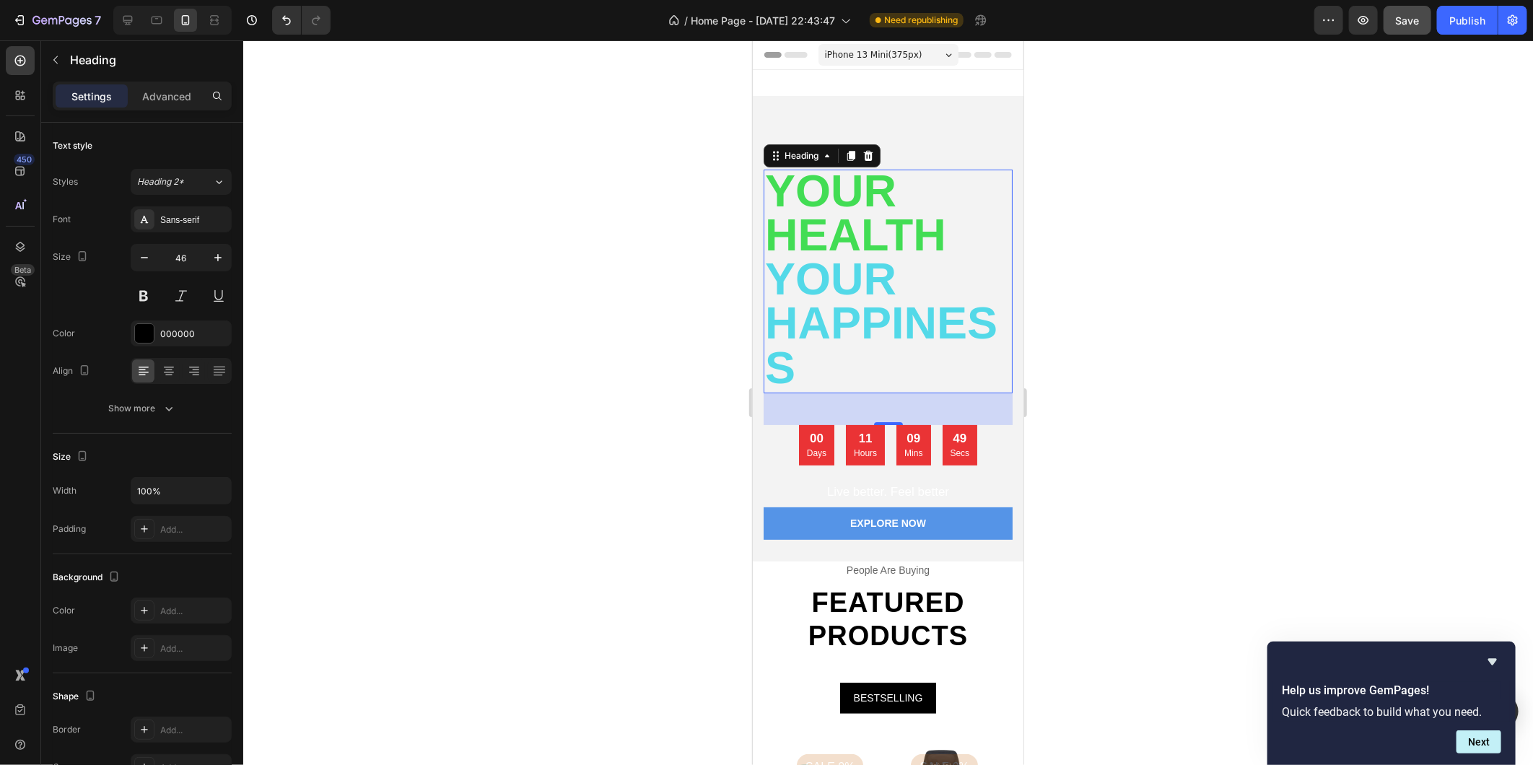
click at [825, 319] on span "your happiness" at bounding box center [880, 322] width 232 height 139
click at [828, 222] on span "Your Health" at bounding box center [854, 212] width 181 height 95
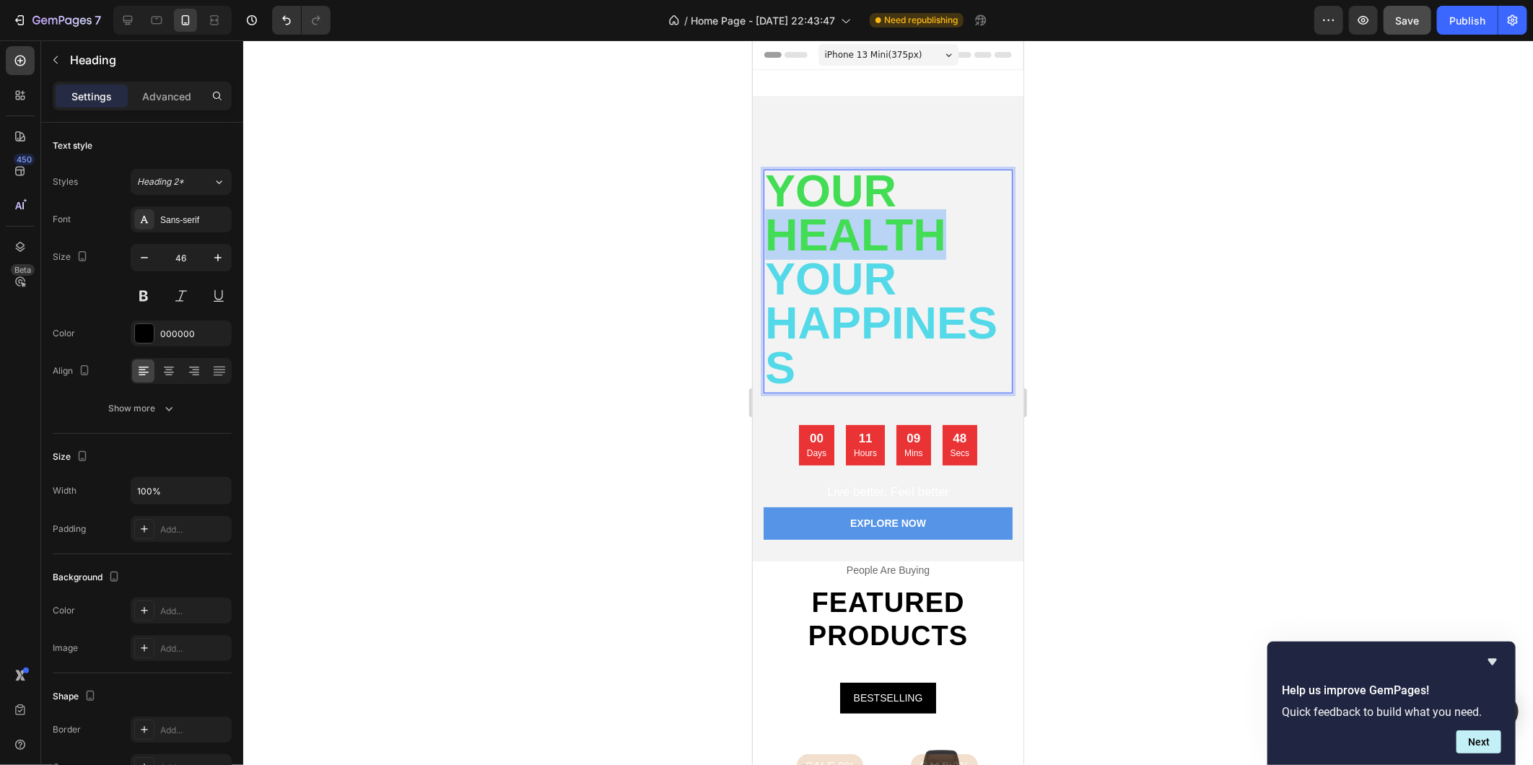
click at [828, 222] on span "Your Health" at bounding box center [854, 212] width 181 height 95
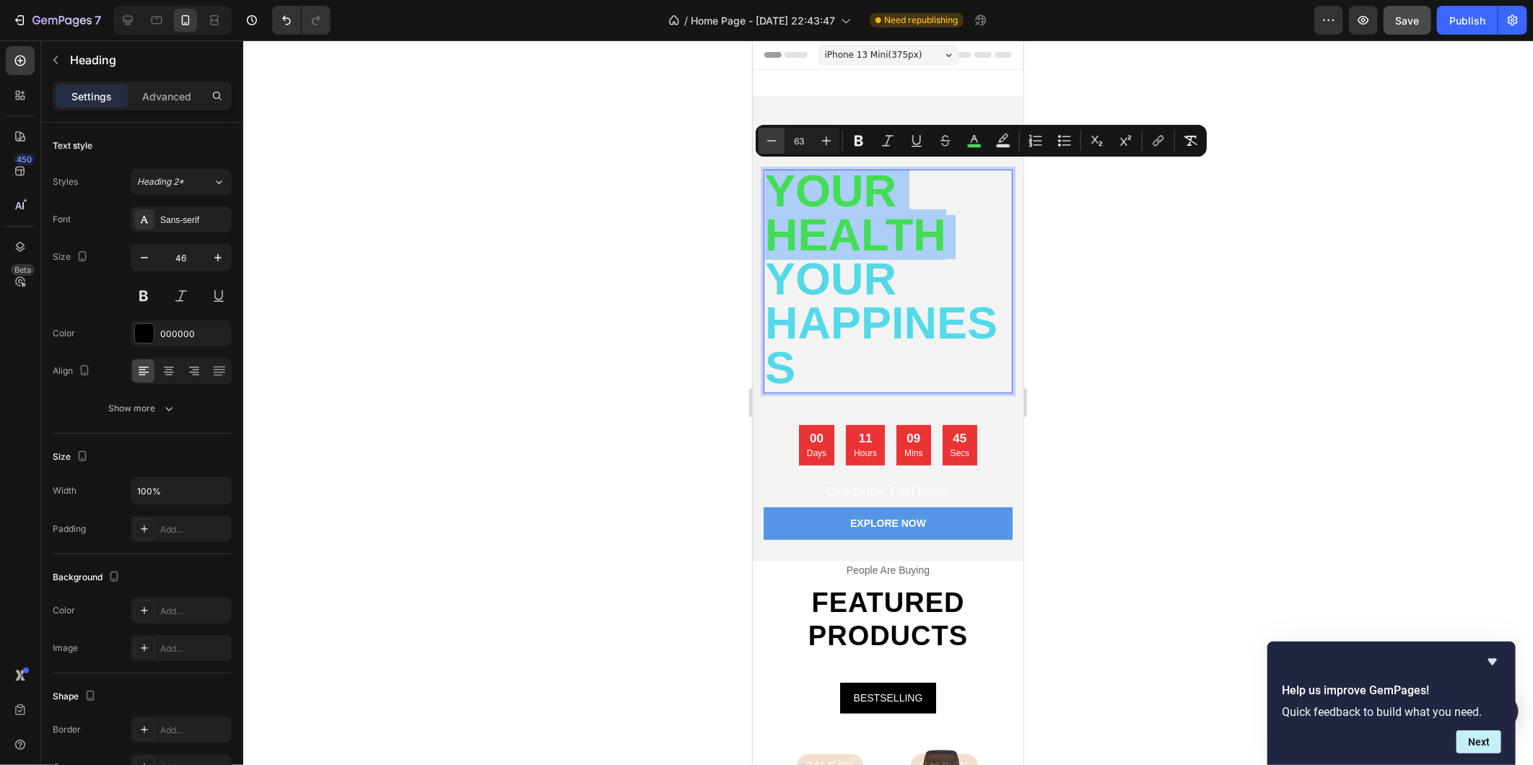
click at [774, 135] on icon "Editor contextual toolbar" at bounding box center [771, 141] width 14 height 14
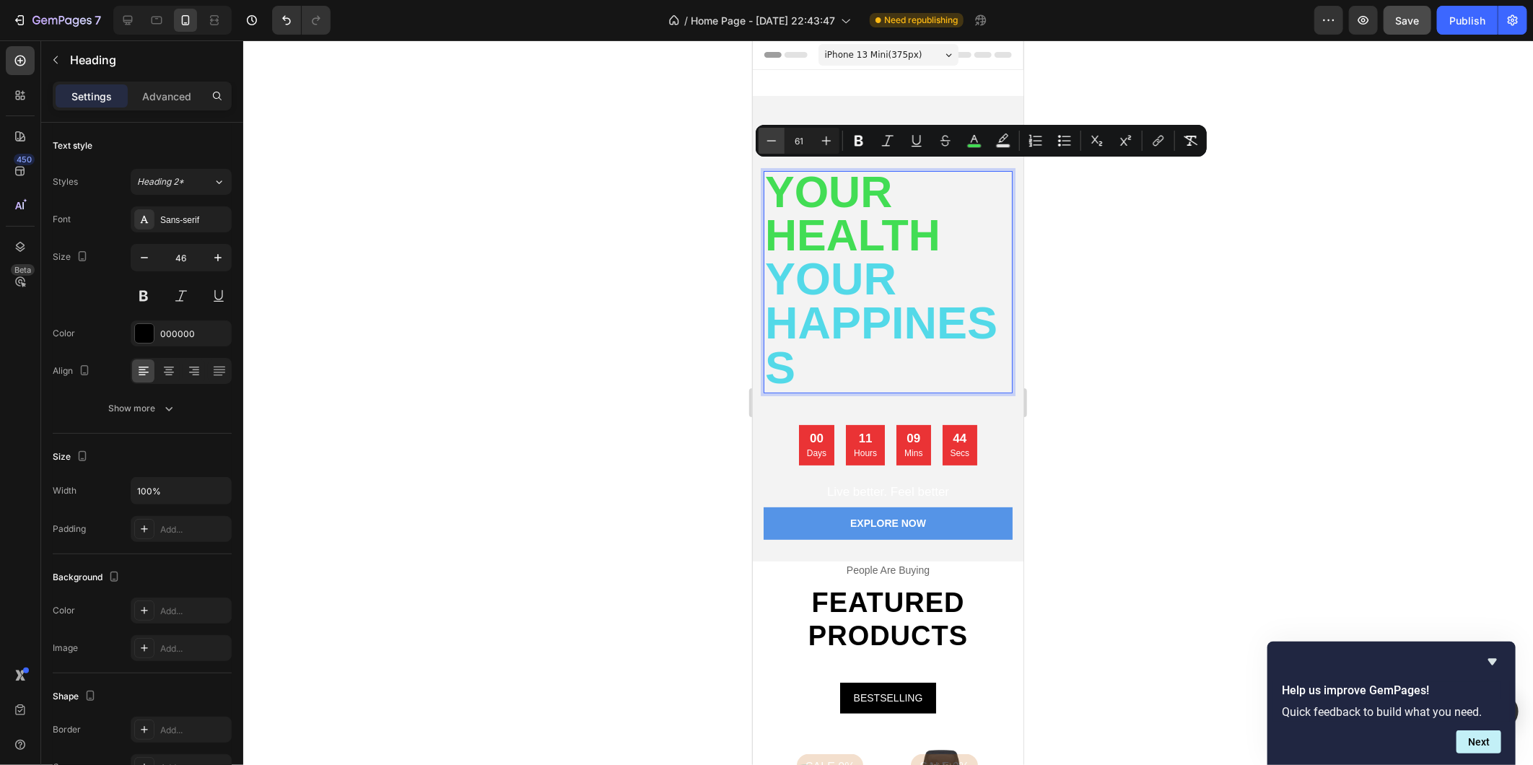
click at [774, 135] on icon "Editor contextual toolbar" at bounding box center [771, 141] width 14 height 14
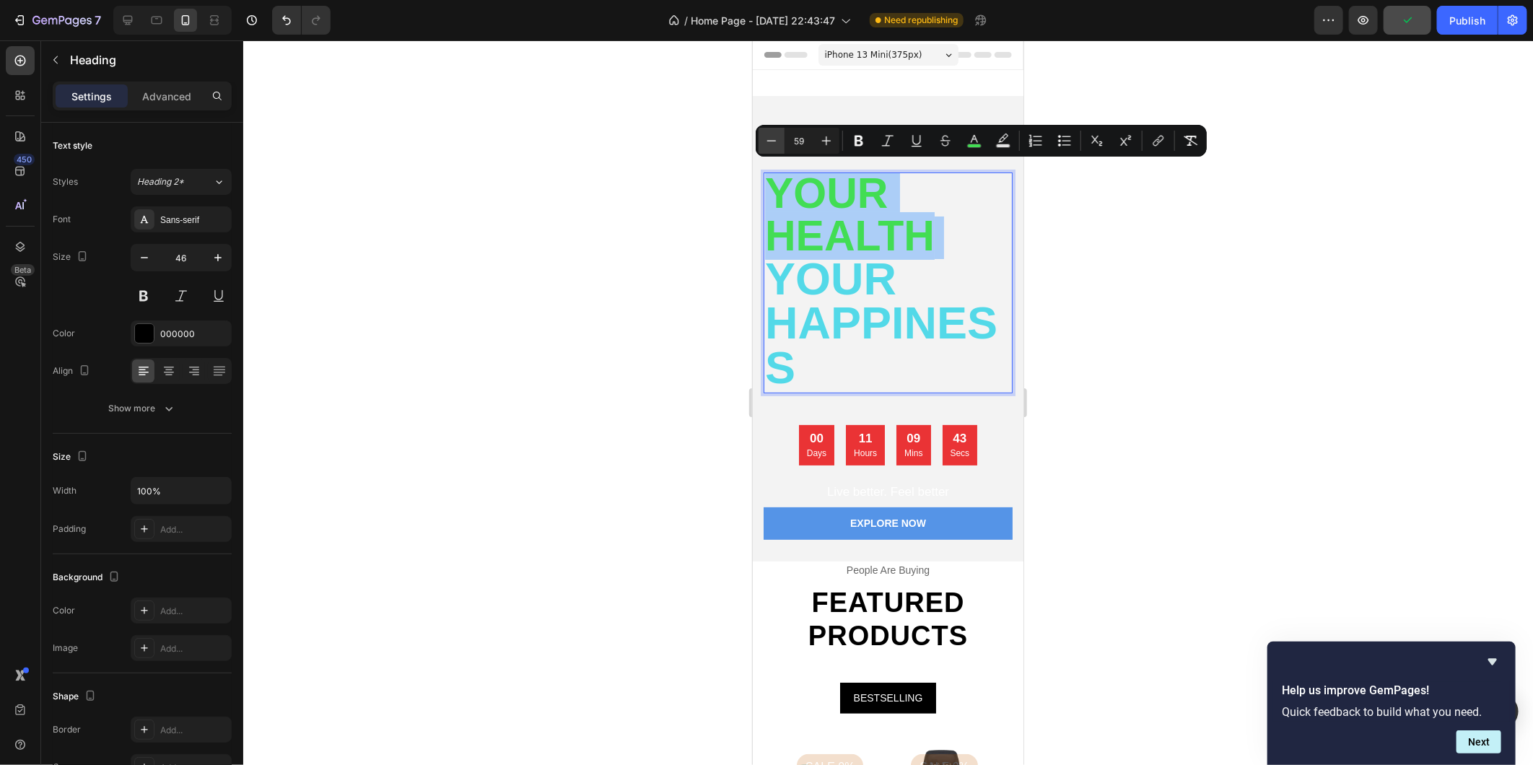
click at [774, 135] on icon "Editor contextual toolbar" at bounding box center [771, 141] width 14 height 14
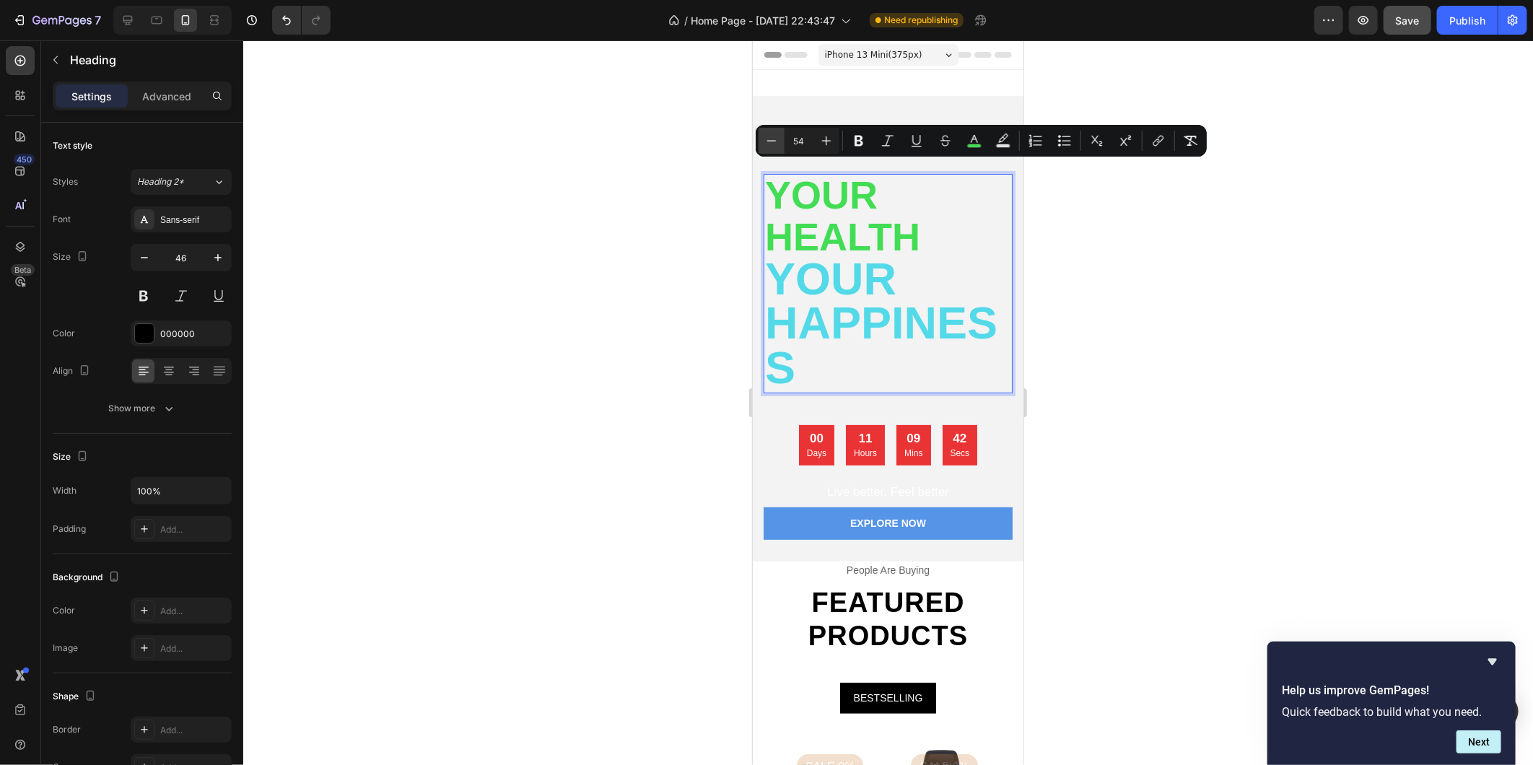
click at [774, 135] on icon "Editor contextual toolbar" at bounding box center [771, 141] width 14 height 14
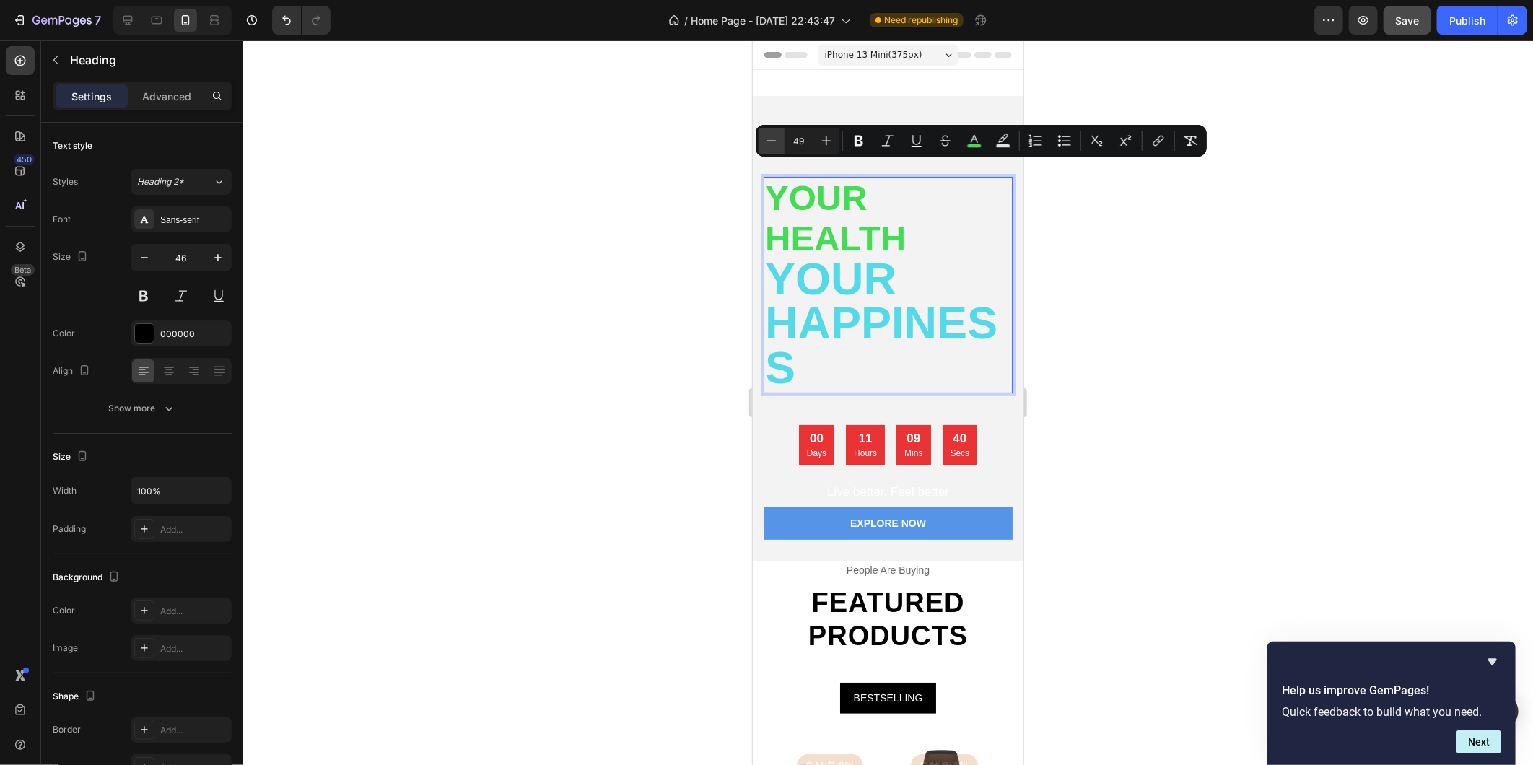
click at [774, 135] on icon "Editor contextual toolbar" at bounding box center [771, 141] width 14 height 14
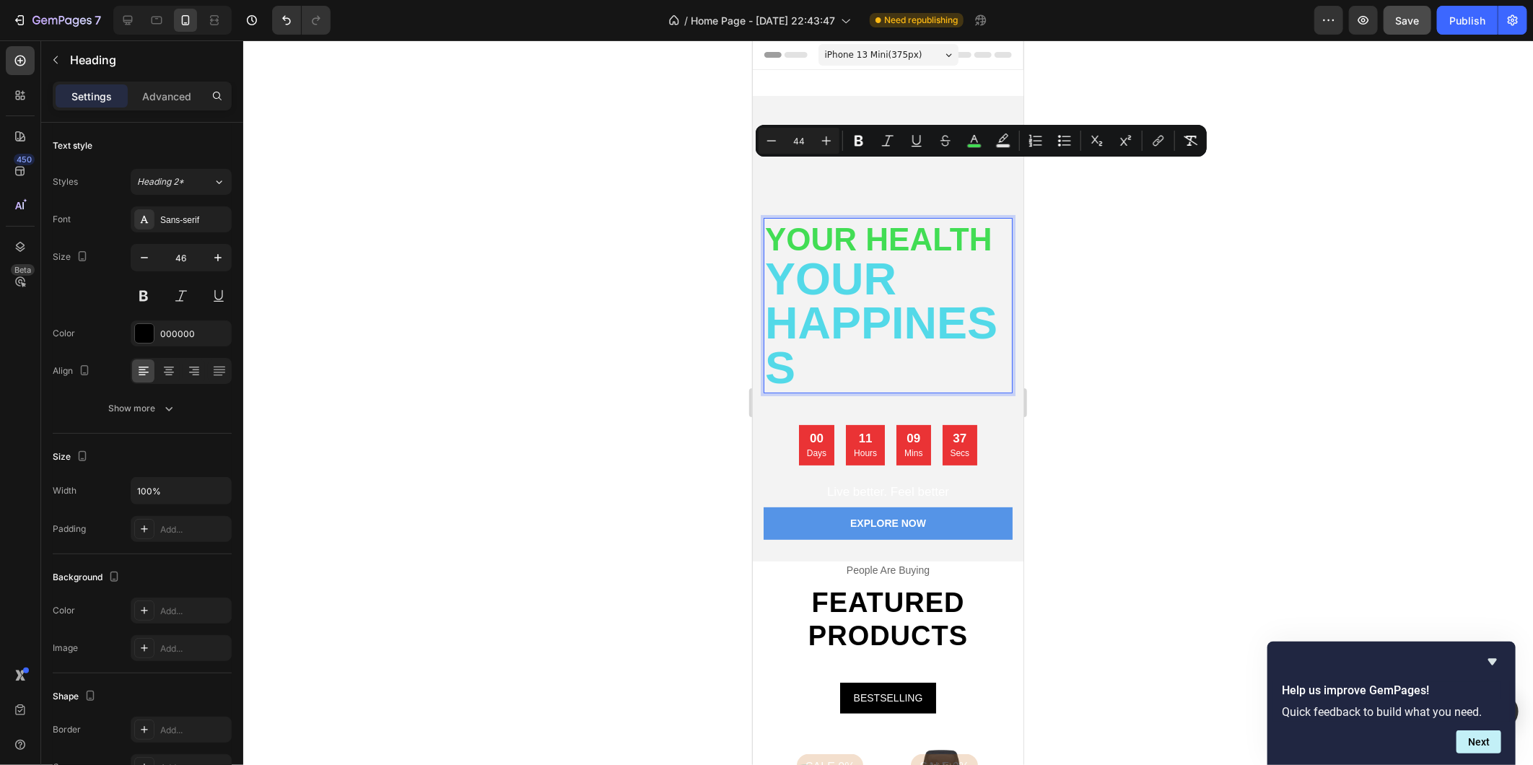
type input "63"
click at [784, 370] on span "your happiness" at bounding box center [880, 322] width 232 height 139
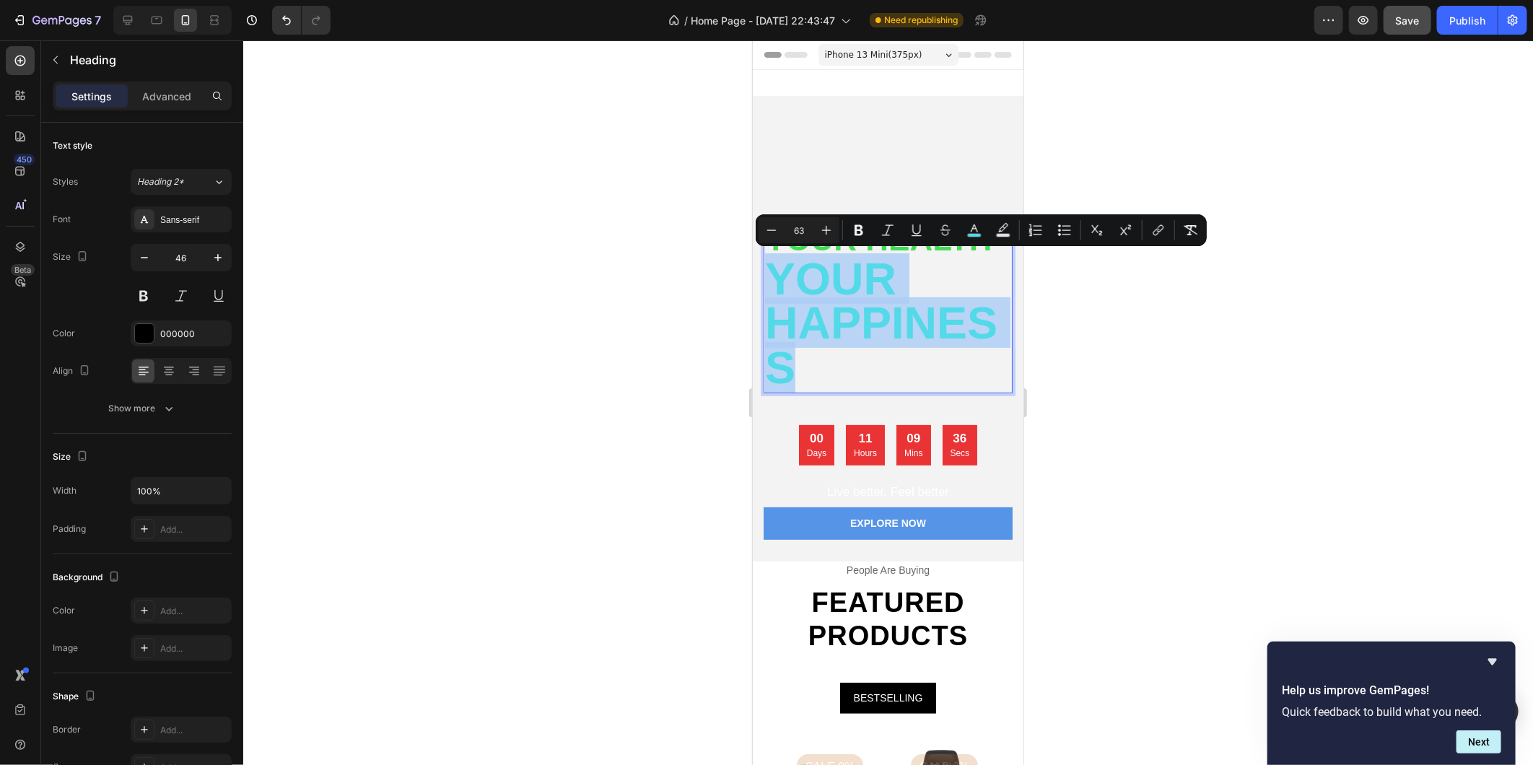
drag, startPoint x: 789, startPoint y: 369, endPoint x: 769, endPoint y: 270, distance: 100.9
click at [769, 270] on span "your happiness" at bounding box center [880, 322] width 232 height 139
click at [799, 227] on input "63" at bounding box center [798, 230] width 29 height 17
type input "44"
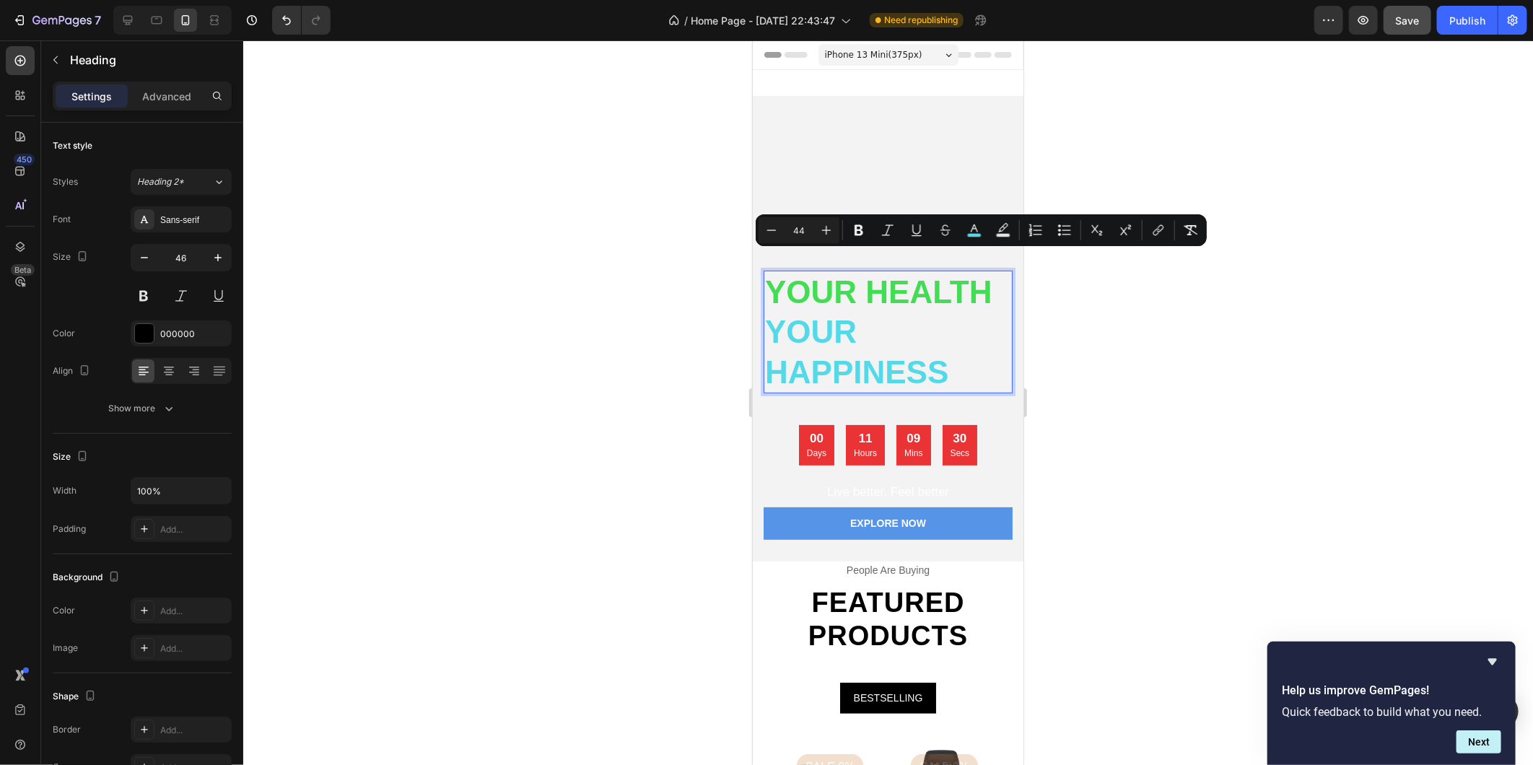
click at [1145, 393] on div at bounding box center [888, 402] width 1290 height 725
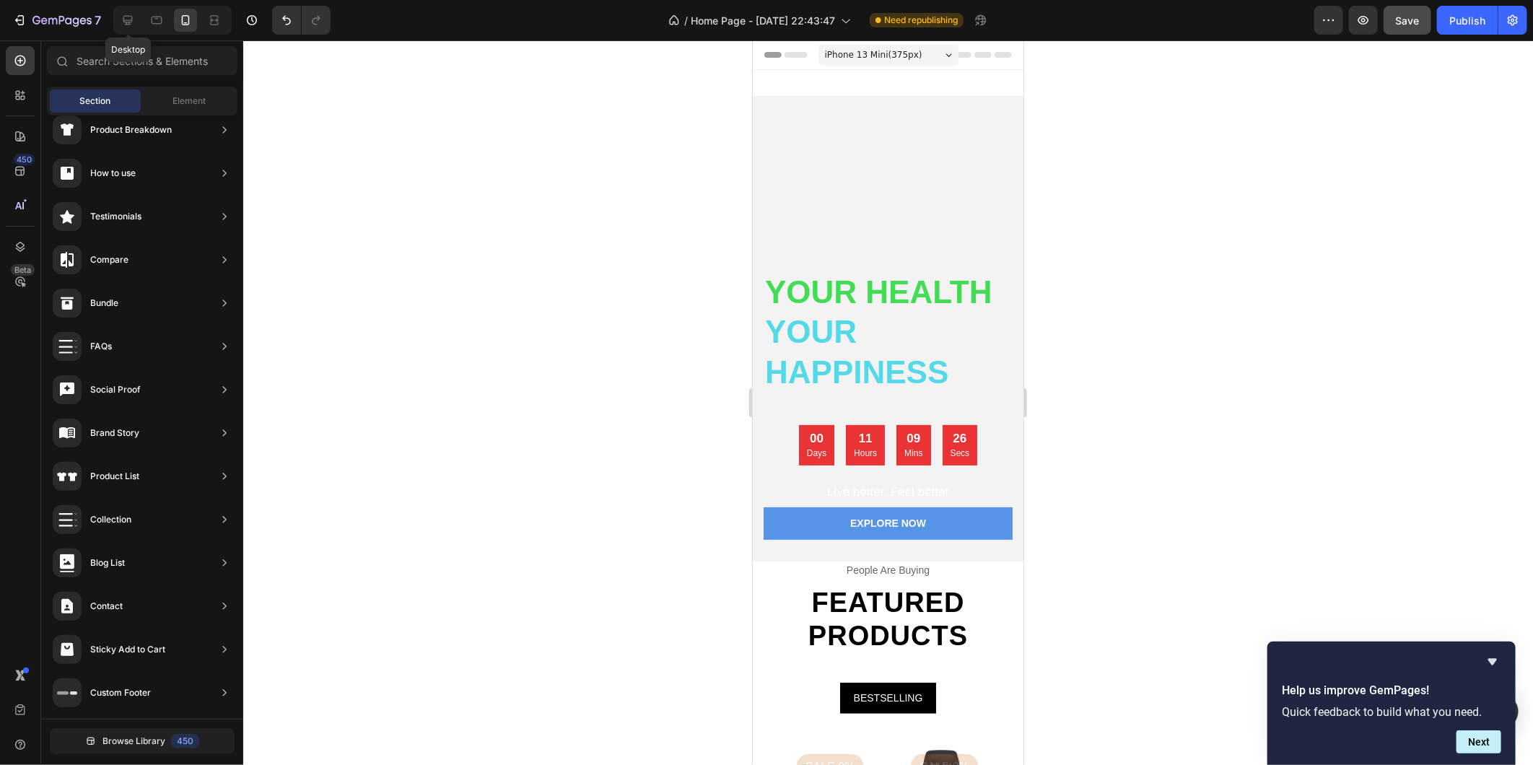
drag, startPoint x: 130, startPoint y: 16, endPoint x: 250, endPoint y: 103, distance: 148.8
click at [130, 15] on icon at bounding box center [128, 20] width 14 height 14
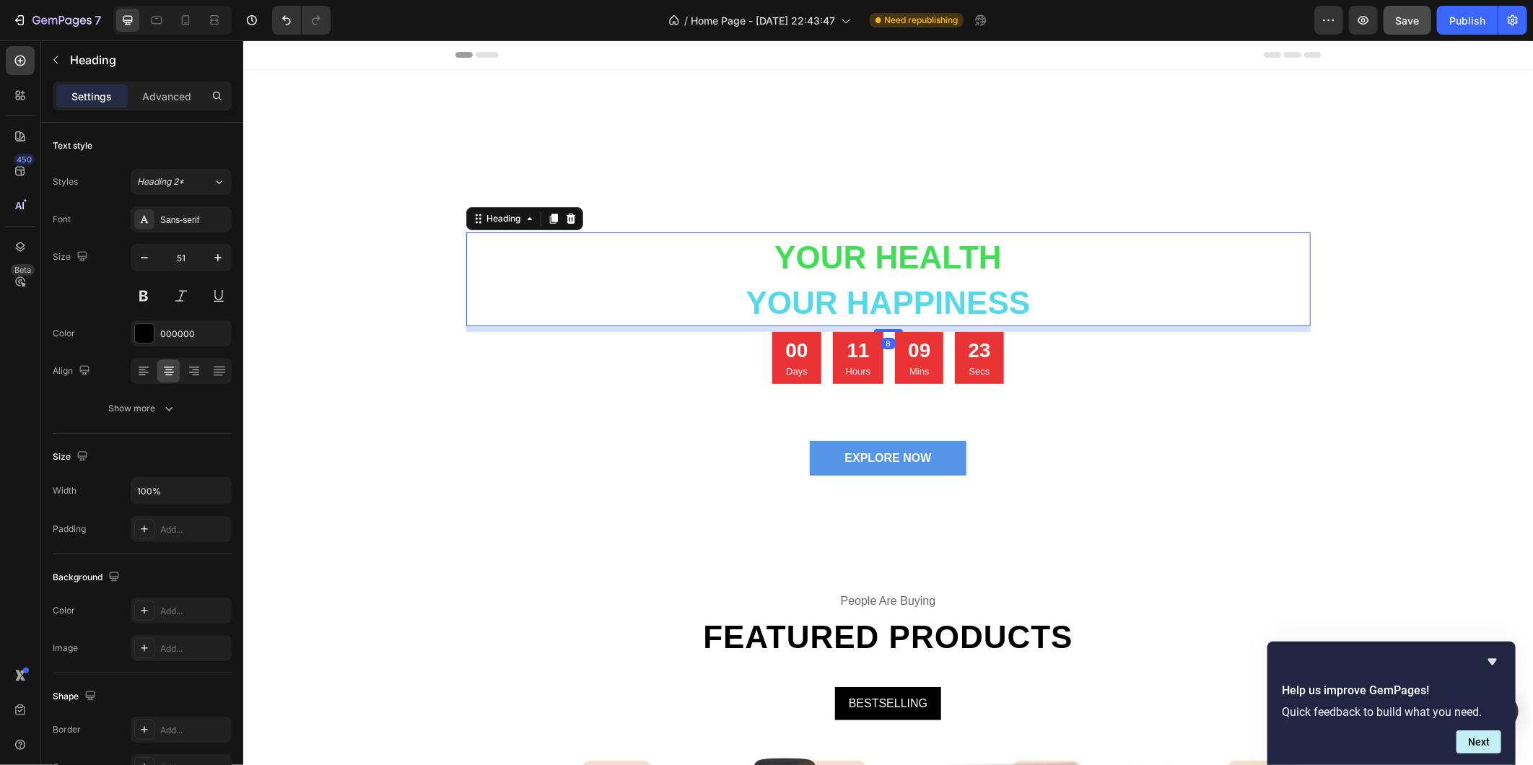
click at [904, 254] on span "Your Health" at bounding box center [887, 256] width 227 height 35
click at [218, 256] on icon "button" at bounding box center [217, 257] width 7 height 7
click at [219, 255] on icon "button" at bounding box center [218, 257] width 14 height 14
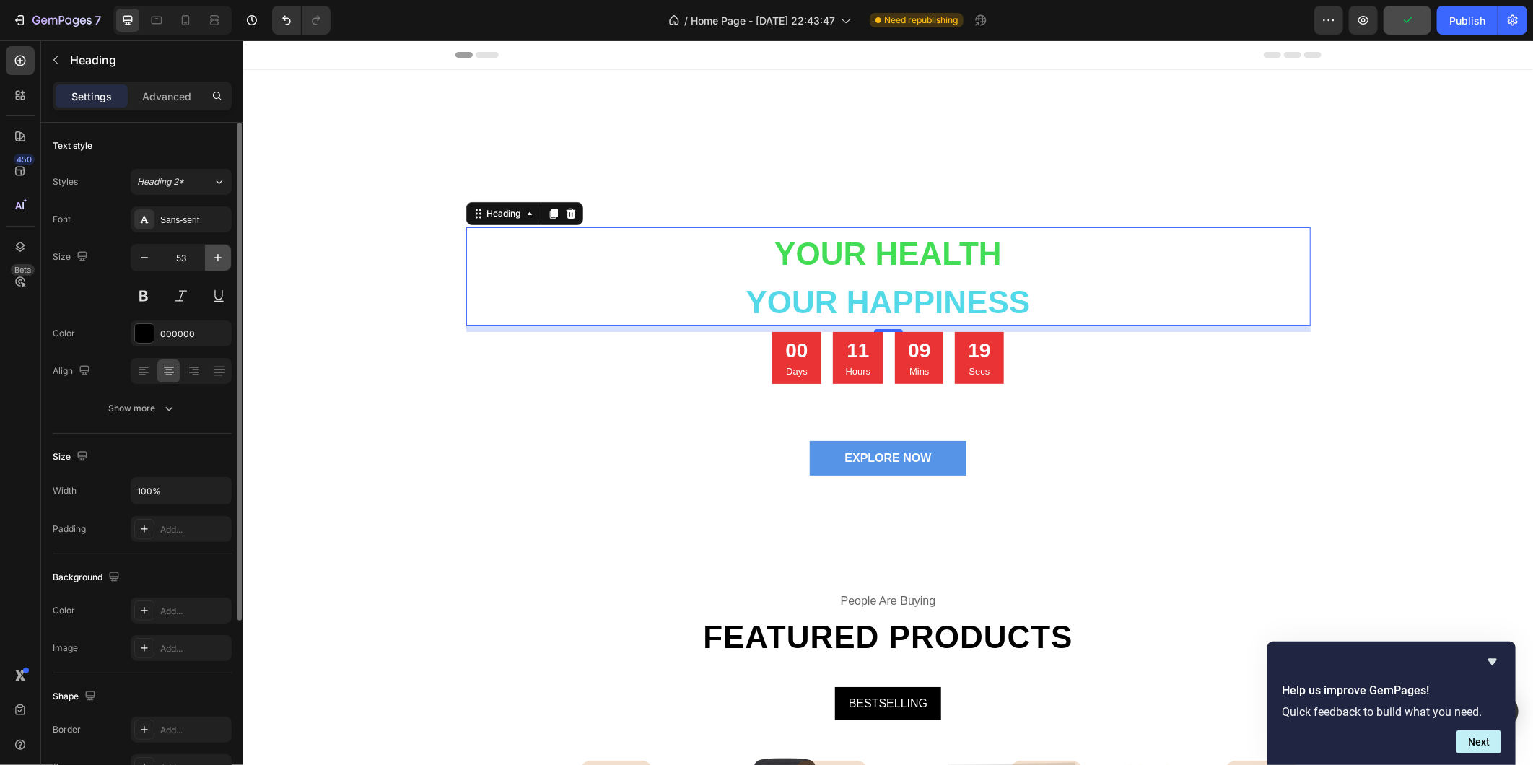
click at [219, 255] on icon "button" at bounding box center [218, 257] width 14 height 14
click at [141, 256] on icon "button" at bounding box center [144, 257] width 14 height 14
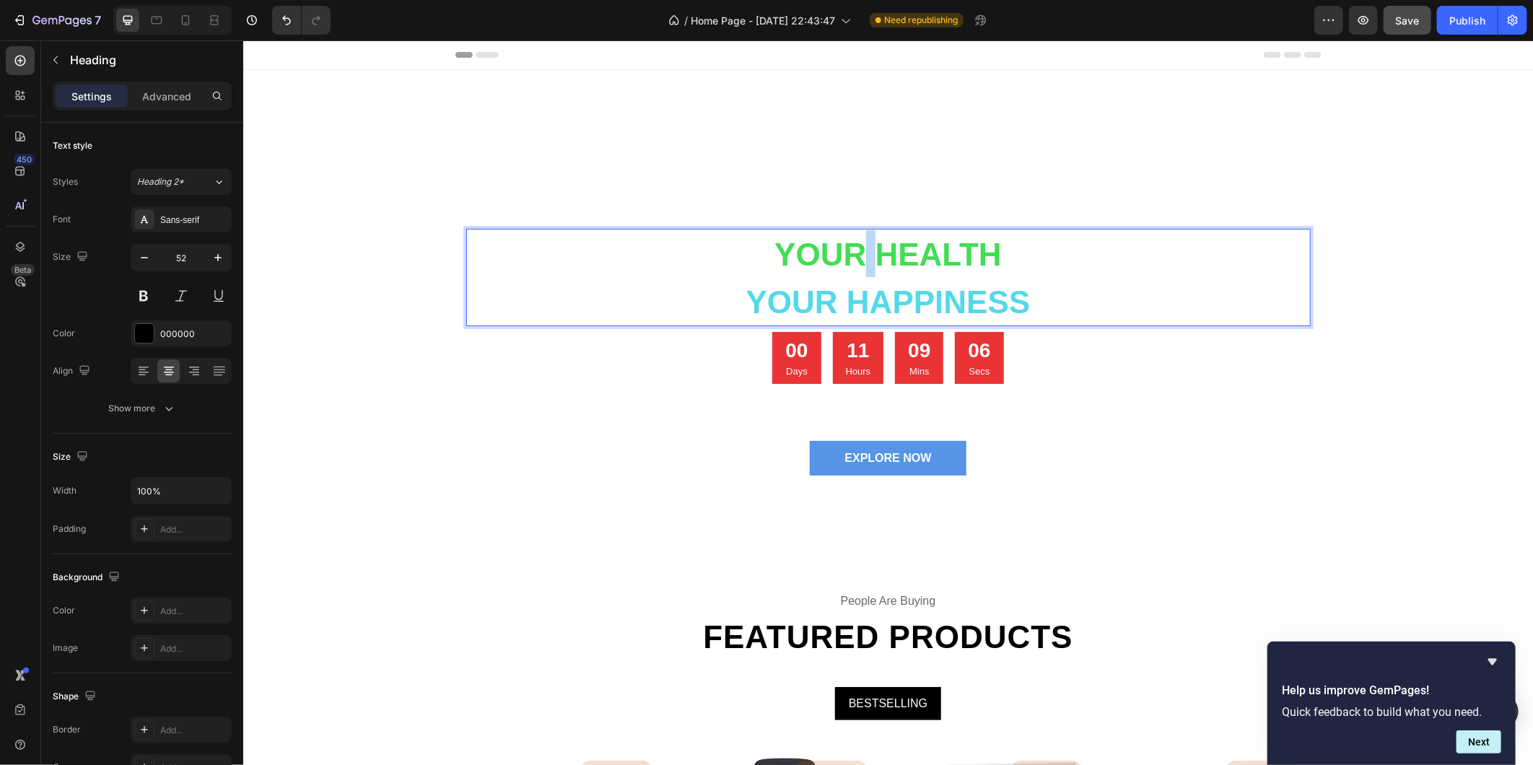
click at [860, 253] on span "Your Health" at bounding box center [887, 253] width 227 height 35
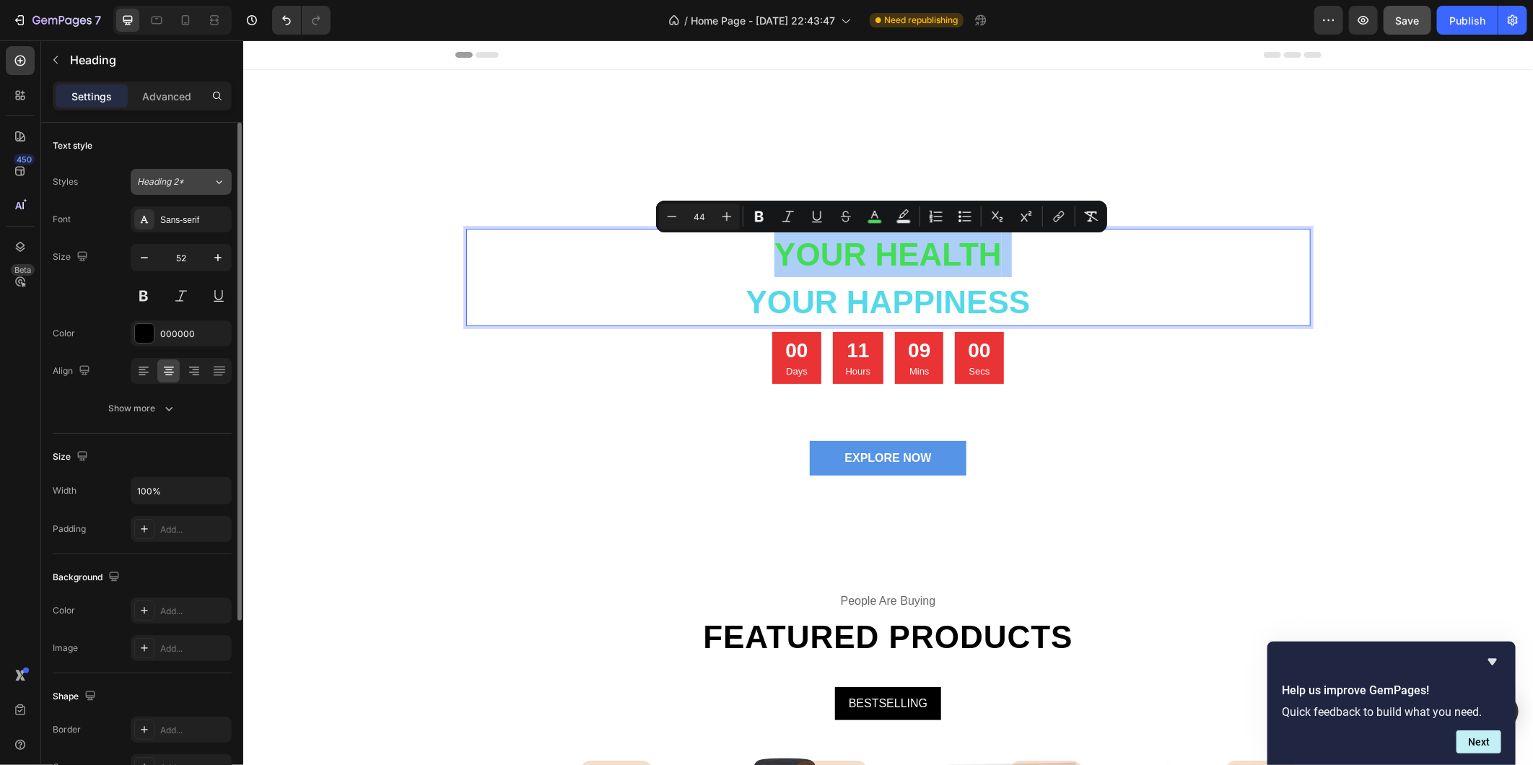
click at [221, 177] on icon at bounding box center [219, 182] width 12 height 14
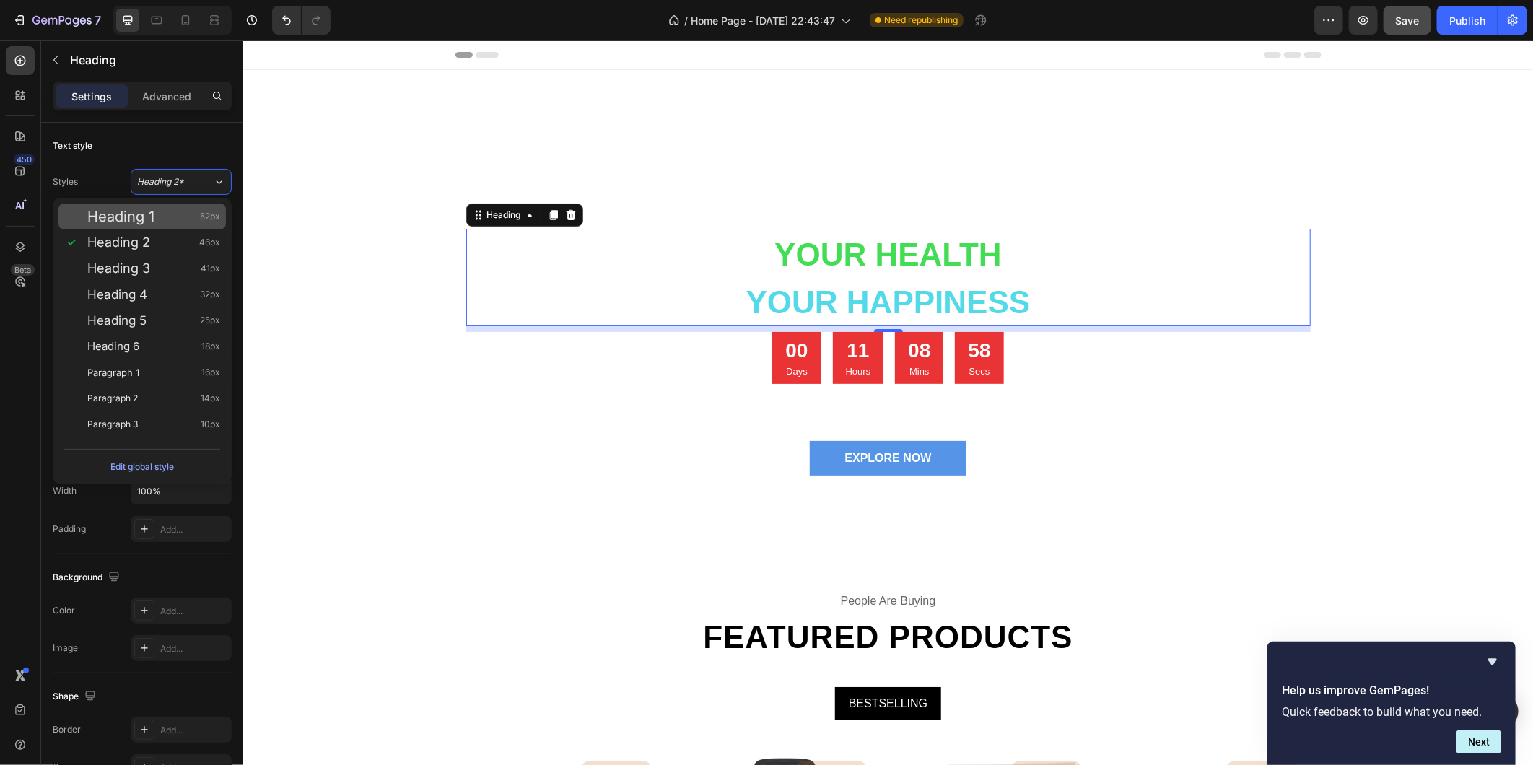
click at [132, 221] on span "Heading 1" at bounding box center [120, 216] width 67 height 14
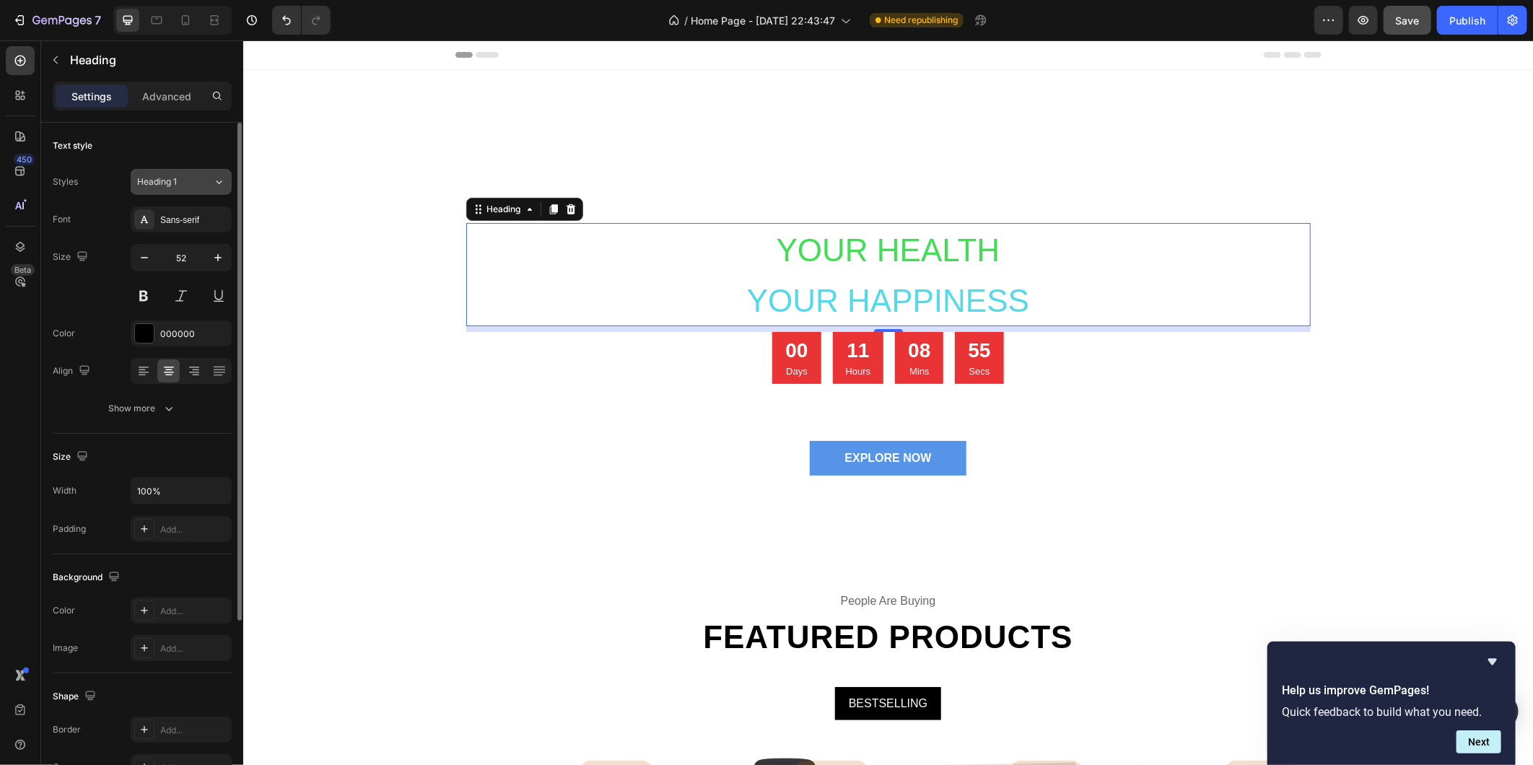
click at [222, 179] on icon at bounding box center [219, 182] width 12 height 14
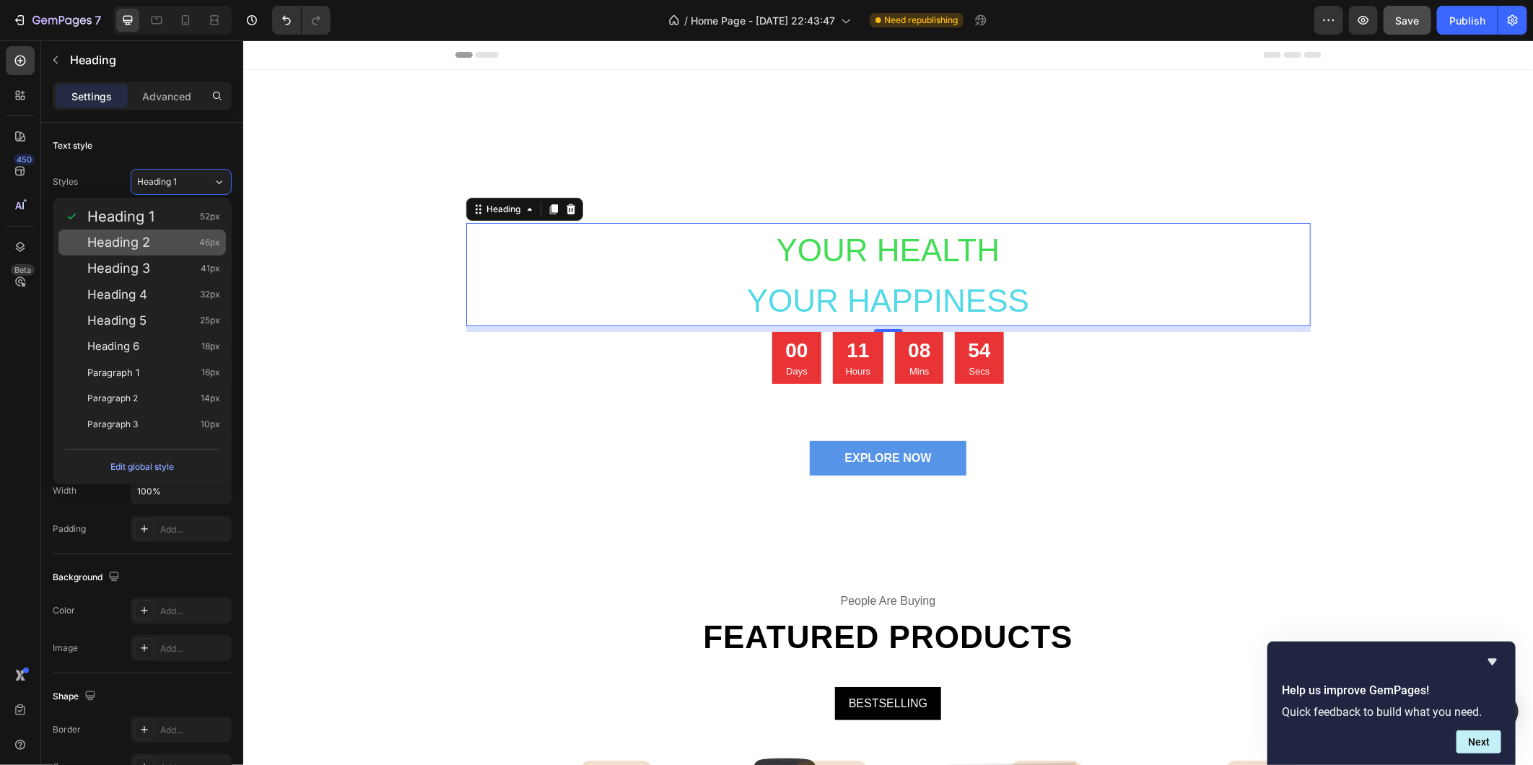
click at [162, 236] on div "Heading 2 46px" at bounding box center [153, 242] width 133 height 14
type input "46"
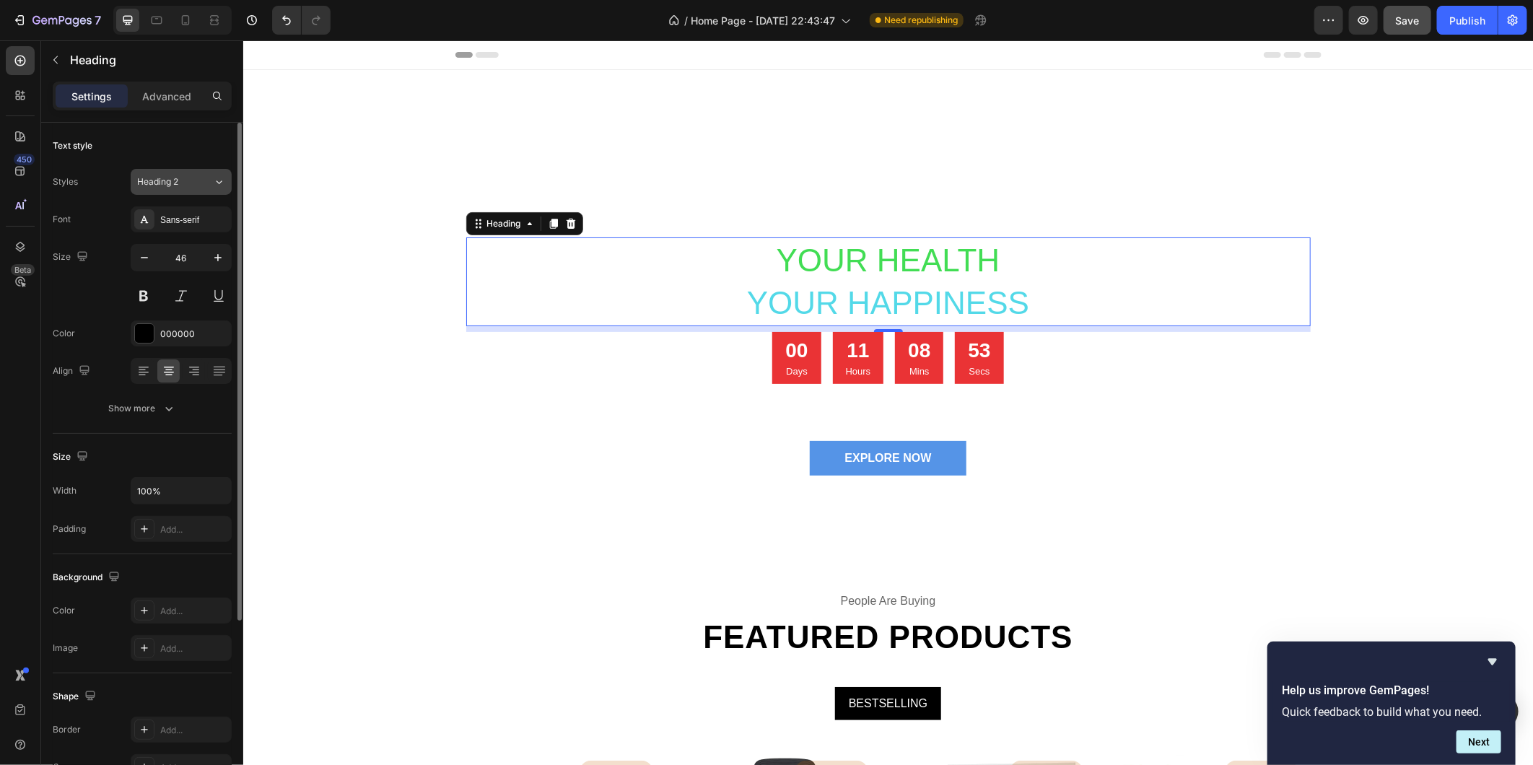
click at [213, 182] on icon at bounding box center [219, 182] width 12 height 14
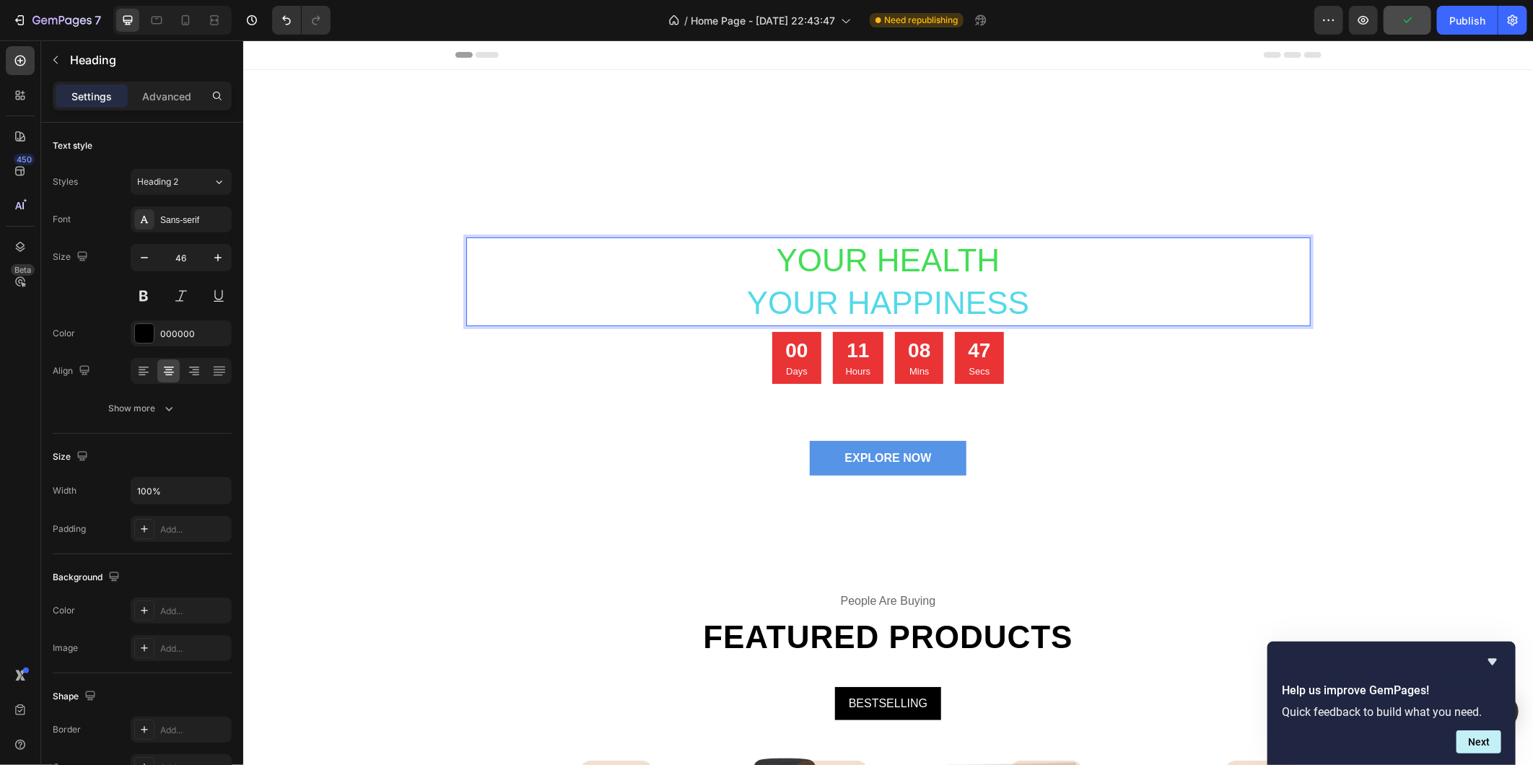
click at [980, 292] on span "your happiness" at bounding box center [887, 301] width 282 height 35
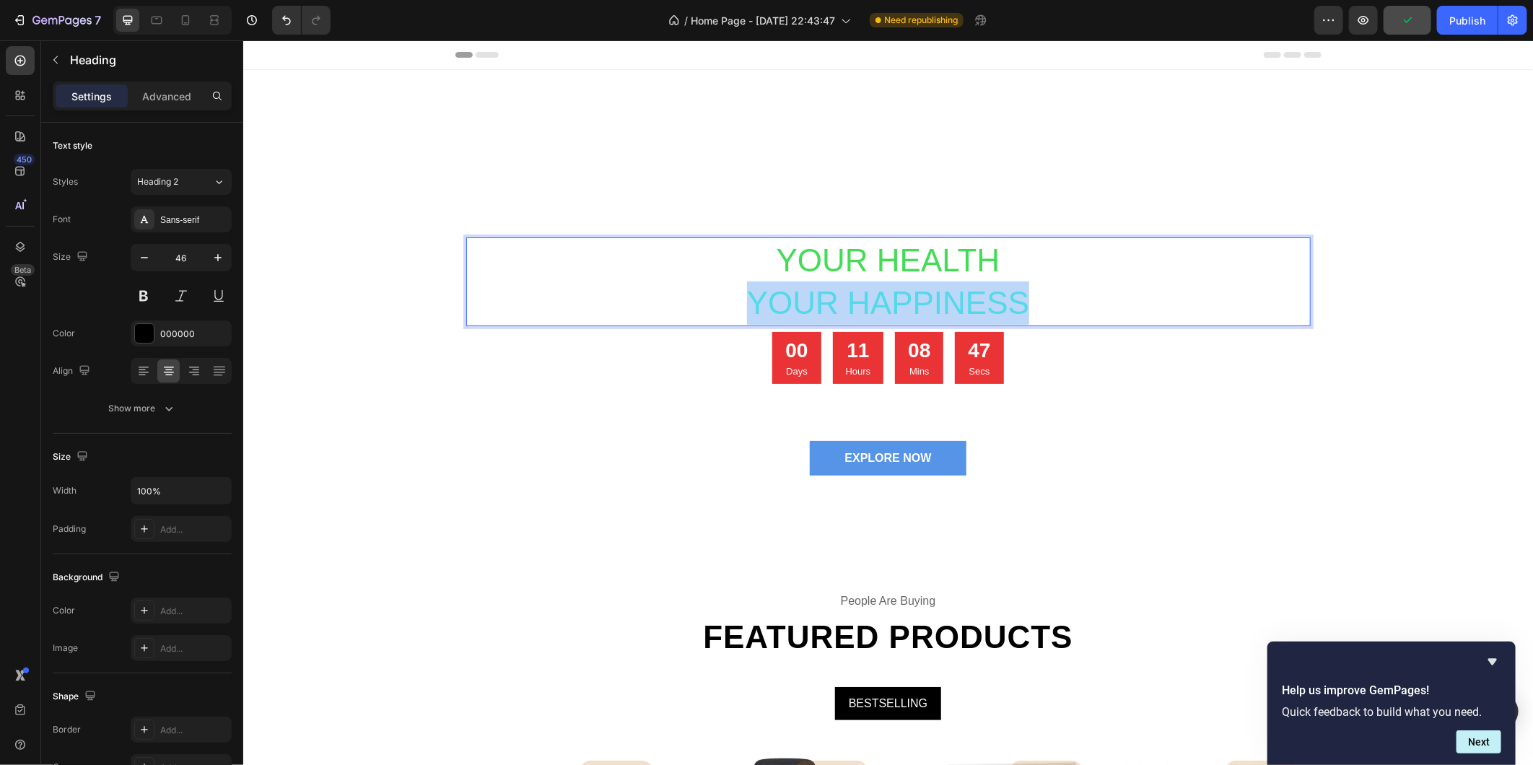
click at [980, 292] on span "your happiness" at bounding box center [887, 301] width 282 height 35
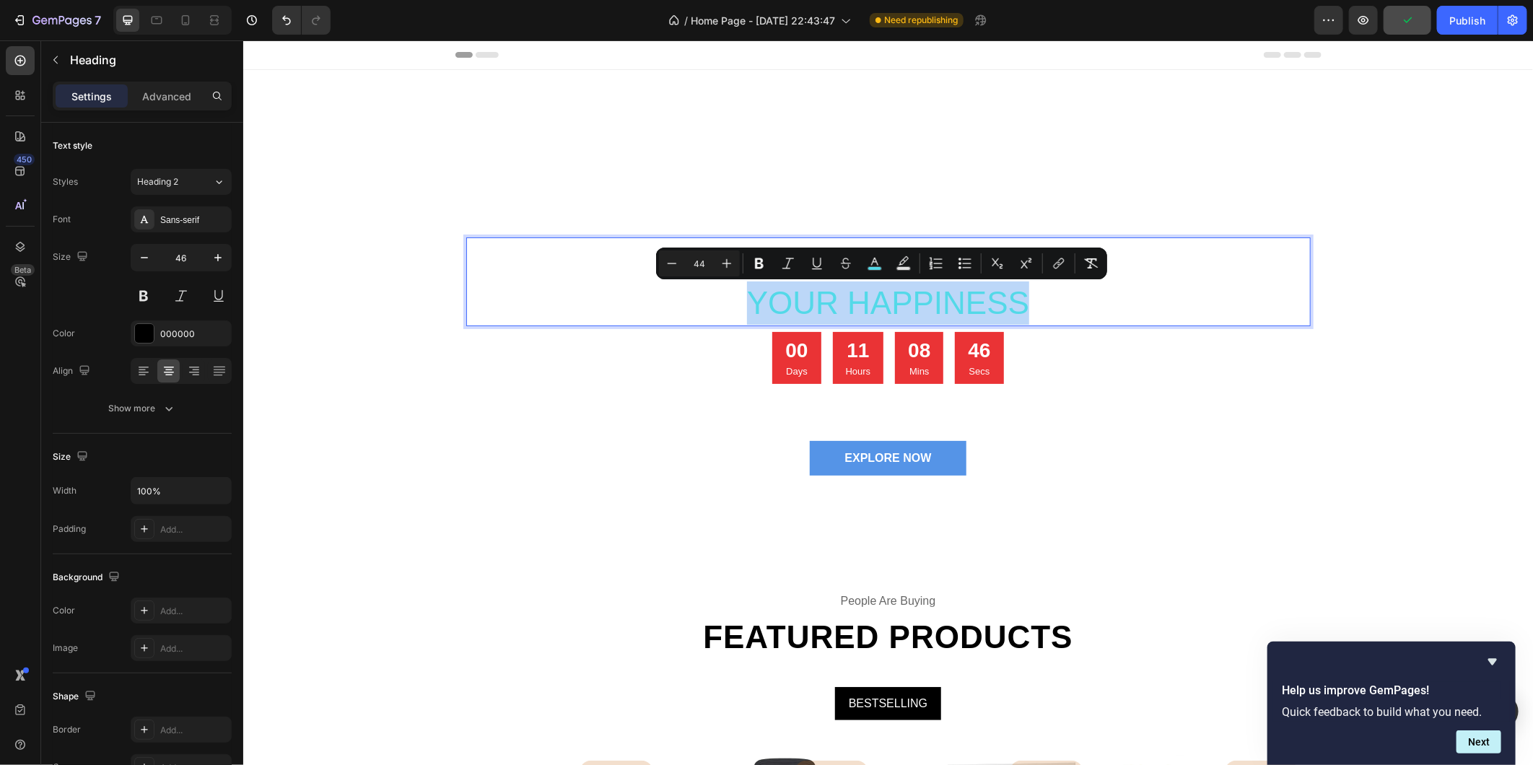
click at [1007, 297] on span "your happiness" at bounding box center [887, 301] width 282 height 35
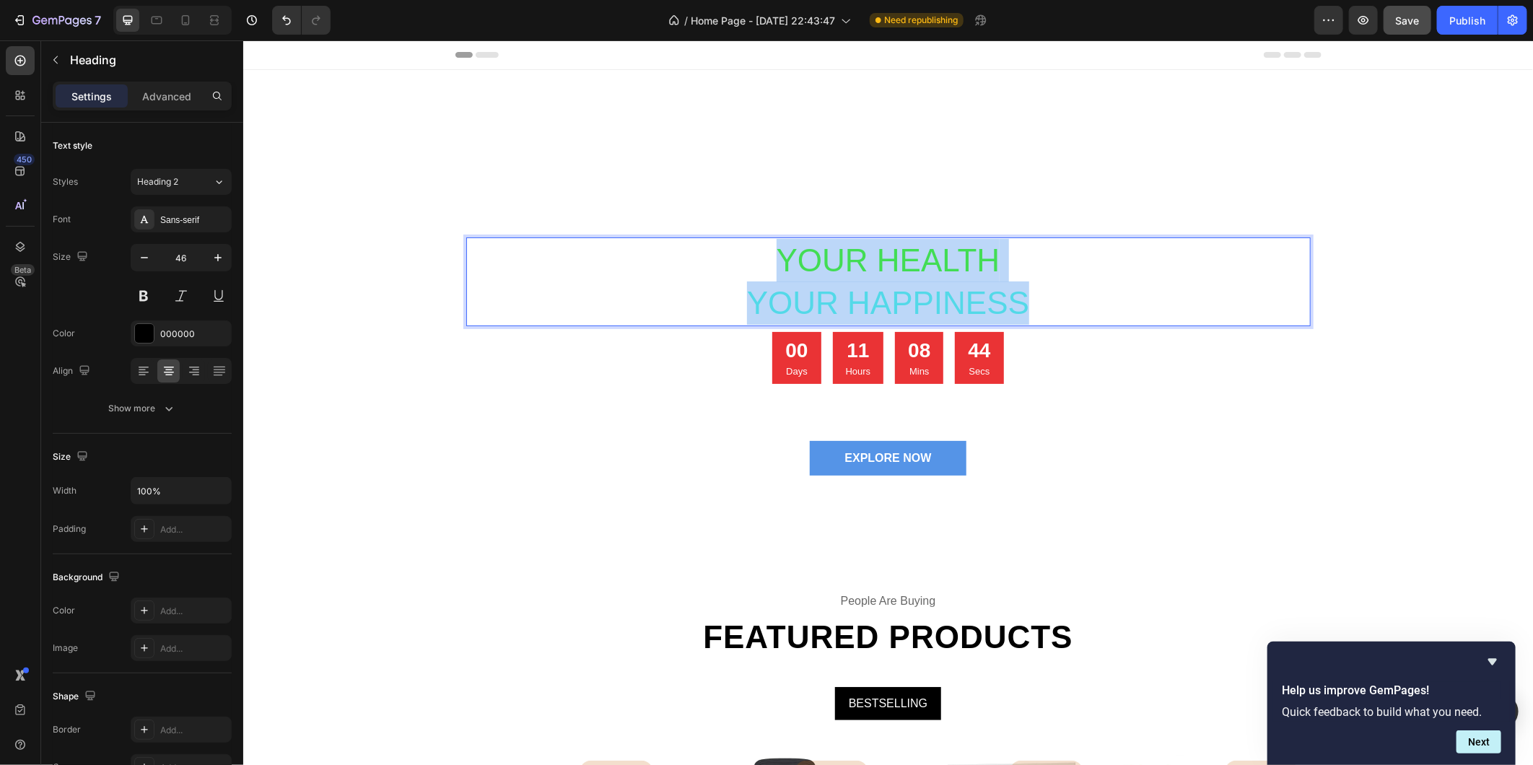
drag, startPoint x: 1028, startPoint y: 303, endPoint x: 747, endPoint y: 253, distance: 285.1
click at [747, 253] on p "Your Health your happiness" at bounding box center [888, 281] width 842 height 87
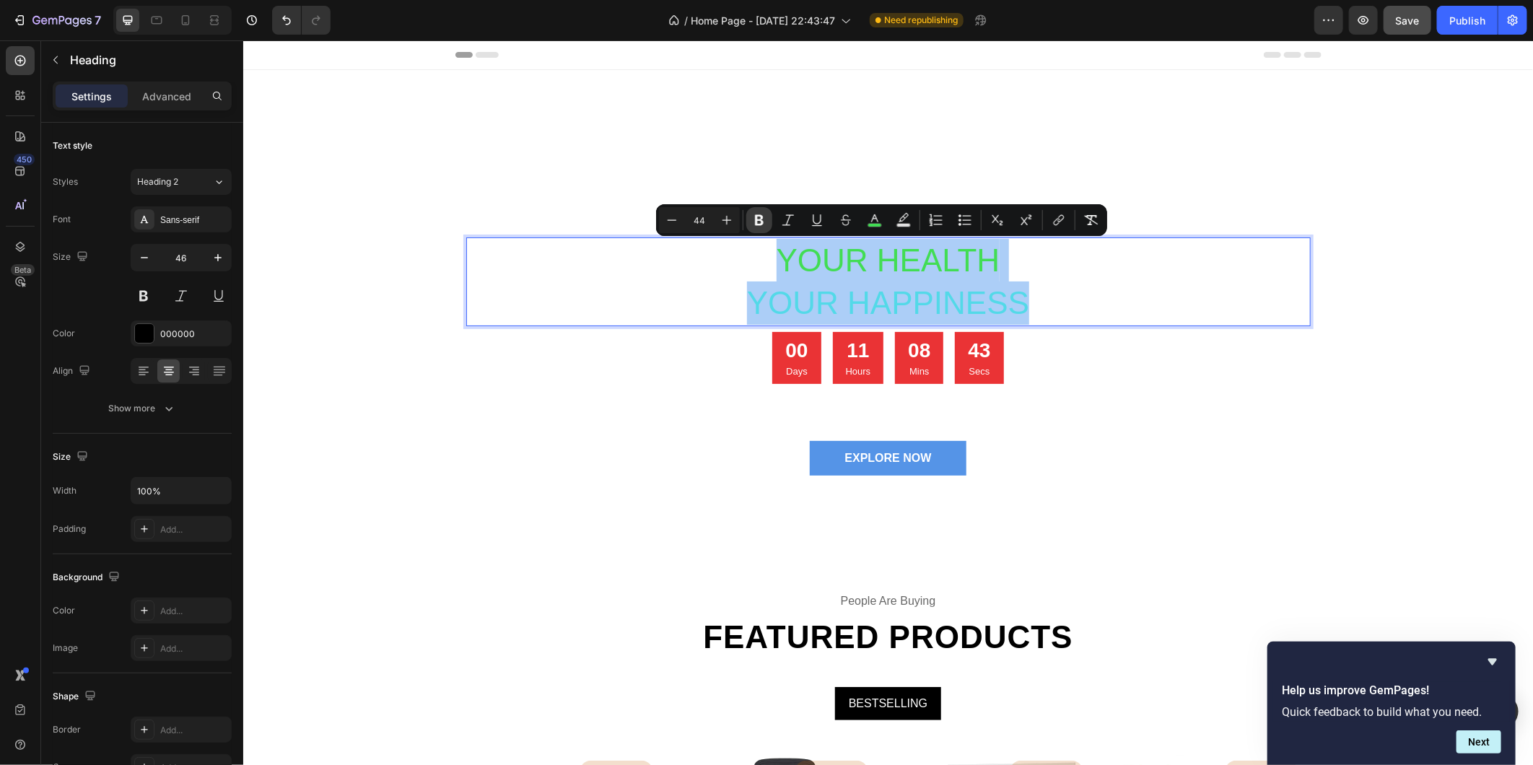
click at [760, 217] on icon "Editor contextual toolbar" at bounding box center [759, 220] width 14 height 14
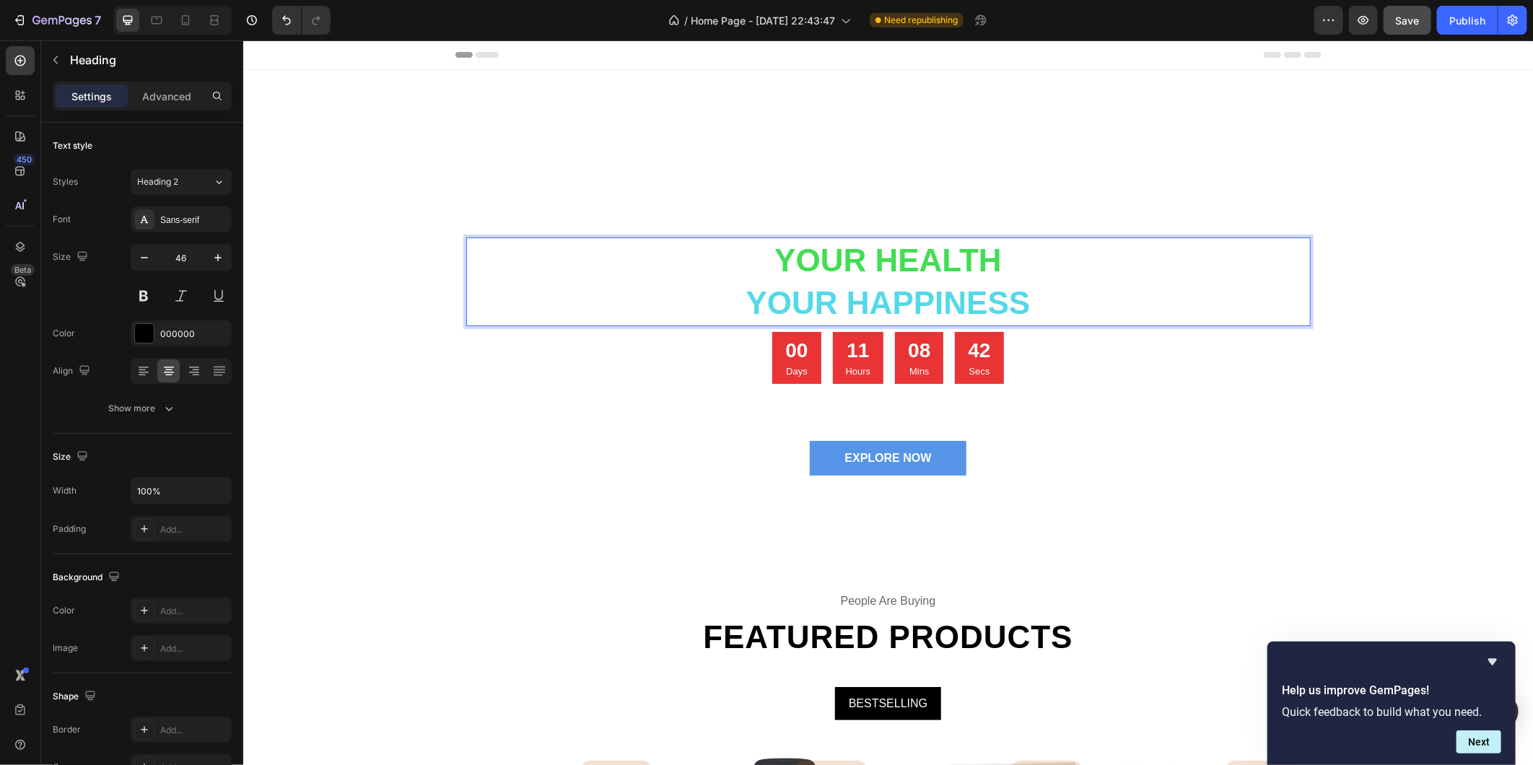
click at [714, 308] on p "Your Health your happiness" at bounding box center [888, 281] width 842 height 87
click at [147, 294] on button at bounding box center [144, 296] width 26 height 26
click at [901, 291] on strong "your happiness" at bounding box center [888, 301] width 284 height 35
click at [903, 292] on strong "your happiness" at bounding box center [888, 301] width 284 height 35
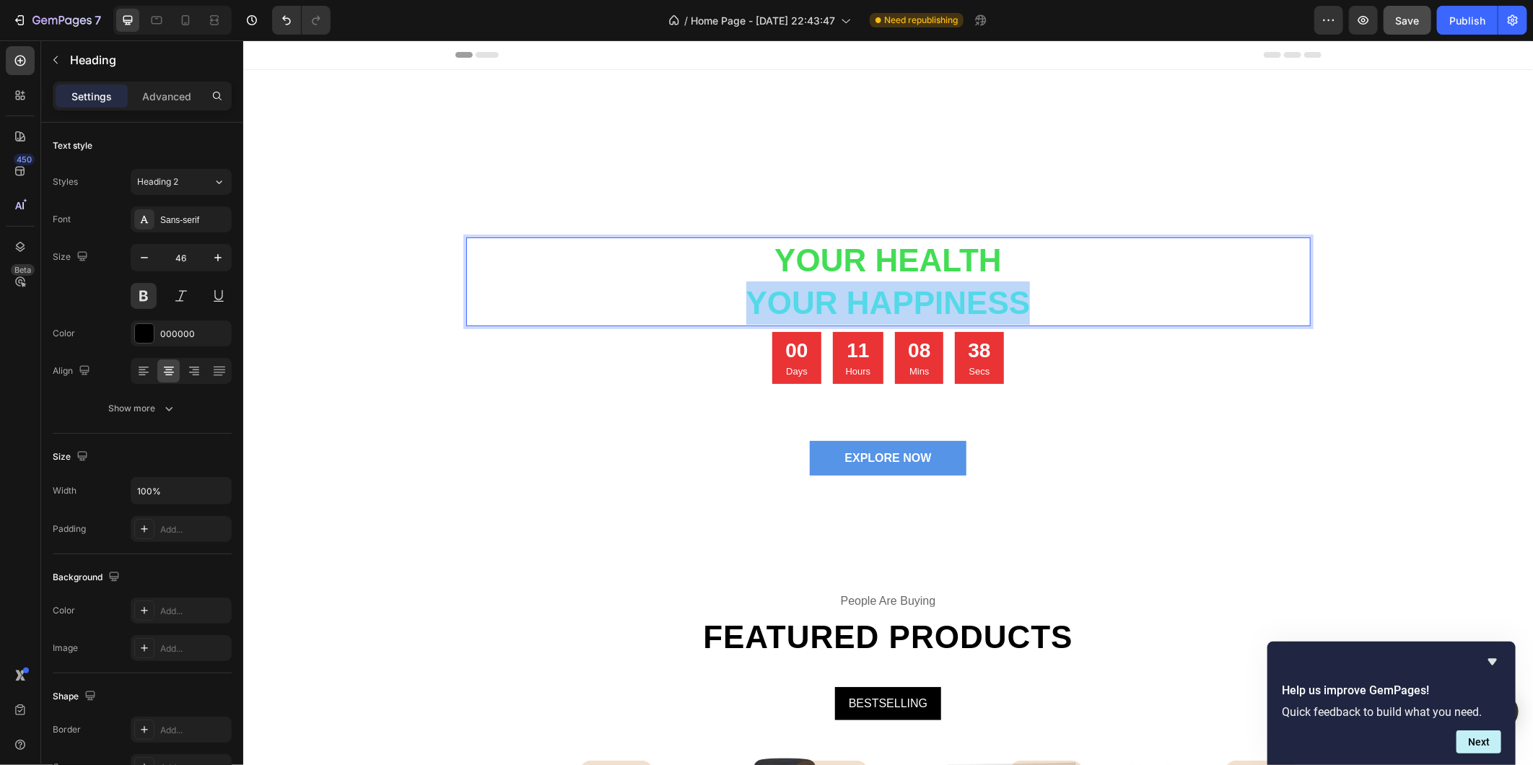
click at [903, 292] on strong "your happiness" at bounding box center [888, 301] width 284 height 35
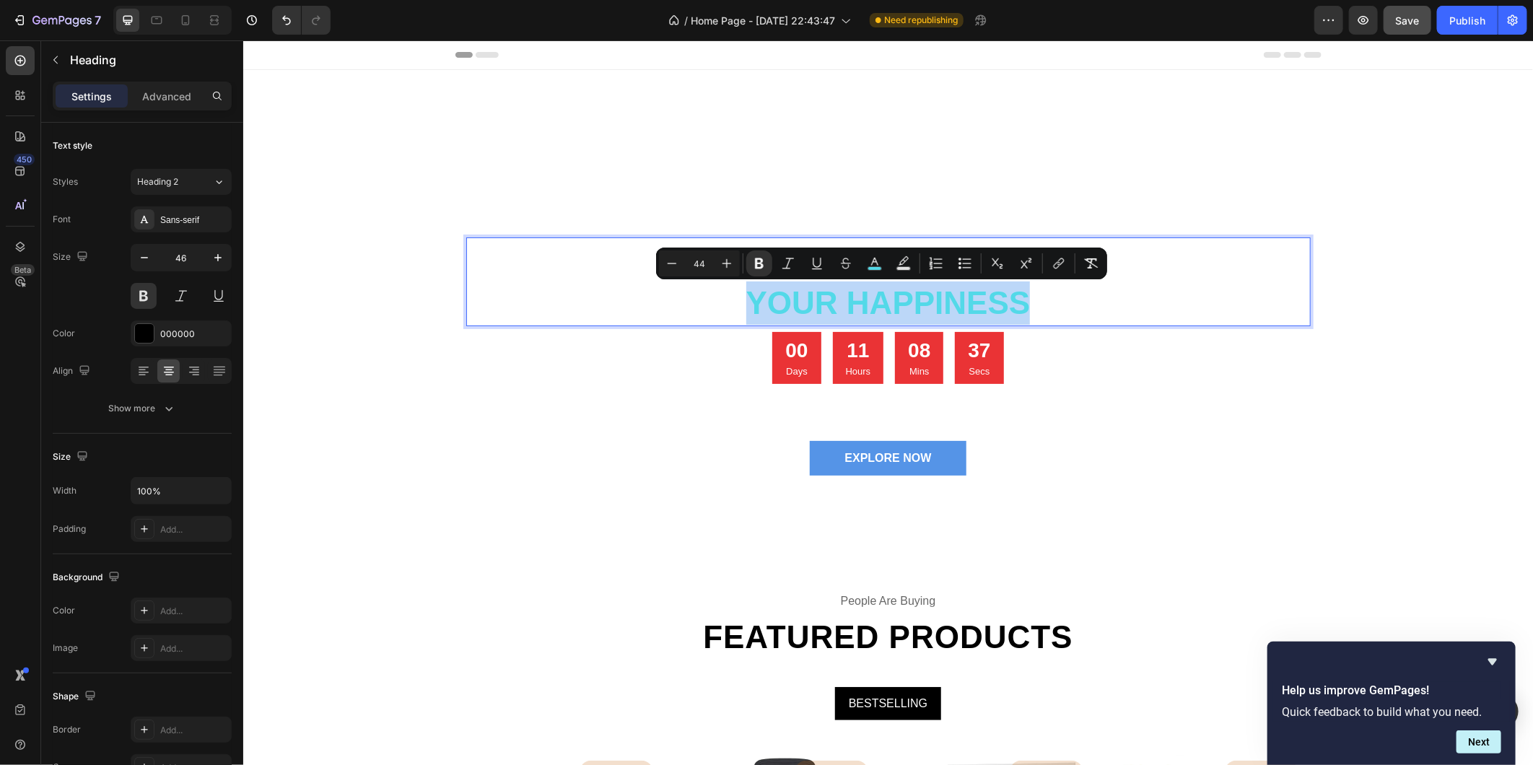
click at [899, 292] on strong "your happiness" at bounding box center [888, 301] width 284 height 35
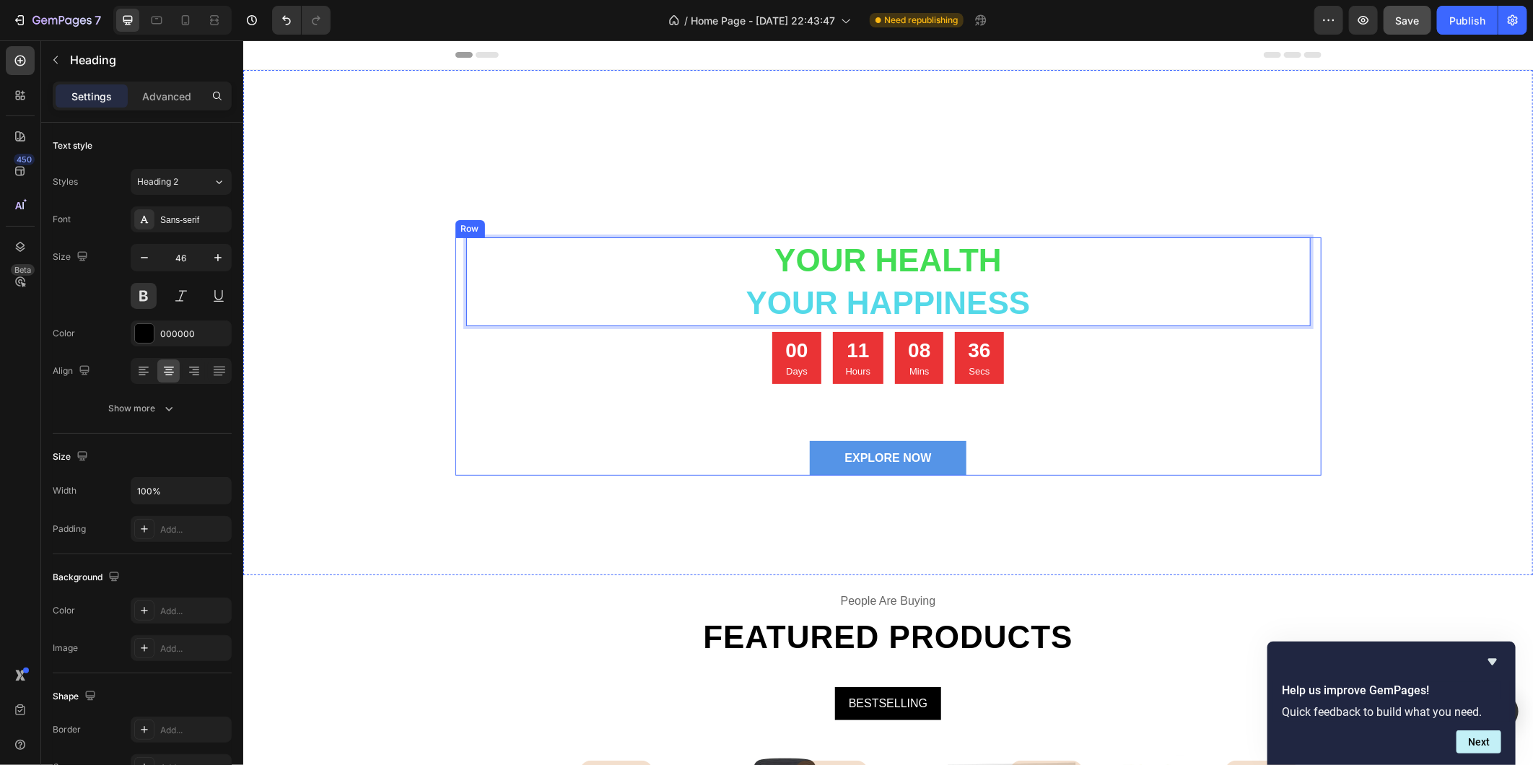
click at [602, 395] on div "Your Health your happiness Heading 8 00 Days 11 Hours 08 Mins 36 Secs Countdown…" at bounding box center [887, 356] width 844 height 238
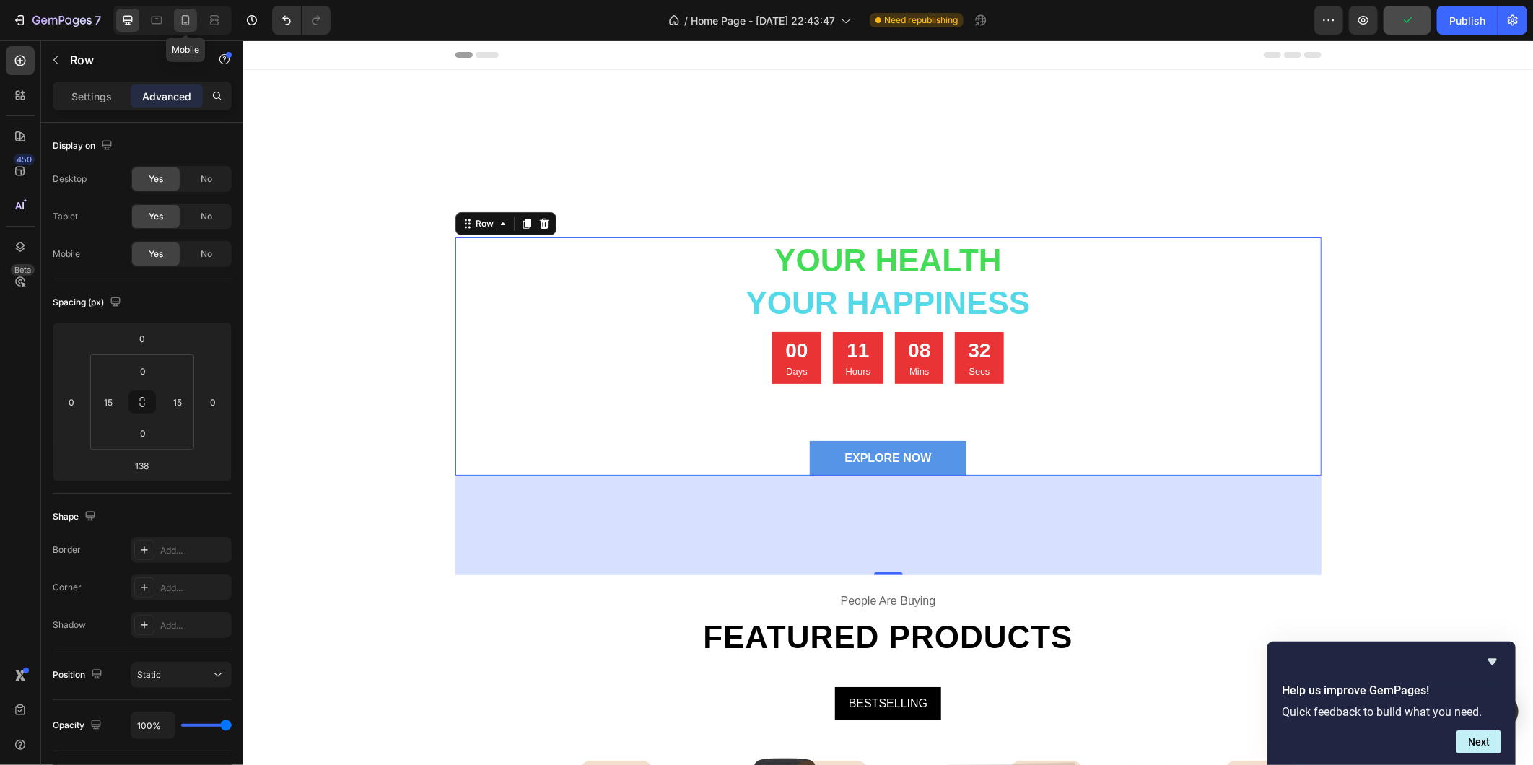
click at [183, 17] on icon at bounding box center [185, 20] width 14 height 14
type input "80"
type input "0"
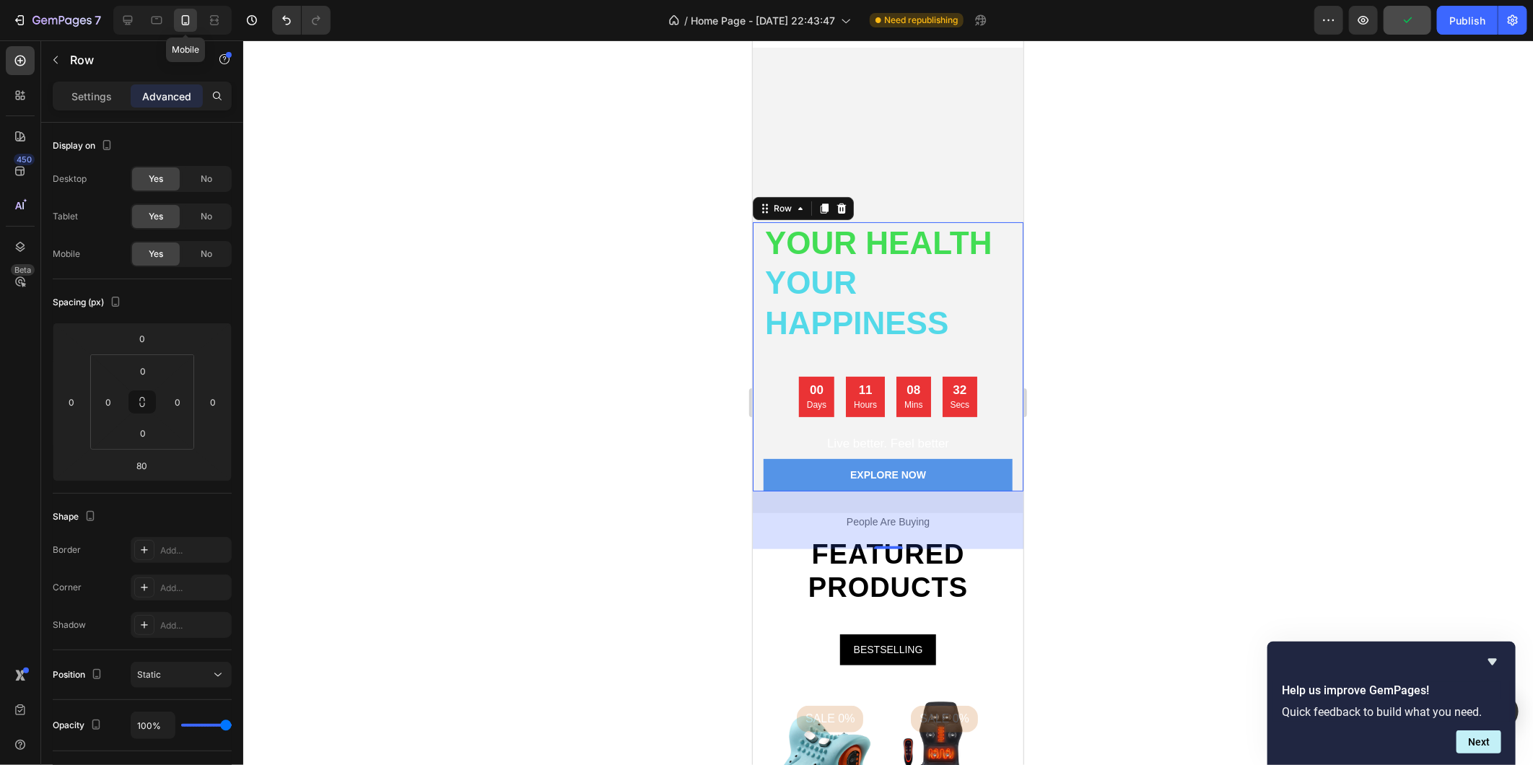
scroll to position [182, 0]
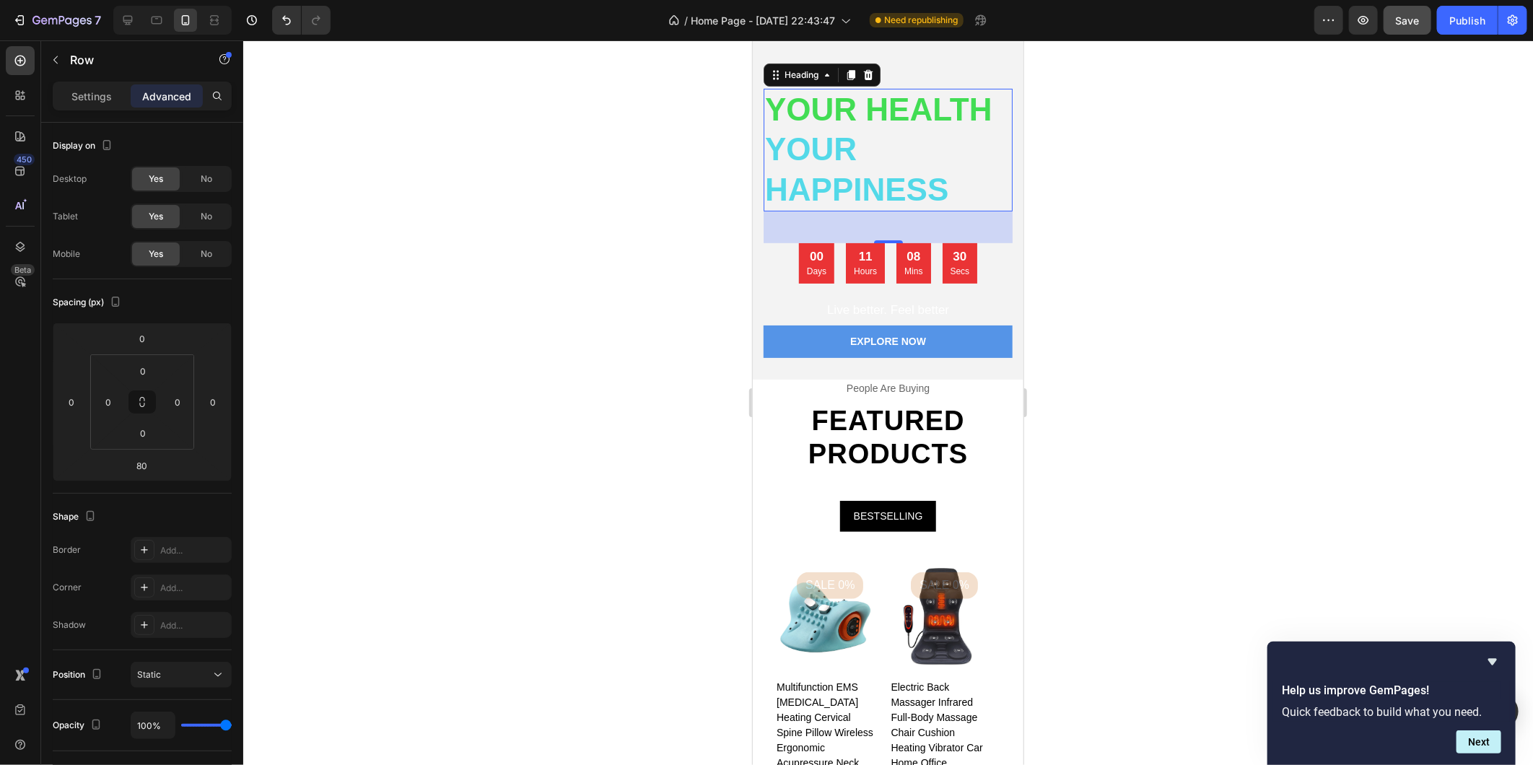
click at [875, 160] on p "⁠⁠⁠⁠⁠⁠⁠ Your Health your happiness" at bounding box center [887, 149] width 246 height 120
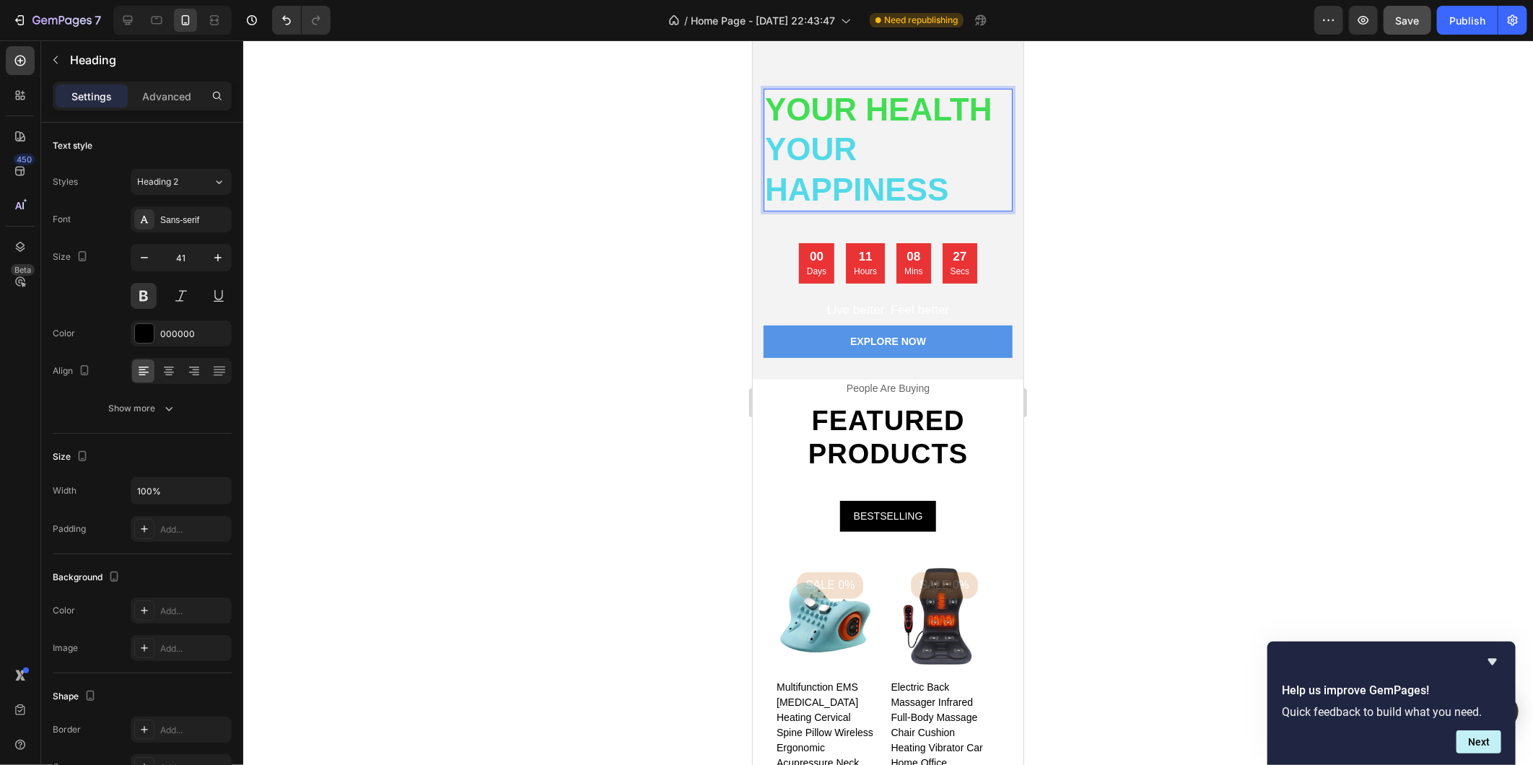
click at [846, 153] on strong "your happiness" at bounding box center [855, 168] width 183 height 75
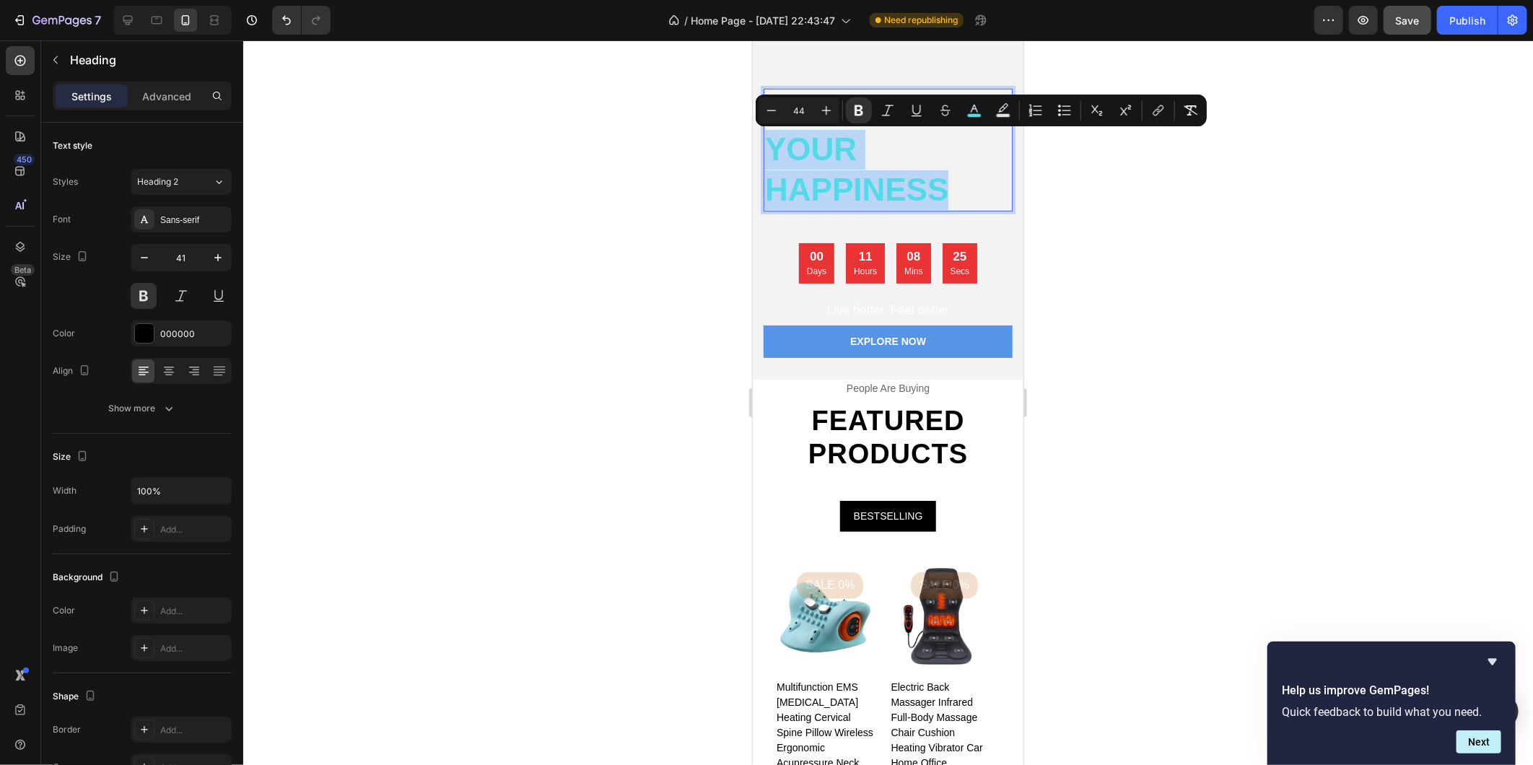
click at [969, 151] on p "Your Health your happiness" at bounding box center [887, 149] width 246 height 120
click at [1041, 188] on div at bounding box center [888, 402] width 1290 height 725
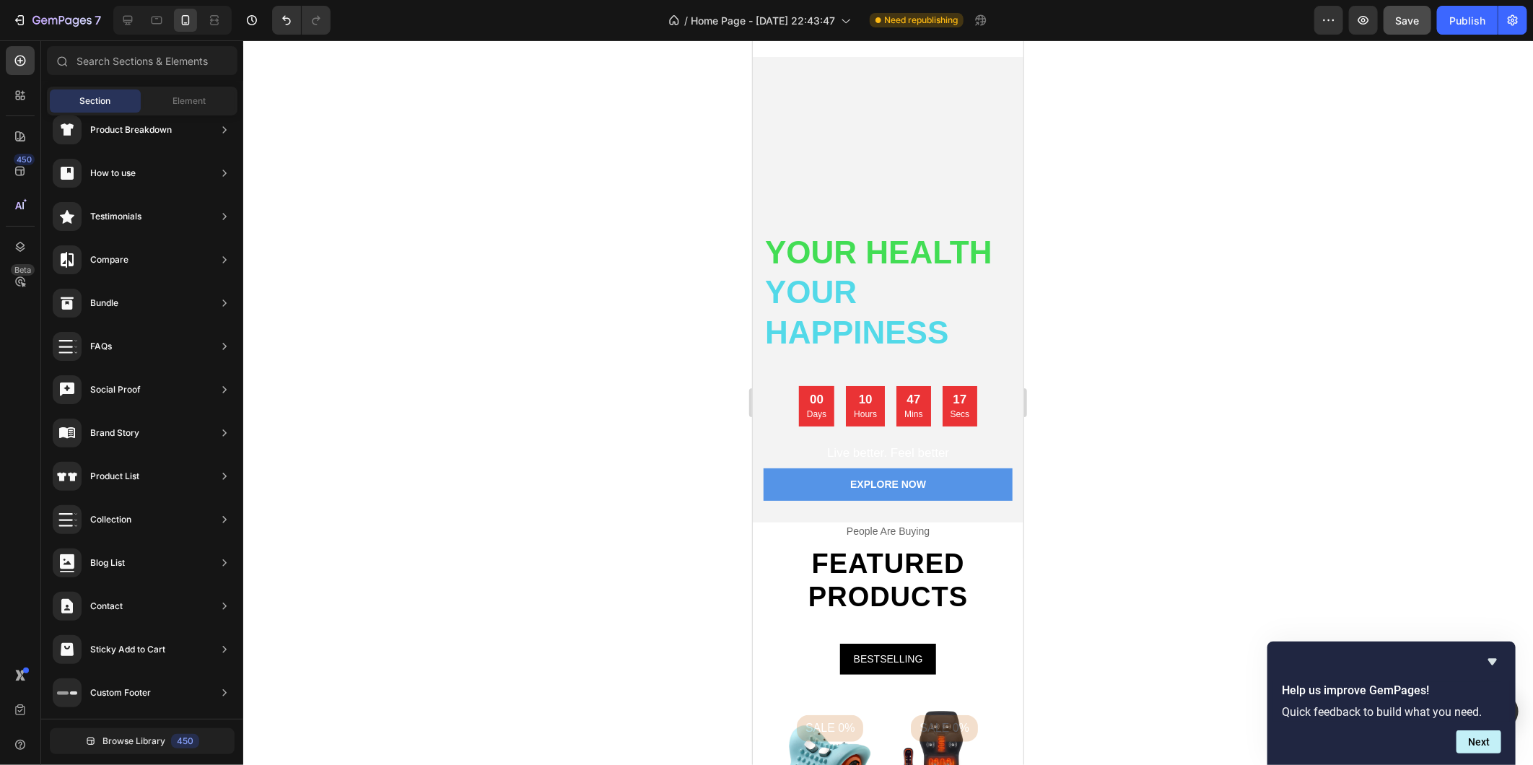
scroll to position [0, 0]
